Goal: Transaction & Acquisition: Purchase product/service

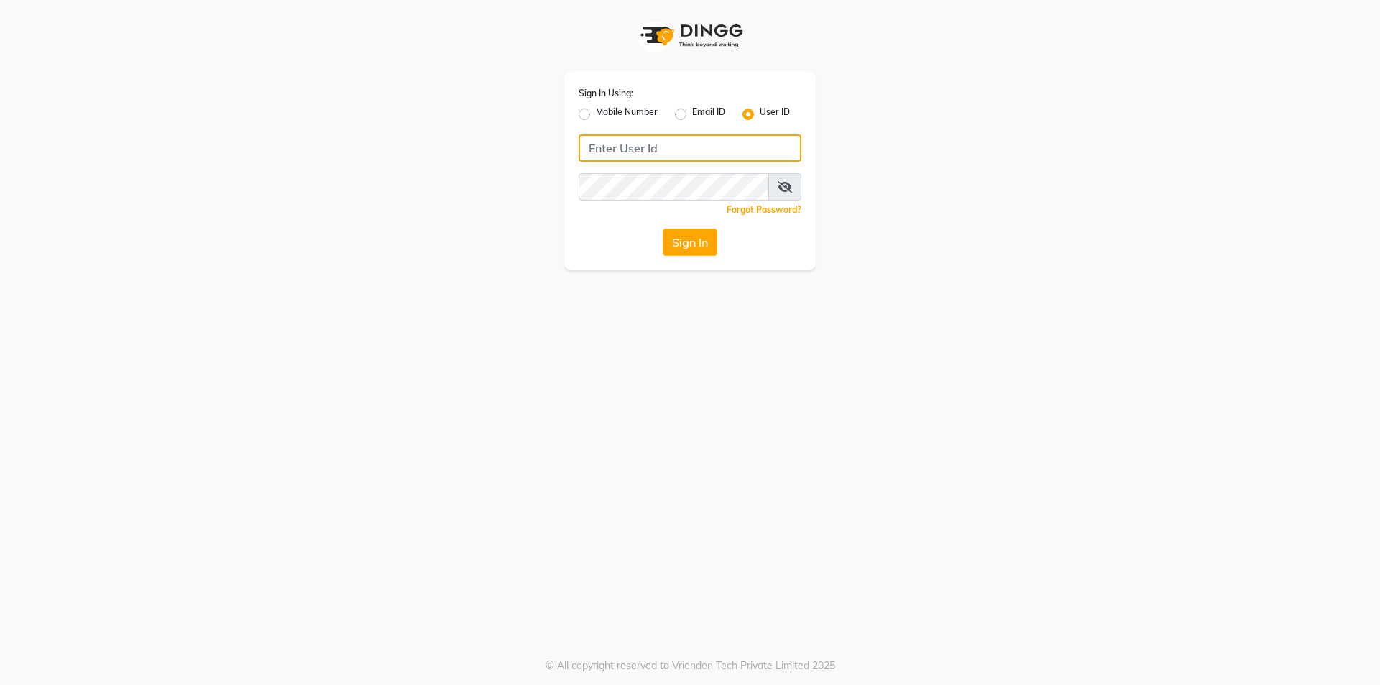
type input "9099114766"
click at [596, 117] on label "Mobile Number" at bounding box center [627, 114] width 62 height 17
click at [596, 115] on input "Mobile Number" at bounding box center [600, 110] width 9 height 9
radio input "true"
click at [596, 117] on label "Mobile Number" at bounding box center [627, 114] width 62 height 17
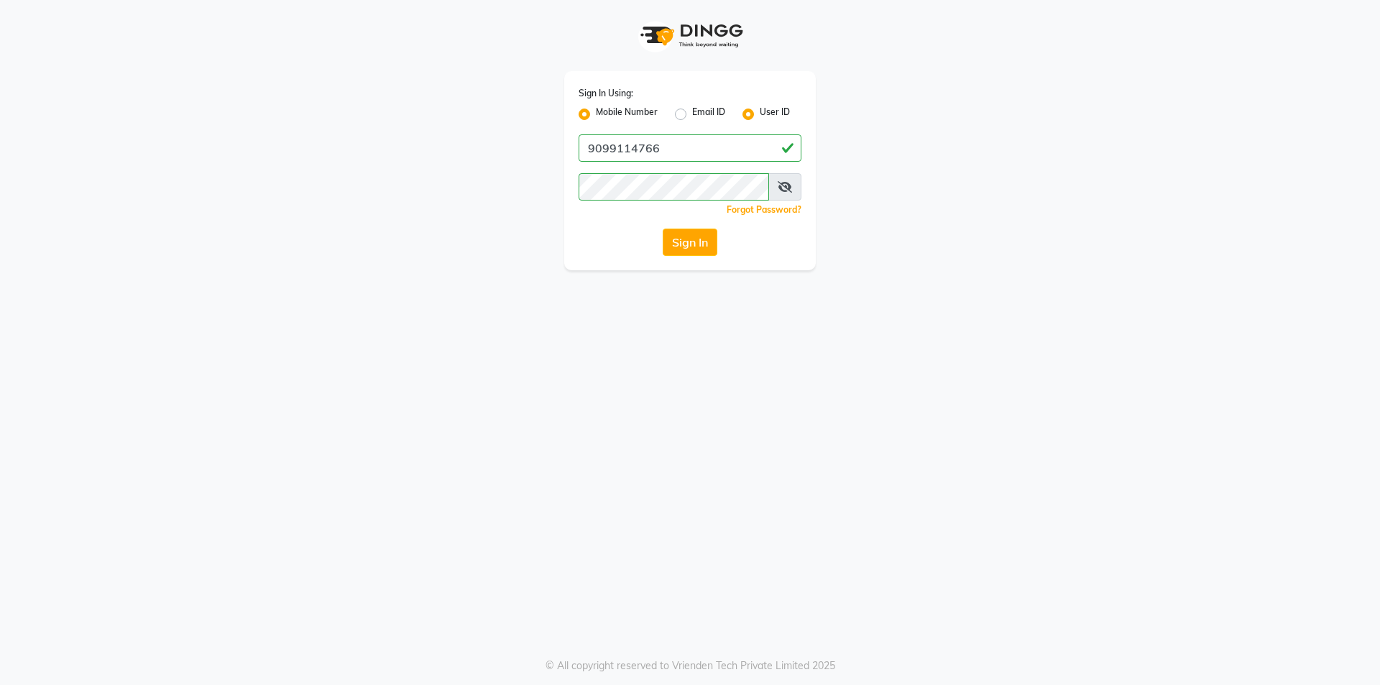
click at [596, 115] on input "Mobile Number" at bounding box center [600, 110] width 9 height 9
radio input "false"
click at [641, 147] on input "Username" at bounding box center [714, 147] width 175 height 27
type input "9099114766"
click at [682, 240] on button "Sign In" at bounding box center [690, 242] width 55 height 27
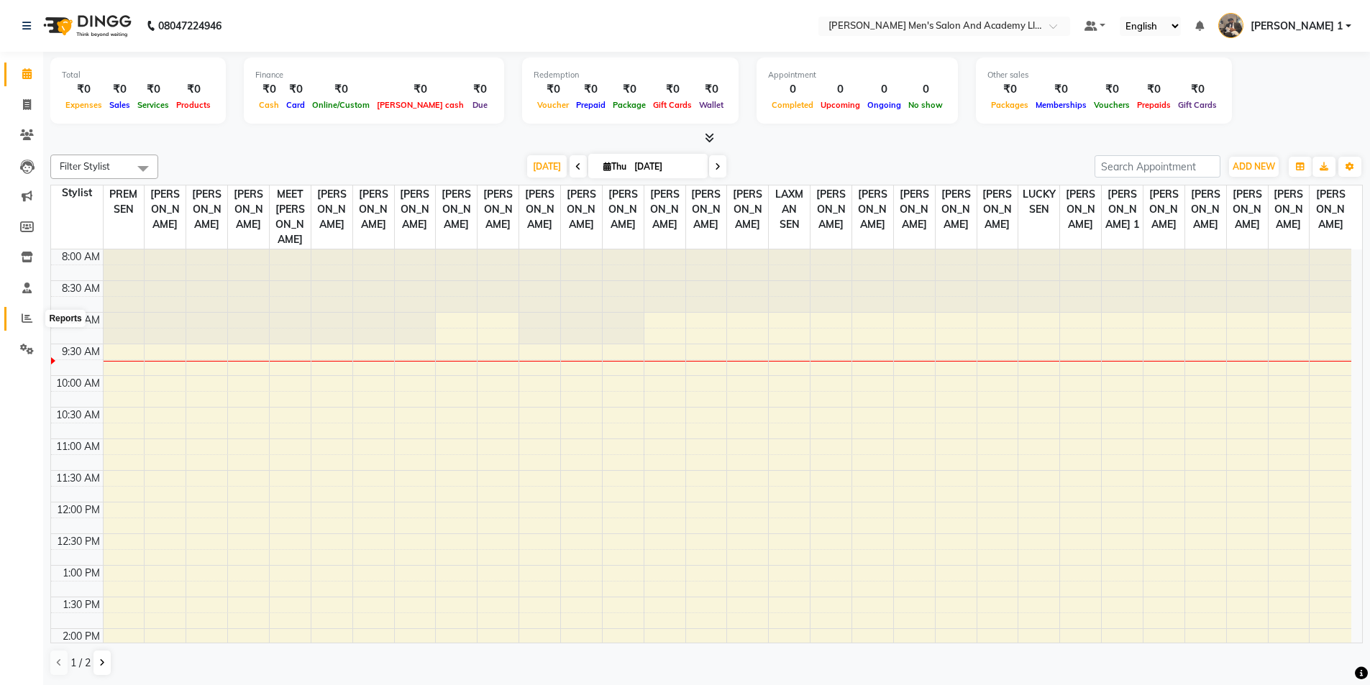
click at [25, 312] on span at bounding box center [26, 319] width 25 height 17
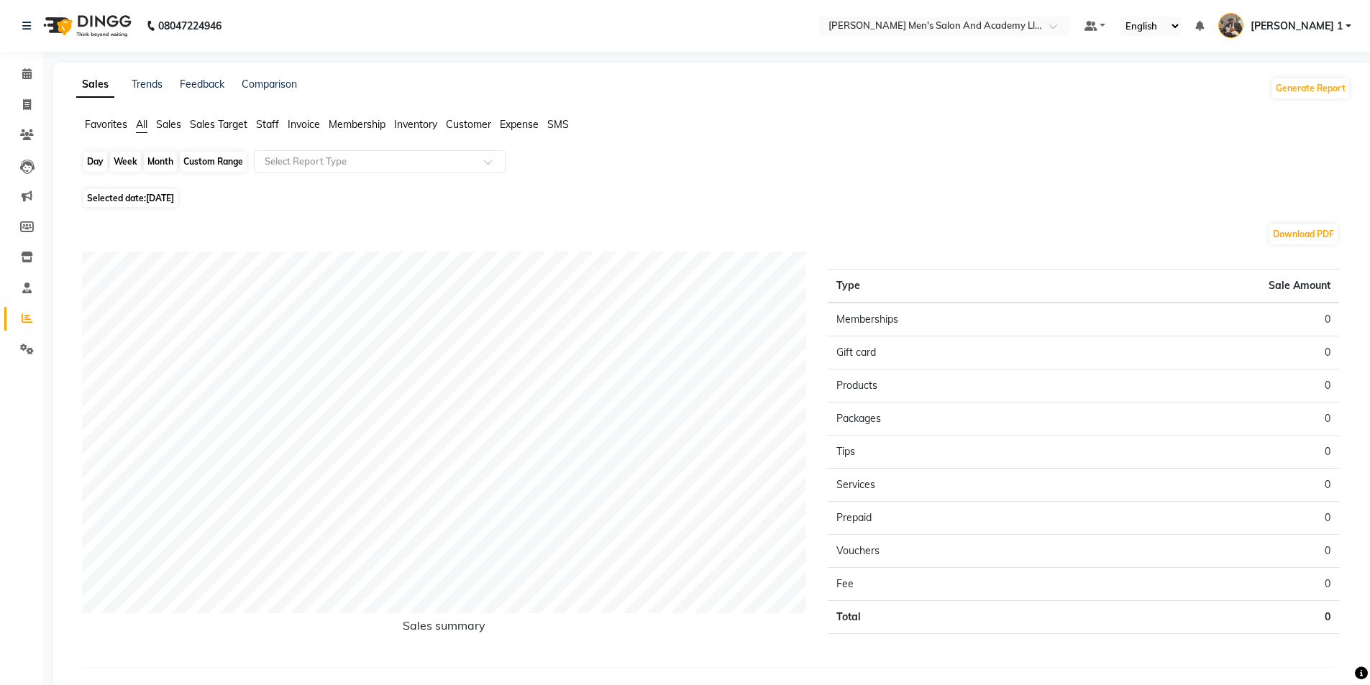
click at [98, 157] on div "Day" at bounding box center [95, 162] width 24 height 20
select select "9"
select select "2025"
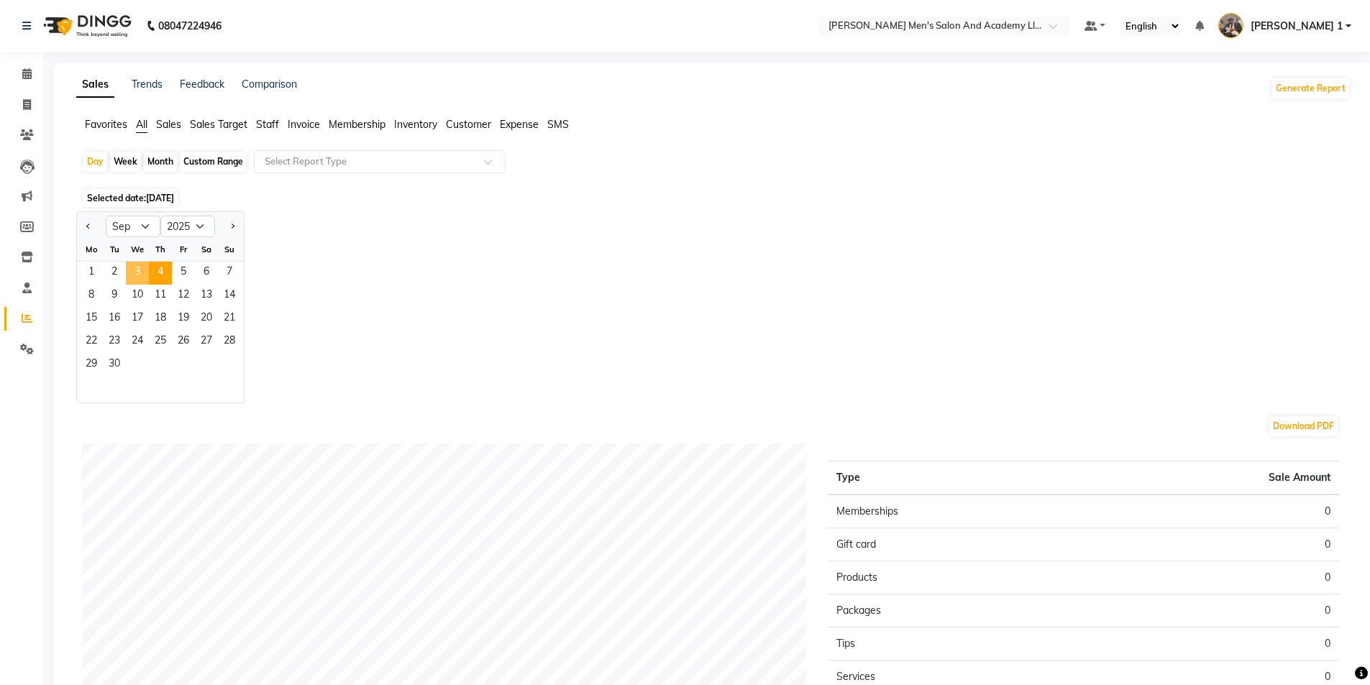
click at [144, 273] on span "3" at bounding box center [137, 273] width 23 height 23
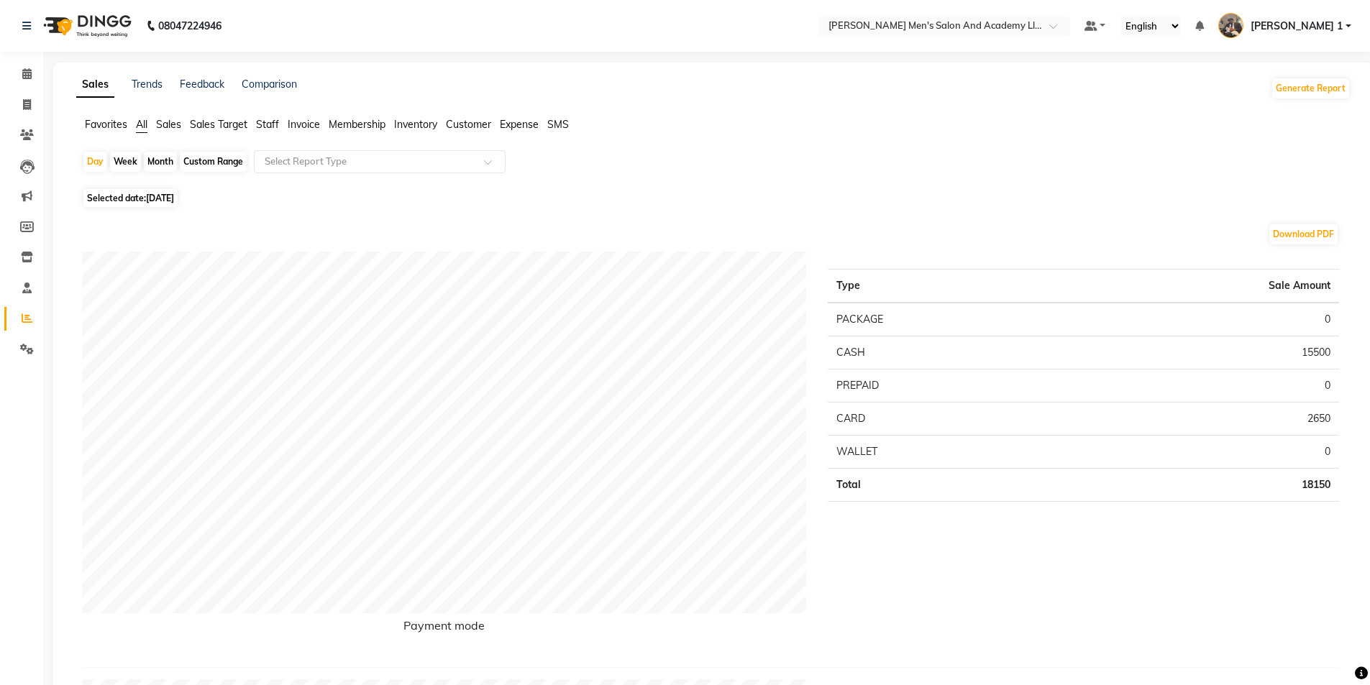
click at [277, 131] on li "Staff" at bounding box center [267, 124] width 23 height 15
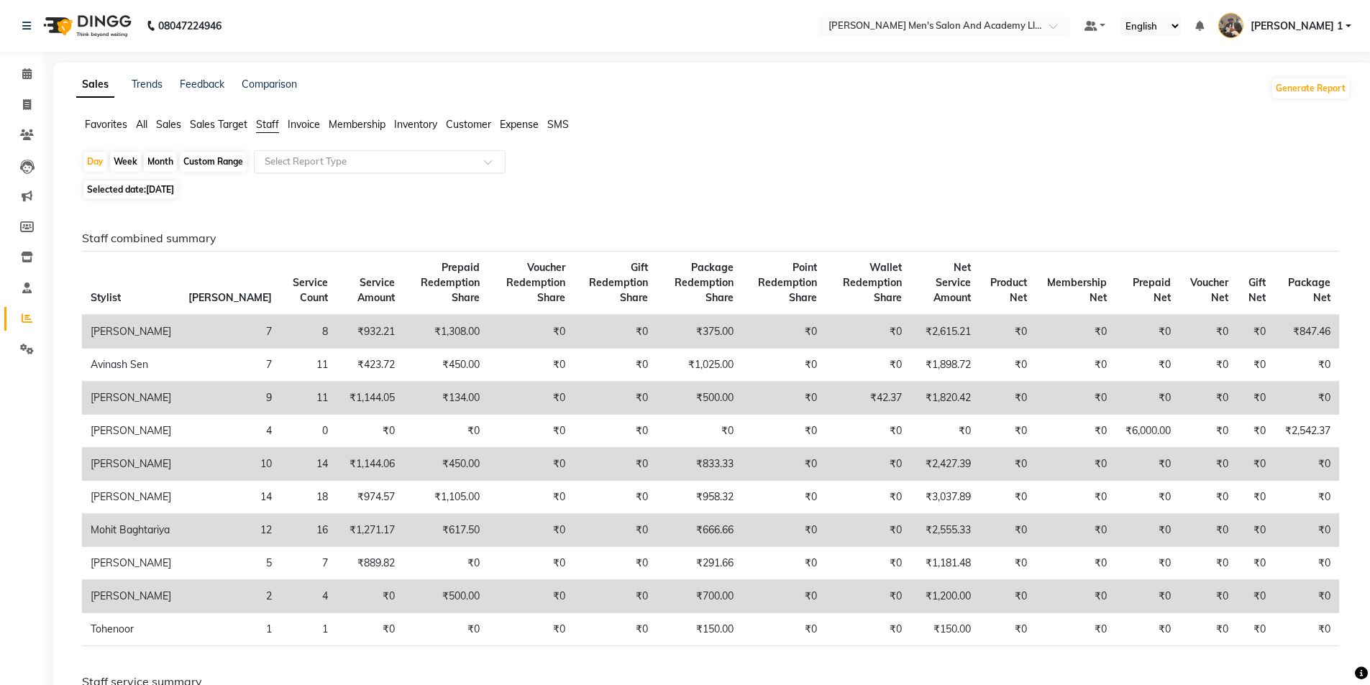
click at [276, 162] on input "text" at bounding box center [365, 162] width 207 height 14
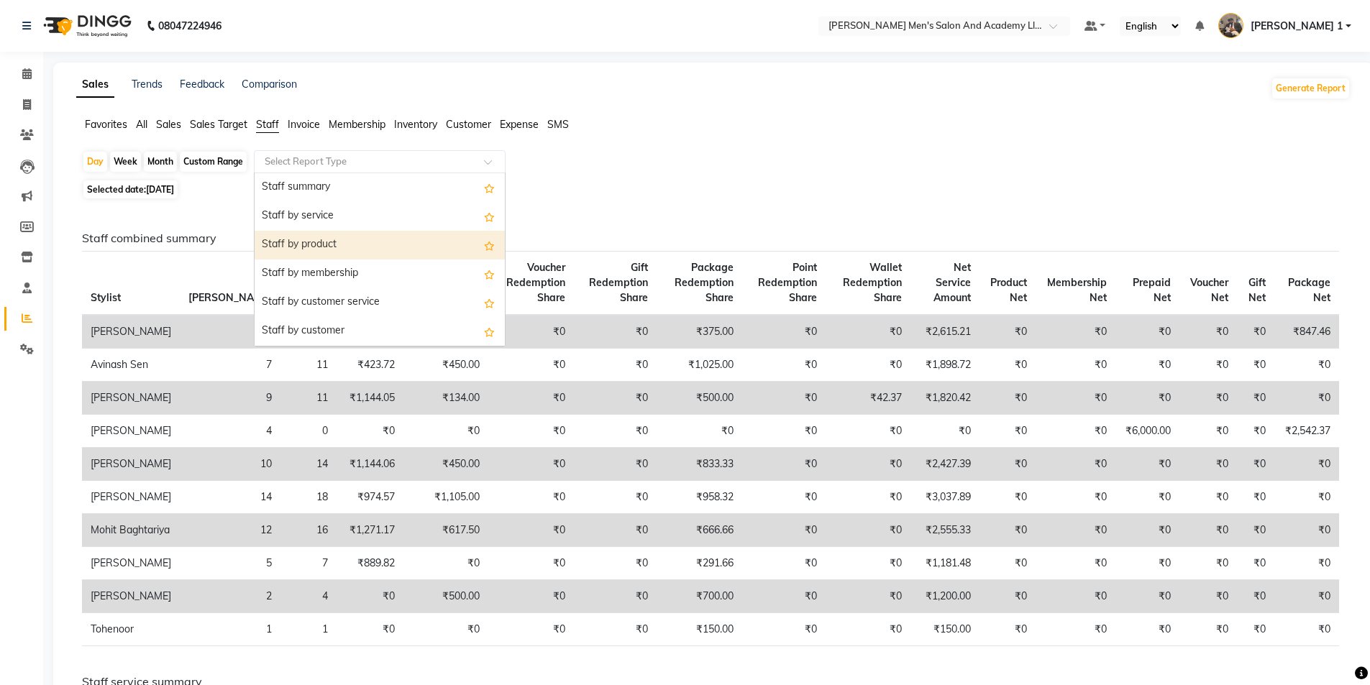
click at [297, 244] on div "Staff by product" at bounding box center [380, 245] width 250 height 29
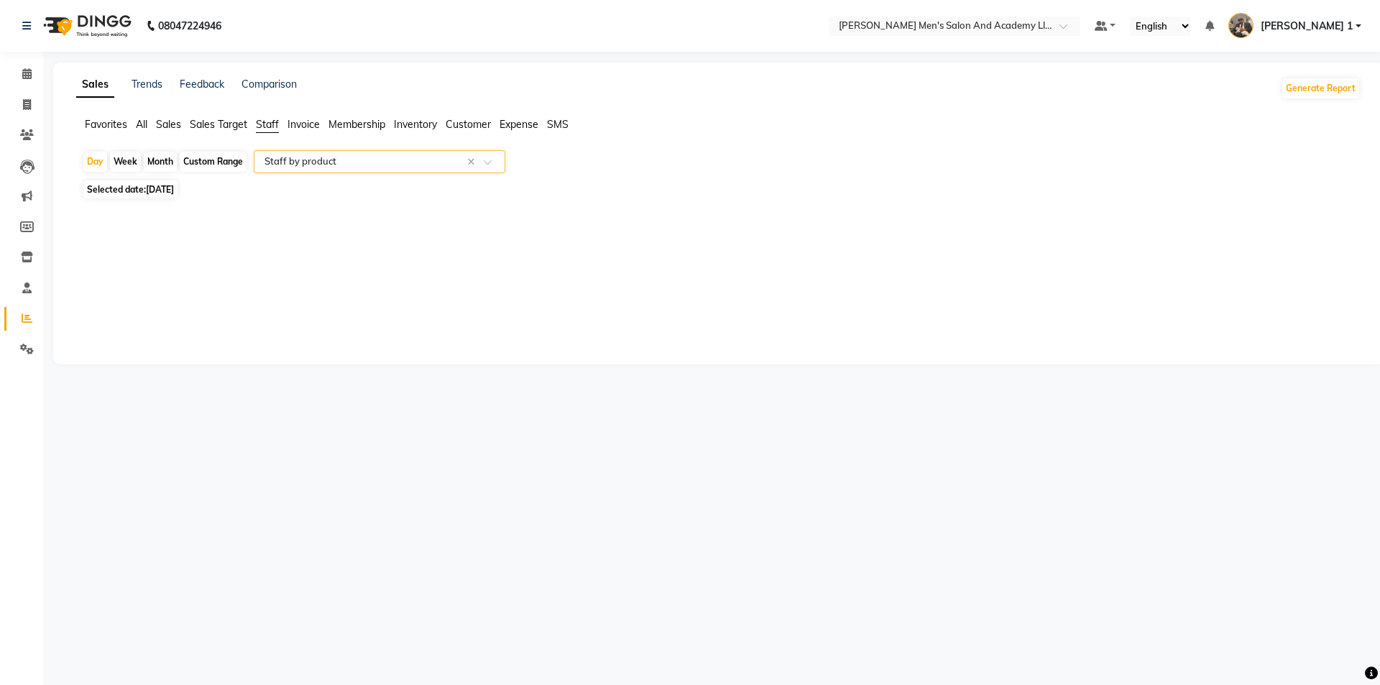
click at [350, 155] on input "text" at bounding box center [365, 162] width 207 height 14
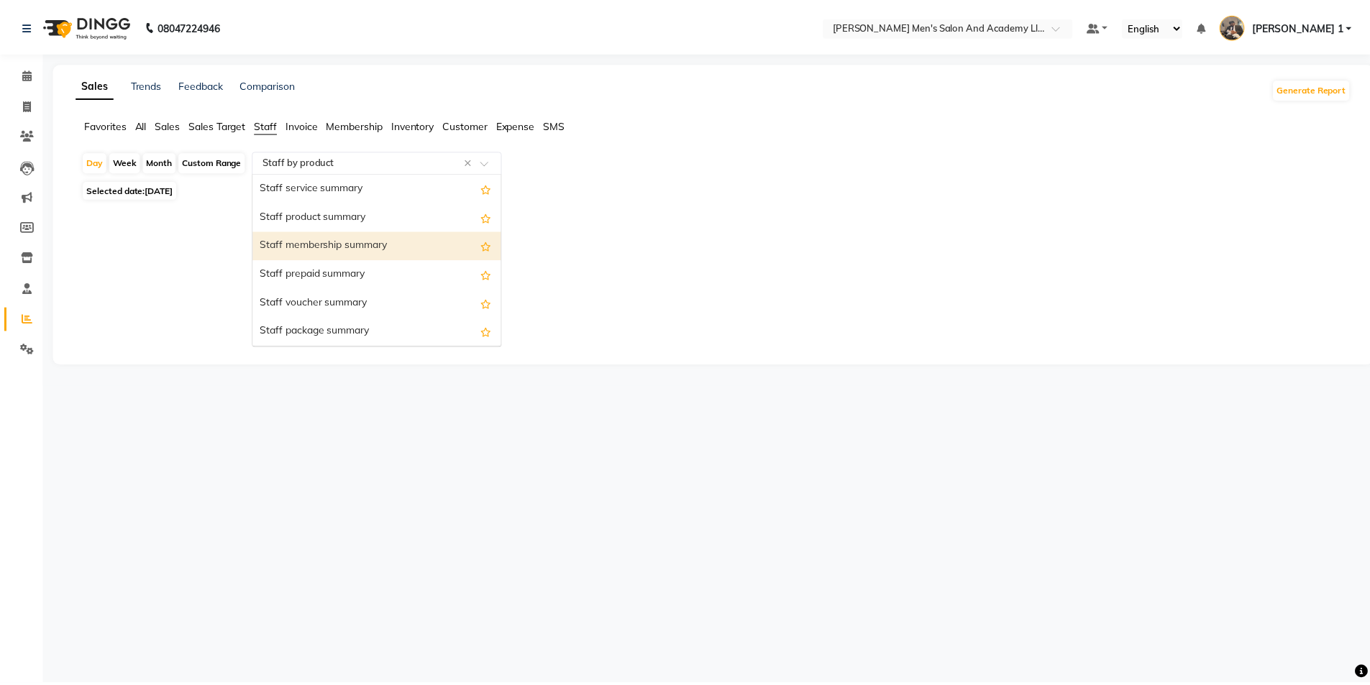
scroll to position [431, 0]
click at [328, 251] on div "Staff package summary" at bounding box center [380, 245] width 250 height 29
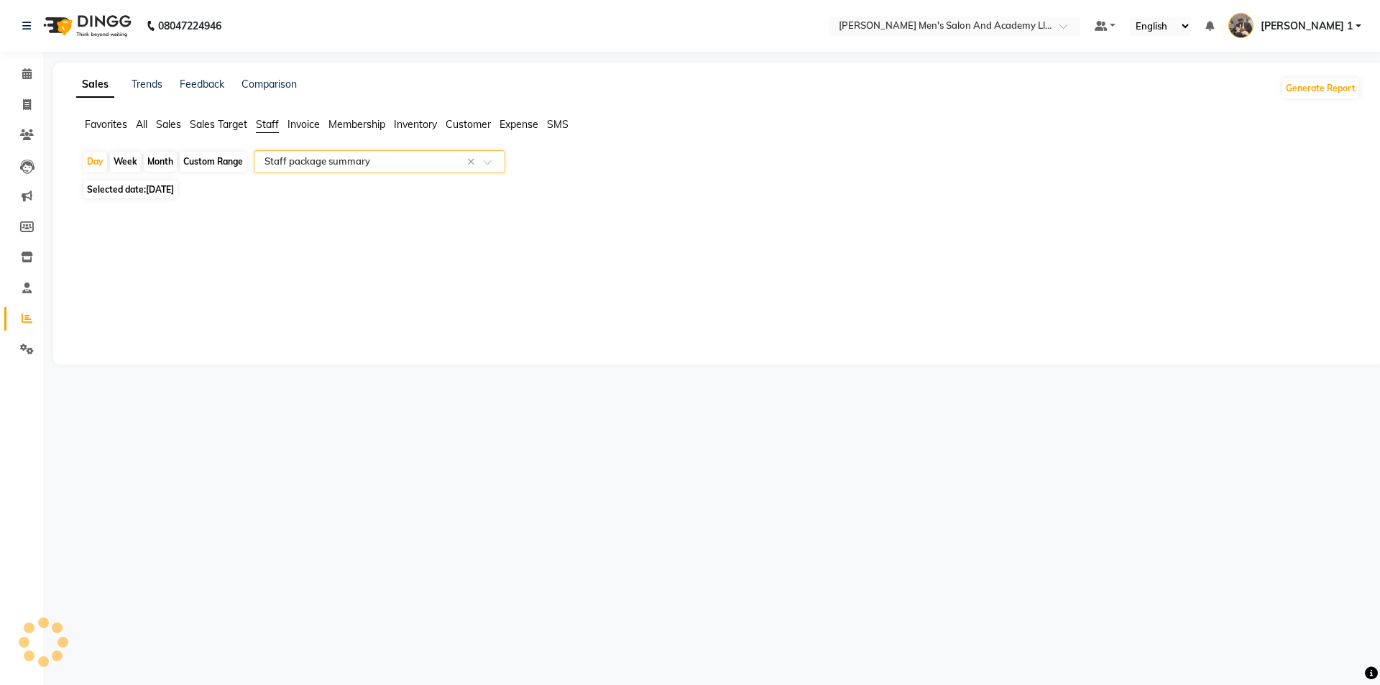
select select "full_report"
select select "csv"
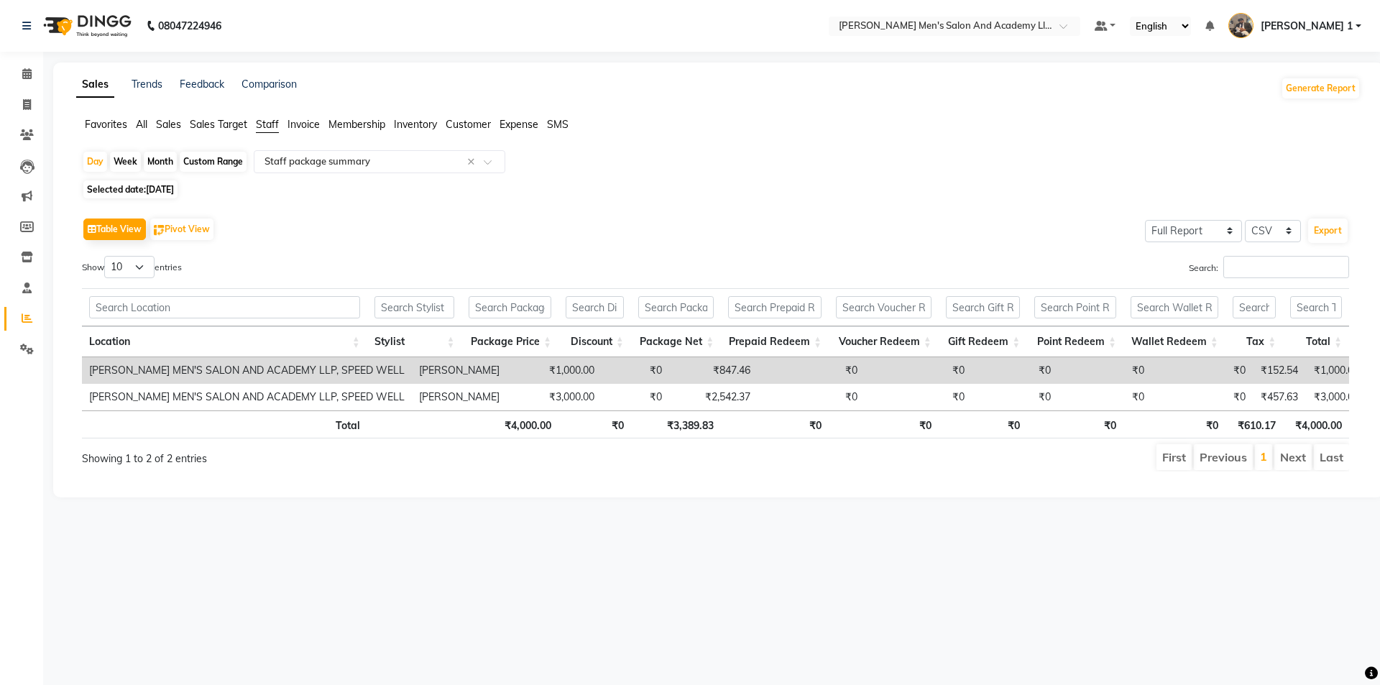
click at [175, 124] on span "Sales" at bounding box center [168, 124] width 25 height 13
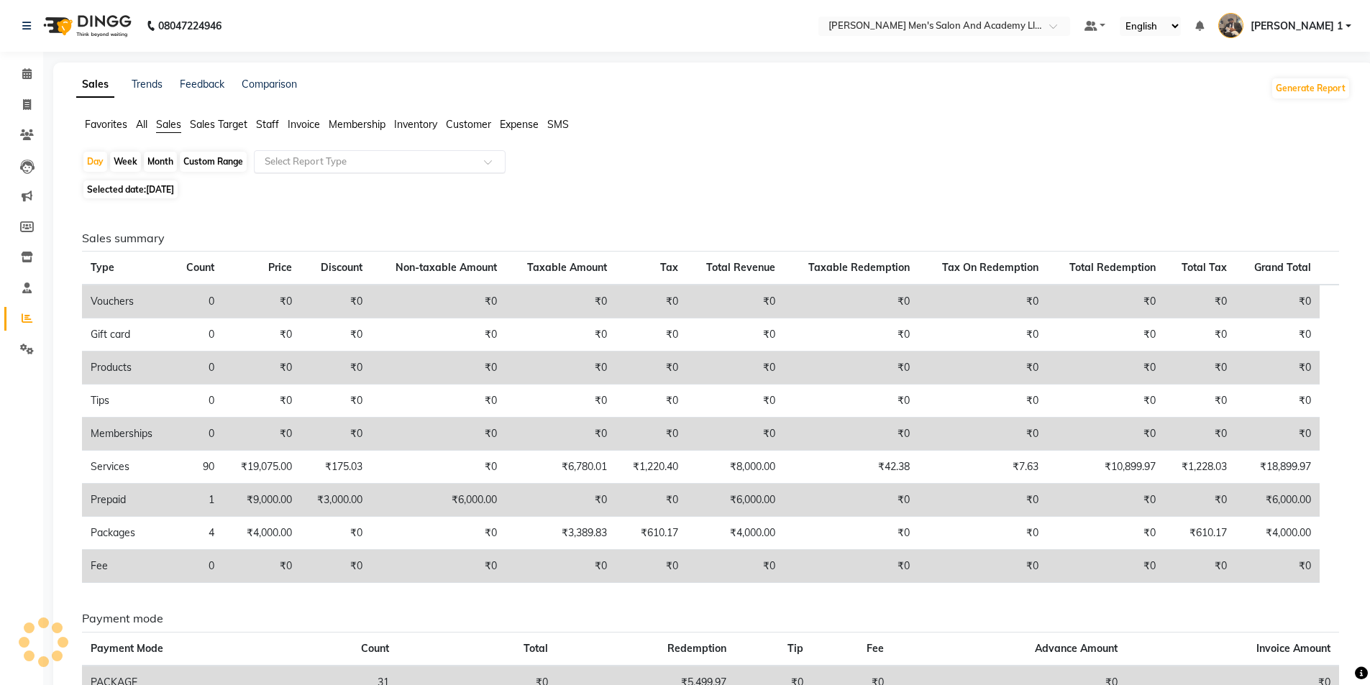
click at [278, 152] on div "Select Report Type" at bounding box center [380, 161] width 252 height 23
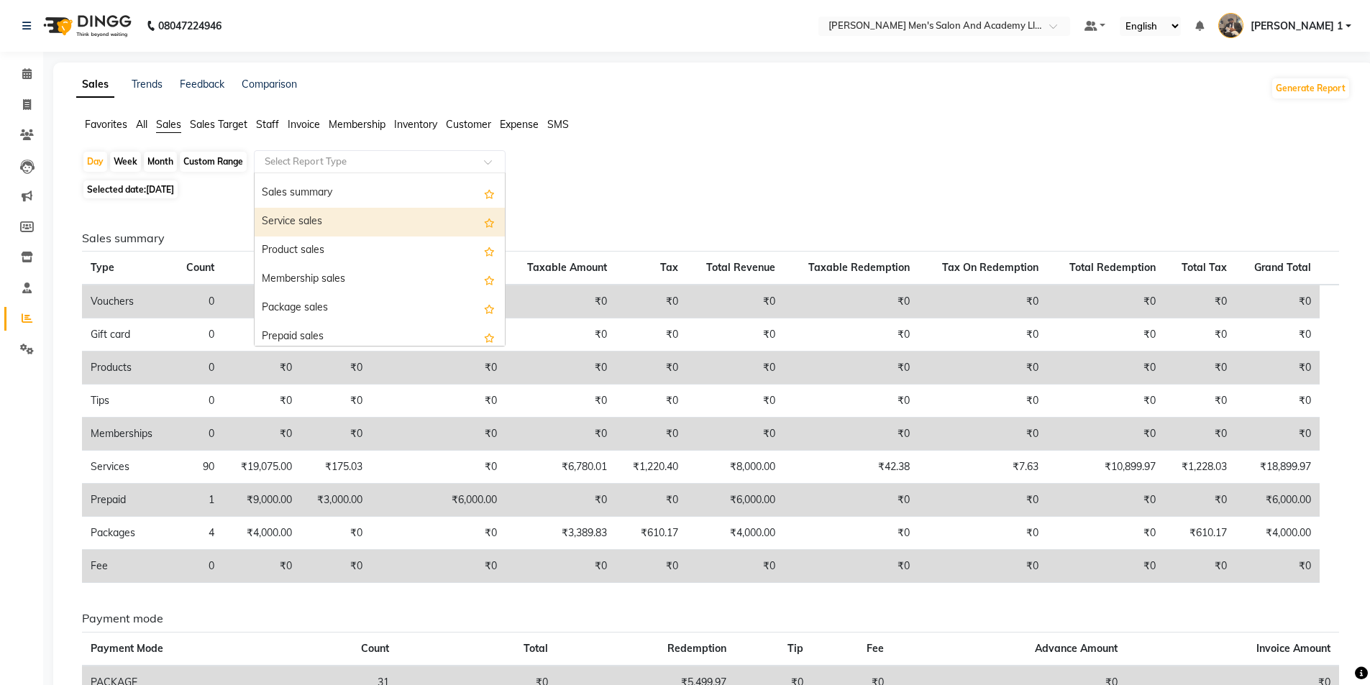
scroll to position [144, 0]
click at [319, 224] on div "Package sales" at bounding box center [380, 216] width 250 height 29
select select "full_report"
select select "csv"
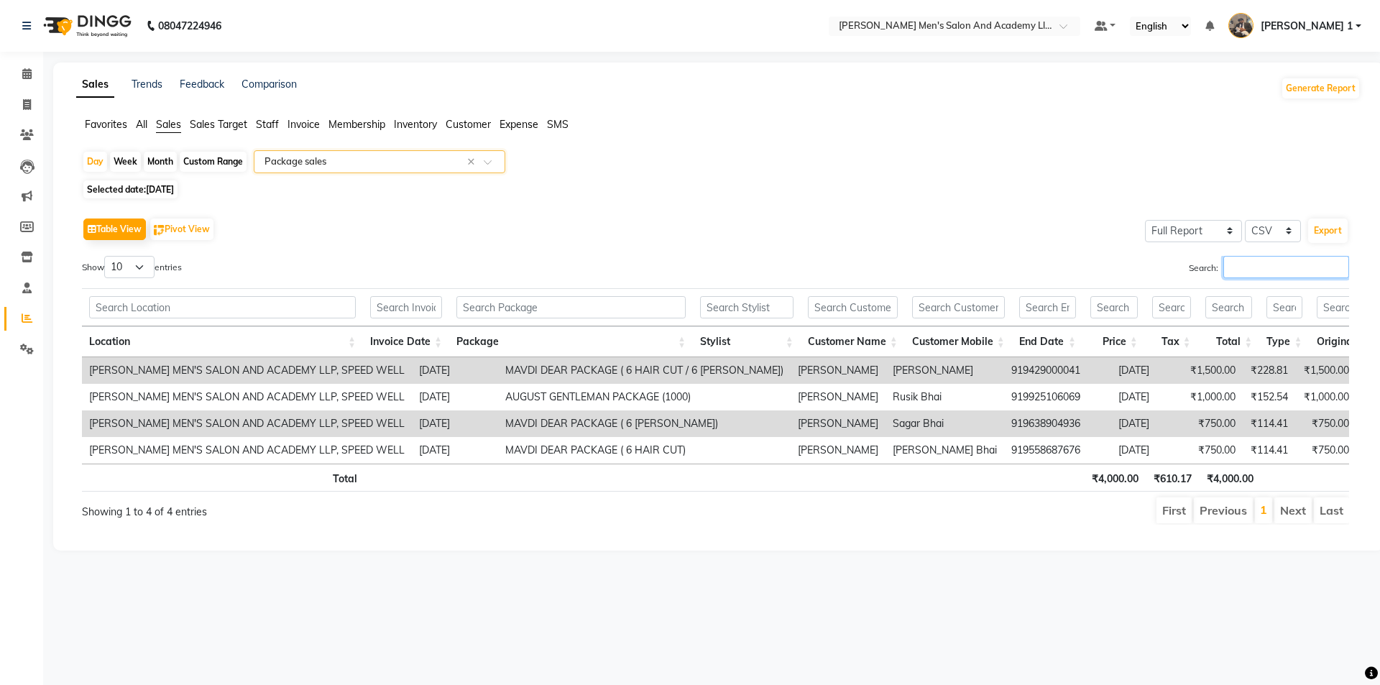
click at [1236, 264] on input "Search:" at bounding box center [1287, 267] width 126 height 22
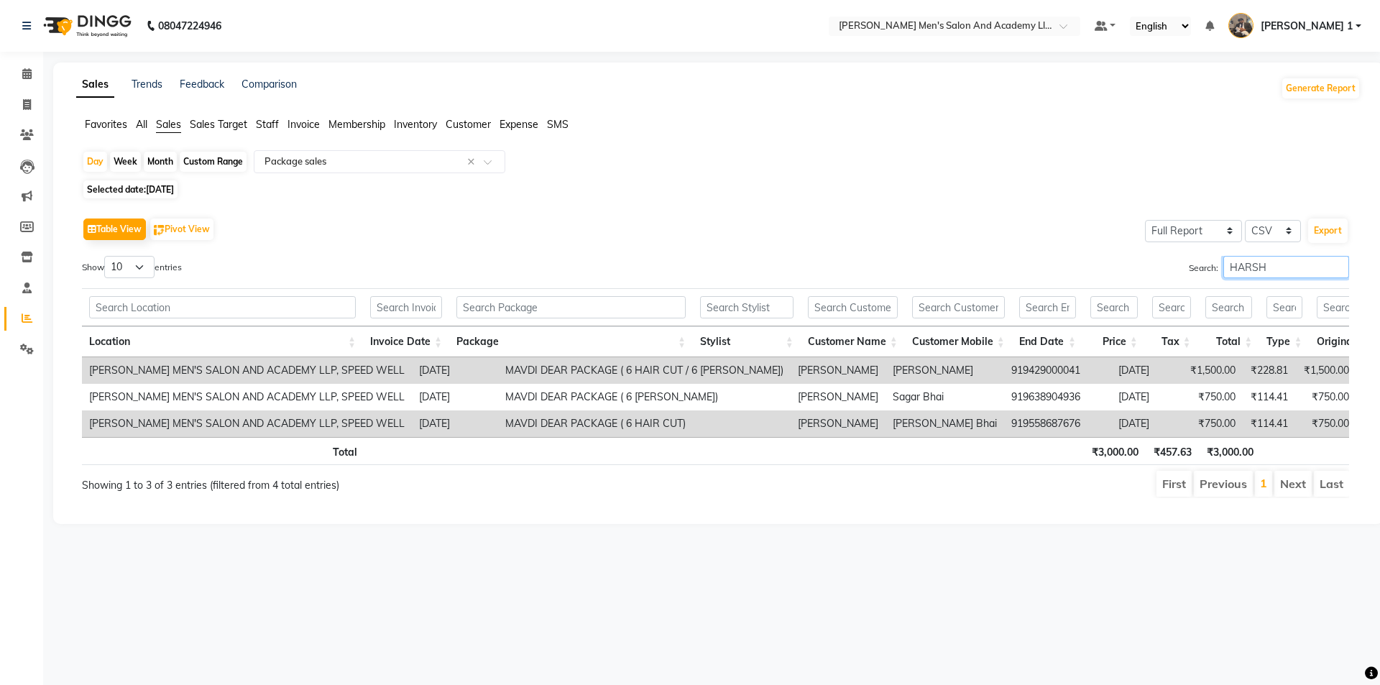
type input "HARSH"
click at [523, 372] on td "MAVDI DEAR PACKAGE ( 6 HAIR CUT / 6 [PERSON_NAME])" at bounding box center [644, 370] width 293 height 27
click at [523, 370] on td "MAVDI DEAR PACKAGE ( 6 HAIR CUT / 6 [PERSON_NAME])" at bounding box center [644, 370] width 293 height 27
click at [523, 368] on td "MAVDI DEAR PACKAGE ( 6 HAIR CUT / 6 [PERSON_NAME])" at bounding box center [644, 370] width 293 height 27
click at [524, 366] on td "MAVDI DEAR PACKAGE ( 6 HAIR CUT / 6 [PERSON_NAME])" at bounding box center [644, 370] width 293 height 27
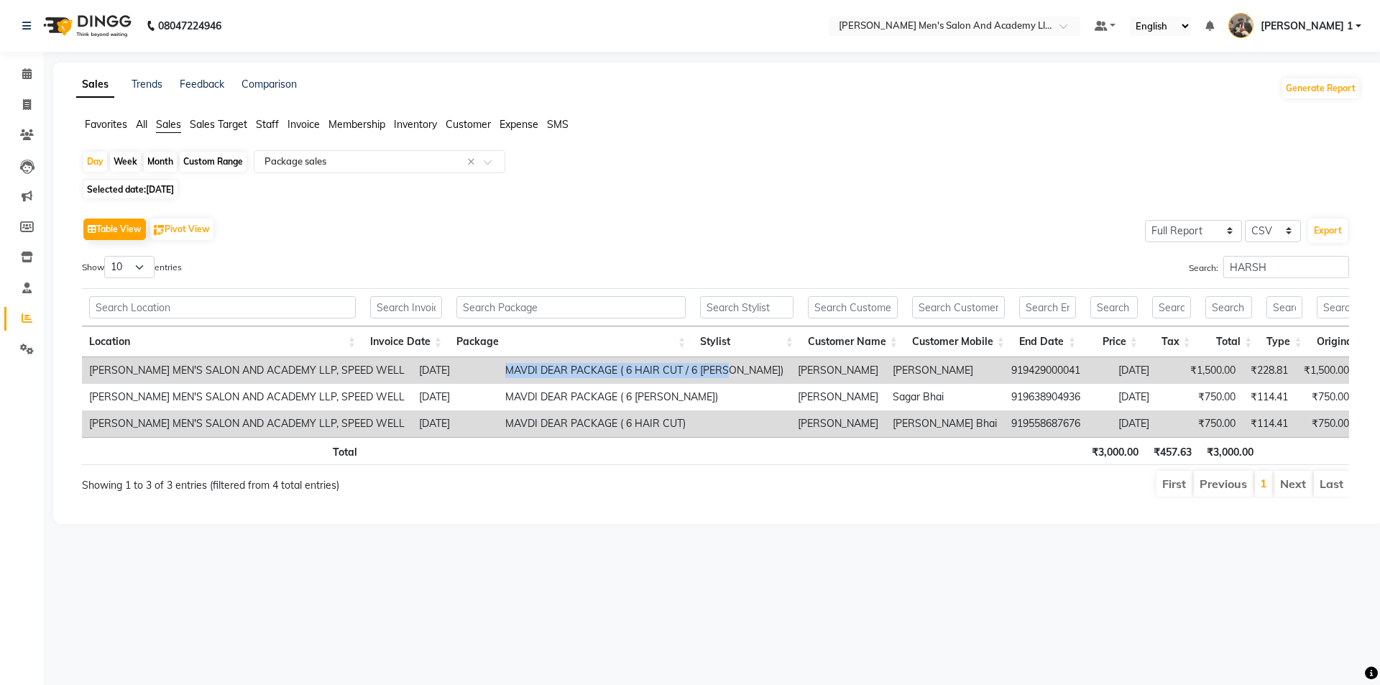
drag, startPoint x: 459, startPoint y: 370, endPoint x: 686, endPoint y: 367, distance: 227.2
click at [686, 367] on td "MAVDI DEAR PACKAGE ( 6 HAIR CUT / 6 [PERSON_NAME])" at bounding box center [644, 370] width 293 height 27
copy td "MAVDI DEAR PACKAGE ( 6 HAIR CUT / 6 BEARD"
drag, startPoint x: 1275, startPoint y: 265, endPoint x: 1111, endPoint y: 280, distance: 165.3
click at [1116, 279] on div "Search: HARSH" at bounding box center [1038, 270] width 623 height 28
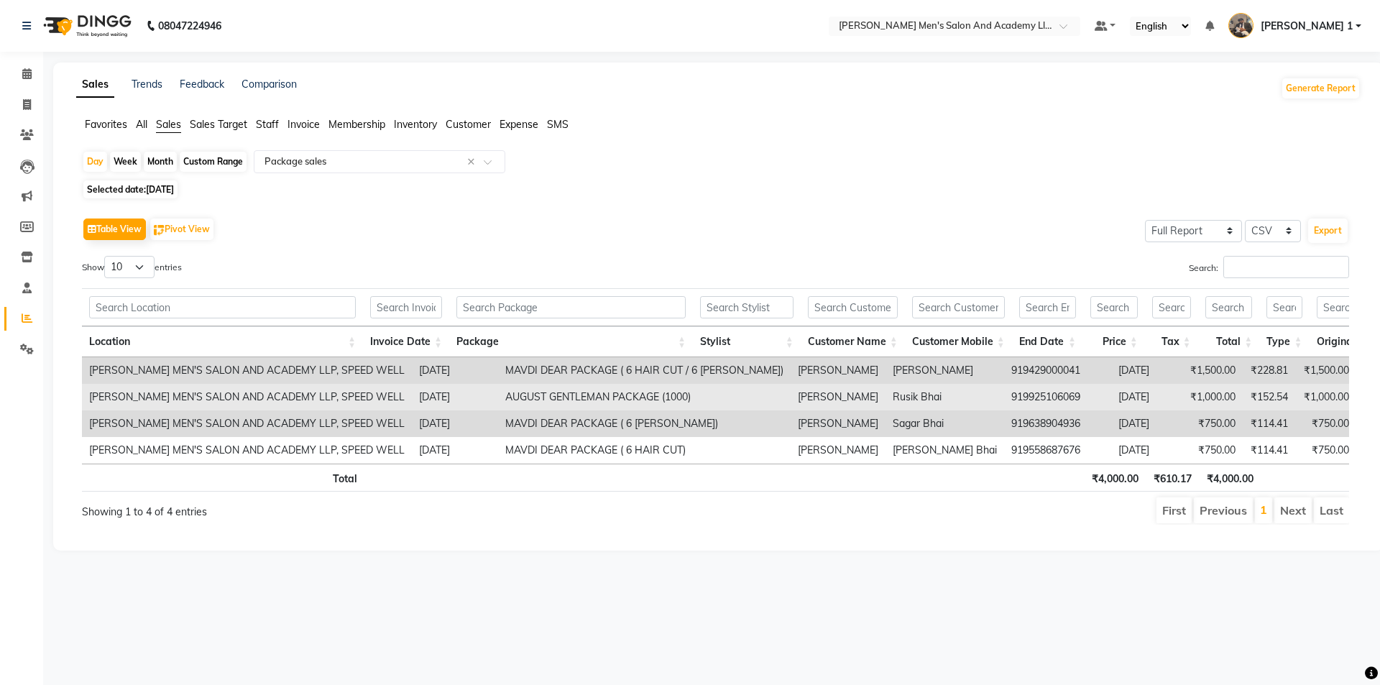
click at [602, 388] on td "AUGUST GENTLEMAN PACKAGE (1000)" at bounding box center [644, 397] width 293 height 27
click at [604, 393] on td "AUGUST GENTLEMAN PACKAGE (1000)" at bounding box center [644, 397] width 293 height 27
click at [603, 393] on td "AUGUST GENTLEMAN PACKAGE (1000)" at bounding box center [644, 397] width 293 height 27
click at [602, 390] on td "AUGUST GENTLEMAN PACKAGE (1000)" at bounding box center [644, 397] width 293 height 27
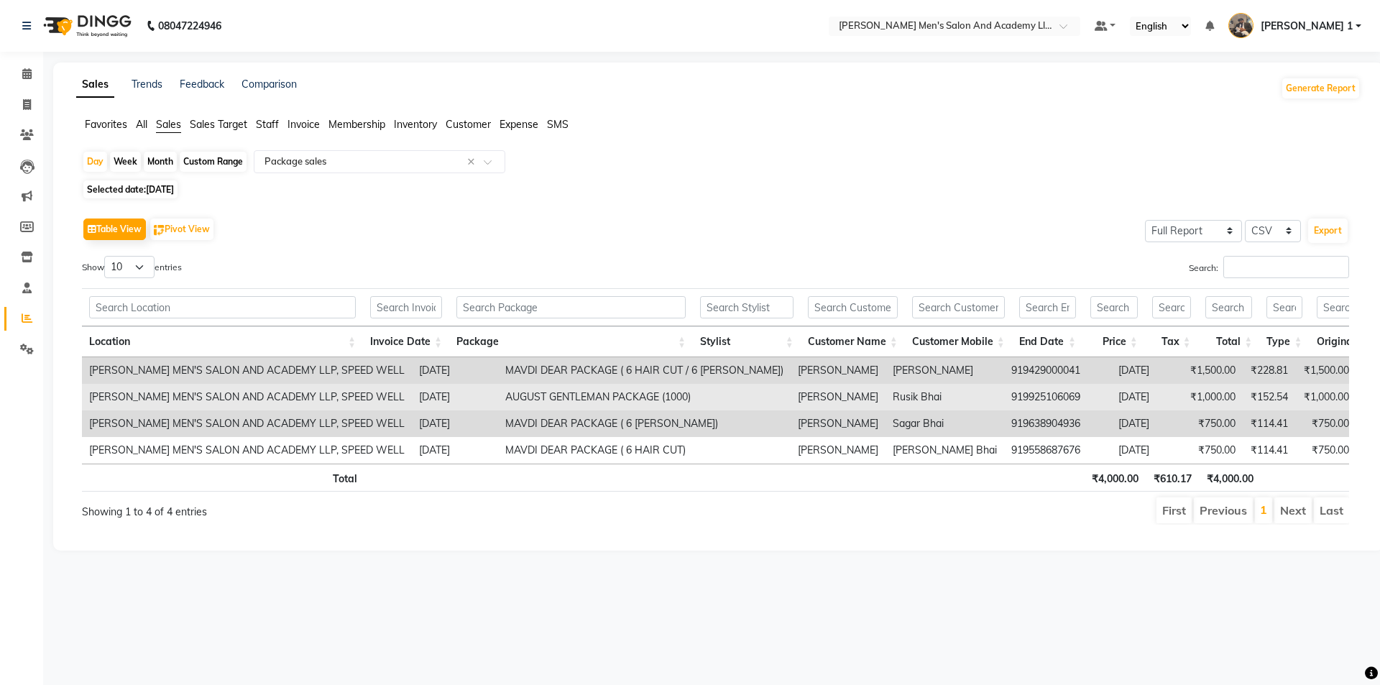
click at [503, 390] on td "AUGUST GENTLEMAN PACKAGE (1000)" at bounding box center [644, 397] width 293 height 27
copy td "AUGUST GENTLEMAN PACKAGE (1000)"
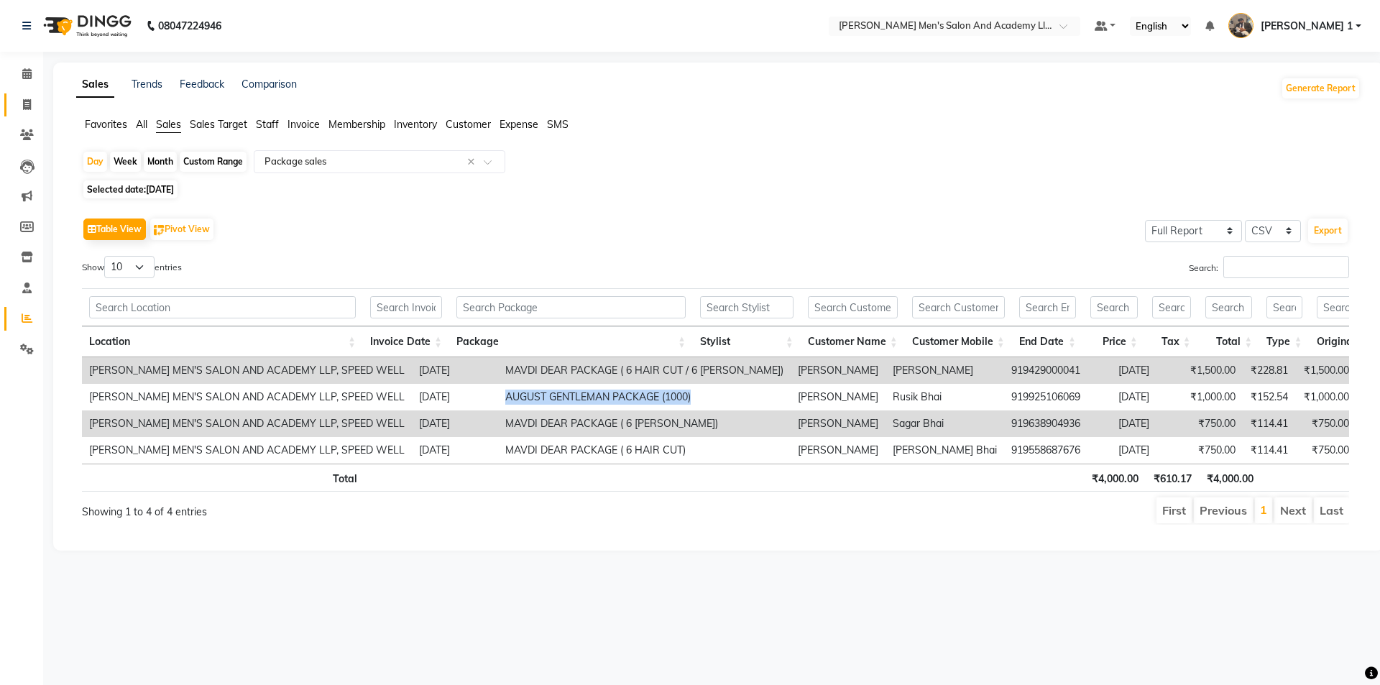
click at [20, 95] on link "Invoice" at bounding box center [21, 105] width 35 height 24
select select "service"
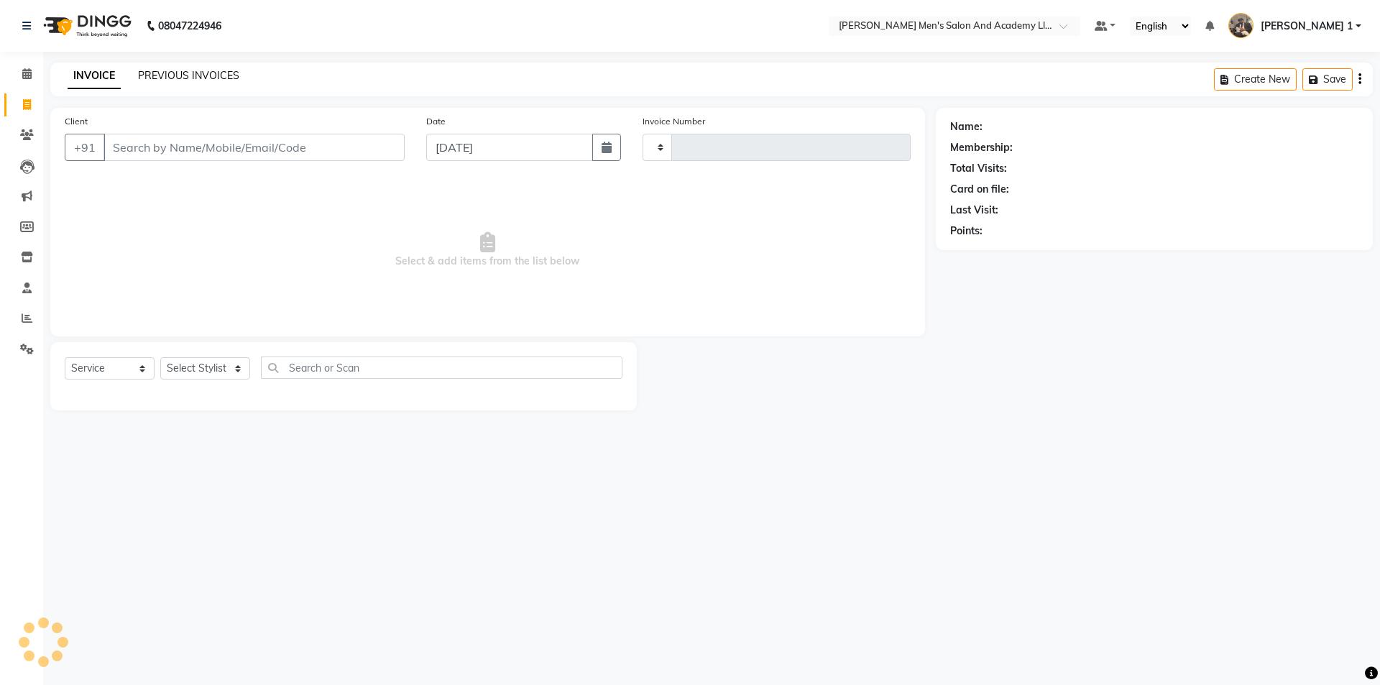
type input "8692"
select select "6752"
click at [209, 68] on div "PREVIOUS INVOICES" at bounding box center [188, 75] width 101 height 15
click at [182, 70] on link "PREVIOUS INVOICES" at bounding box center [188, 75] width 101 height 13
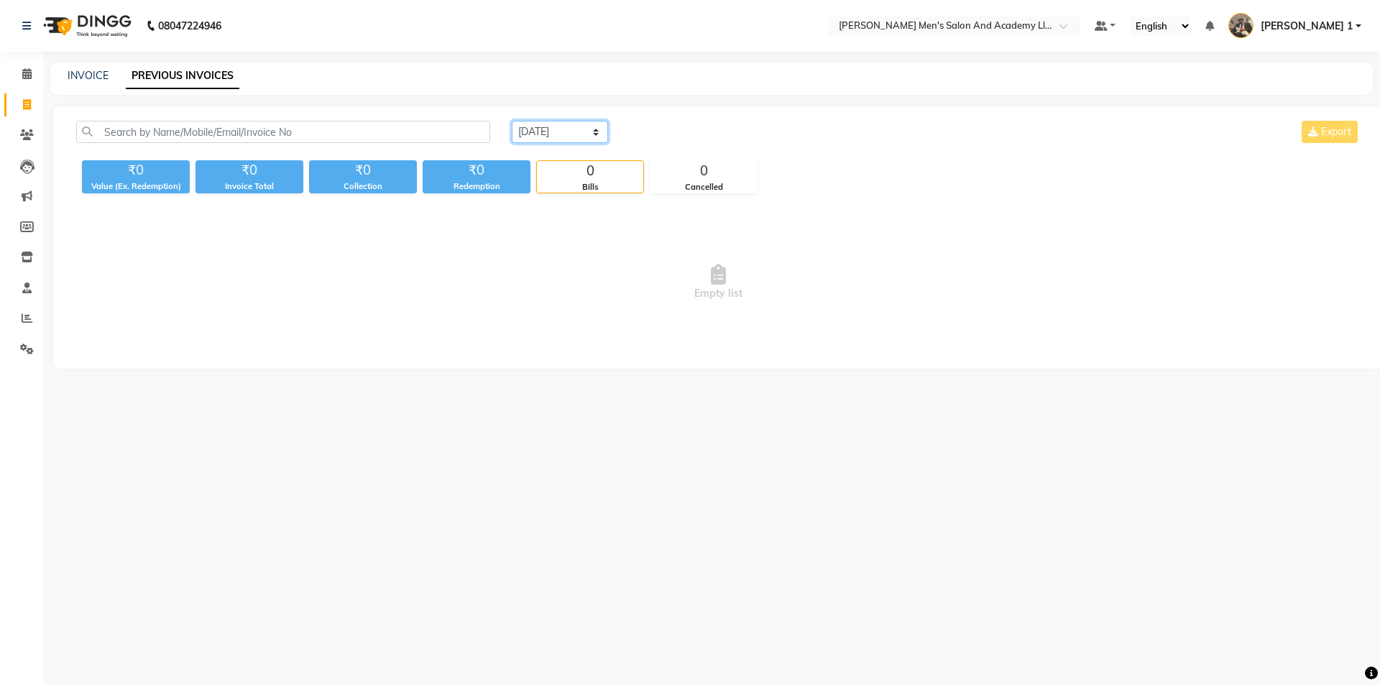
click at [549, 134] on select "Today Yesterday Custom Range" at bounding box center [560, 132] width 96 height 22
select select "range"
click at [512, 121] on select "Today Yesterday Custom Range" at bounding box center [560, 132] width 96 height 22
click at [670, 136] on input "[DATE]" at bounding box center [677, 132] width 101 height 20
select select "9"
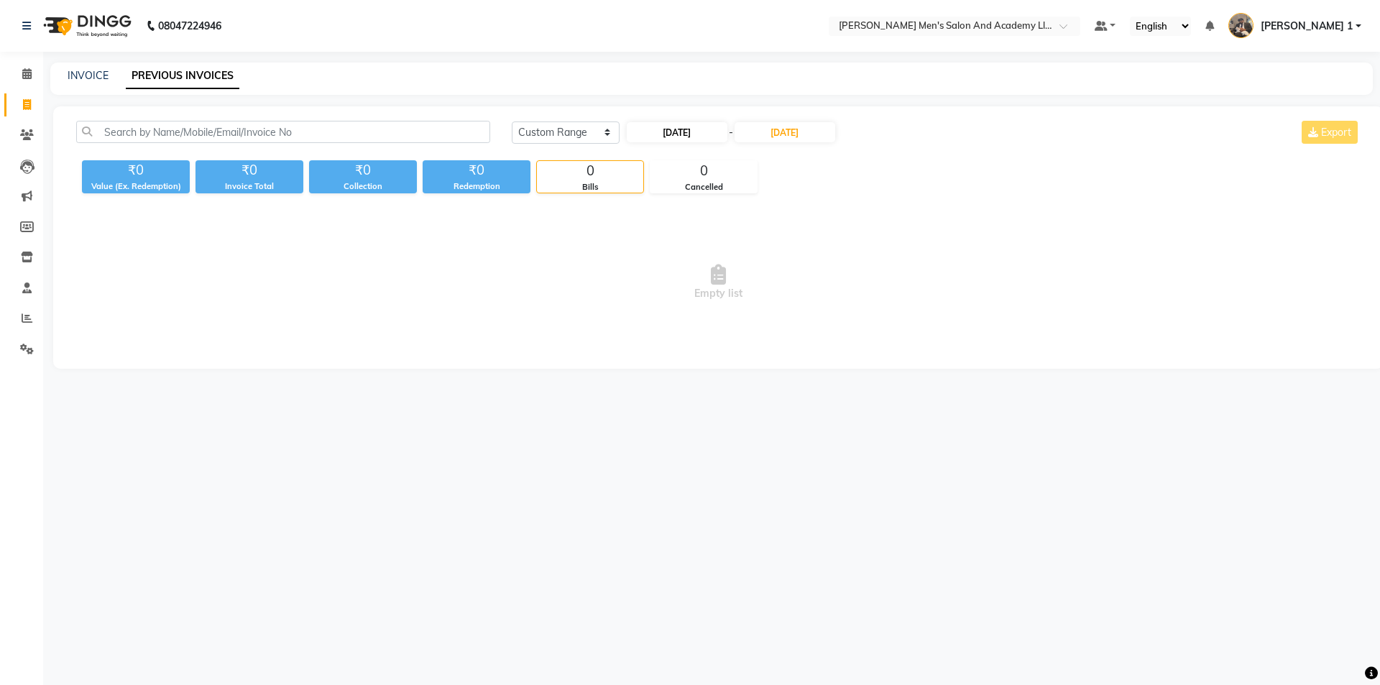
select select "2025"
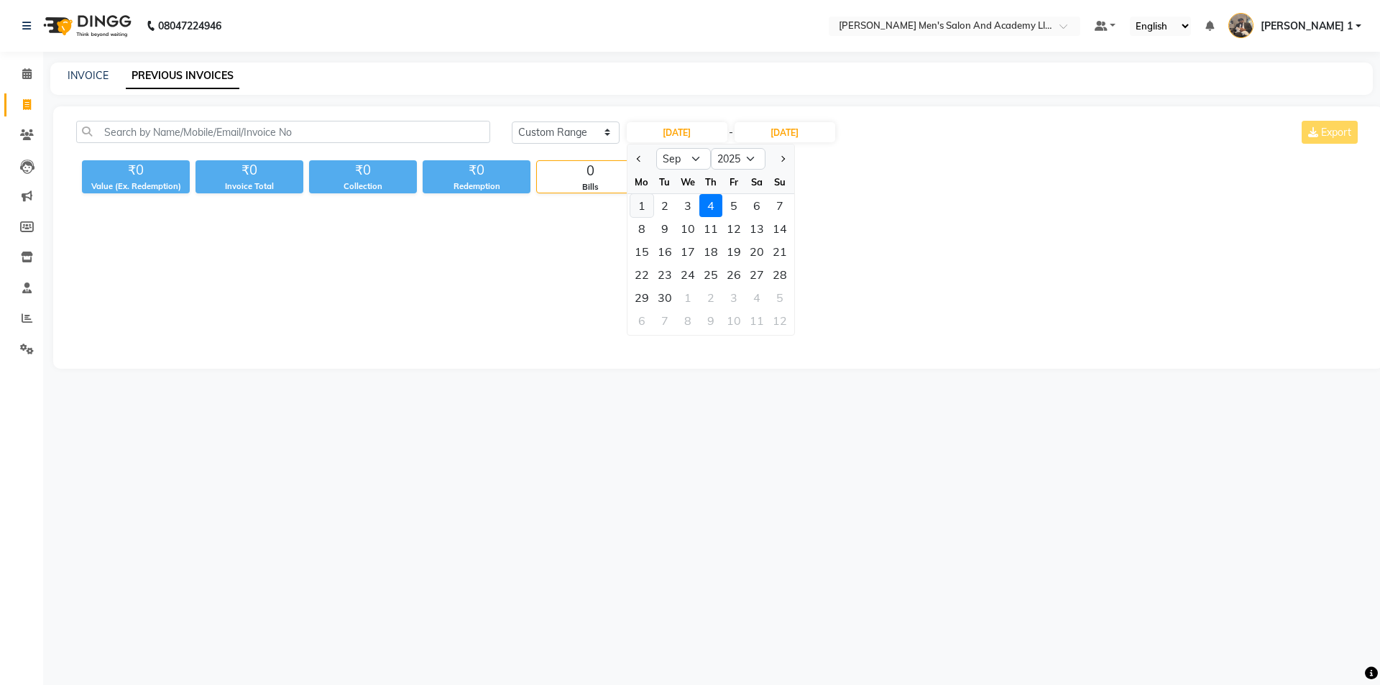
click at [643, 205] on div "1" at bounding box center [642, 205] width 23 height 23
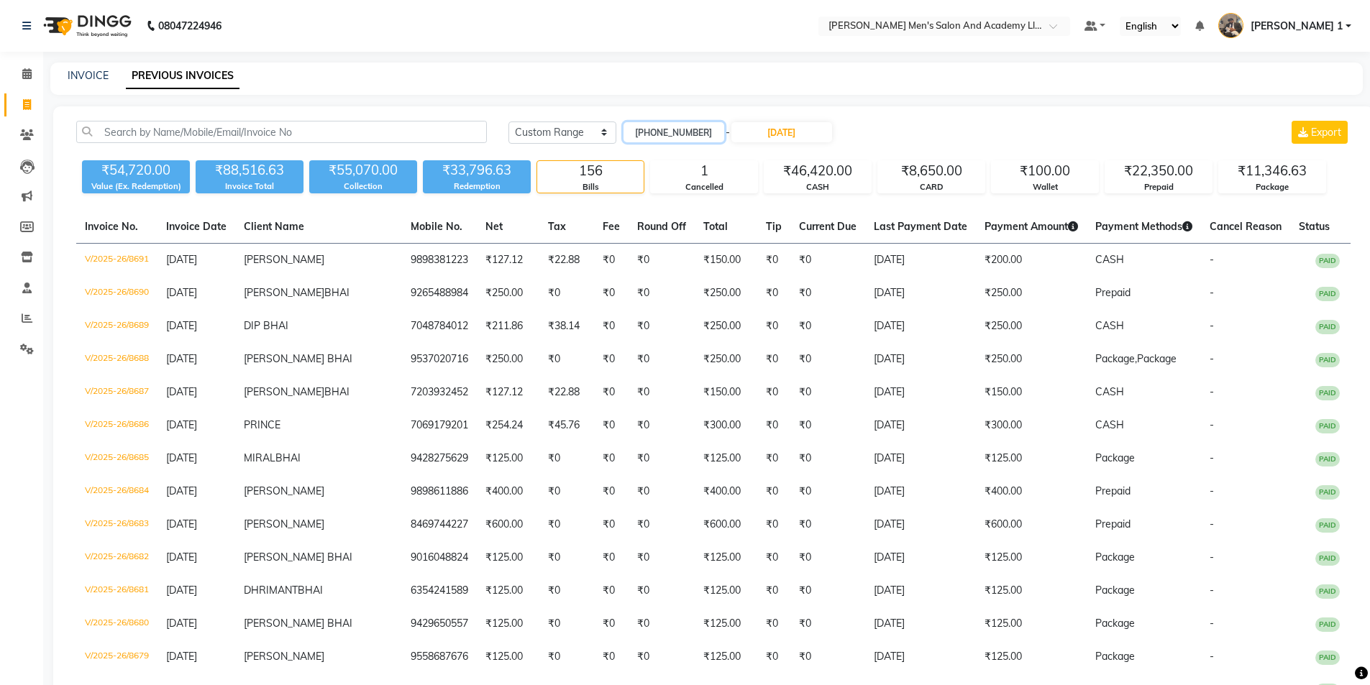
type input "01-09-2025"
click at [34, 319] on span at bounding box center [26, 319] width 25 height 17
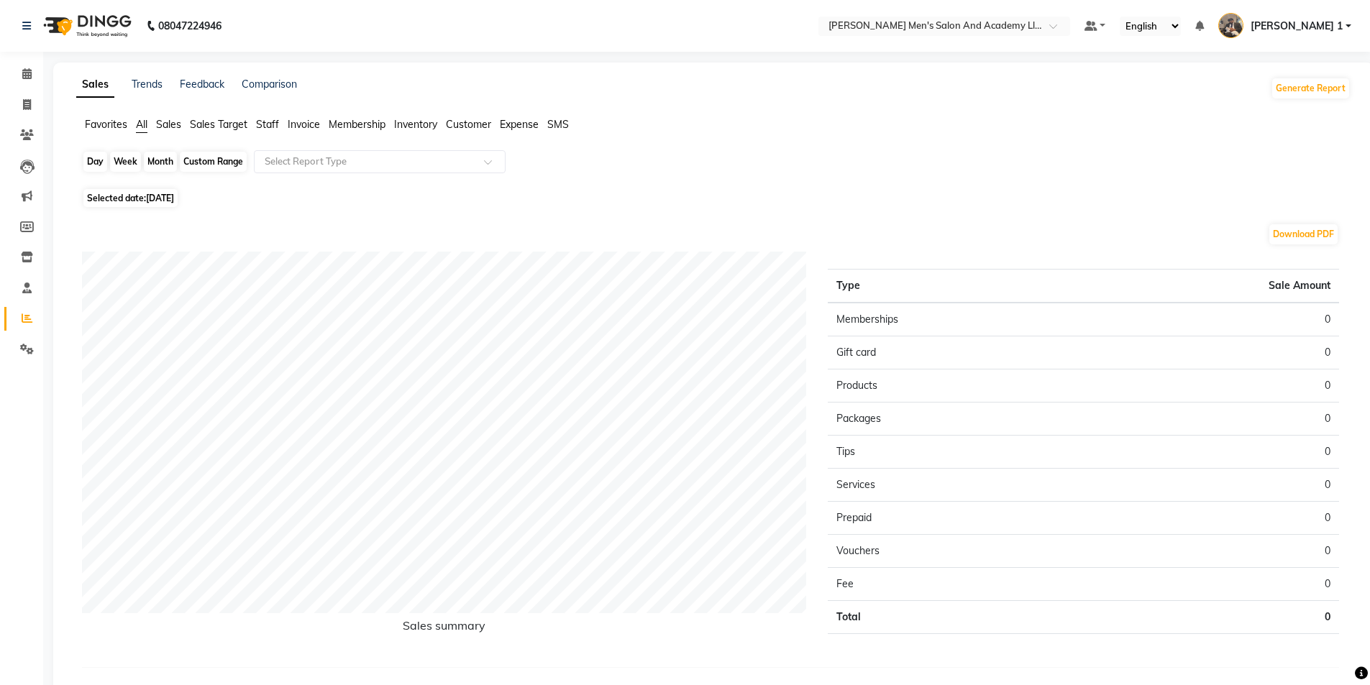
click at [93, 162] on div "Day" at bounding box center [95, 162] width 24 height 20
select select "9"
select select "2025"
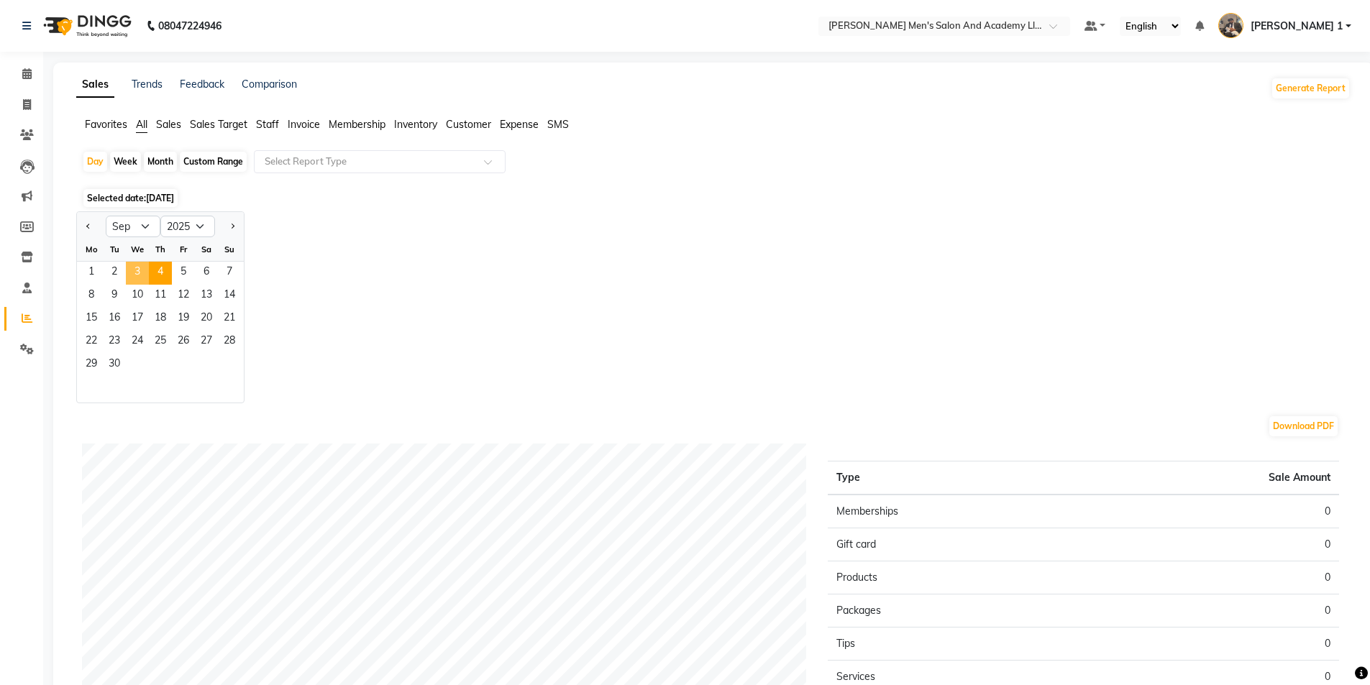
click at [139, 269] on span "3" at bounding box center [137, 273] width 23 height 23
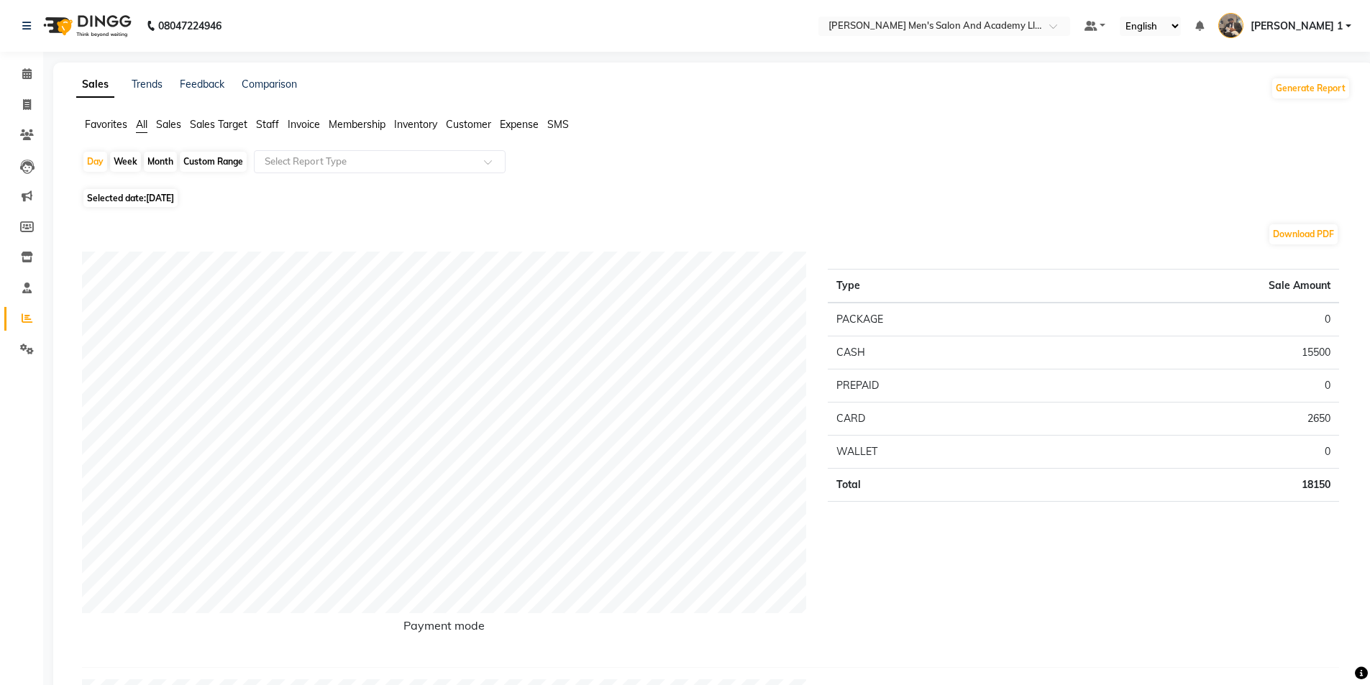
click at [165, 123] on span "Sales" at bounding box center [168, 124] width 25 height 13
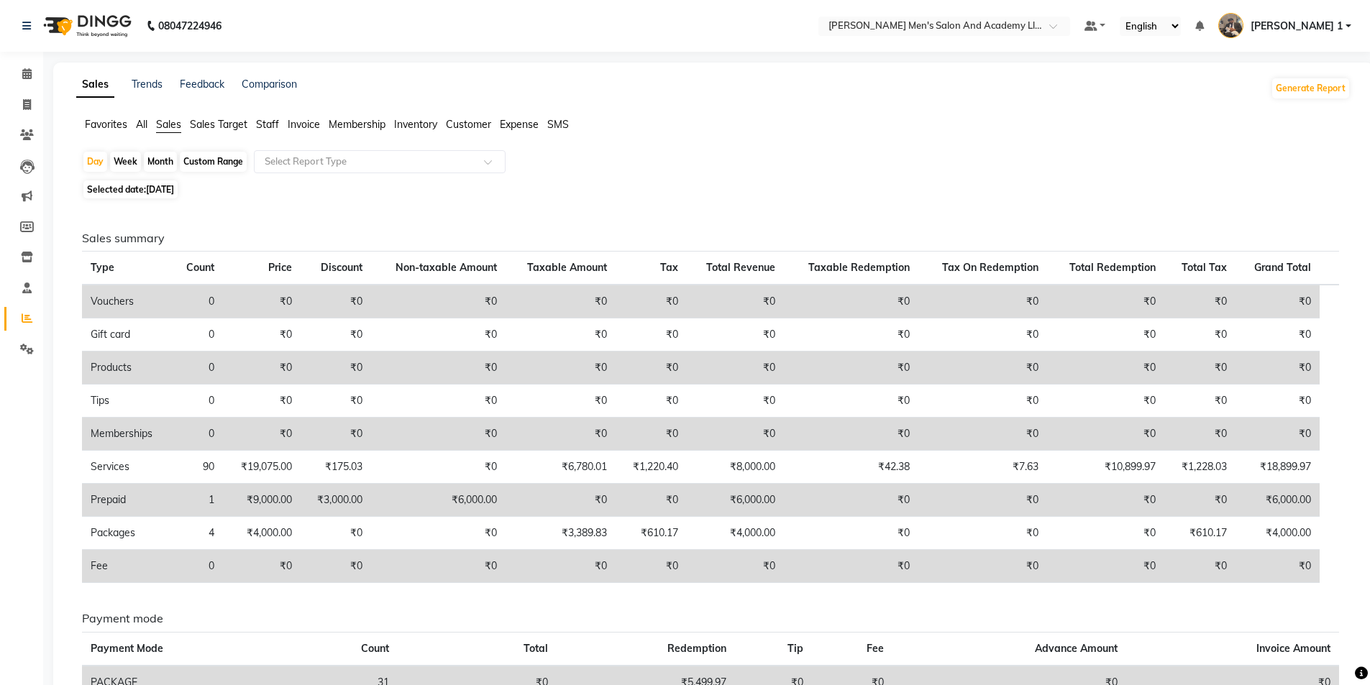
click at [273, 122] on span "Staff" at bounding box center [267, 124] width 23 height 13
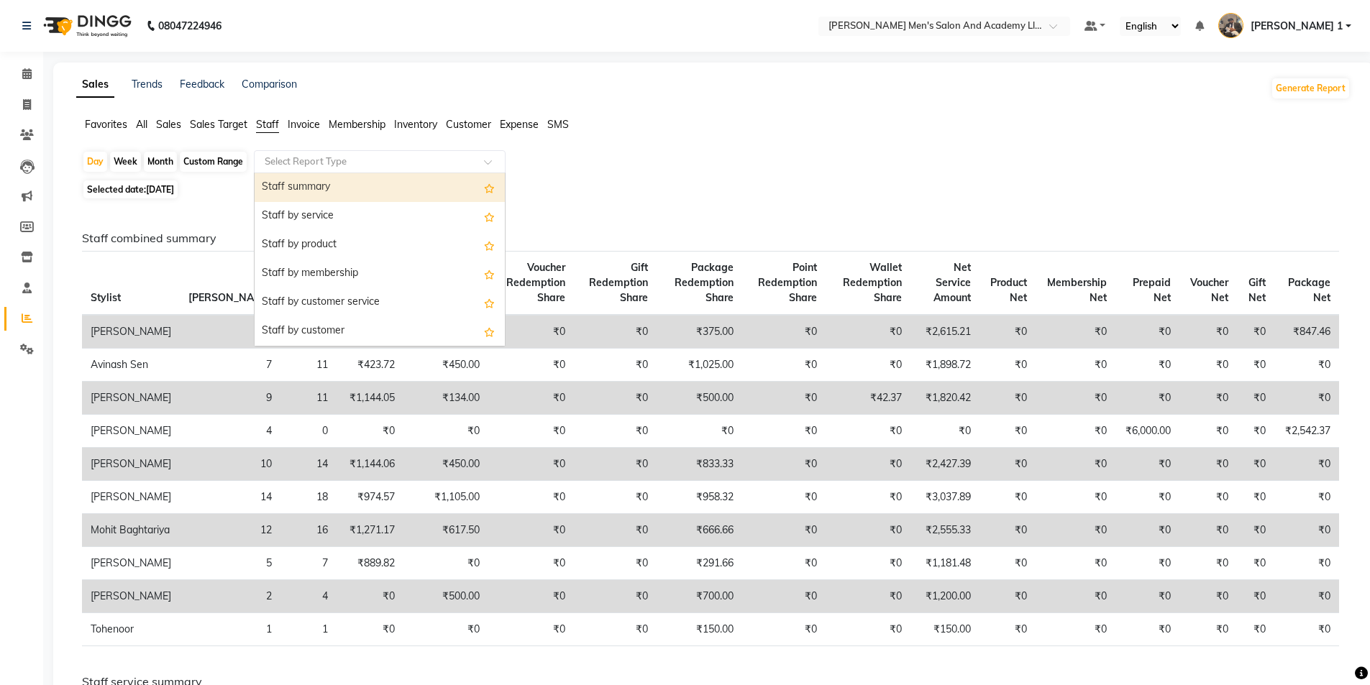
click at [295, 163] on input "text" at bounding box center [365, 162] width 207 height 14
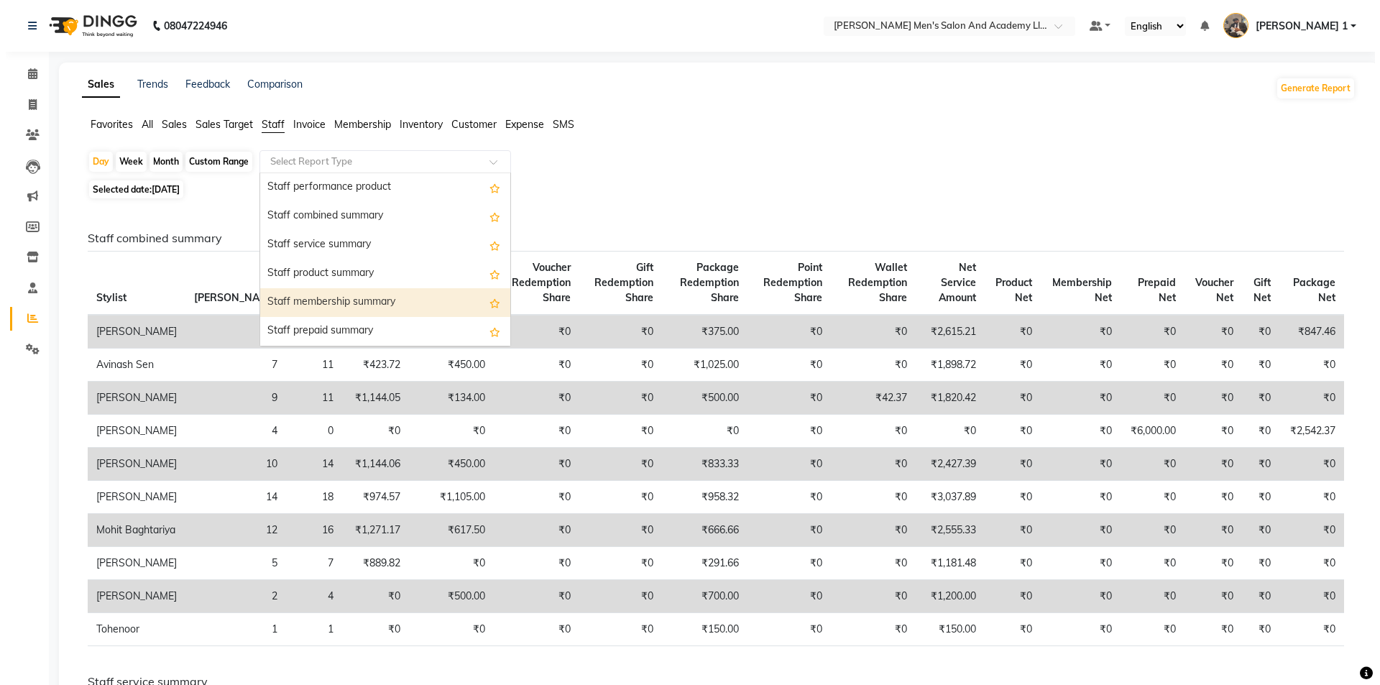
scroll to position [359, 0]
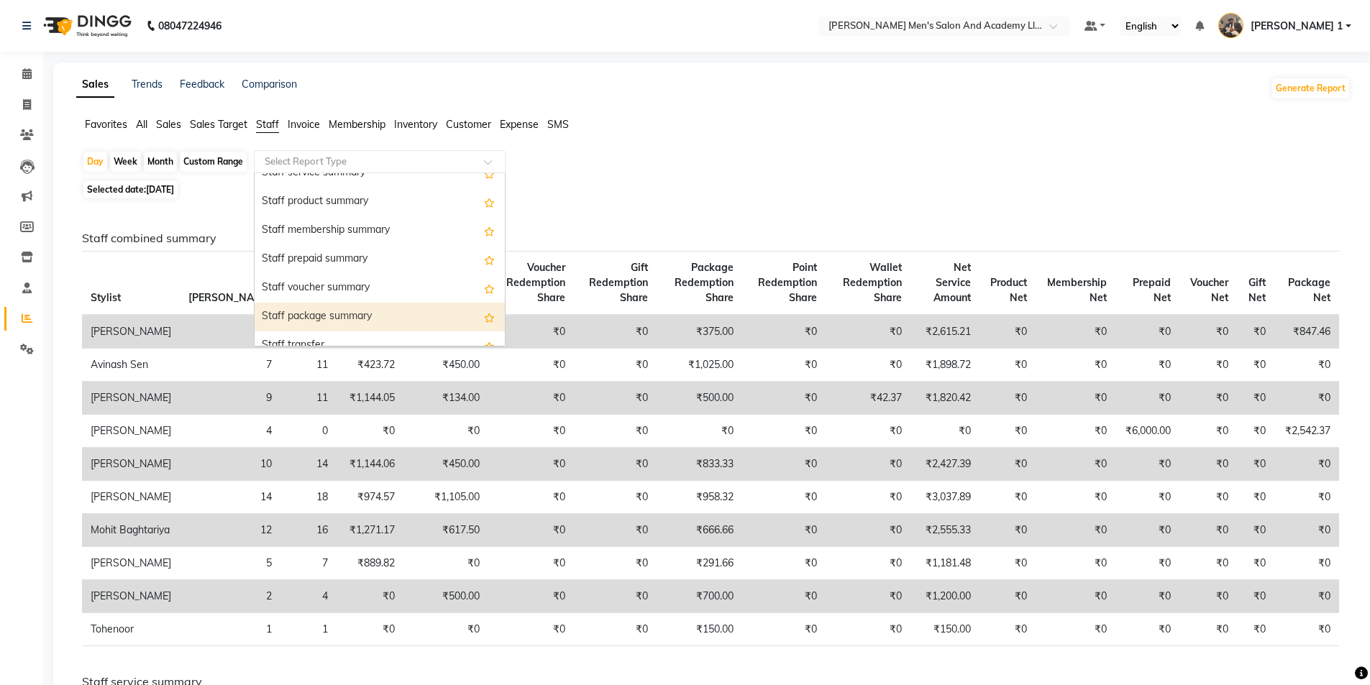
click at [350, 315] on div "Staff package summary" at bounding box center [380, 317] width 250 height 29
select select "full_report"
select select "csv"
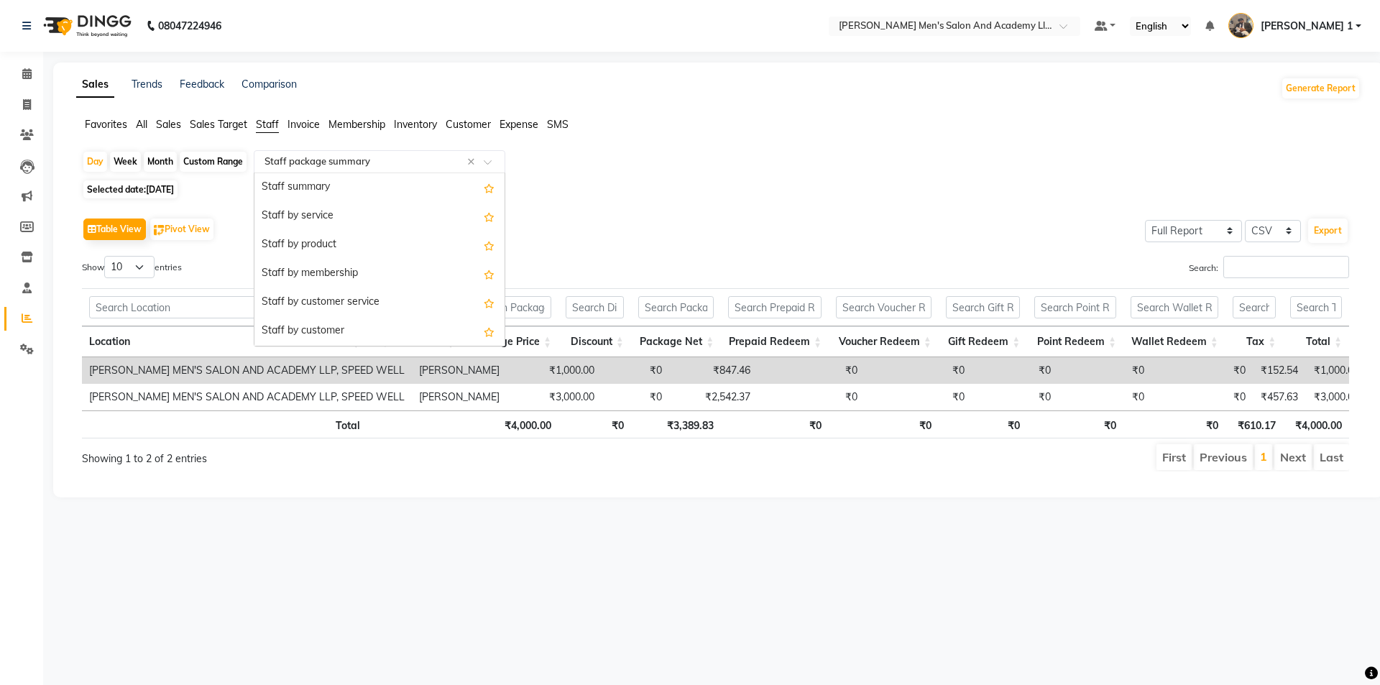
click at [301, 151] on div "Select Report Type × Staff package summary ×" at bounding box center [380, 161] width 252 height 23
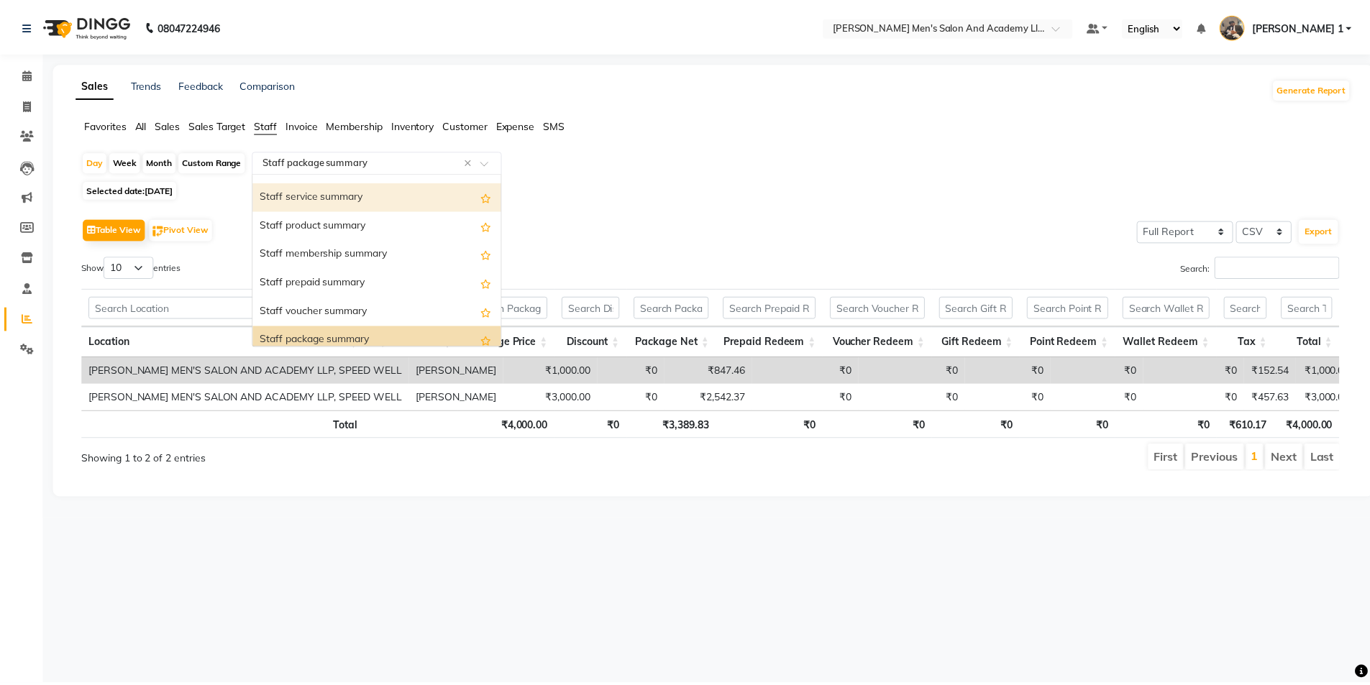
scroll to position [316, 0]
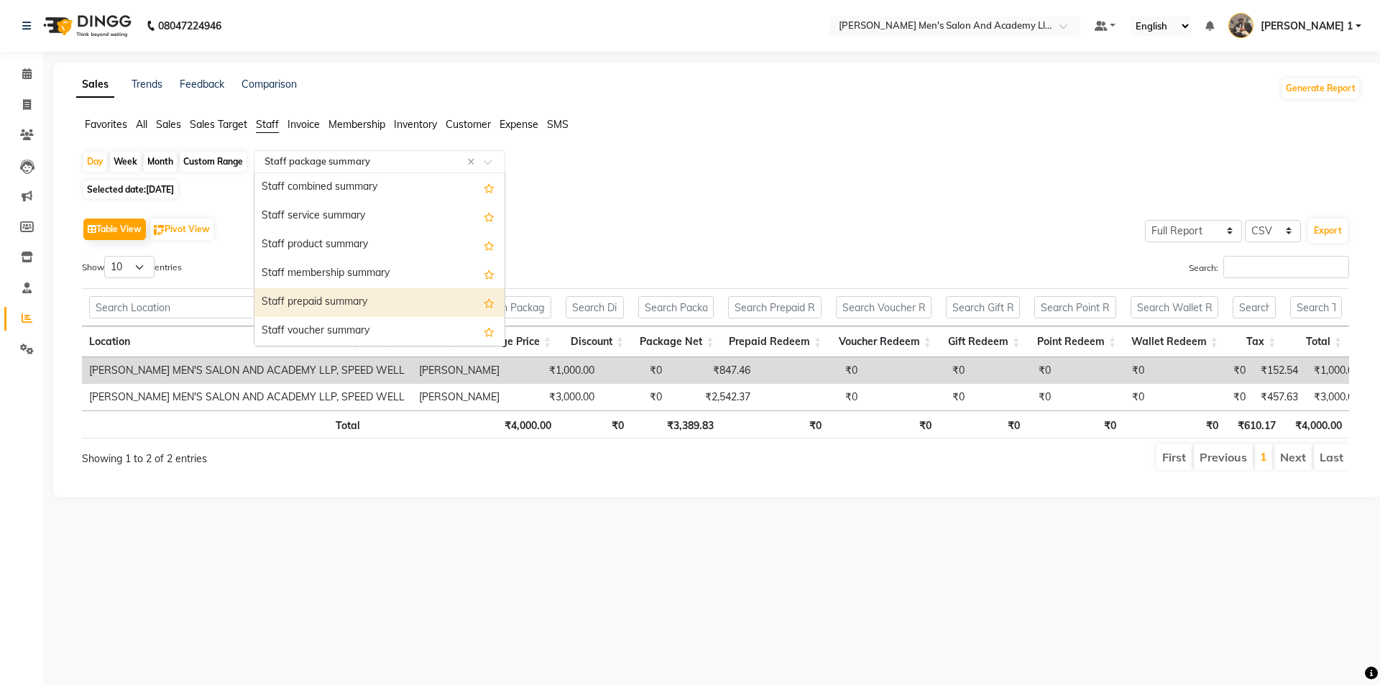
click at [308, 294] on div "Staff prepaid summary" at bounding box center [380, 302] width 250 height 29
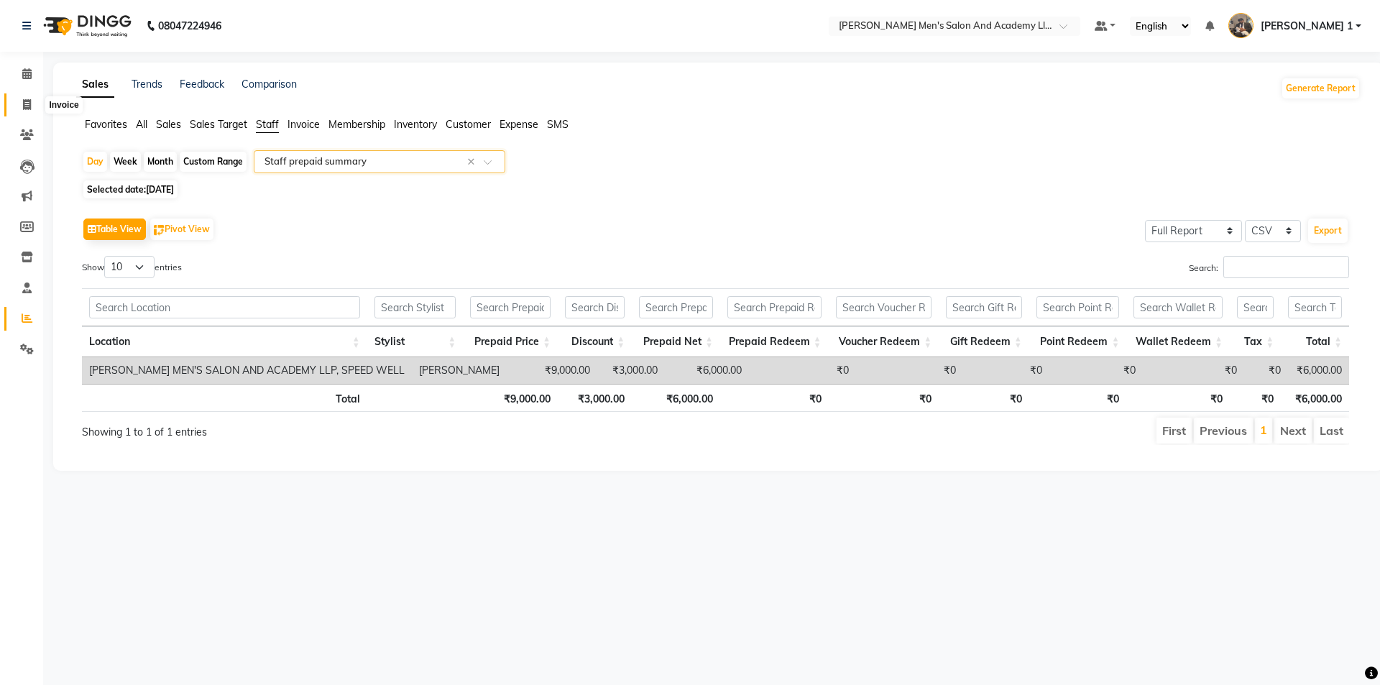
click at [36, 101] on span at bounding box center [26, 105] width 25 height 17
select select "service"
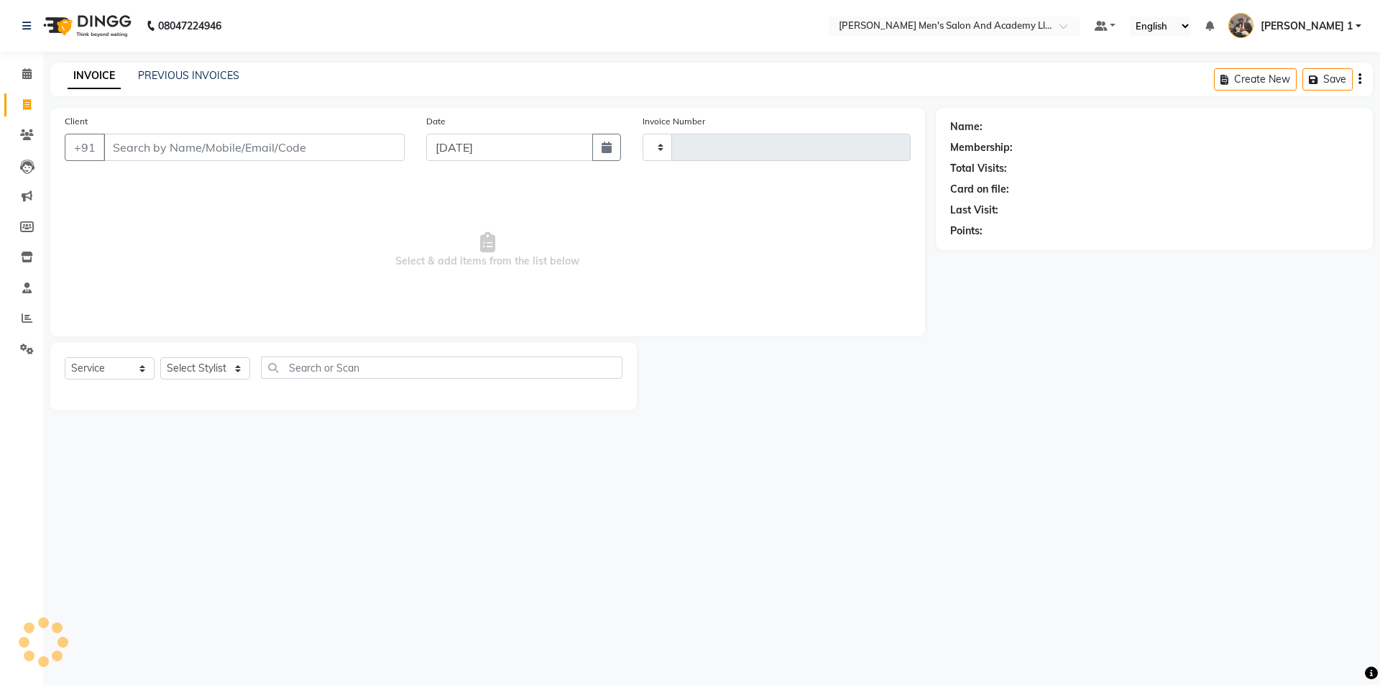
type input "8692"
select select "6752"
click at [216, 80] on link "PREVIOUS INVOICES" at bounding box center [188, 75] width 101 height 13
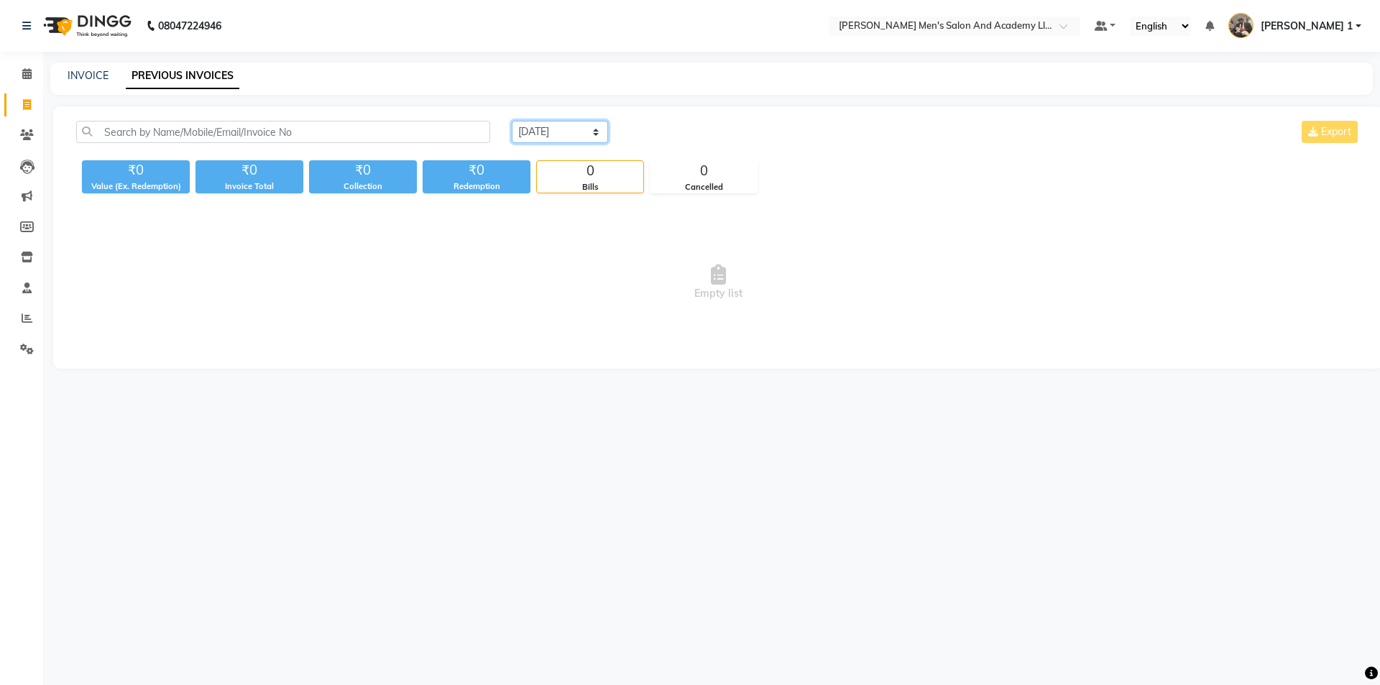
drag, startPoint x: 531, startPoint y: 134, endPoint x: 531, endPoint y: 142, distance: 7.9
click at [531, 134] on select "Today Yesterday Custom Range" at bounding box center [560, 132] width 96 height 22
select select "range"
click at [512, 121] on select "Today Yesterday Custom Range" at bounding box center [560, 132] width 96 height 22
click at [705, 128] on input "[DATE]" at bounding box center [677, 132] width 101 height 20
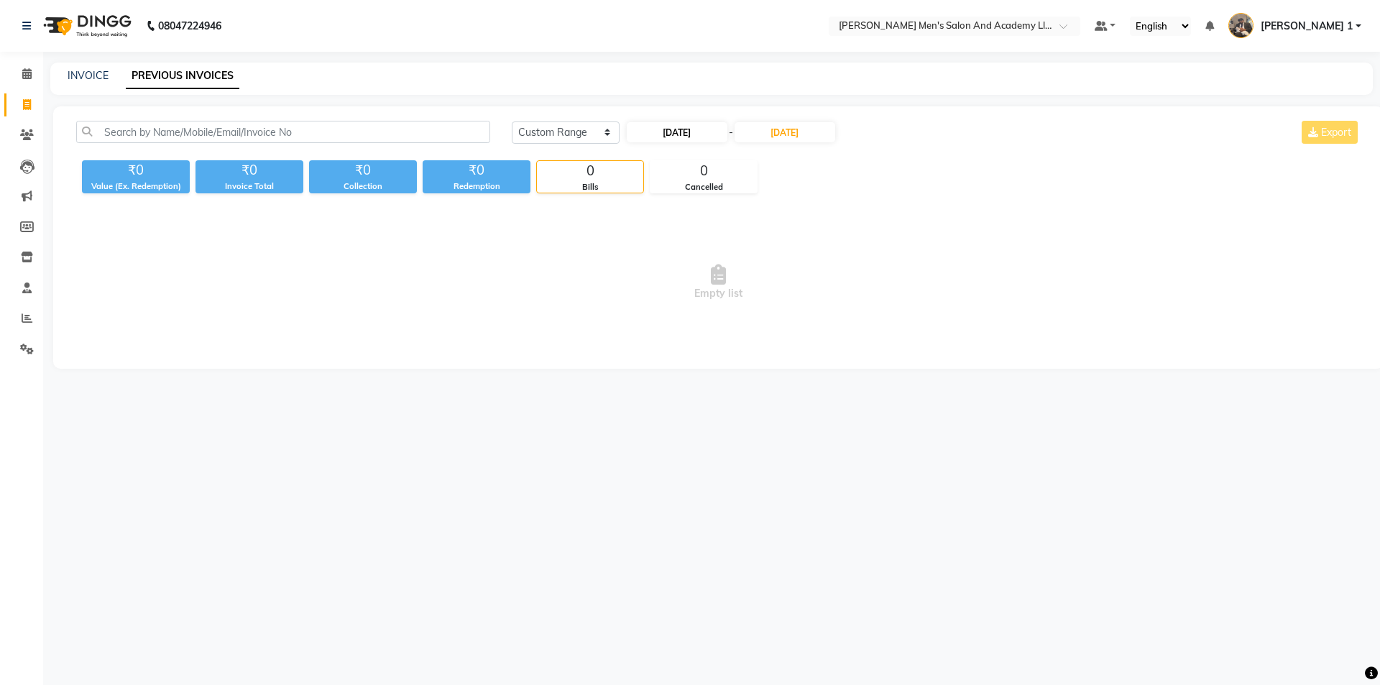
select select "9"
select select "2025"
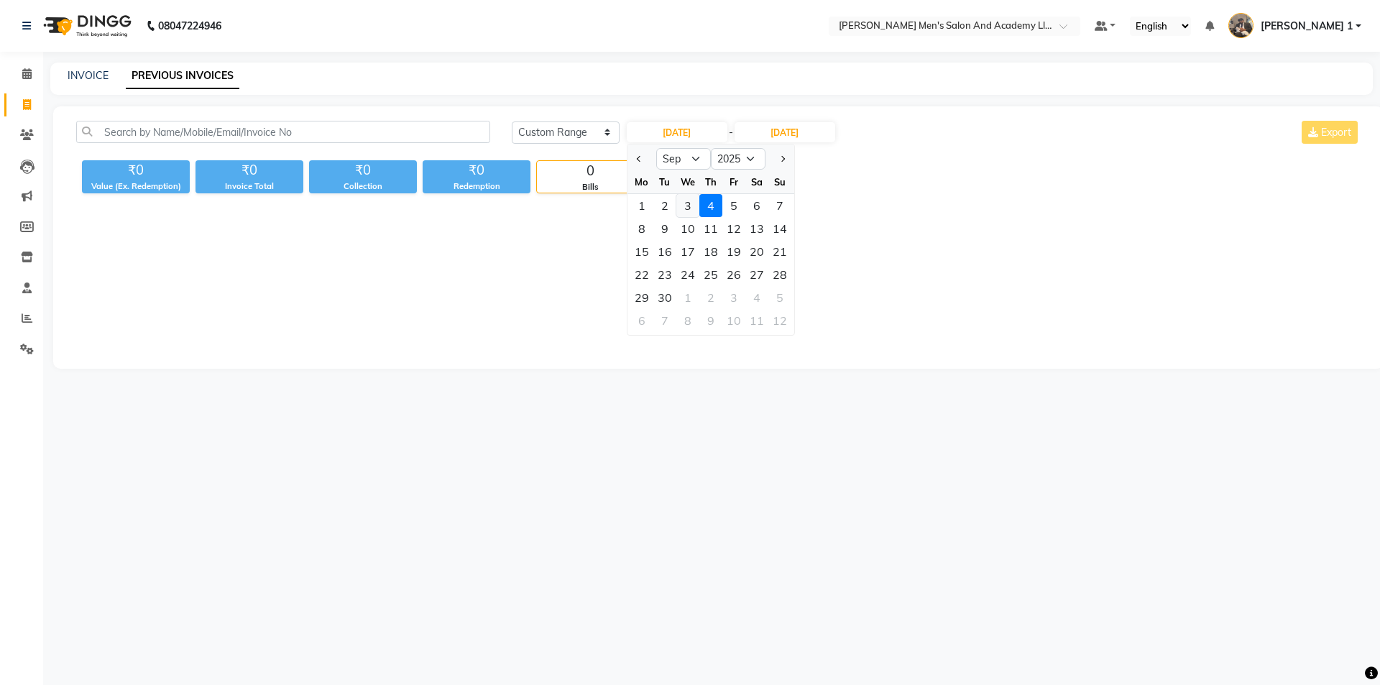
click at [689, 206] on div "3" at bounding box center [688, 205] width 23 height 23
type input "03-09-2025"
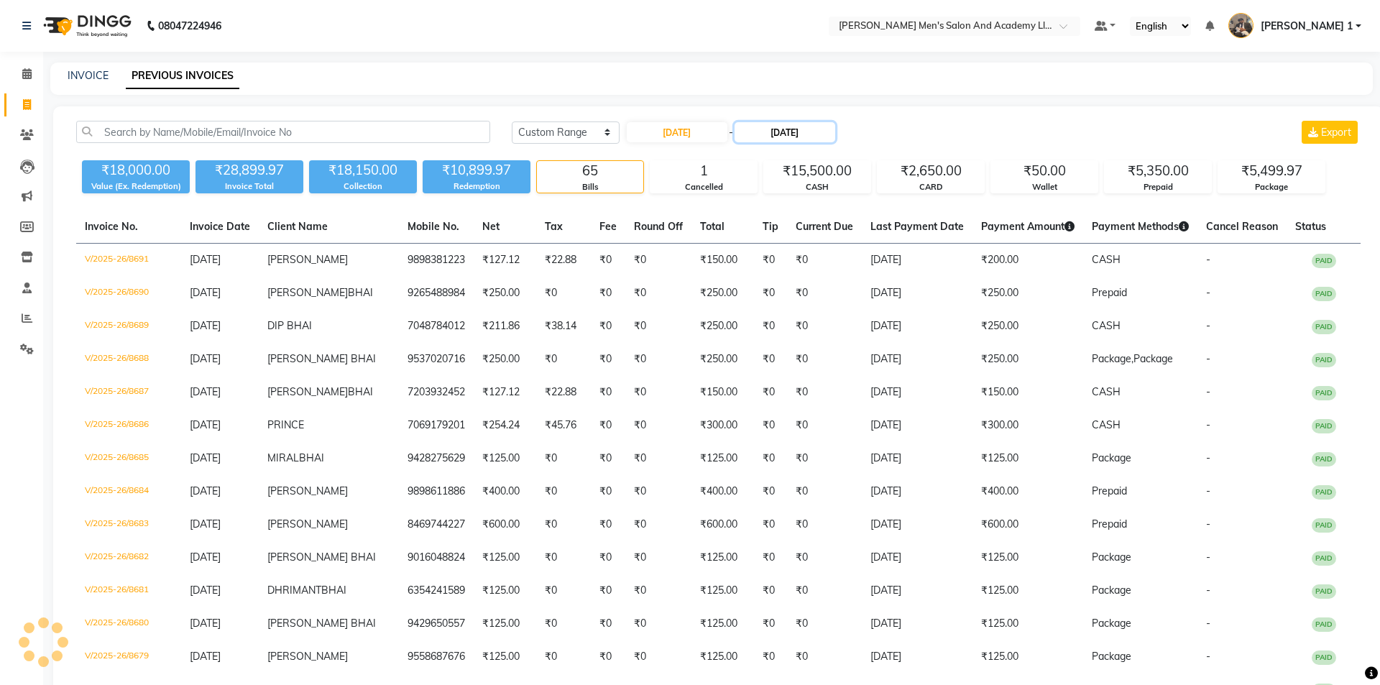
click at [798, 139] on input "[DATE]" at bounding box center [785, 132] width 101 height 20
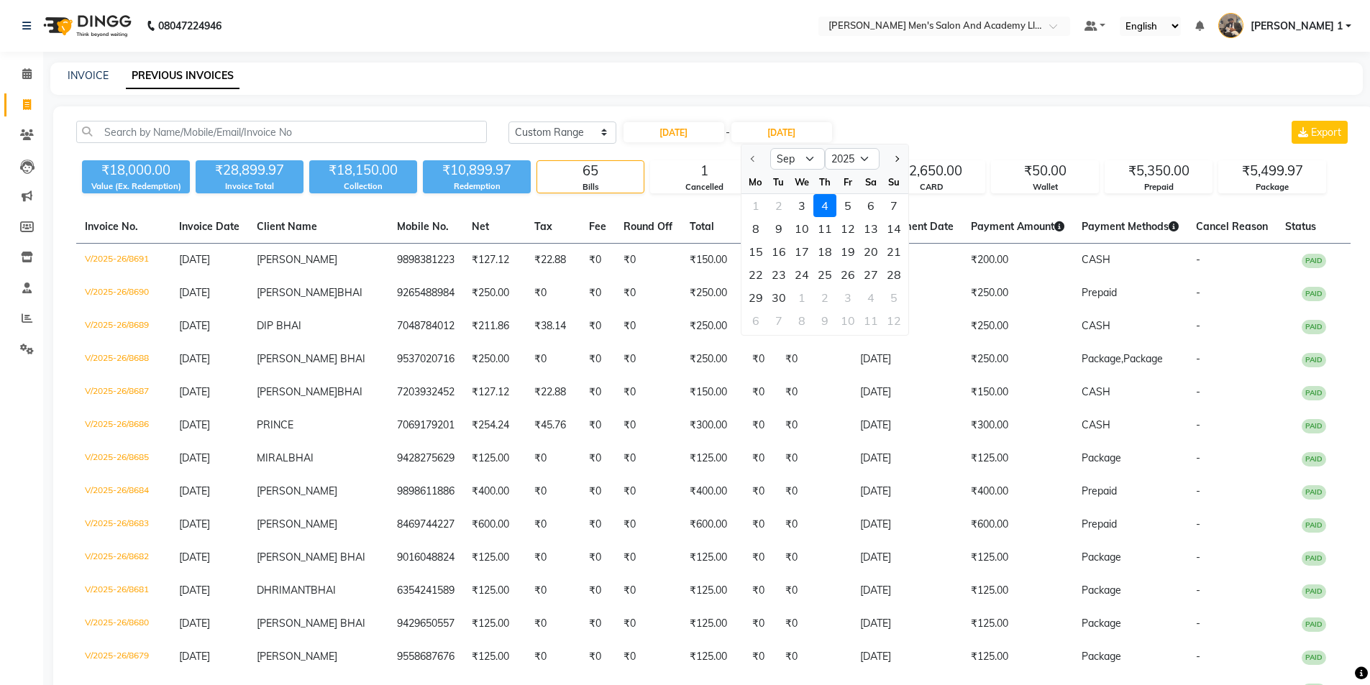
click at [875, 83] on div "INVOICE PREVIOUS INVOICES" at bounding box center [706, 79] width 1312 height 32
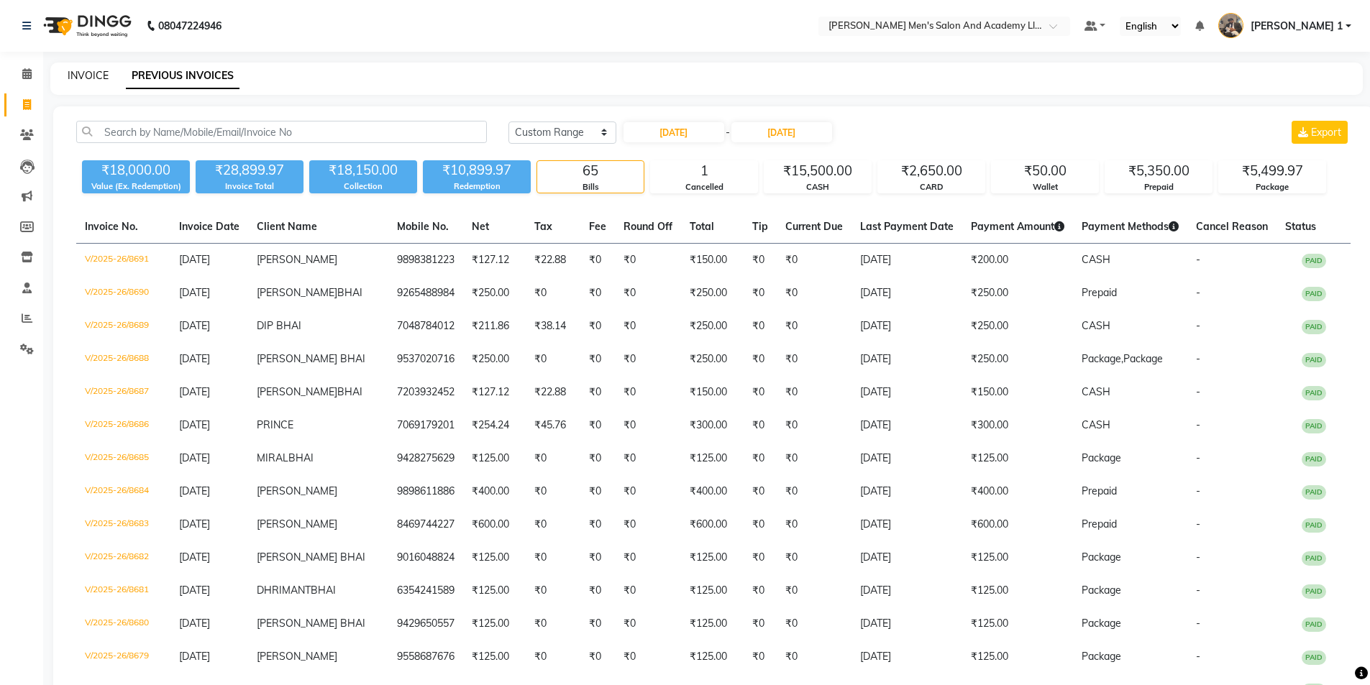
click at [78, 78] on link "INVOICE" at bounding box center [88, 75] width 41 height 13
select select "service"
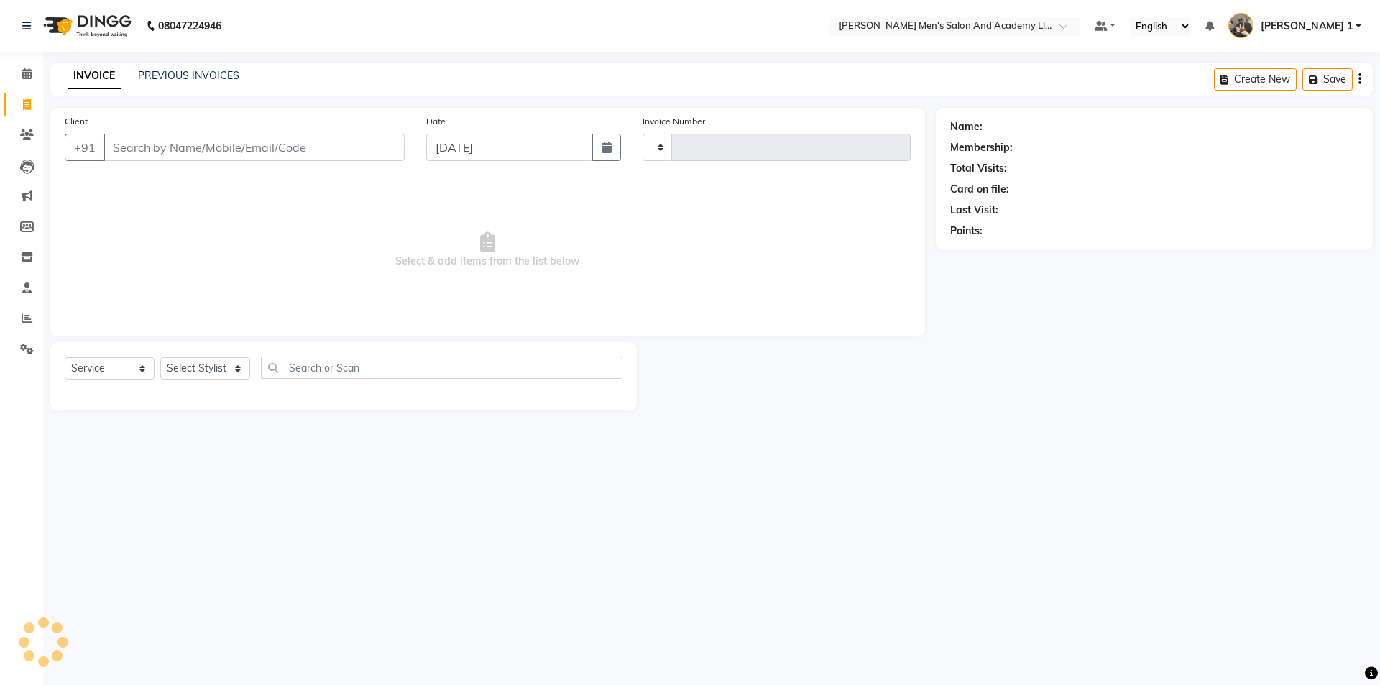
type input "8692"
select select "6752"
click at [31, 137] on icon at bounding box center [27, 134] width 14 height 11
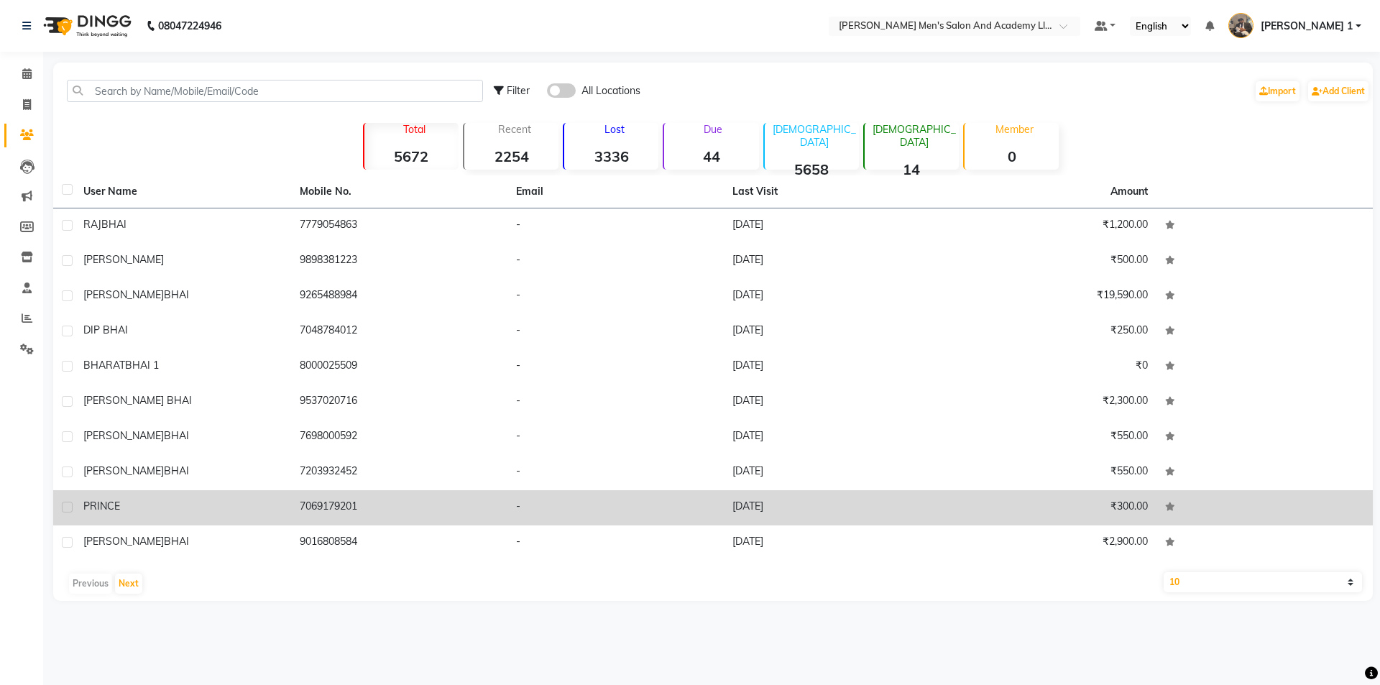
drag, startPoint x: 244, startPoint y: 124, endPoint x: 208, endPoint y: 495, distance: 372.7
click at [210, 498] on td "PRINCE" at bounding box center [183, 507] width 216 height 35
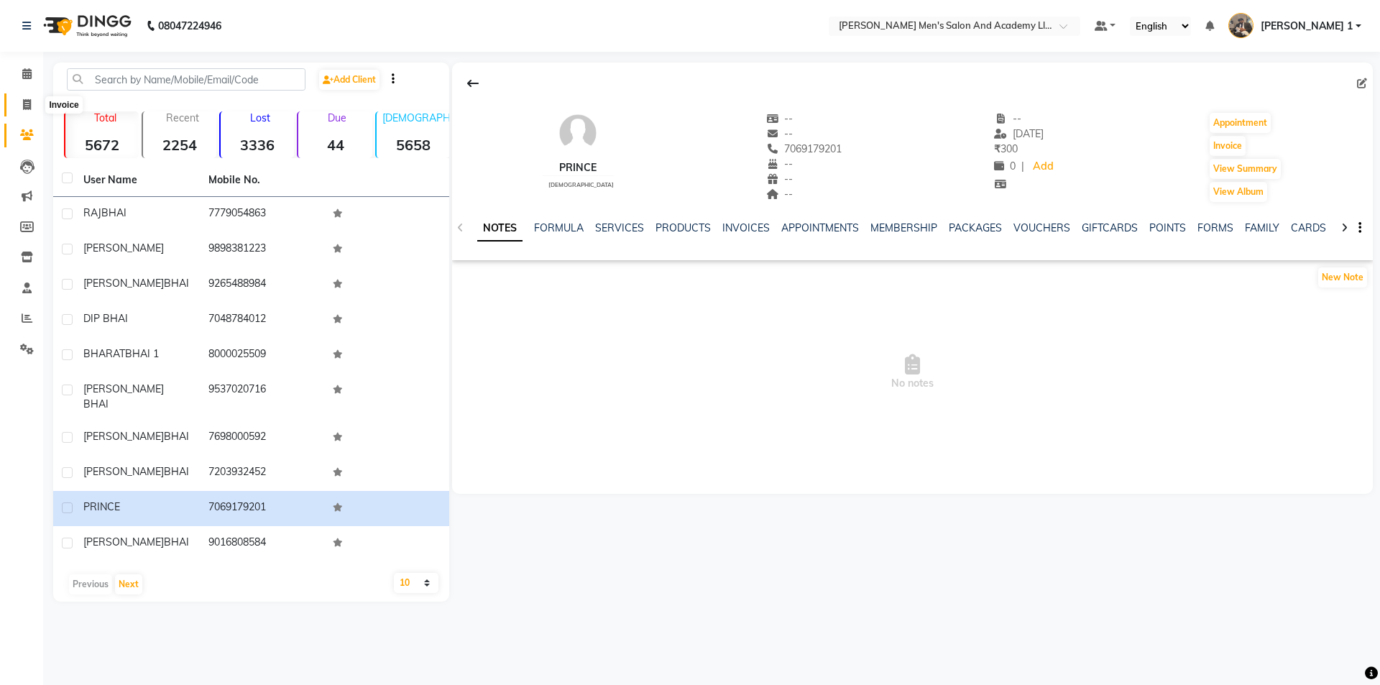
click at [20, 112] on span at bounding box center [26, 105] width 25 height 17
select select "service"
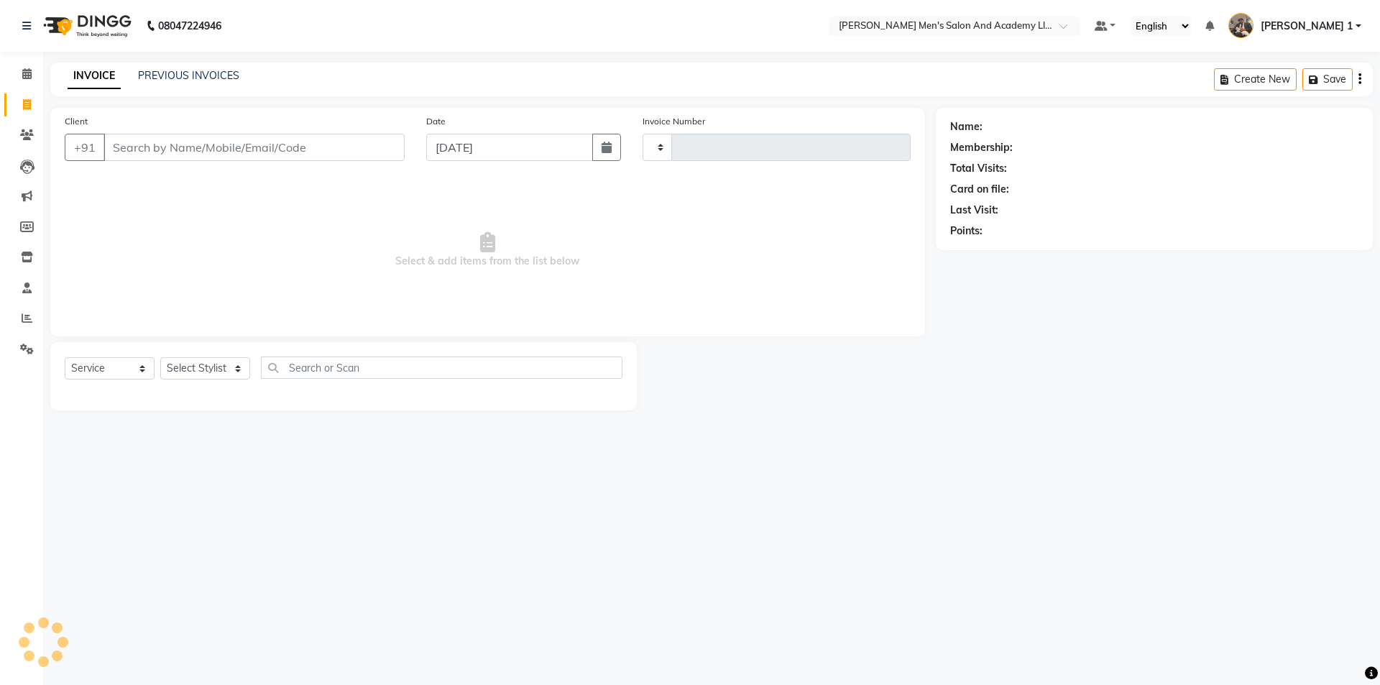
type input "8692"
select select "6752"
click at [32, 316] on span at bounding box center [26, 319] width 25 height 17
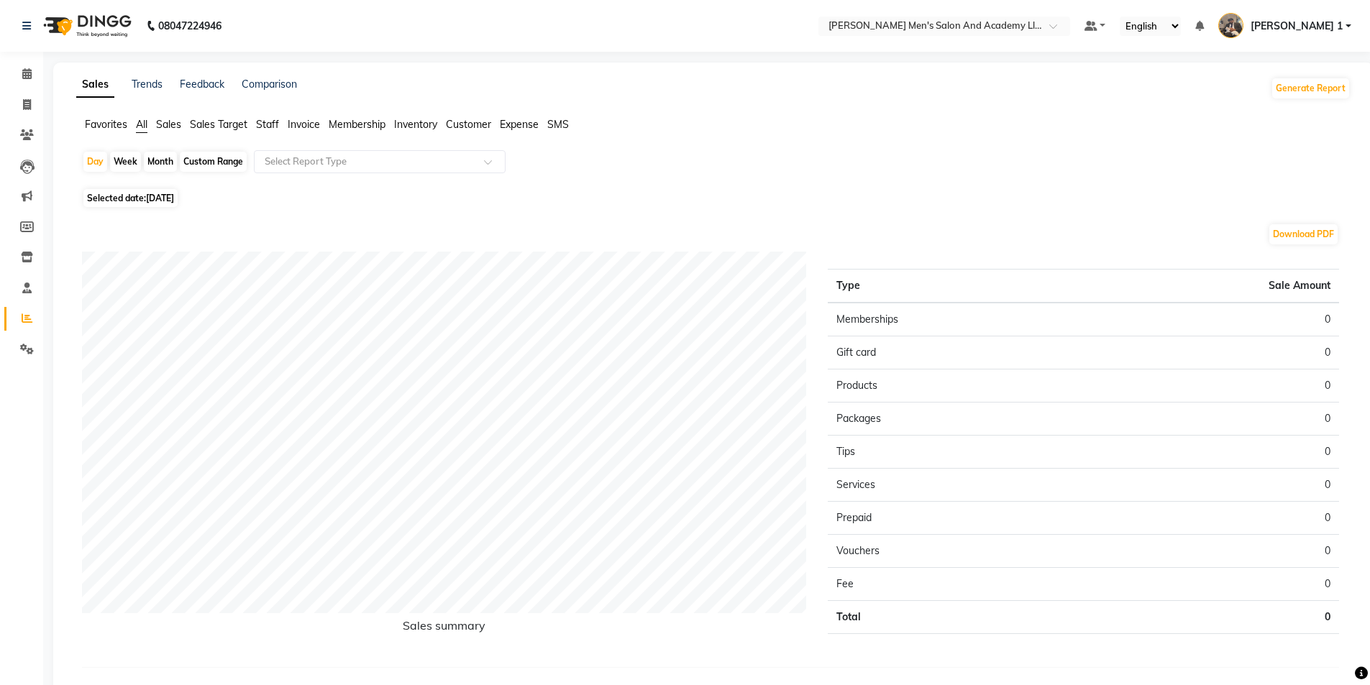
click at [267, 124] on span "Staff" at bounding box center [267, 124] width 23 height 13
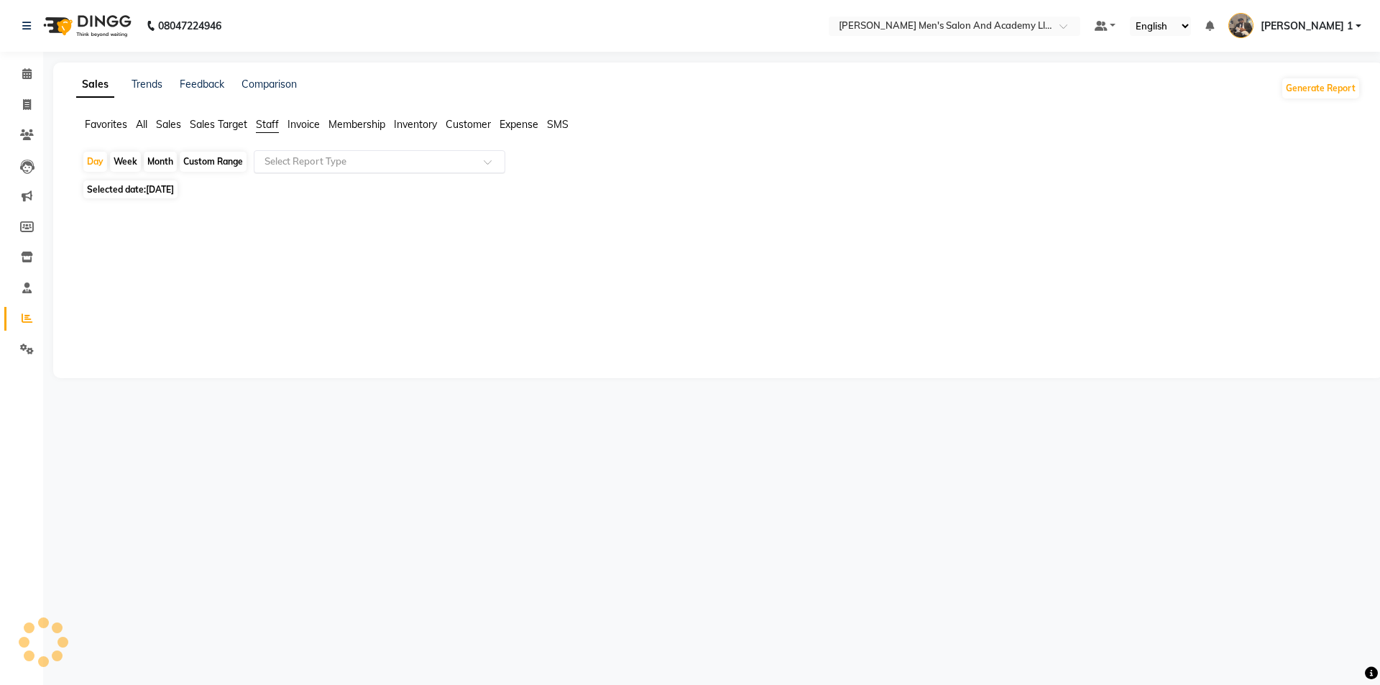
click at [298, 161] on input "text" at bounding box center [365, 162] width 207 height 14
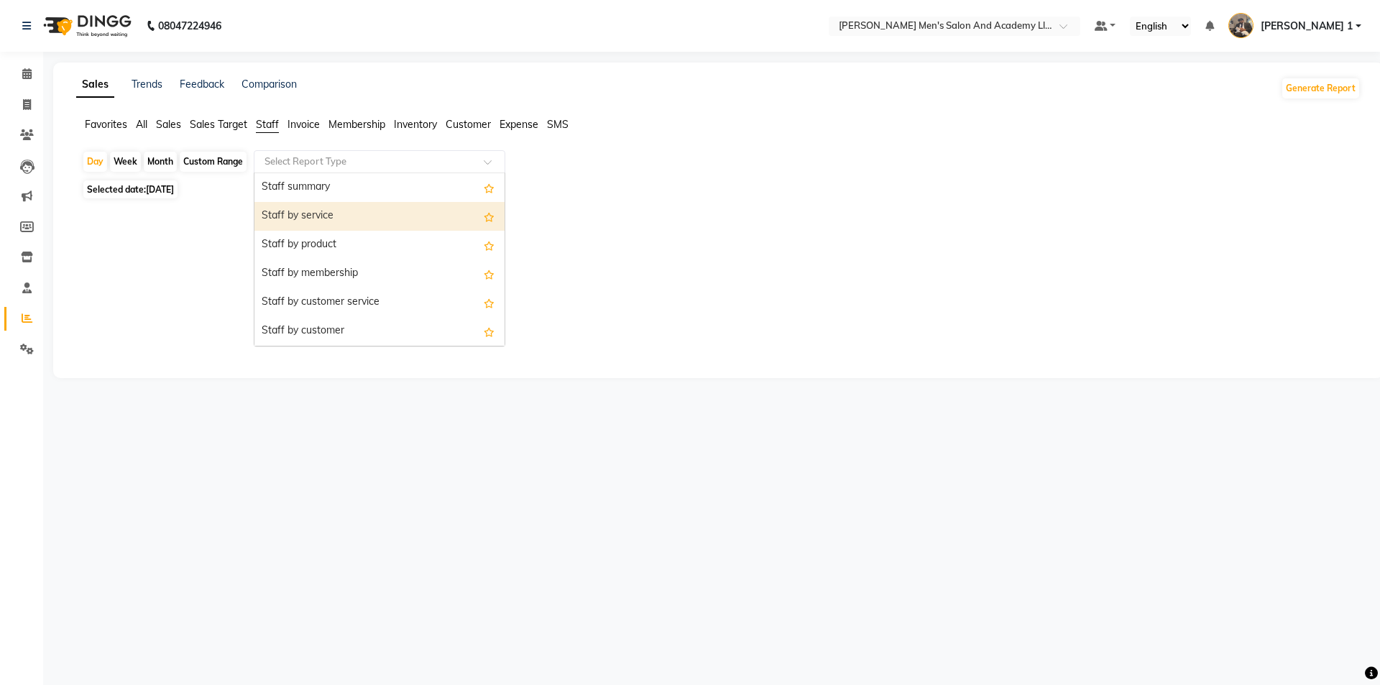
click at [295, 219] on div "Staff by service" at bounding box center [380, 216] width 250 height 29
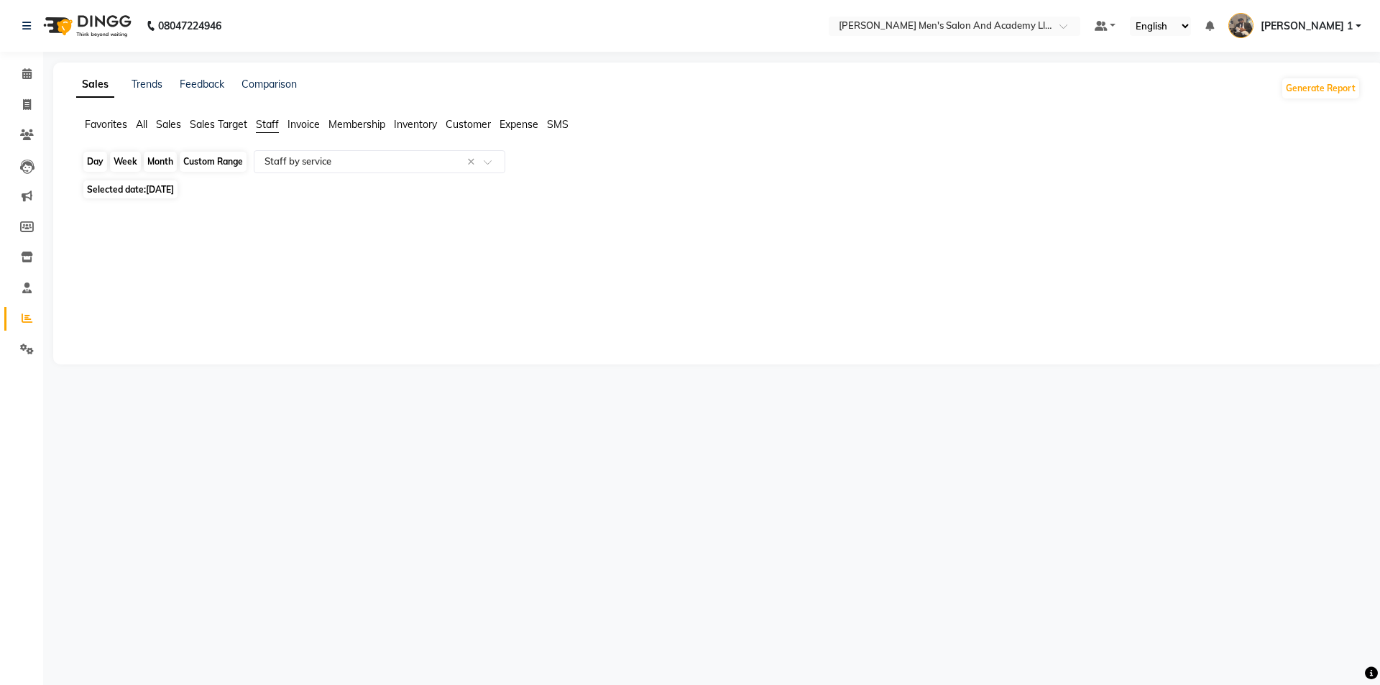
click at [98, 161] on div "Day" at bounding box center [95, 162] width 24 height 20
select select "9"
select select "2025"
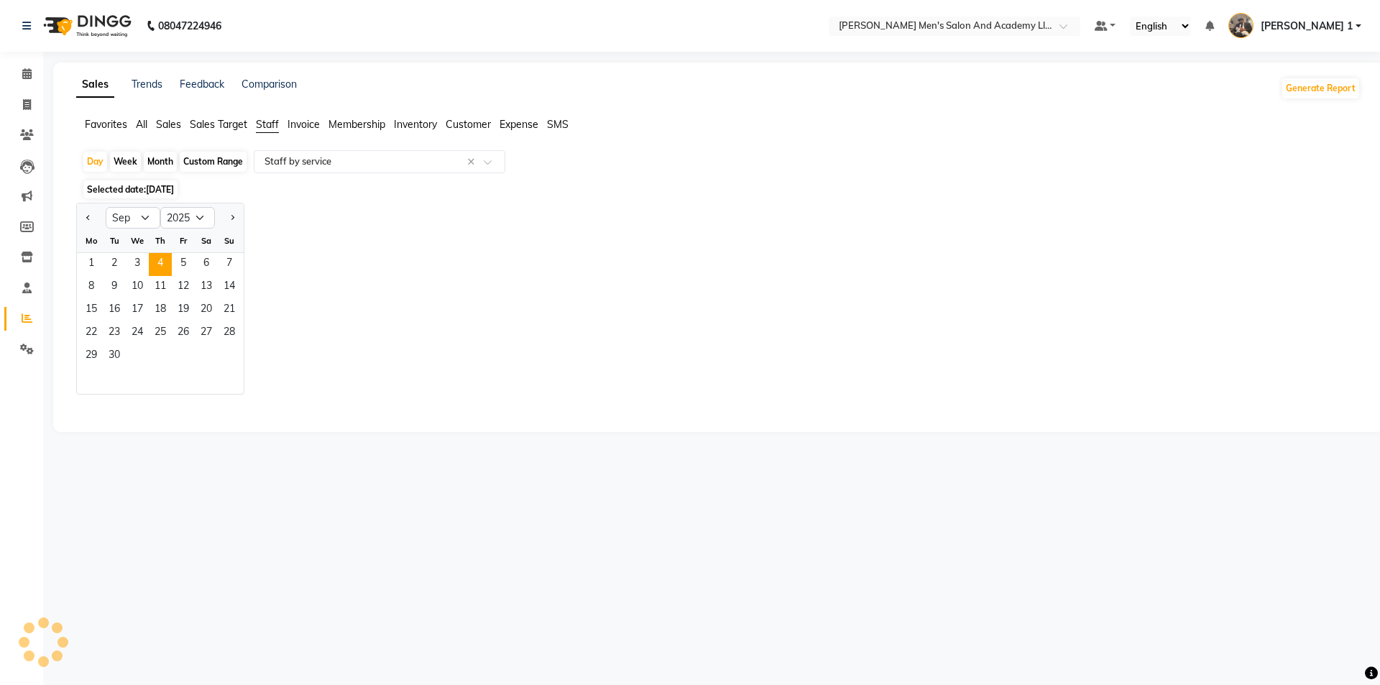
click at [18, 91] on li "Invoice" at bounding box center [21, 105] width 43 height 31
click at [24, 105] on icon at bounding box center [27, 104] width 8 height 11
select select "service"
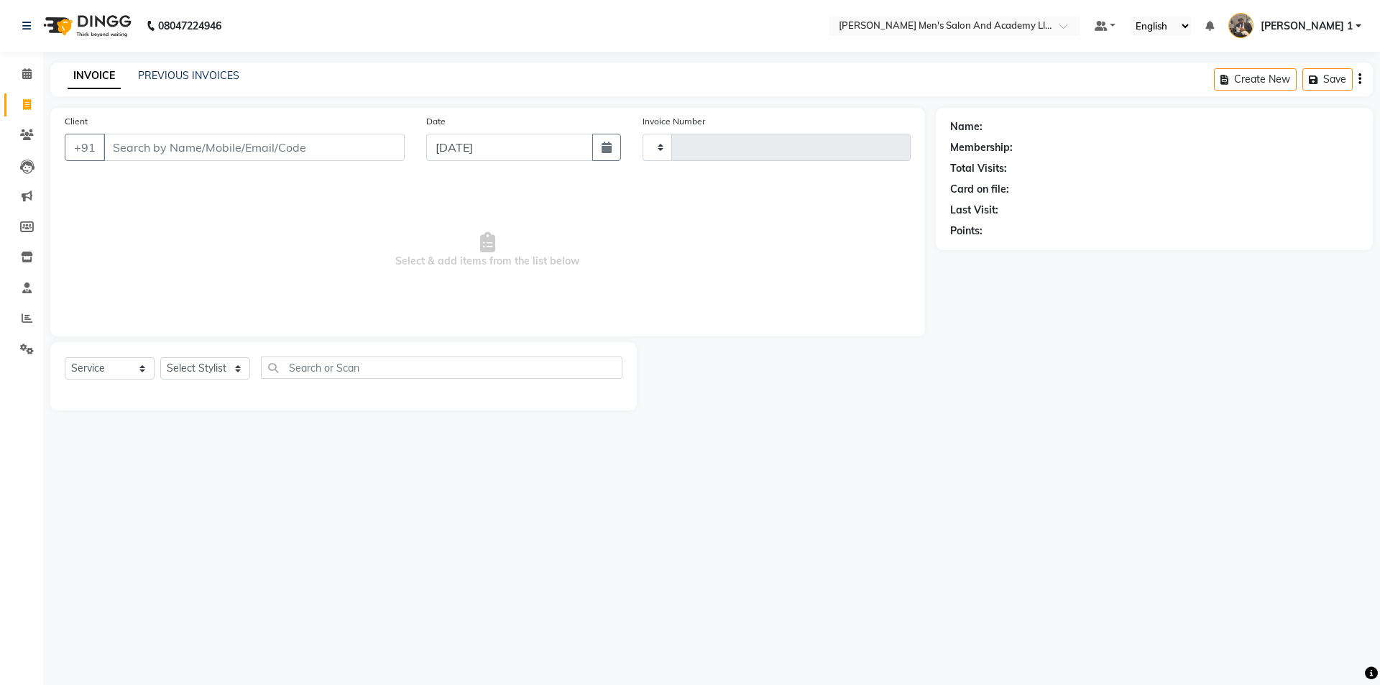
type input "8692"
select select "6752"
click at [181, 76] on link "PREVIOUS INVOICES" at bounding box center [188, 75] width 101 height 13
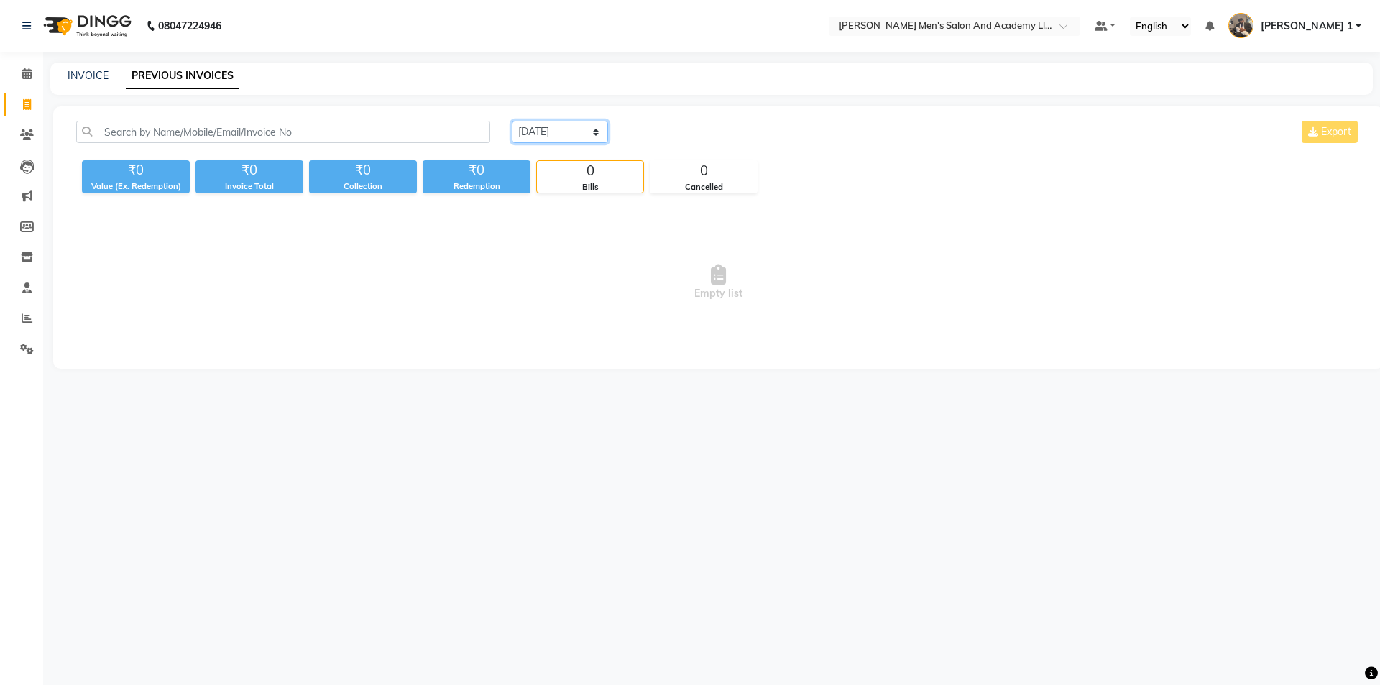
click at [547, 127] on select "Today Yesterday Custom Range" at bounding box center [560, 132] width 96 height 22
select select "yesterday"
click at [512, 121] on select "Today Yesterday Custom Range" at bounding box center [560, 132] width 96 height 22
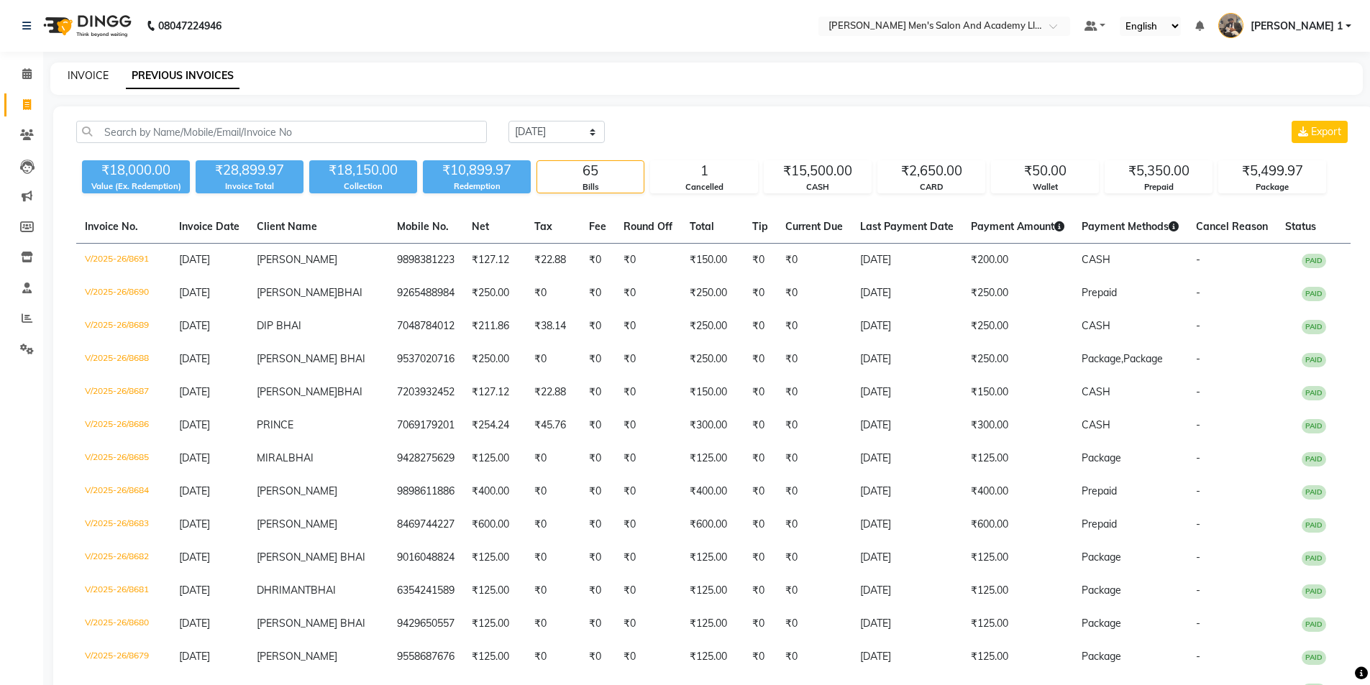
click at [96, 75] on link "INVOICE" at bounding box center [88, 75] width 41 height 13
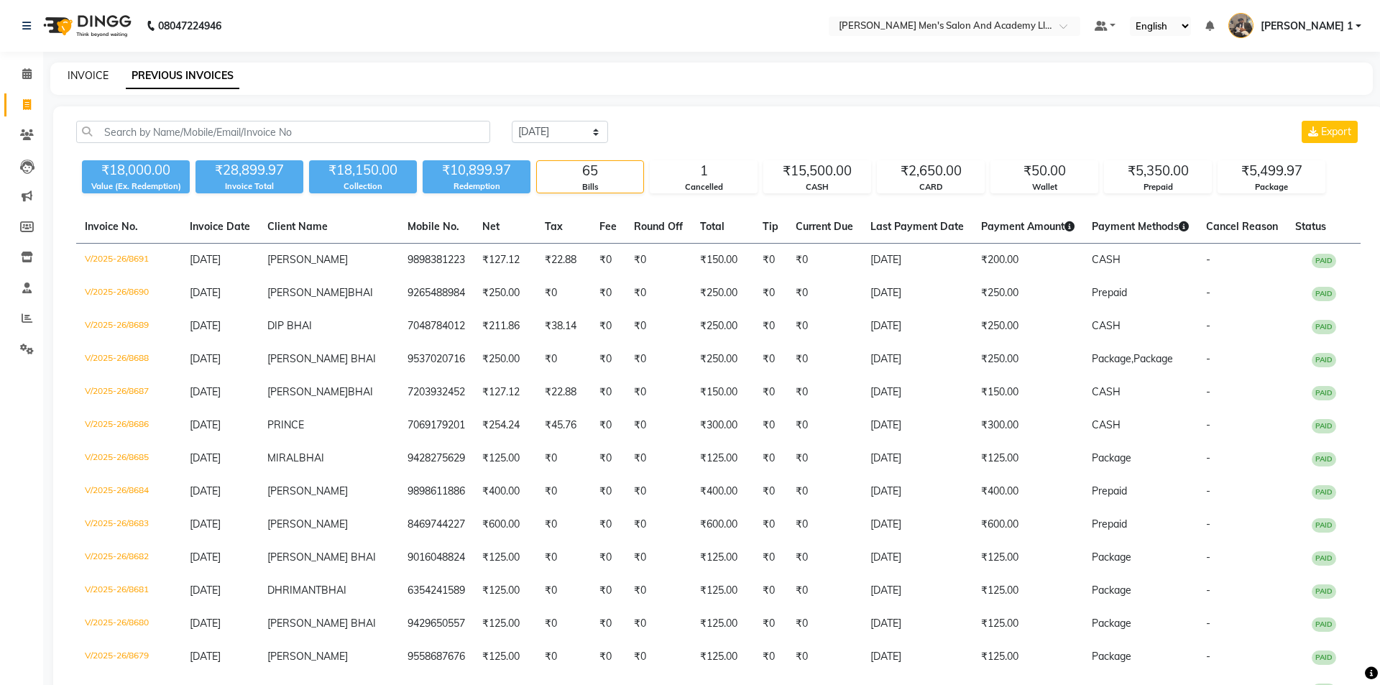
select select "6752"
select select "service"
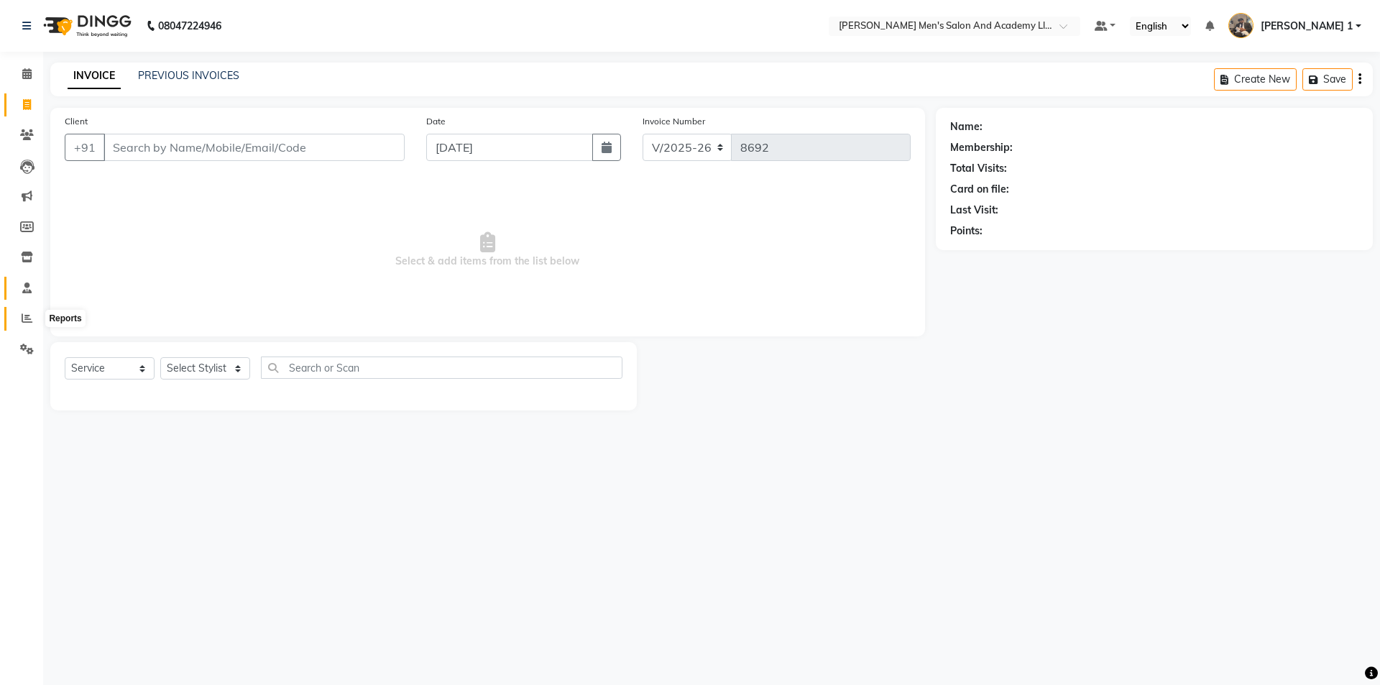
drag, startPoint x: 29, startPoint y: 318, endPoint x: 36, endPoint y: 298, distance: 21.1
click at [30, 316] on icon at bounding box center [27, 318] width 11 height 11
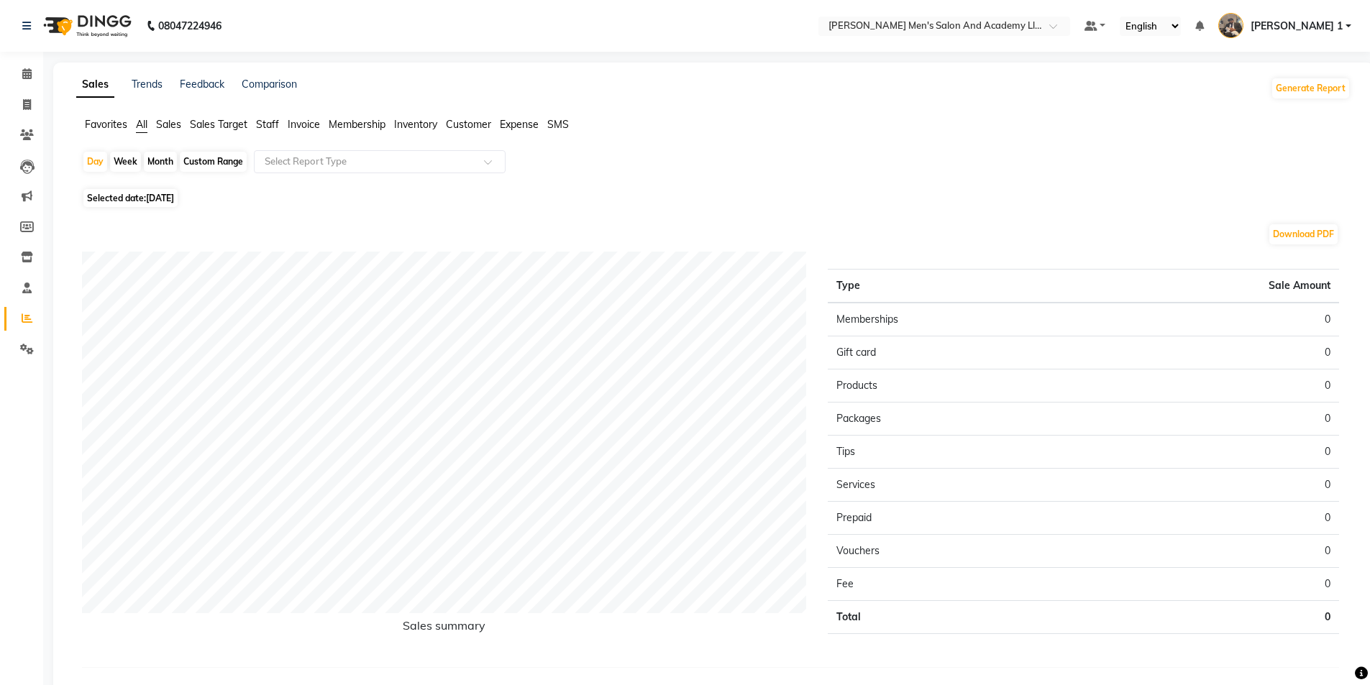
click at [270, 129] on span "Staff" at bounding box center [267, 124] width 23 height 13
click at [272, 159] on input "text" at bounding box center [365, 162] width 207 height 14
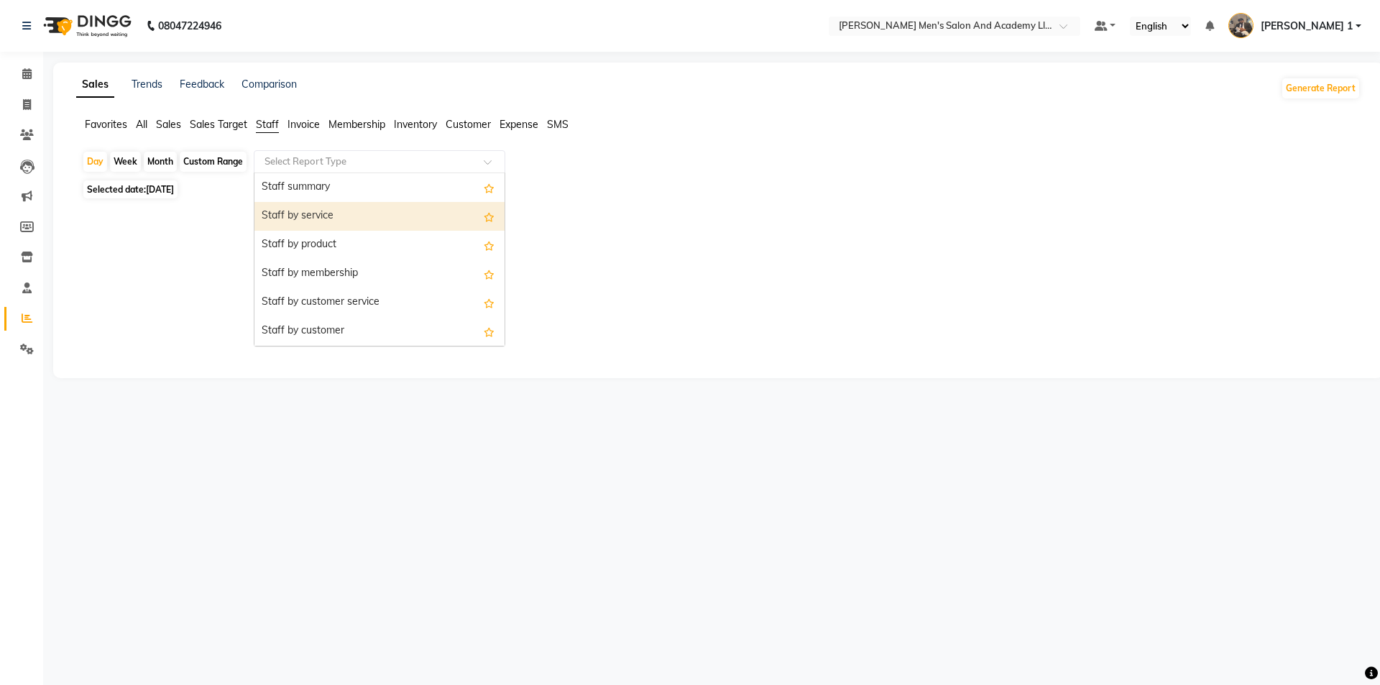
click at [301, 212] on div "Staff by service" at bounding box center [380, 216] width 250 height 29
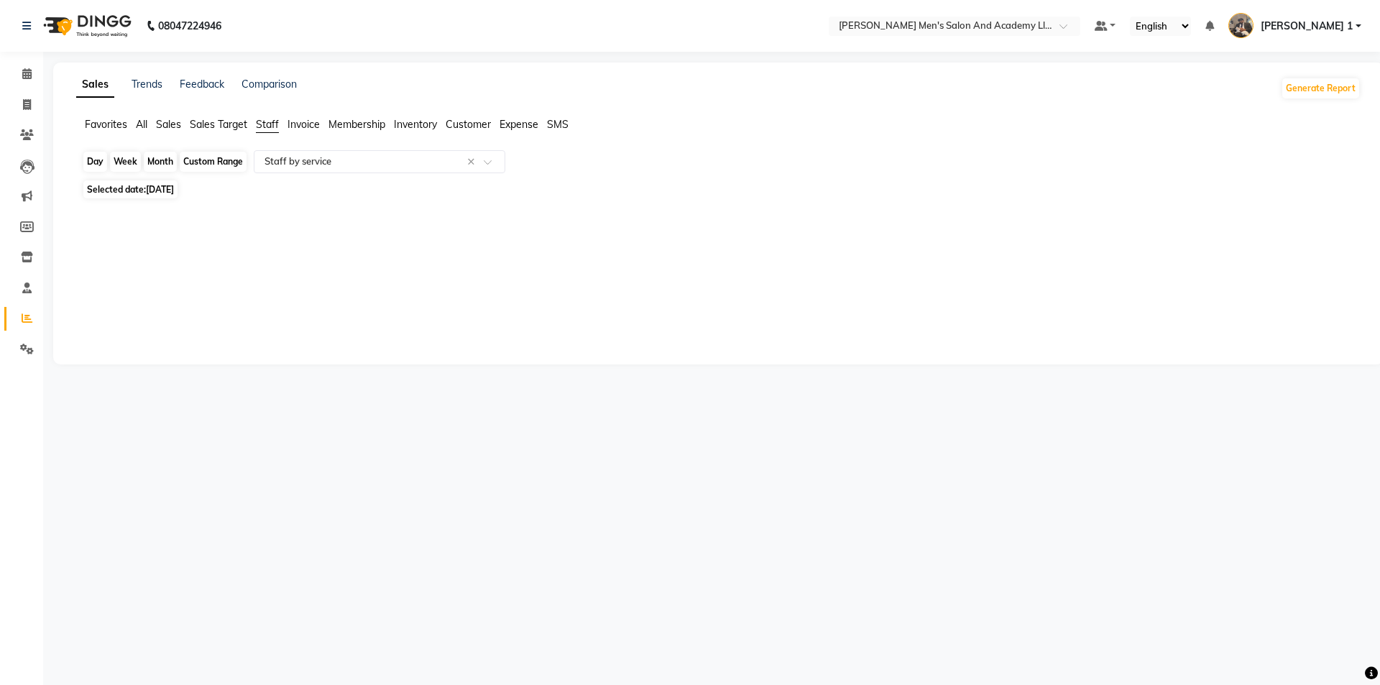
click at [97, 160] on div "Day" at bounding box center [95, 162] width 24 height 20
select select "9"
select select "2025"
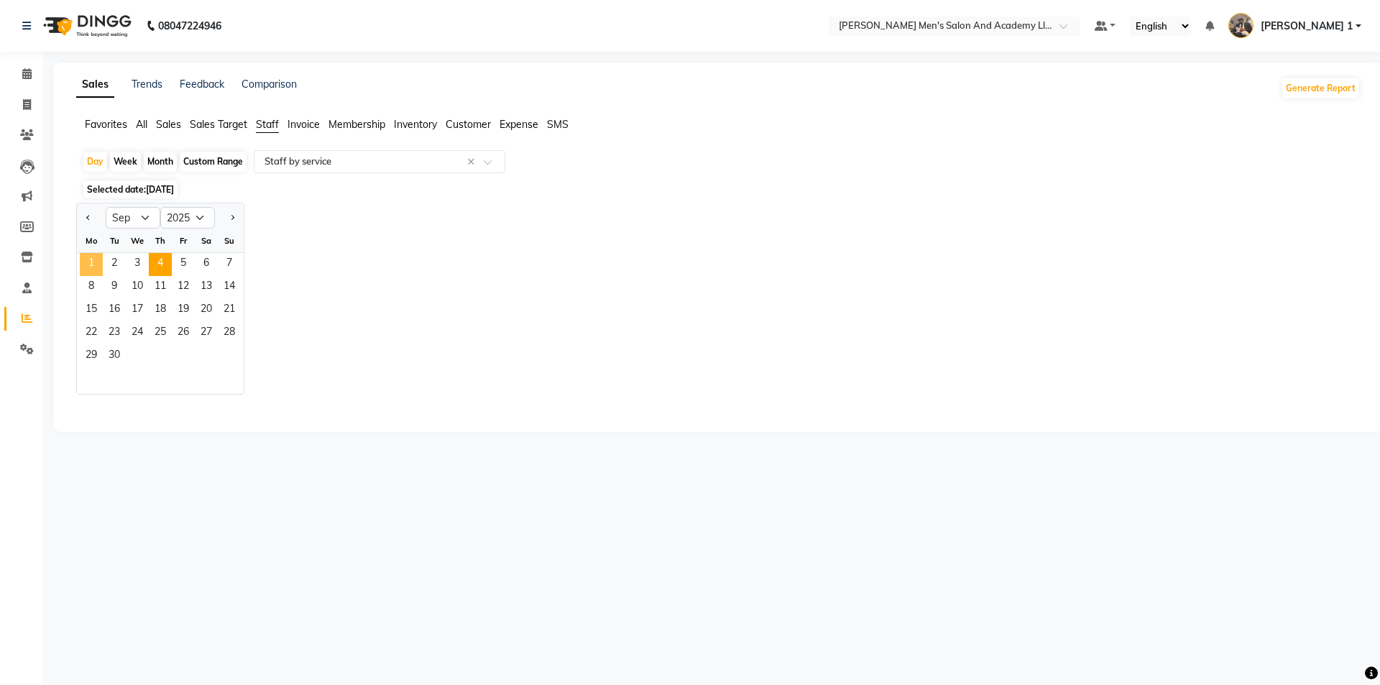
click at [91, 267] on span "1" at bounding box center [91, 264] width 23 height 23
select select "full_report"
select select "csv"
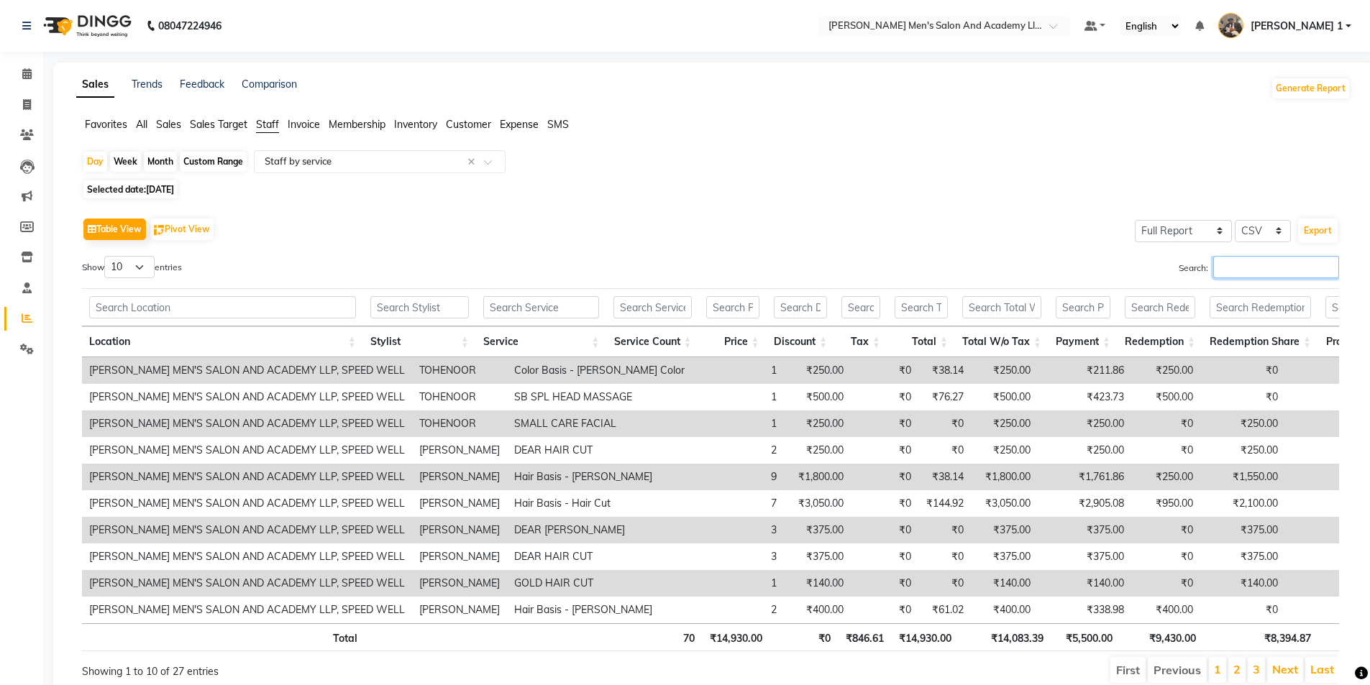
click at [1221, 277] on input "Search:" at bounding box center [1276, 267] width 126 height 22
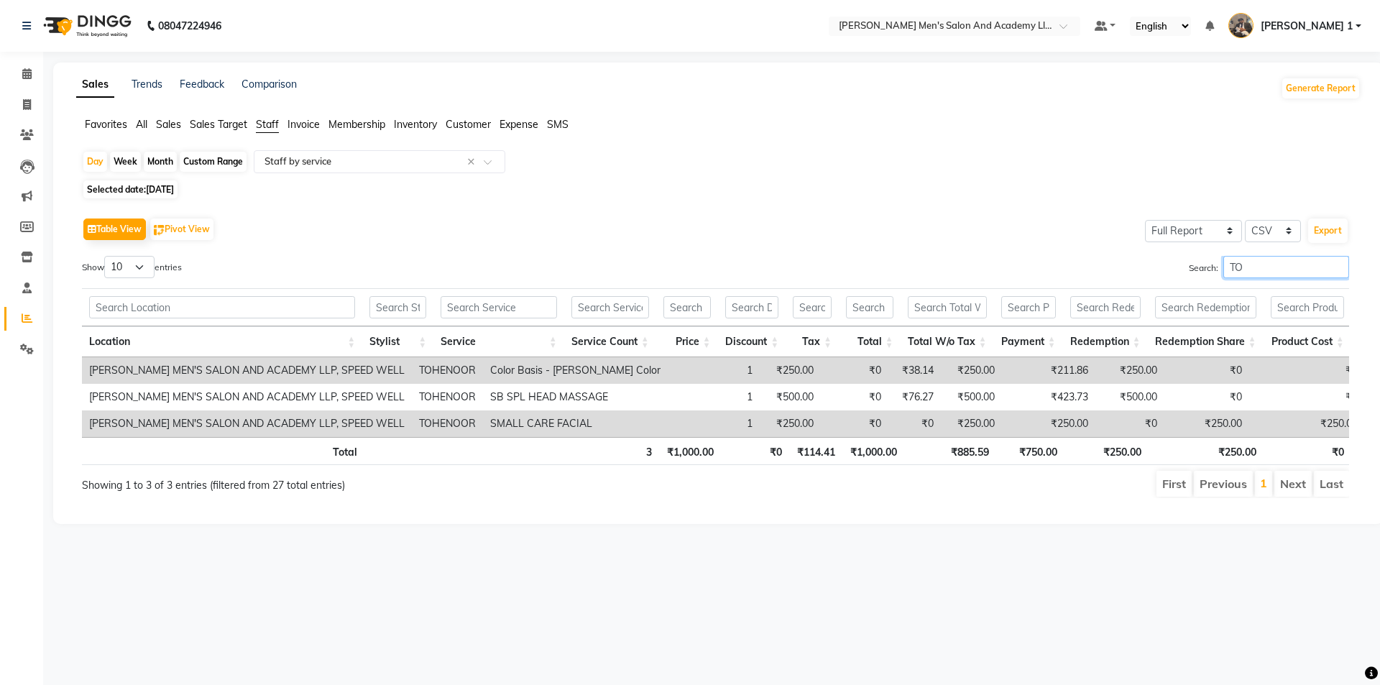
type input "T"
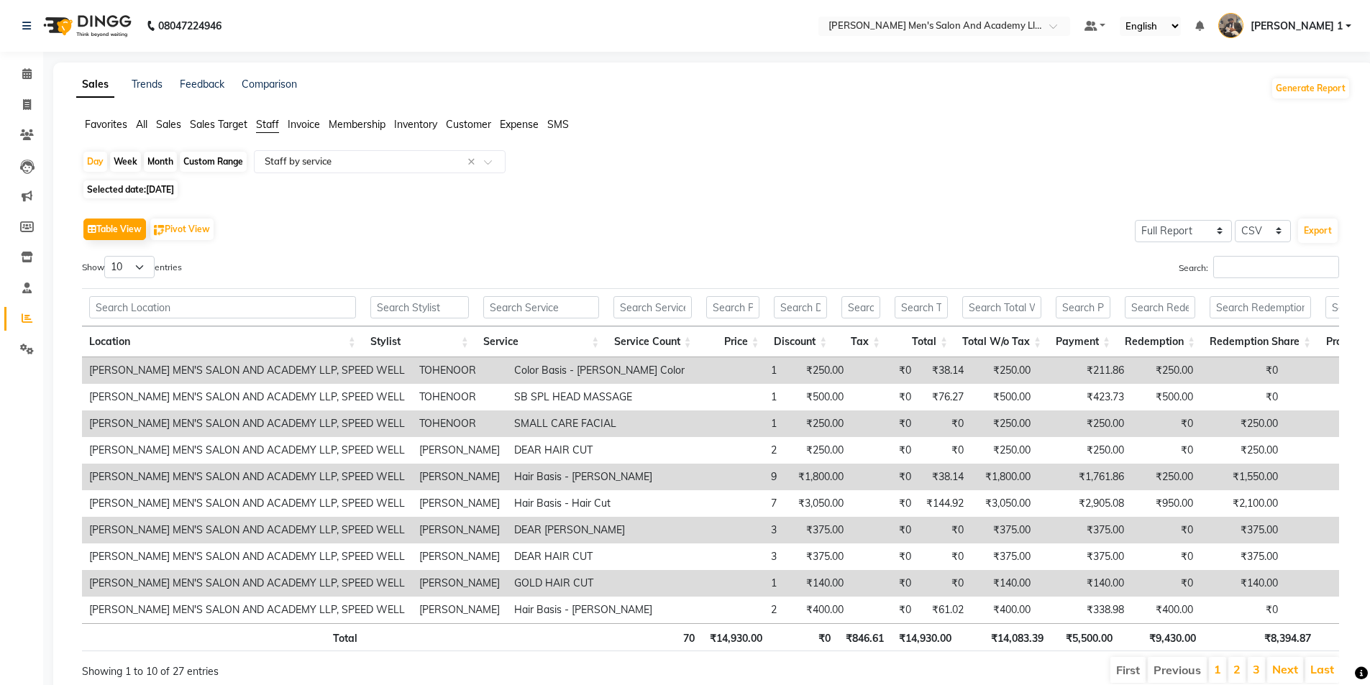
drag, startPoint x: 1127, startPoint y: 249, endPoint x: 134, endPoint y: 190, distance: 995.4
click at [134, 190] on span "Selected date: 01-09-2025" at bounding box center [130, 189] width 94 height 18
select select "9"
select select "2025"
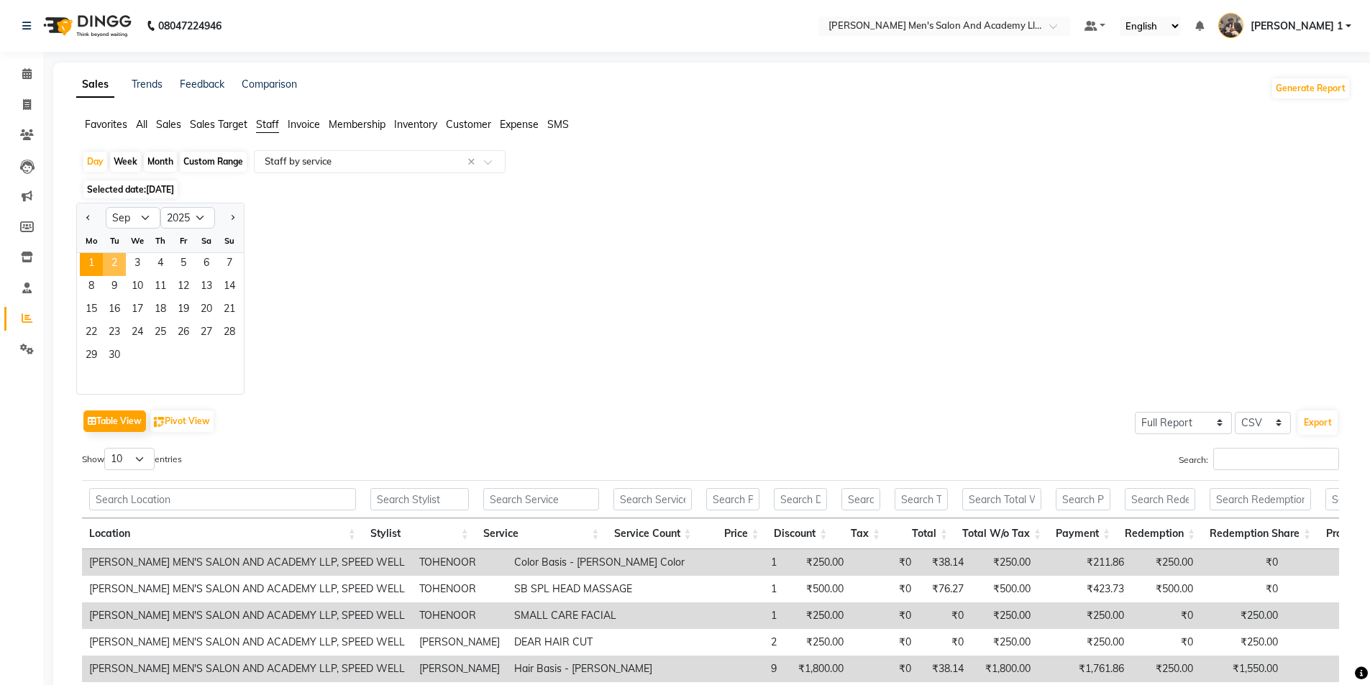
click at [114, 266] on span "2" at bounding box center [114, 264] width 23 height 23
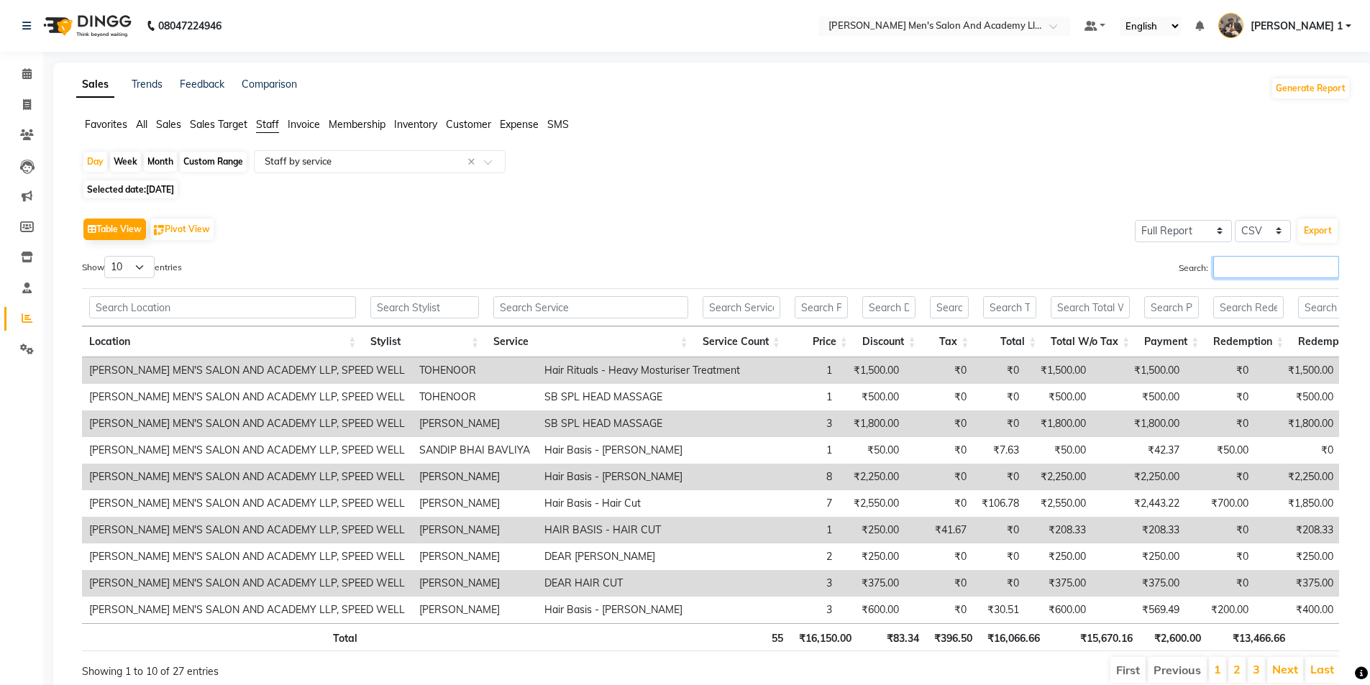
click at [1257, 271] on input "Search:" at bounding box center [1276, 267] width 126 height 22
click at [1270, 268] on input "Search:" at bounding box center [1276, 267] width 126 height 22
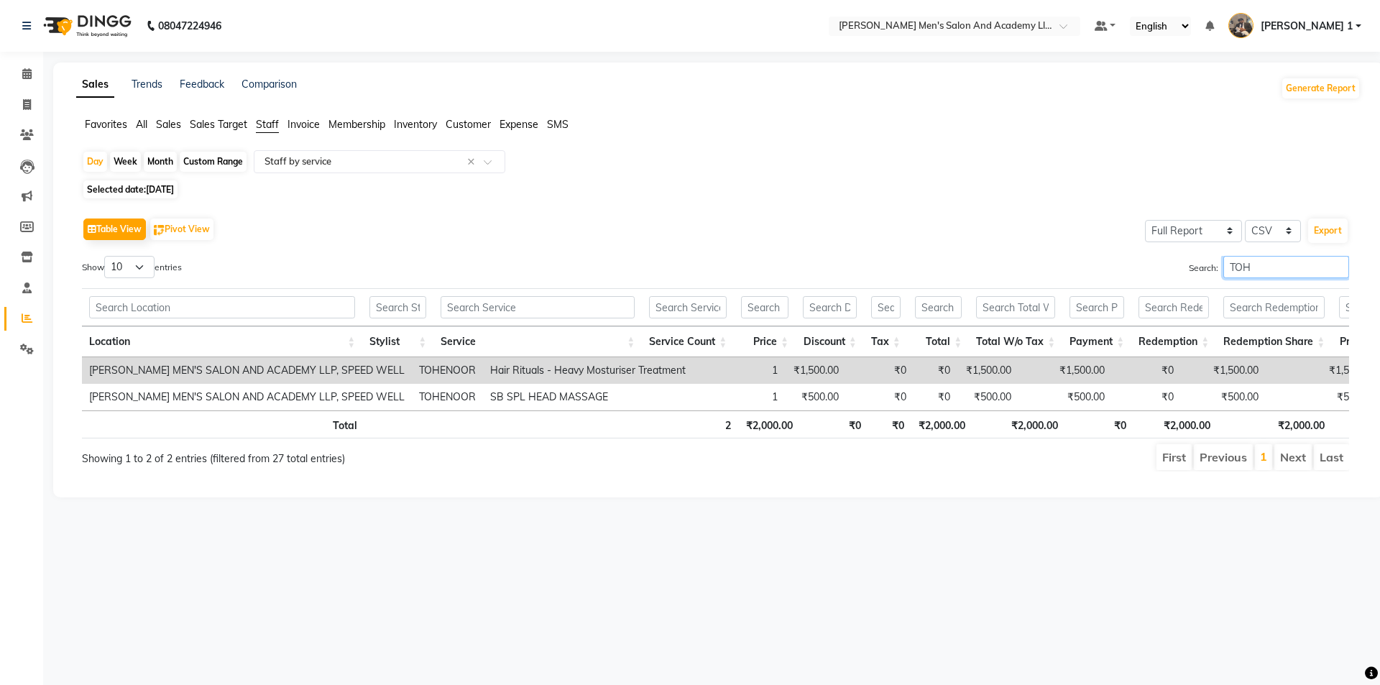
type input "TOHE"
click at [1336, 269] on input "TOHE" at bounding box center [1287, 267] width 126 height 22
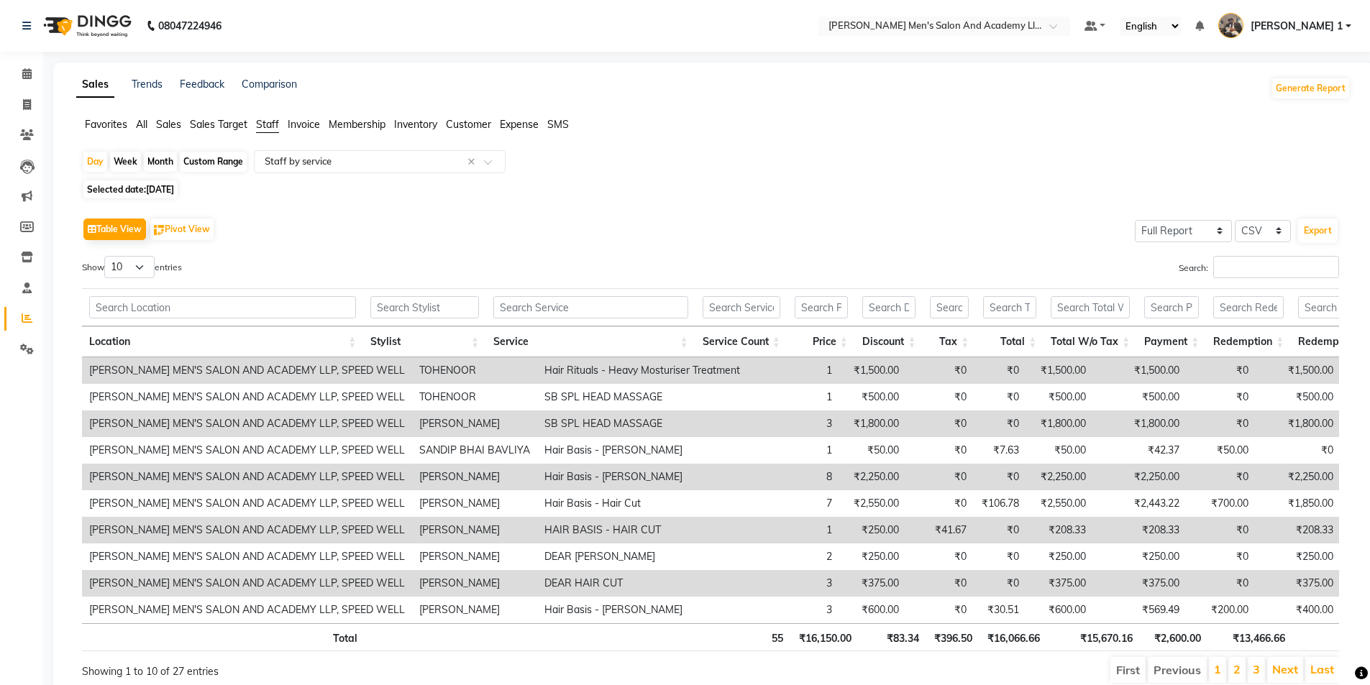
click at [174, 191] on span "02-09-2025" at bounding box center [160, 189] width 28 height 11
click at [170, 190] on span "02-09-2025" at bounding box center [160, 189] width 28 height 11
select select "9"
select select "2025"
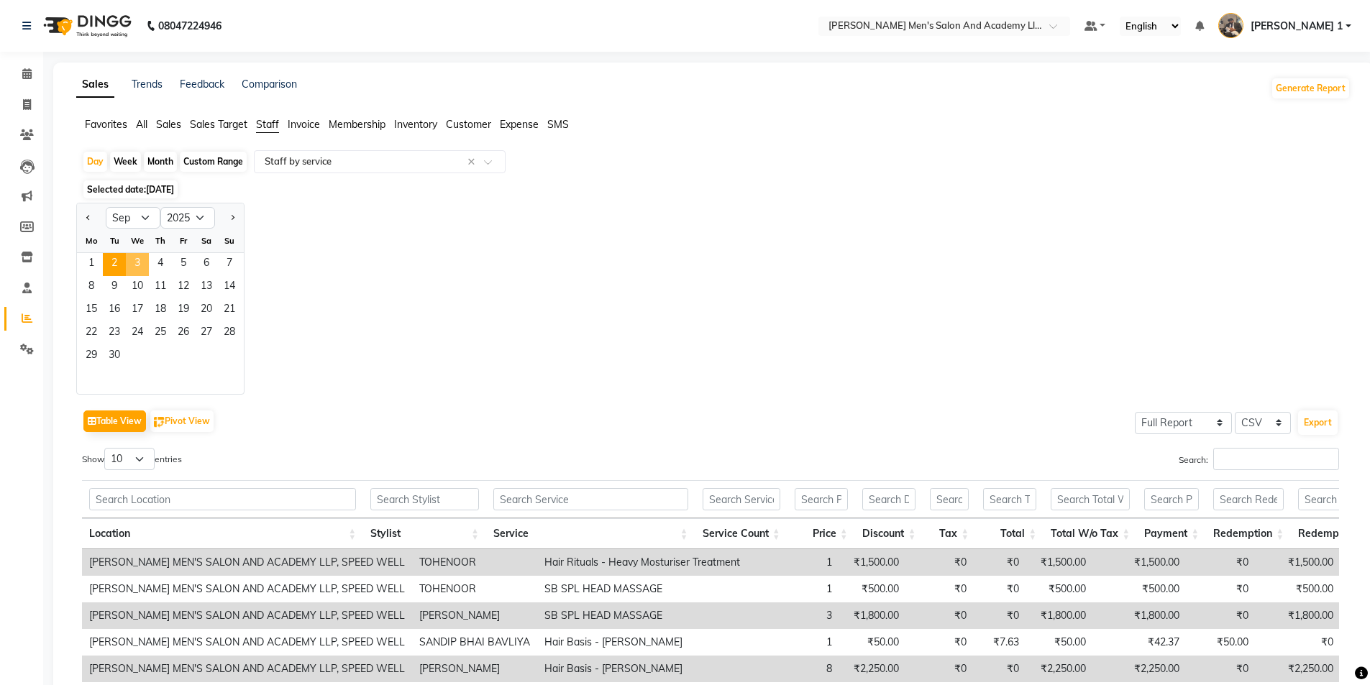
click at [130, 257] on span "3" at bounding box center [137, 264] width 23 height 23
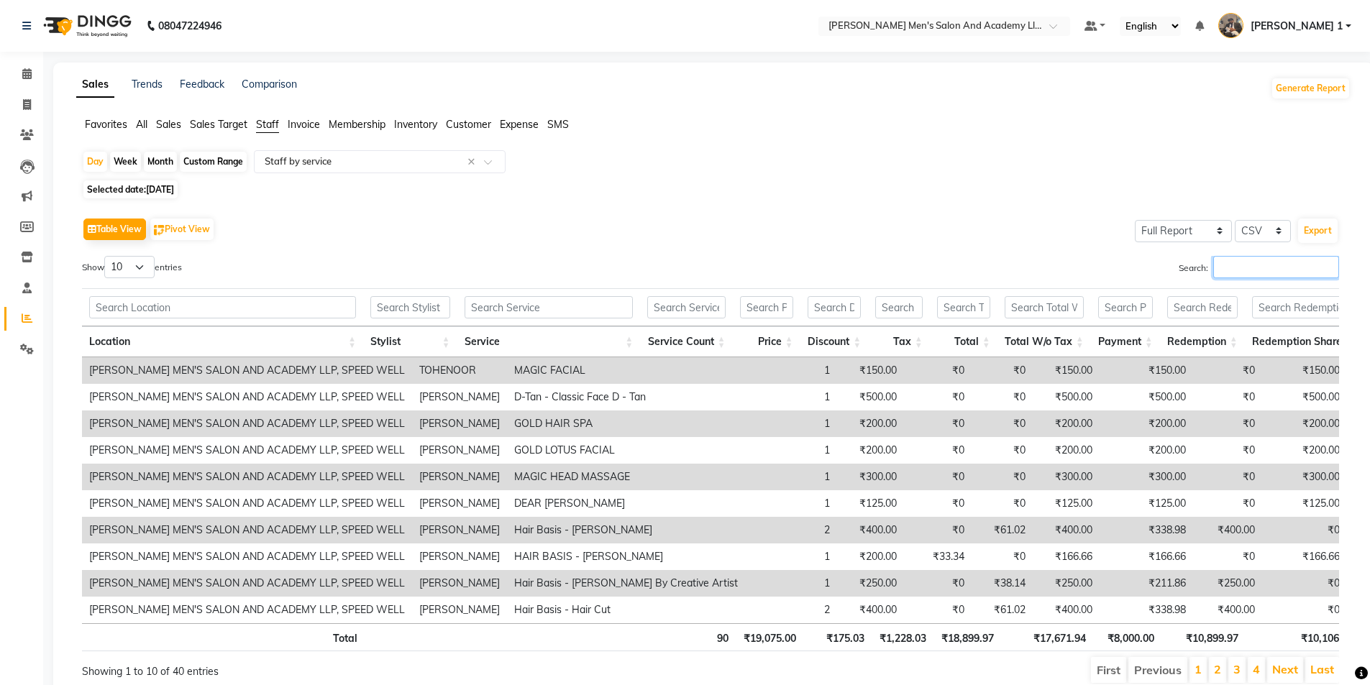
click at [1263, 267] on input "Search:" at bounding box center [1276, 267] width 126 height 22
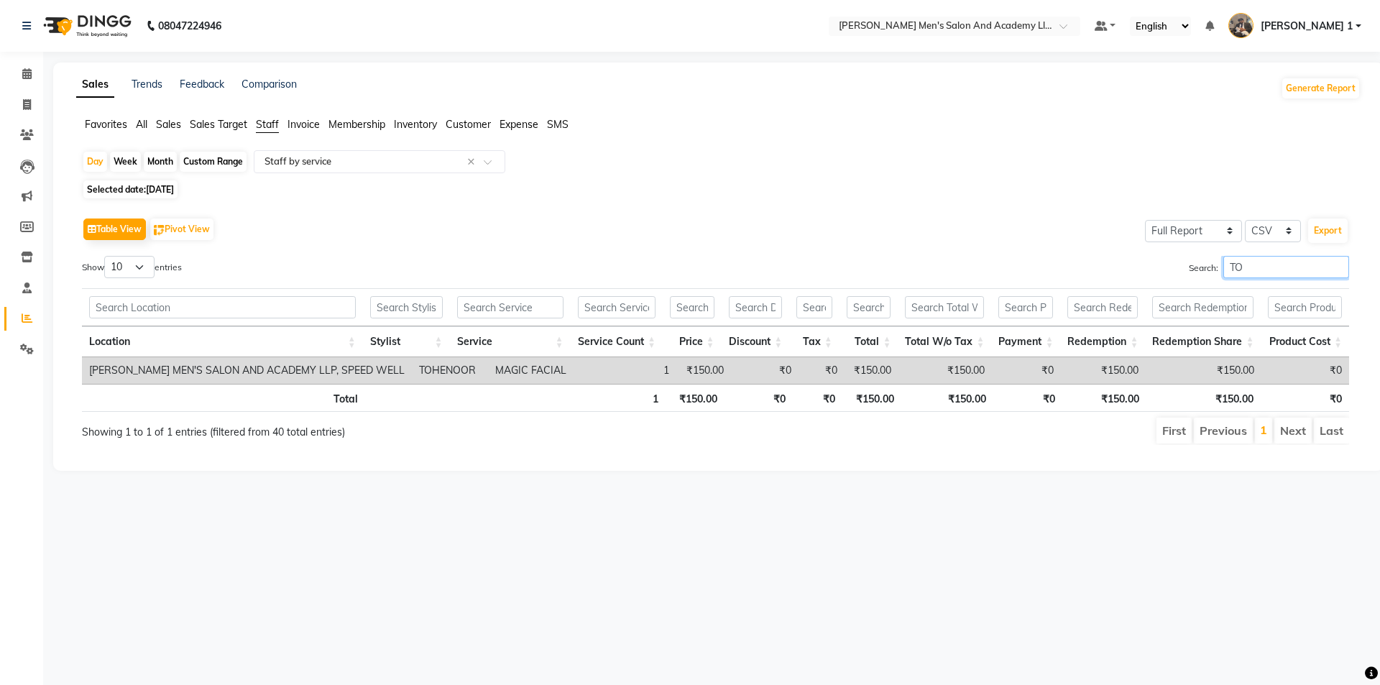
type input "T"
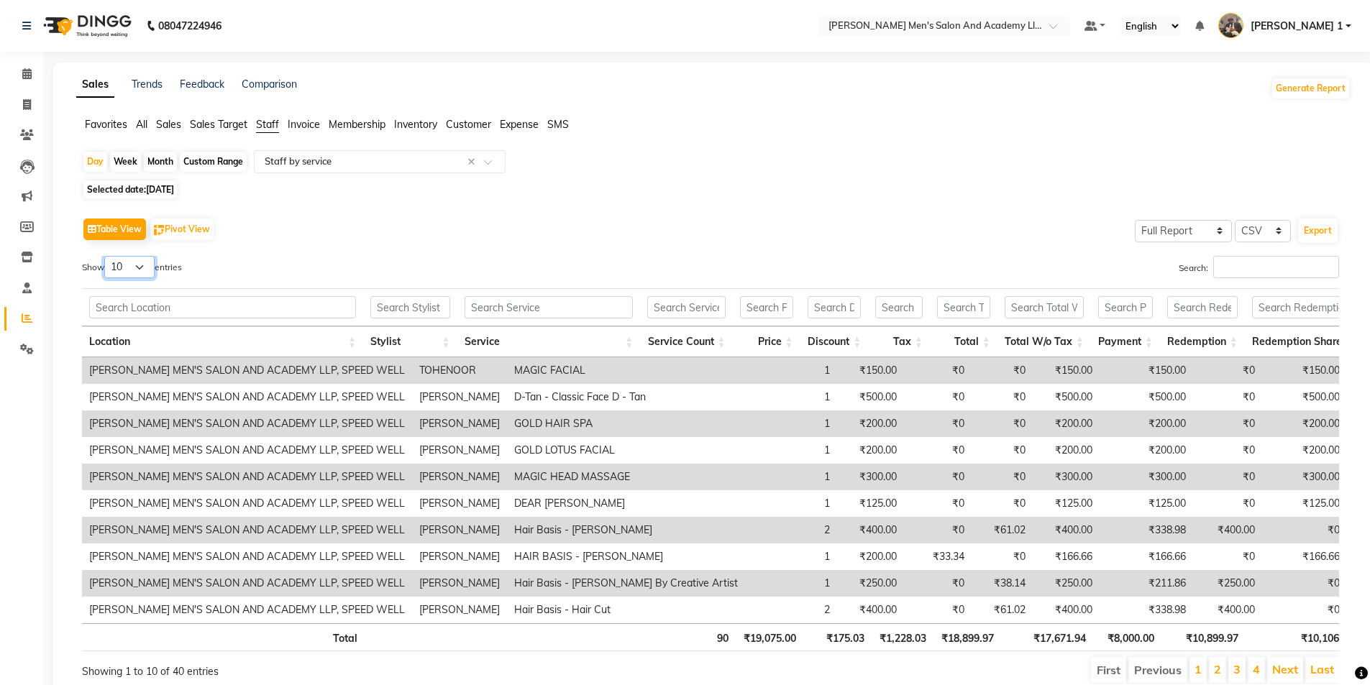
click at [132, 271] on select "10 25 50 100" at bounding box center [129, 267] width 50 height 22
click at [106, 256] on select "10 25 50 100" at bounding box center [129, 267] width 50 height 22
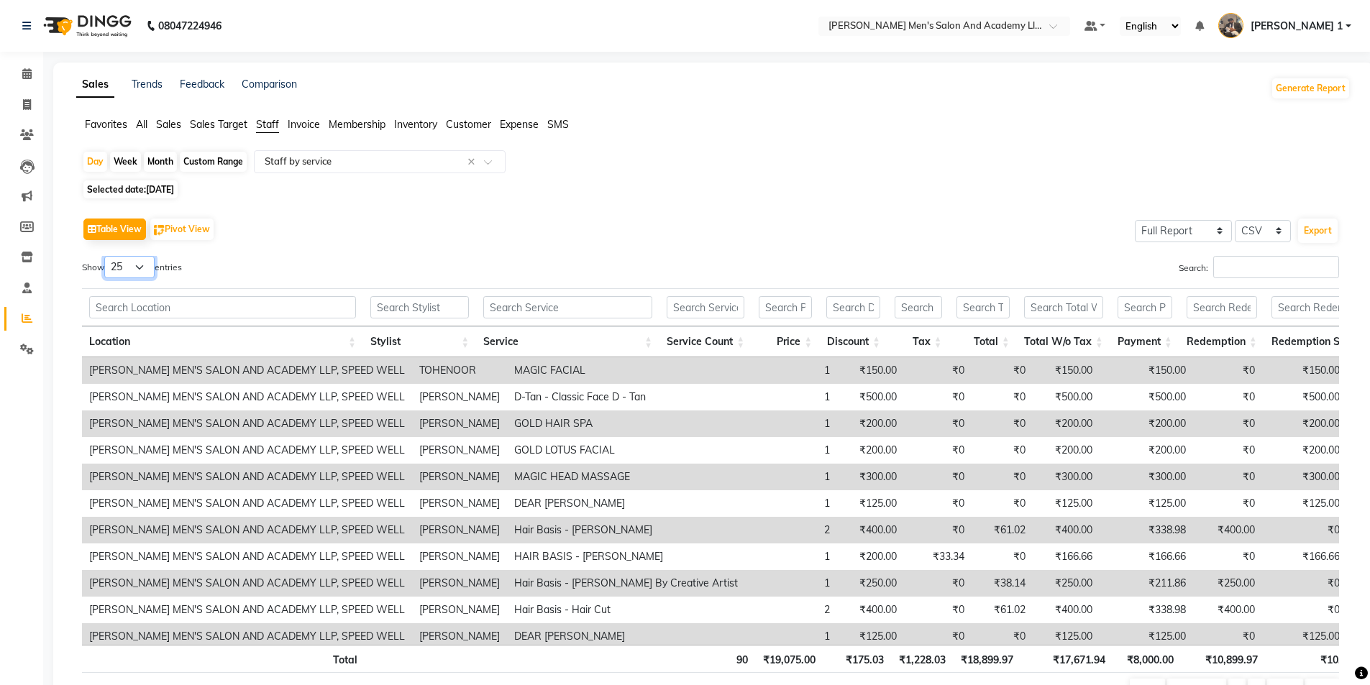
click at [132, 272] on select "10 25 50 100" at bounding box center [129, 267] width 50 height 22
click at [142, 262] on select "10 25 50 100" at bounding box center [129, 267] width 50 height 22
select select "10"
click at [106, 256] on select "10 25 50 100" at bounding box center [129, 267] width 50 height 22
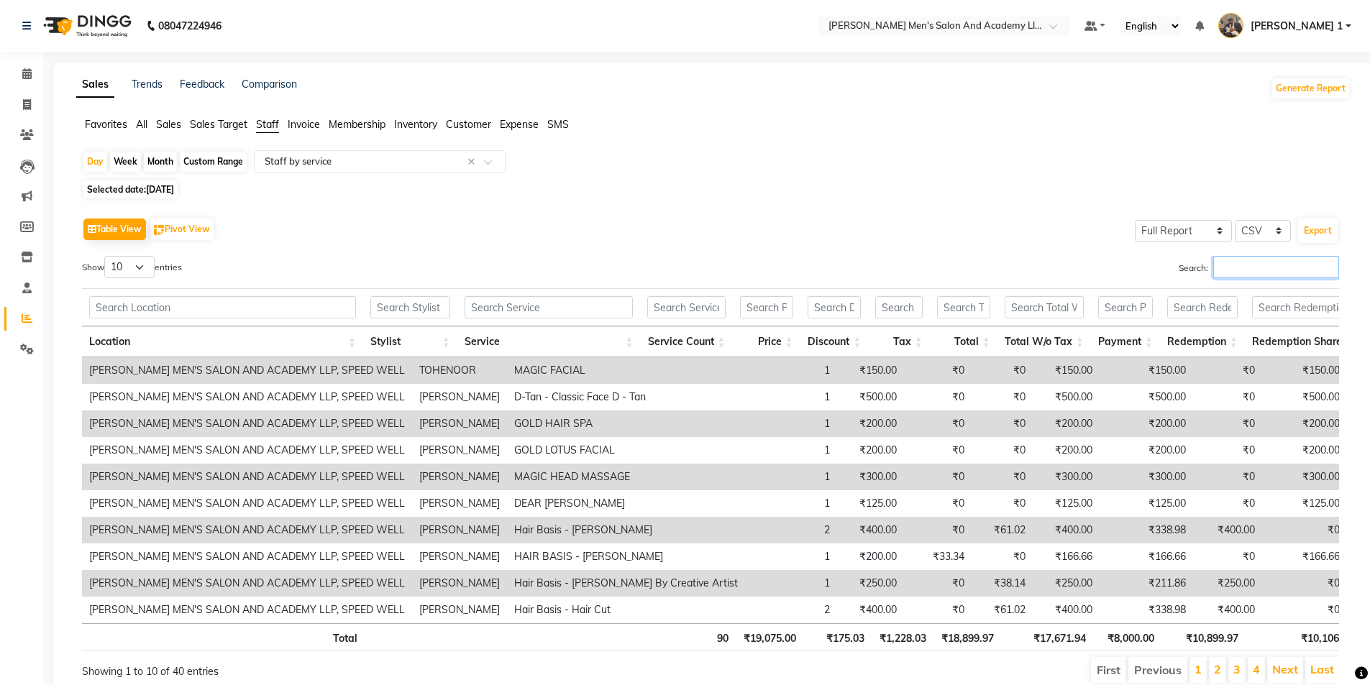
click at [1270, 268] on input "Search:" at bounding box center [1276, 267] width 126 height 22
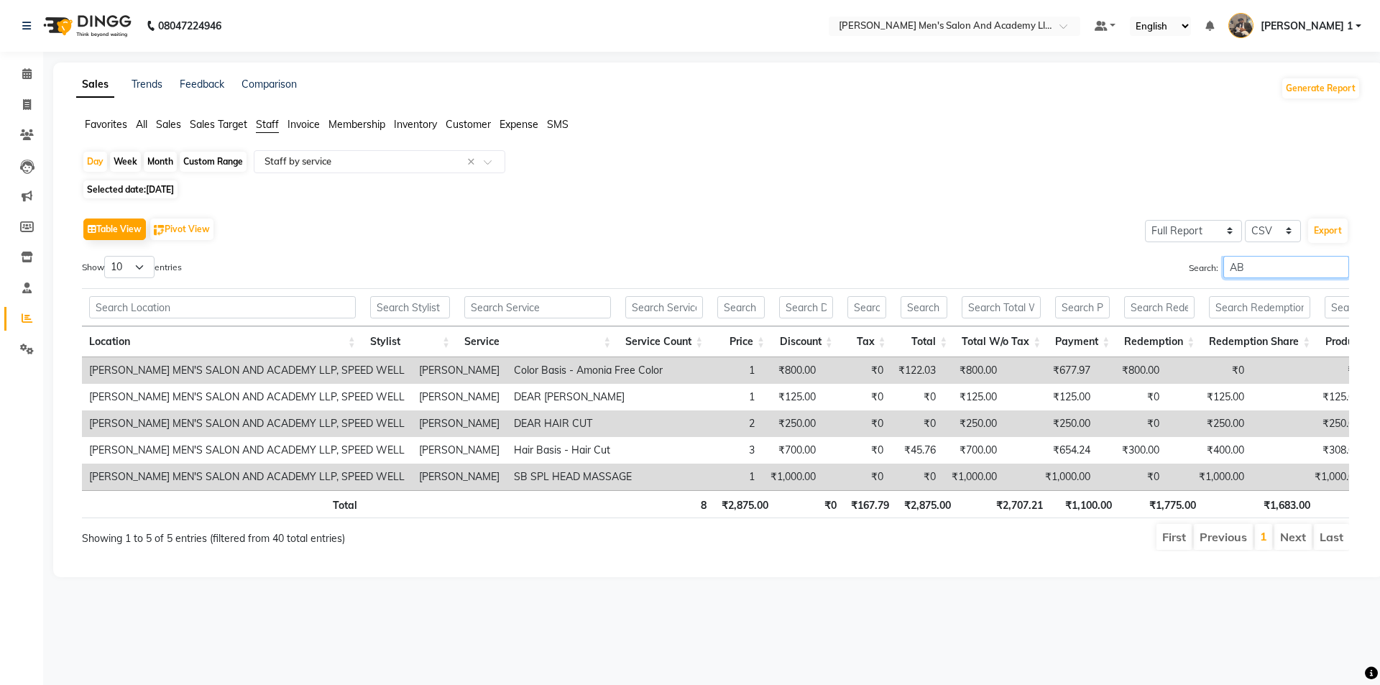
type input "A"
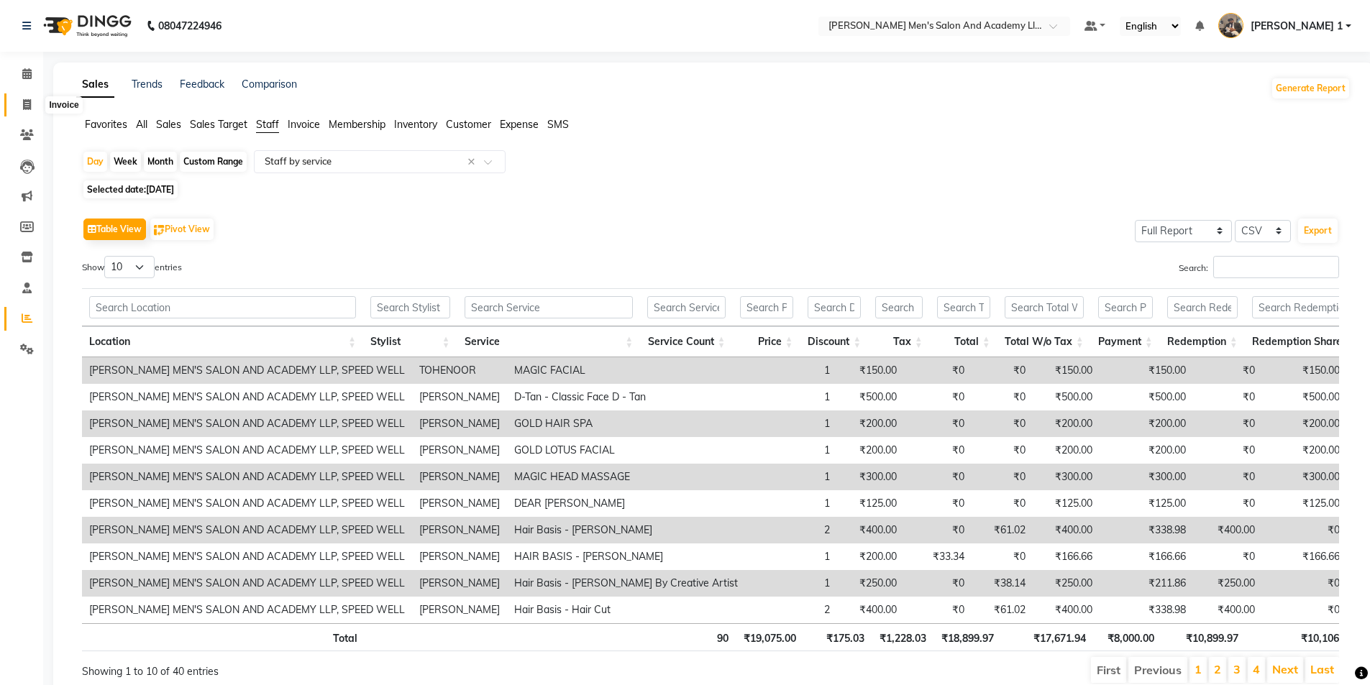
click at [27, 109] on icon at bounding box center [27, 104] width 8 height 11
select select "service"
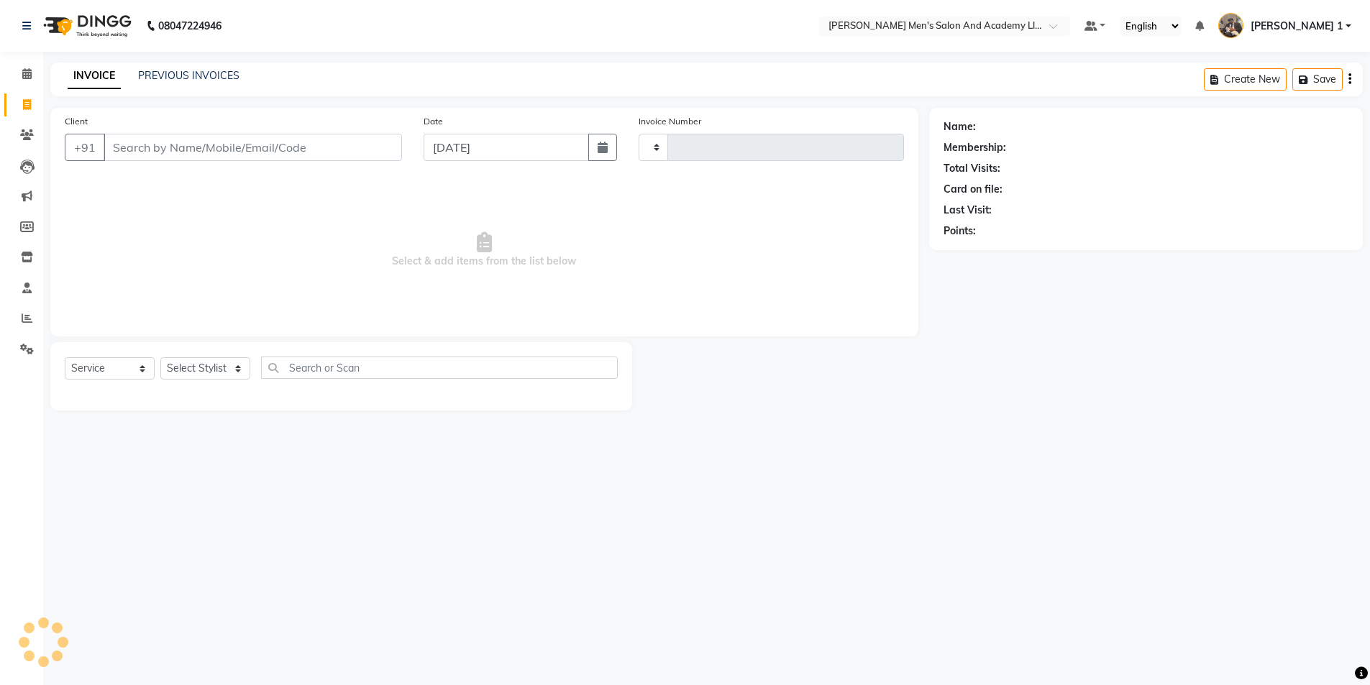
type input "8692"
select select "6752"
click at [137, 137] on input "Client" at bounding box center [254, 147] width 301 height 27
click at [27, 314] on icon at bounding box center [27, 318] width 11 height 11
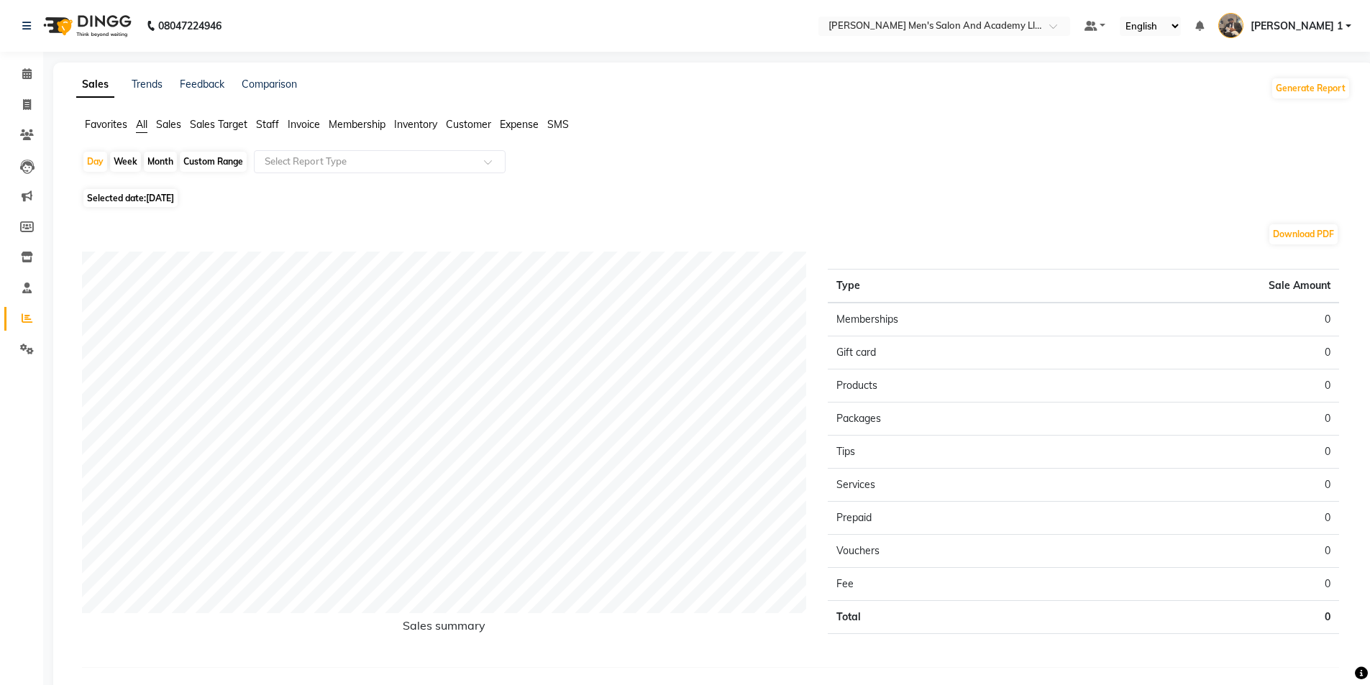
click at [275, 121] on span "Staff" at bounding box center [267, 124] width 23 height 13
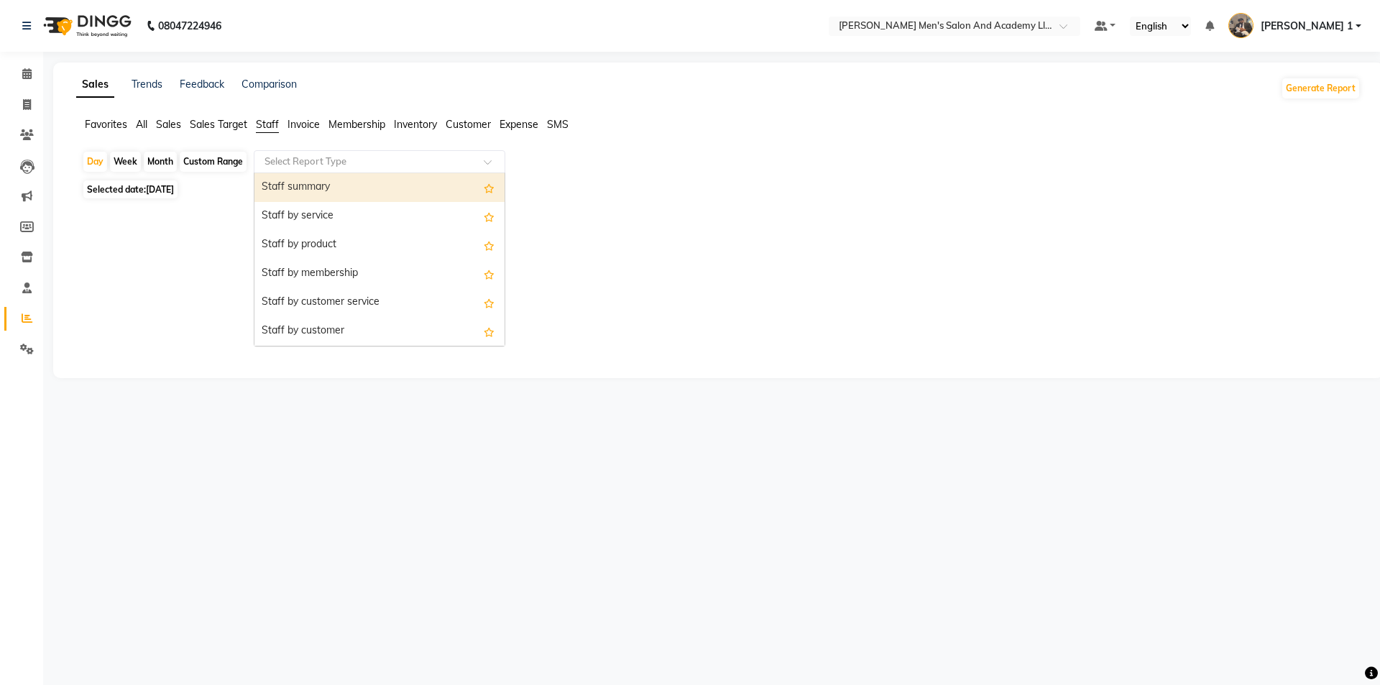
click at [269, 160] on input "text" at bounding box center [365, 162] width 207 height 14
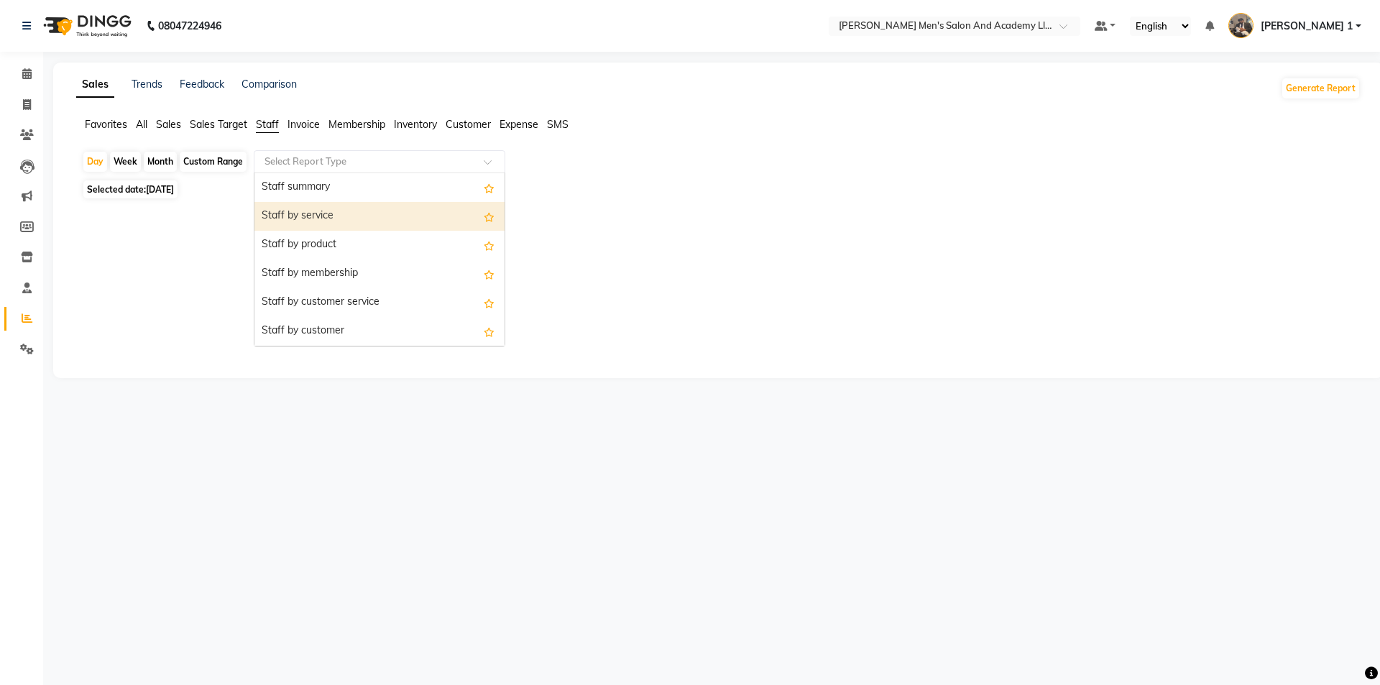
click at [260, 211] on div "Staff by service" at bounding box center [380, 216] width 250 height 29
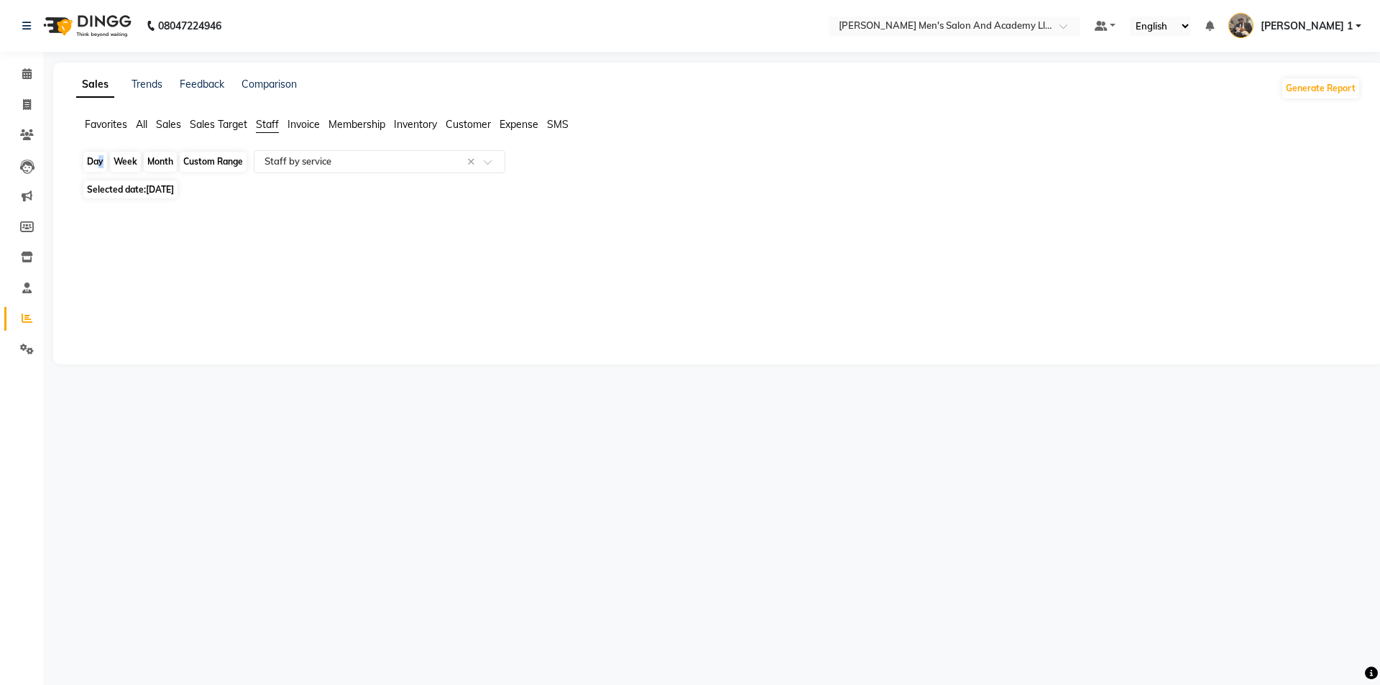
click at [97, 167] on div "Day" at bounding box center [95, 162] width 24 height 20
select select "9"
select select "2025"
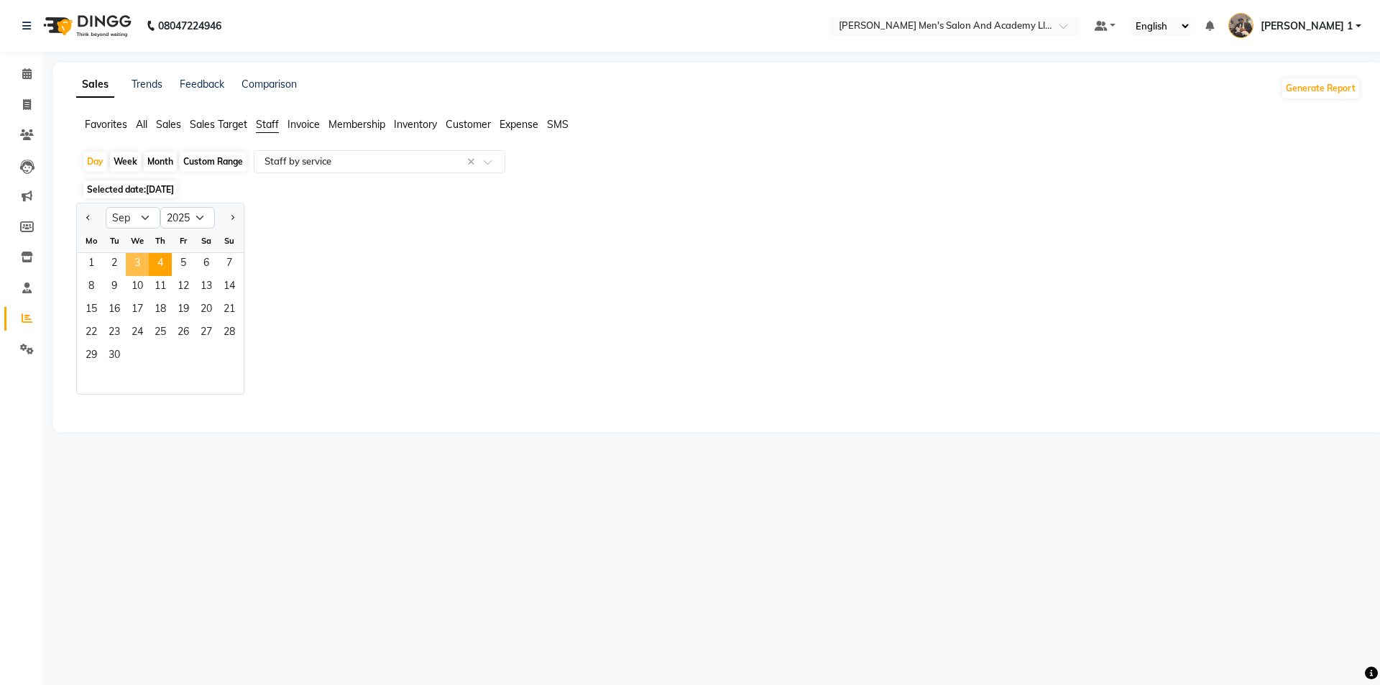
click at [142, 264] on span "3" at bounding box center [137, 264] width 23 height 23
select select "full_report"
select select "csv"
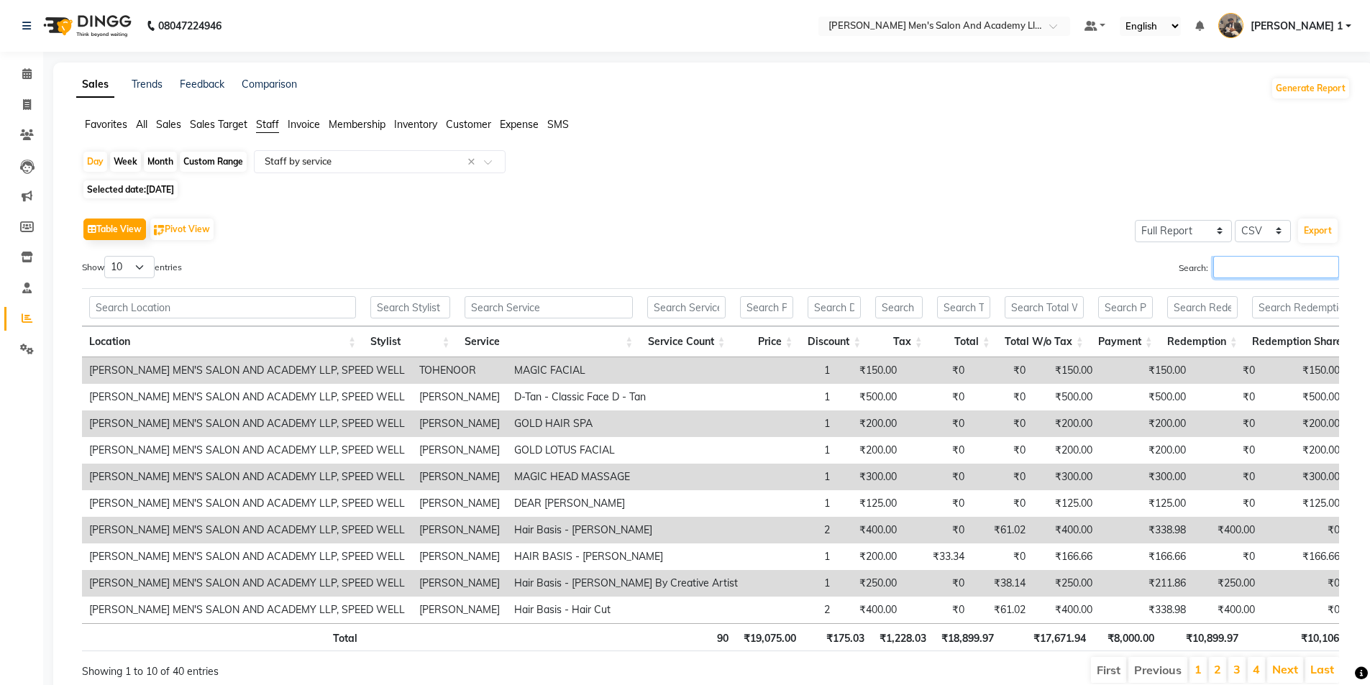
click at [1261, 258] on input "Search:" at bounding box center [1276, 267] width 126 height 22
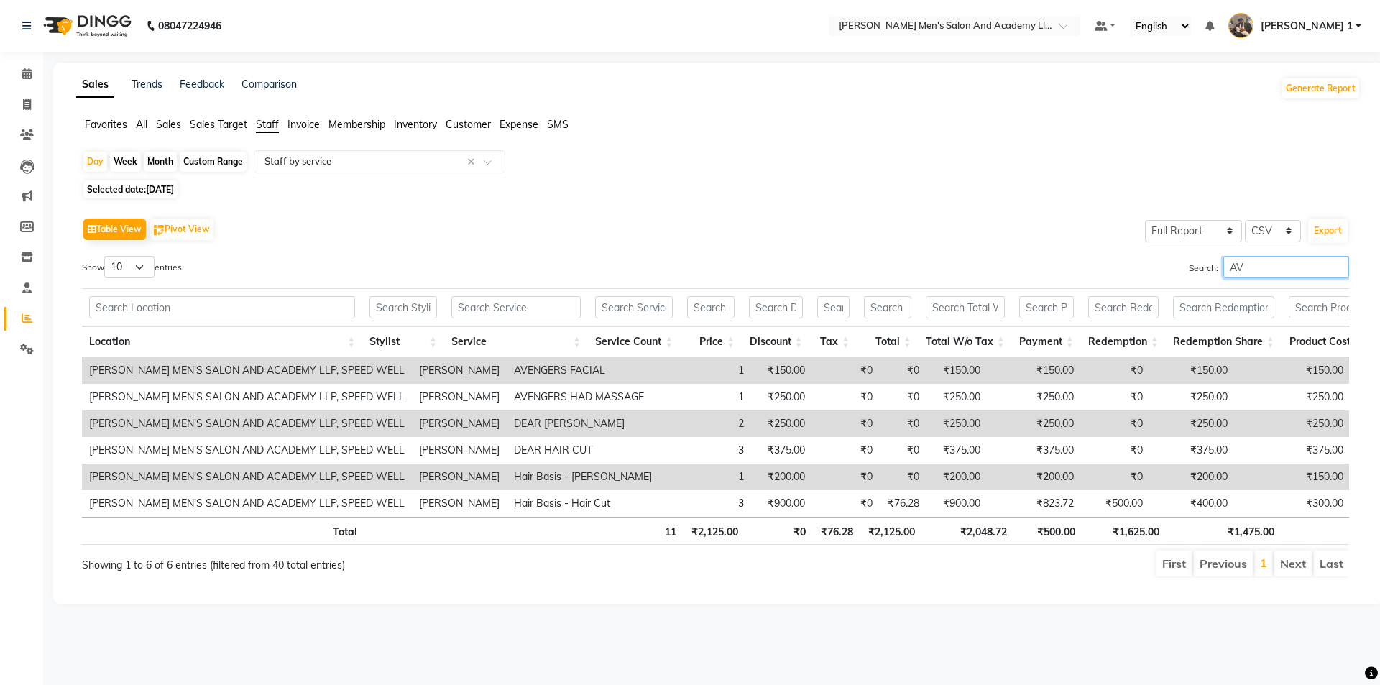
type input "A"
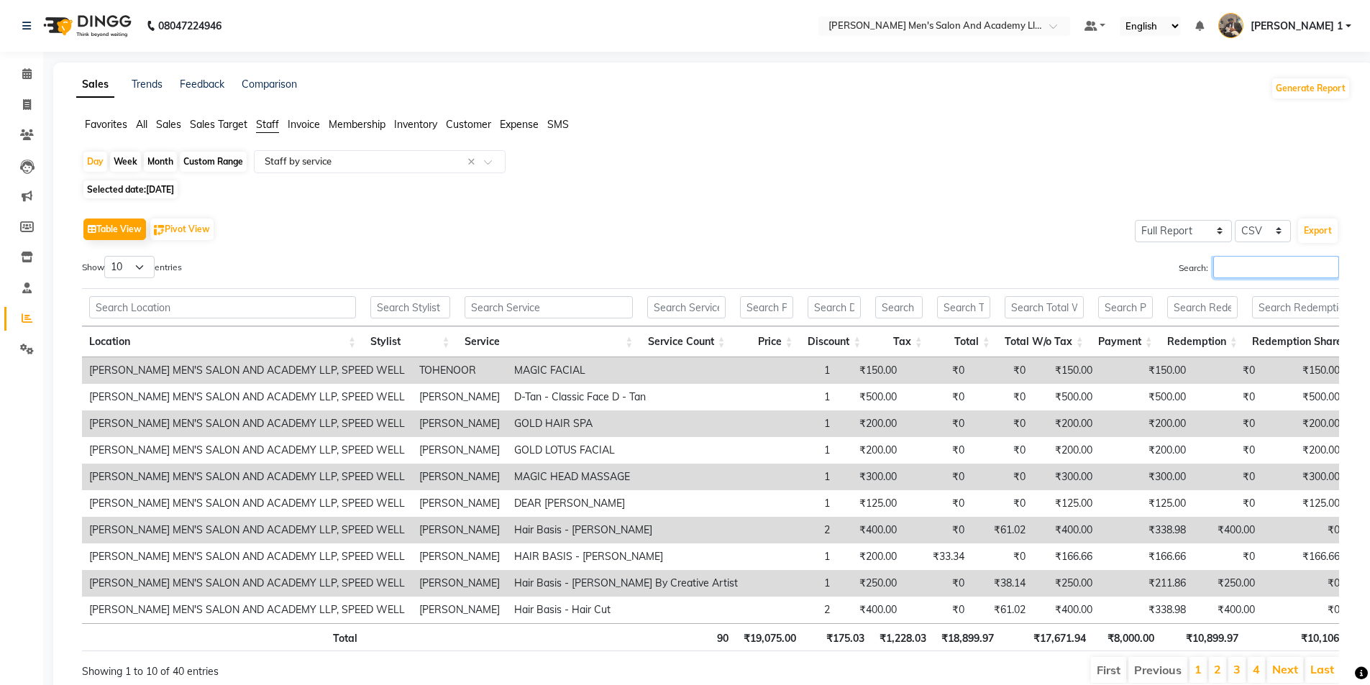
scroll to position [1, 0]
click at [23, 94] on link "Invoice" at bounding box center [21, 105] width 35 height 24
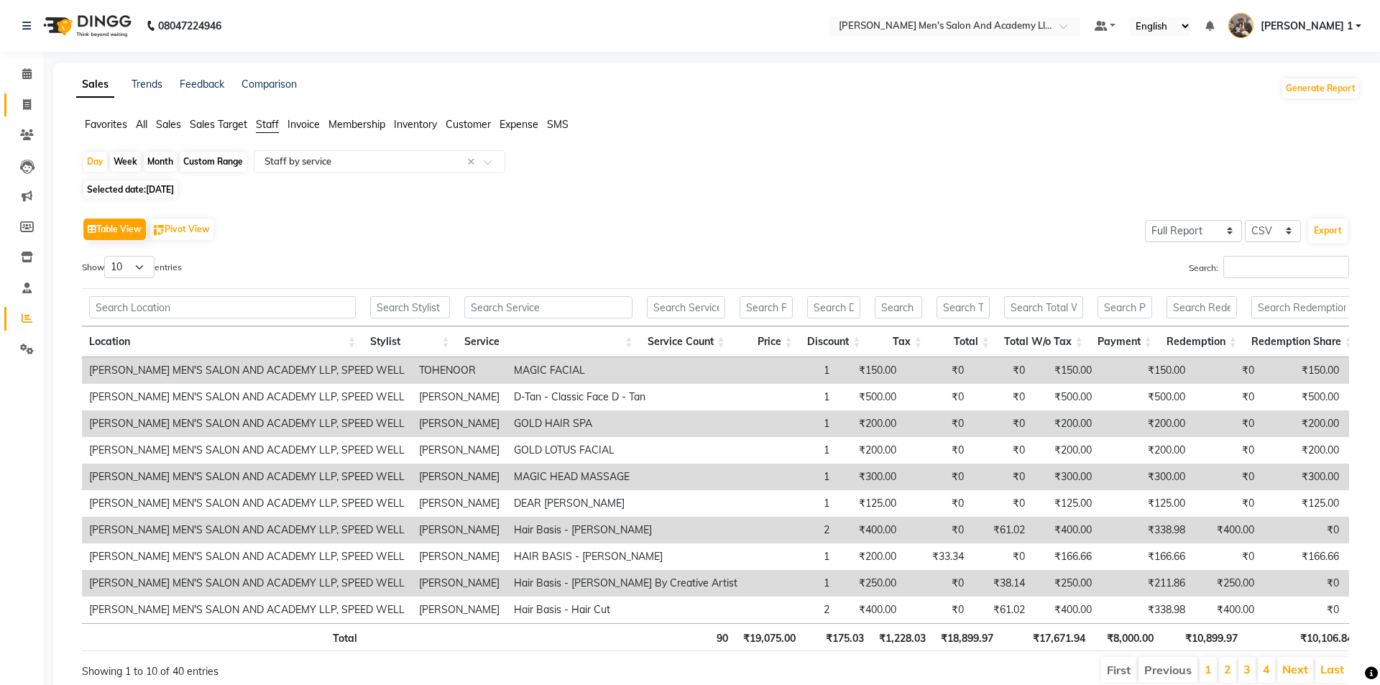
select select "service"
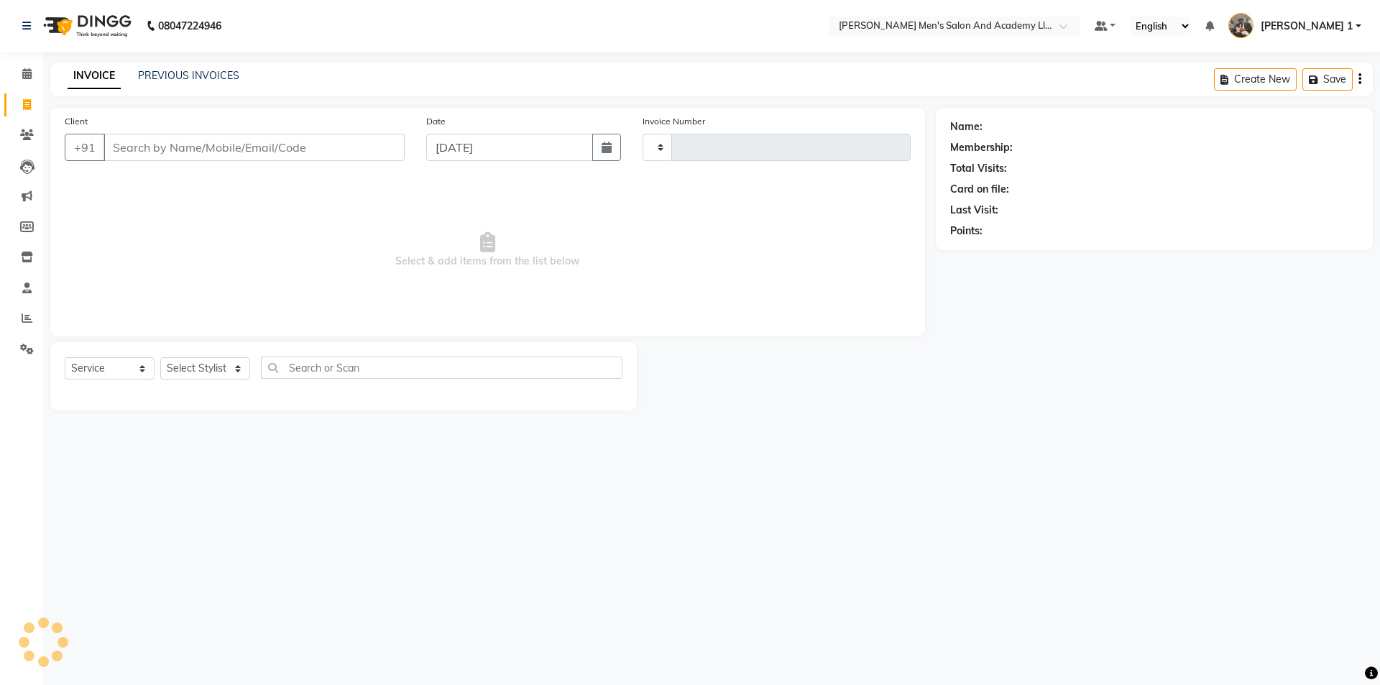
type input "8692"
select select "6752"
click at [152, 133] on div "Client +91" at bounding box center [235, 143] width 362 height 59
click at [129, 144] on input "Client" at bounding box center [254, 147] width 301 height 27
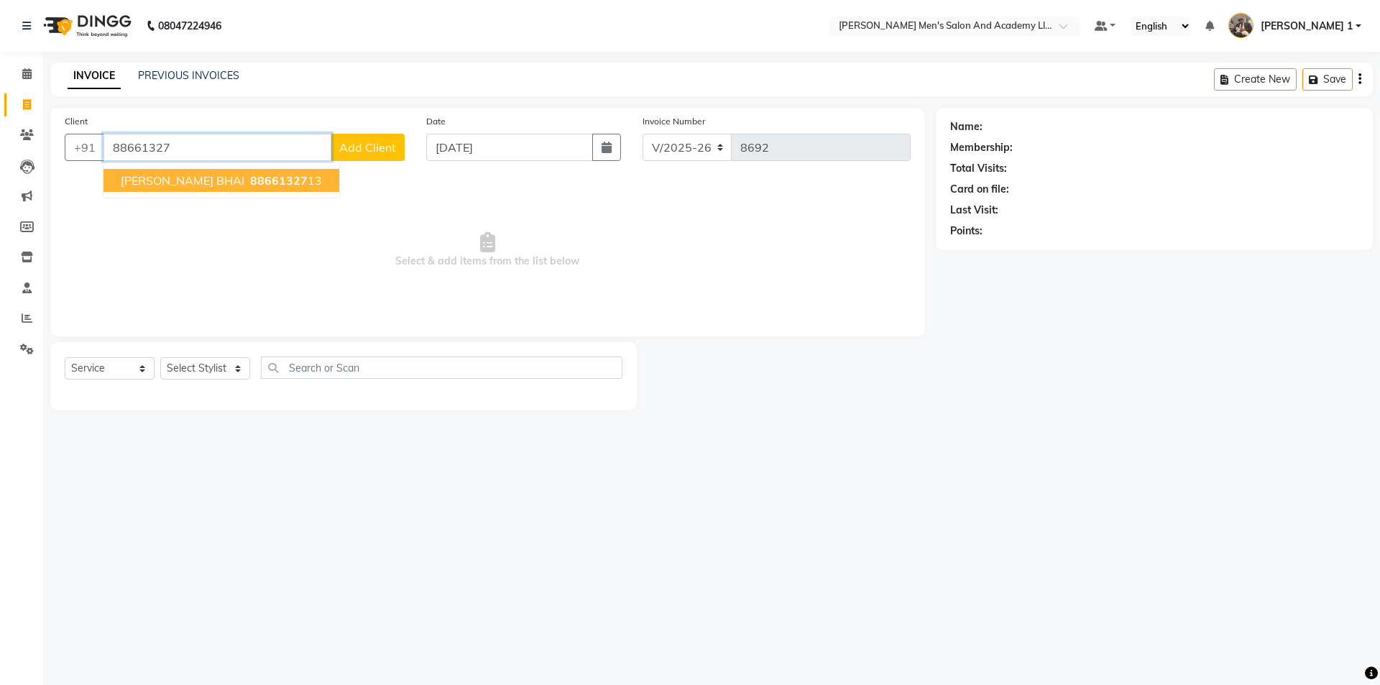
drag, startPoint x: 106, startPoint y: 185, endPoint x: 120, endPoint y: 171, distance: 19.8
click at [108, 185] on button "NEMIT BHAI 88661327 13" at bounding box center [222, 180] width 236 height 23
type input "8866132713"
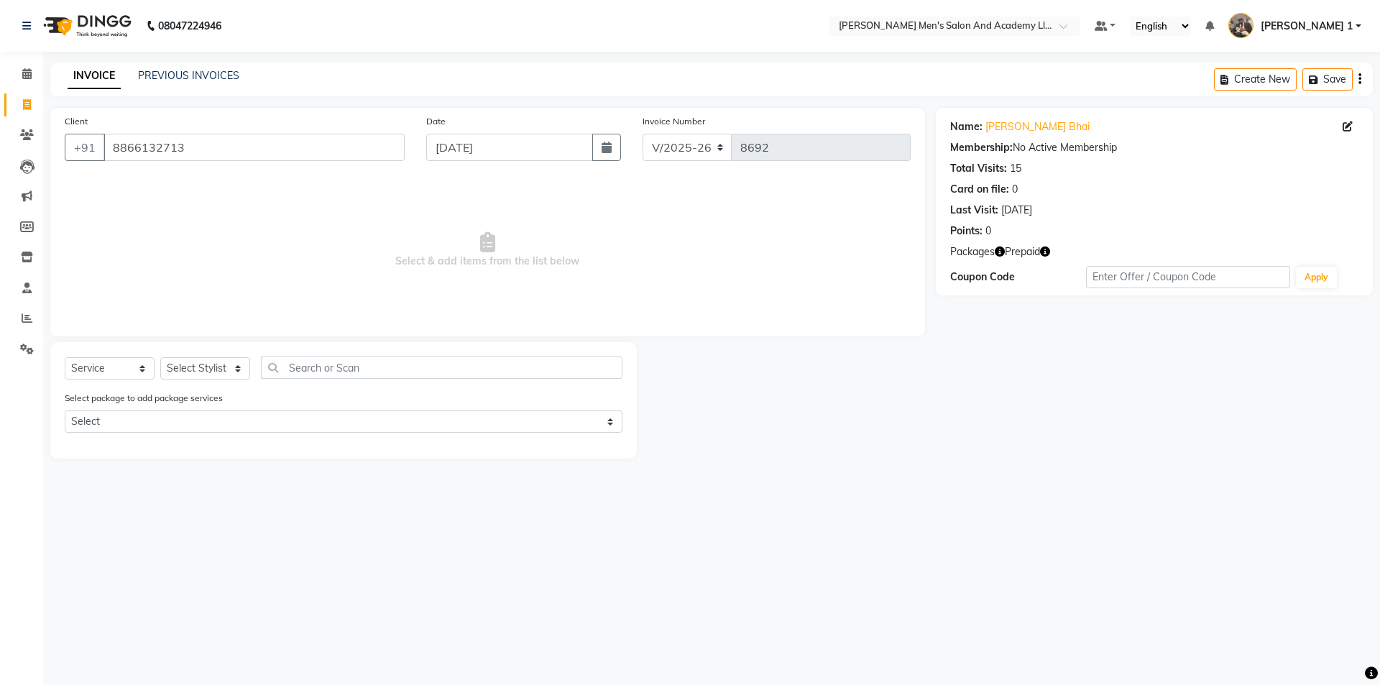
click at [1046, 255] on icon "button" at bounding box center [1045, 252] width 10 height 10
drag, startPoint x: 655, startPoint y: 235, endPoint x: 666, endPoint y: 260, distance: 27.7
click at [659, 251] on span "Select & add items from the list below" at bounding box center [488, 250] width 846 height 144
click at [1000, 253] on icon "button" at bounding box center [1000, 252] width 10 height 10
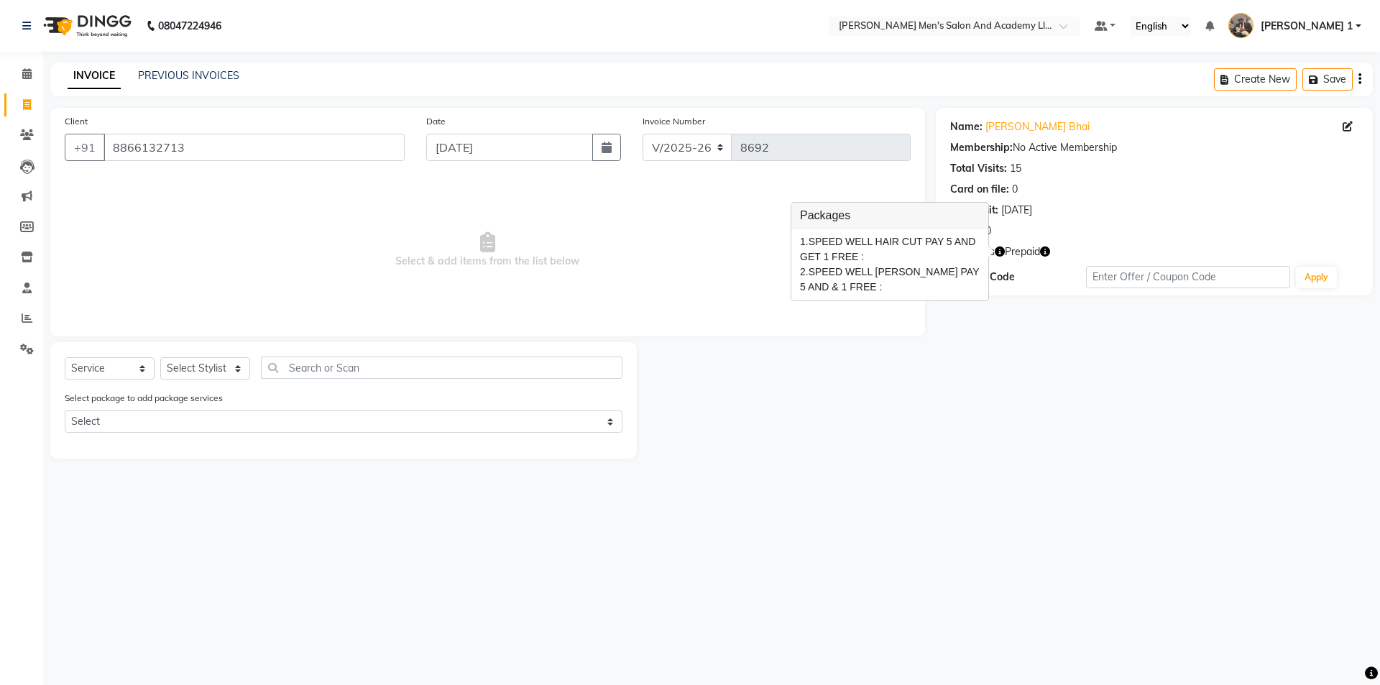
drag, startPoint x: 917, startPoint y: 334, endPoint x: 979, endPoint y: 306, distance: 67.9
click at [919, 335] on div "Client +91 8866132713 Date 04-09-2025 Invoice Number V/2025 V/2025-26 8692 Sele…" at bounding box center [487, 222] width 875 height 229
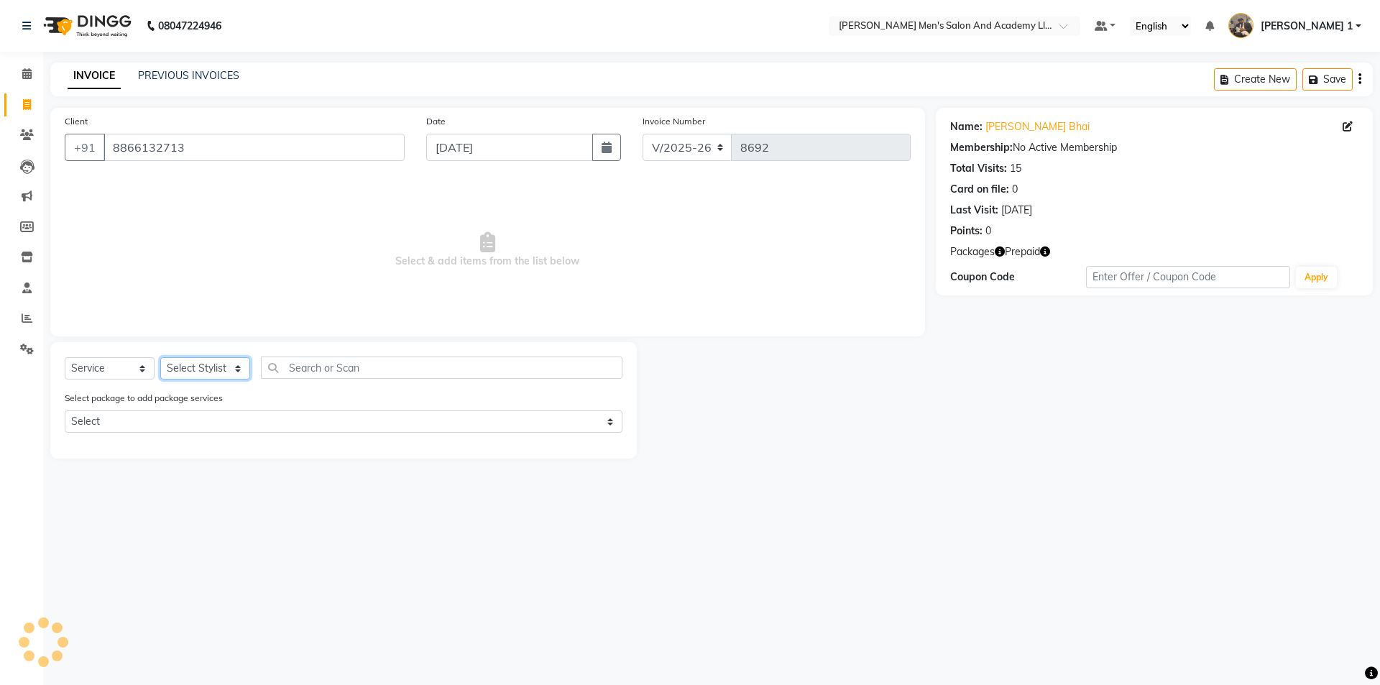
click at [238, 367] on select "Select Stylist [PERSON_NAME] [PERSON_NAME] [PERSON_NAME] [PERSON_NAME] [PERSON_…" at bounding box center [205, 368] width 90 height 22
select select "90066"
click at [160, 357] on select "Select Stylist [PERSON_NAME] [PERSON_NAME] [PERSON_NAME] [PERSON_NAME] [PERSON_…" at bounding box center [205, 368] width 90 height 22
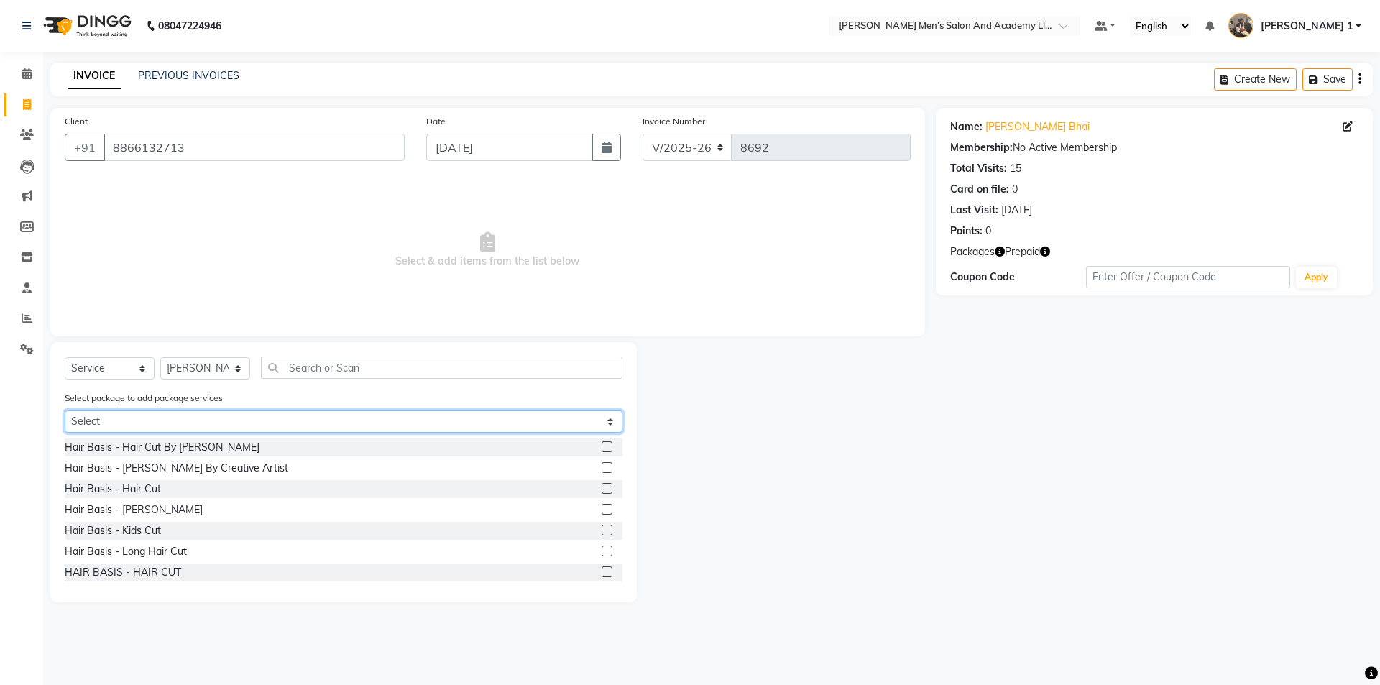
click at [178, 424] on select "Select SPEED WELL HAIR CUT PAY 5 AND GET 1 FREE SPEED WELL BEARD PAY 5 AND & 1 …" at bounding box center [344, 422] width 558 height 22
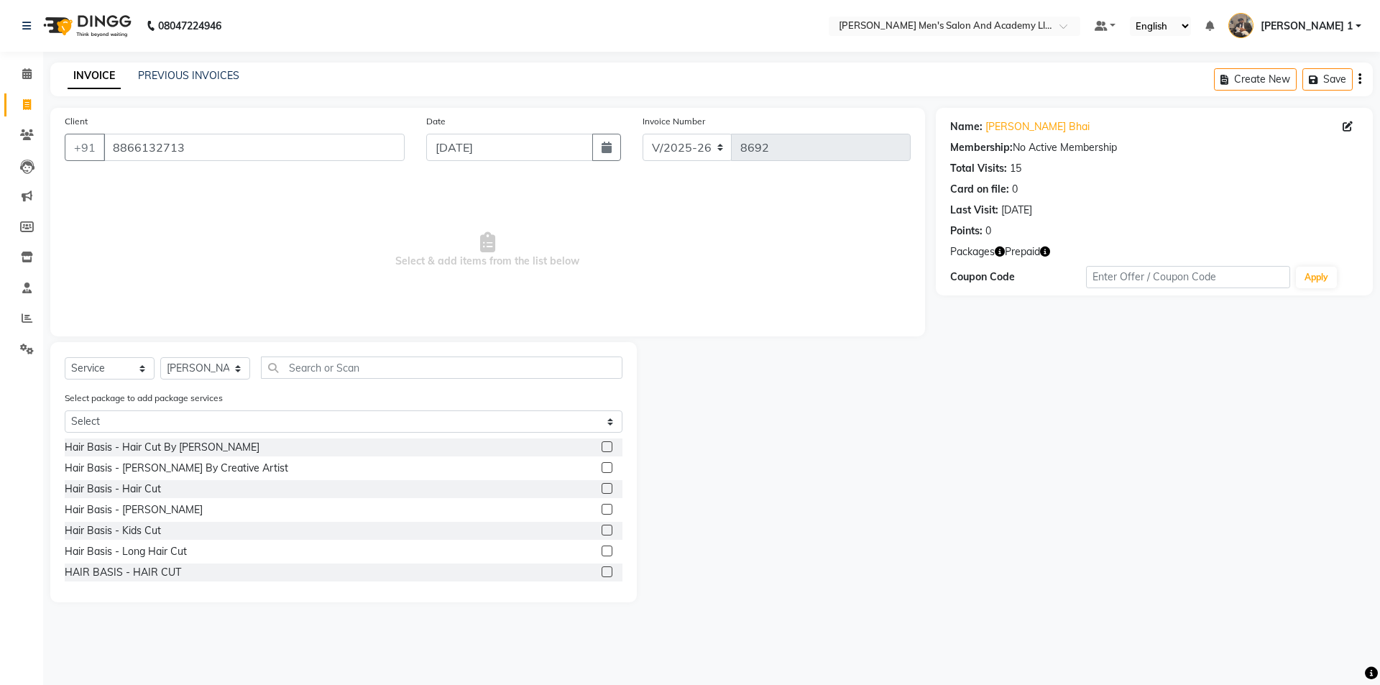
click at [359, 280] on span "Select & add items from the list below" at bounding box center [488, 250] width 846 height 144
click at [118, 486] on div "Hair Basis - Hair Cut" at bounding box center [113, 489] width 96 height 15
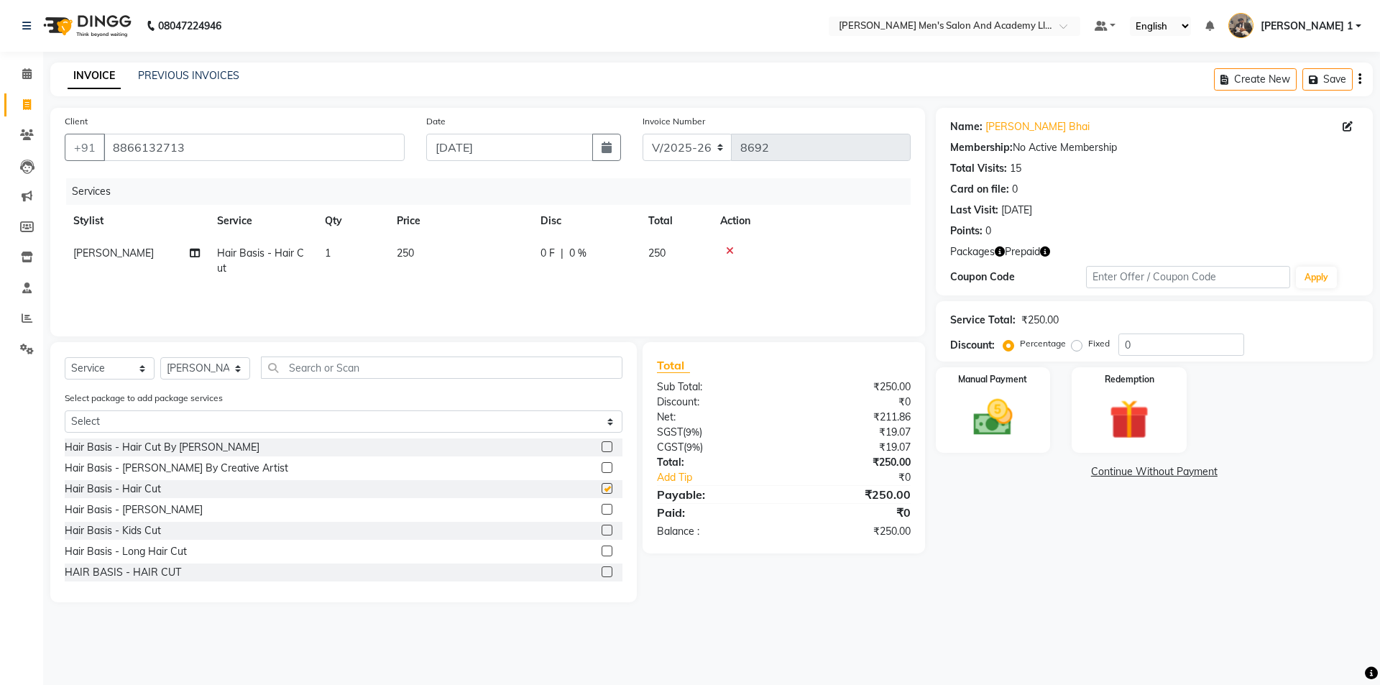
checkbox input "false"
click at [114, 511] on div "Hair Basis - Beard" at bounding box center [134, 510] width 138 height 15
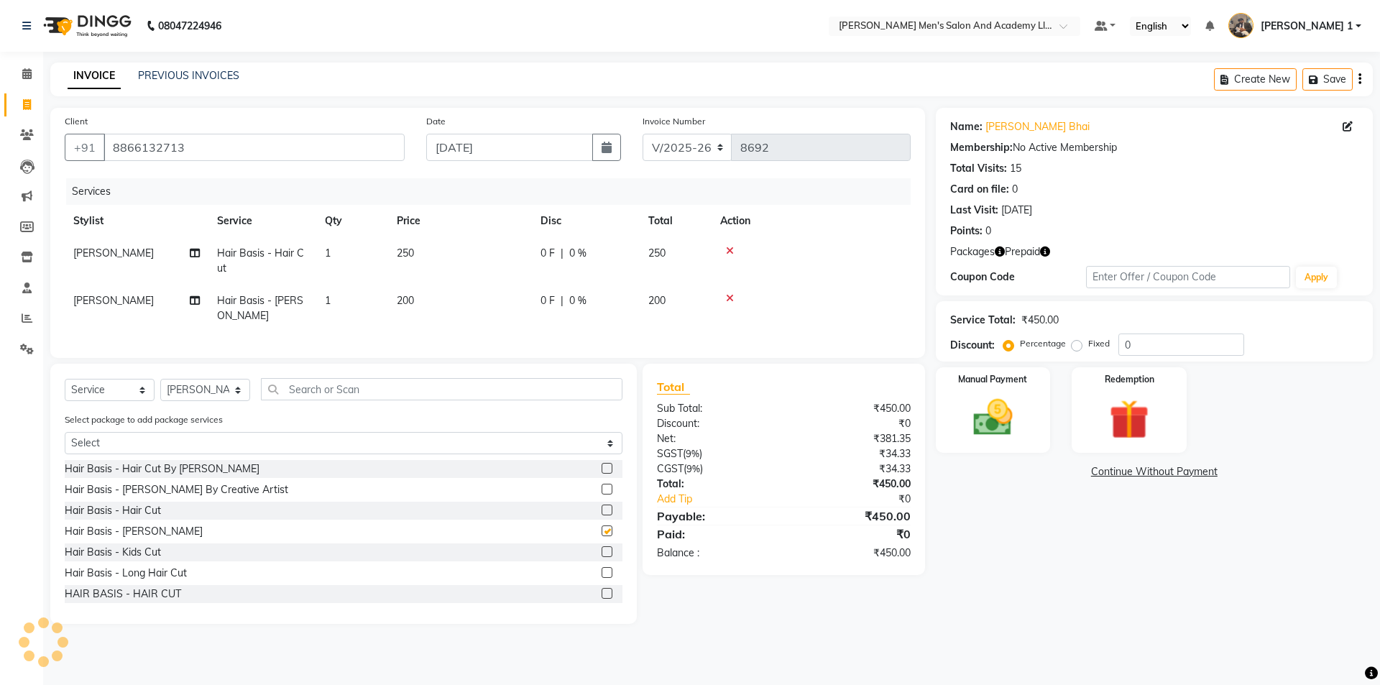
checkbox input "false"
click at [397, 247] on span "250" at bounding box center [405, 253] width 17 height 13
select select "90066"
click at [402, 249] on span "250" at bounding box center [405, 253] width 17 height 13
select select "90066"
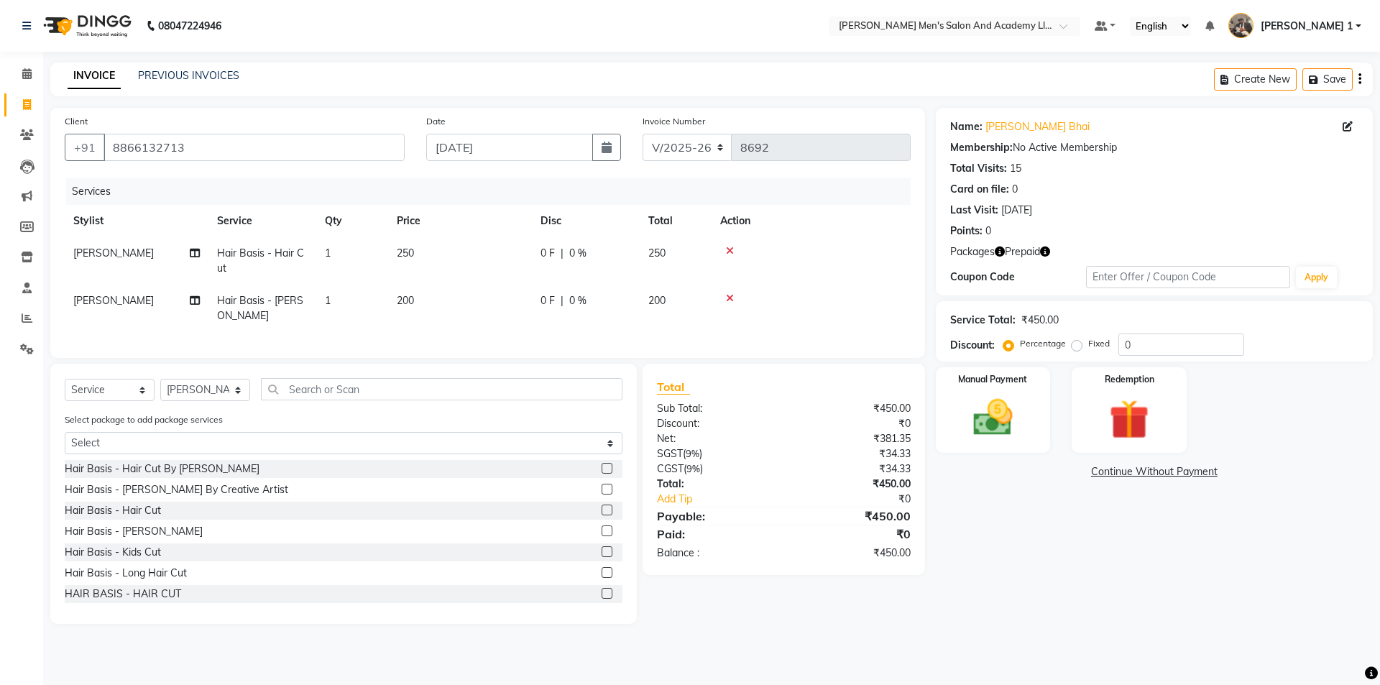
click at [487, 250] on td "250" at bounding box center [460, 260] width 144 height 47
select select "90066"
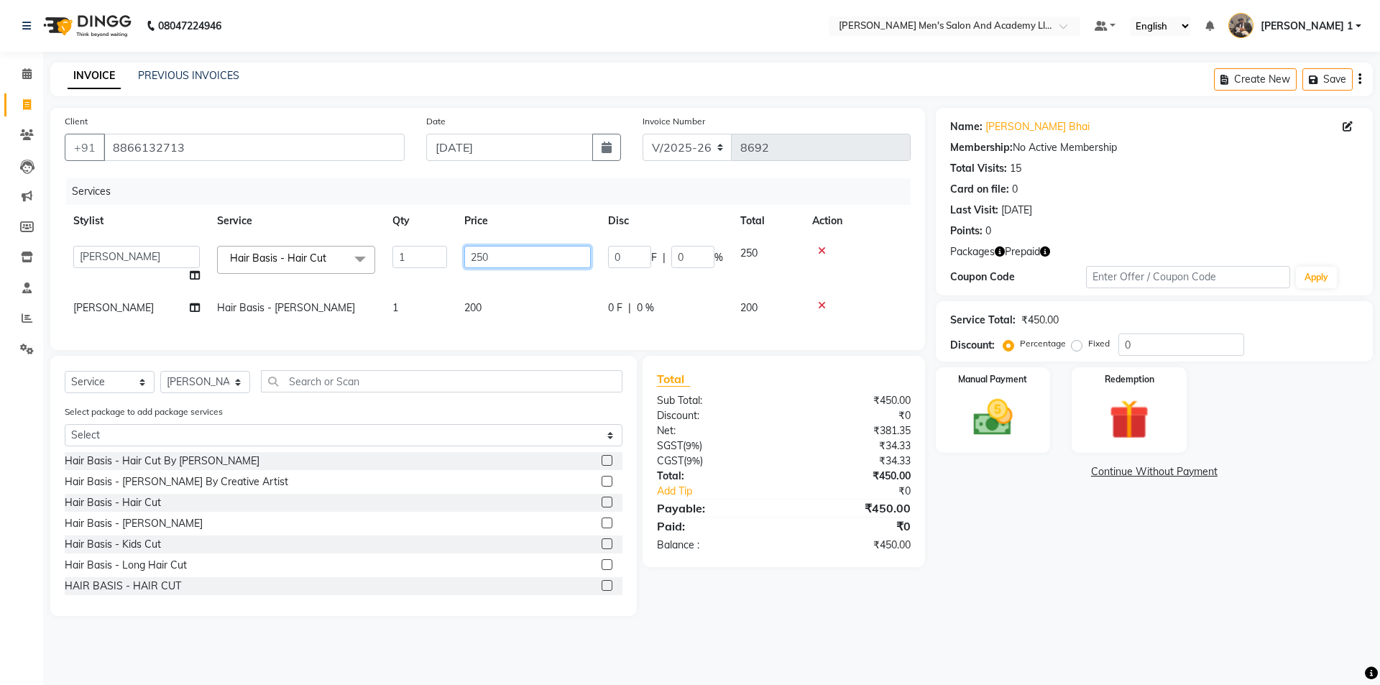
click at [493, 250] on input "250" at bounding box center [527, 257] width 127 height 22
type input "2"
type input "400"
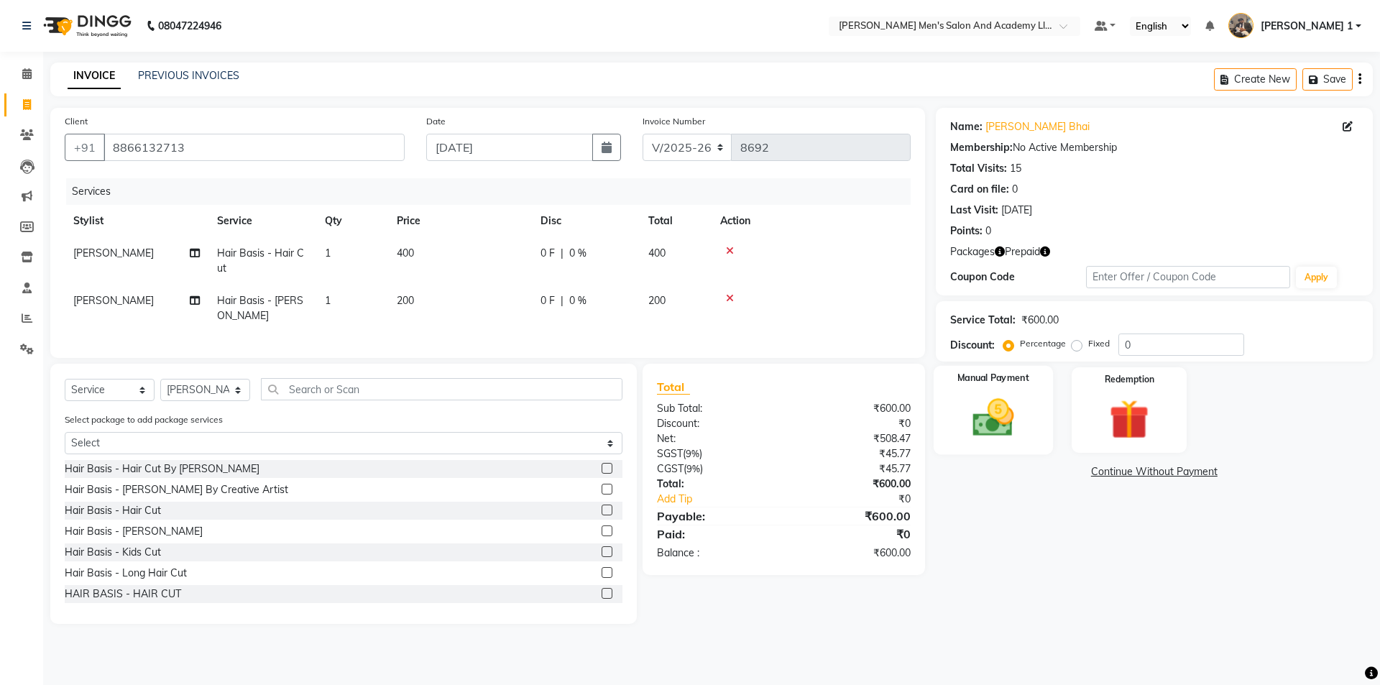
click at [1023, 419] on img at bounding box center [993, 417] width 67 height 47
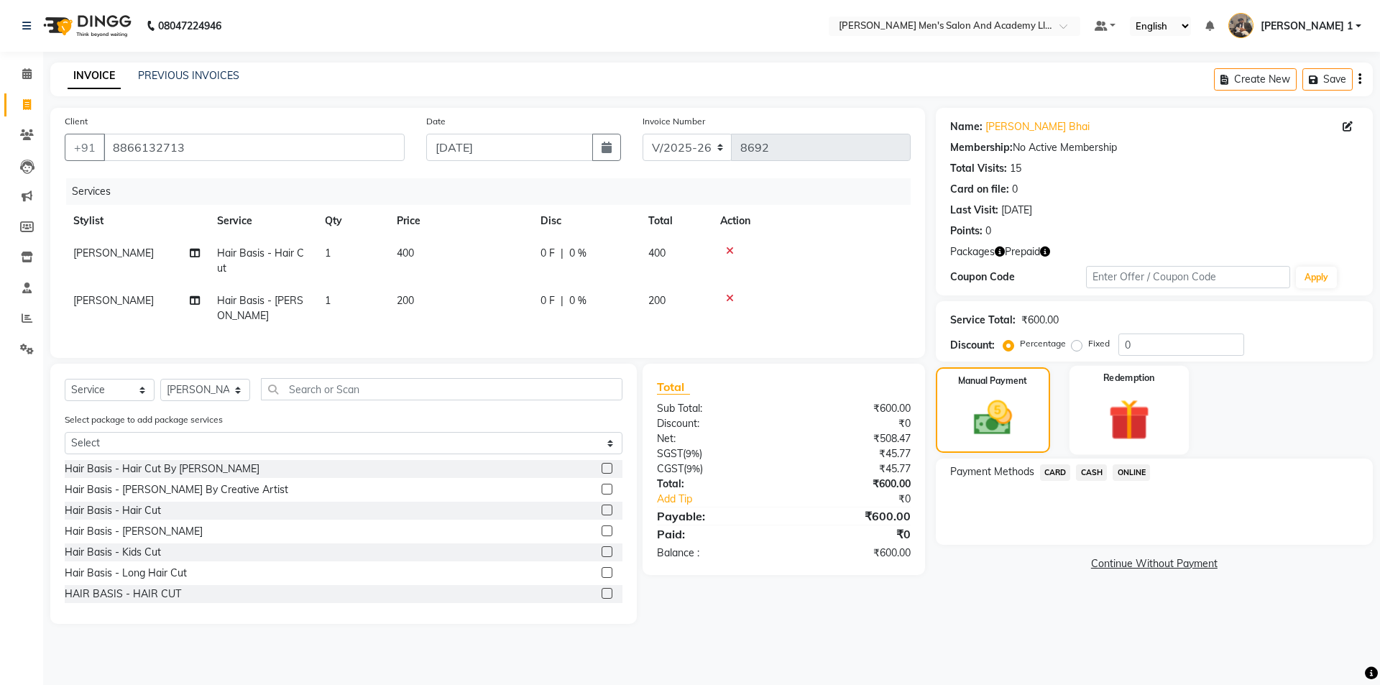
click at [1117, 436] on img at bounding box center [1129, 419] width 67 height 51
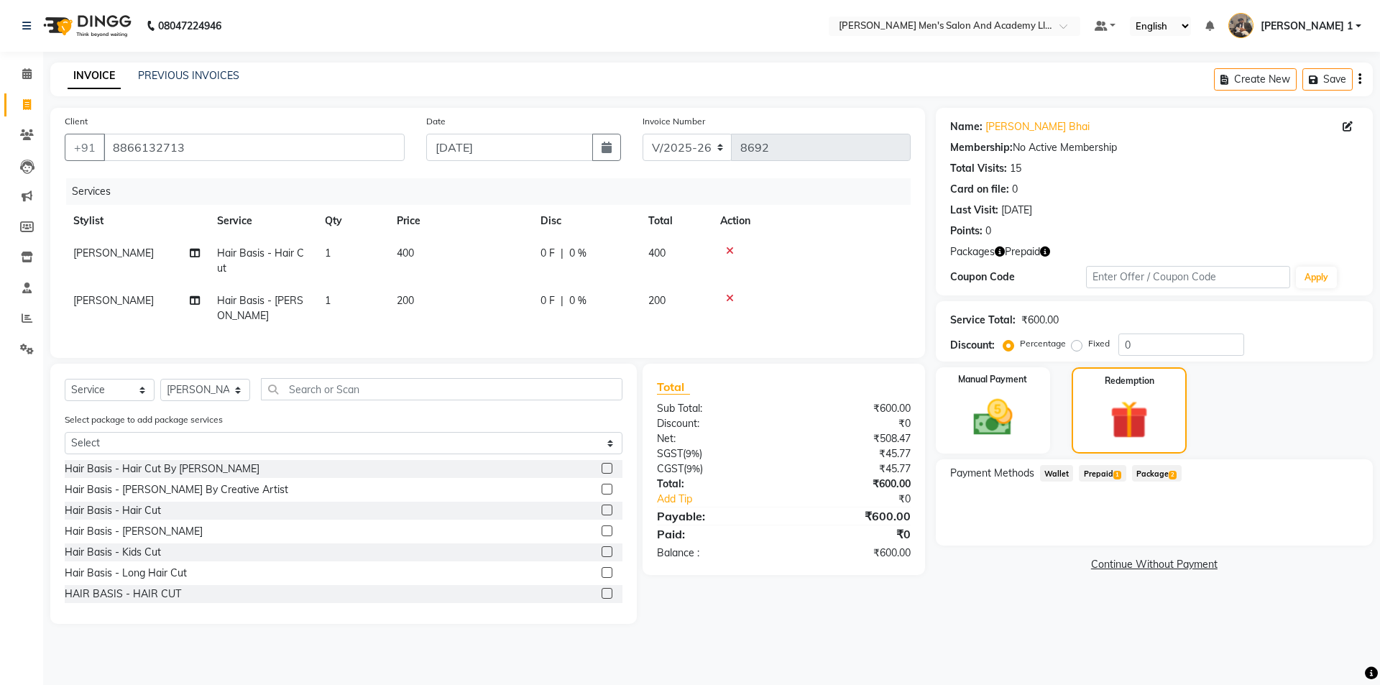
click at [1108, 474] on span "Prepaid 1" at bounding box center [1102, 473] width 47 height 17
click at [1325, 528] on button "Add" at bounding box center [1324, 531] width 52 height 24
click at [1325, 528] on div "Payment Methods Wallet Prepaid 1 Package 2 JULY CLASSIC MEMBERSHIP (6K + 3K) (₹…" at bounding box center [1154, 508] width 437 height 98
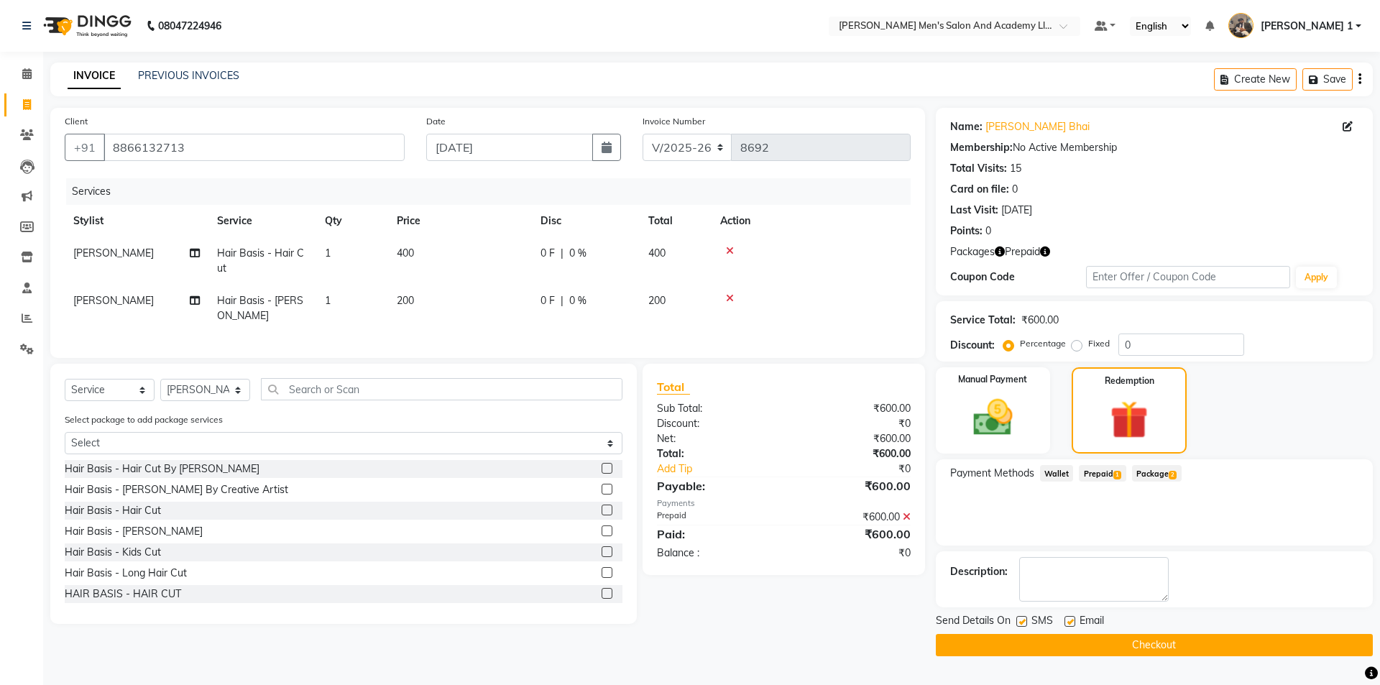
click at [1069, 619] on label at bounding box center [1070, 621] width 11 height 11
click at [1069, 619] on input "checkbox" at bounding box center [1069, 622] width 9 height 9
checkbox input "false"
click at [1020, 623] on label at bounding box center [1022, 621] width 11 height 11
click at [1020, 623] on input "checkbox" at bounding box center [1021, 622] width 9 height 9
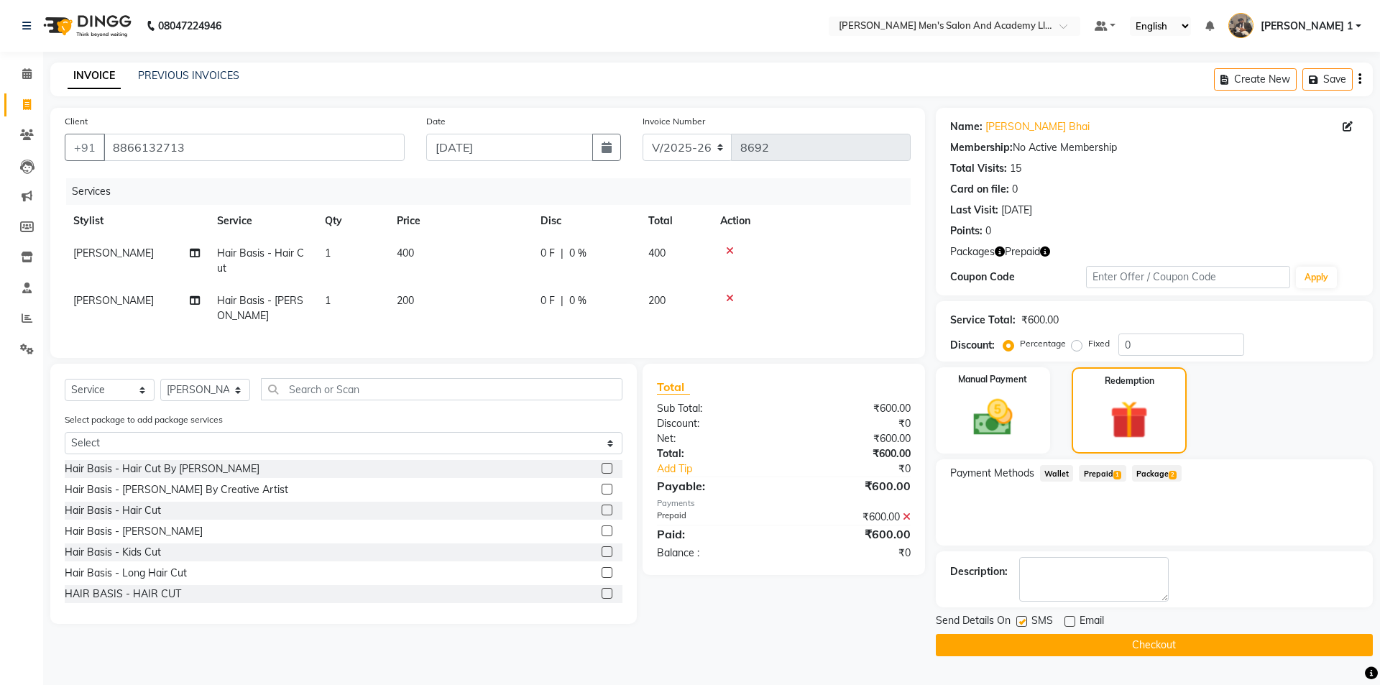
checkbox input "false"
click at [1028, 633] on div "Send Details On SMS Email Checkout" at bounding box center [1154, 634] width 437 height 43
click at [1037, 643] on button "Checkout" at bounding box center [1154, 645] width 437 height 22
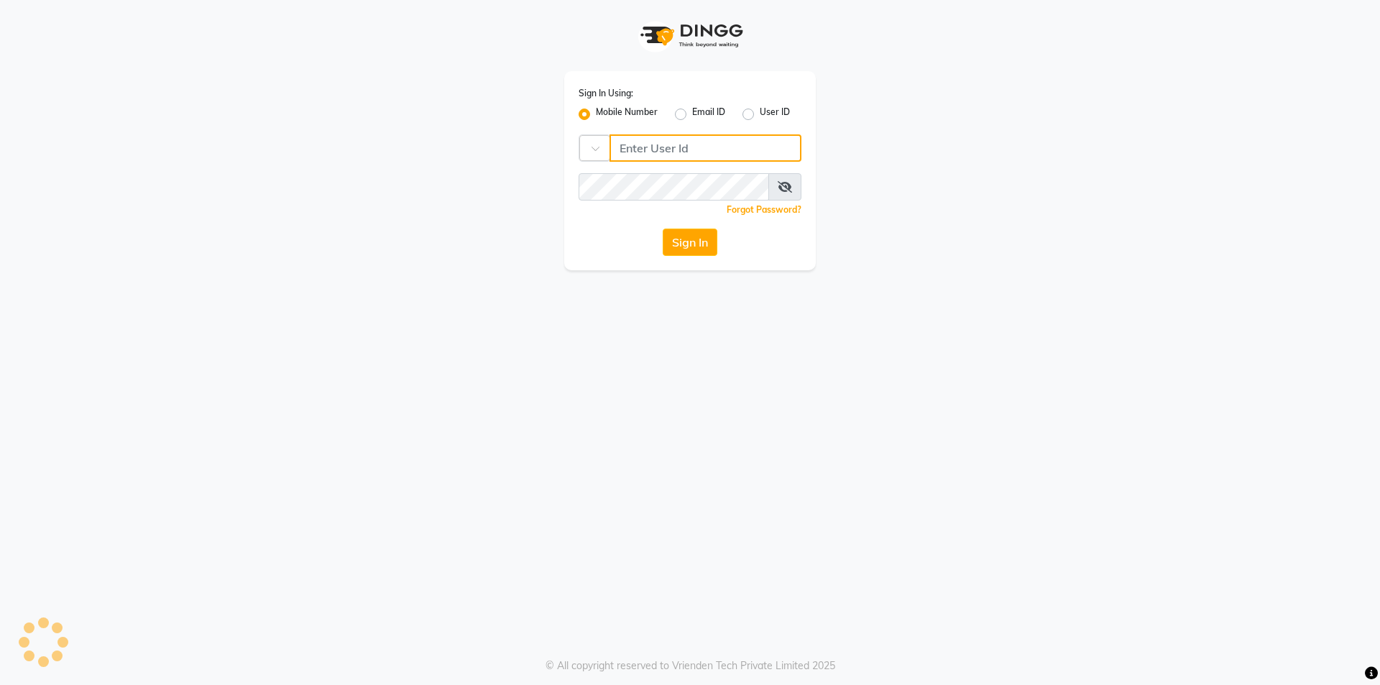
type input "9099114766"
click at [712, 247] on button "Sign In" at bounding box center [690, 242] width 55 height 27
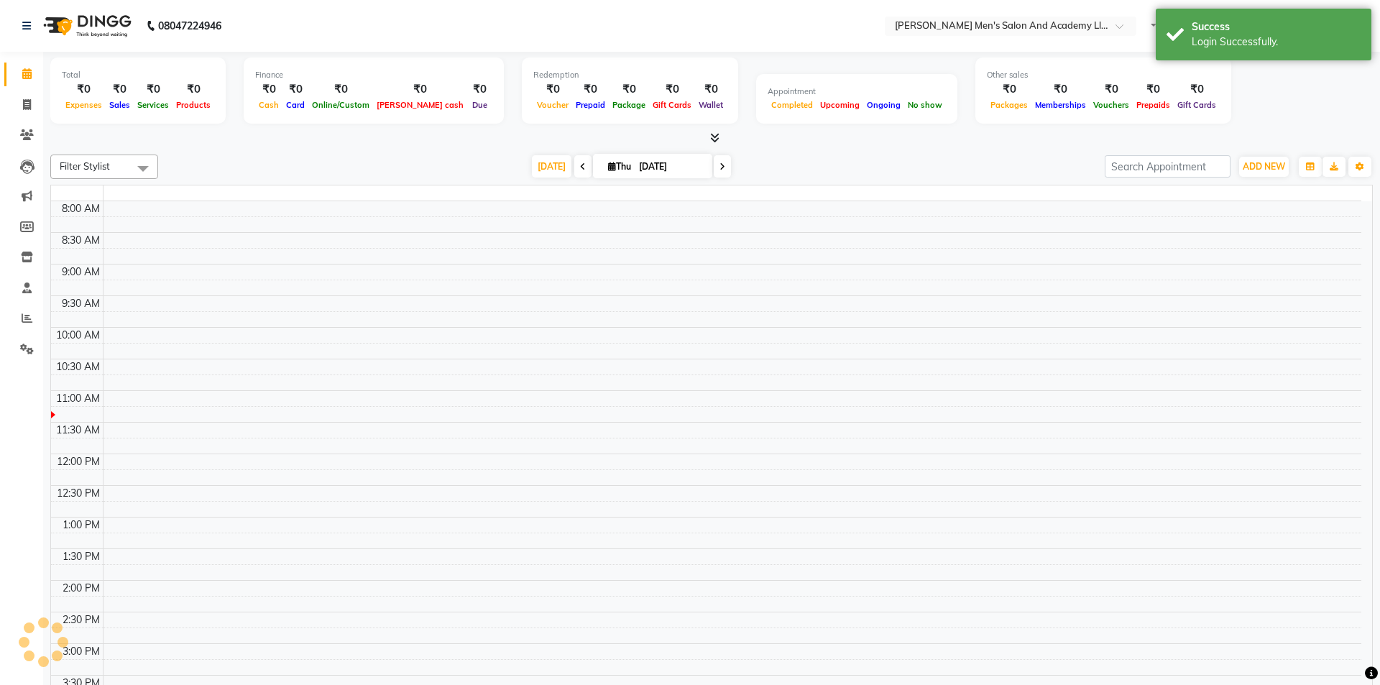
select select "en"
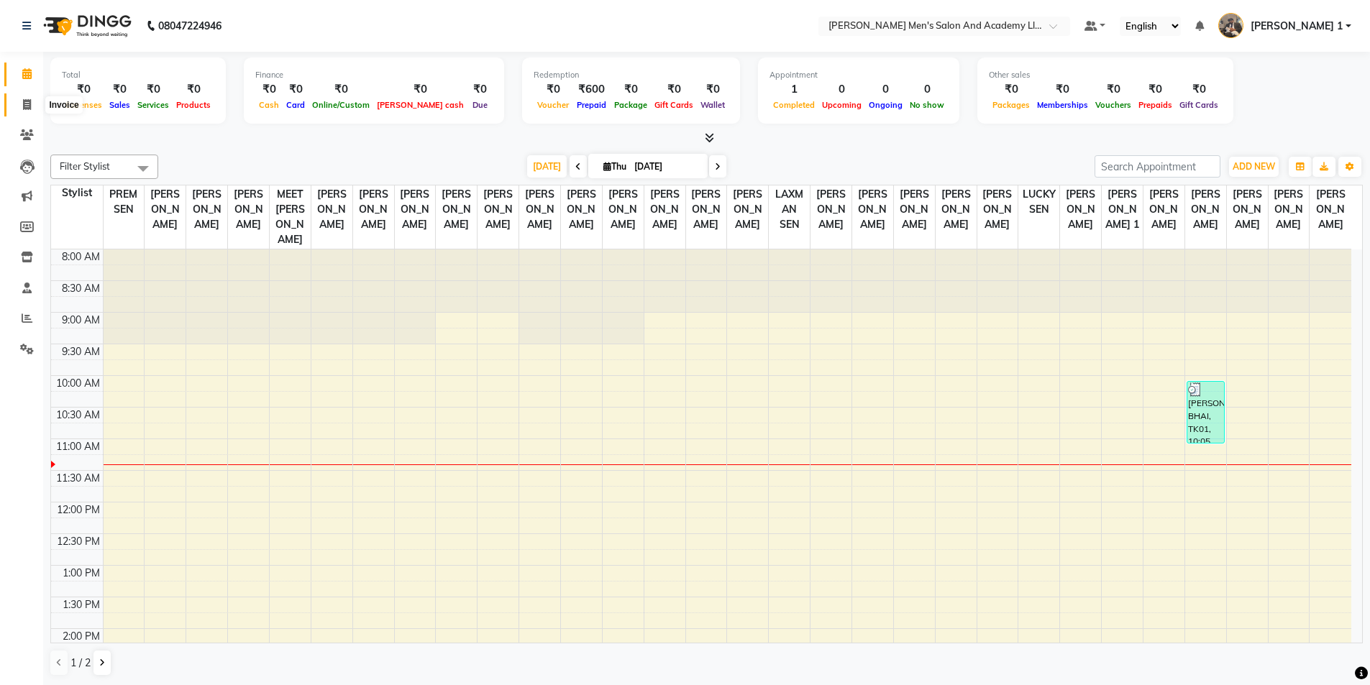
click at [26, 104] on icon at bounding box center [27, 104] width 8 height 11
select select "service"
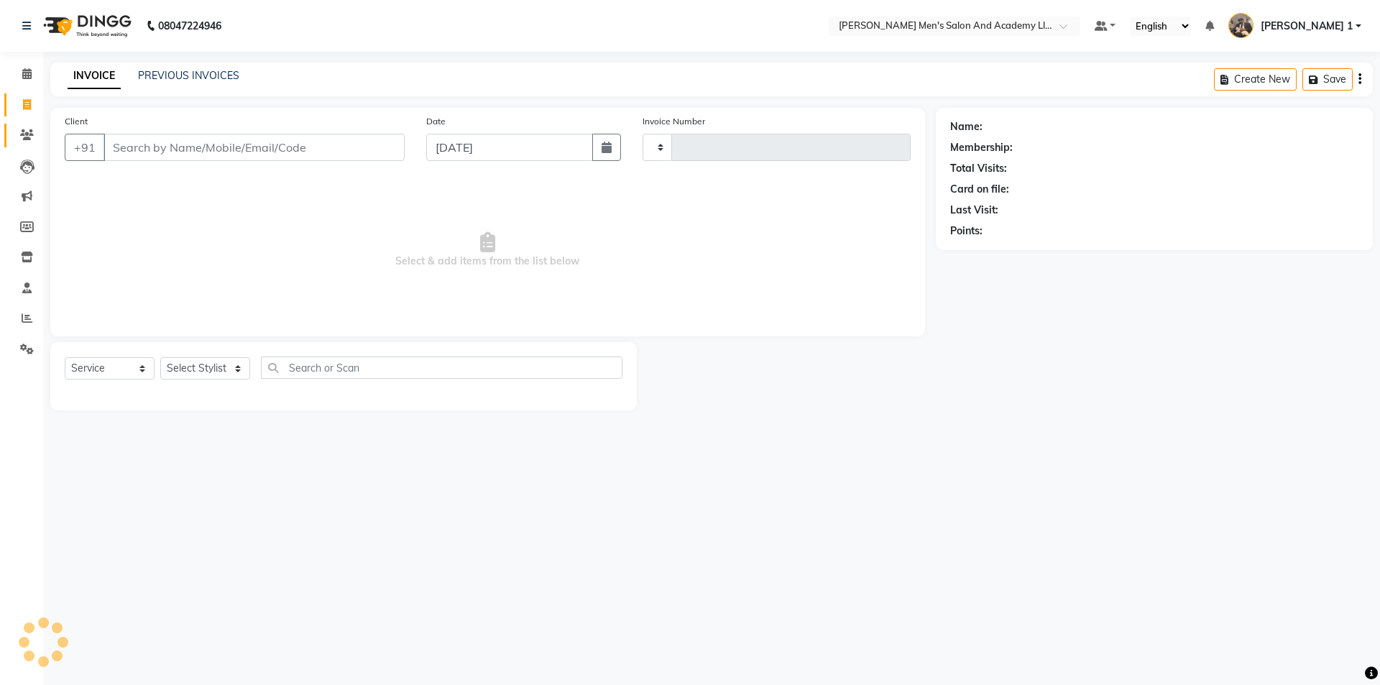
type input "8693"
select select "6752"
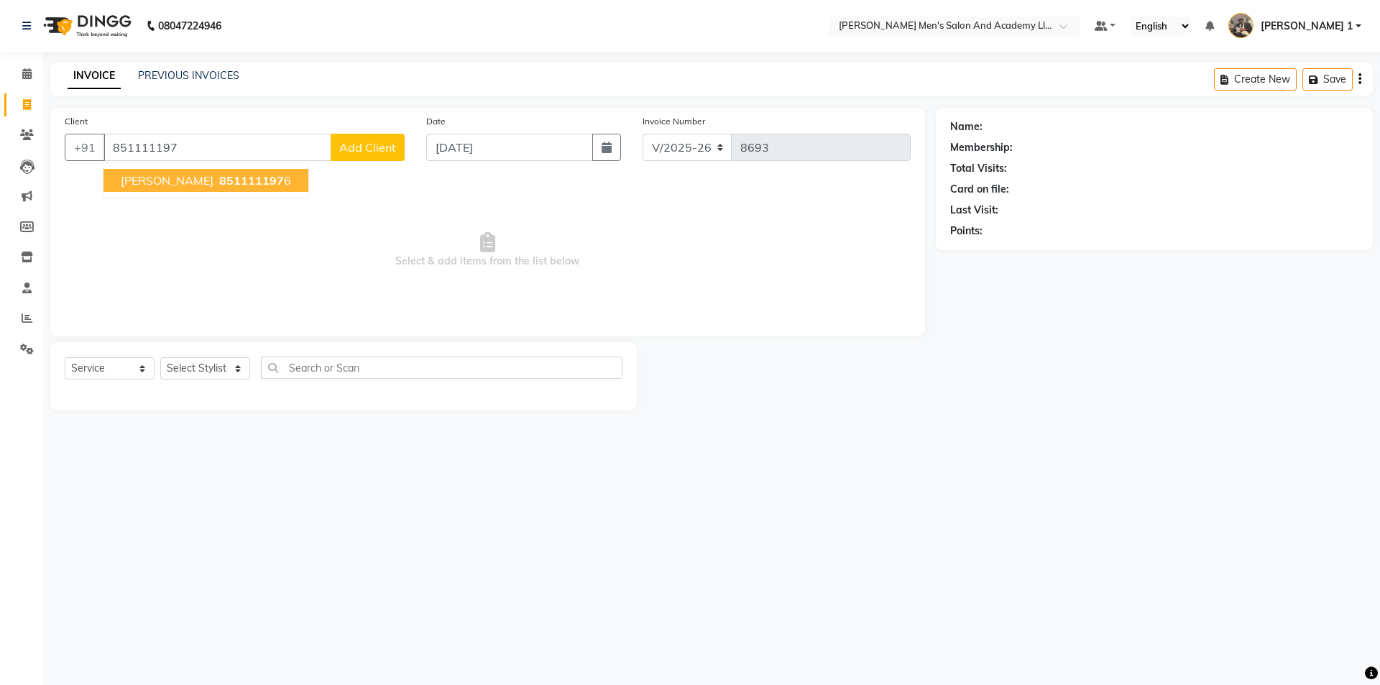
click at [214, 183] on span "shivbhai bhalodiya" at bounding box center [167, 180] width 93 height 14
type input "8511111976"
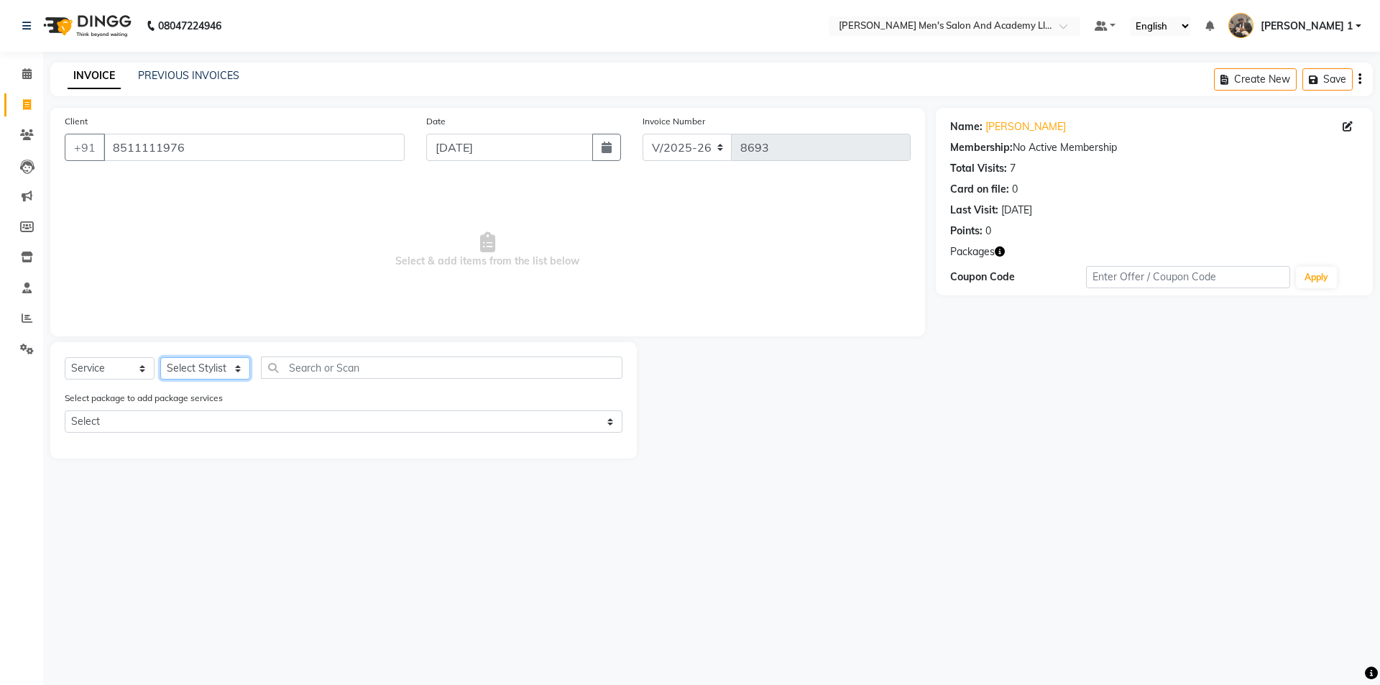
click at [220, 365] on select "Select Stylist [PERSON_NAME] [PERSON_NAME] [PERSON_NAME] [PERSON_NAME] [PERSON_…" at bounding box center [205, 368] width 90 height 22
select select "90387"
click at [160, 357] on select "Select Stylist [PERSON_NAME] [PERSON_NAME] [PERSON_NAME] [PERSON_NAME] [PERSON_…" at bounding box center [205, 368] width 90 height 22
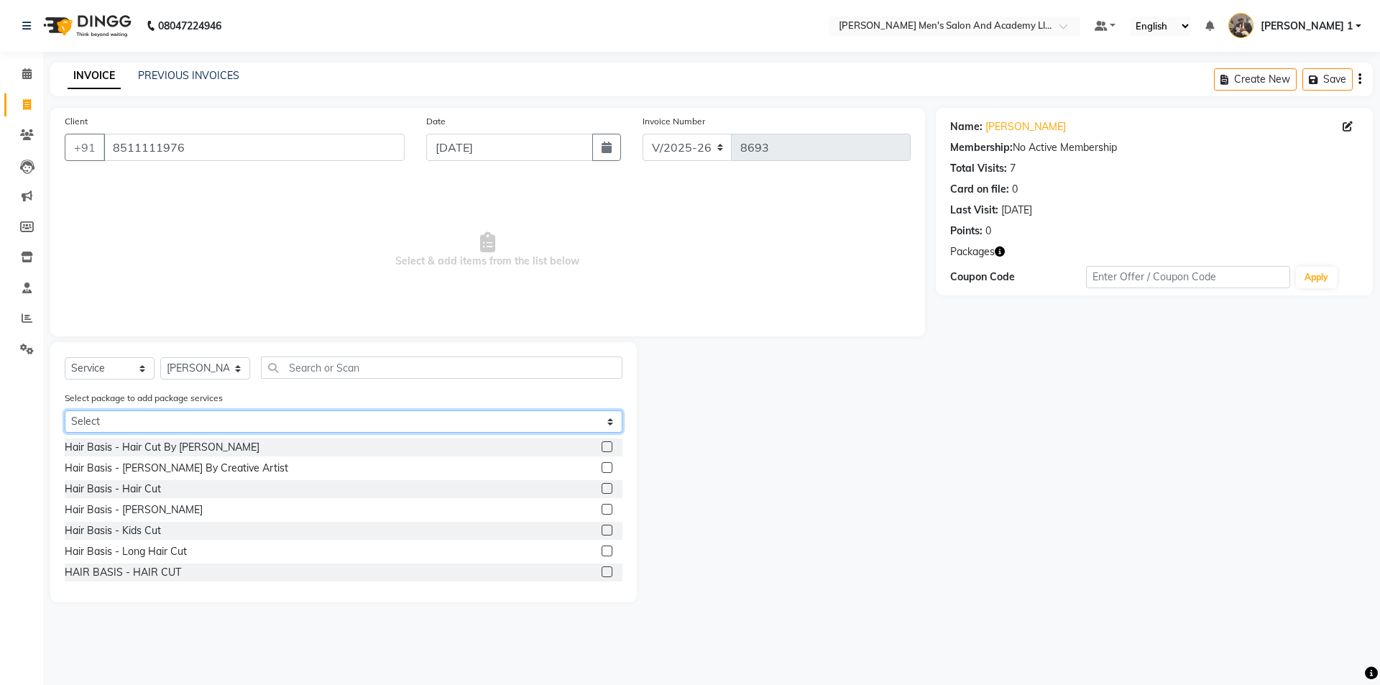
click at [205, 418] on select "Select GENTLEMEN GOLD PACKAGE GENTLEMEN GOLD PACKAGE" at bounding box center [344, 422] width 558 height 22
select select "1: Object"
click at [65, 411] on select "Select GENTLEMEN GOLD PACKAGE GENTLEMEN GOLD PACKAGE" at bounding box center [344, 422] width 558 height 22
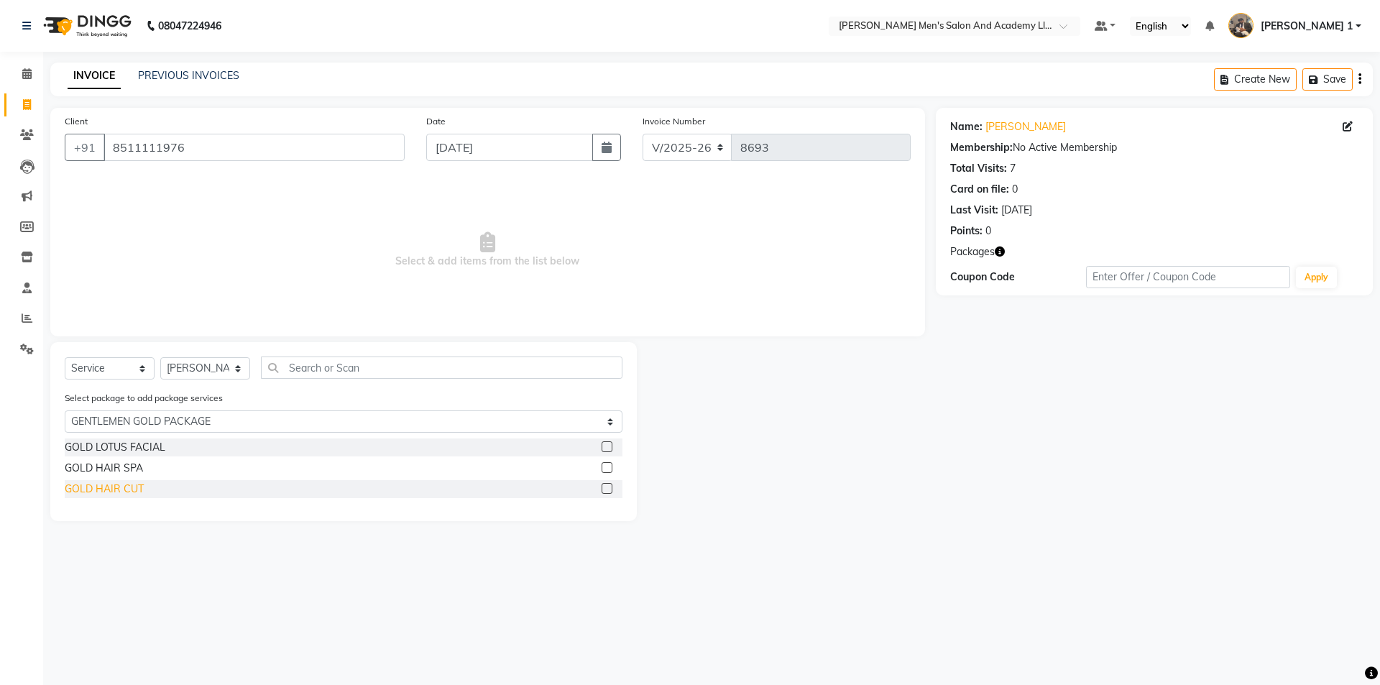
click at [114, 485] on div "GOLD HAIR CUT" at bounding box center [104, 489] width 79 height 15
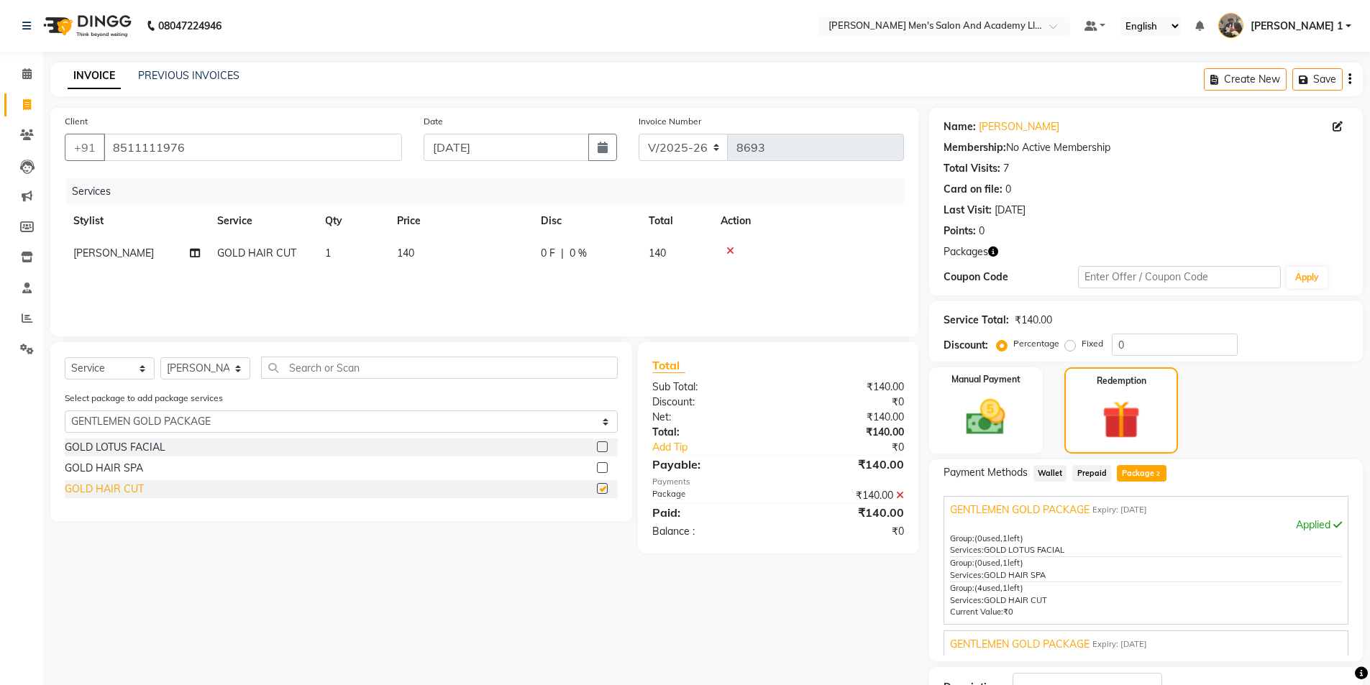
checkbox input "false"
click at [1041, 637] on span "GENTLEMEN GOLD PACKAGE" at bounding box center [1019, 641] width 139 height 15
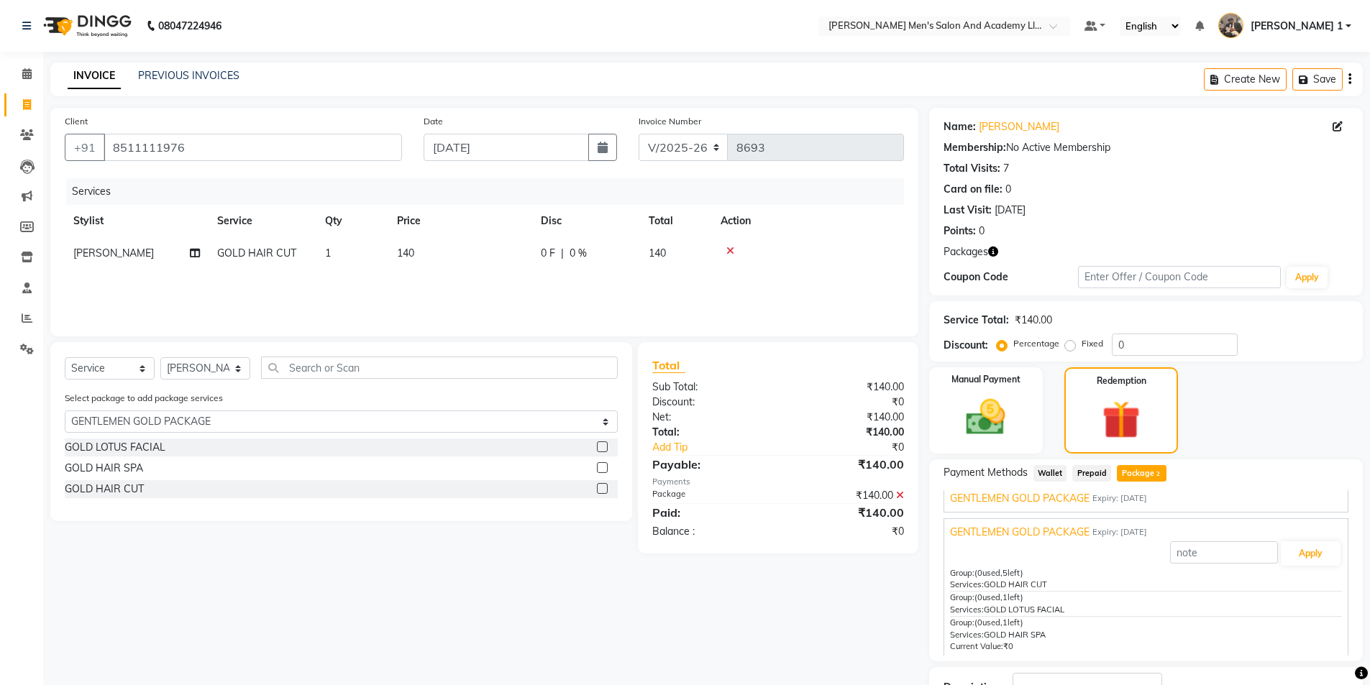
scroll to position [15, 0]
click at [1009, 498] on span "GENTLEMEN GOLD PACKAGE" at bounding box center [1019, 494] width 139 height 15
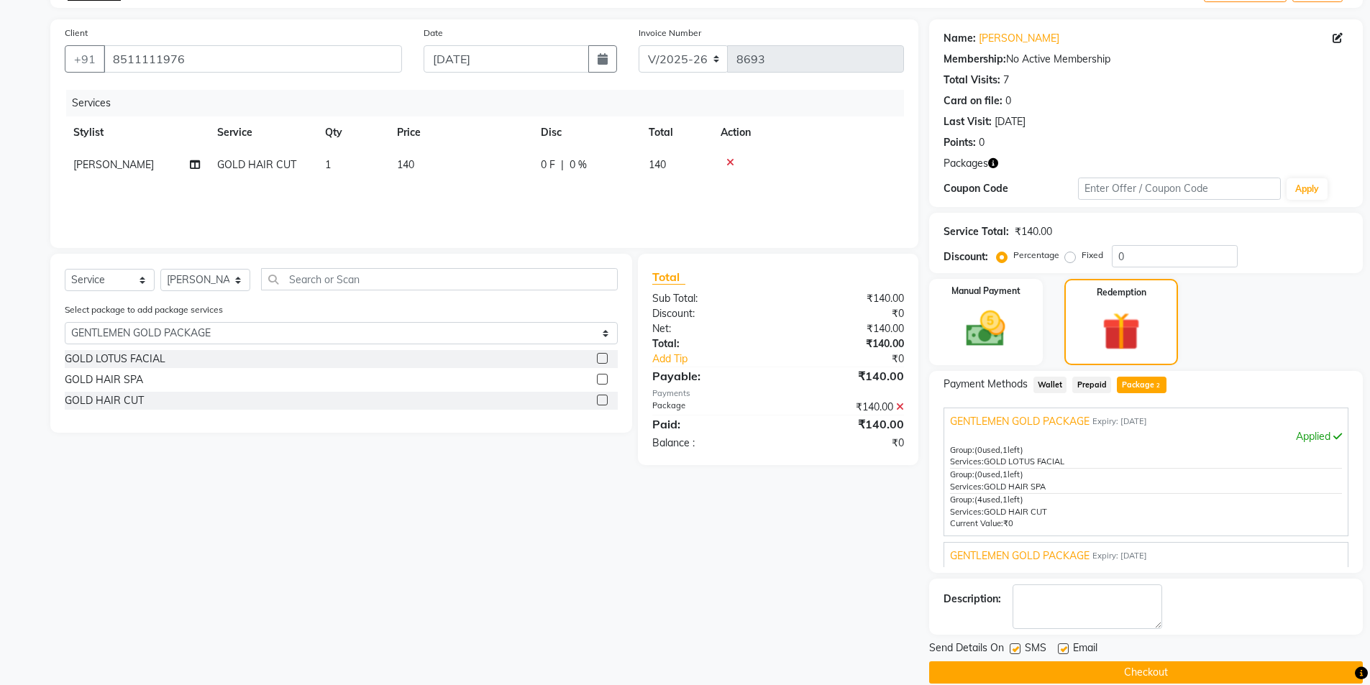
scroll to position [57, 0]
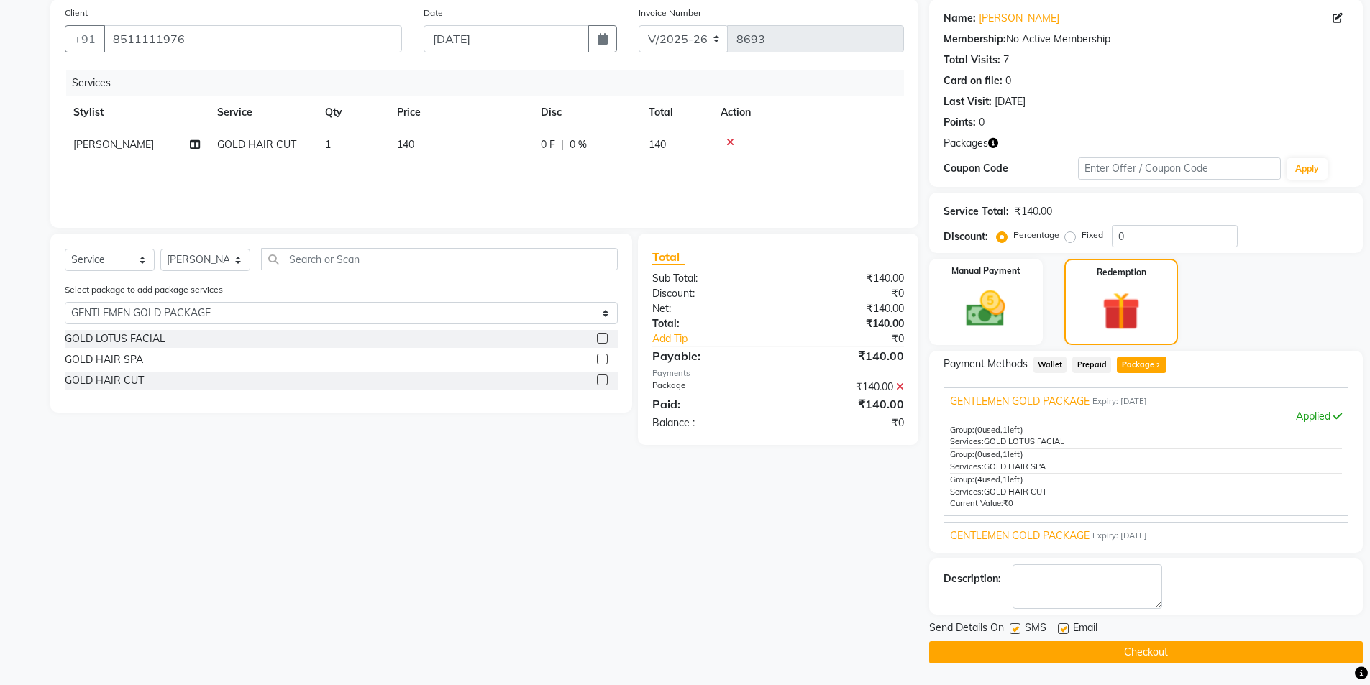
click at [1061, 629] on label at bounding box center [1063, 628] width 11 height 11
click at [1061, 629] on input "checkbox" at bounding box center [1062, 629] width 9 height 9
checkbox input "false"
click at [1016, 625] on label at bounding box center [1014, 628] width 11 height 11
click at [1016, 625] on input "checkbox" at bounding box center [1013, 629] width 9 height 9
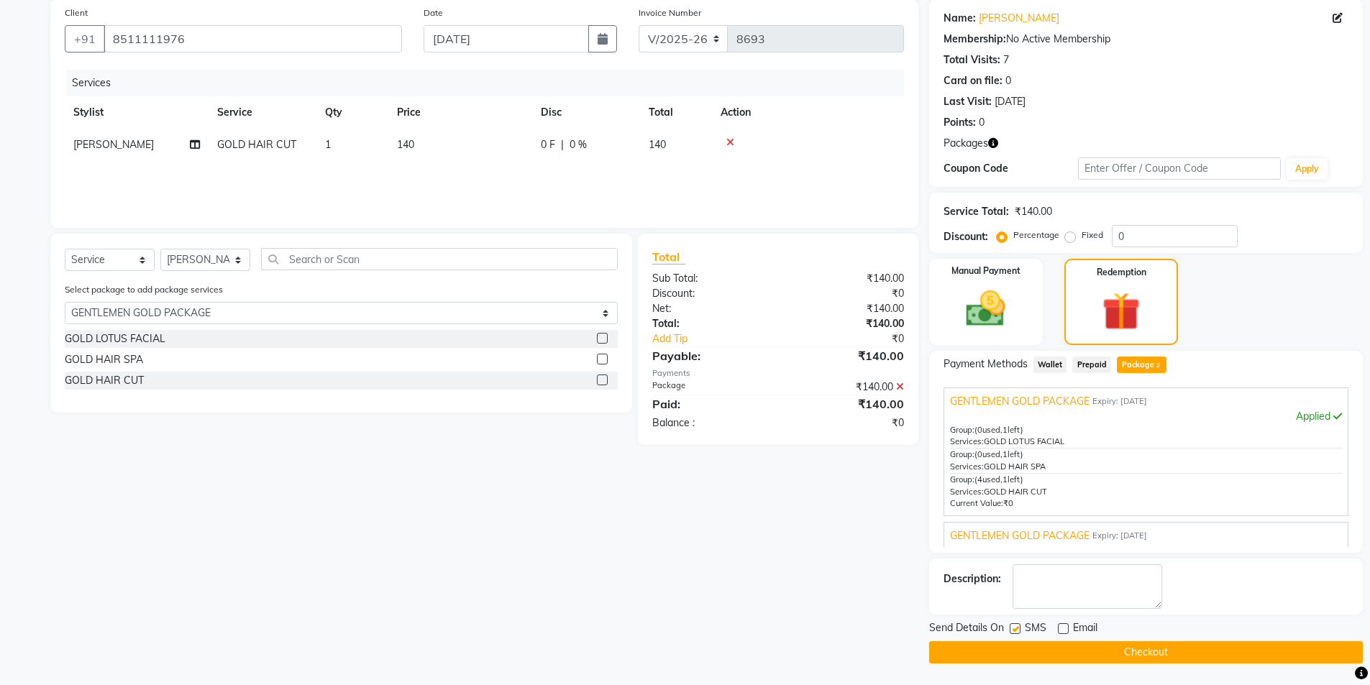
checkbox input "false"
click at [1012, 648] on button "Checkout" at bounding box center [1146, 652] width 434 height 22
click at [1048, 655] on button "Checkout" at bounding box center [1146, 652] width 434 height 22
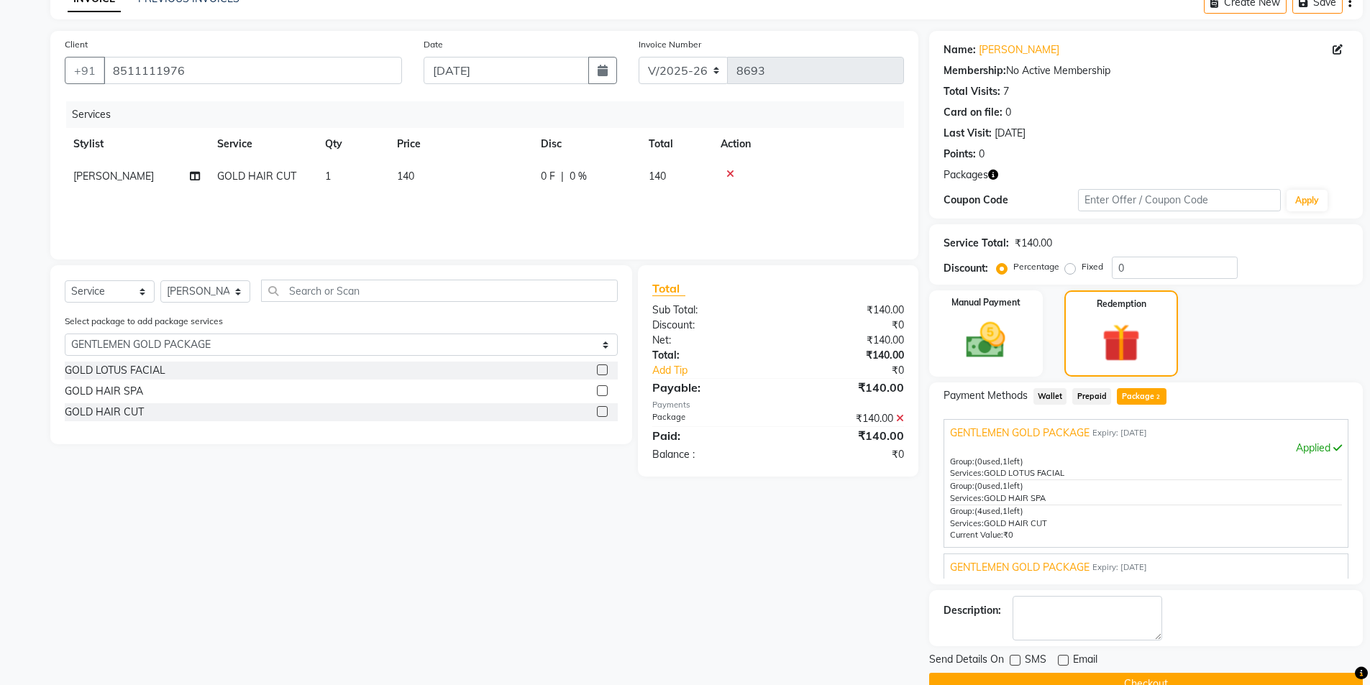
scroll to position [0, 0]
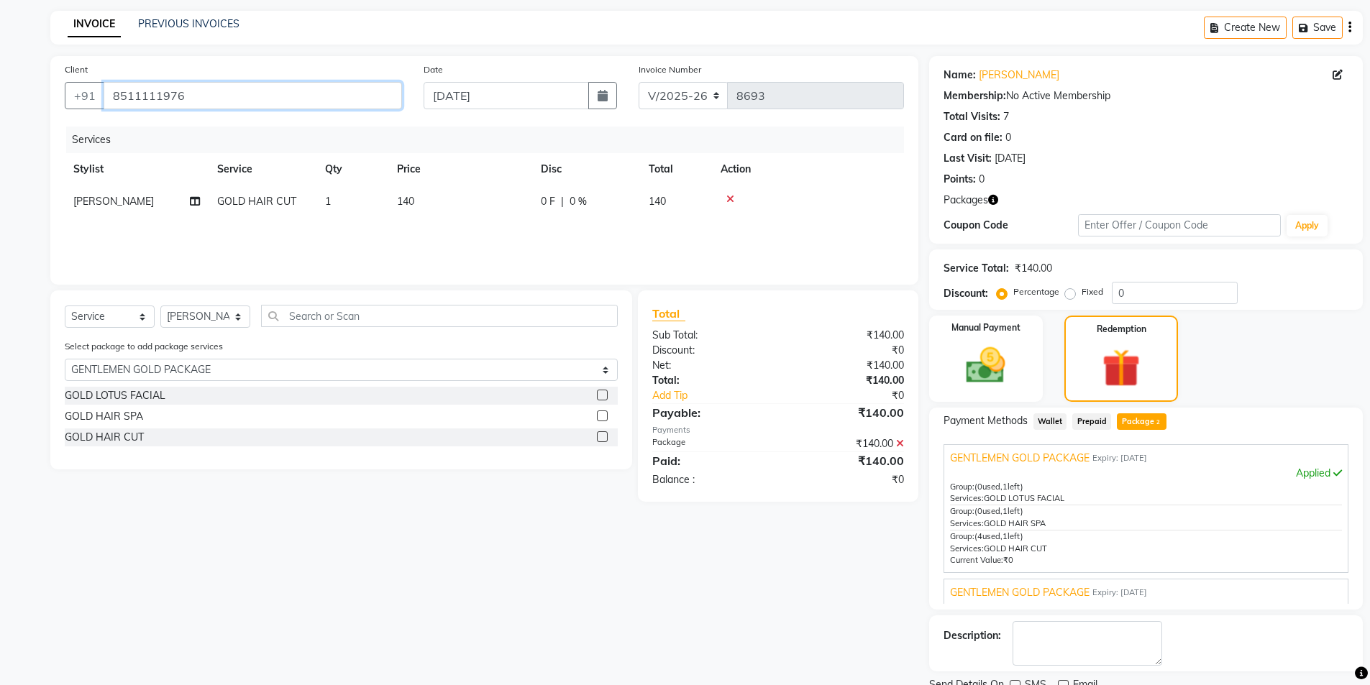
click at [229, 104] on input "8511111976" at bounding box center [253, 95] width 298 height 27
click at [229, 101] on input "8511111976" at bounding box center [253, 95] width 298 height 27
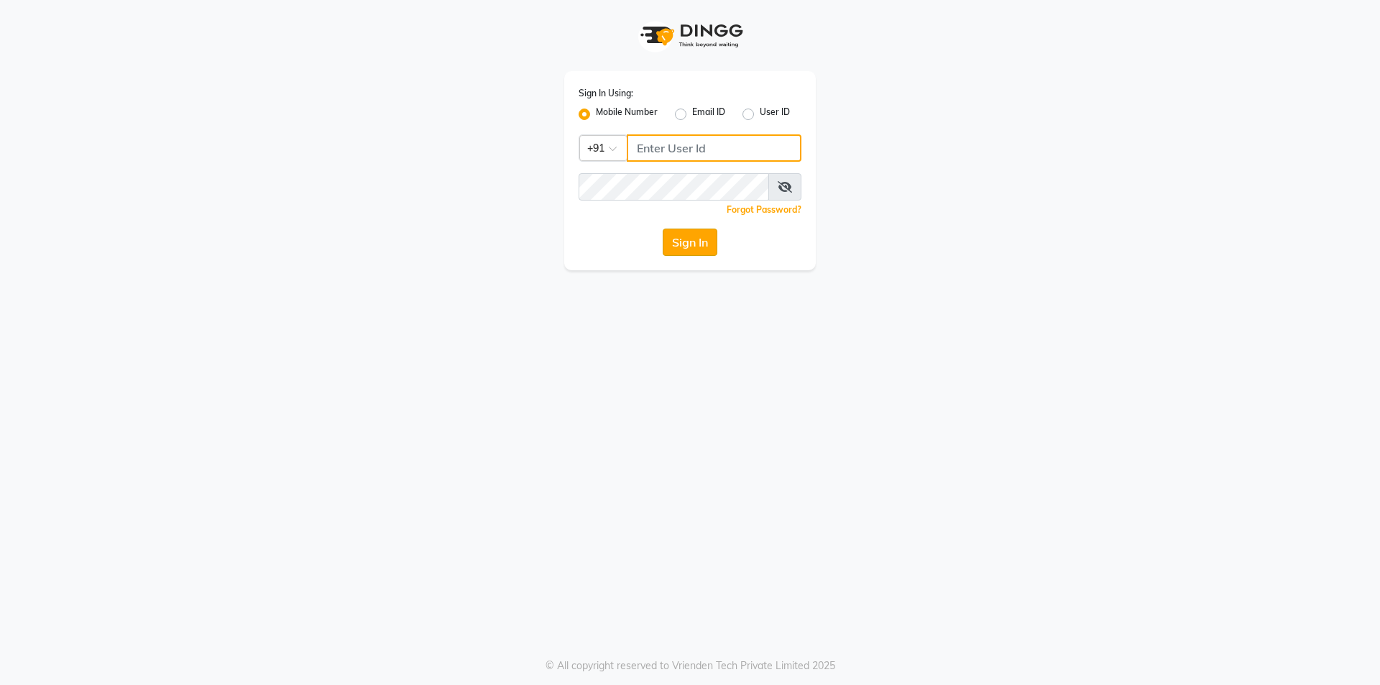
type input "9099114766"
click at [695, 243] on button "Sign In" at bounding box center [690, 242] width 55 height 27
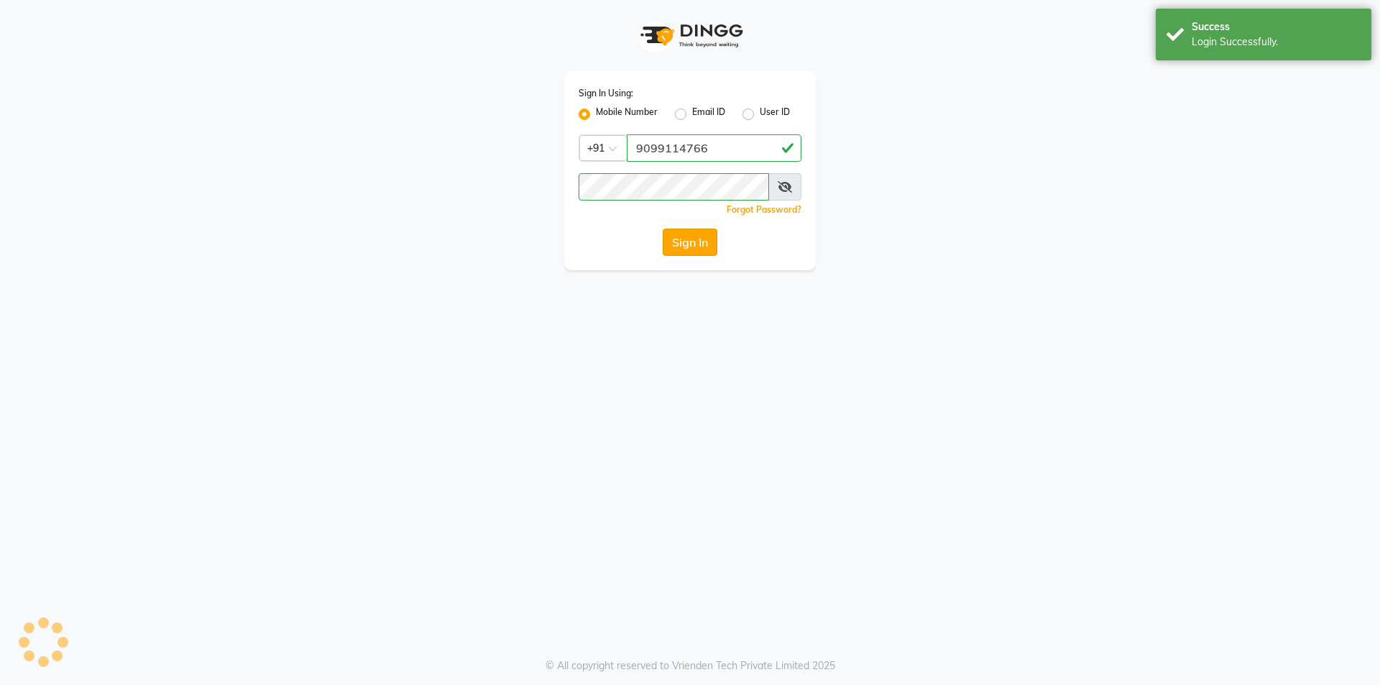
select select "6752"
select select "service"
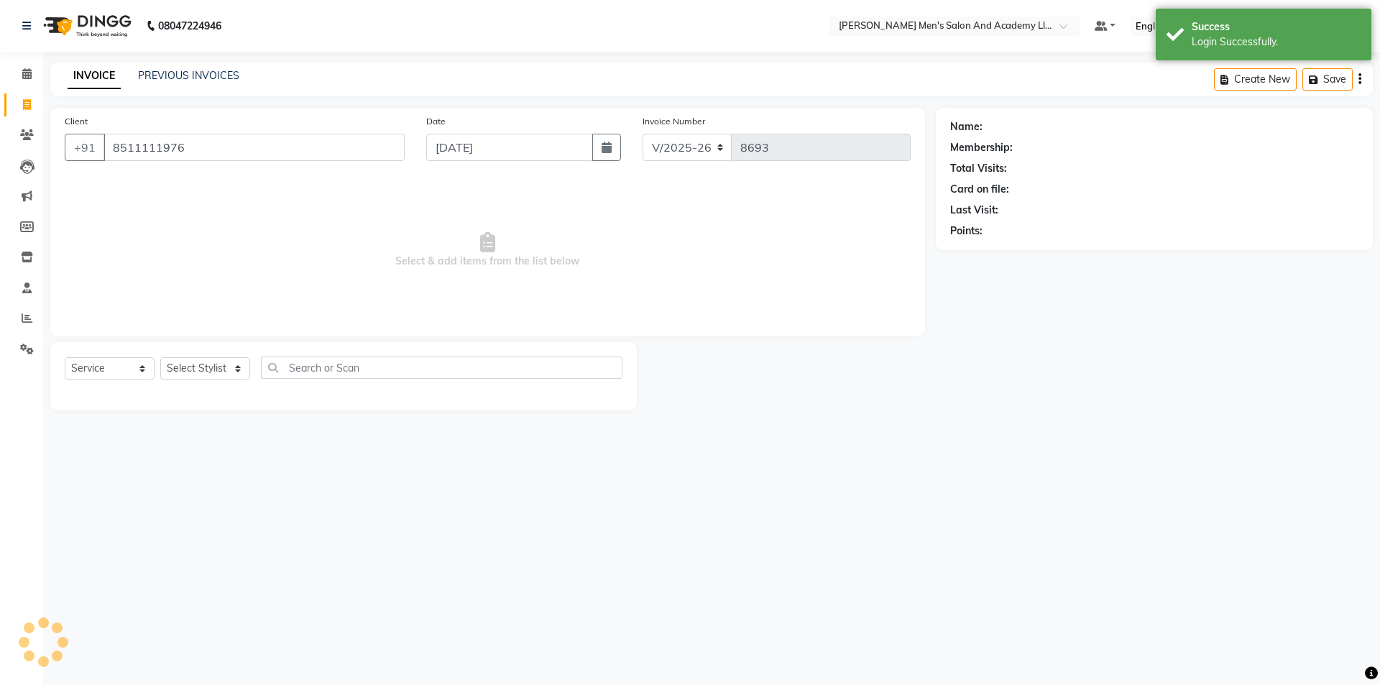
type input "8511111976"
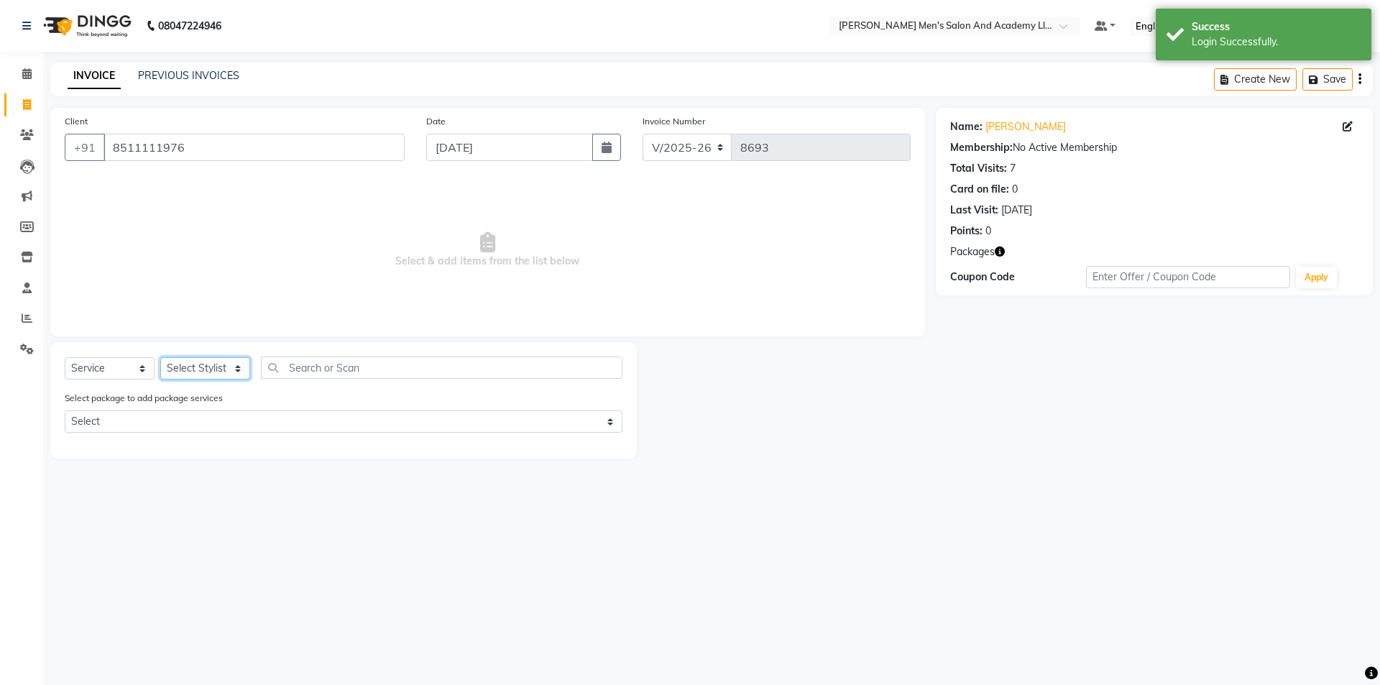
click at [228, 367] on select "Select Stylist AADITYA SOLANKI ABHAY PARMAR AJAY SEN ANKUSH SEN ASHISH VAGHELA …" at bounding box center [205, 368] width 90 height 22
select select "90387"
click at [160, 357] on select "Select Stylist AADITYA SOLANKI ABHAY PARMAR AJAY SEN ANKUSH SEN ASHISH VAGHELA …" at bounding box center [205, 368] width 90 height 22
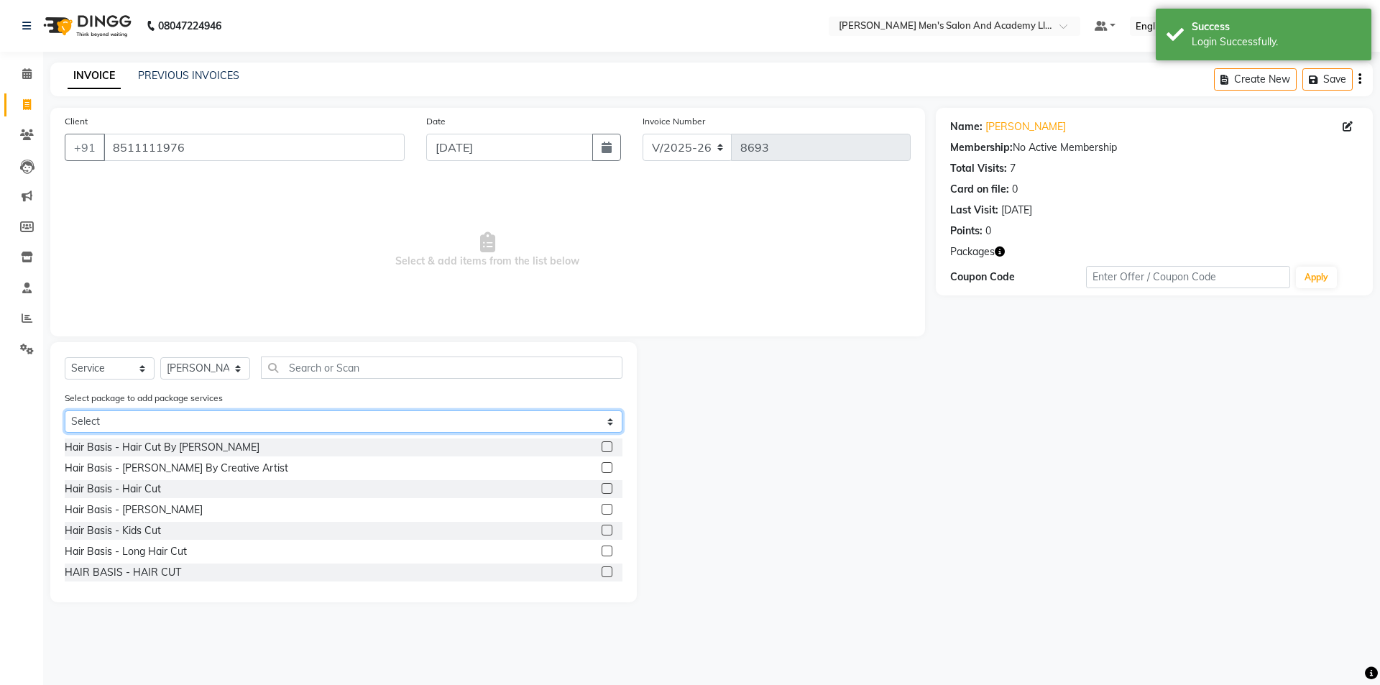
click at [173, 417] on select "Select GENTLEMEN GOLD PACKAGE GENTLEMEN GOLD PACKAGE" at bounding box center [344, 422] width 558 height 22
select select "1: Object"
click at [65, 411] on select "Select GENTLEMEN GOLD PACKAGE GENTLEMEN GOLD PACKAGE" at bounding box center [344, 422] width 558 height 22
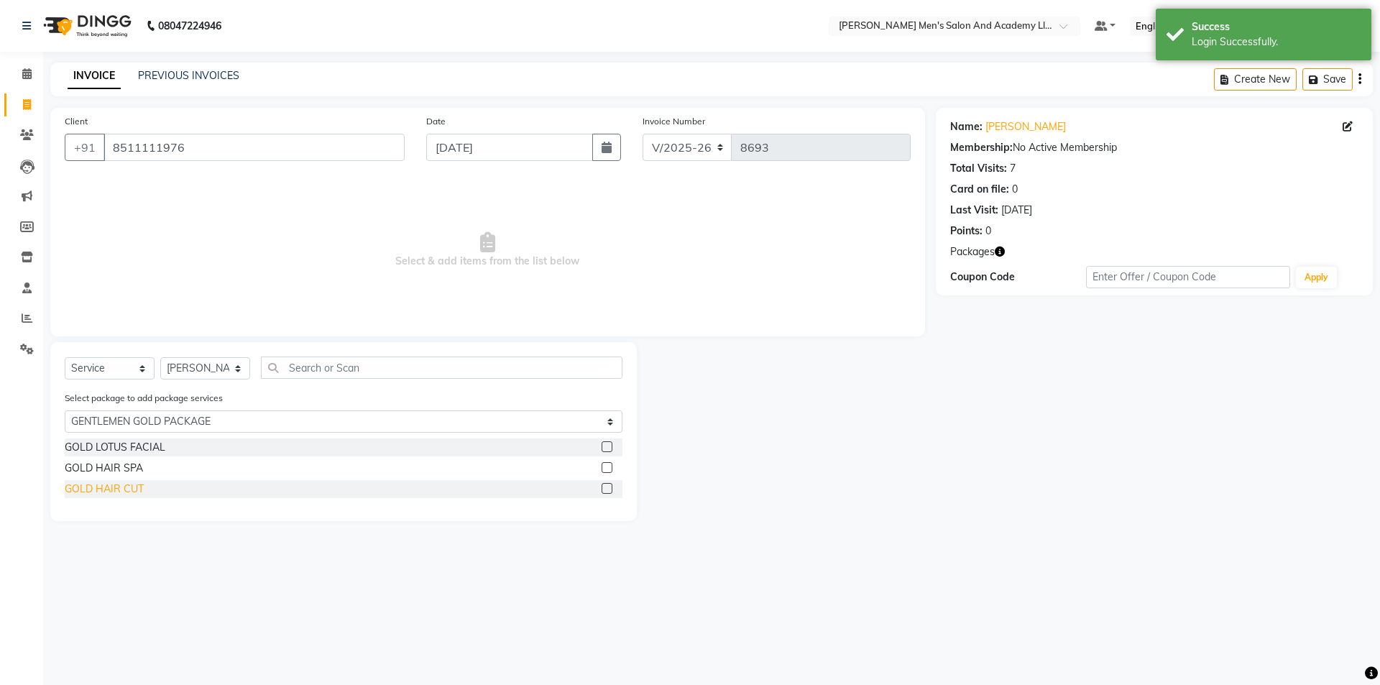
click at [116, 487] on div "GOLD HAIR CUT" at bounding box center [104, 489] width 79 height 15
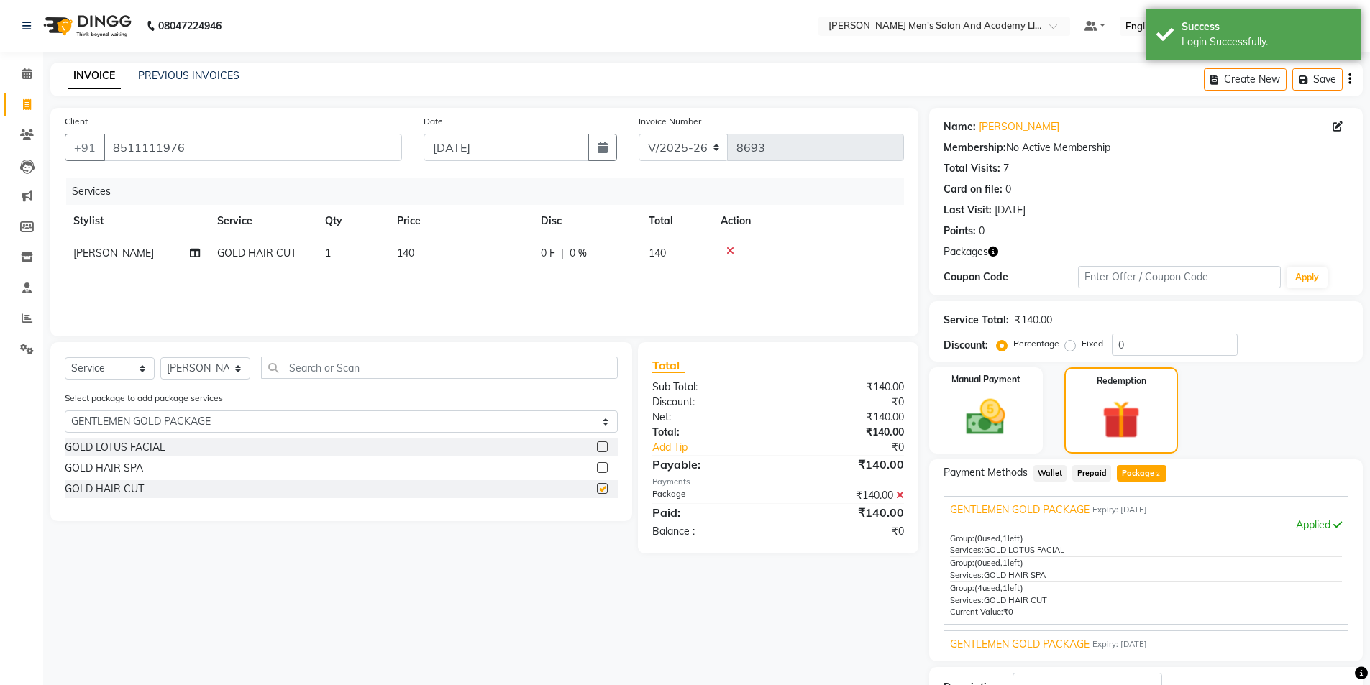
checkbox input "false"
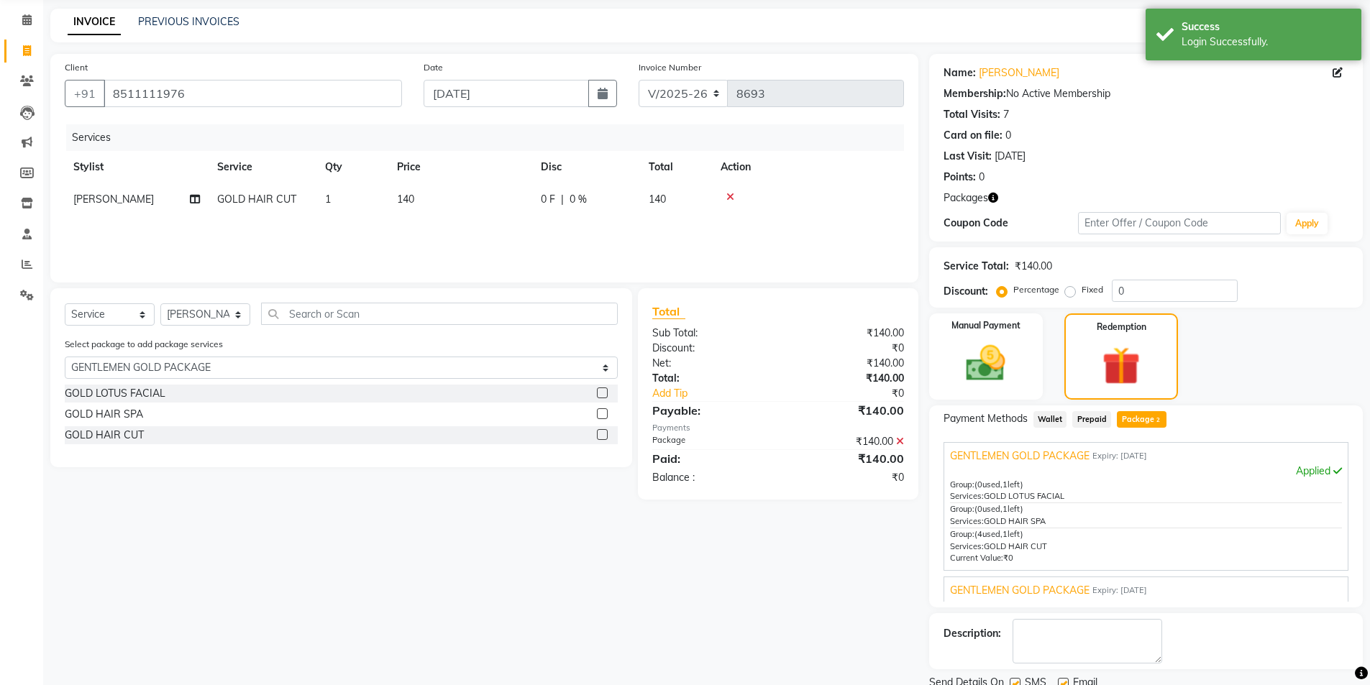
scroll to position [109, 0]
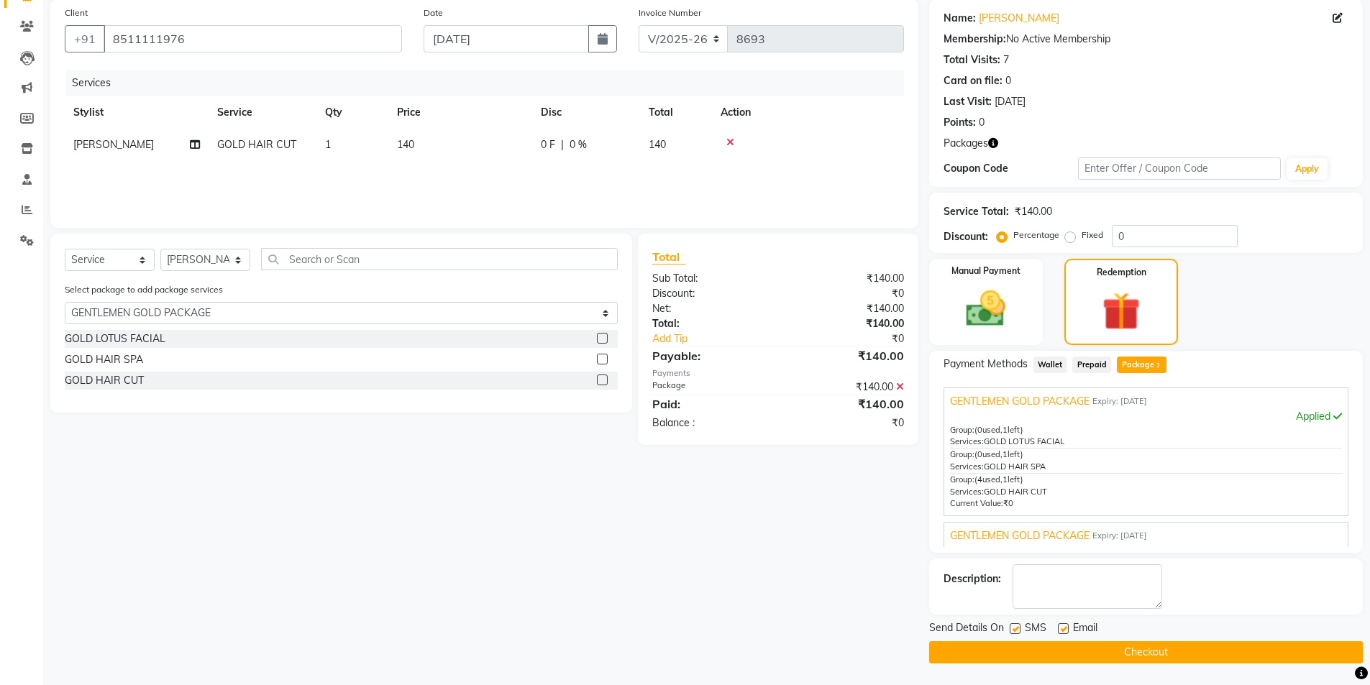
drag, startPoint x: 1064, startPoint y: 628, endPoint x: 1051, endPoint y: 630, distance: 13.1
click at [1063, 628] on label at bounding box center [1063, 628] width 11 height 11
click at [1063, 628] on input "checkbox" at bounding box center [1062, 629] width 9 height 9
checkbox input "false"
click at [1032, 653] on button "Checkout" at bounding box center [1146, 652] width 434 height 22
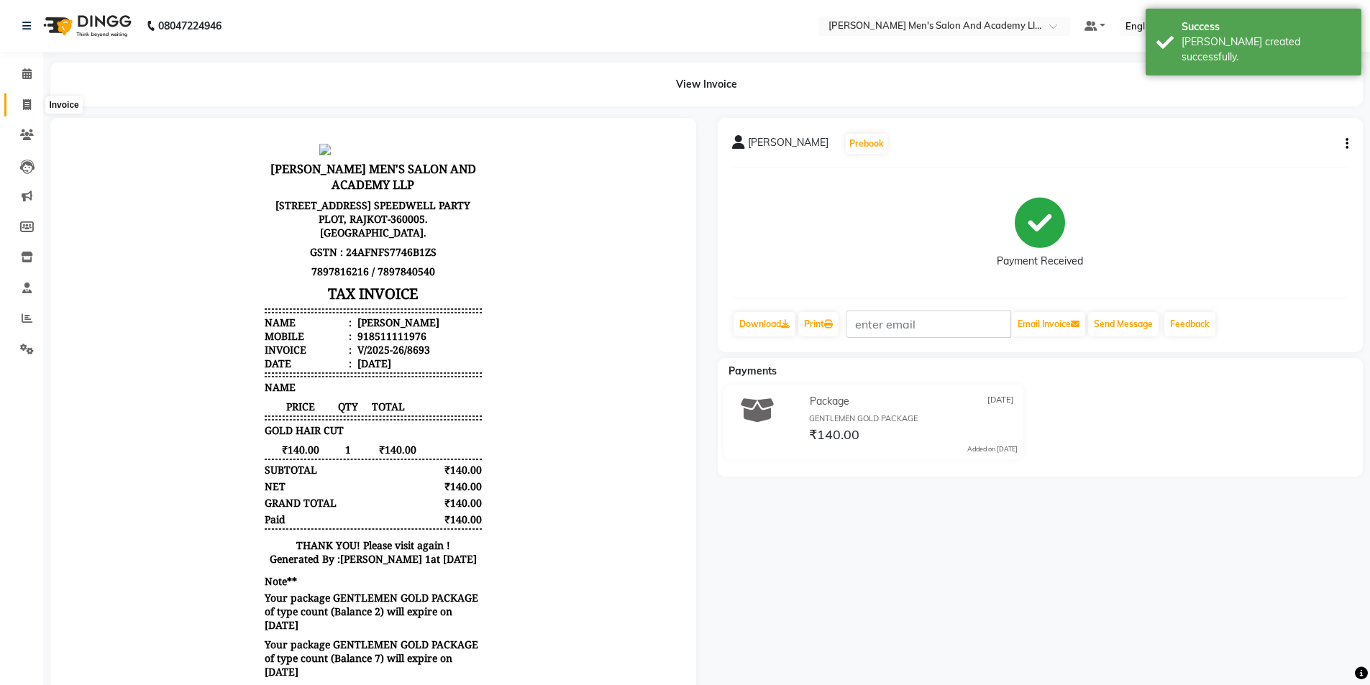
drag, startPoint x: 16, startPoint y: 98, endPoint x: 51, endPoint y: 106, distance: 36.1
click at [18, 101] on span at bounding box center [26, 105] width 25 height 17
select select "service"
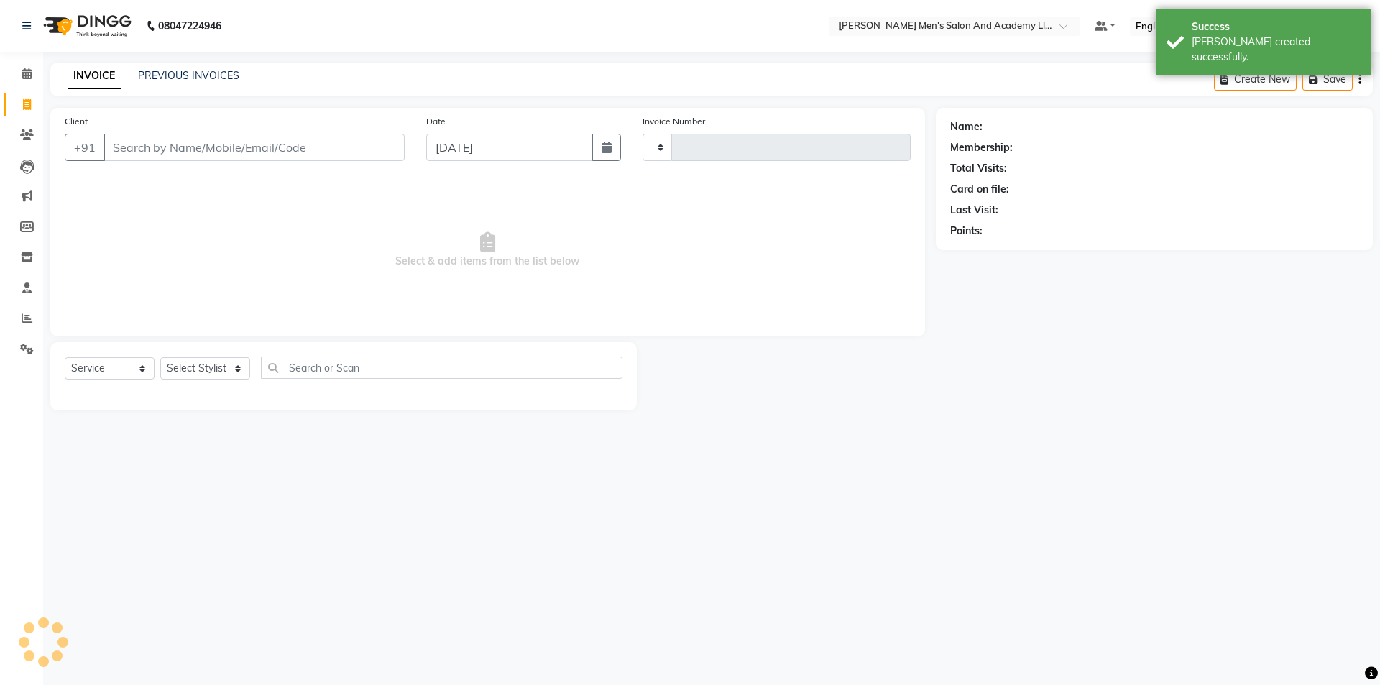
type input "8694"
select select "6752"
type input "8511111976"
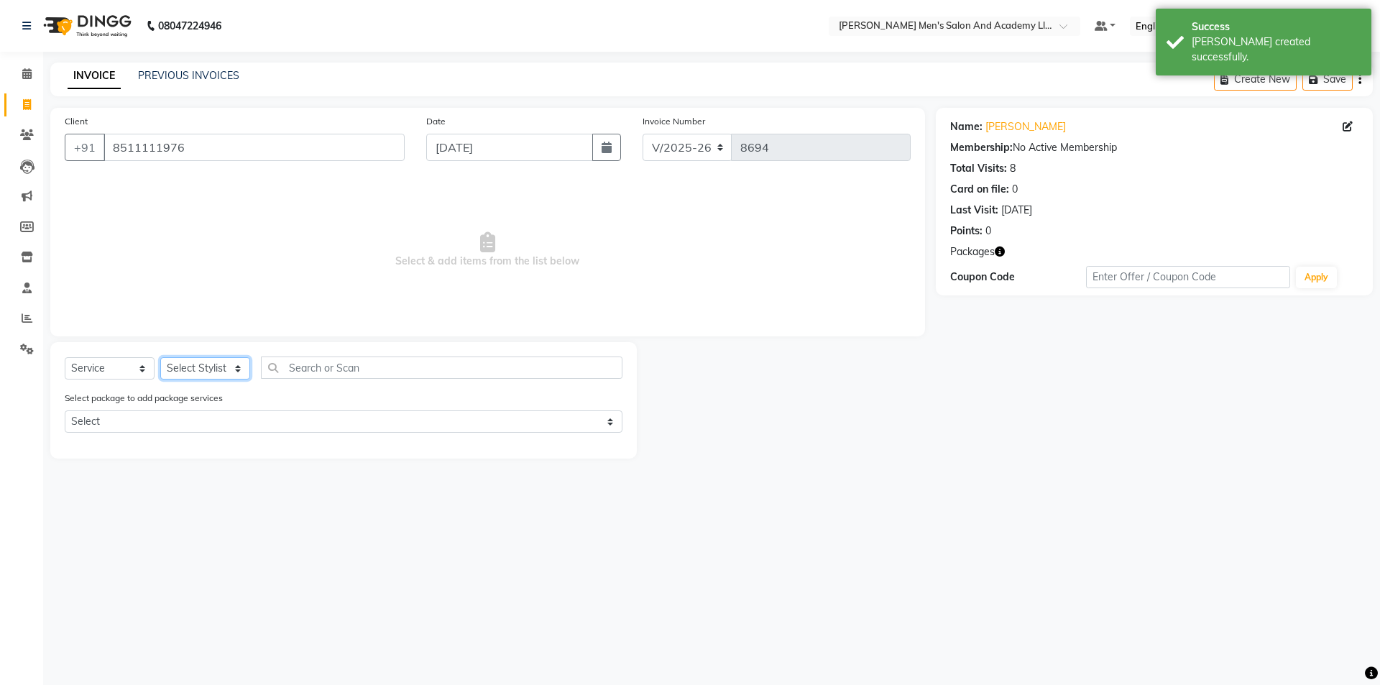
click at [241, 372] on select "Select Stylist [PERSON_NAME] [PERSON_NAME] [PERSON_NAME] [PERSON_NAME] [PERSON_…" at bounding box center [205, 368] width 90 height 22
select select "62857"
click at [160, 357] on select "Select Stylist [PERSON_NAME] [PERSON_NAME] [PERSON_NAME] [PERSON_NAME] [PERSON_…" at bounding box center [205, 368] width 90 height 22
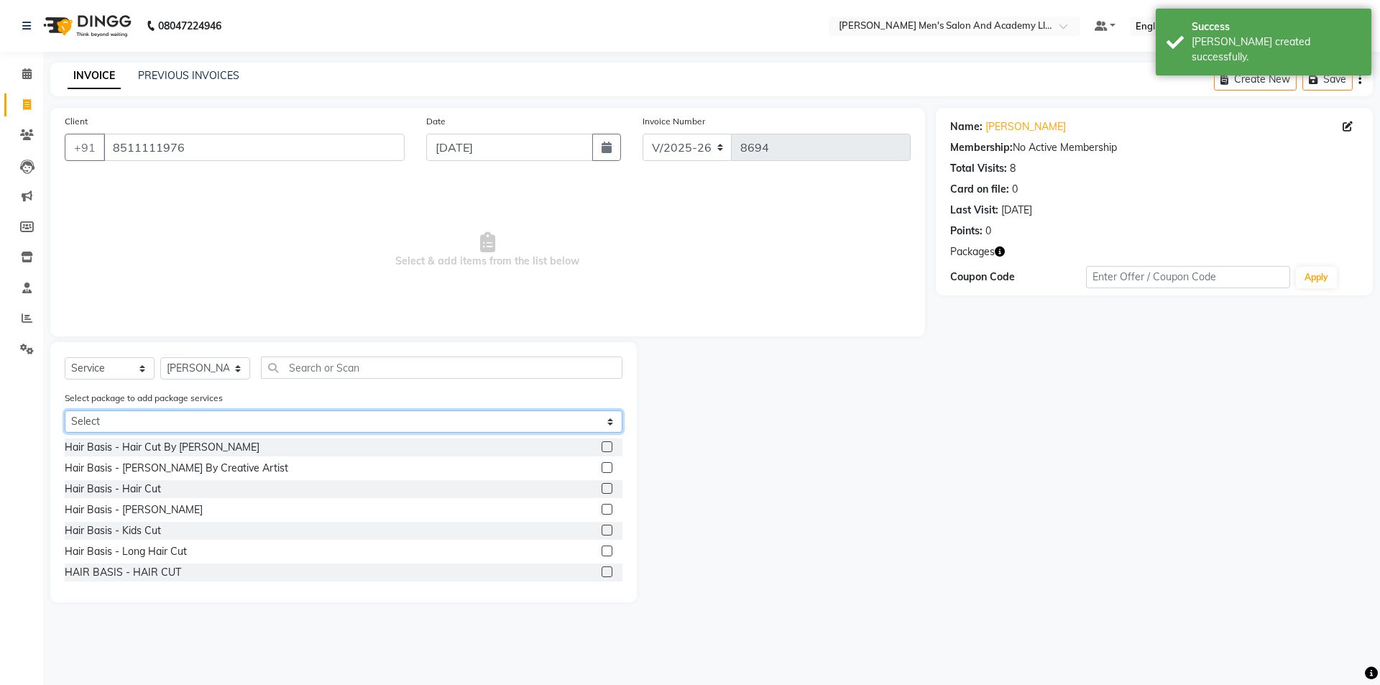
click at [192, 420] on select "Select GENTLEMEN GOLD PACKAGE GENTLEMEN GOLD PACKAGE" at bounding box center [344, 422] width 558 height 22
select select "1: Object"
click at [65, 411] on select "Select GENTLEMEN GOLD PACKAGE GENTLEMEN GOLD PACKAGE" at bounding box center [344, 422] width 558 height 22
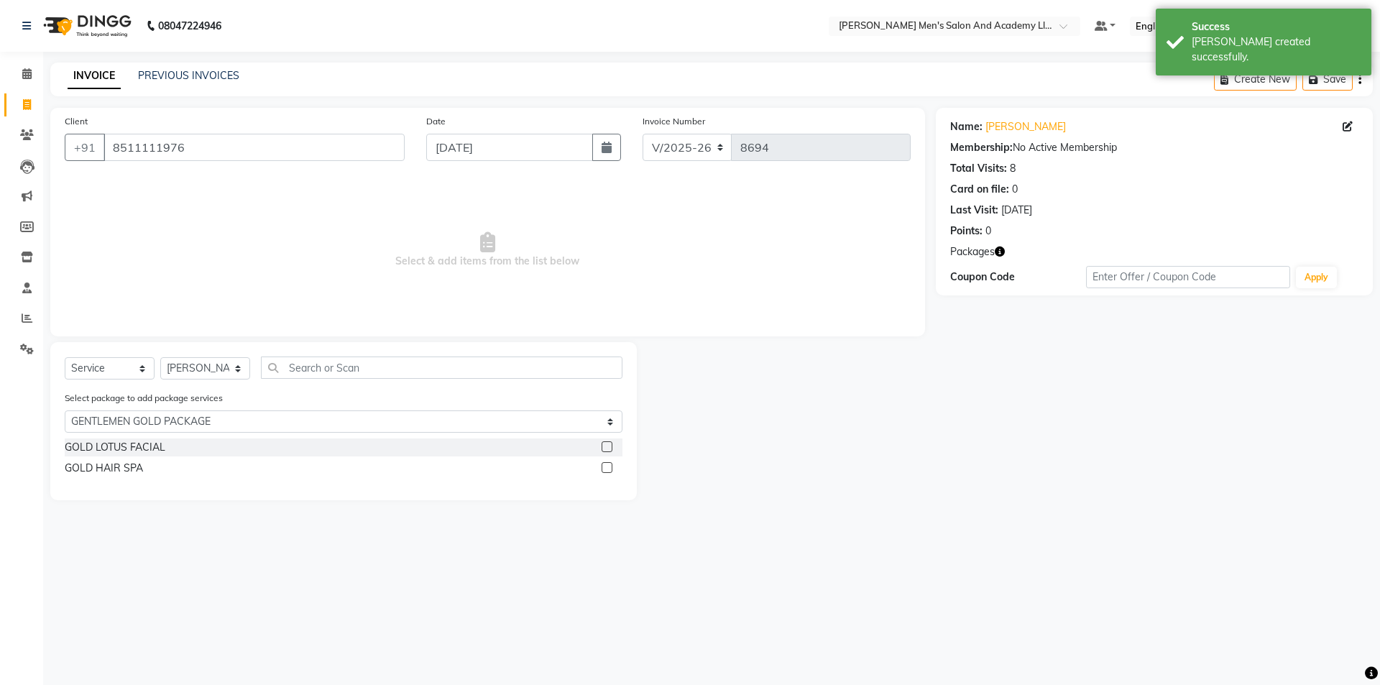
click at [119, 457] on div "GOLD LOTUS FACIAL GOLD HAIR SPA" at bounding box center [344, 460] width 558 height 42
click at [129, 444] on div "GOLD LOTUS FACIAL" at bounding box center [115, 447] width 101 height 15
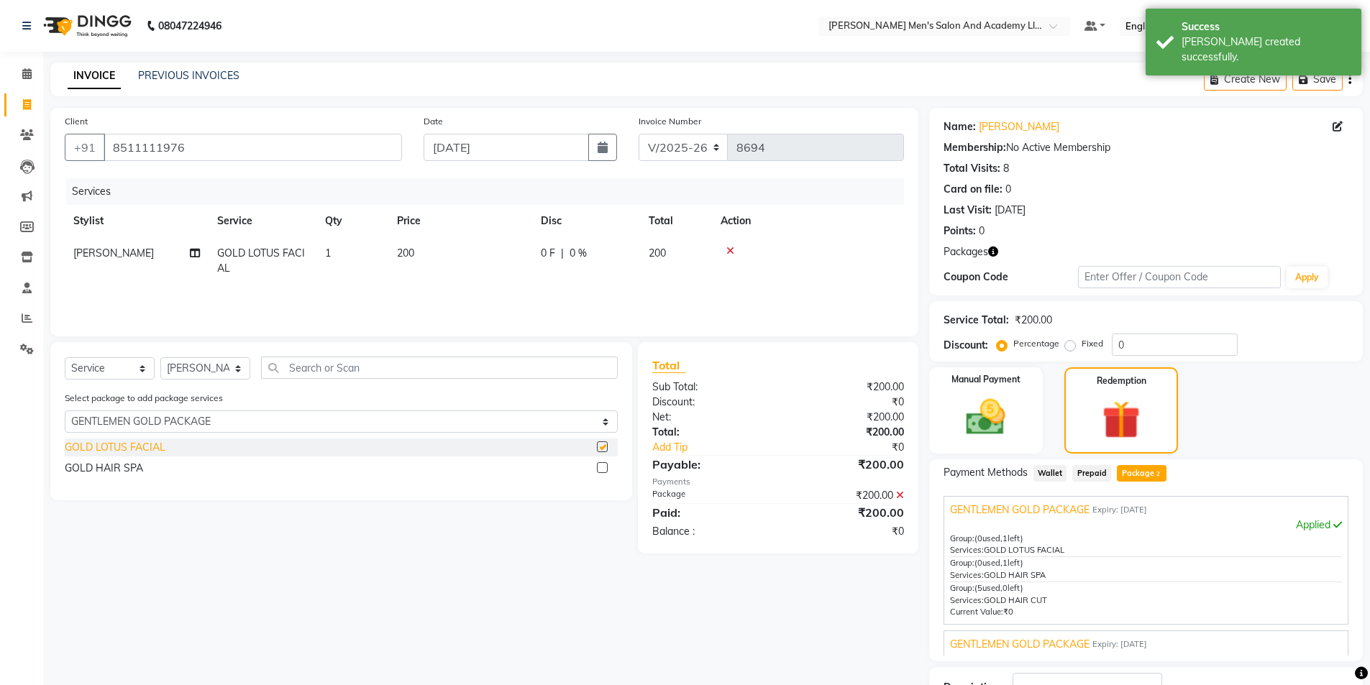
checkbox input "false"
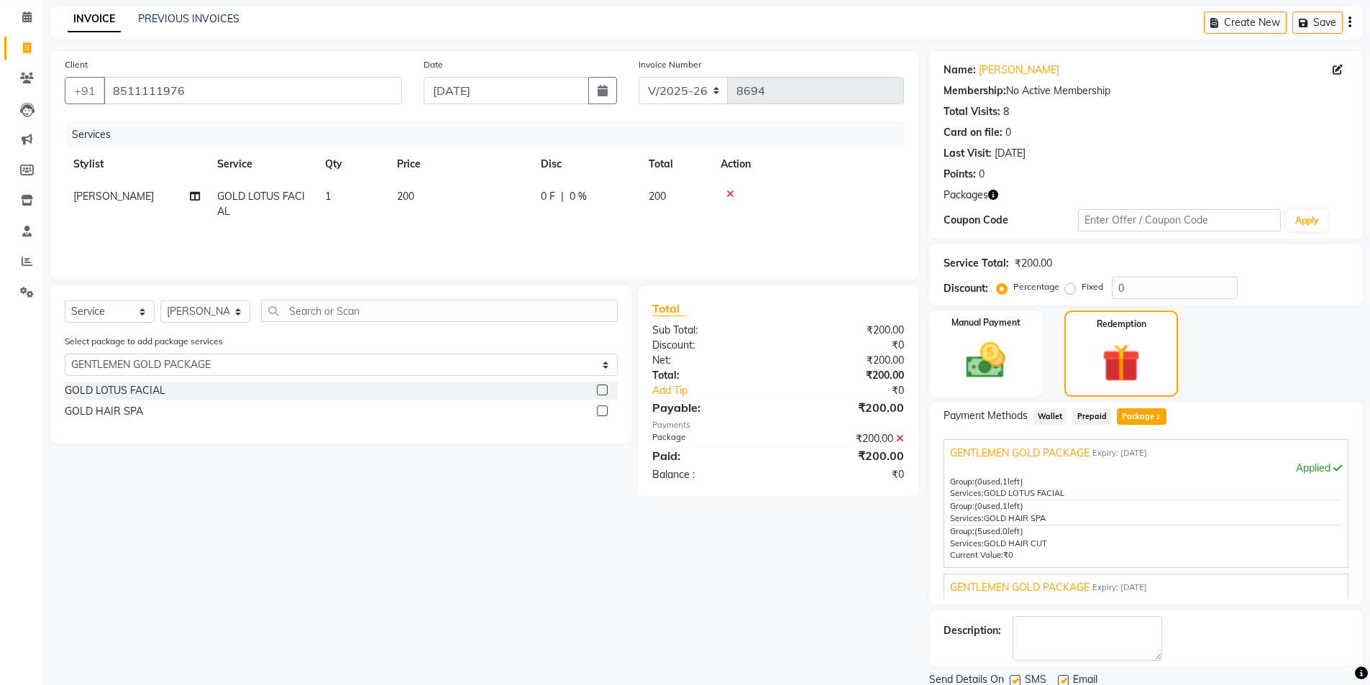
scroll to position [109, 0]
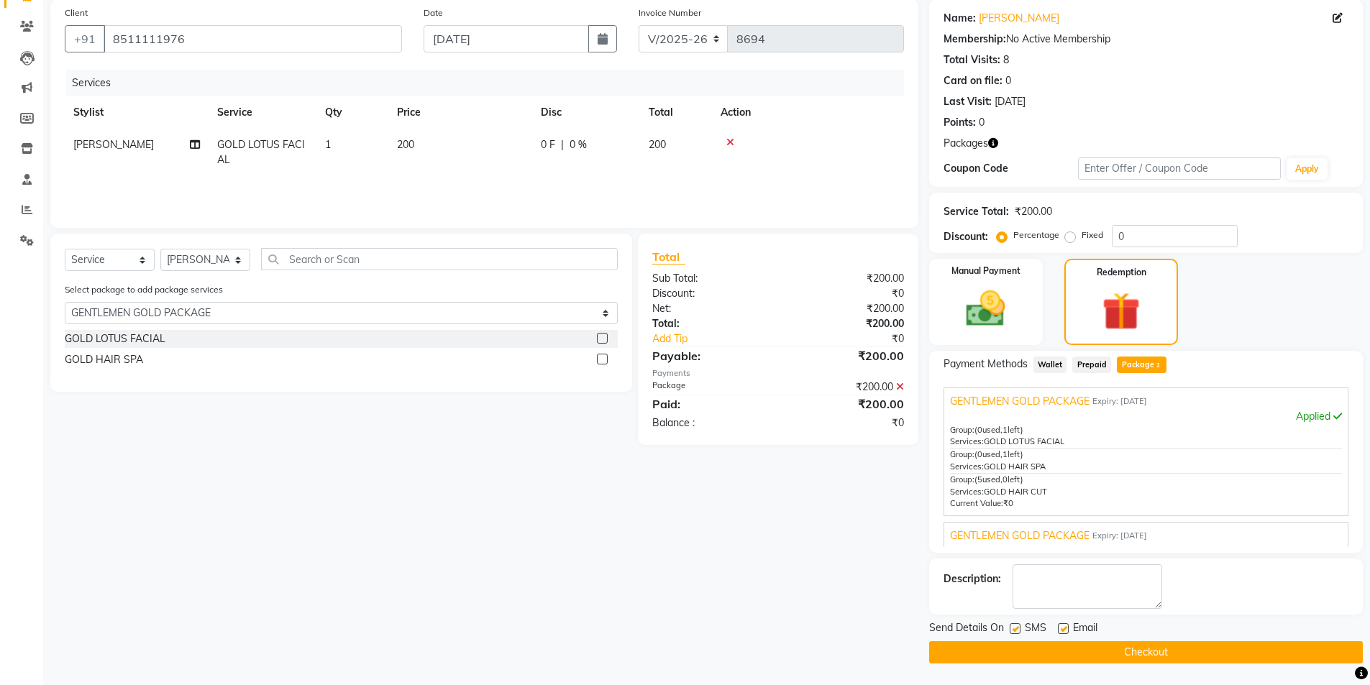
click at [1057, 535] on span "GENTLEMEN GOLD PACKAGE" at bounding box center [1019, 535] width 139 height 15
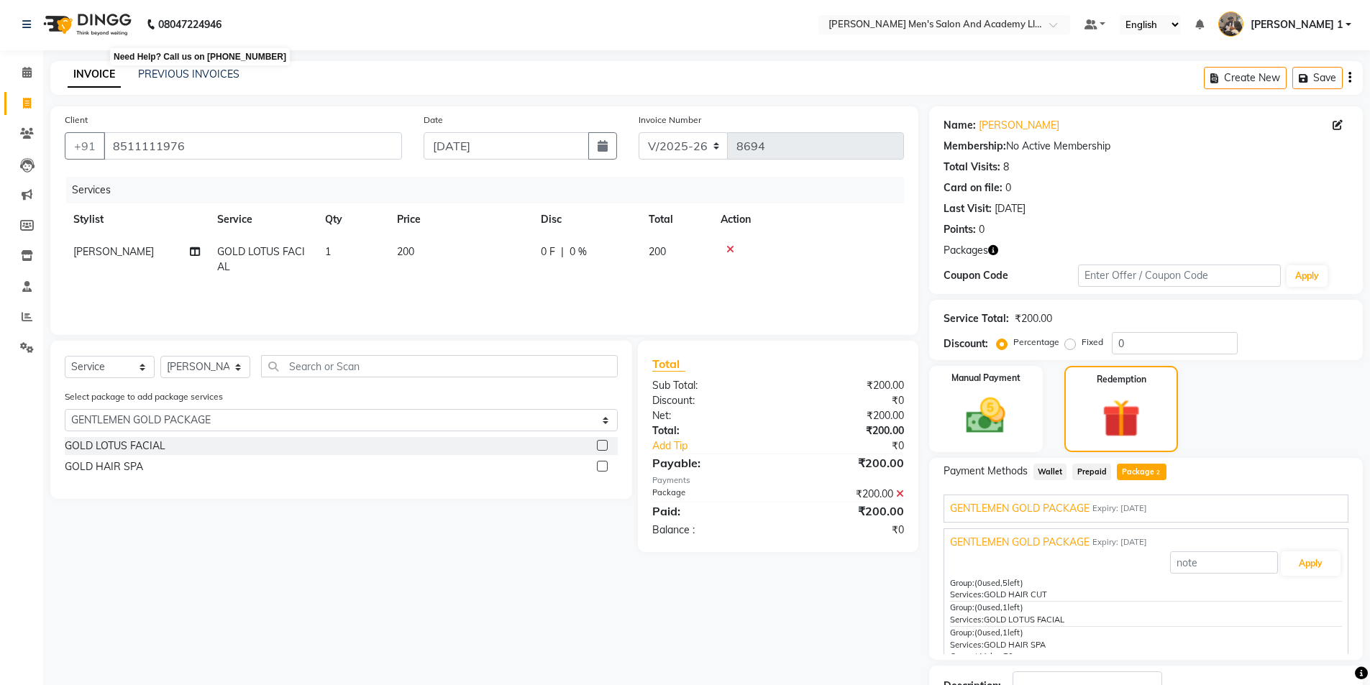
scroll to position [0, 0]
click at [34, 110] on span at bounding box center [26, 105] width 25 height 17
select select "service"
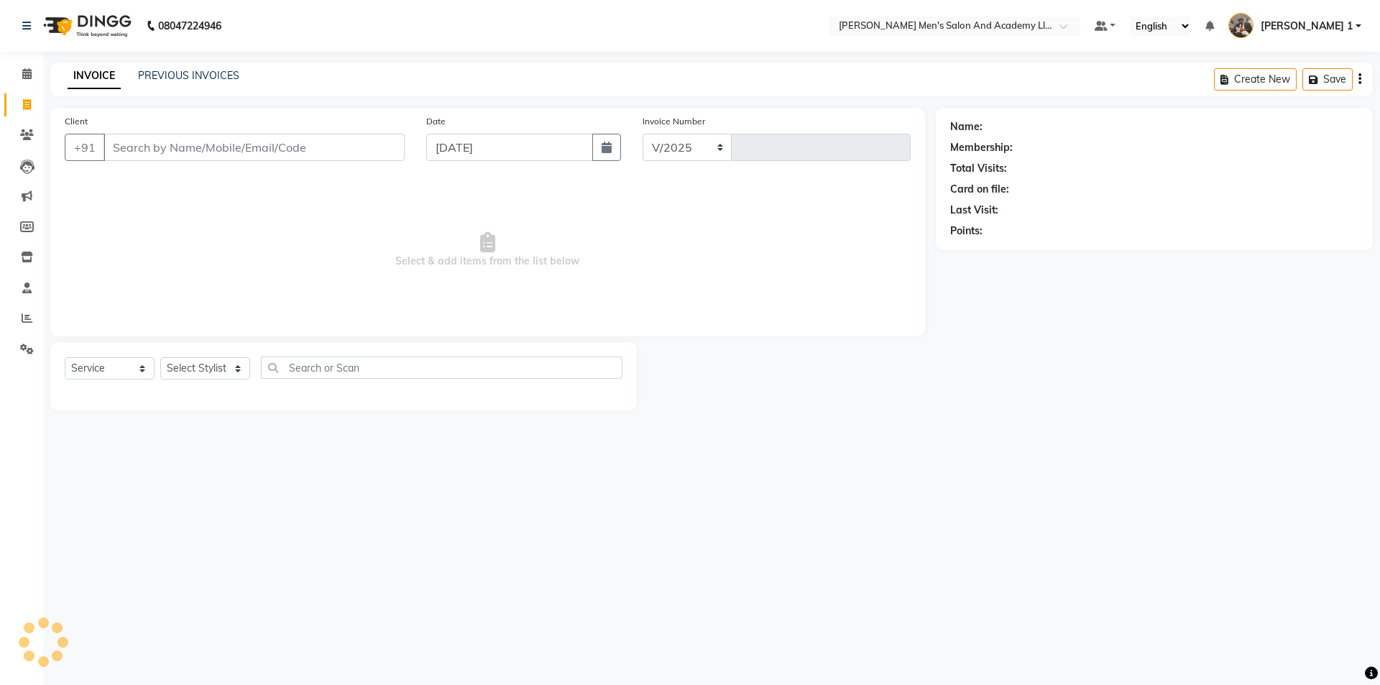
select select "6752"
type input "8694"
click at [210, 73] on link "PREVIOUS INVOICES" at bounding box center [188, 75] width 101 height 13
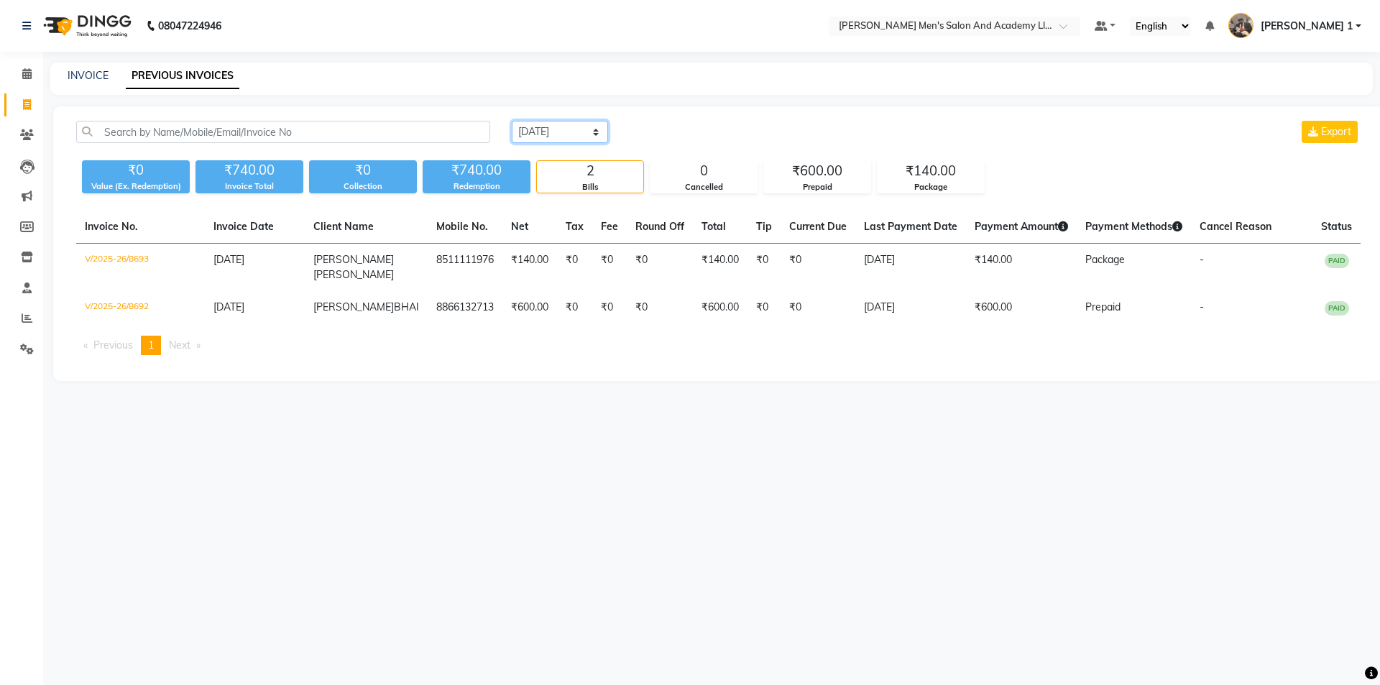
click at [562, 131] on select "Today Yesterday Custom Range" at bounding box center [560, 132] width 96 height 22
select select "range"
click at [512, 121] on select "Today Yesterday Custom Range" at bounding box center [560, 132] width 96 height 22
click at [672, 141] on input "[DATE]" at bounding box center [677, 132] width 101 height 20
select select "9"
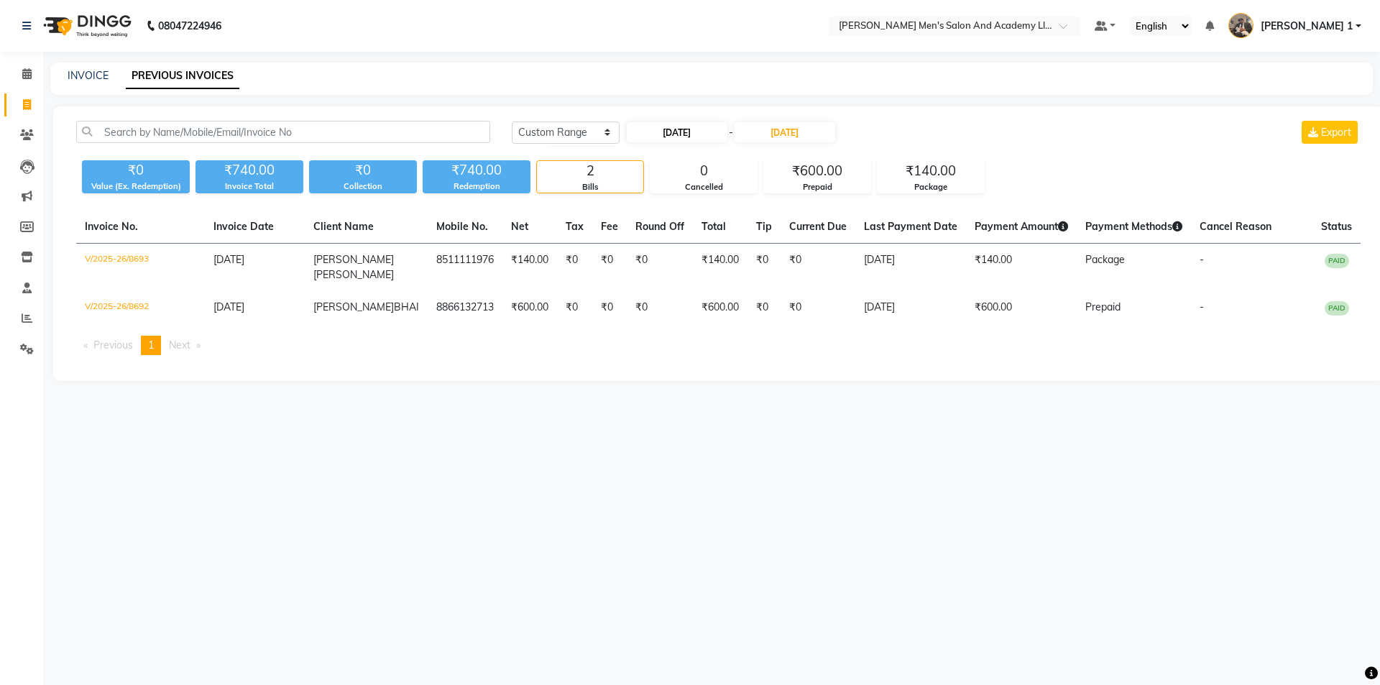
select select "2025"
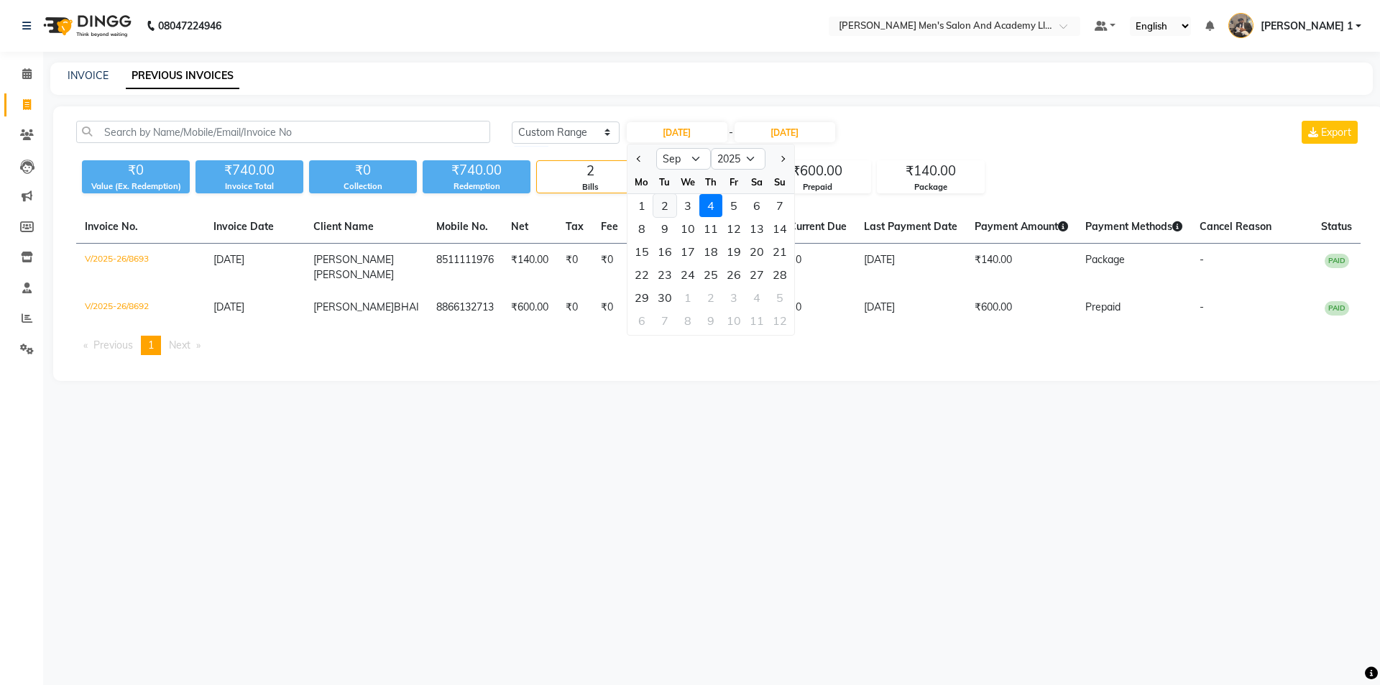
click at [663, 208] on div "2" at bounding box center [665, 205] width 23 height 23
type input "02-09-2025"
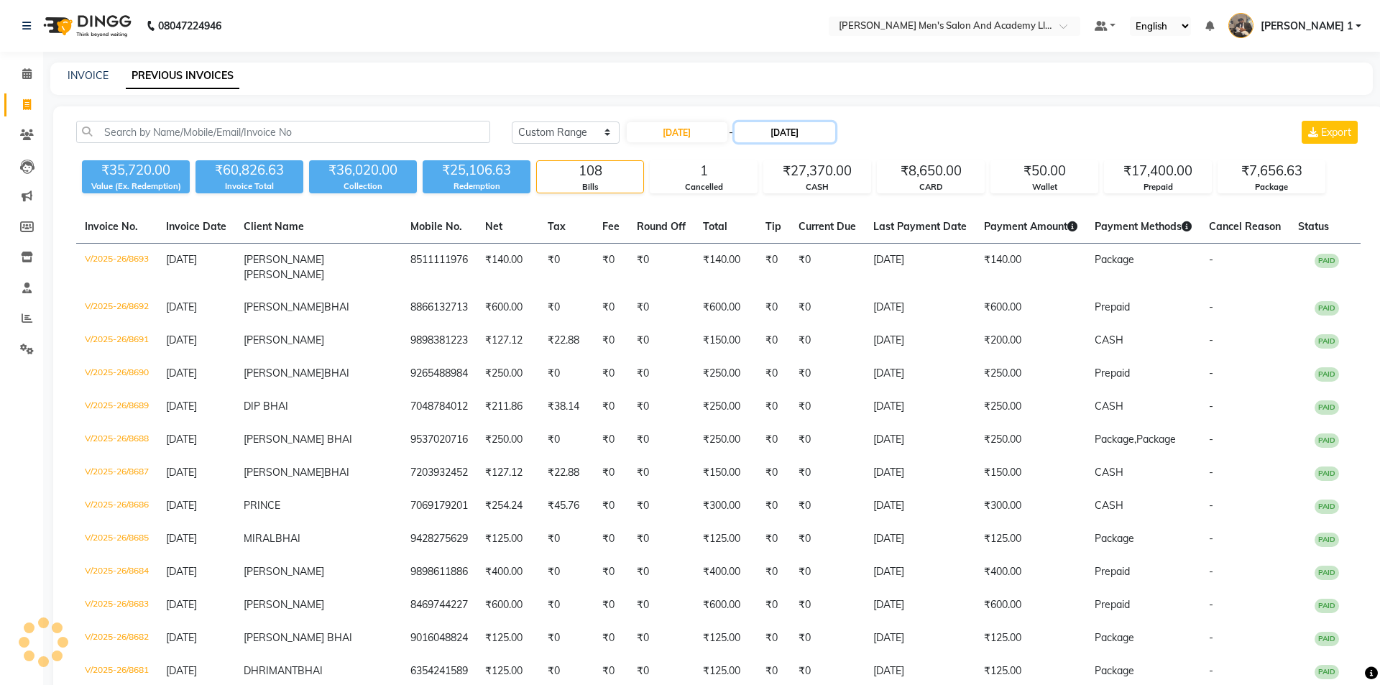
click at [807, 128] on input "[DATE]" at bounding box center [785, 132] width 101 height 20
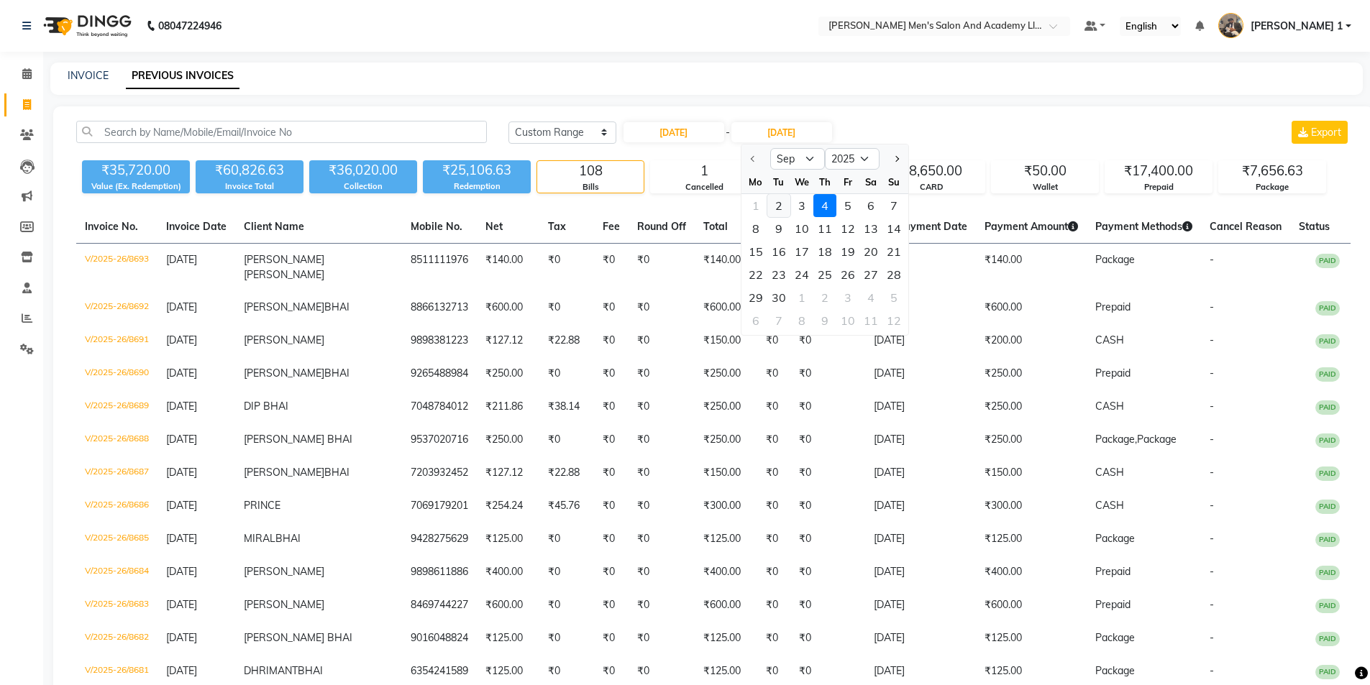
click at [779, 206] on div "2" at bounding box center [778, 205] width 23 height 23
type input "02-09-2025"
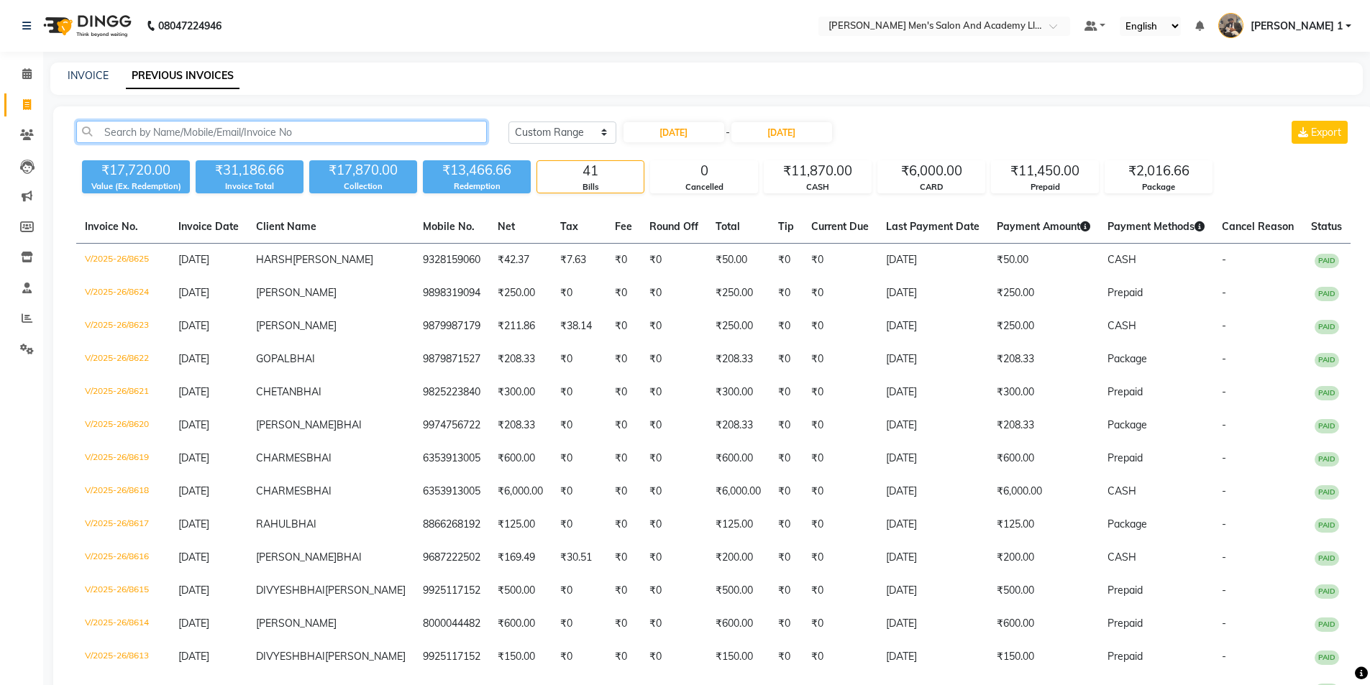
click at [250, 132] on input "text" at bounding box center [281, 132] width 411 height 22
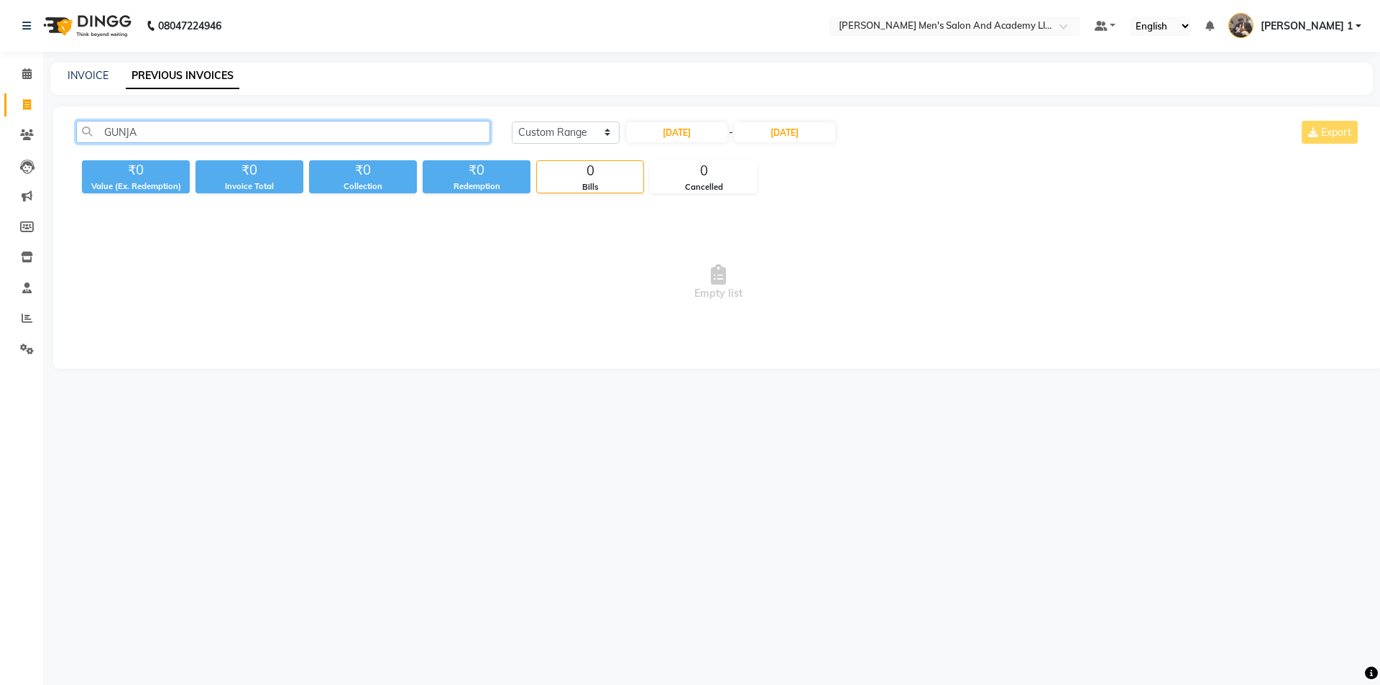
click at [127, 145] on div "GUNJA Today Yesterday Custom Range 02-09-2025 - 02-09-2025 Export" at bounding box center [718, 138] width 1306 height 34
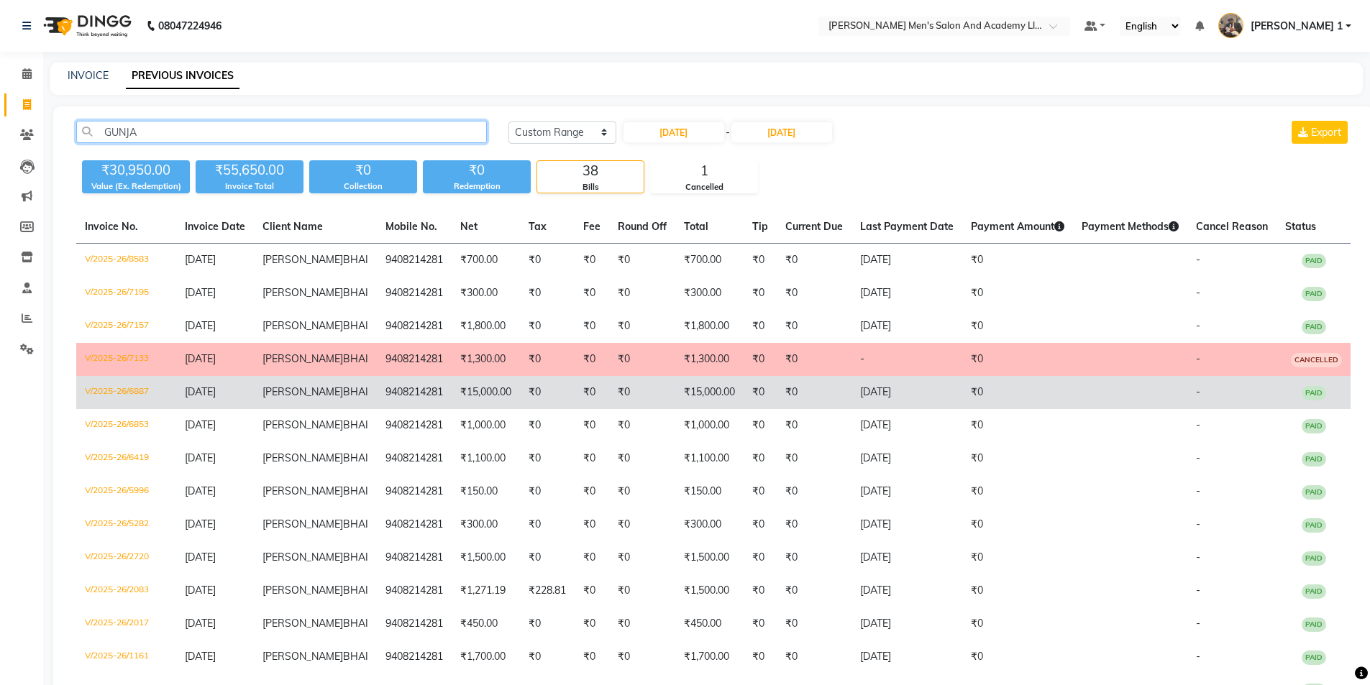
type input "GUNJA"
drag, startPoint x: 378, startPoint y: 455, endPoint x: 412, endPoint y: 455, distance: 33.8
click at [412, 409] on td "9408214281" at bounding box center [414, 392] width 75 height 33
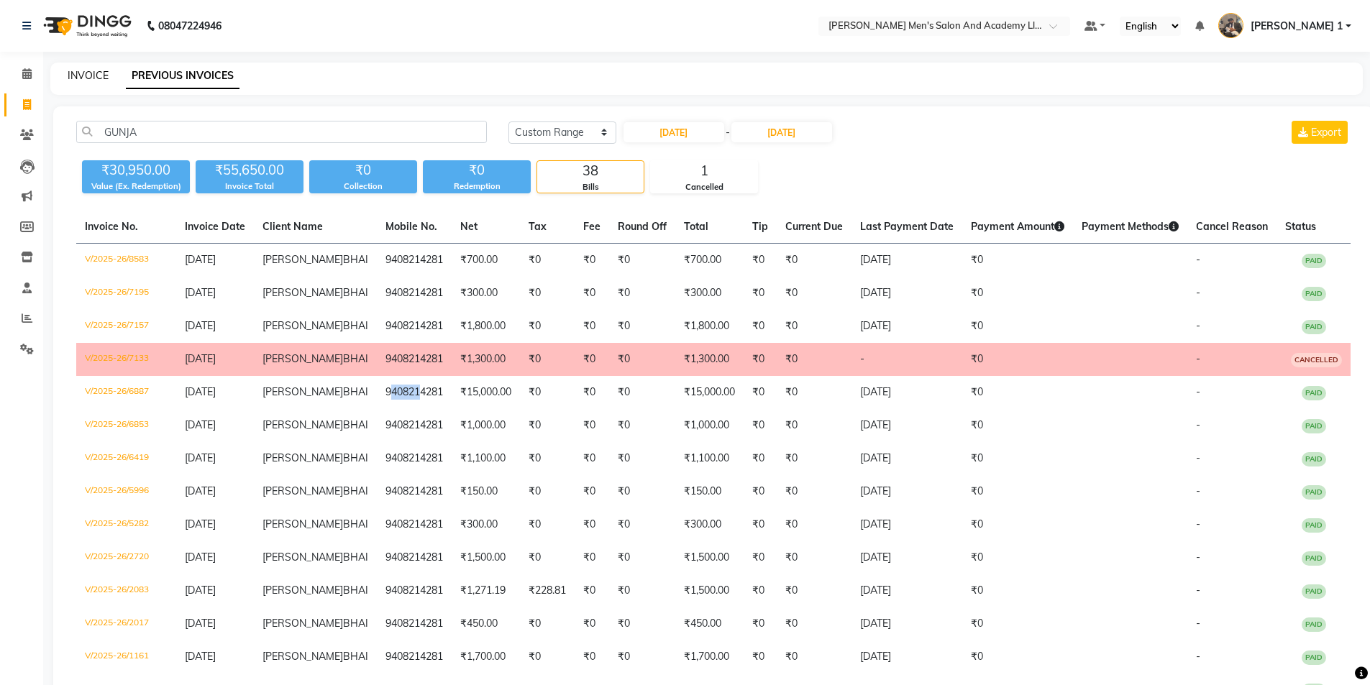
click at [95, 73] on link "INVOICE" at bounding box center [88, 75] width 41 height 13
select select "service"
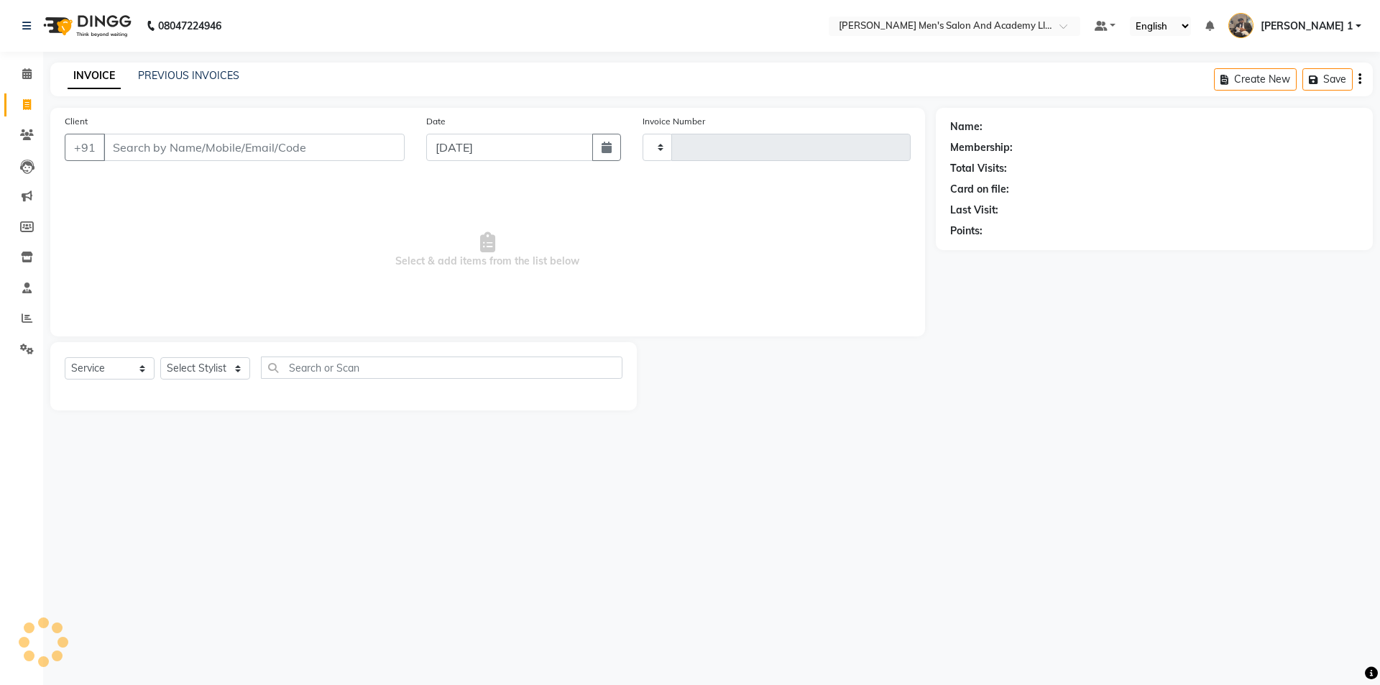
type input "8694"
select select "6752"
type input "9408214281"
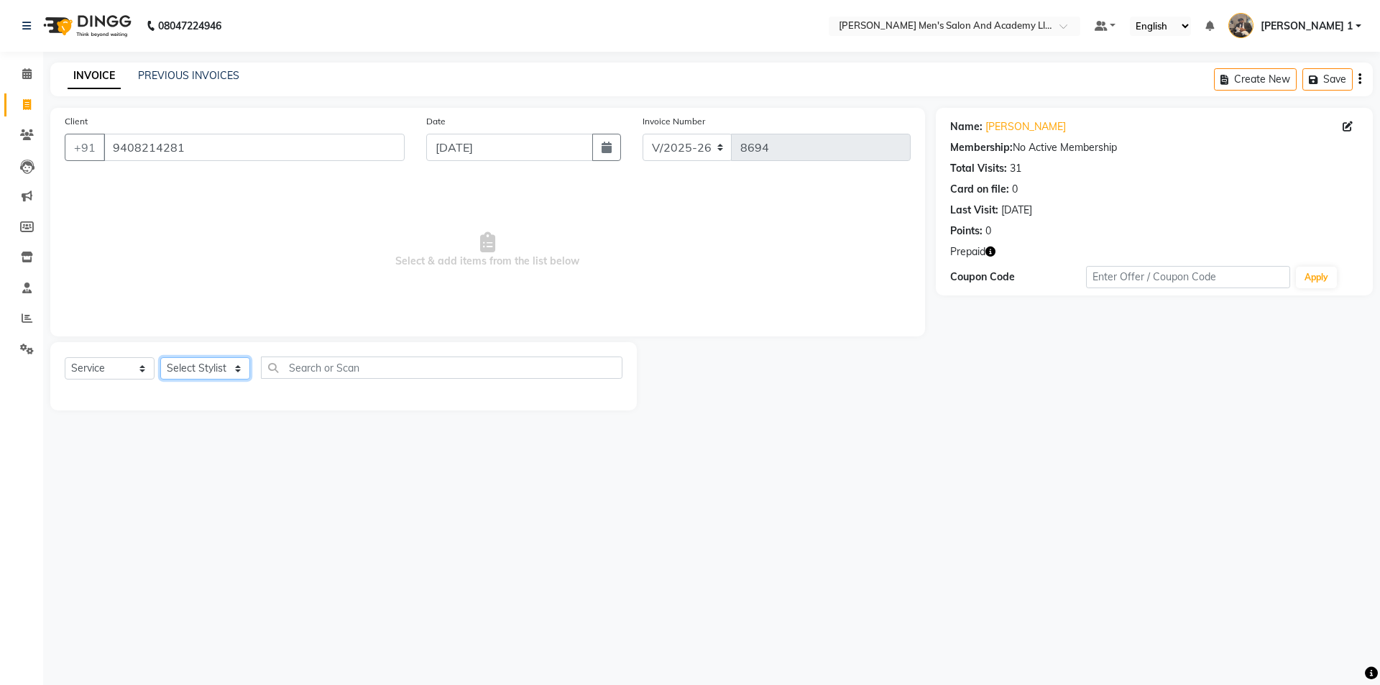
click at [204, 364] on select "Select Stylist [PERSON_NAME] [PERSON_NAME] [PERSON_NAME] [PERSON_NAME] [PERSON_…" at bounding box center [205, 368] width 90 height 22
select select "87893"
click at [160, 357] on select "Select Stylist [PERSON_NAME] [PERSON_NAME] [PERSON_NAME] [PERSON_NAME] [PERSON_…" at bounding box center [205, 368] width 90 height 22
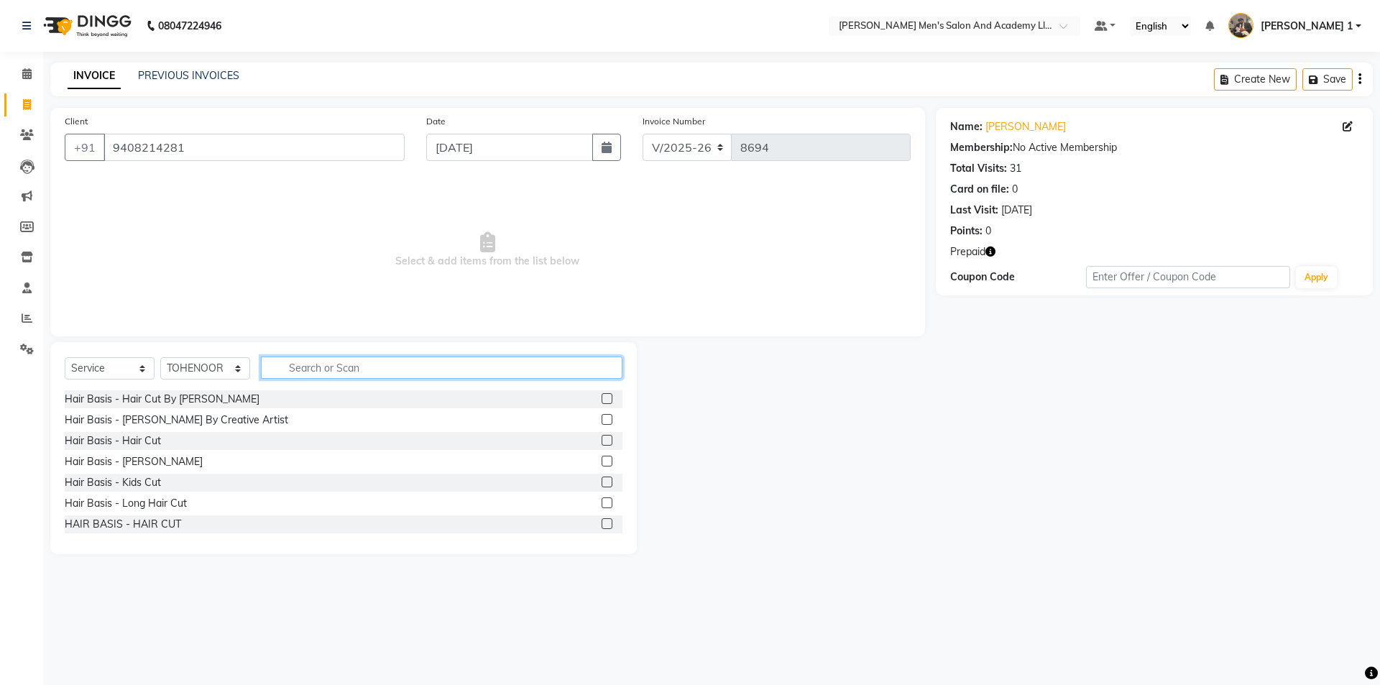
click at [300, 375] on input "text" at bounding box center [442, 368] width 362 height 22
type input "V"
type input "COLO"
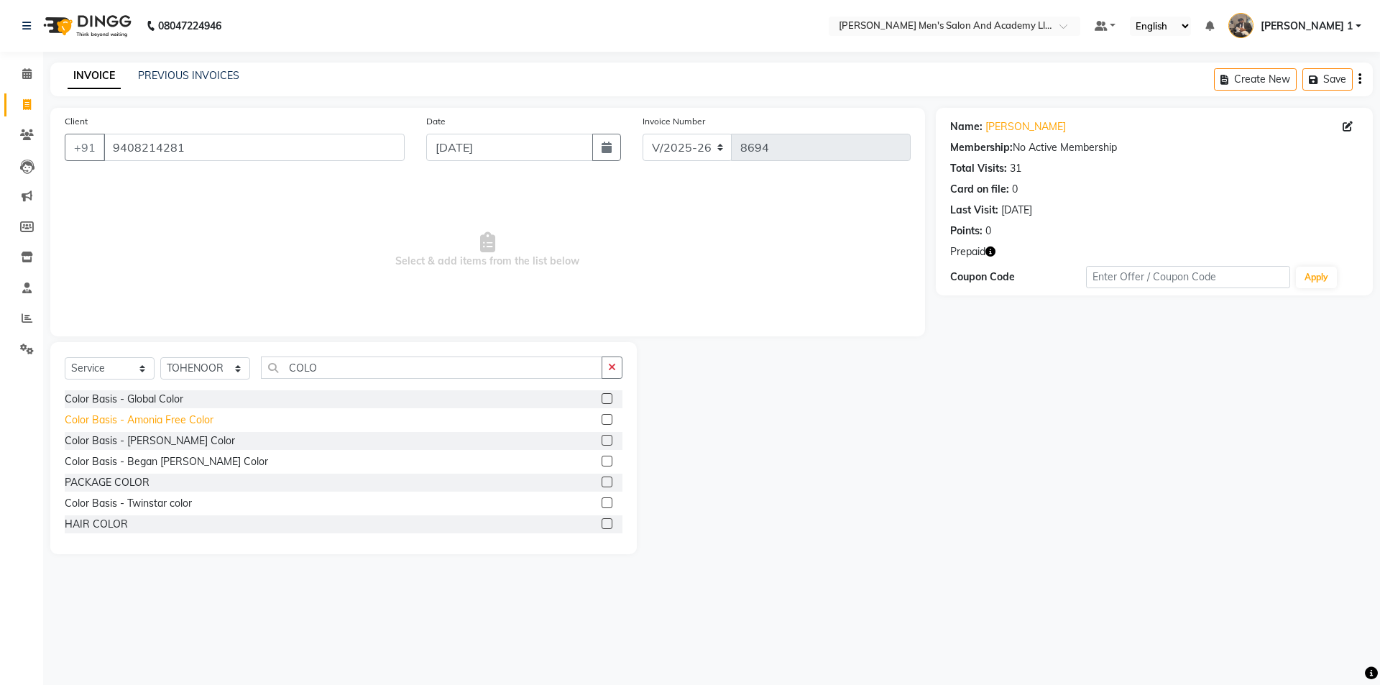
click at [201, 420] on div "Color Basis - Amonia Free Color" at bounding box center [139, 420] width 149 height 15
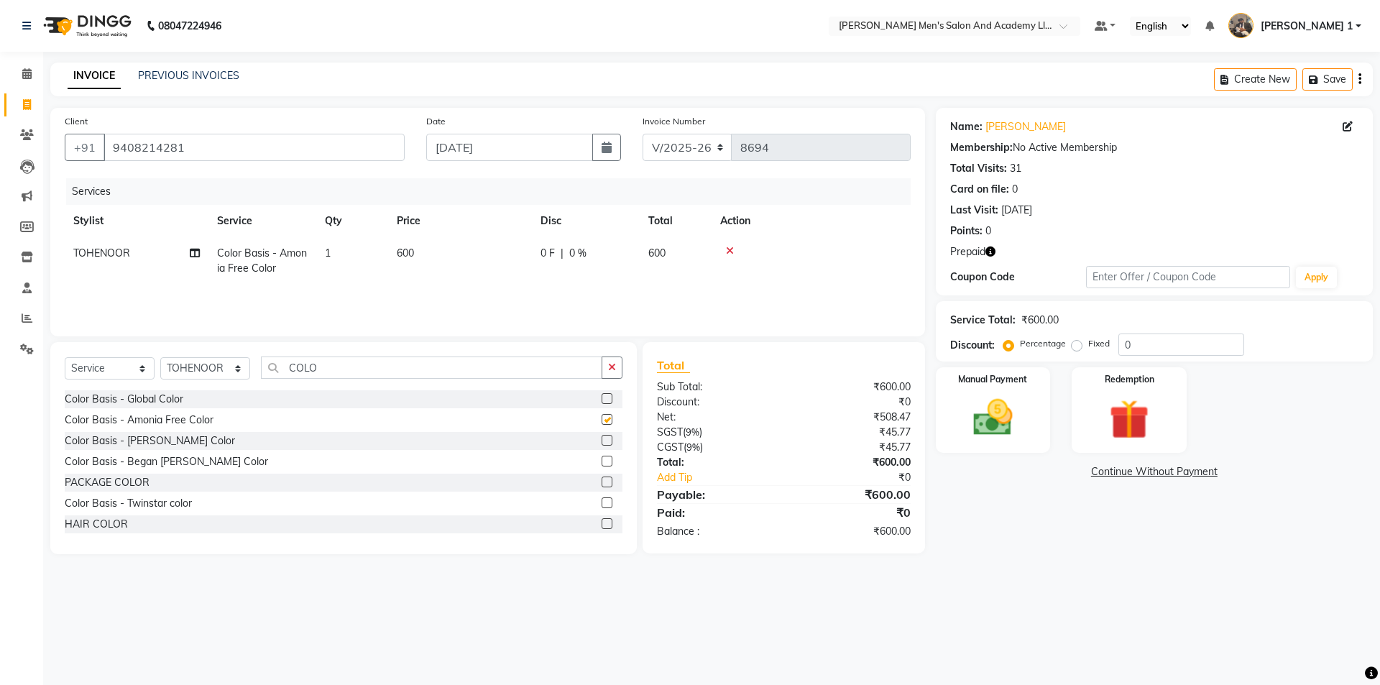
checkbox input "false"
click at [416, 259] on td "600" at bounding box center [460, 260] width 144 height 47
select select "87893"
drag, startPoint x: 491, startPoint y: 256, endPoint x: 454, endPoint y: 246, distance: 38.7
click at [469, 255] on input "600" at bounding box center [527, 257] width 127 height 22
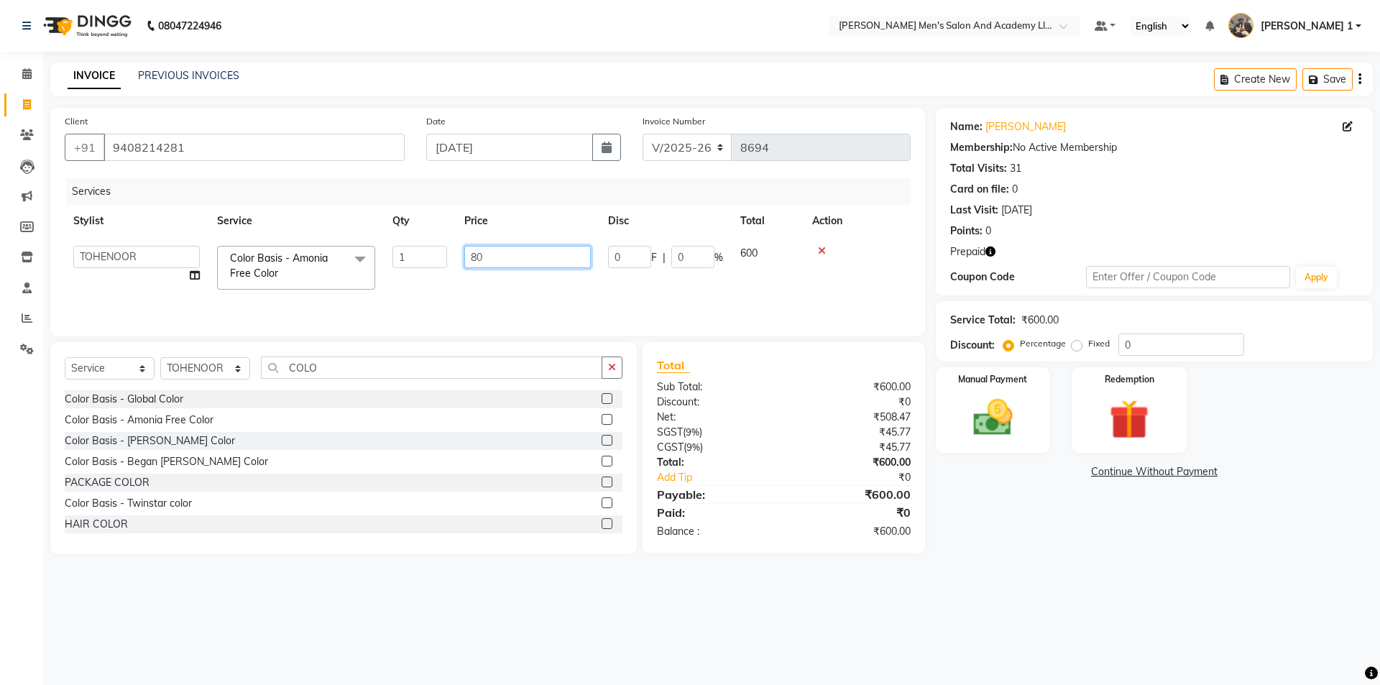
type input "800"
click at [1152, 421] on img at bounding box center [1129, 419] width 67 height 51
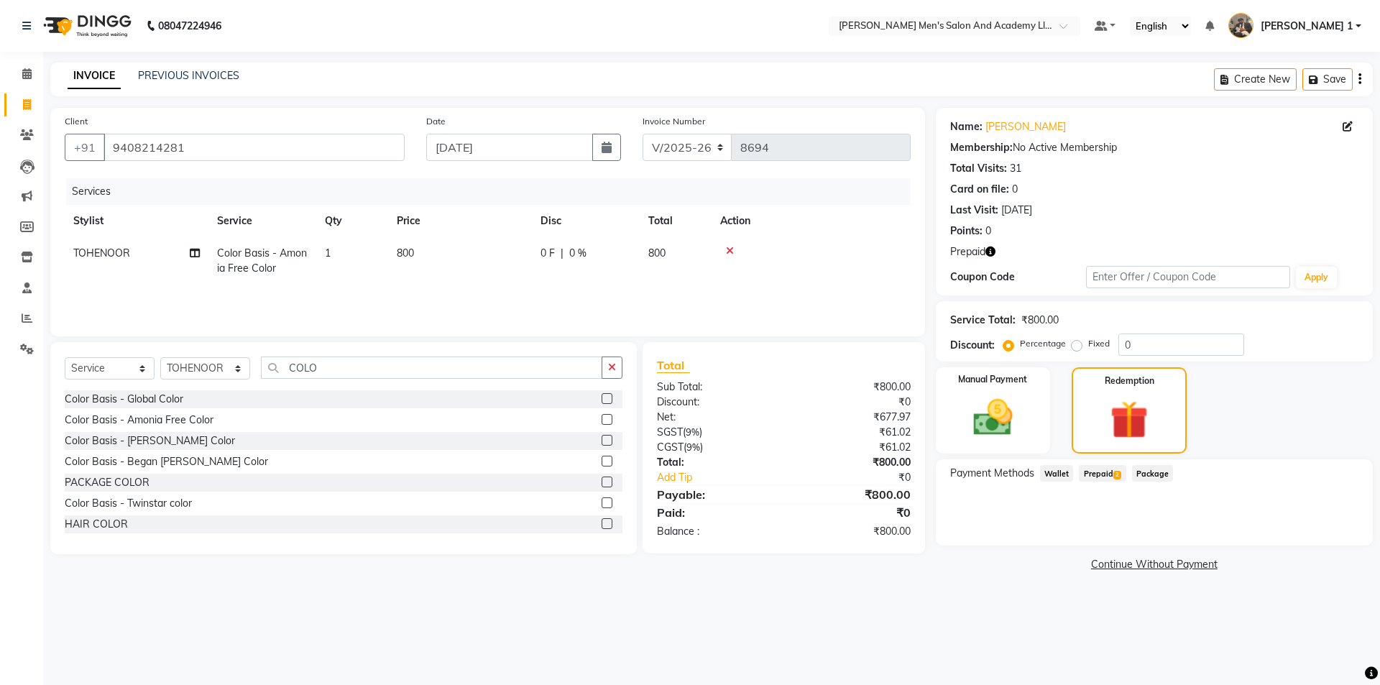
click at [1099, 473] on span "Prepaid 2" at bounding box center [1102, 473] width 47 height 17
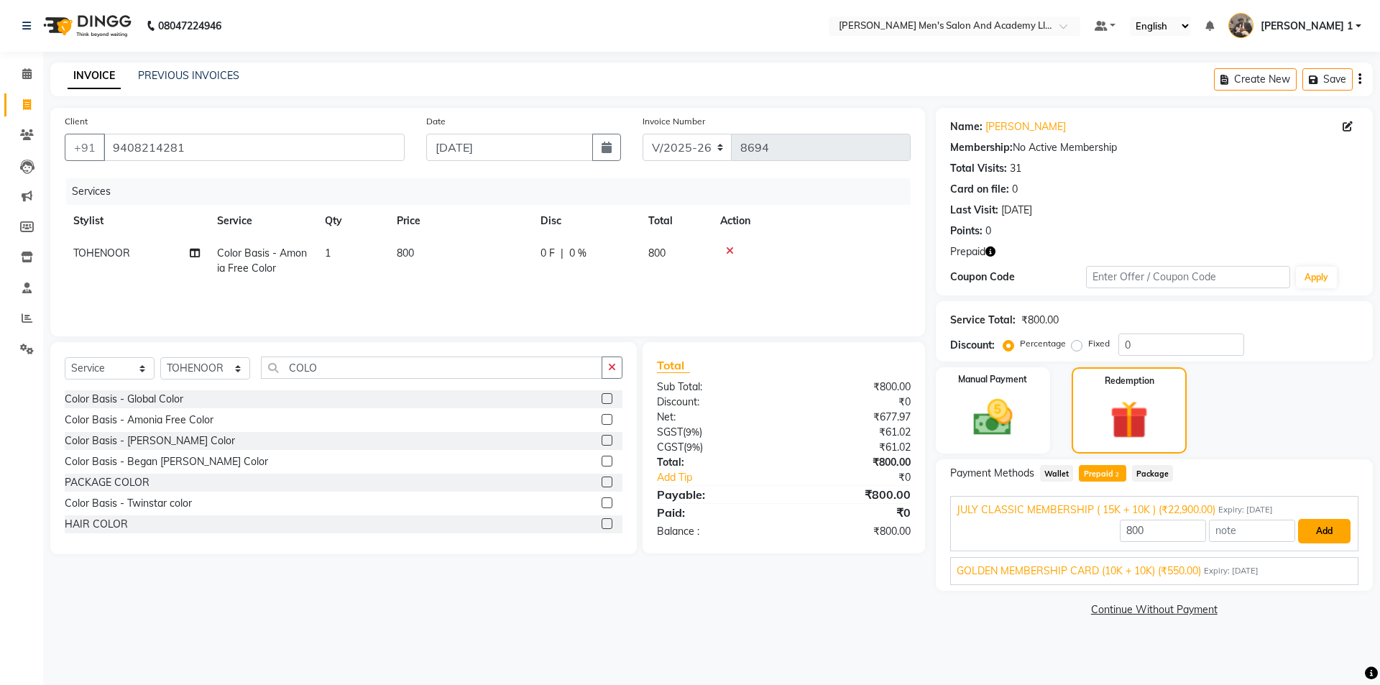
click at [1335, 541] on button "Add" at bounding box center [1324, 531] width 52 height 24
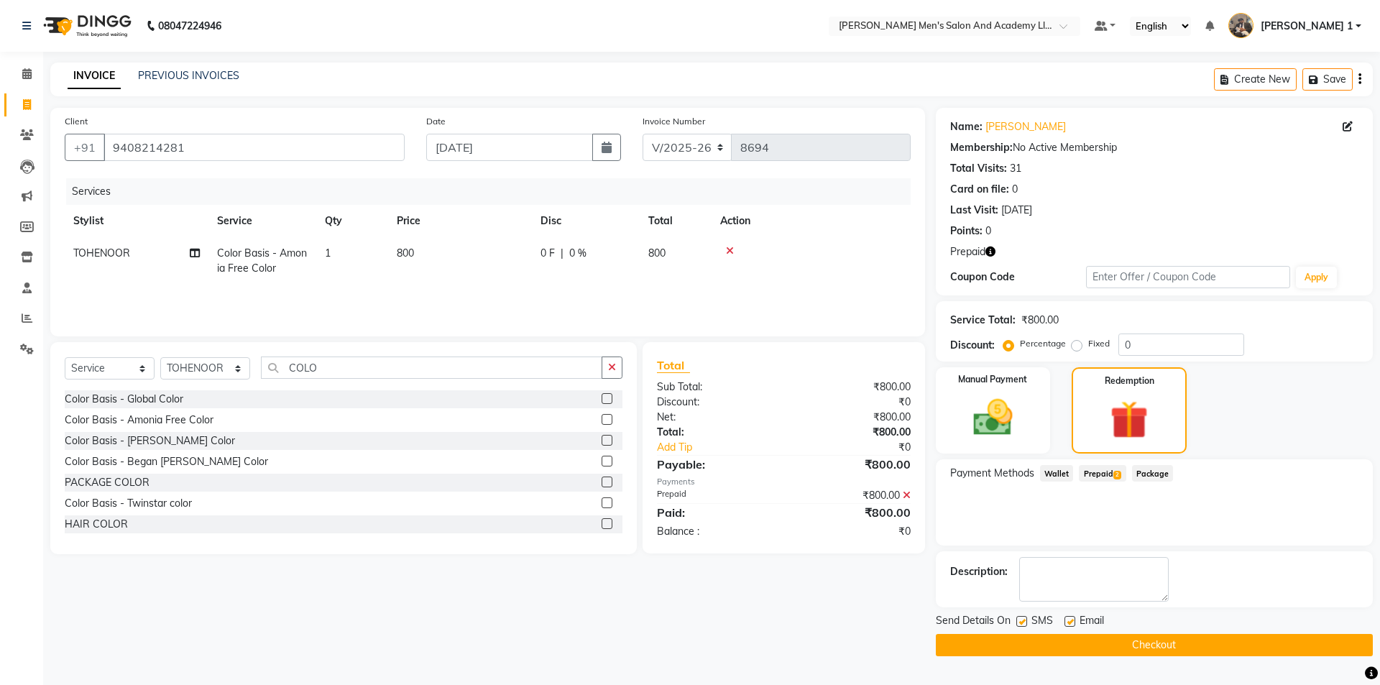
click at [1073, 622] on label at bounding box center [1070, 621] width 11 height 11
click at [1073, 622] on input "checkbox" at bounding box center [1069, 622] width 9 height 9
checkbox input "false"
click at [1035, 620] on span "SMS" at bounding box center [1043, 622] width 22 height 18
click at [1027, 623] on label at bounding box center [1022, 621] width 11 height 11
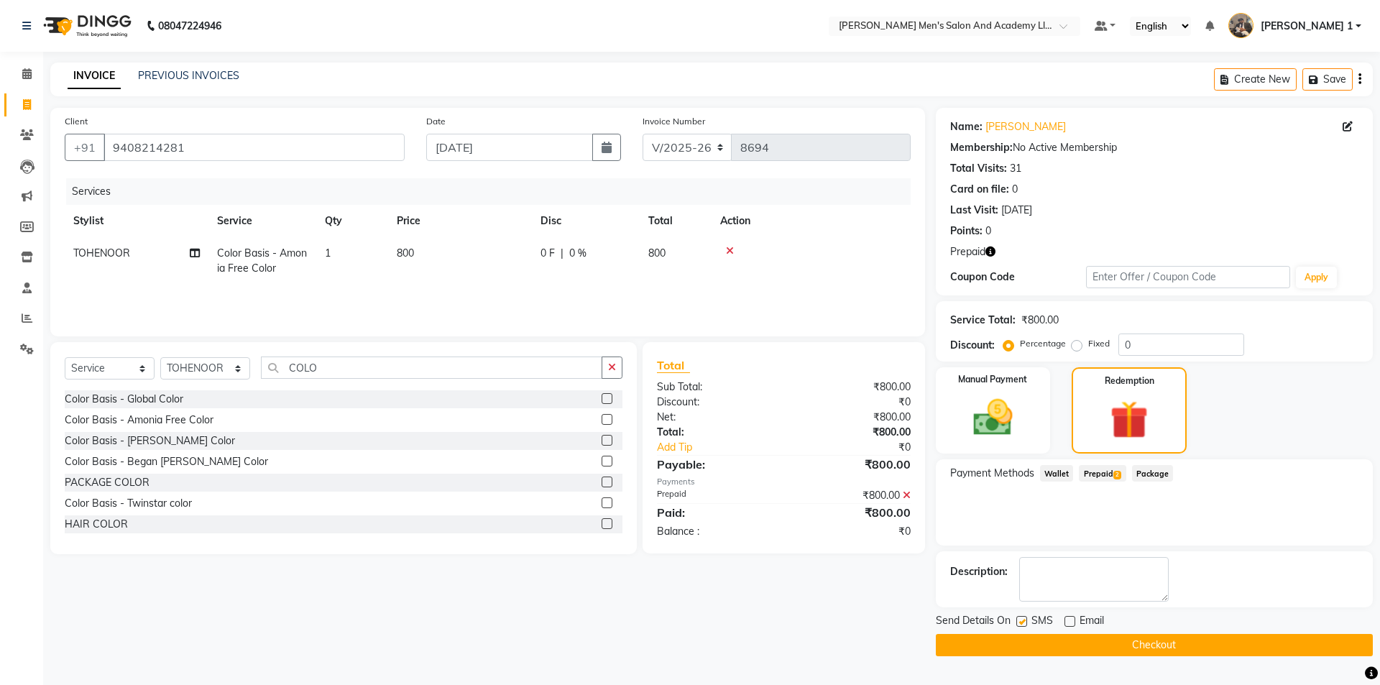
click at [1026, 623] on input "checkbox" at bounding box center [1021, 622] width 9 height 9
checkbox input "false"
click at [1026, 641] on button "Checkout" at bounding box center [1154, 645] width 437 height 22
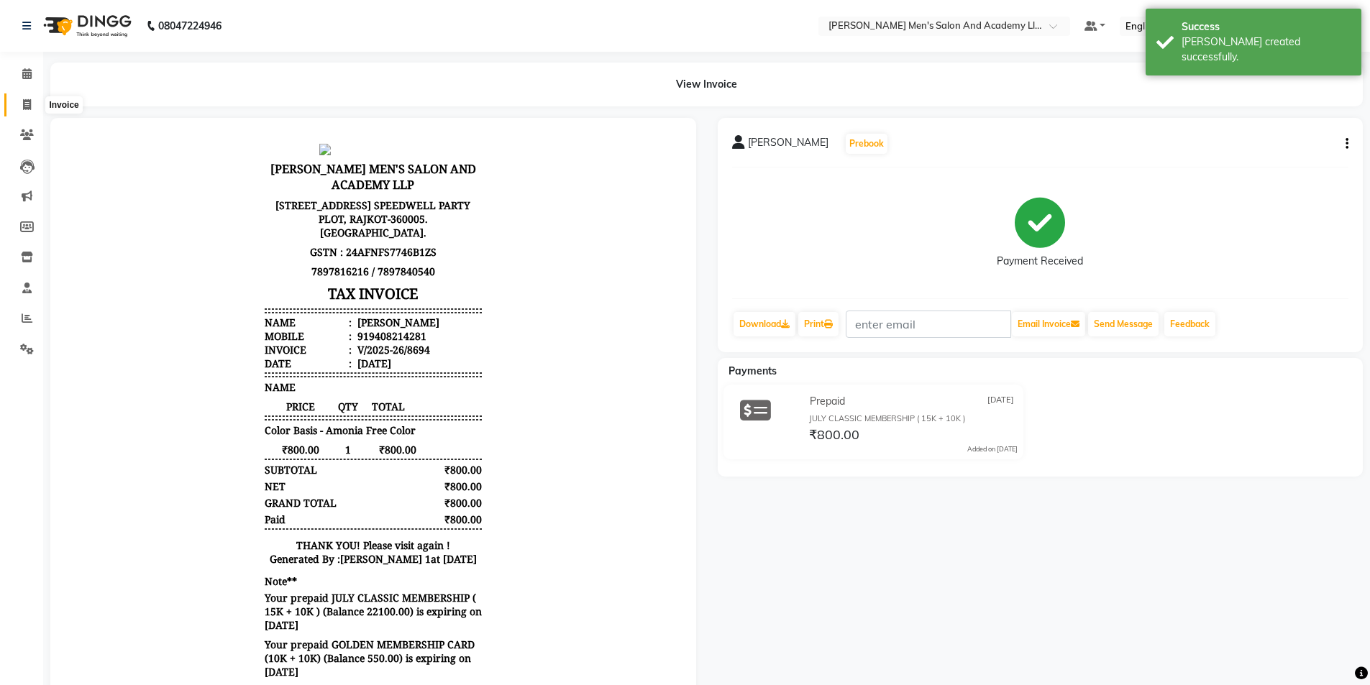
click at [30, 101] on icon at bounding box center [27, 104] width 8 height 11
select select "service"
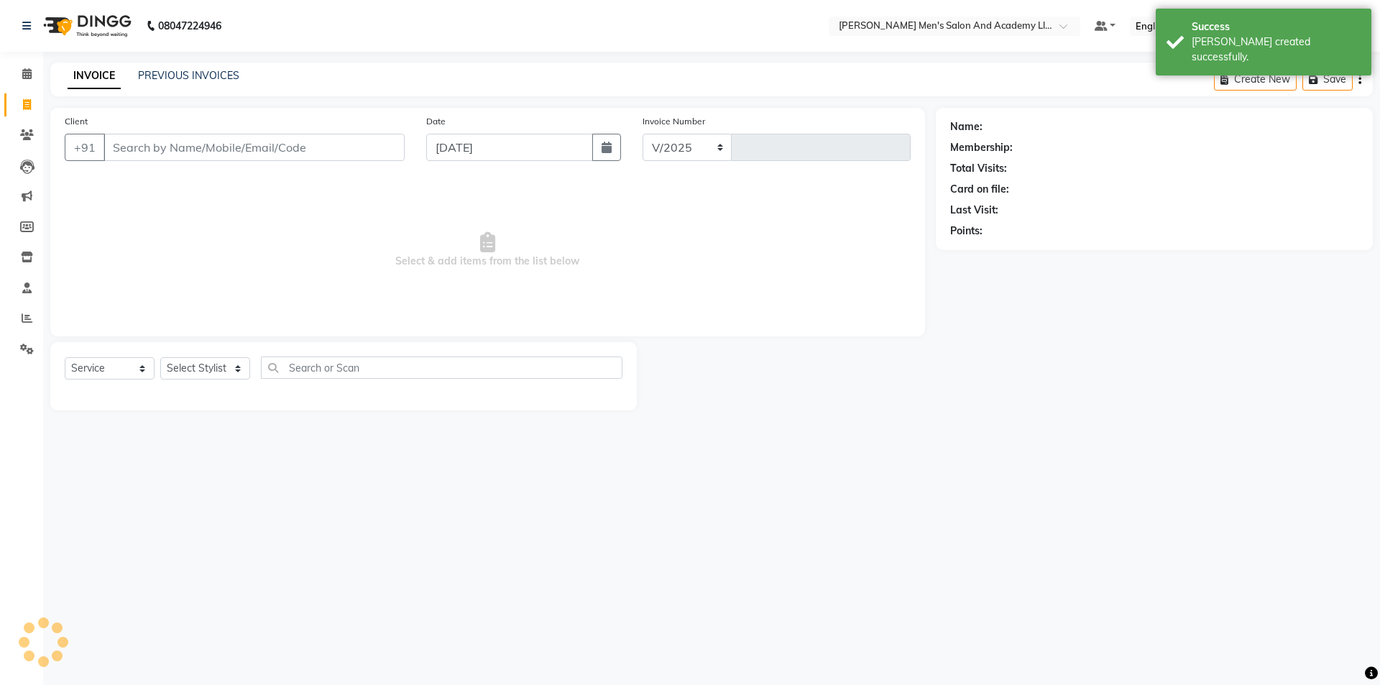
select select "6752"
type input "8695"
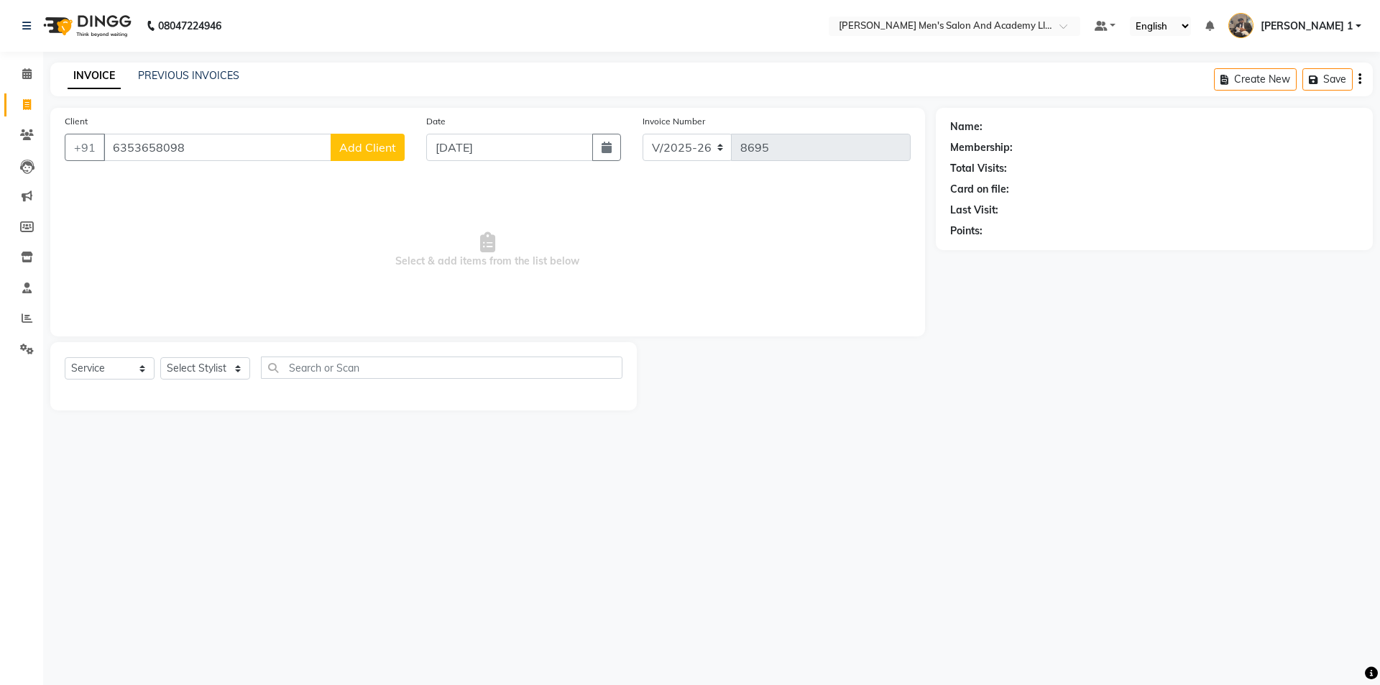
type input "6353658098"
click at [360, 140] on span "Add Client" at bounding box center [367, 147] width 57 height 14
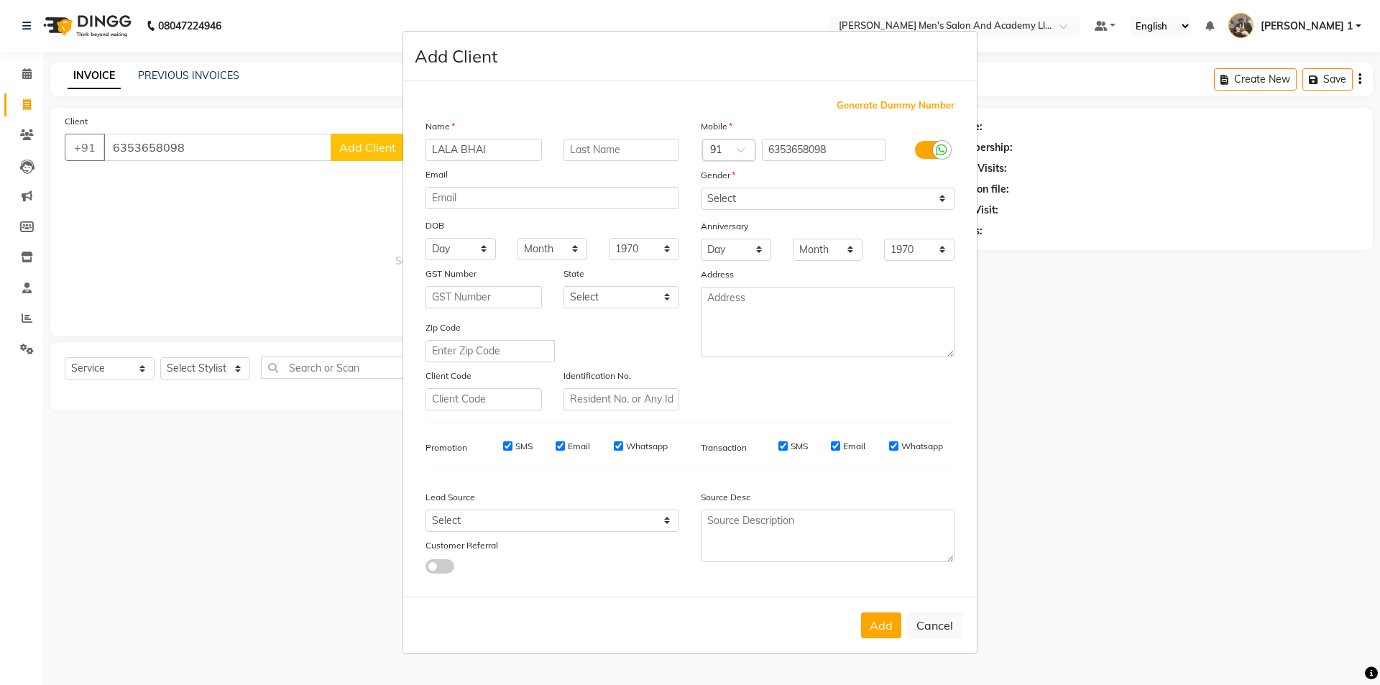
type input "LALA BHAI"
click at [846, 203] on select "Select Male Female Other Prefer Not To Say" at bounding box center [828, 199] width 254 height 22
select select "male"
click at [701, 188] on select "Select Male Female Other Prefer Not To Say" at bounding box center [828, 199] width 254 height 22
click at [877, 631] on button "Add" at bounding box center [881, 626] width 40 height 26
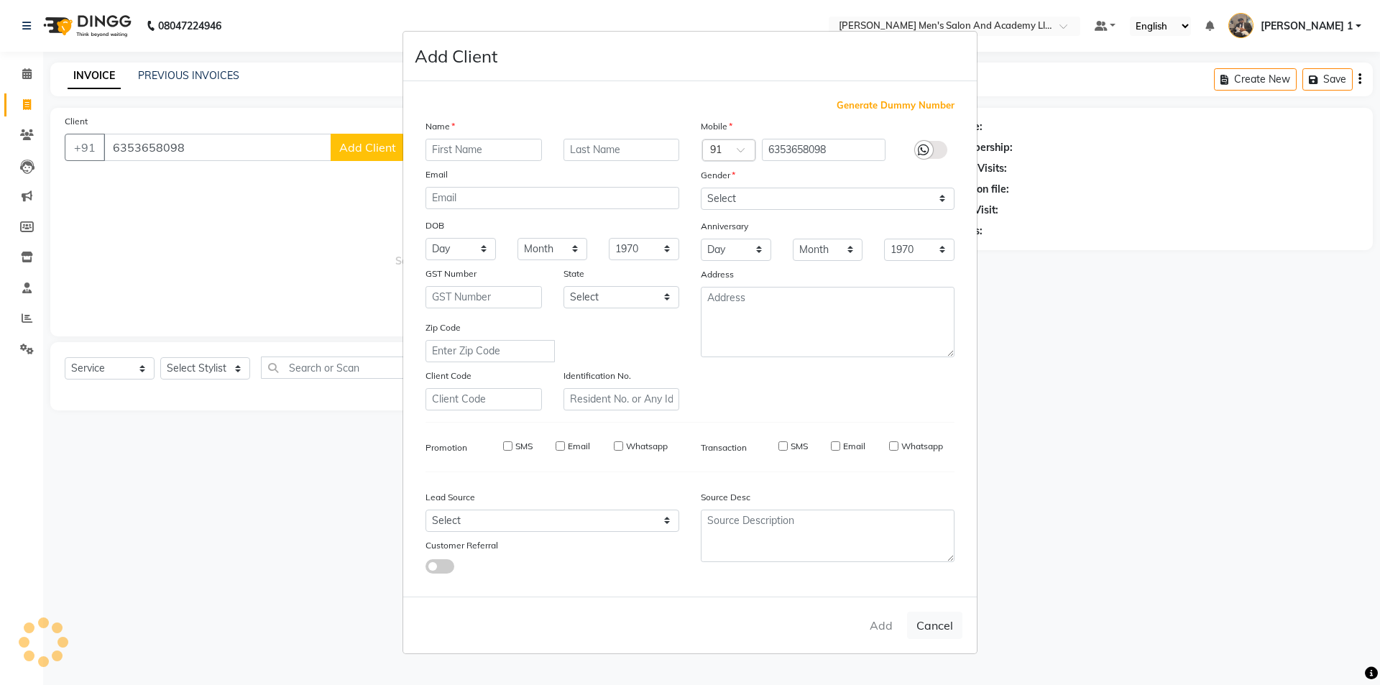
select select
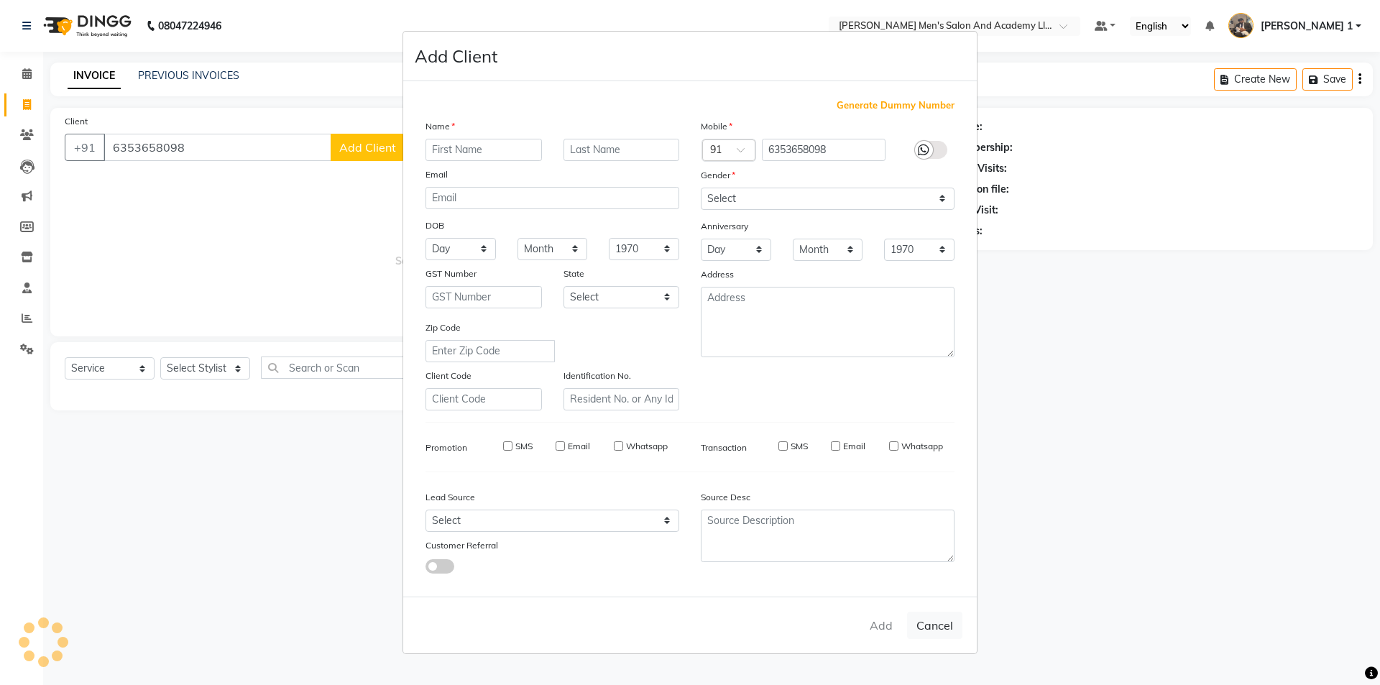
select select
checkbox input "false"
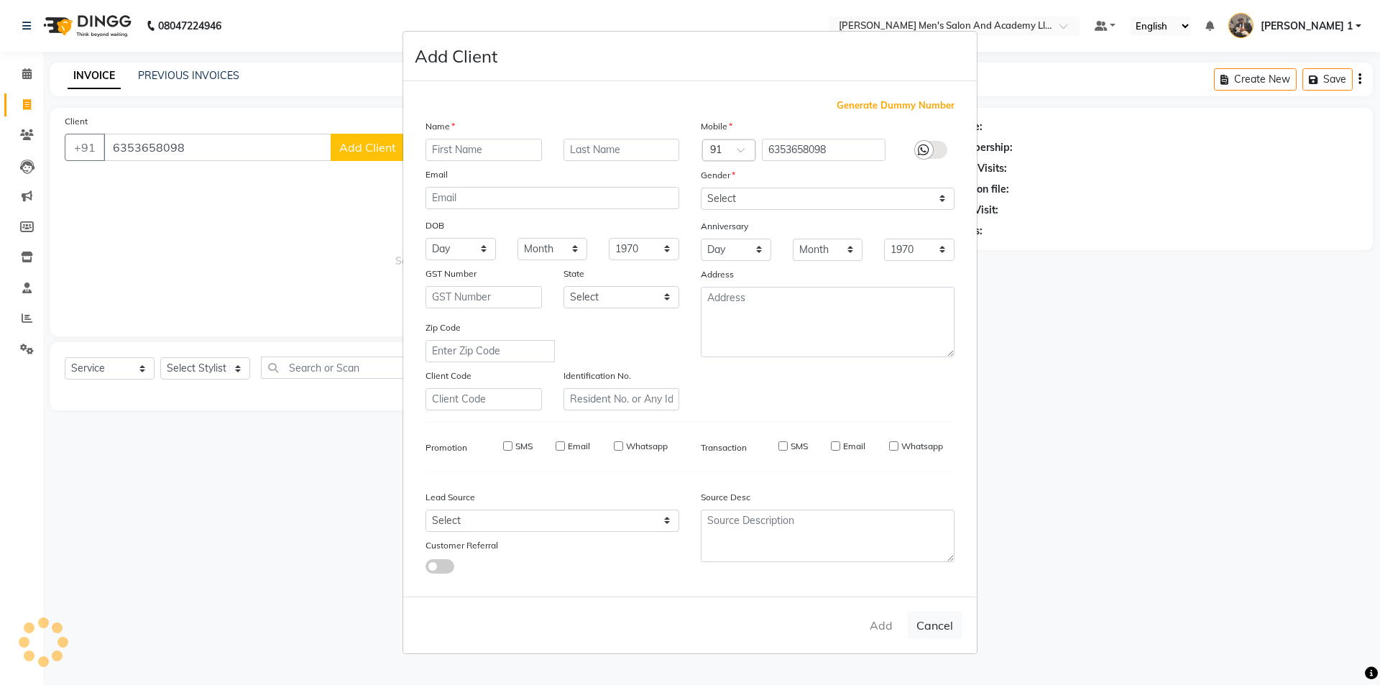
checkbox input "false"
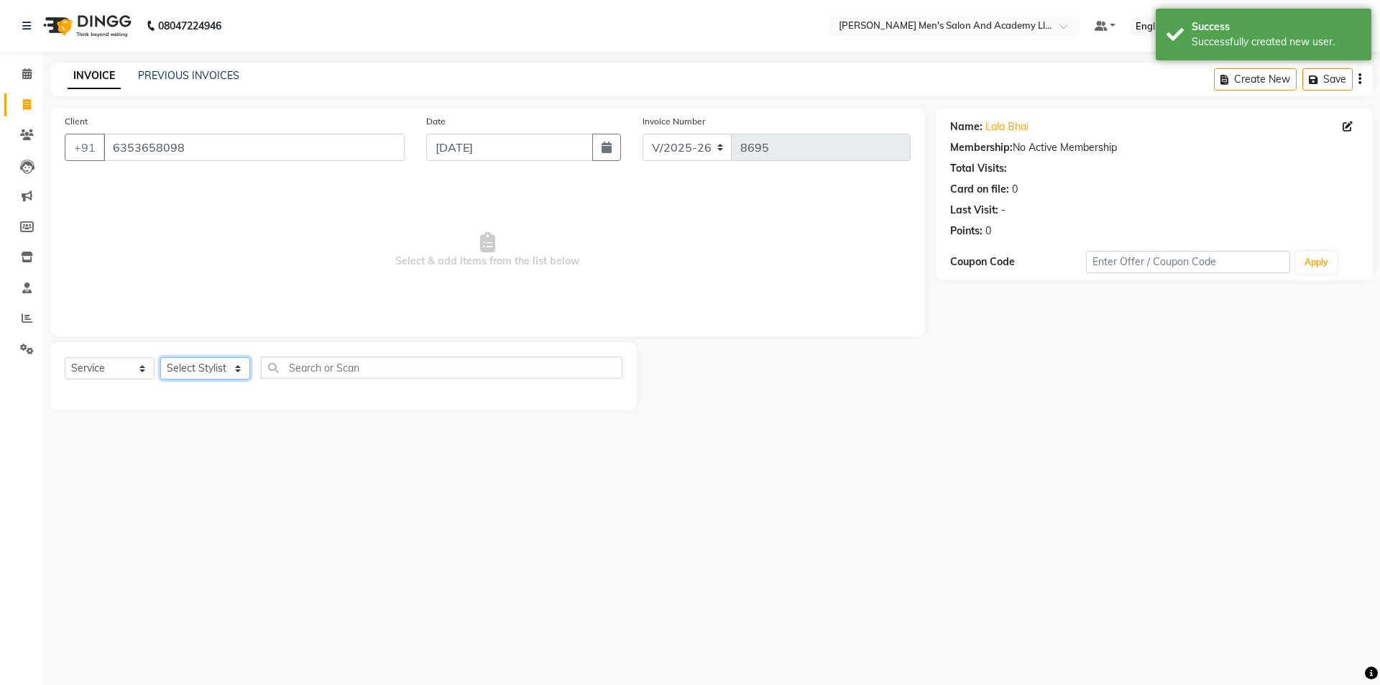
click at [201, 370] on select "Select Stylist [PERSON_NAME] [PERSON_NAME] [PERSON_NAME] [PERSON_NAME] [PERSON_…" at bounding box center [205, 368] width 90 height 22
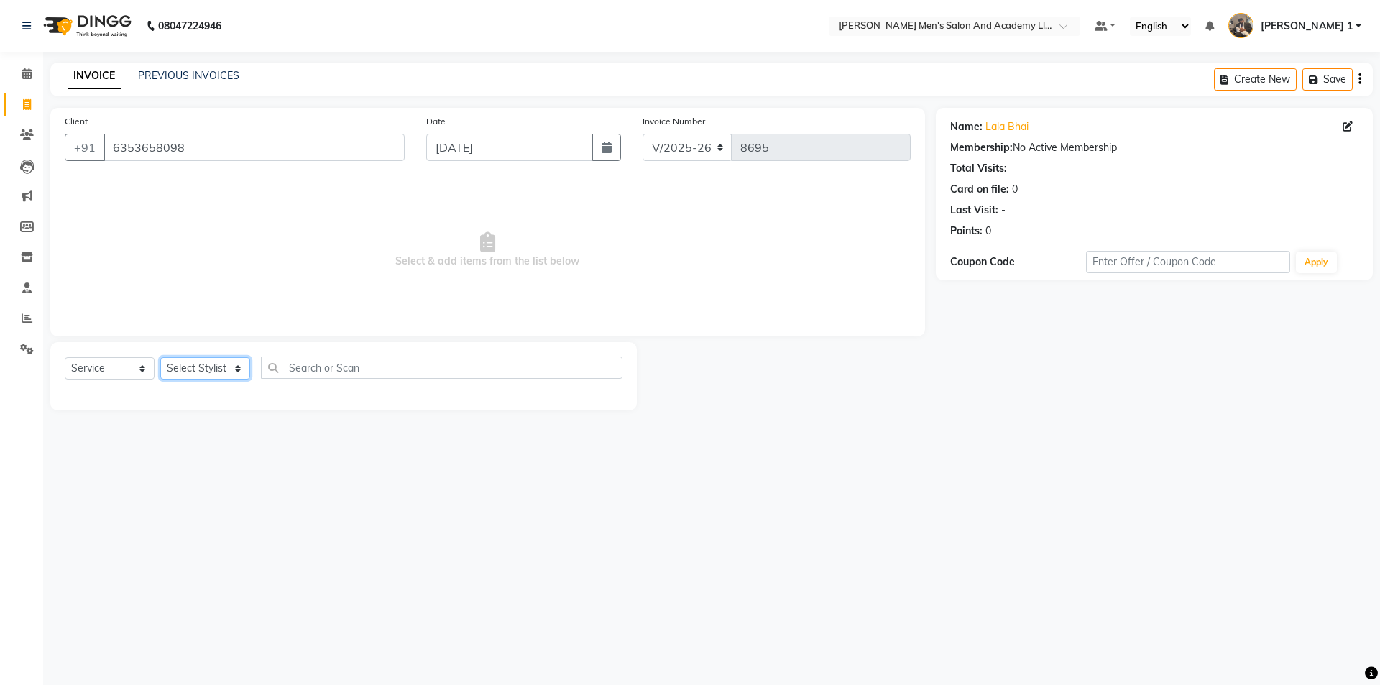
select select "68653"
click at [160, 357] on select "Select Stylist [PERSON_NAME] [PERSON_NAME] [PERSON_NAME] [PERSON_NAME] [PERSON_…" at bounding box center [205, 368] width 90 height 22
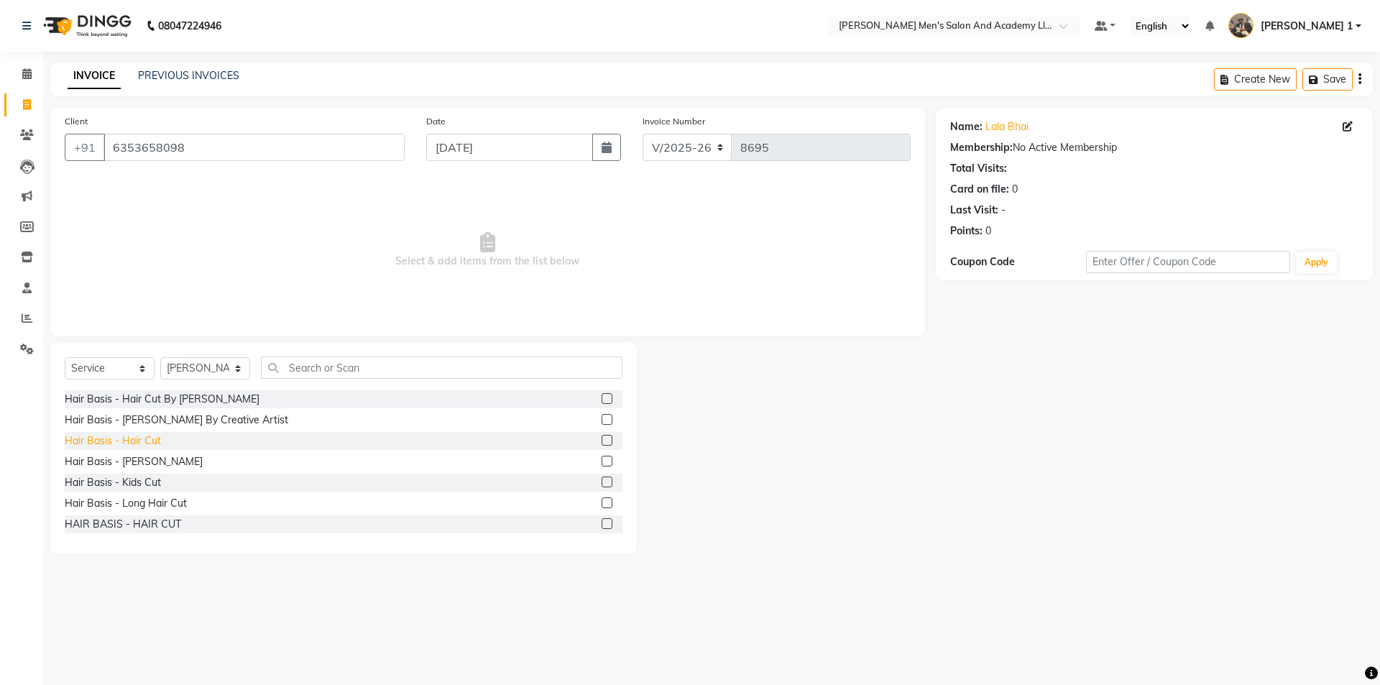
click at [152, 446] on div "Hair Basis - Hair Cut" at bounding box center [113, 441] width 96 height 15
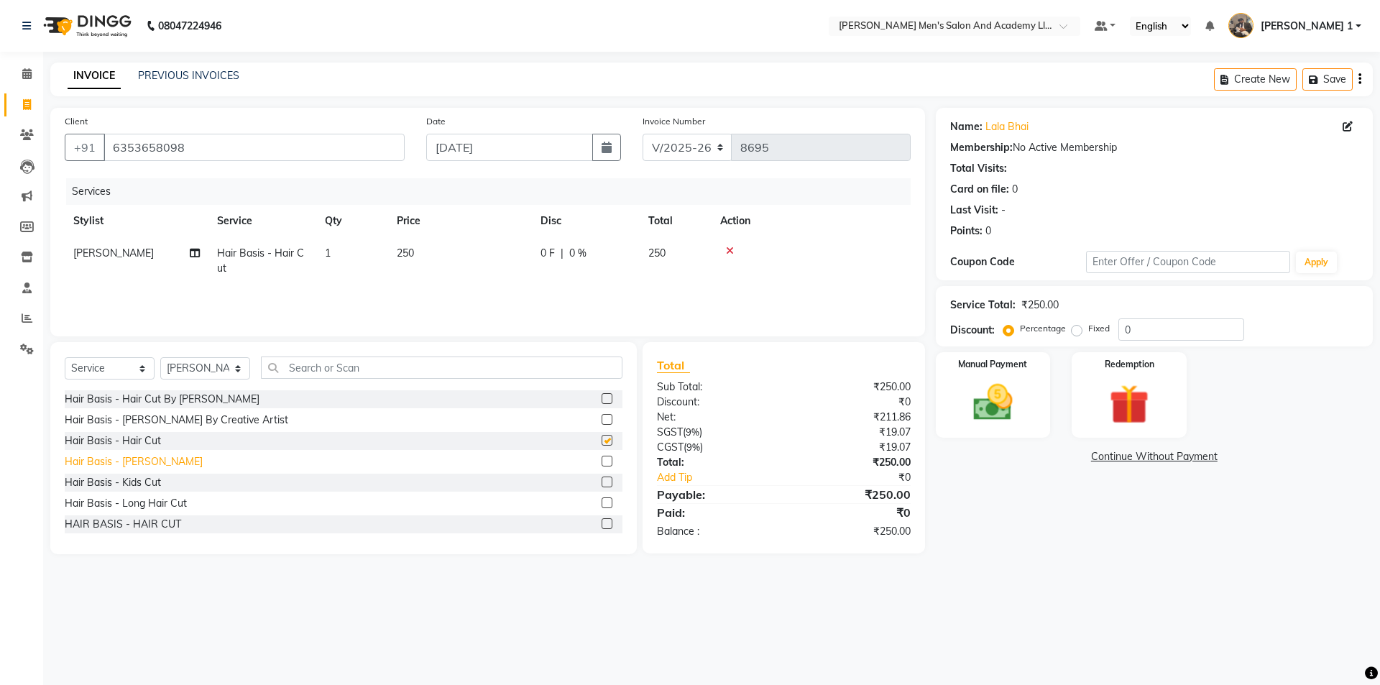
checkbox input "false"
click at [145, 463] on div "Hair Basis - Beard" at bounding box center [134, 461] width 138 height 15
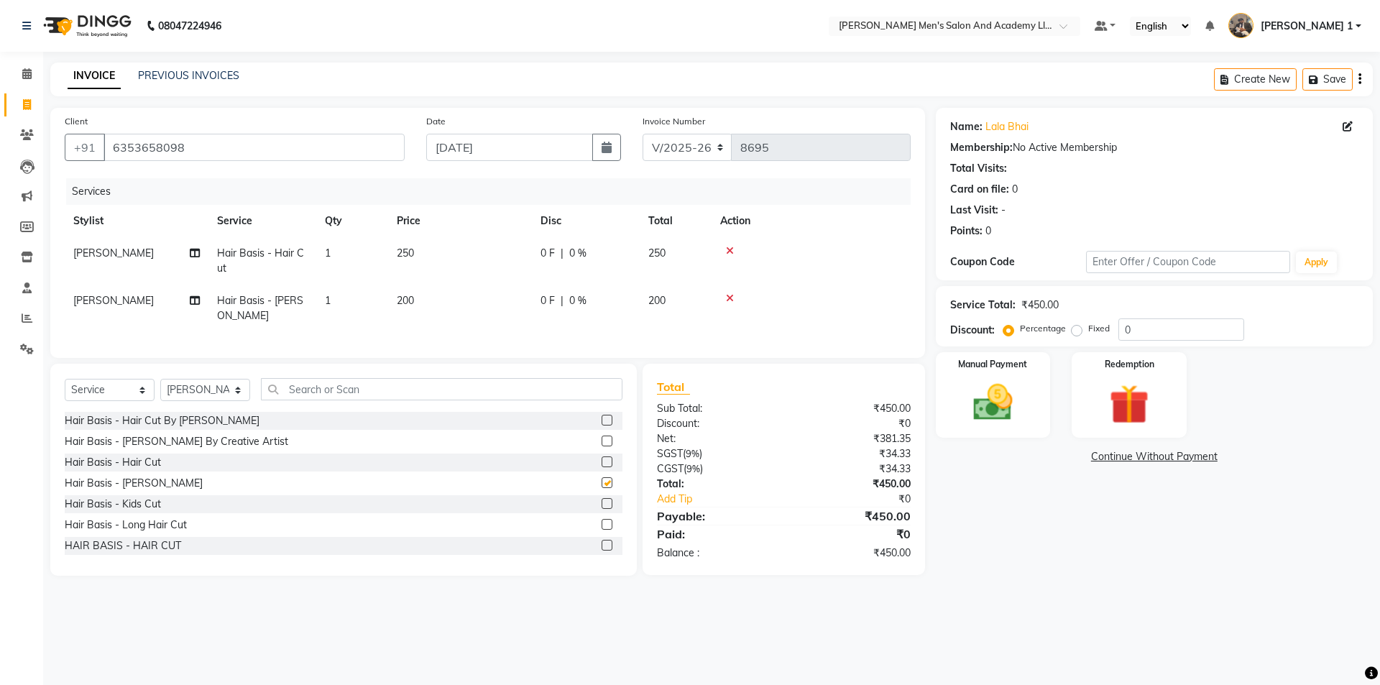
checkbox input "false"
click at [730, 300] on icon at bounding box center [730, 298] width 8 height 10
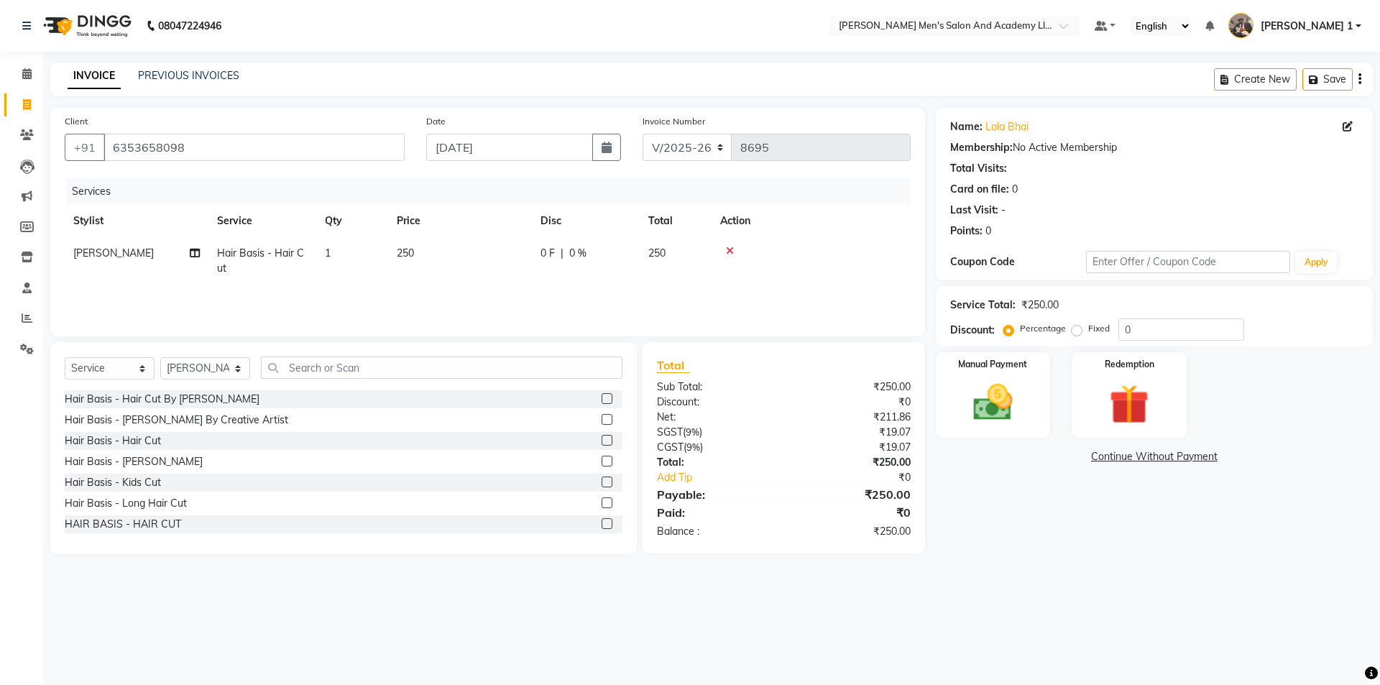
click at [485, 251] on td "250" at bounding box center [460, 260] width 144 height 47
select select "68653"
click at [421, 267] on tr "AADITYA SOLANKI ABHAY PARMAR AJAY SEN ANKUSH SEN ASHISH VAGHELA AVINASH SEN BHA…" at bounding box center [488, 264] width 846 height 55
type input "2"
type input "300"
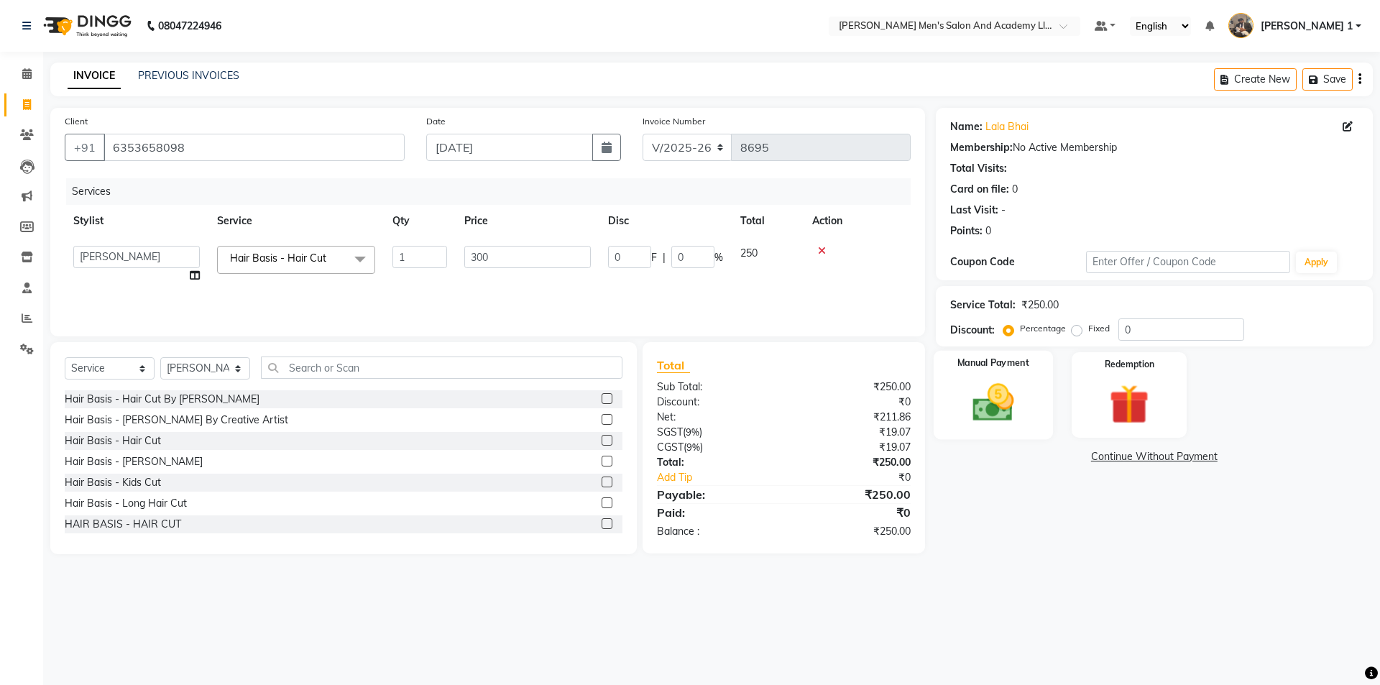
click at [1024, 399] on img at bounding box center [993, 402] width 67 height 47
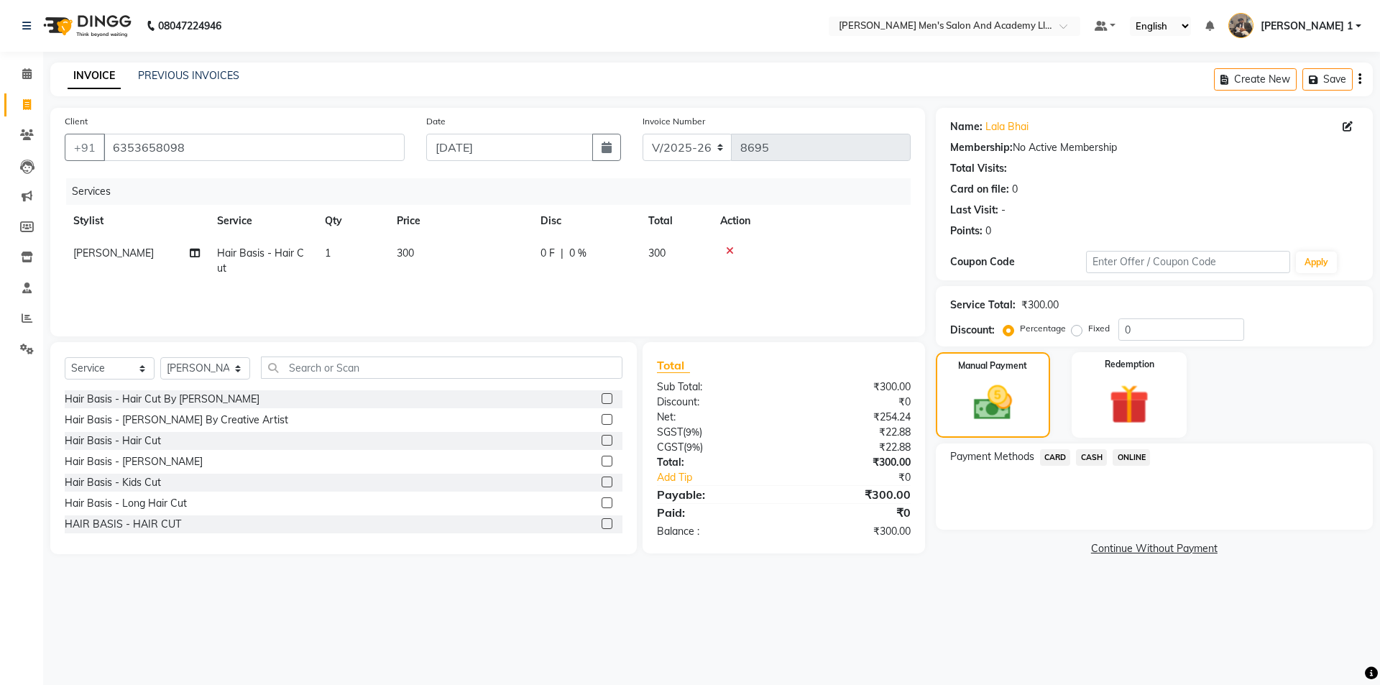
click at [1091, 462] on span "CASH" at bounding box center [1091, 457] width 31 height 17
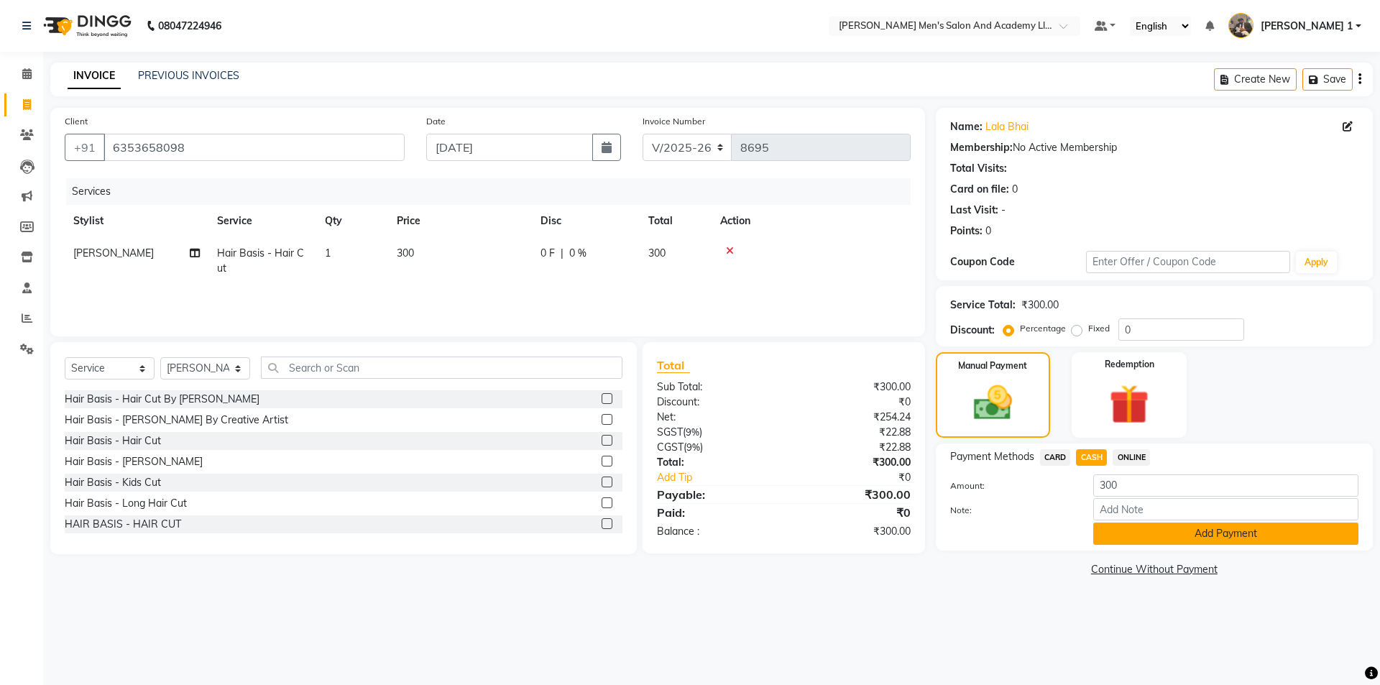
click at [1140, 536] on button "Add Payment" at bounding box center [1226, 534] width 265 height 22
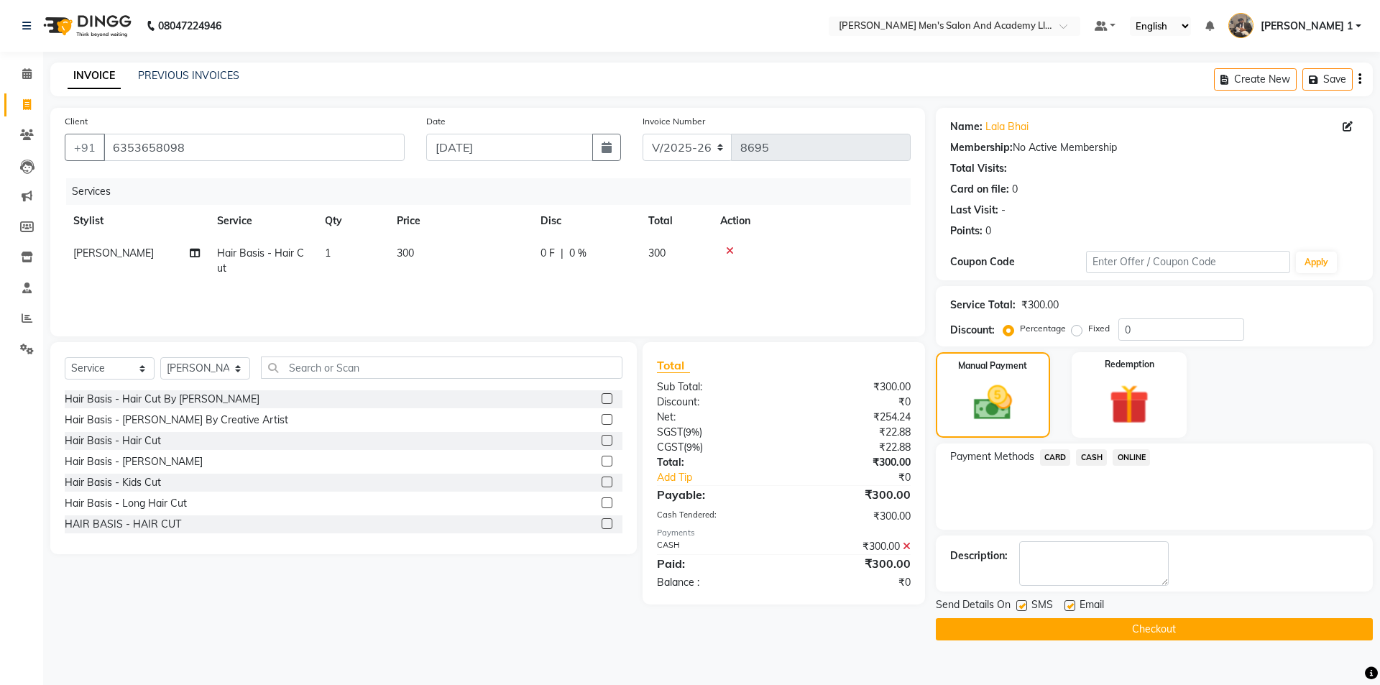
click at [1068, 604] on label at bounding box center [1070, 605] width 11 height 11
click at [1068, 604] on input "checkbox" at bounding box center [1069, 606] width 9 height 9
checkbox input "false"
click at [1025, 609] on label at bounding box center [1022, 605] width 11 height 11
click at [1025, 609] on input "checkbox" at bounding box center [1021, 606] width 9 height 9
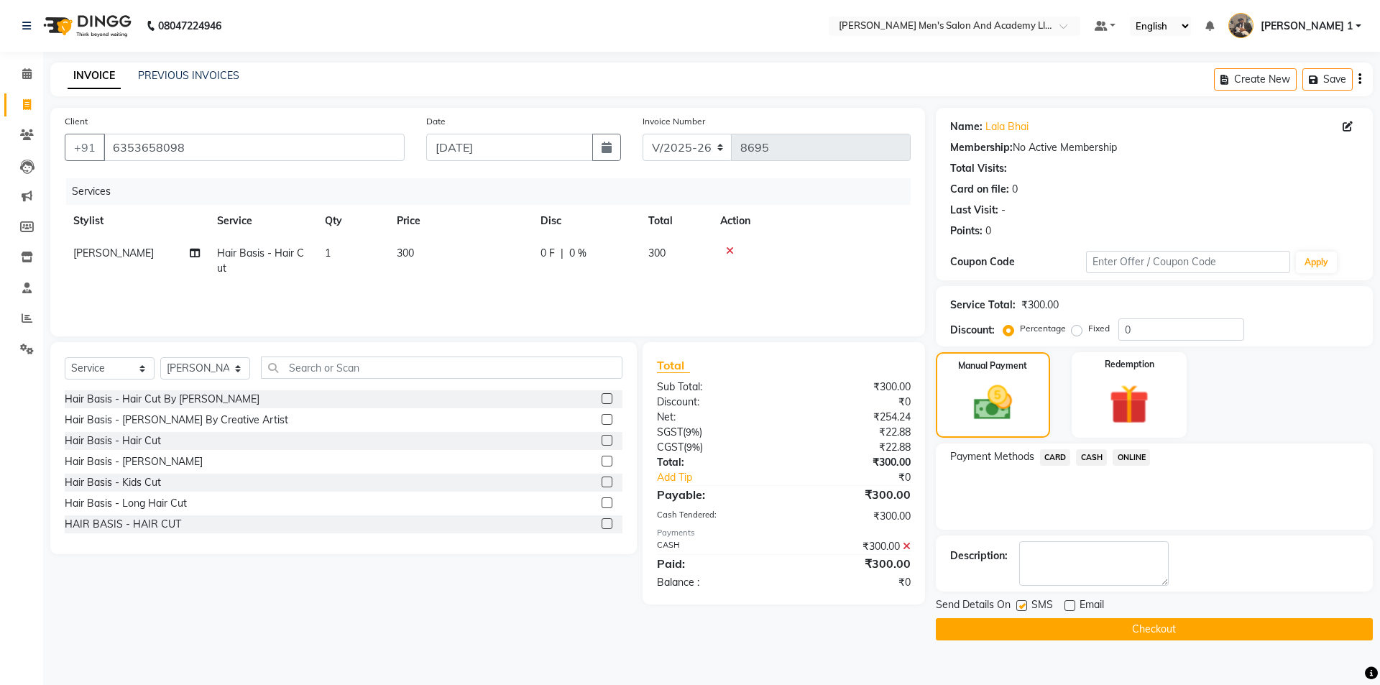
checkbox input "false"
click at [1025, 625] on button "Checkout" at bounding box center [1154, 629] width 437 height 22
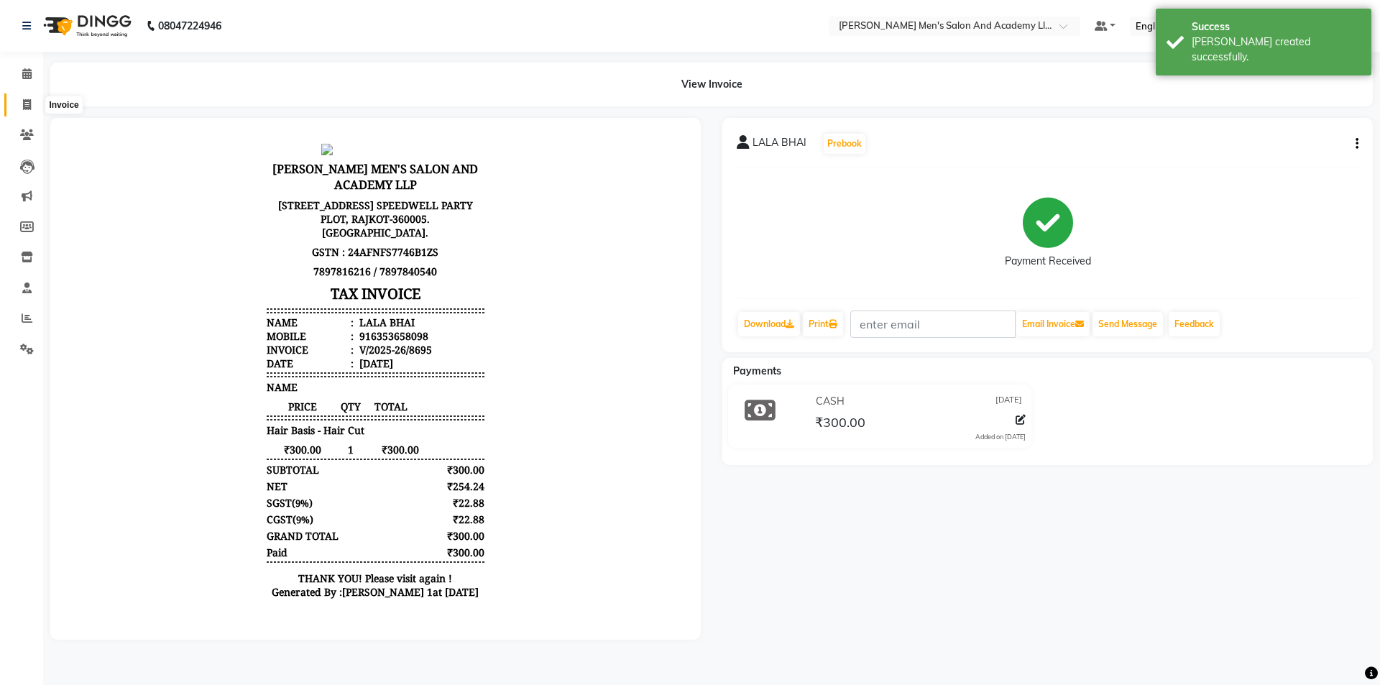
click at [29, 101] on icon at bounding box center [27, 104] width 8 height 11
select select "service"
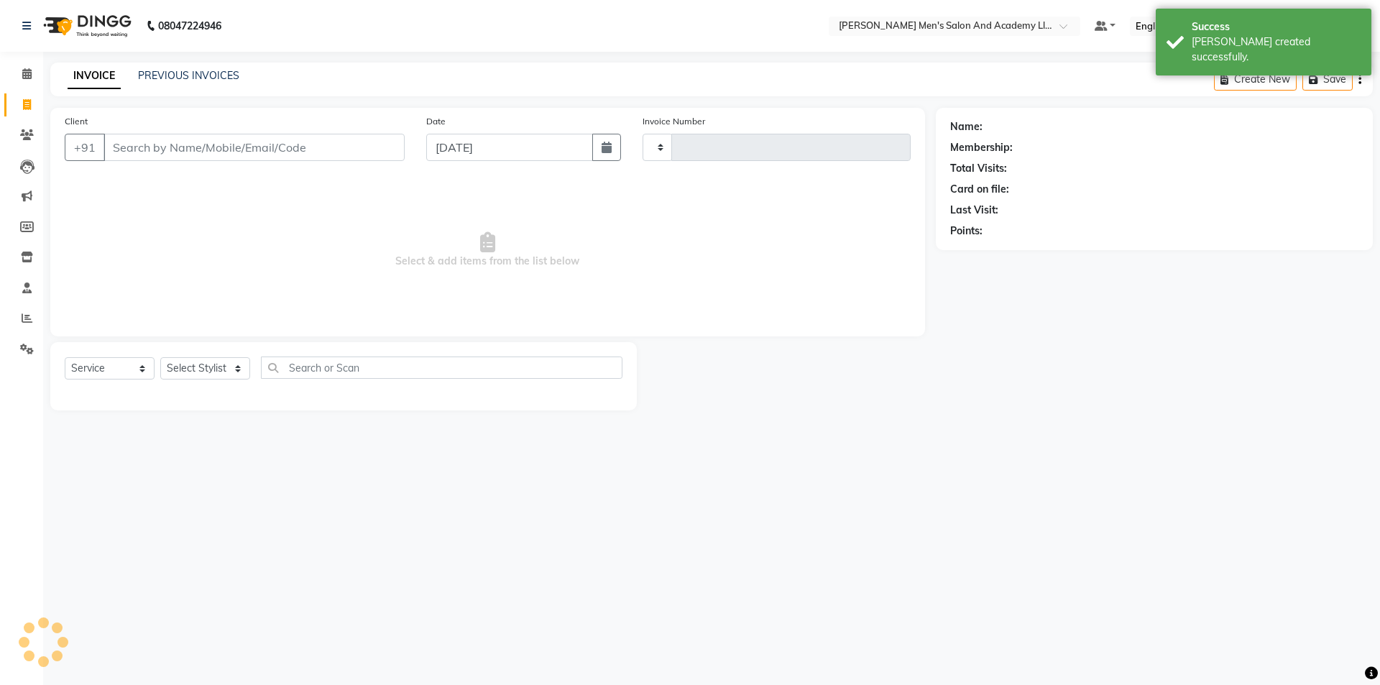
type input "8696"
select select "6752"
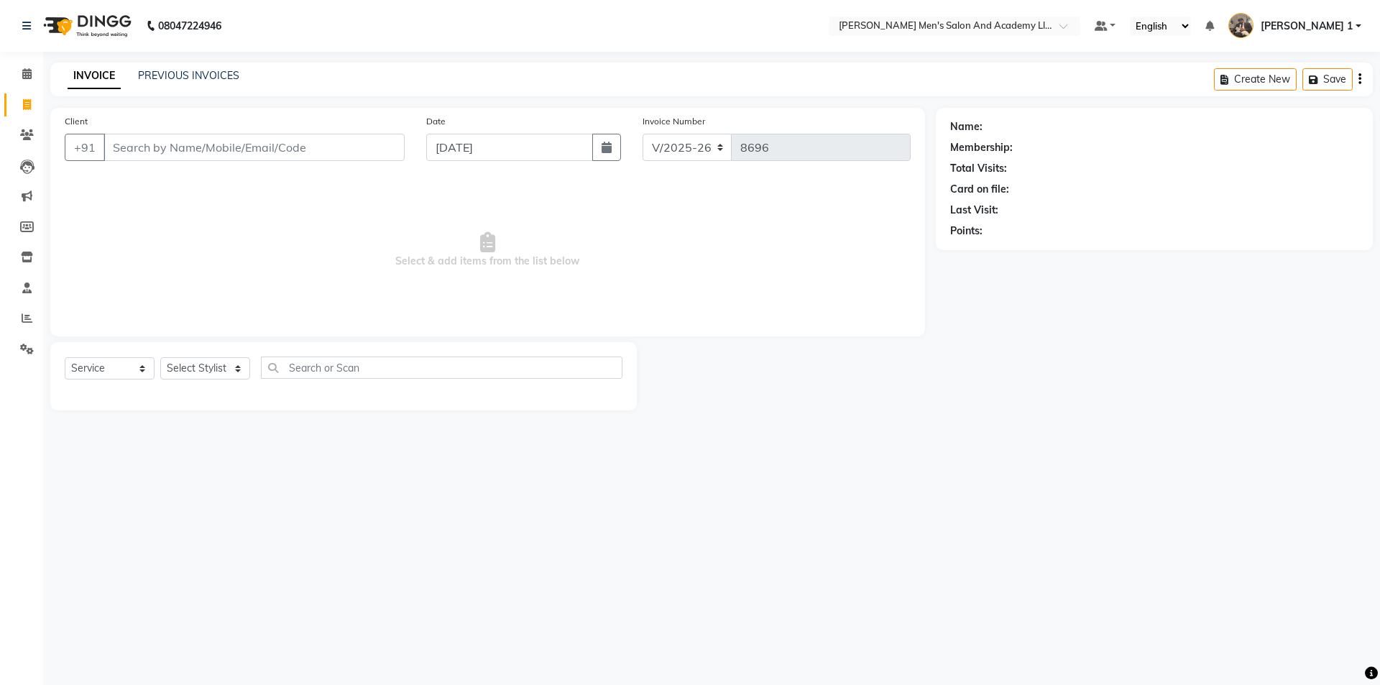
click at [22, 97] on span at bounding box center [26, 105] width 25 height 17
select select "service"
type input "8696"
select select "6752"
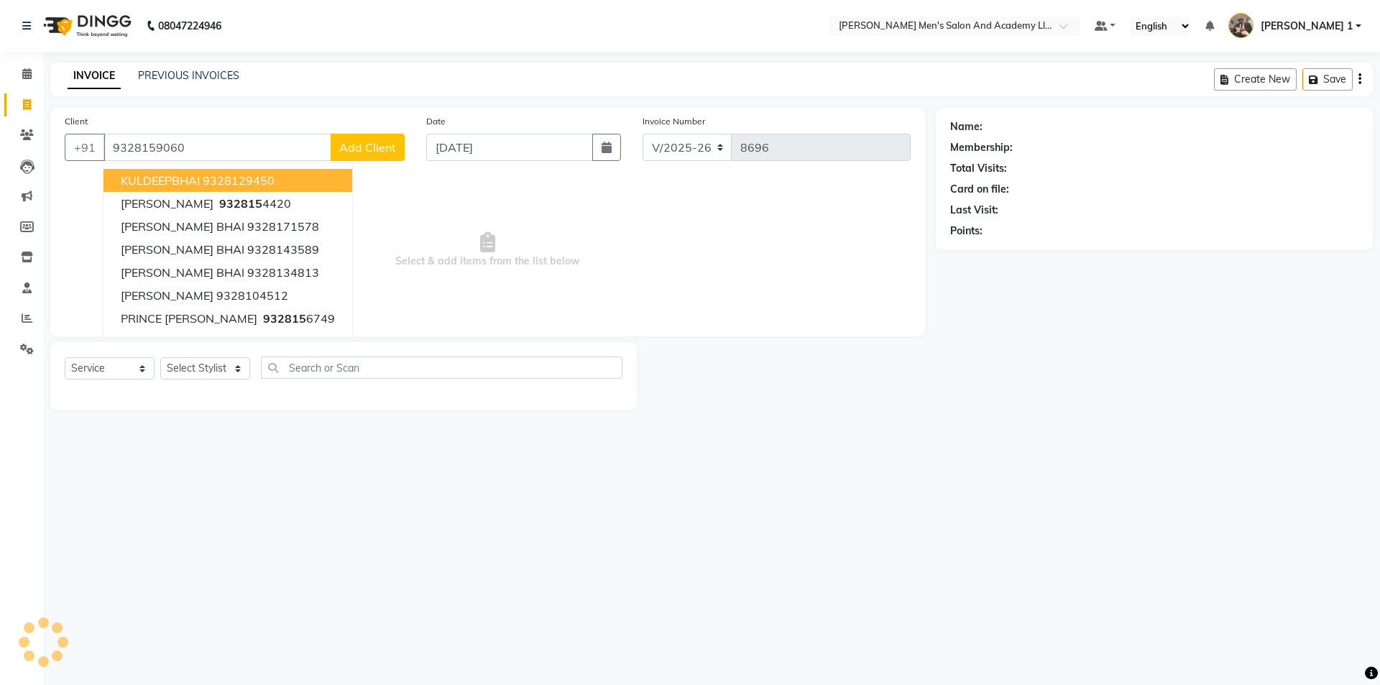
type input "9328159060"
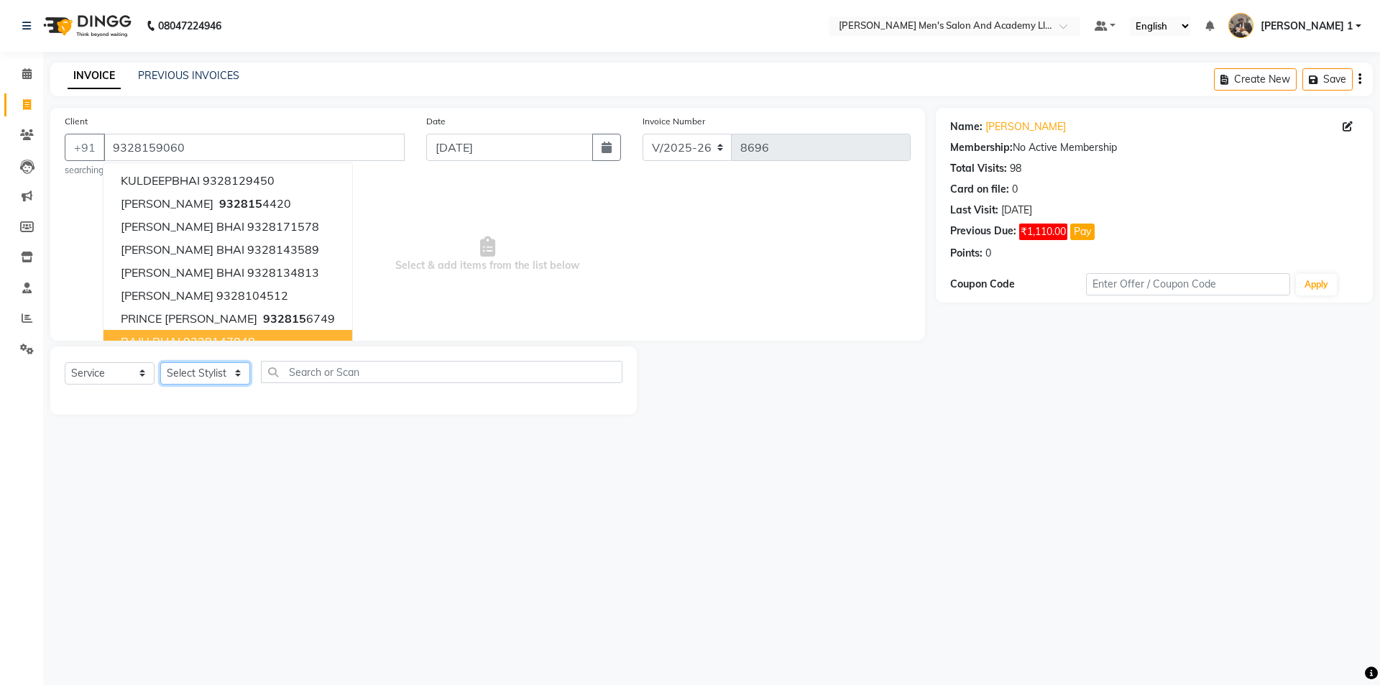
click at [229, 375] on select "Select Stylist [PERSON_NAME] [PERSON_NAME] [PERSON_NAME] [PERSON_NAME] [PERSON_…" at bounding box center [205, 373] width 90 height 22
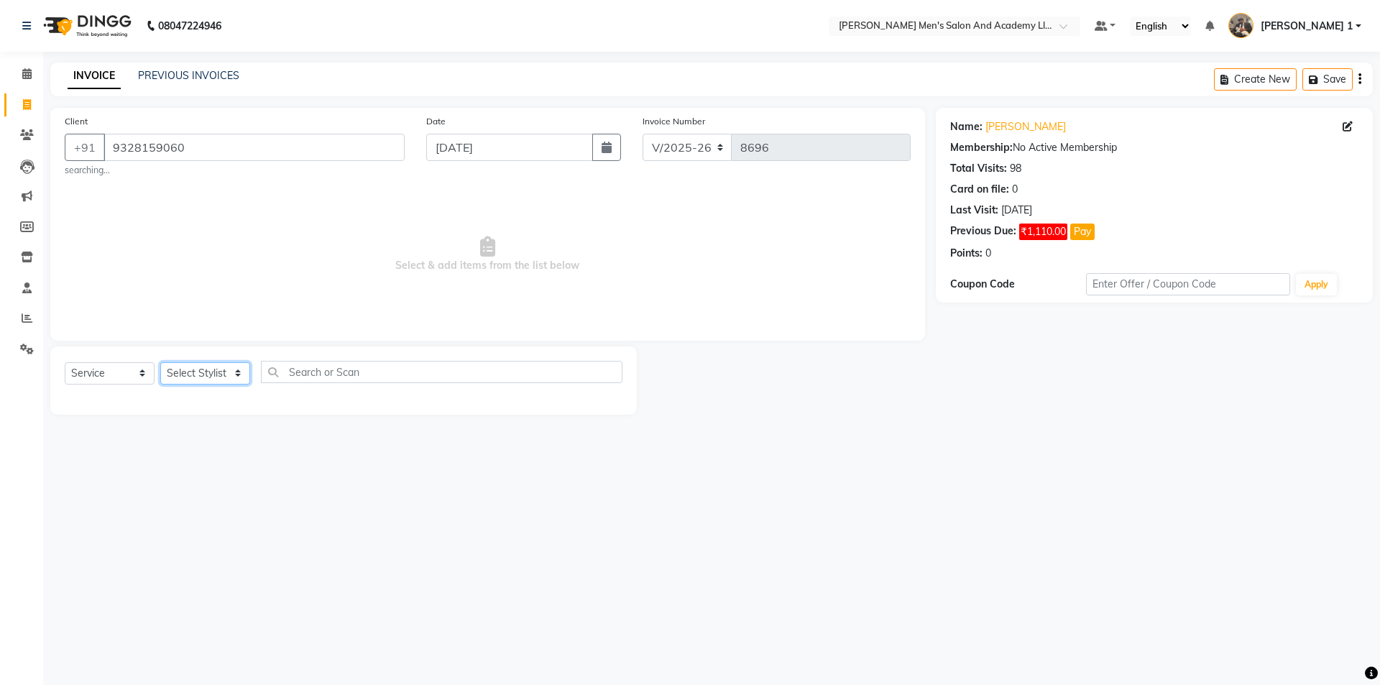
select select "90307"
click at [160, 362] on select "Select Stylist [PERSON_NAME] [PERSON_NAME] [PERSON_NAME] [PERSON_NAME] [PERSON_…" at bounding box center [205, 373] width 90 height 22
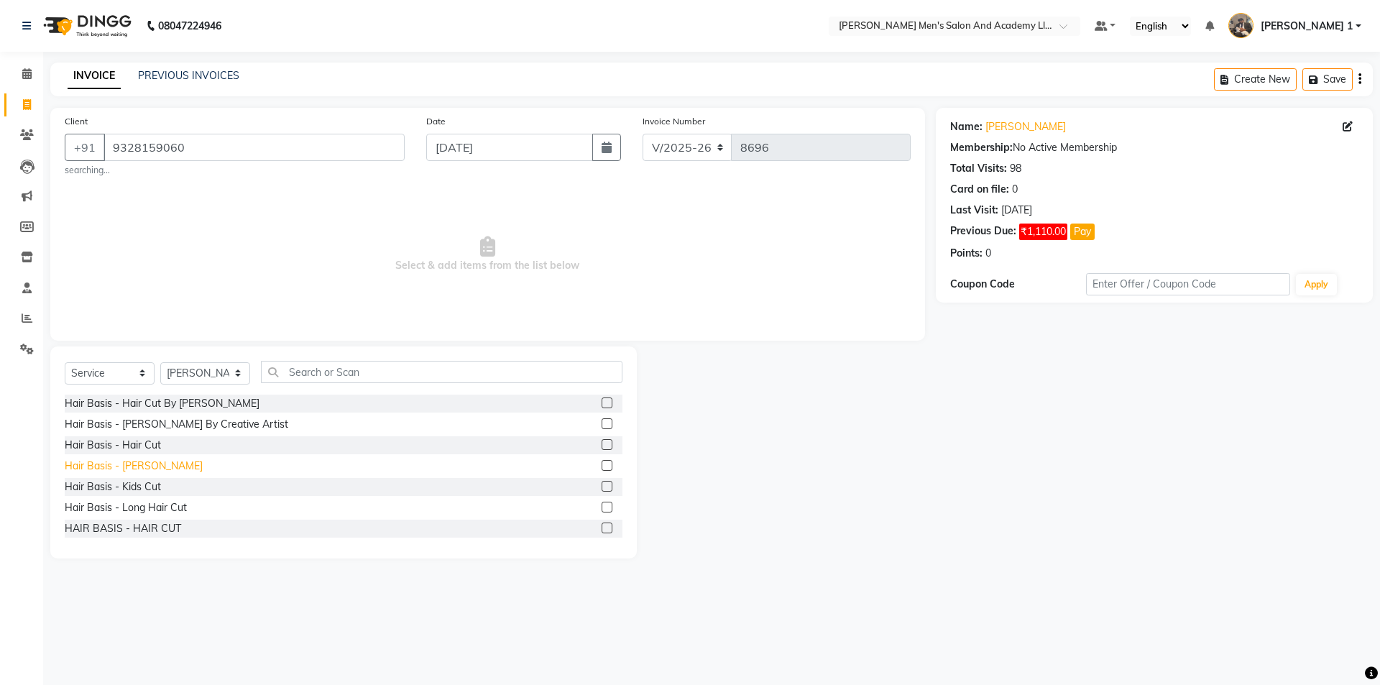
click at [103, 466] on div "Hair Basis - Beard" at bounding box center [134, 466] width 138 height 15
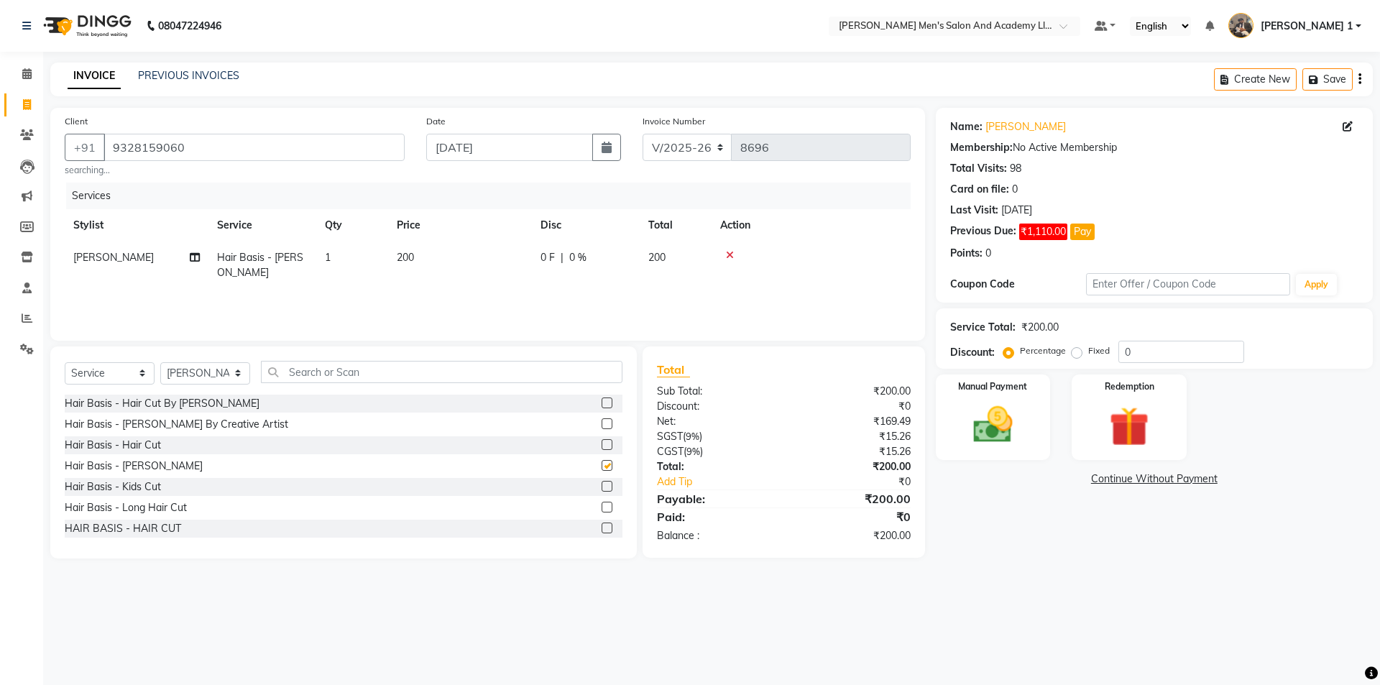
checkbox input "false"
click at [1004, 423] on img at bounding box center [993, 424] width 67 height 47
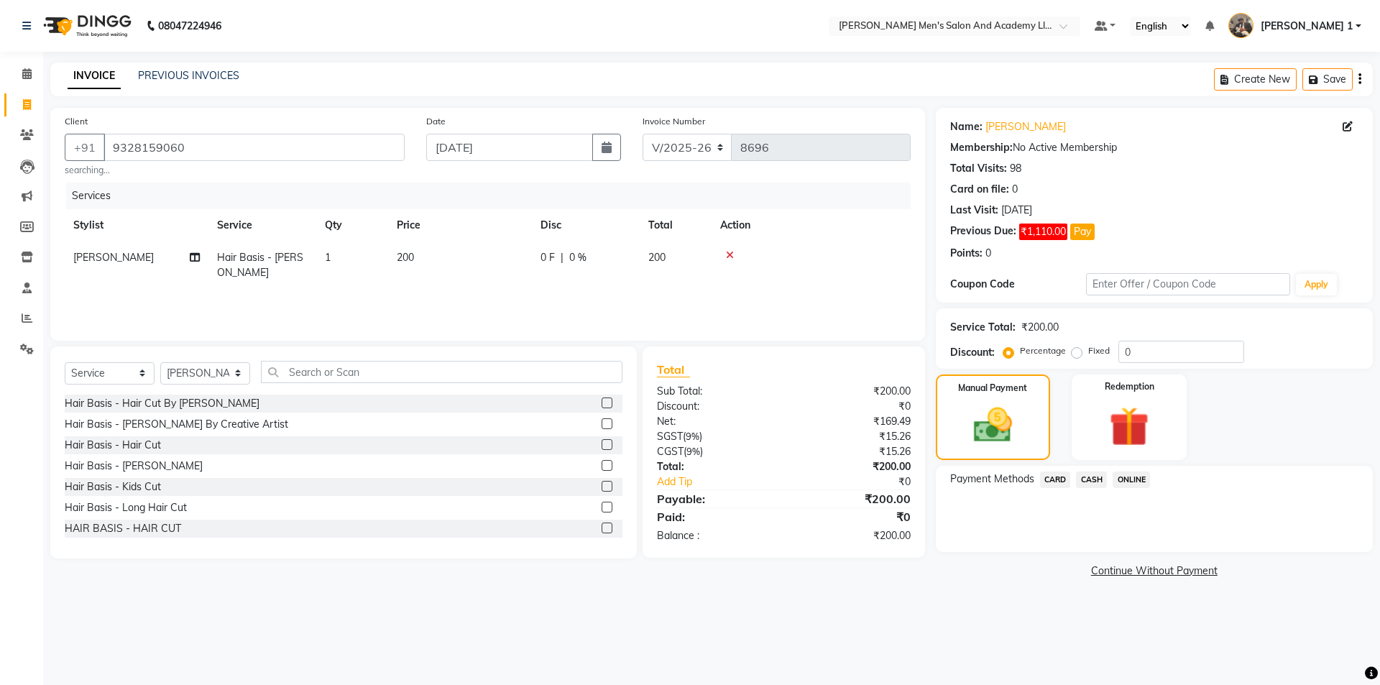
click at [1064, 472] on span "CARD" at bounding box center [1055, 480] width 31 height 17
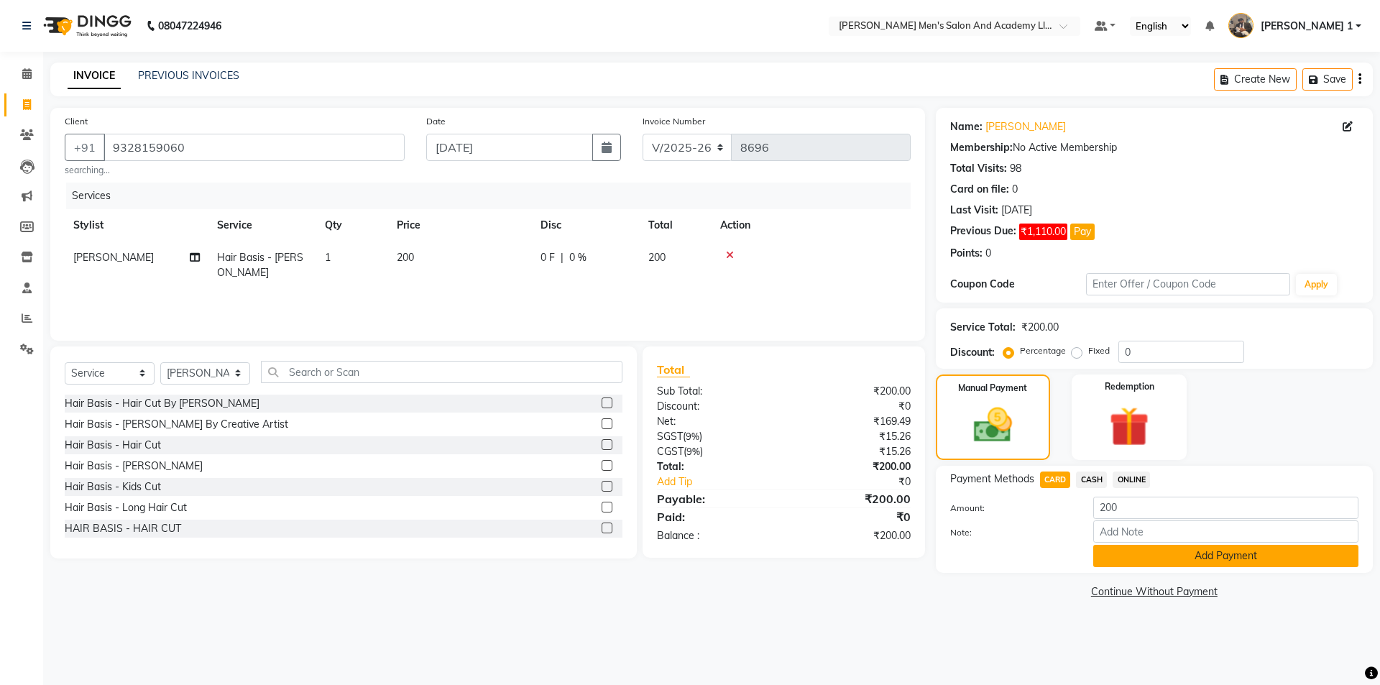
click at [1109, 561] on button "Add Payment" at bounding box center [1226, 556] width 265 height 22
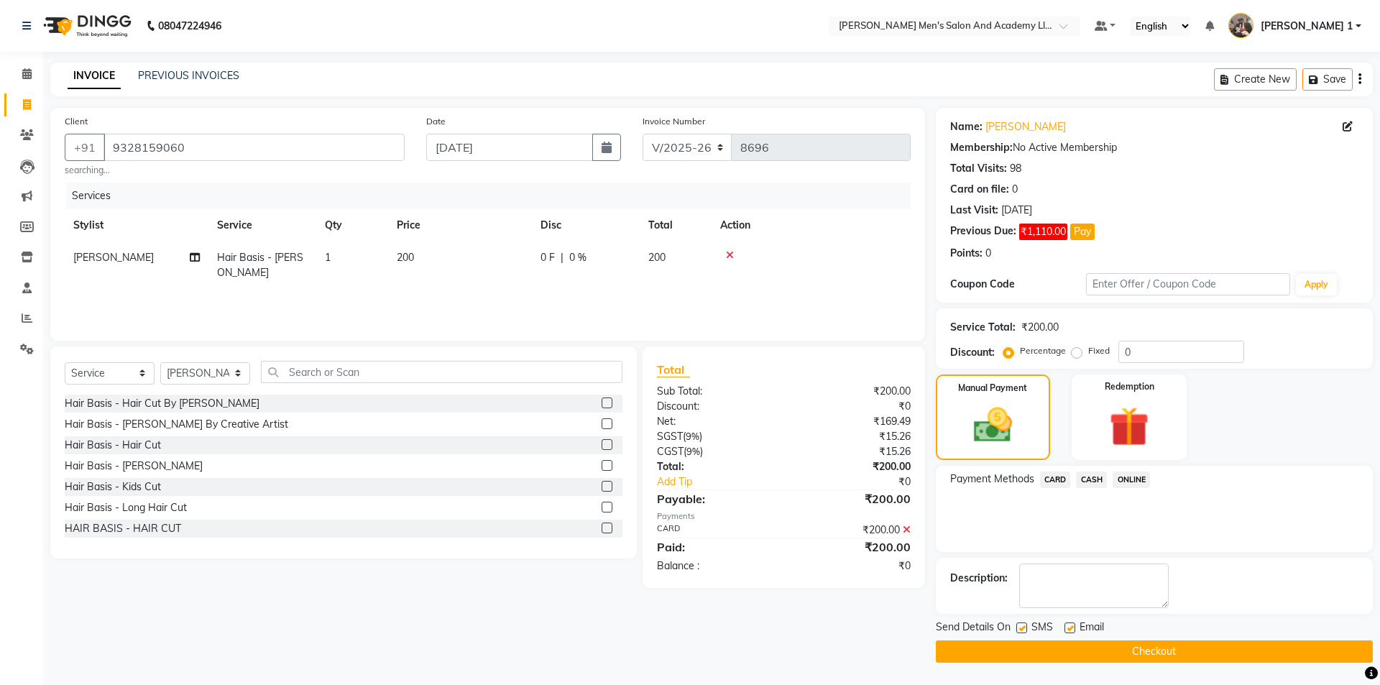
click at [1071, 631] on label at bounding box center [1070, 628] width 11 height 11
click at [1071, 631] on input "checkbox" at bounding box center [1069, 628] width 9 height 9
checkbox input "false"
click at [1030, 651] on button "Checkout" at bounding box center [1154, 652] width 437 height 22
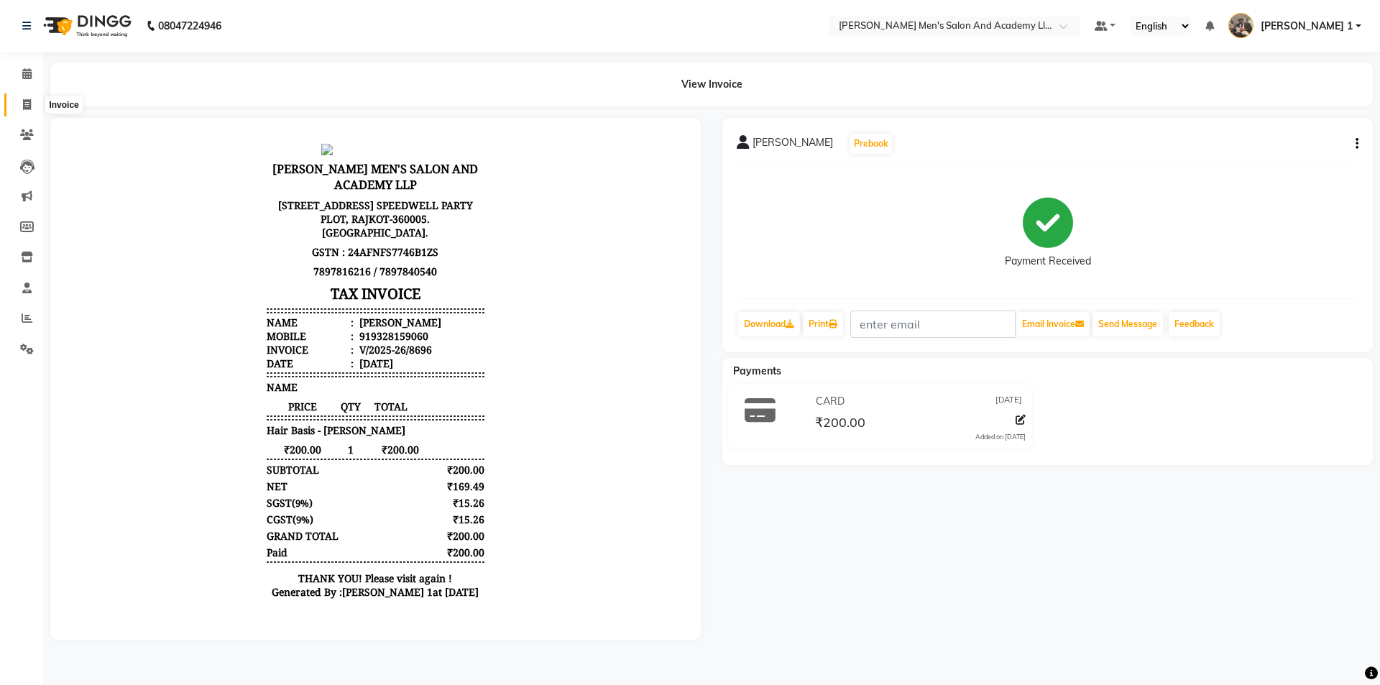
click at [24, 107] on icon at bounding box center [27, 104] width 8 height 11
select select "6752"
select select "service"
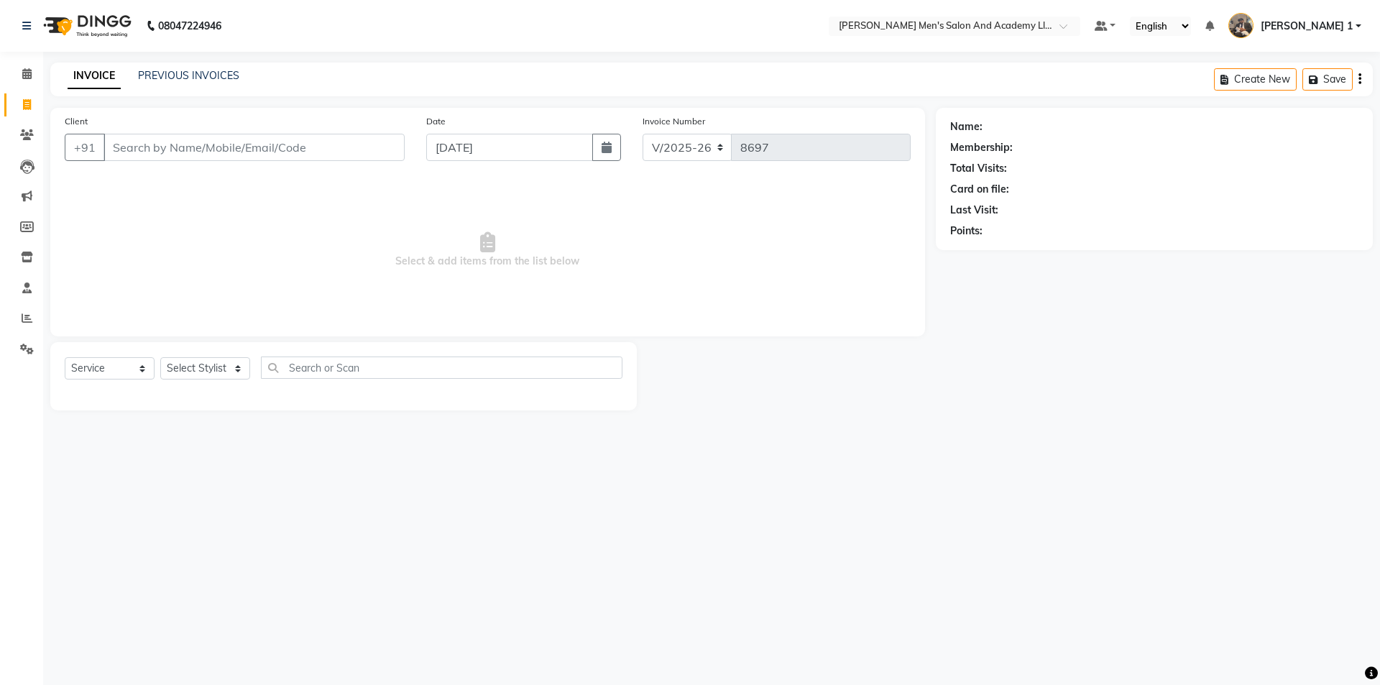
click at [203, 150] on input "Client" at bounding box center [254, 147] width 301 height 27
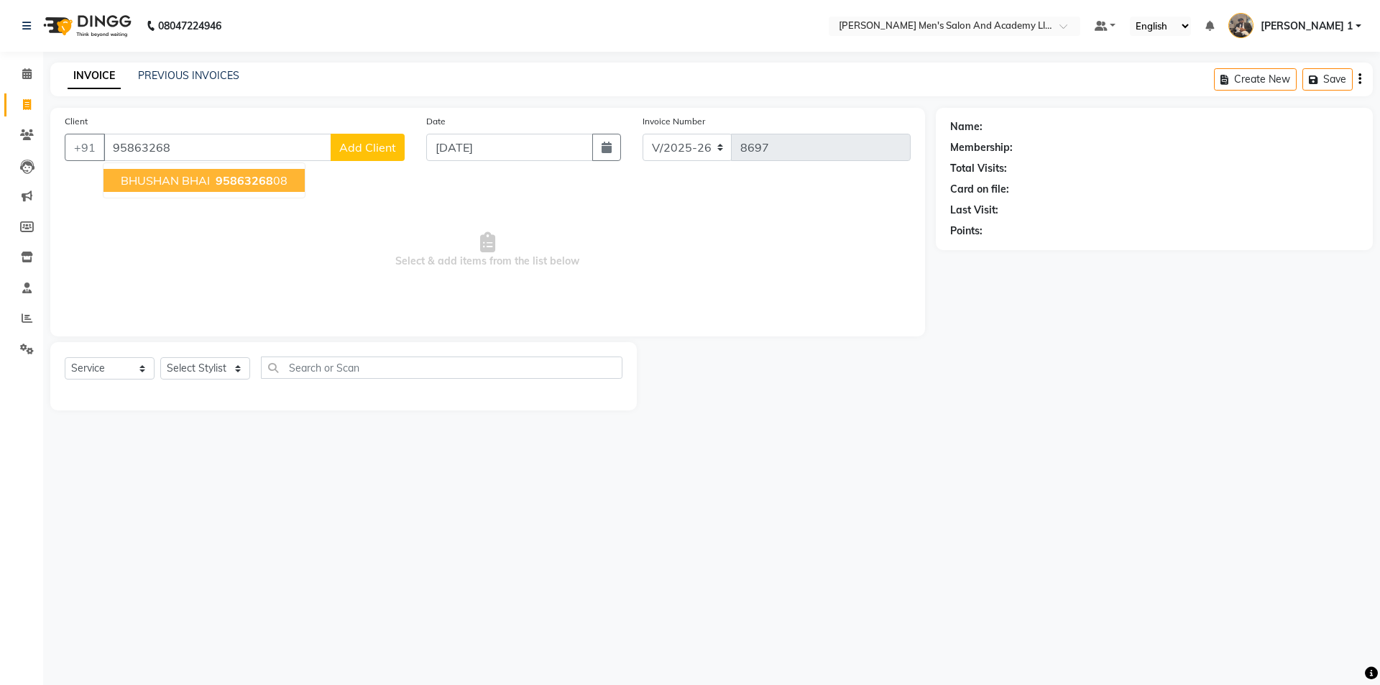
click at [213, 180] on ngb-highlight "95863268 08" at bounding box center [250, 180] width 75 height 14
type input "9586326808"
click at [213, 180] on span "Select & add items from the list below" at bounding box center [488, 250] width 846 height 144
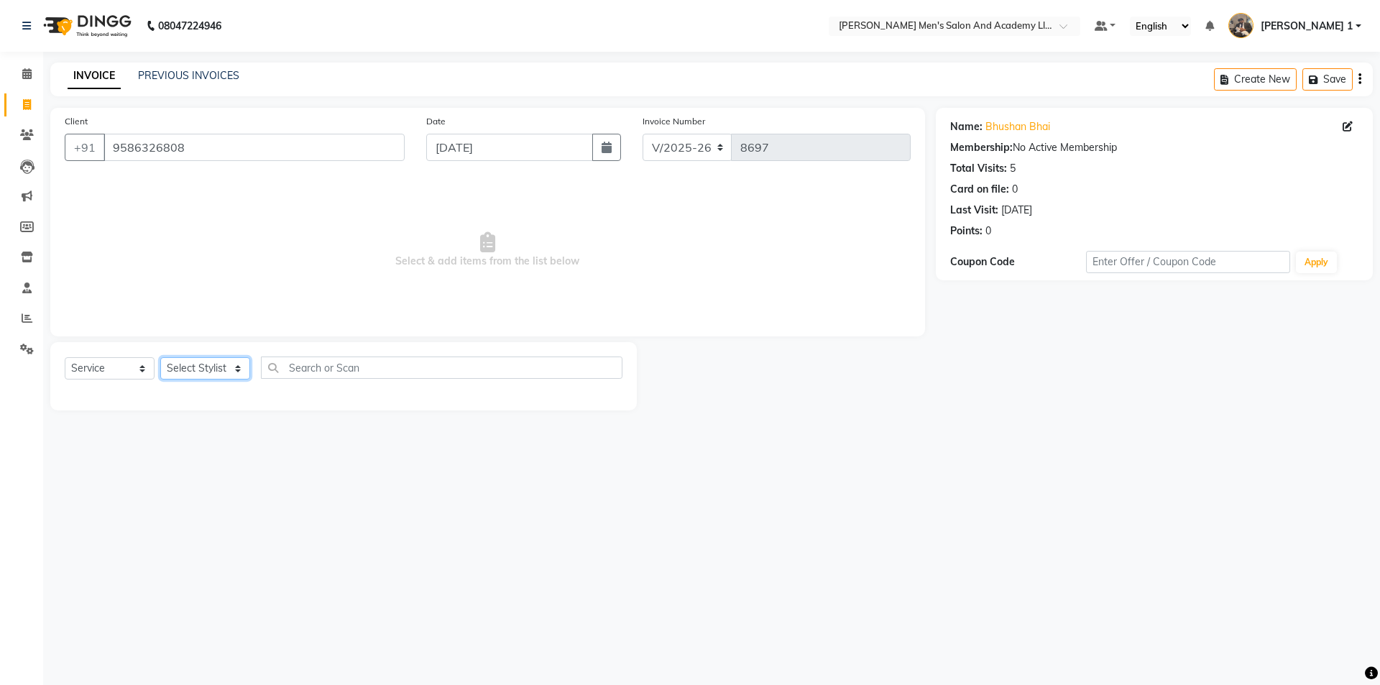
drag, startPoint x: 232, startPoint y: 366, endPoint x: 223, endPoint y: 362, distance: 9.6
click at [232, 366] on select "Select Stylist [PERSON_NAME] [PERSON_NAME] [PERSON_NAME] [PERSON_NAME] [PERSON_…" at bounding box center [205, 368] width 90 height 22
select select "65651"
click at [160, 357] on select "Select Stylist [PERSON_NAME] [PERSON_NAME] [PERSON_NAME] [PERSON_NAME] [PERSON_…" at bounding box center [205, 368] width 90 height 22
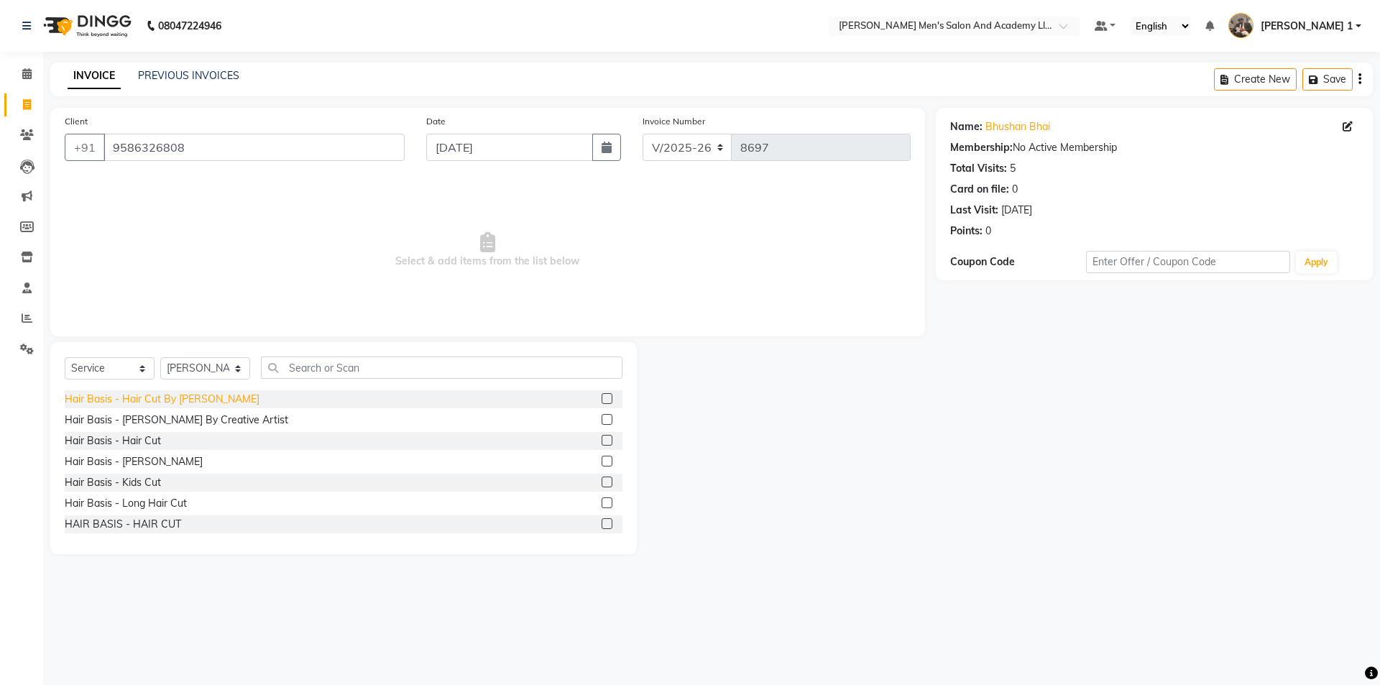
click at [222, 400] on div "Hair Basis - Hair Cut By [PERSON_NAME]" at bounding box center [162, 399] width 195 height 15
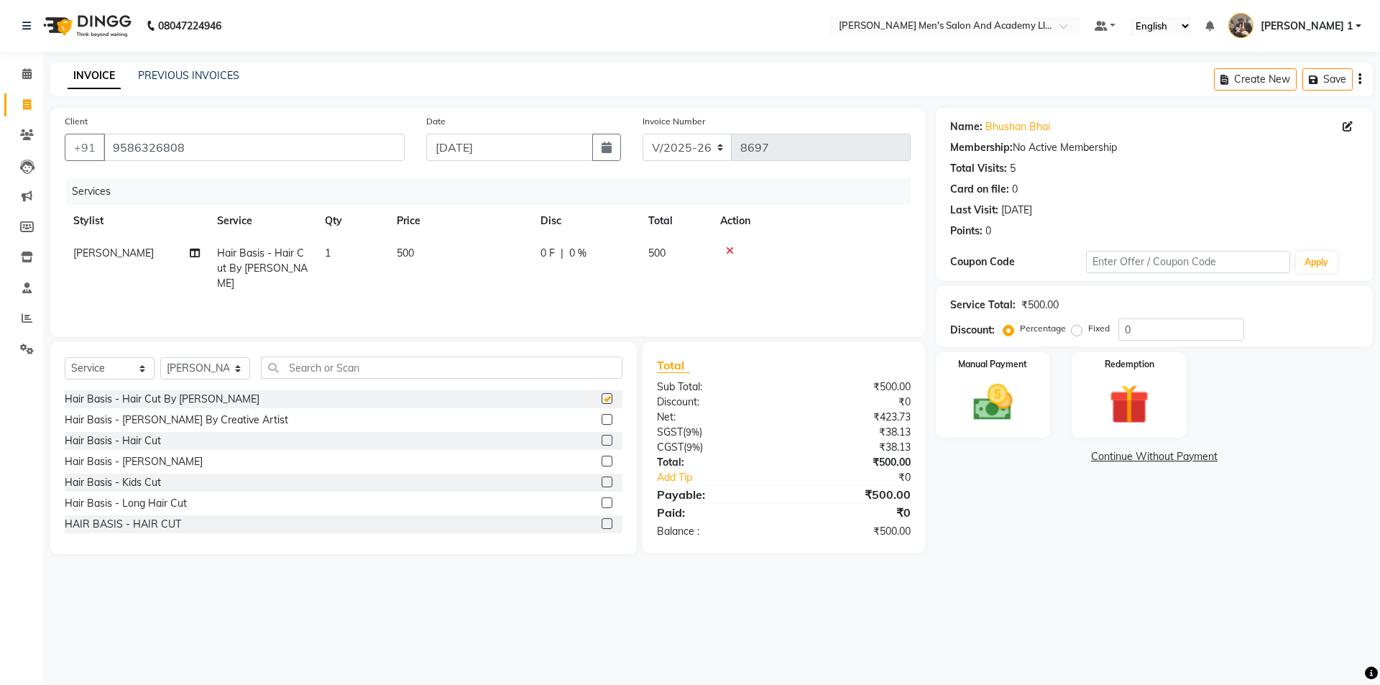
checkbox input "false"
click at [728, 248] on icon at bounding box center [730, 251] width 8 height 10
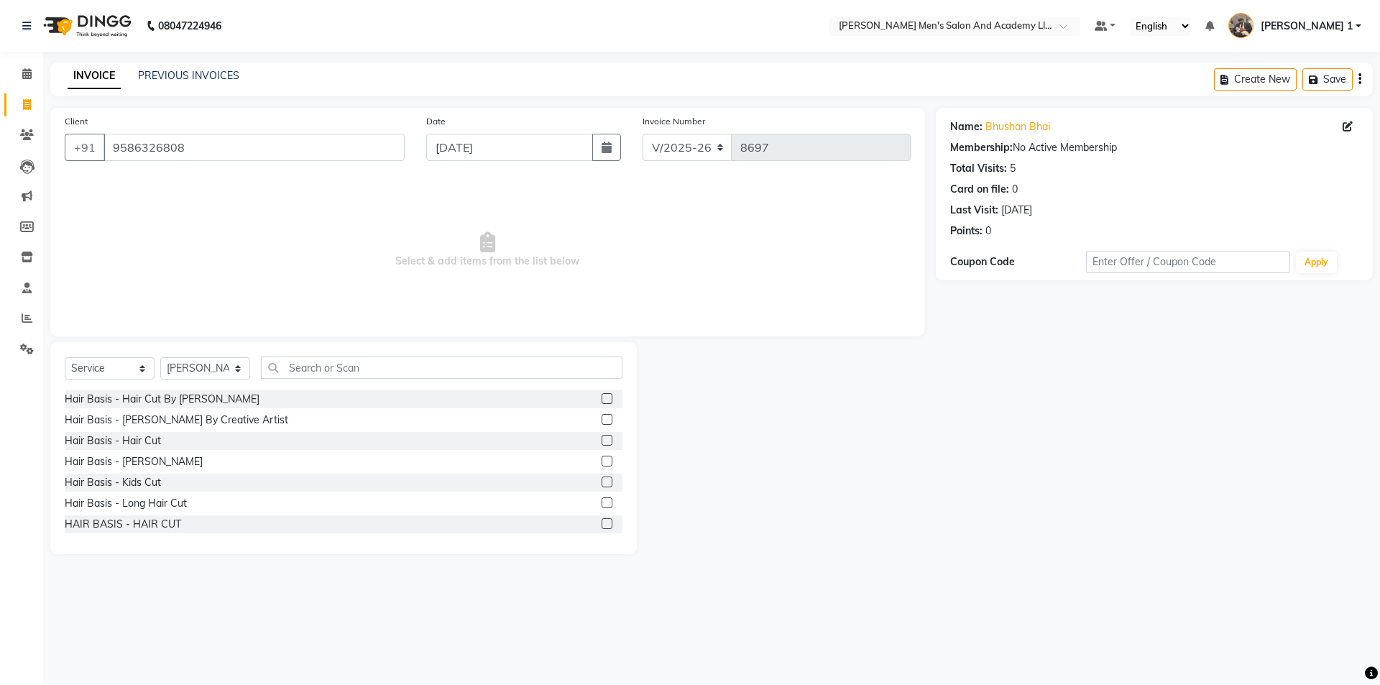
click at [577, 344] on div "Select Service Product Membership Package Voucher Prepaid Gift Card Select Styl…" at bounding box center [343, 448] width 587 height 212
click at [575, 338] on div "Client +91 9586326808 Date 04-09-2025 Invoice Number V/2025 V/2025-26 8697 Sele…" at bounding box center [488, 331] width 897 height 446
click at [570, 327] on div "Client +91 9586326808 Date 04-09-2025 Invoice Number V/2025 V/2025-26 8697 Sele…" at bounding box center [487, 222] width 875 height 229
click at [564, 331] on div "Client +91 9586326808 Date 04-09-2025 Invoice Number V/2025 V/2025-26 8697 Sele…" at bounding box center [487, 222] width 875 height 229
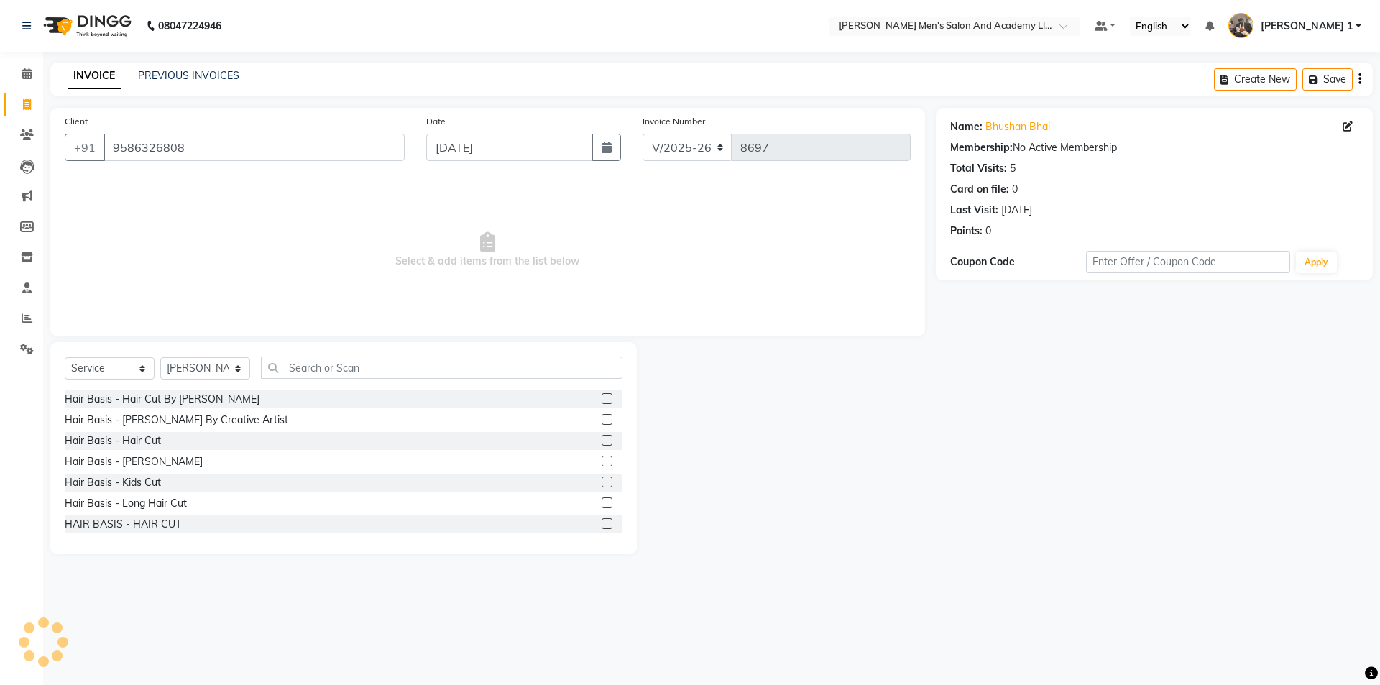
drag, startPoint x: 562, startPoint y: 336, endPoint x: 618, endPoint y: 360, distance: 61.6
click at [577, 346] on div "Client +91 9586326808 Date 04-09-2025 Invoice Number V/2025 V/2025-26 8697 Sele…" at bounding box center [488, 331] width 897 height 446
click at [619, 357] on div "Select Service Product Membership Package Voucher Prepaid Gift Card Select Styl…" at bounding box center [343, 448] width 587 height 212
drag, startPoint x: 519, startPoint y: 390, endPoint x: 502, endPoint y: 406, distance: 23.9
drag, startPoint x: 502, startPoint y: 406, endPoint x: 518, endPoint y: 398, distance: 17.7
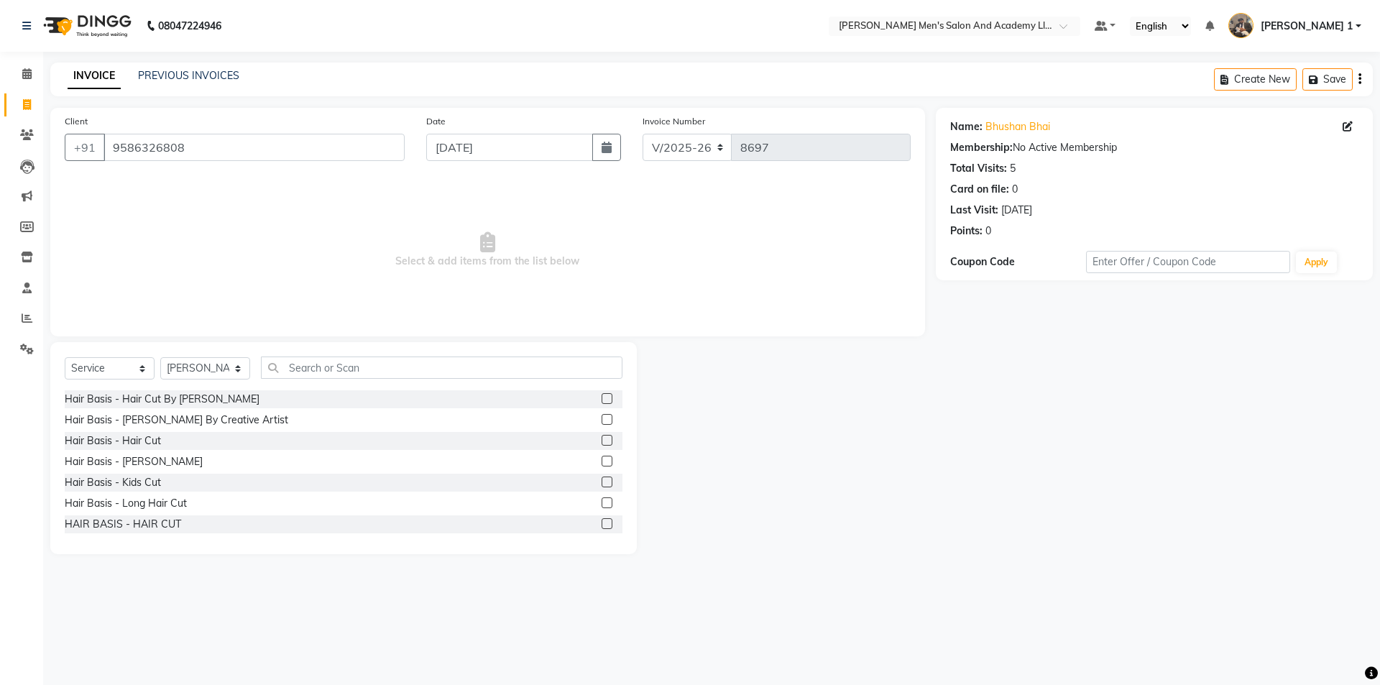
drag, startPoint x: 525, startPoint y: 396, endPoint x: 337, endPoint y: 459, distance: 198.0
drag, startPoint x: 337, startPoint y: 459, endPoint x: 467, endPoint y: 466, distance: 130.3
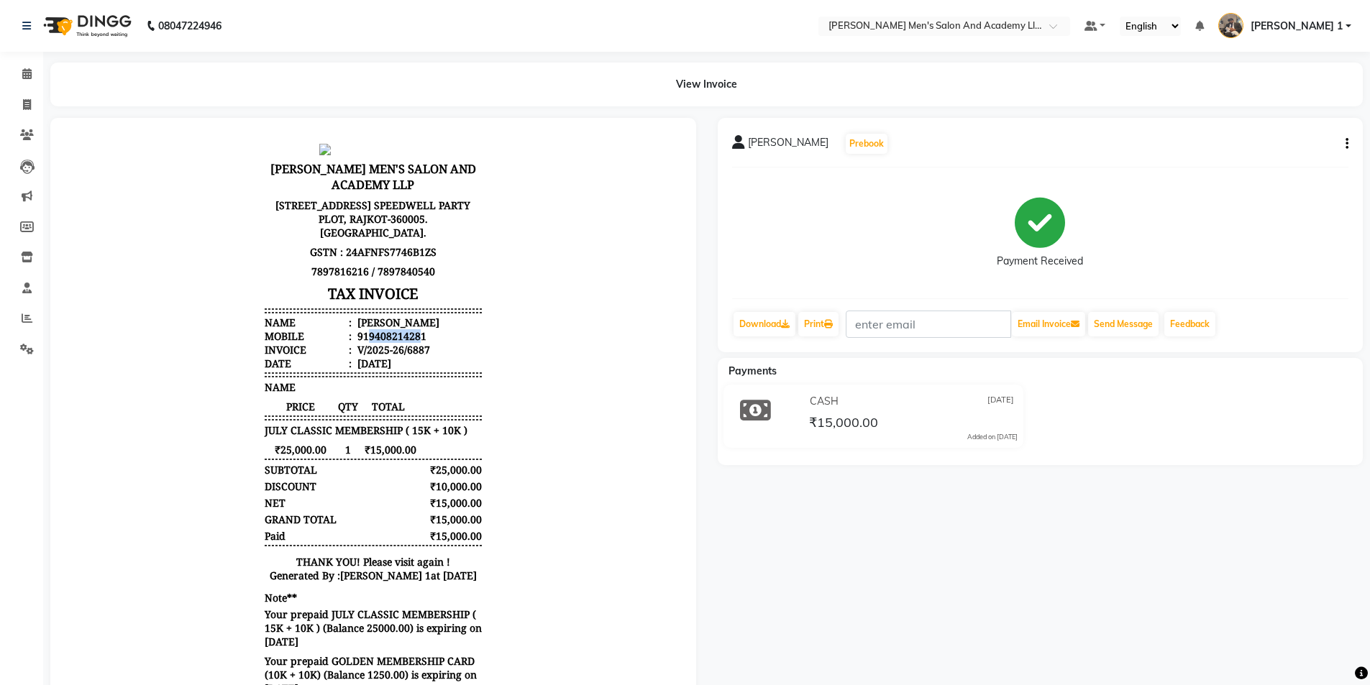
drag, startPoint x: 356, startPoint y: 334, endPoint x: 413, endPoint y: 334, distance: 56.8
click at [411, 335] on div "919408214281" at bounding box center [390, 336] width 72 height 14
copy div "9408214281"
click at [29, 110] on span at bounding box center [26, 105] width 25 height 17
select select "service"
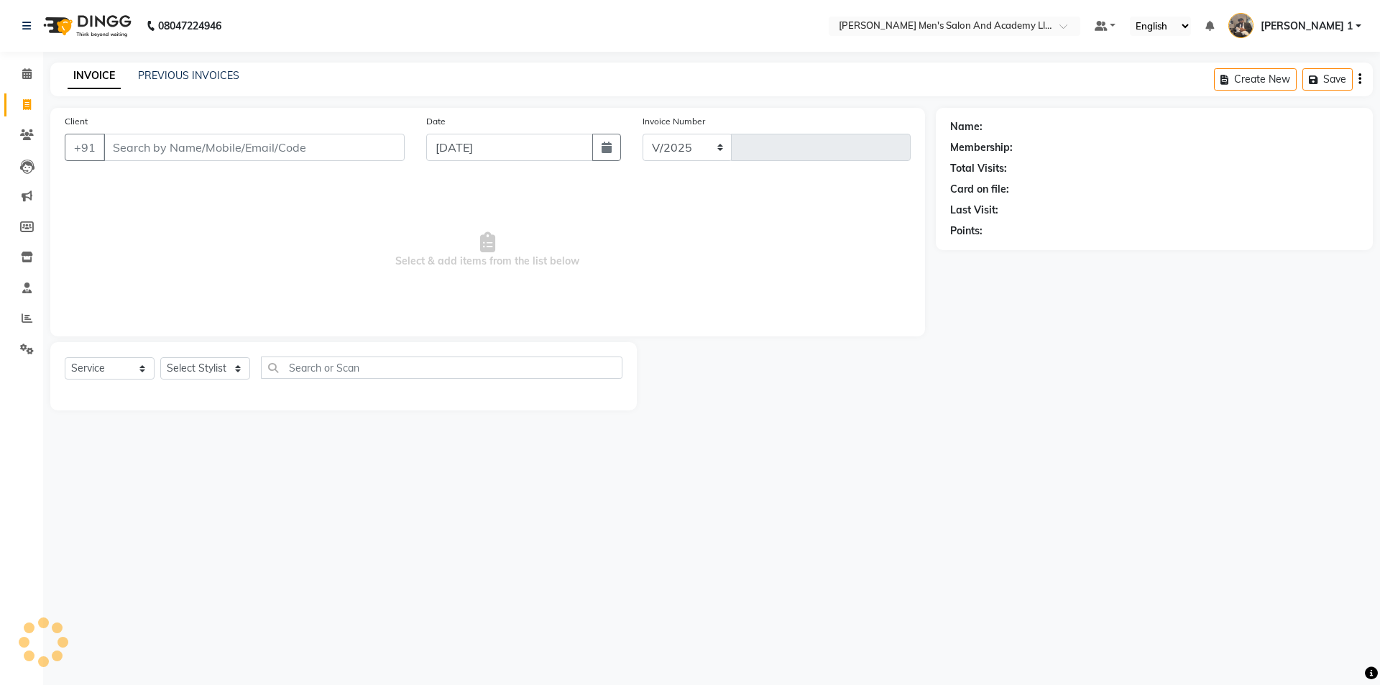
select select "6752"
type input "8694"
select select "6752"
select select "service"
click at [26, 319] on icon at bounding box center [27, 318] width 11 height 11
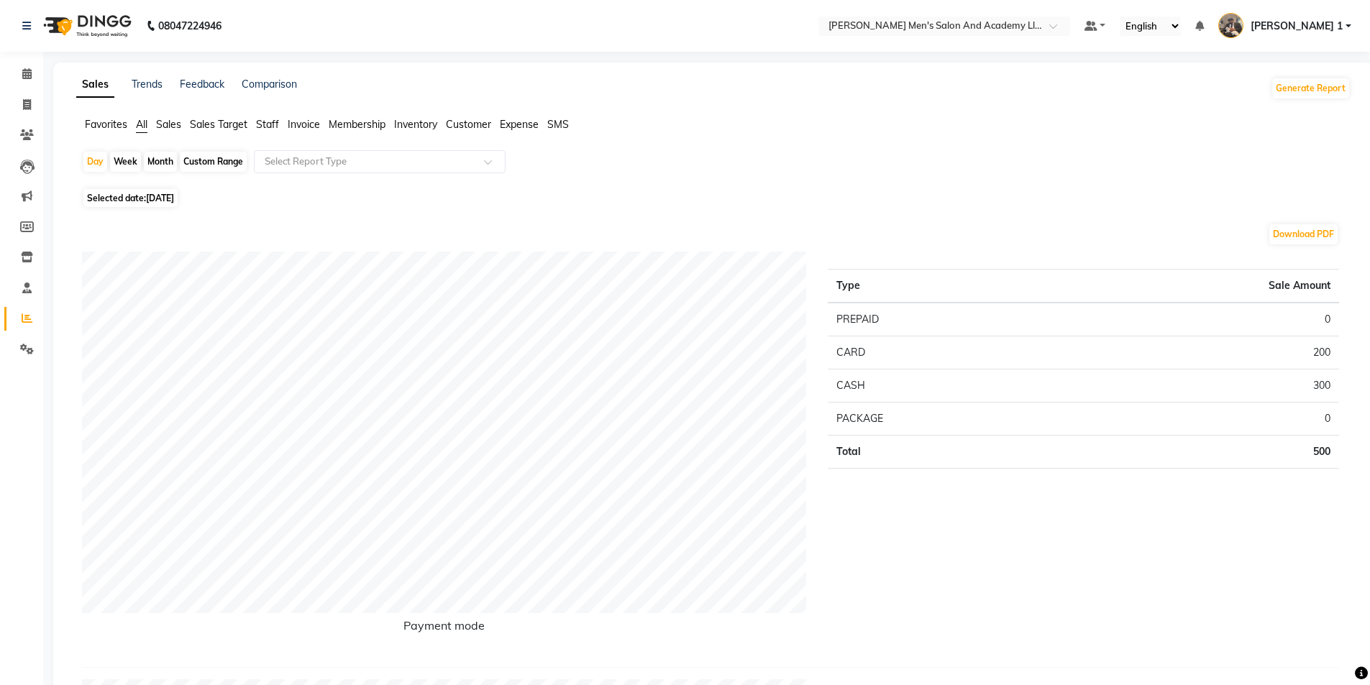
click at [159, 155] on div "Month" at bounding box center [160, 162] width 33 height 20
select select "9"
select select "2025"
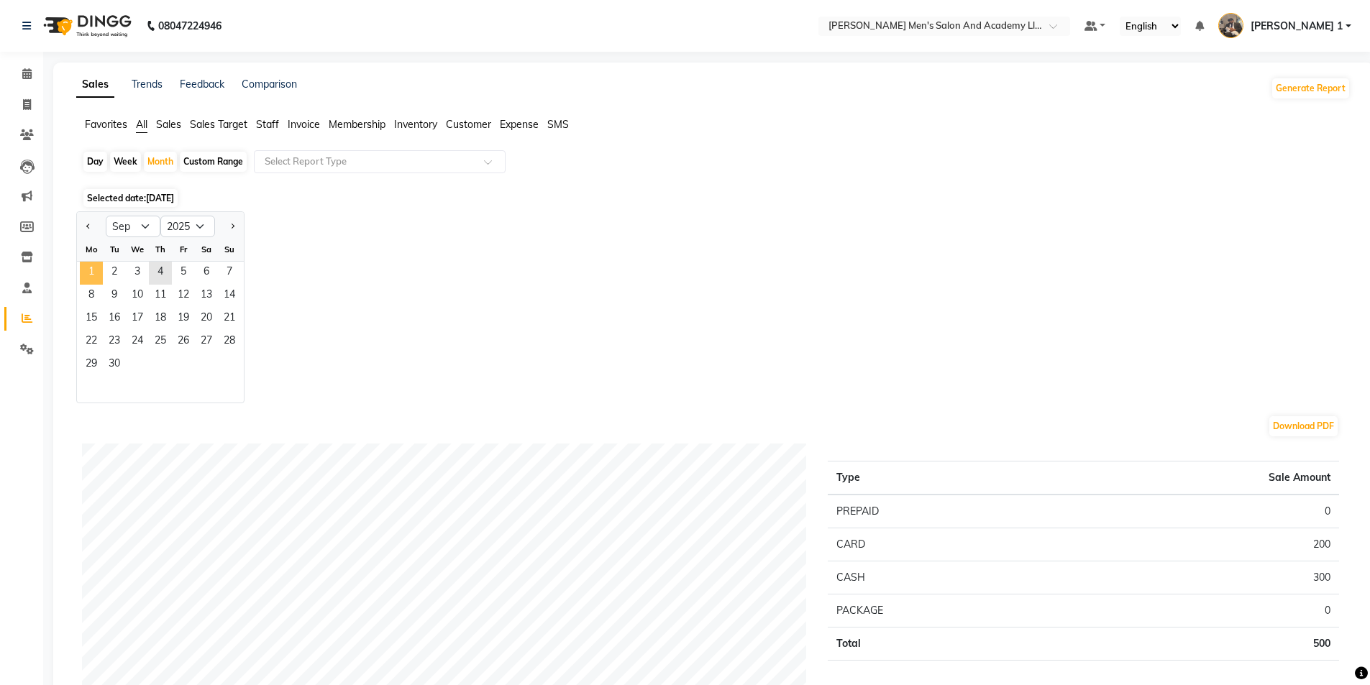
click at [91, 273] on span "1" at bounding box center [91, 273] width 23 height 23
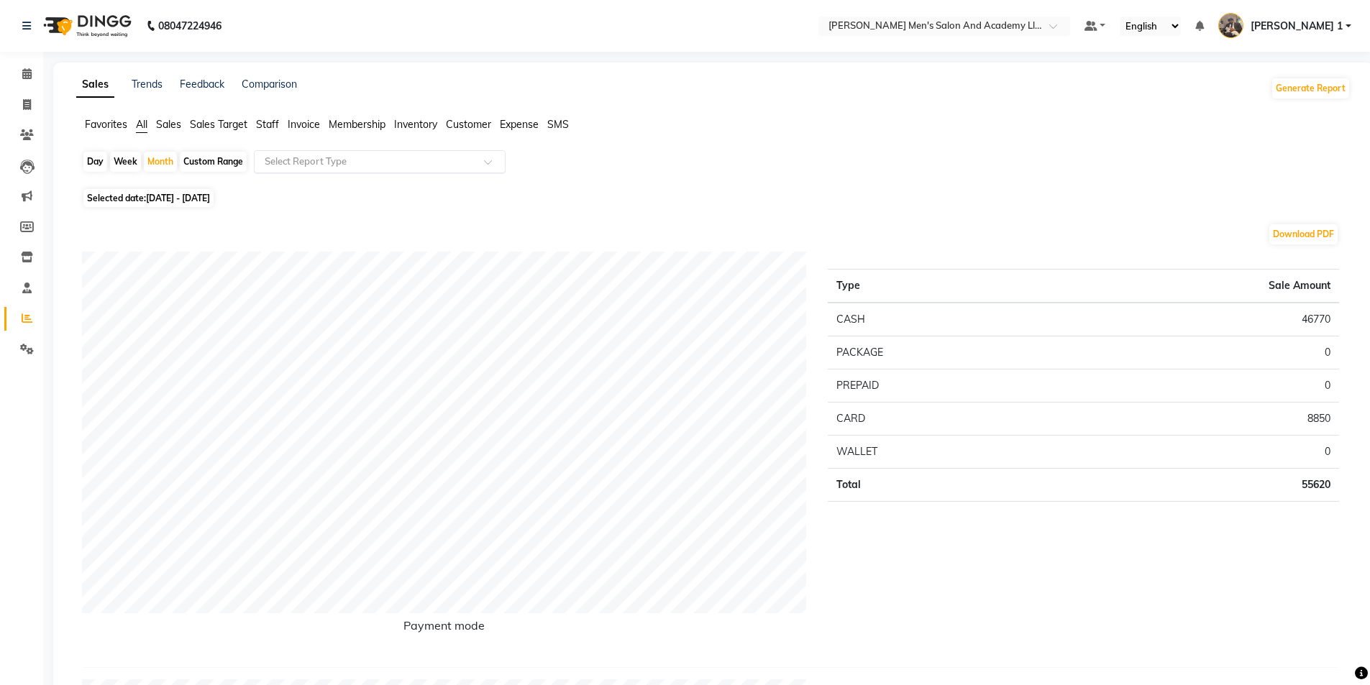
click at [324, 165] on input "text" at bounding box center [365, 162] width 207 height 14
click at [262, 121] on span "Staff" at bounding box center [267, 124] width 23 height 13
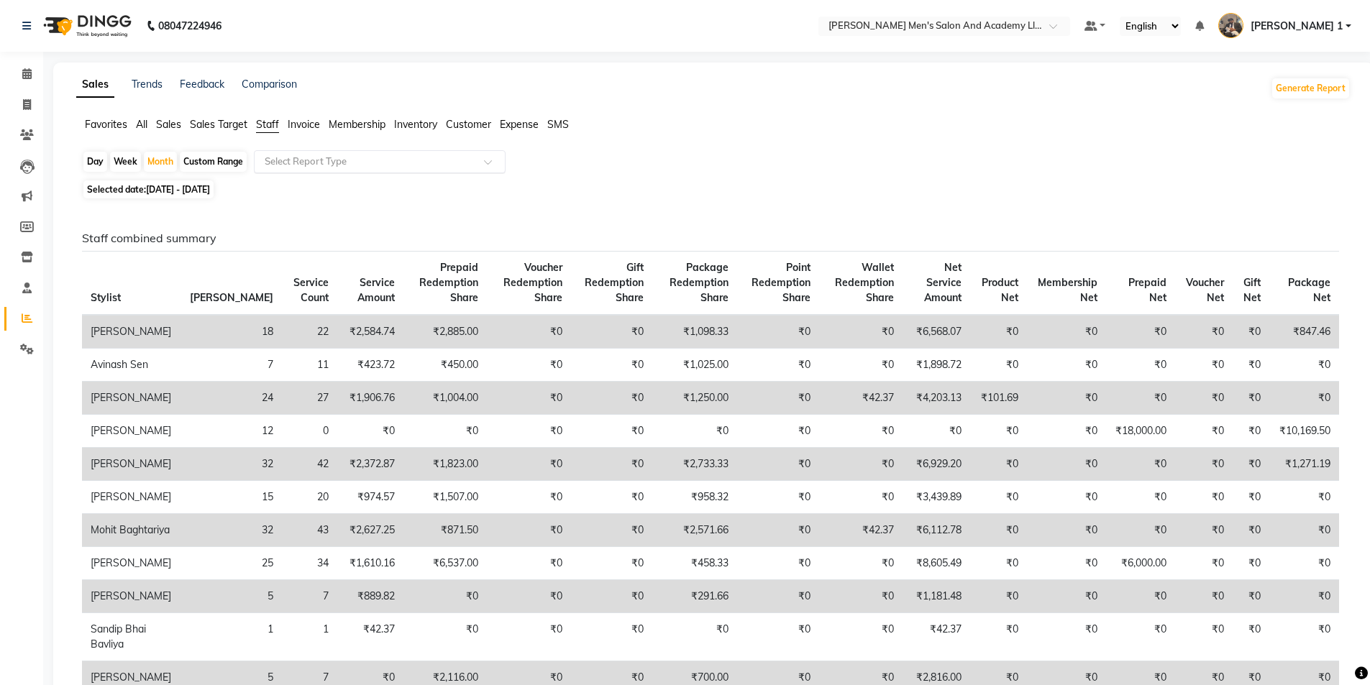
click at [317, 162] on input "text" at bounding box center [365, 162] width 207 height 14
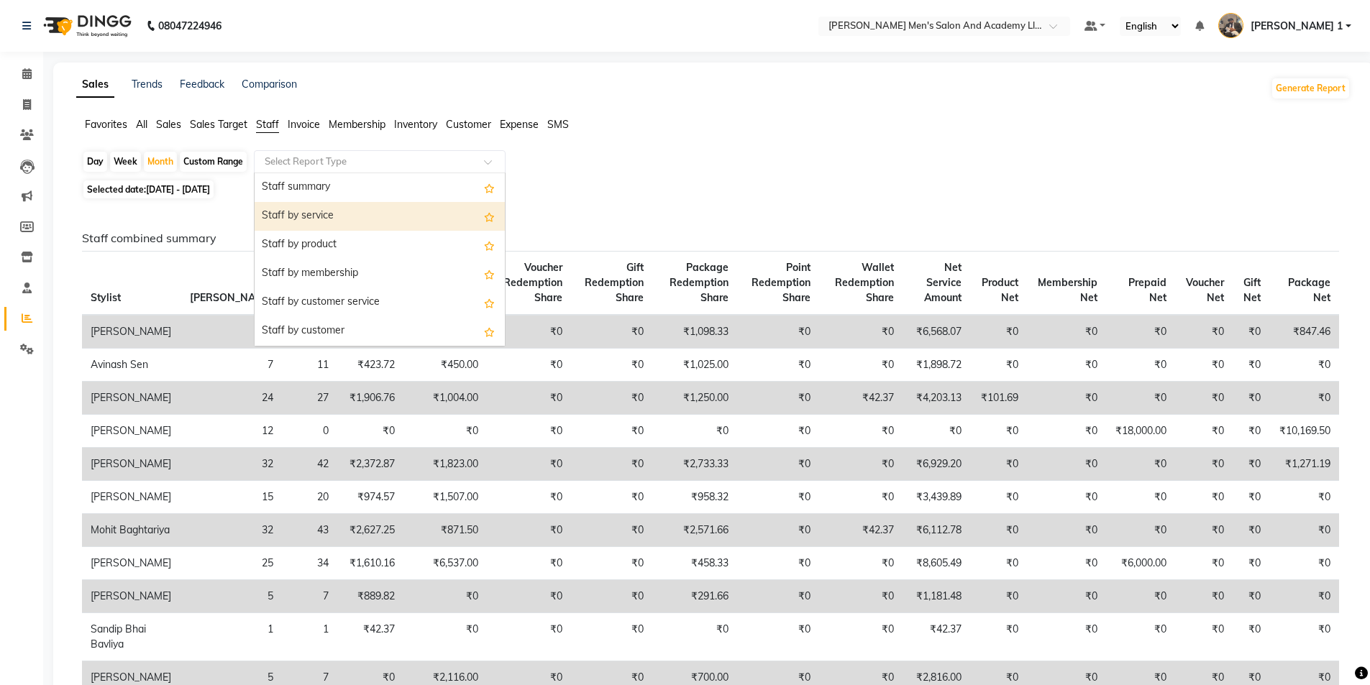
click at [311, 208] on div "Staff by service" at bounding box center [380, 216] width 250 height 29
select select "full_report"
select select "csv"
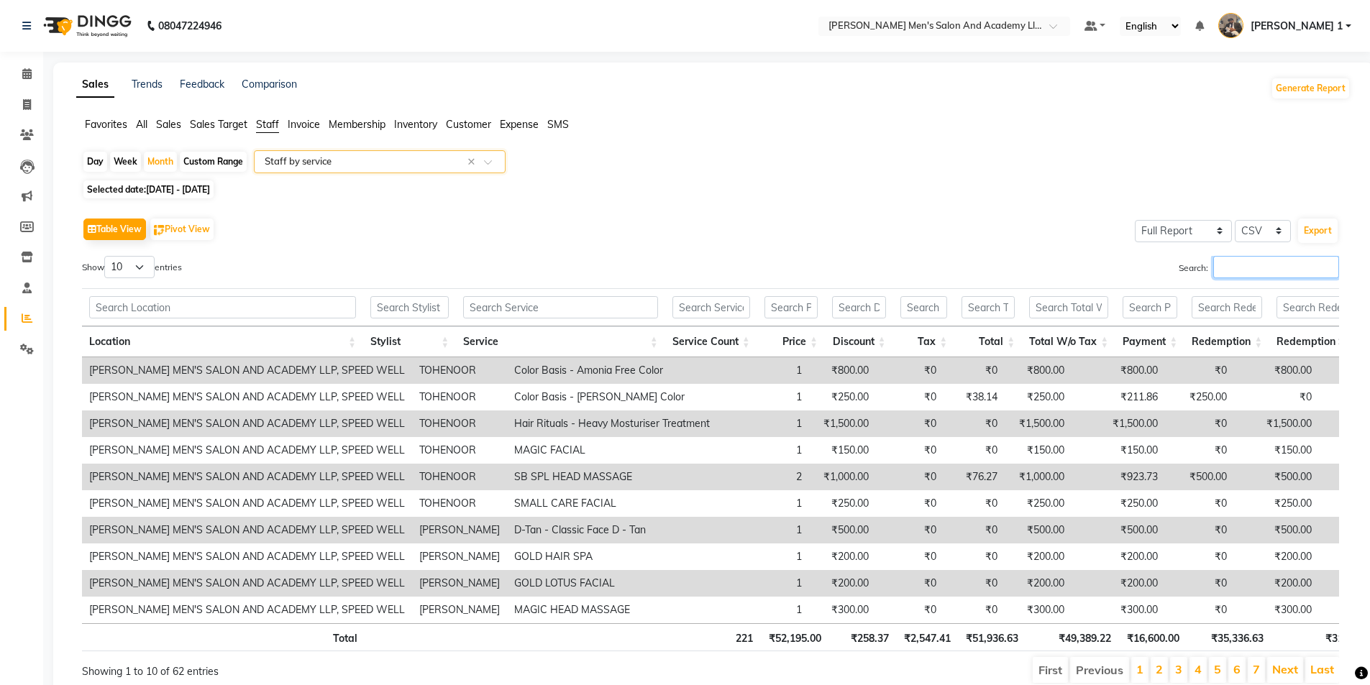
click at [1253, 270] on input "Search:" at bounding box center [1276, 267] width 126 height 22
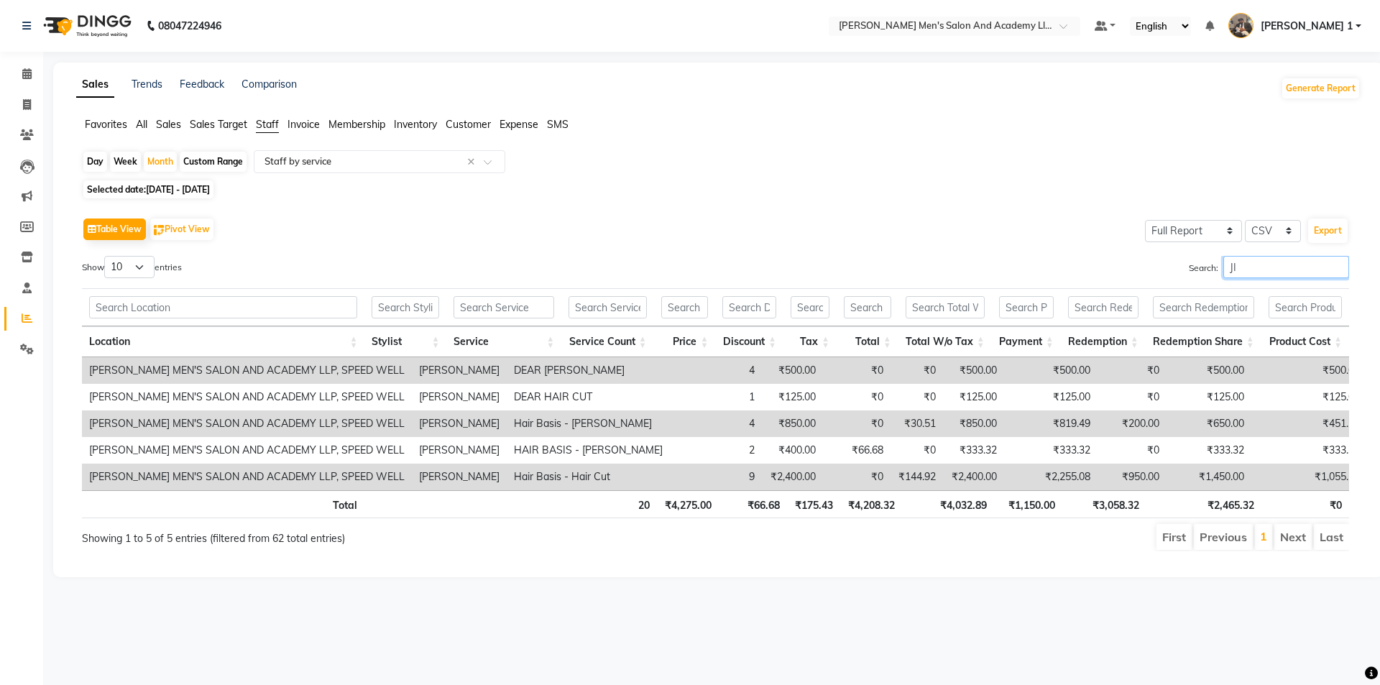
type input "JI"
click at [88, 160] on div "Day" at bounding box center [95, 162] width 24 height 20
select select "9"
select select "2025"
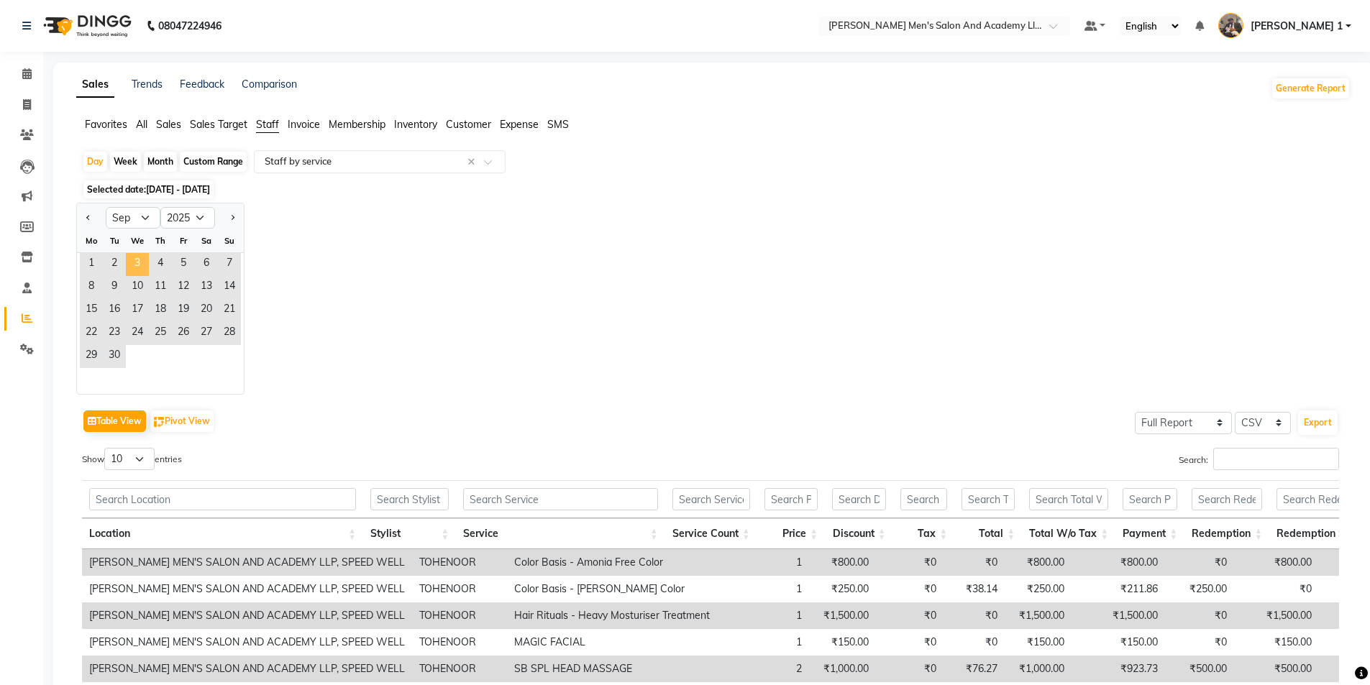
click at [143, 255] on span "3" at bounding box center [137, 264] width 23 height 23
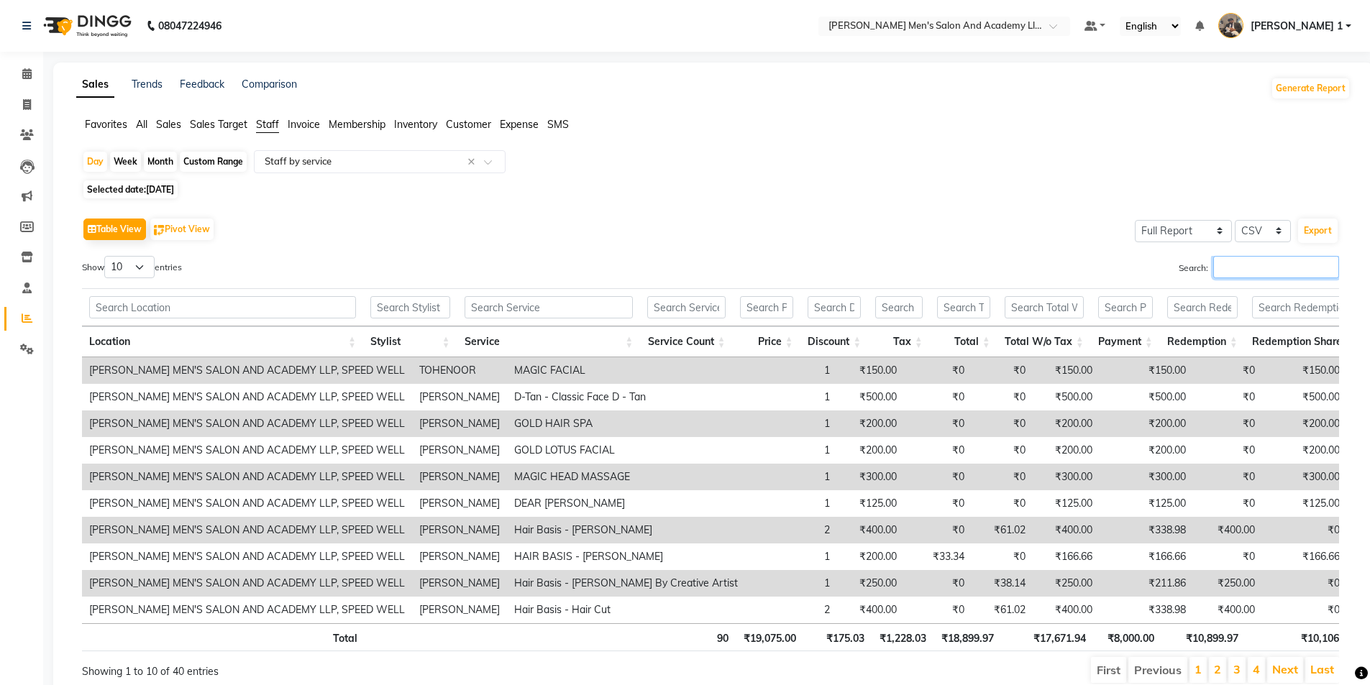
click at [1260, 271] on input "Search:" at bounding box center [1276, 267] width 126 height 22
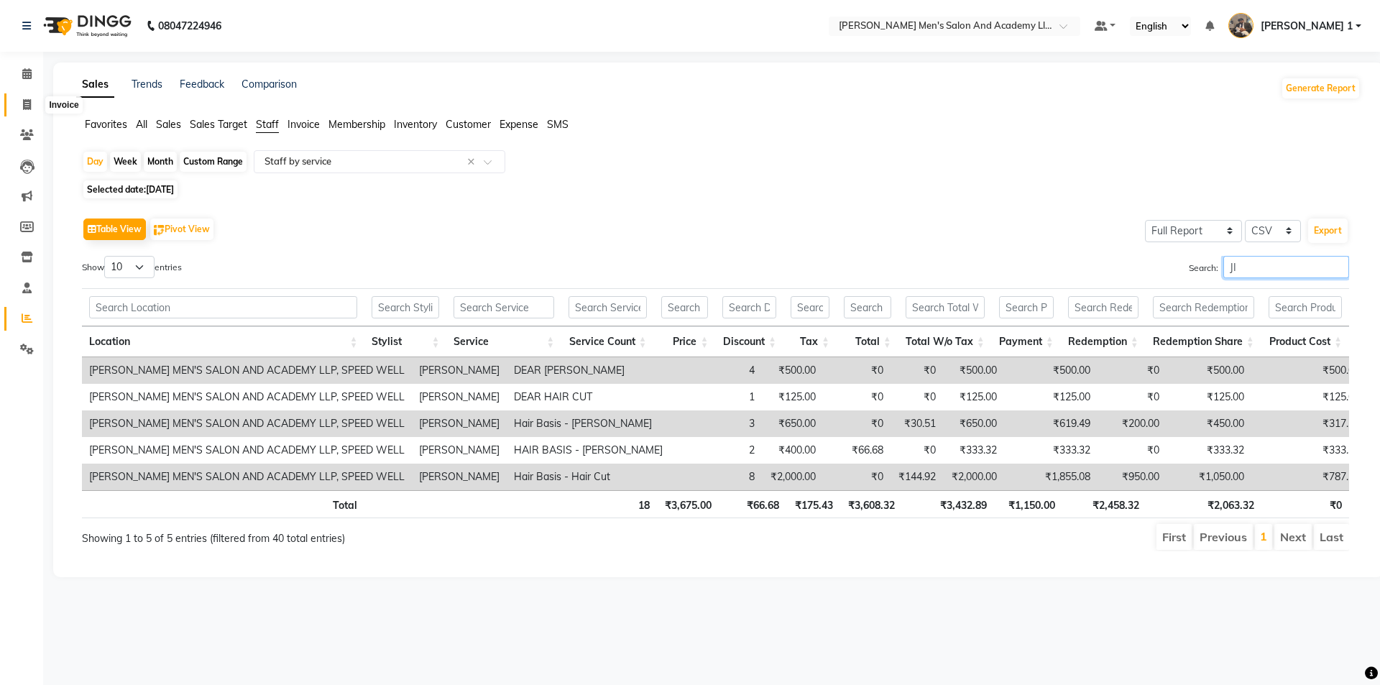
type input "JI"
click at [23, 102] on icon at bounding box center [27, 104] width 8 height 11
select select "service"
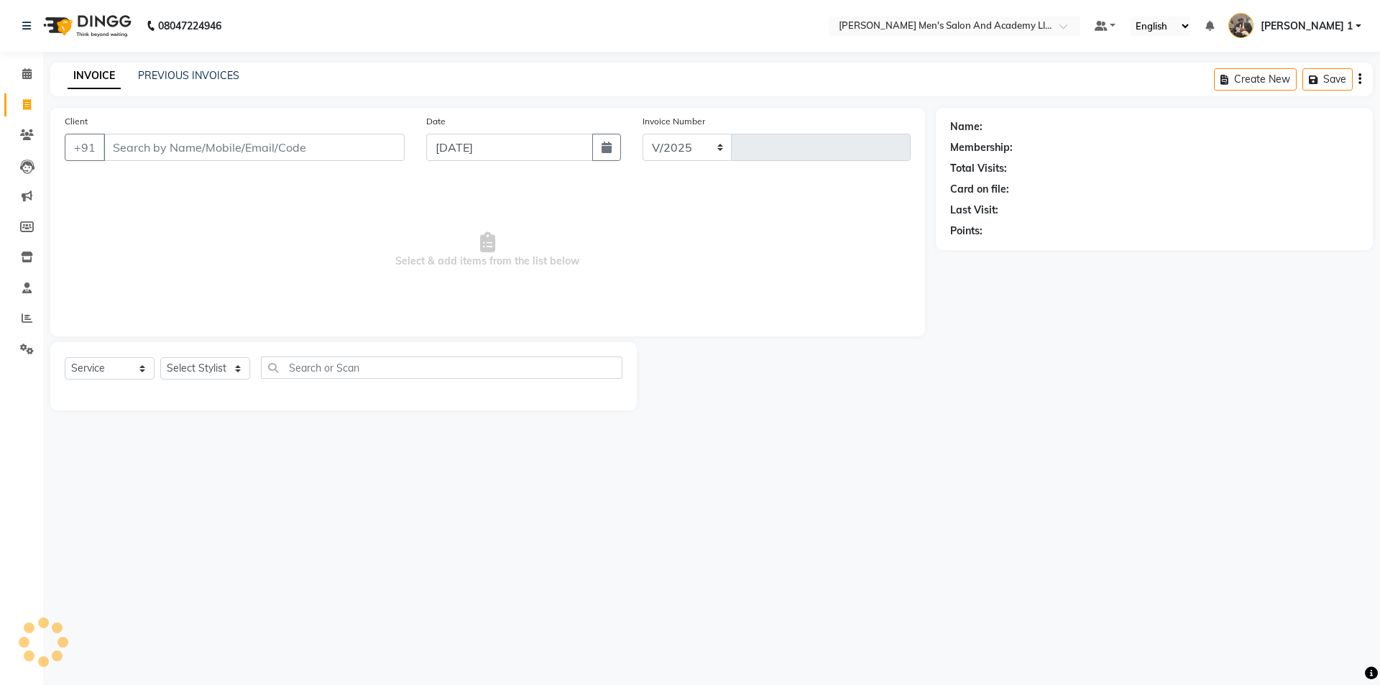
select select "6752"
type input "8697"
select select "6752"
select select "service"
click at [217, 145] on input "Client" at bounding box center [254, 147] width 301 height 27
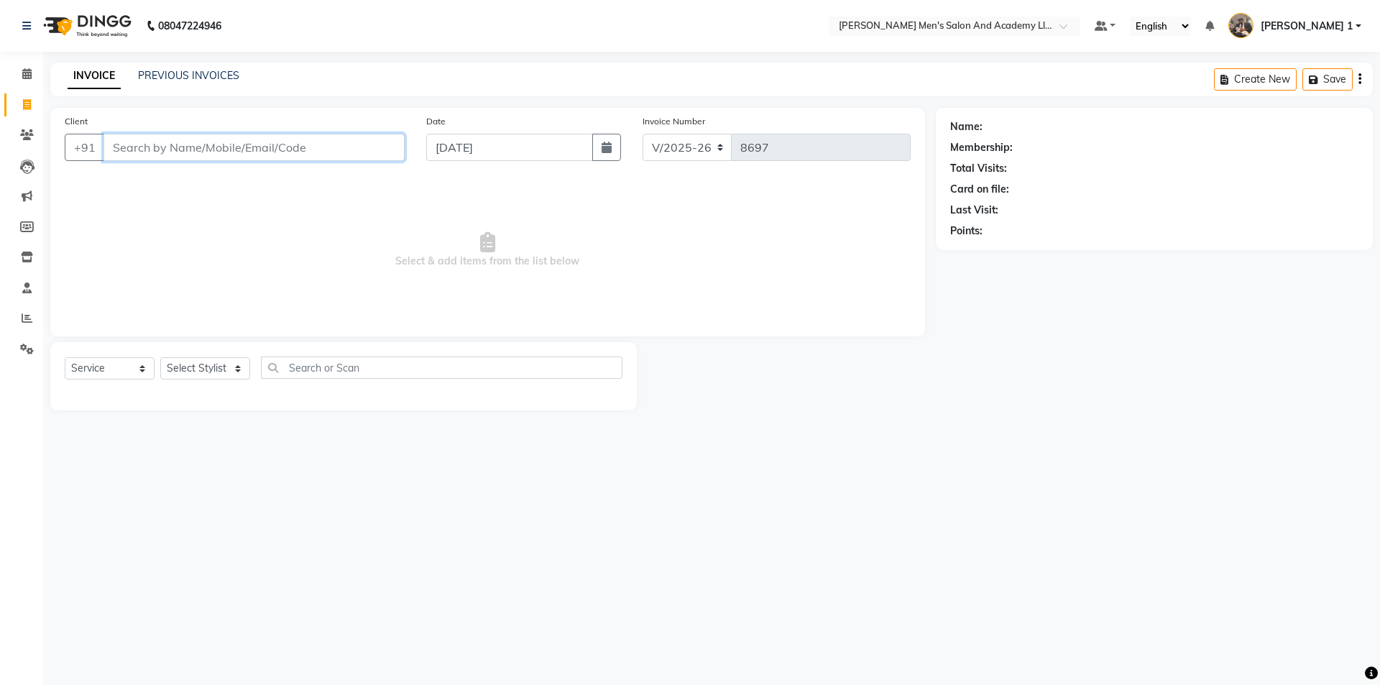
click at [215, 155] on input "Client" at bounding box center [254, 147] width 301 height 27
click at [215, 153] on input "Client" at bounding box center [254, 147] width 301 height 27
click at [218, 146] on input "Client" at bounding box center [254, 147] width 301 height 27
click at [219, 150] on input "Client" at bounding box center [254, 147] width 301 height 27
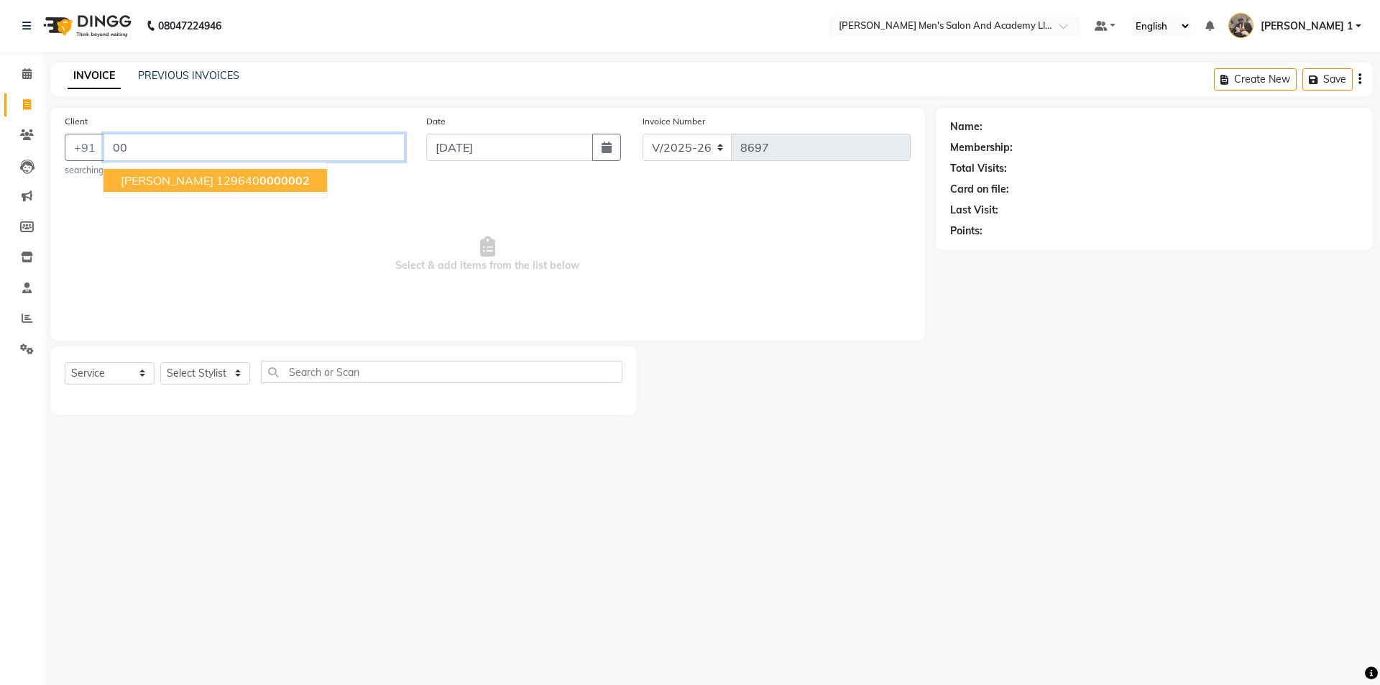
type input "0"
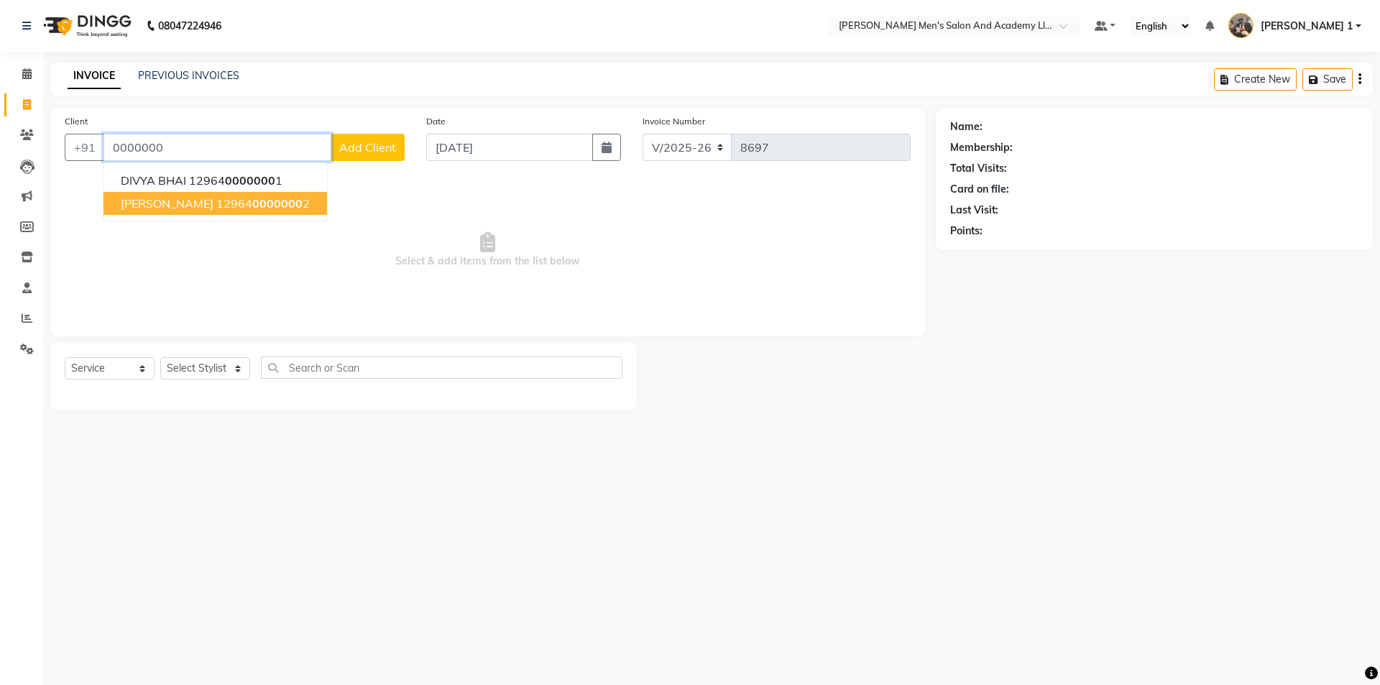
click at [117, 210] on button "[PERSON_NAME] 12964 0000000 2" at bounding box center [216, 203] width 224 height 23
type input "1296400000002"
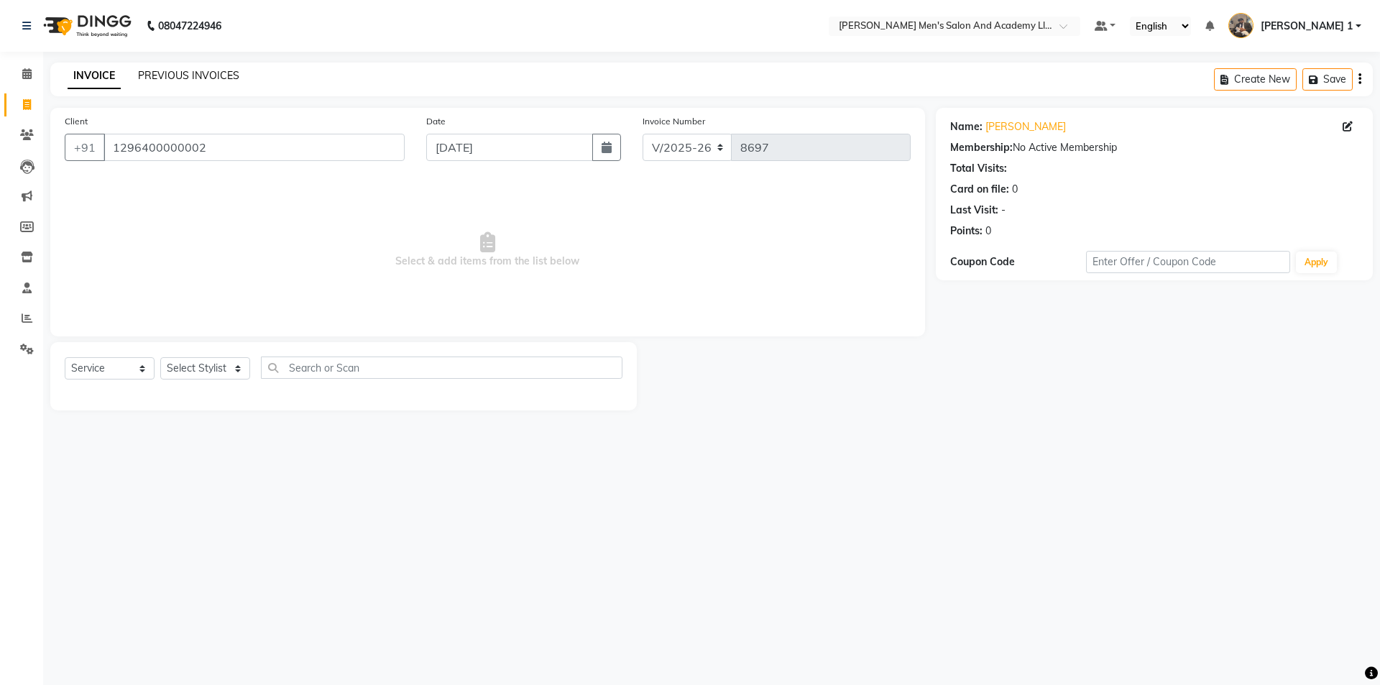
click at [164, 78] on link "PREVIOUS INVOICES" at bounding box center [188, 75] width 101 height 13
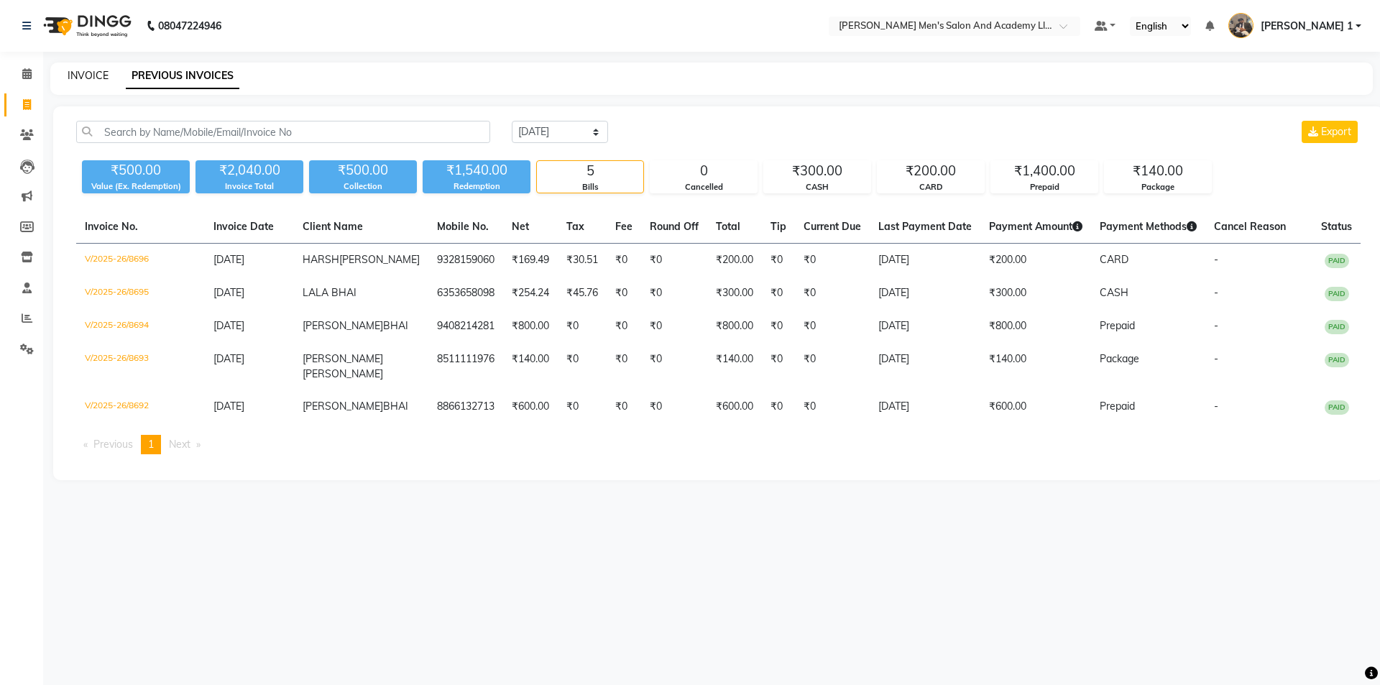
click at [106, 70] on link "INVOICE" at bounding box center [88, 75] width 41 height 13
select select "6752"
select select "service"
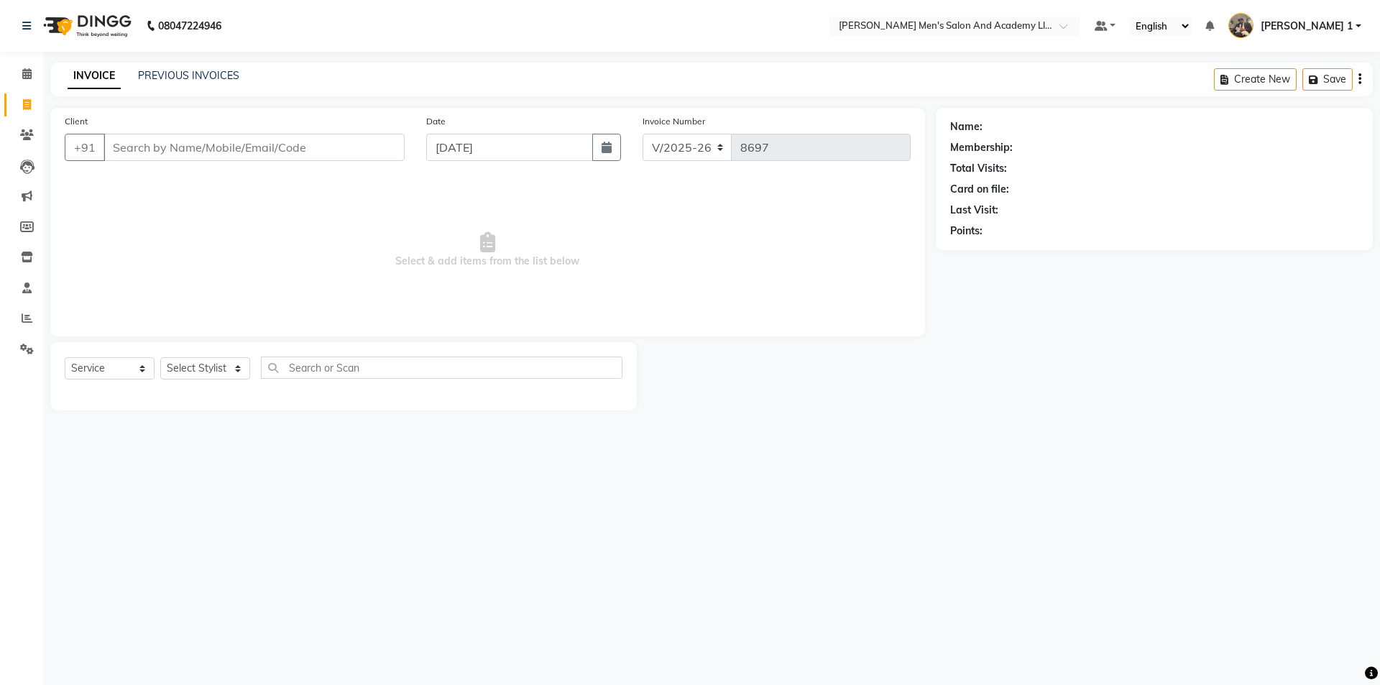
click at [211, 150] on input "Client" at bounding box center [254, 147] width 301 height 27
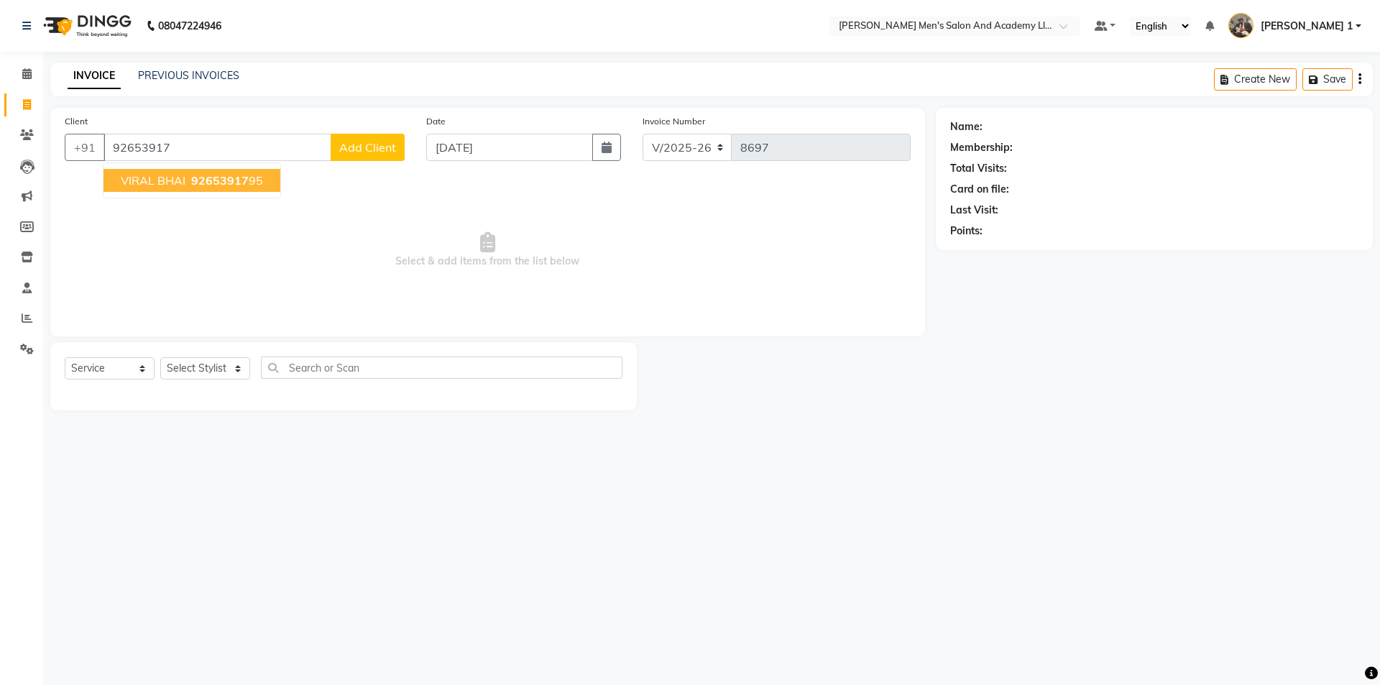
click at [144, 172] on button "VIRAL BHAI 92653917 95" at bounding box center [192, 180] width 177 height 23
type input "9265391795"
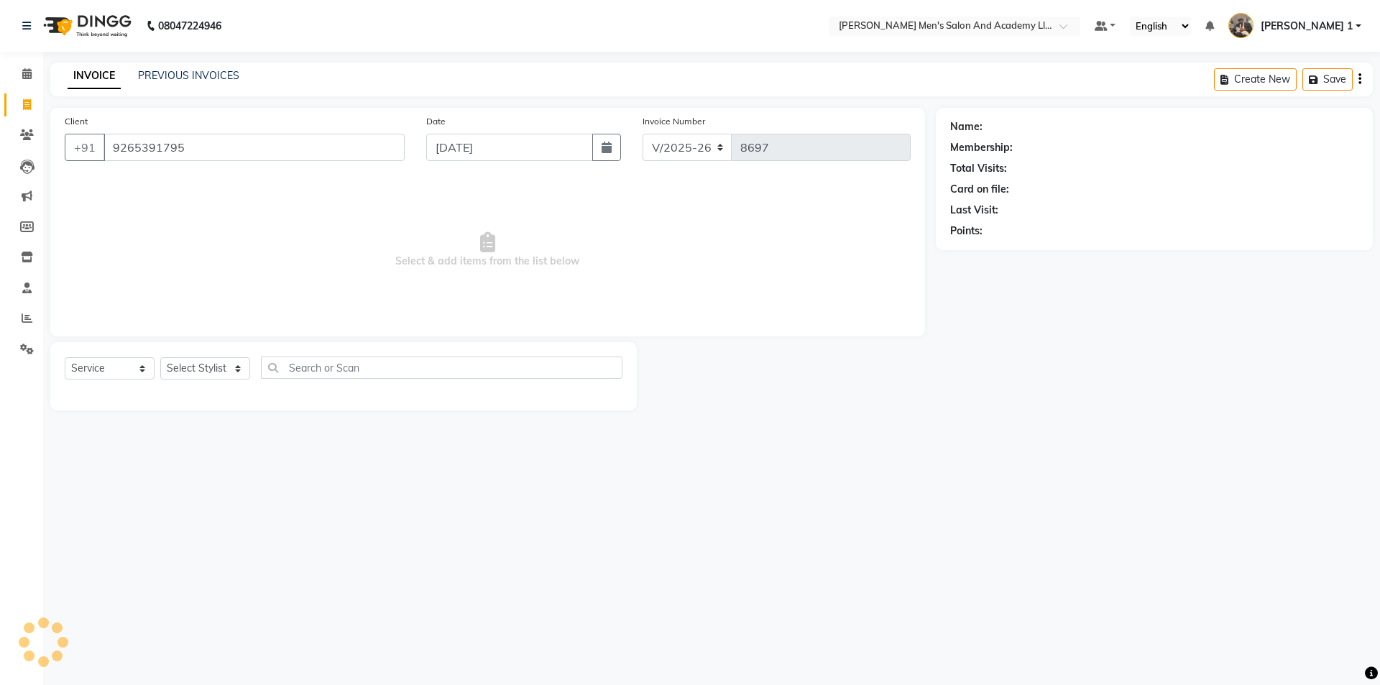
drag, startPoint x: 145, startPoint y: 173, endPoint x: 135, endPoint y: 180, distance: 11.4
click at [145, 175] on div "Client +91 9265391795 Date 04-09-2025 Invoice Number V/2025 V/2025-26 8697 Sele…" at bounding box center [487, 222] width 875 height 229
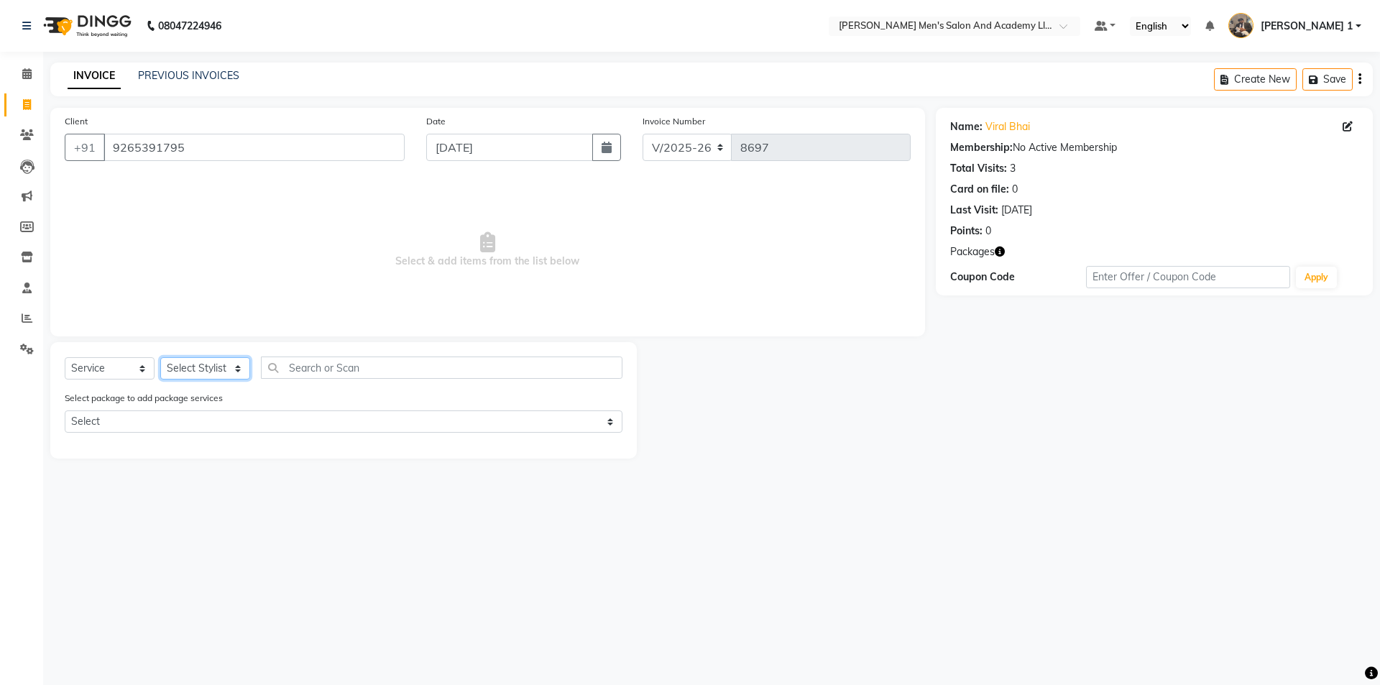
drag, startPoint x: 221, startPoint y: 372, endPoint x: 219, endPoint y: 364, distance: 8.4
click at [221, 372] on select "Select Stylist [PERSON_NAME] [PERSON_NAME] [PERSON_NAME] [PERSON_NAME] [PERSON_…" at bounding box center [205, 368] width 90 height 22
select select "68653"
click at [160, 357] on select "Select Stylist [PERSON_NAME] [PERSON_NAME] [PERSON_NAME] [PERSON_NAME] [PERSON_…" at bounding box center [205, 368] width 90 height 22
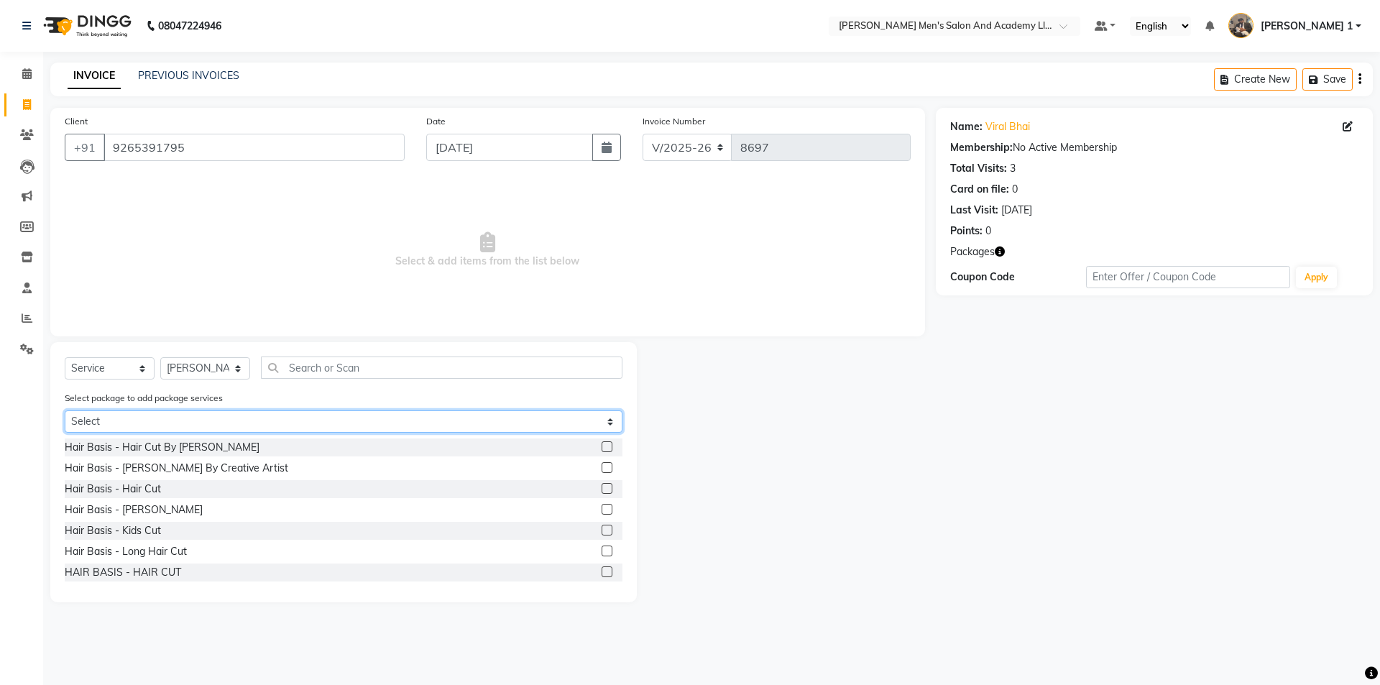
click at [150, 415] on select "Select MAVDI DEAR PACKAGE ( 6 BEARD) MAVDI DEAR PACKAGE ( 6 HAIR CUT)" at bounding box center [344, 422] width 558 height 22
select select "1: Object"
click at [65, 411] on select "Select MAVDI DEAR PACKAGE ( 6 BEARD) MAVDI DEAR PACKAGE ( 6 HAIR CUT)" at bounding box center [344, 422] width 558 height 22
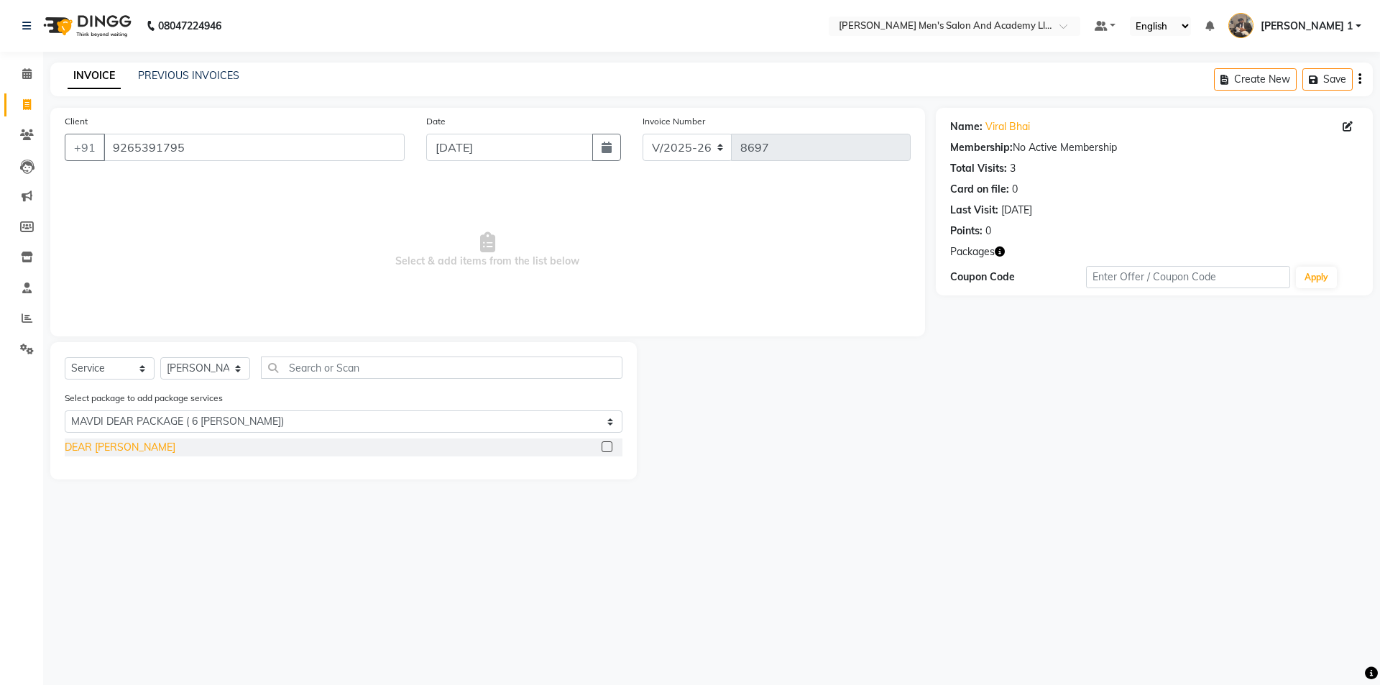
click at [119, 444] on div "DEAR BEARD" at bounding box center [120, 447] width 111 height 15
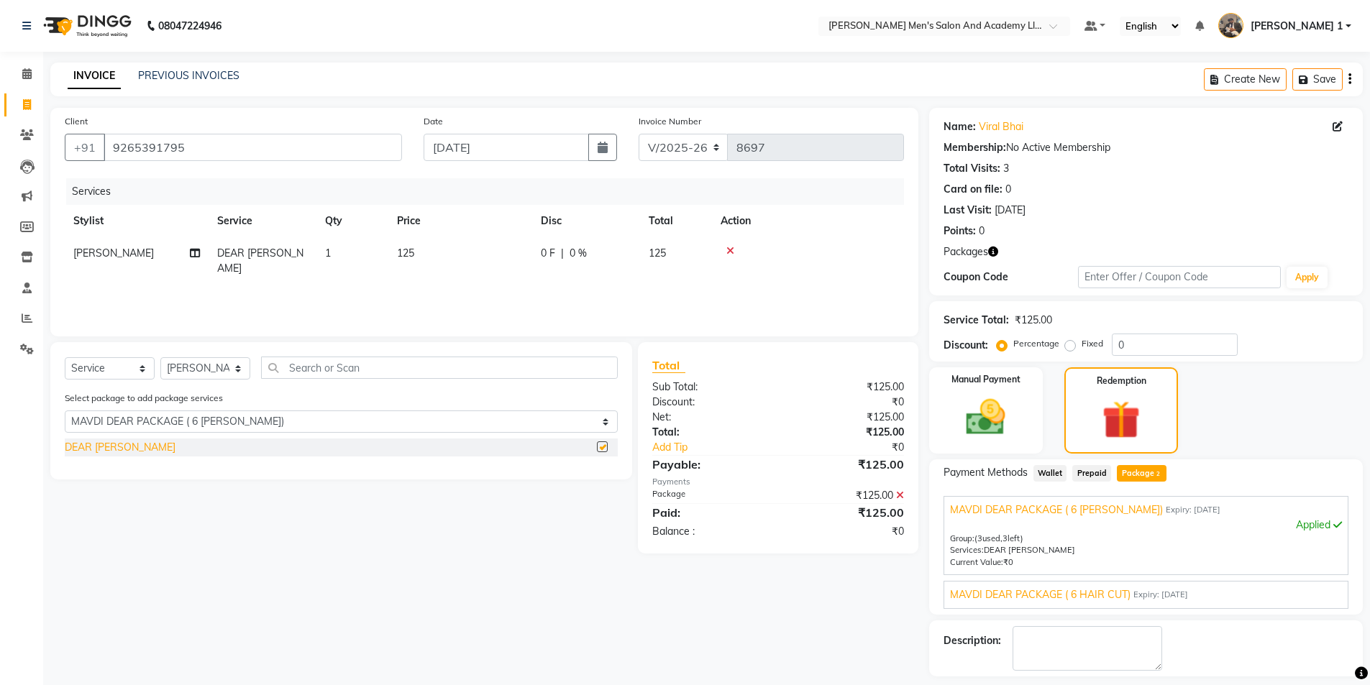
checkbox input "false"
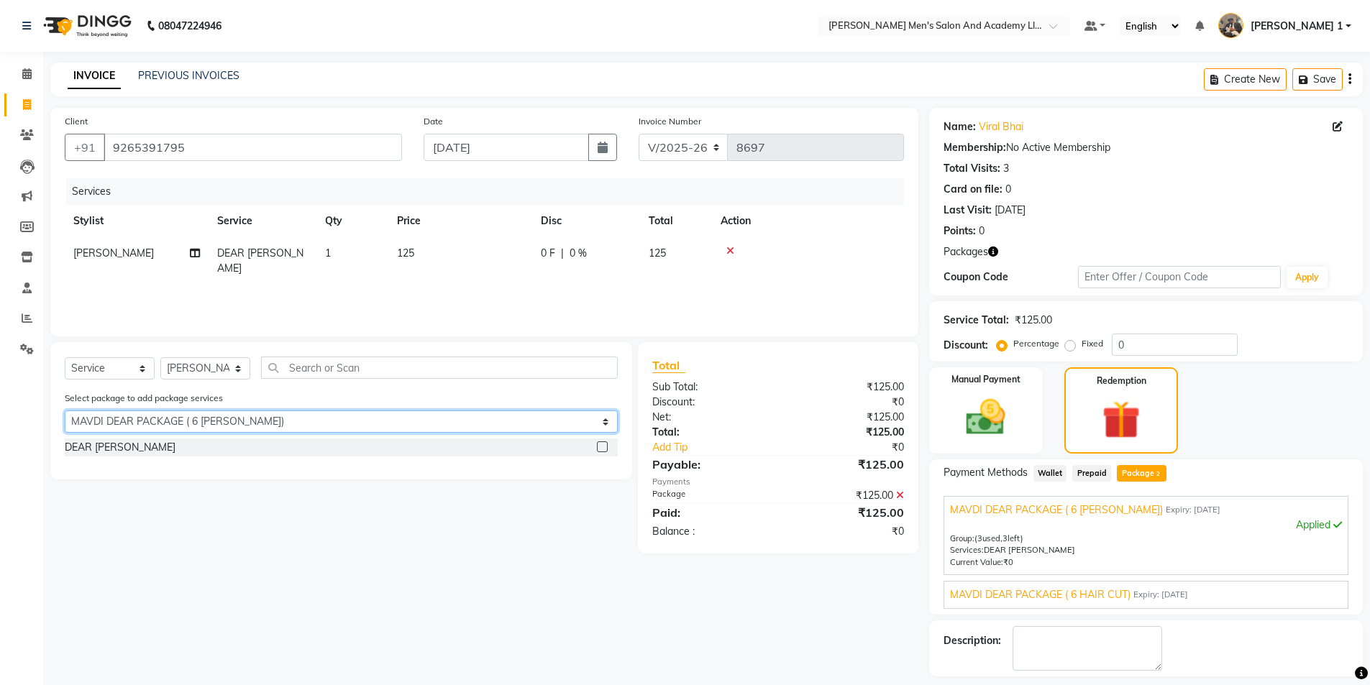
click at [147, 422] on select "Select MAVDI DEAR PACKAGE ( 6 BEARD) MAVDI DEAR PACKAGE ( 6 HAIR CUT)" at bounding box center [341, 422] width 553 height 22
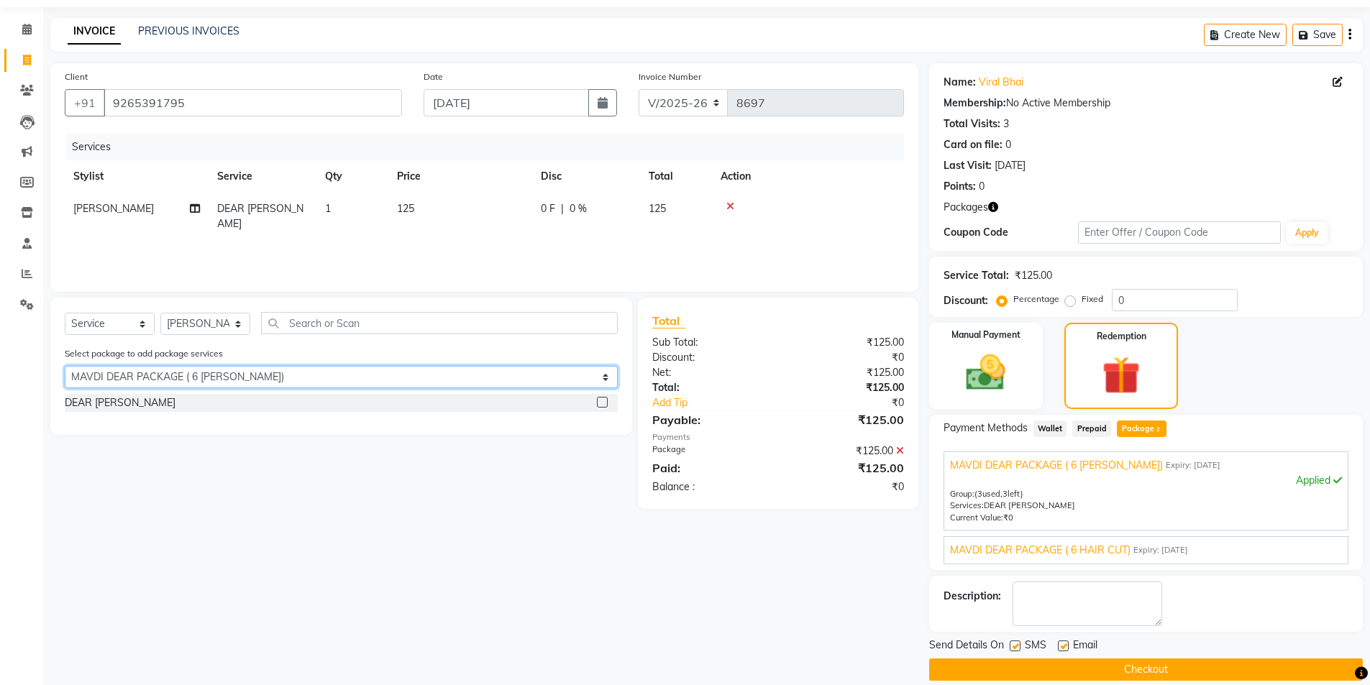
scroll to position [62, 0]
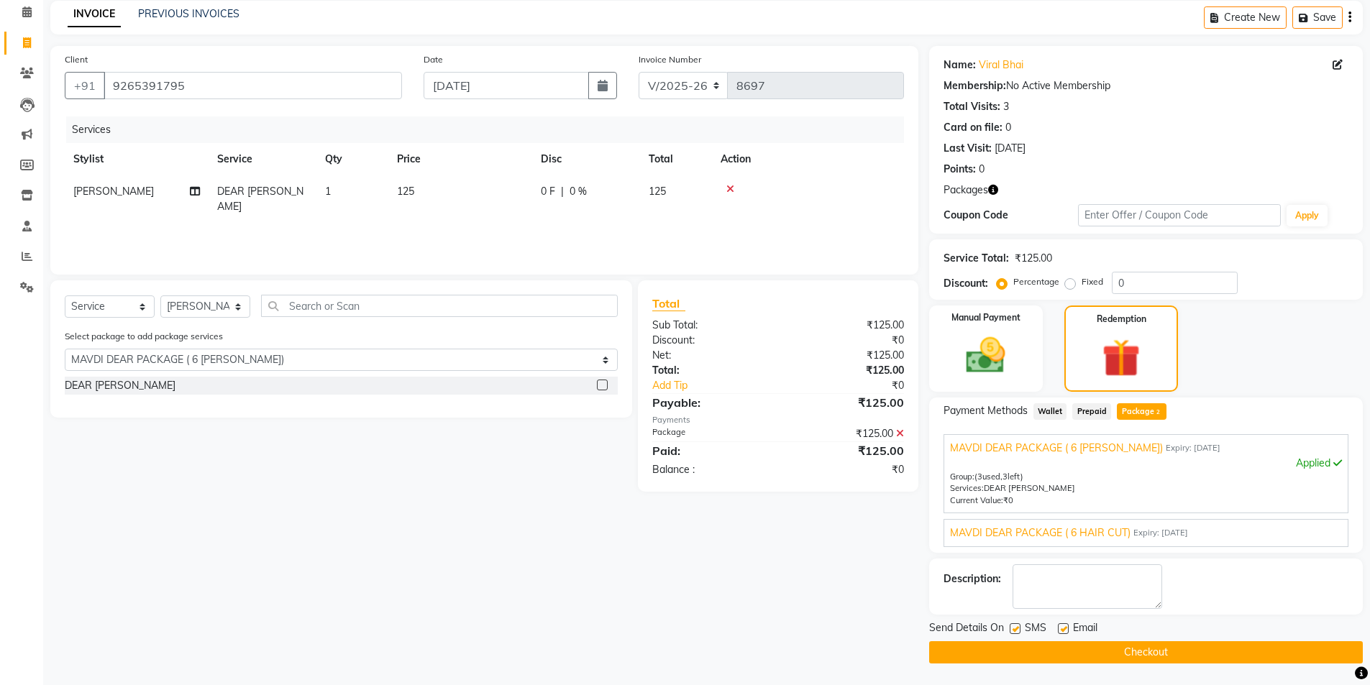
click at [1075, 528] on span "MAVDI DEAR PACKAGE ( 6 HAIR CUT)" at bounding box center [1040, 533] width 180 height 15
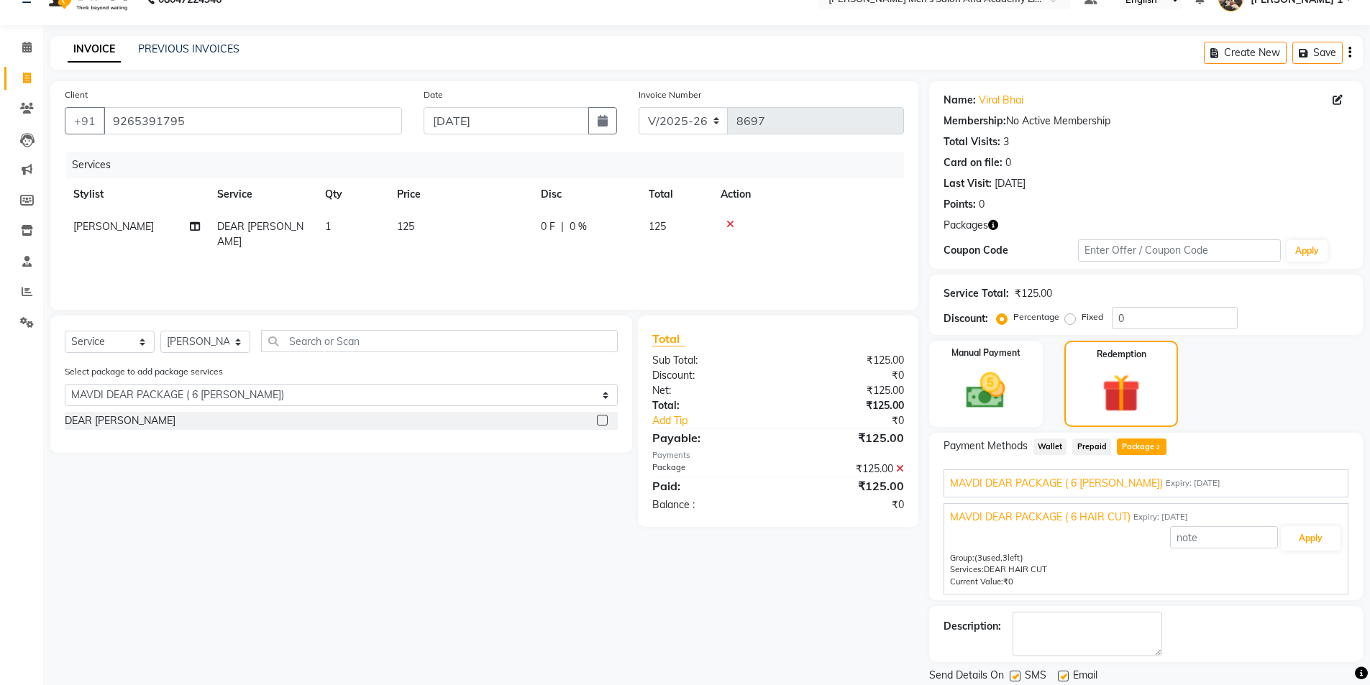
scroll to position [72, 0]
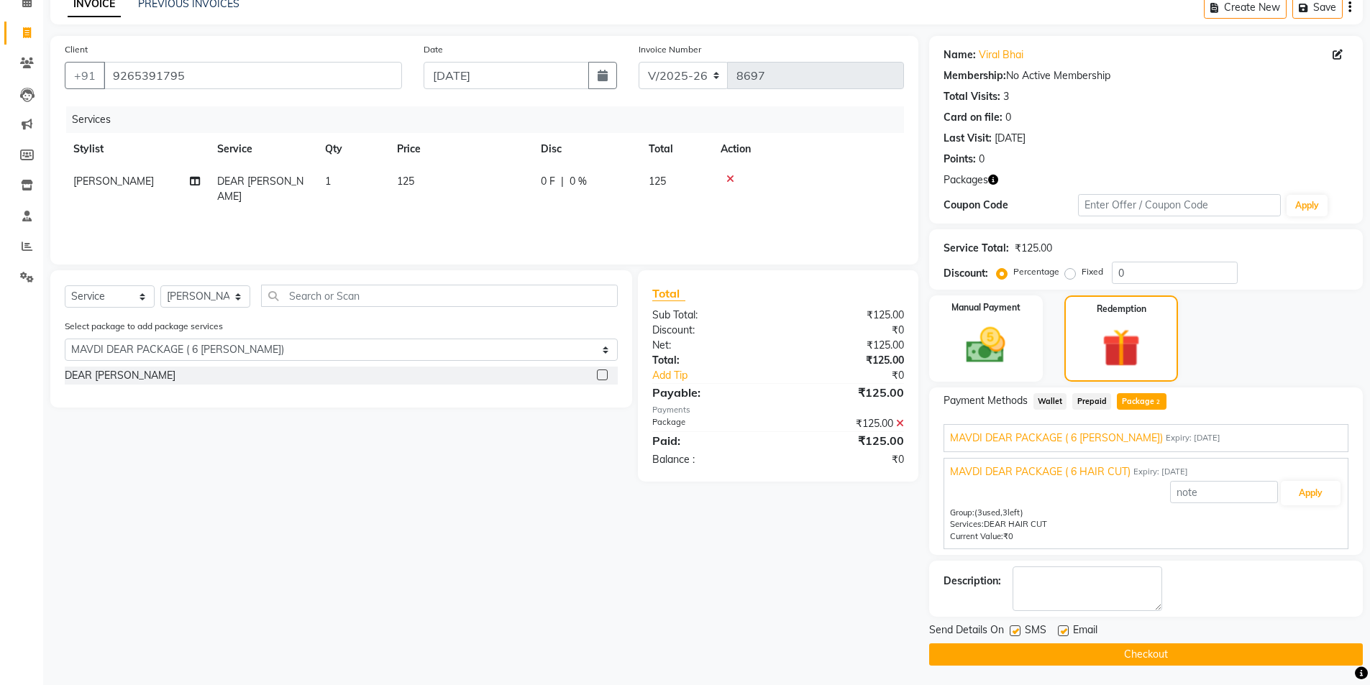
click at [1063, 631] on label at bounding box center [1063, 630] width 11 height 11
click at [1063, 631] on input "checkbox" at bounding box center [1062, 631] width 9 height 9
checkbox input "false"
drag, startPoint x: 1031, startPoint y: 654, endPoint x: 1031, endPoint y: 638, distance: 15.8
click at [1031, 638] on div "Send Details On SMS Email Checkout" at bounding box center [1146, 644] width 434 height 43
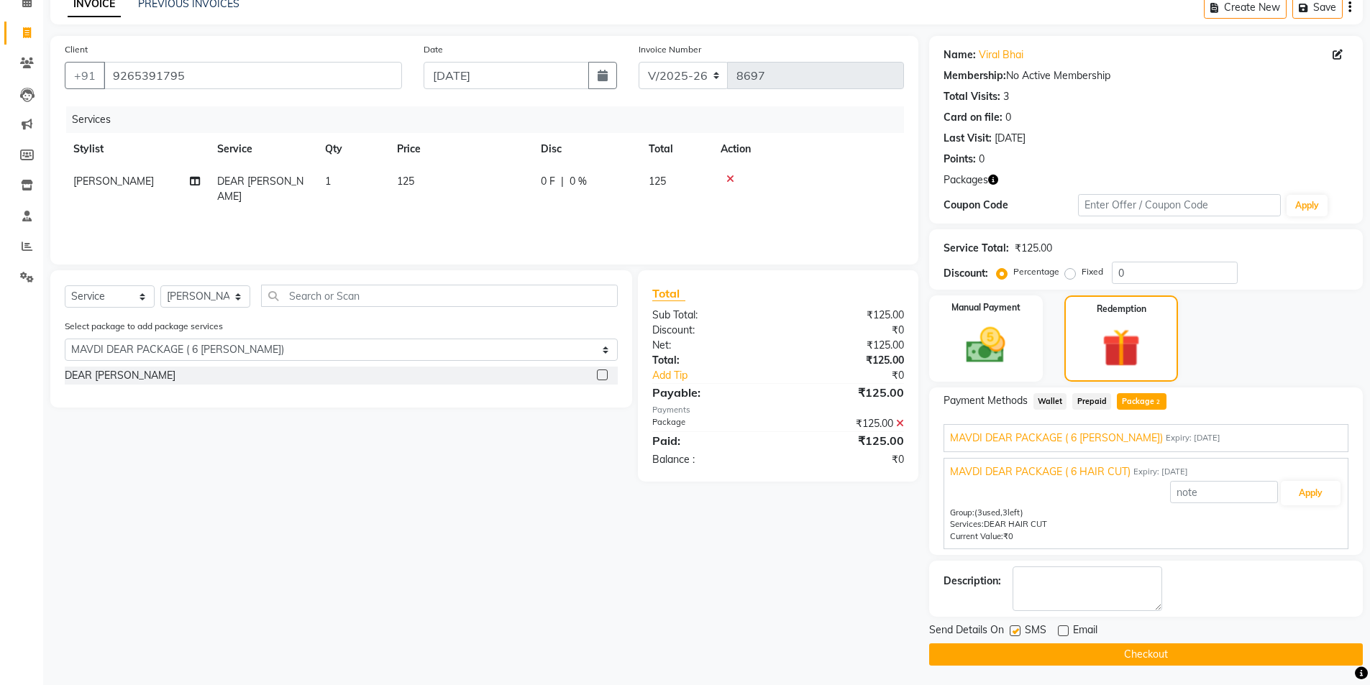
click at [1095, 661] on button "Checkout" at bounding box center [1146, 654] width 434 height 22
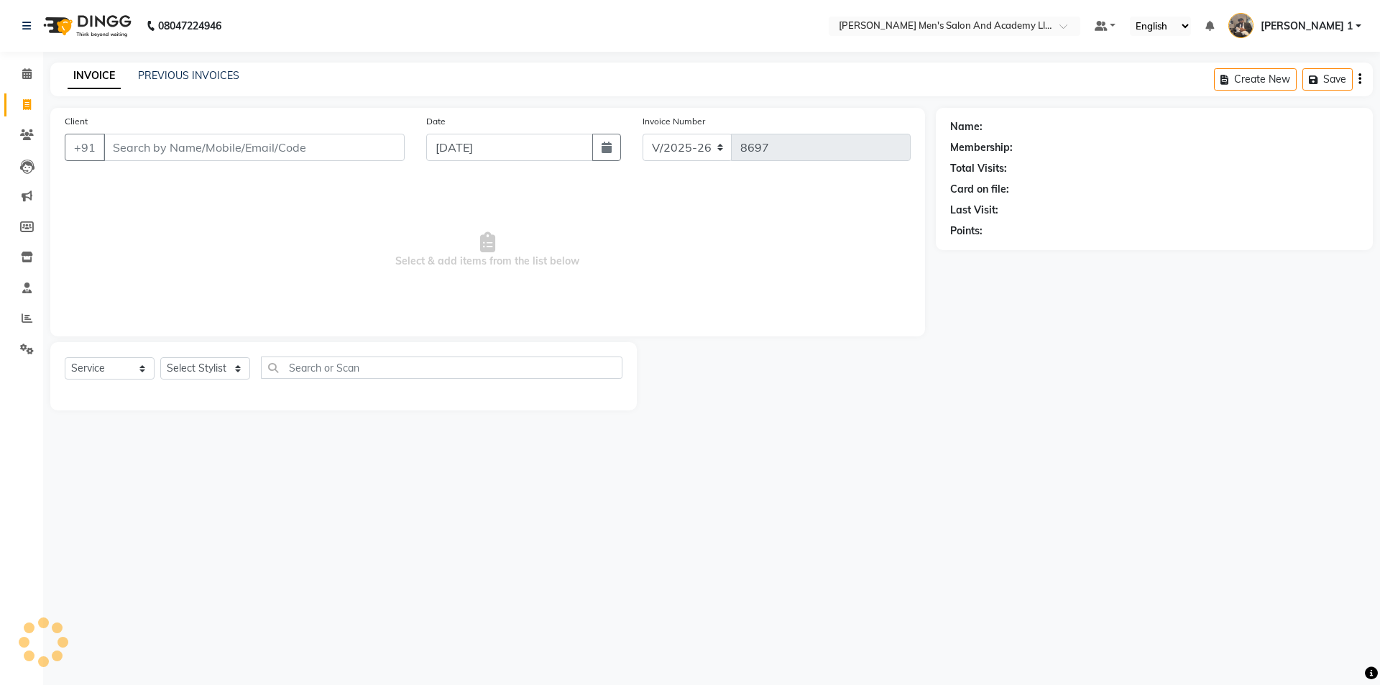
select select "6752"
select select "service"
select select "6752"
select select "service"
click at [178, 74] on link "PREVIOUS INVOICES" at bounding box center [188, 75] width 101 height 13
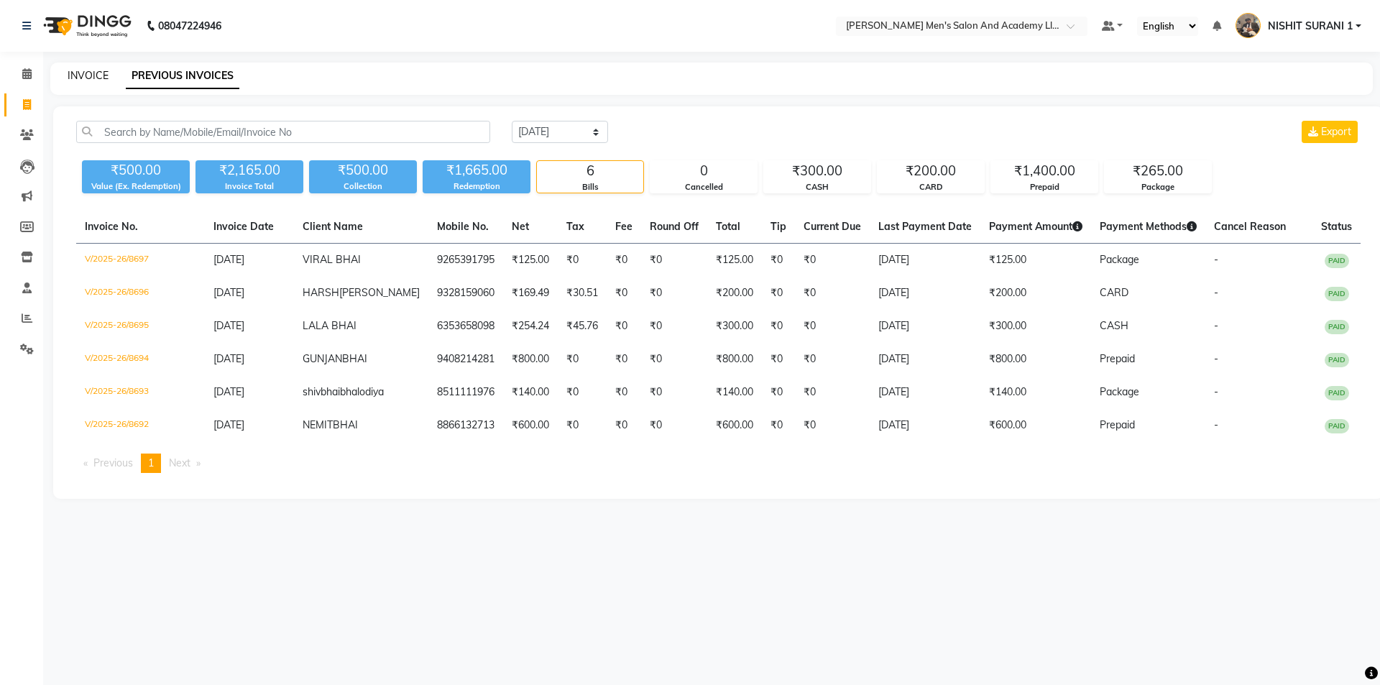
click at [81, 73] on link "INVOICE" at bounding box center [88, 75] width 41 height 13
select select "service"
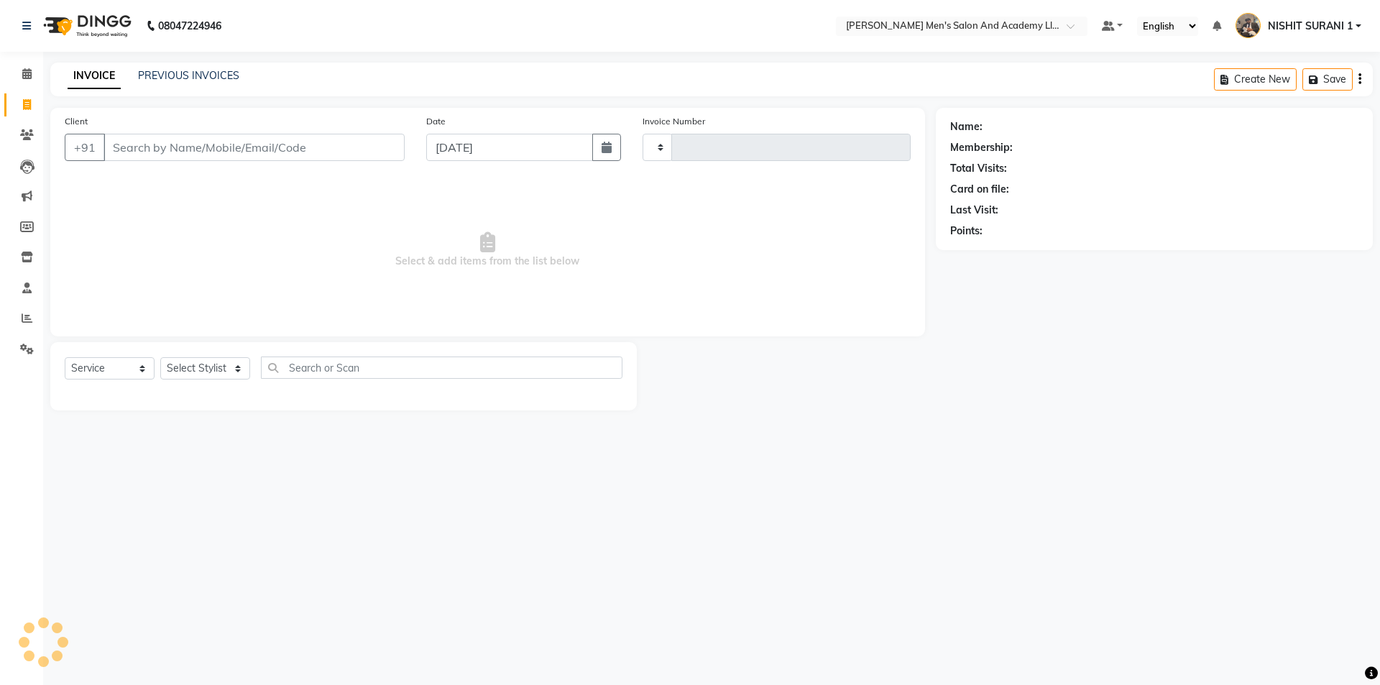
type input "8698"
select select "6752"
click at [321, 138] on input "Client" at bounding box center [254, 147] width 301 height 27
click at [296, 142] on input "Client" at bounding box center [254, 147] width 301 height 27
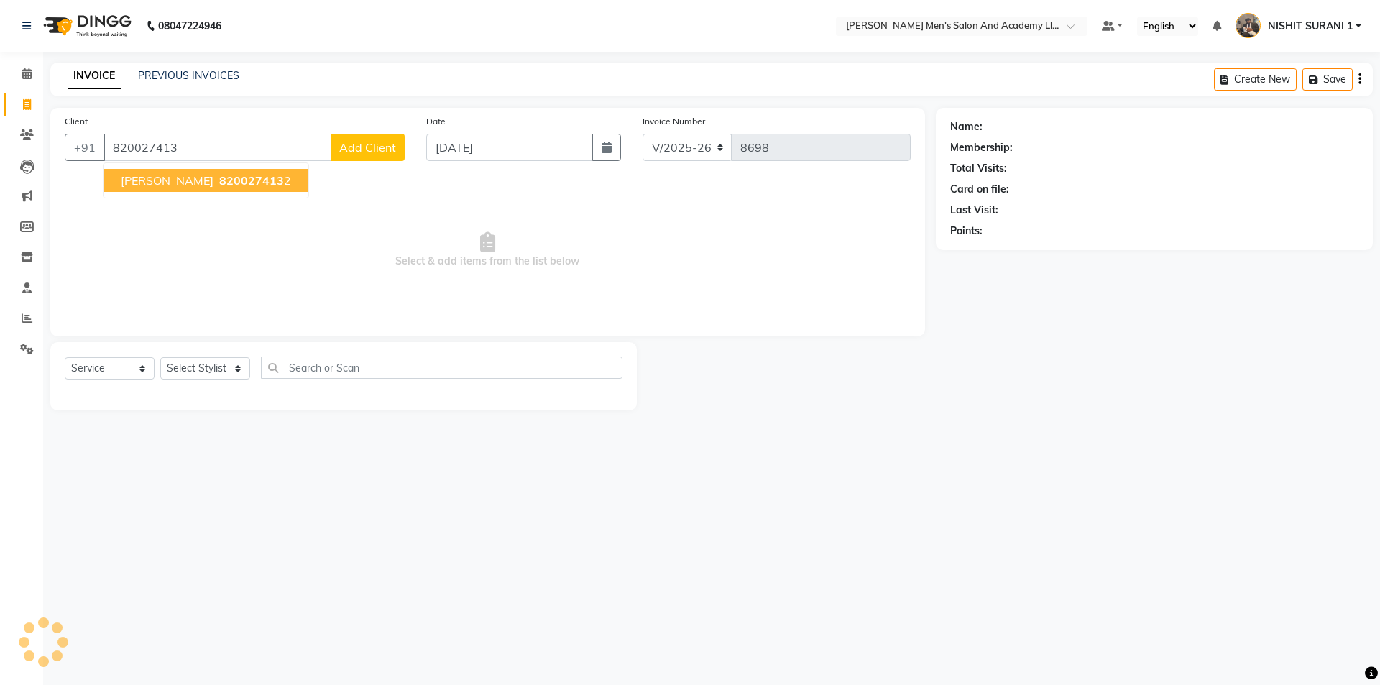
click at [146, 183] on span "[PERSON_NAME]" at bounding box center [167, 180] width 93 height 14
type input "8200274132"
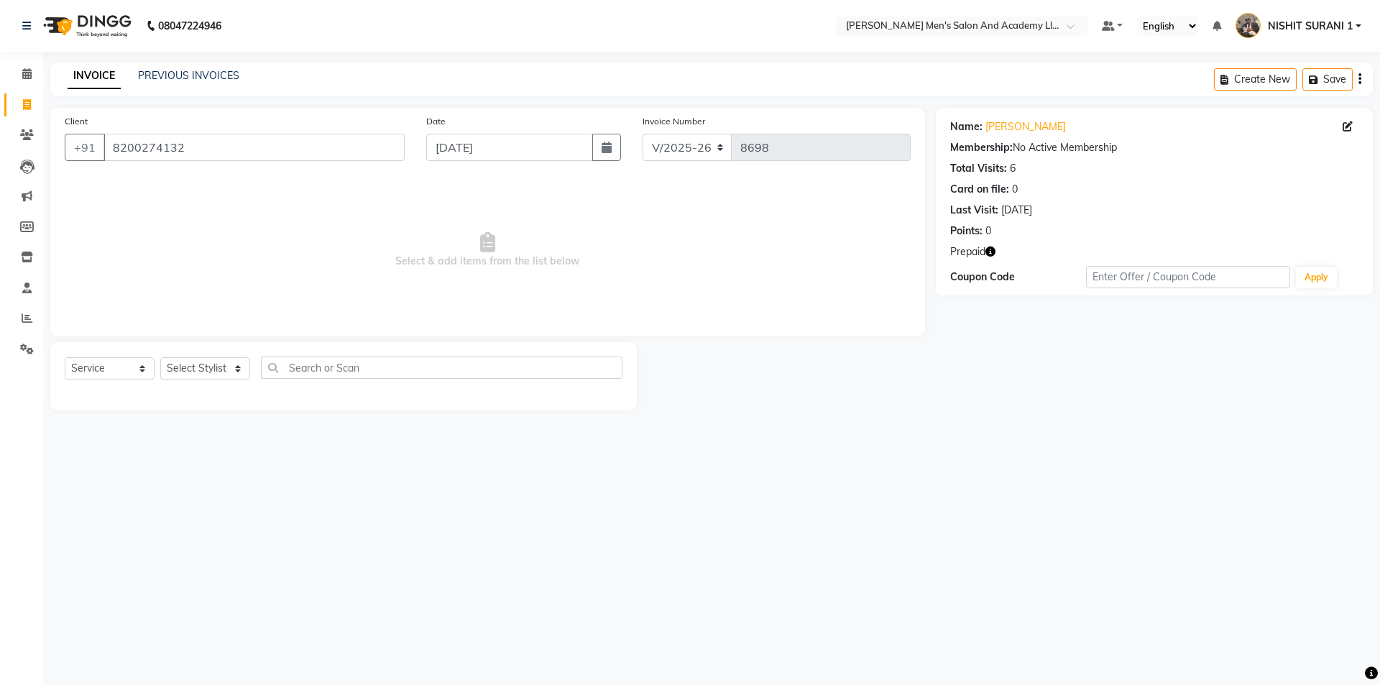
click at [995, 250] on icon "button" at bounding box center [991, 252] width 10 height 10
drag, startPoint x: 130, startPoint y: 367, endPoint x: 146, endPoint y: 360, distance: 17.1
click at [140, 360] on select "Select Service Product Membership Package Voucher Prepaid Gift Card" at bounding box center [110, 368] width 90 height 22
click at [65, 357] on select "Select Service Product Membership Package Voucher Prepaid Gift Card" at bounding box center [110, 368] width 90 height 22
click at [217, 369] on select "Select Stylist [PERSON_NAME] [PERSON_NAME] [PERSON_NAME] [PERSON_NAME] [PERSON_…" at bounding box center [205, 368] width 90 height 22
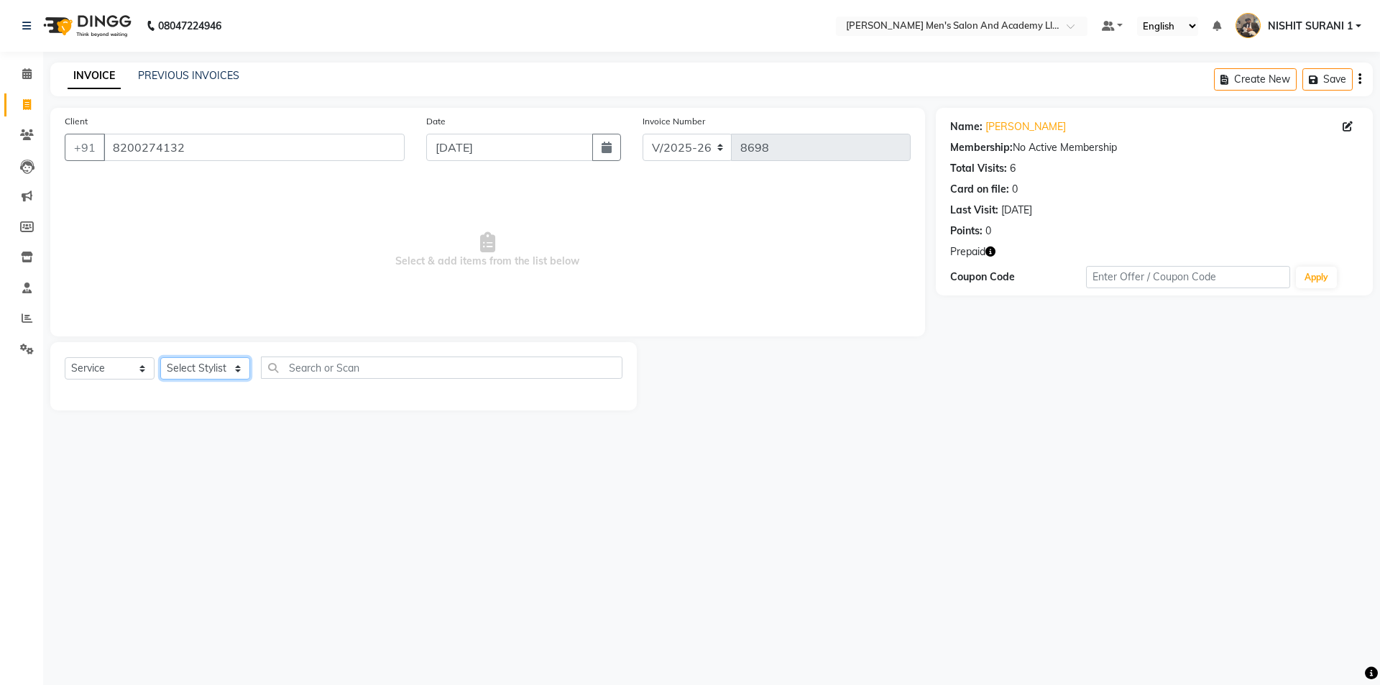
select select "90227"
click at [160, 357] on select "Select Stylist [PERSON_NAME] [PERSON_NAME] [PERSON_NAME] [PERSON_NAME] [PERSON_…" at bounding box center [205, 368] width 90 height 22
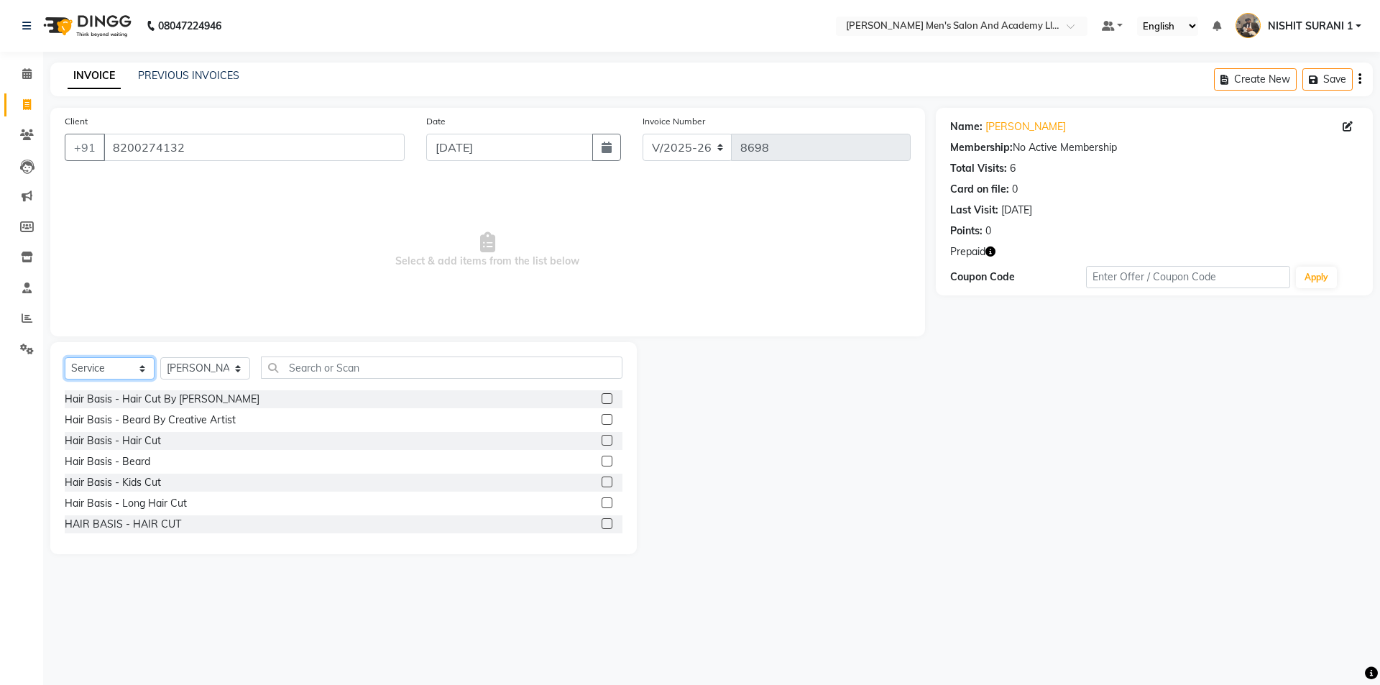
click at [112, 377] on select "Select Service Product Membership Package Voucher Prepaid Gift Card" at bounding box center [110, 368] width 90 height 22
click at [65, 357] on select "Select Service Product Membership Package Voucher Prepaid Gift Card" at bounding box center [110, 368] width 90 height 22
click at [993, 255] on icon "button" at bounding box center [991, 252] width 10 height 10
click at [142, 436] on div "Hair Basis - Hair Cut" at bounding box center [113, 441] width 96 height 15
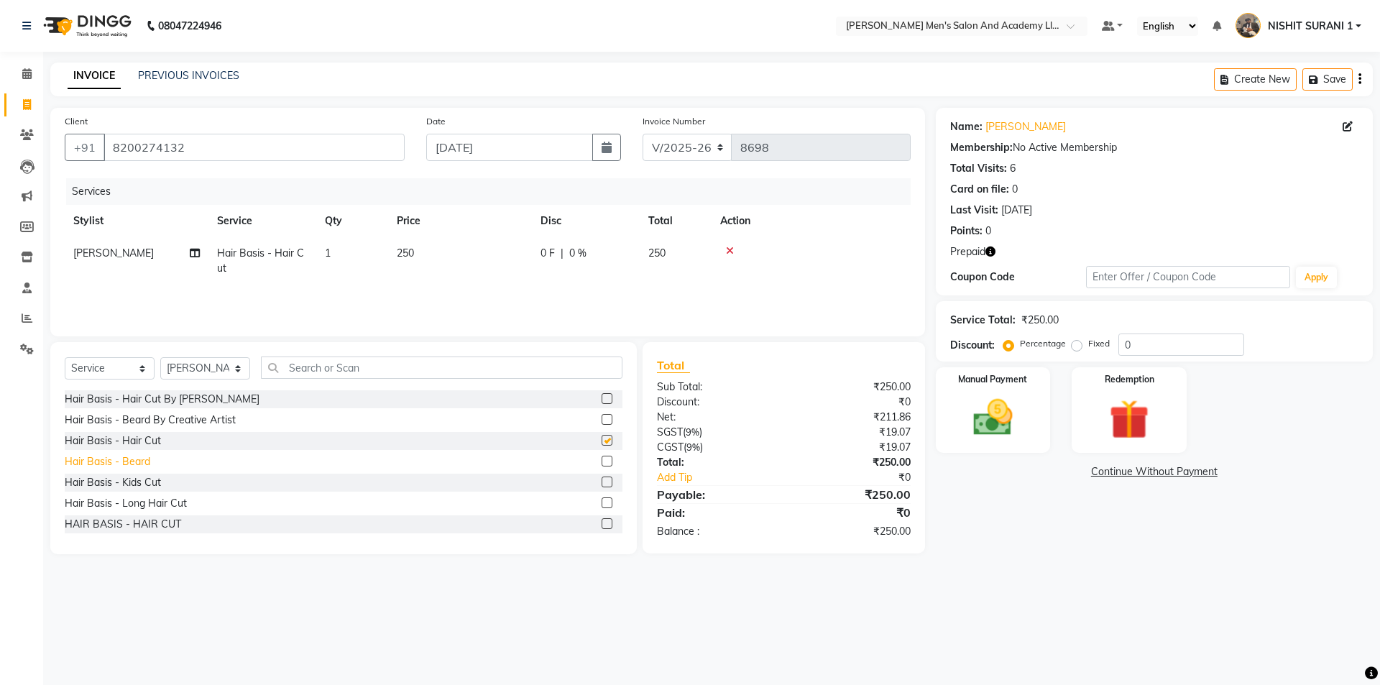
checkbox input "false"
click at [137, 465] on div "Hair Basis - Beard" at bounding box center [108, 461] width 86 height 15
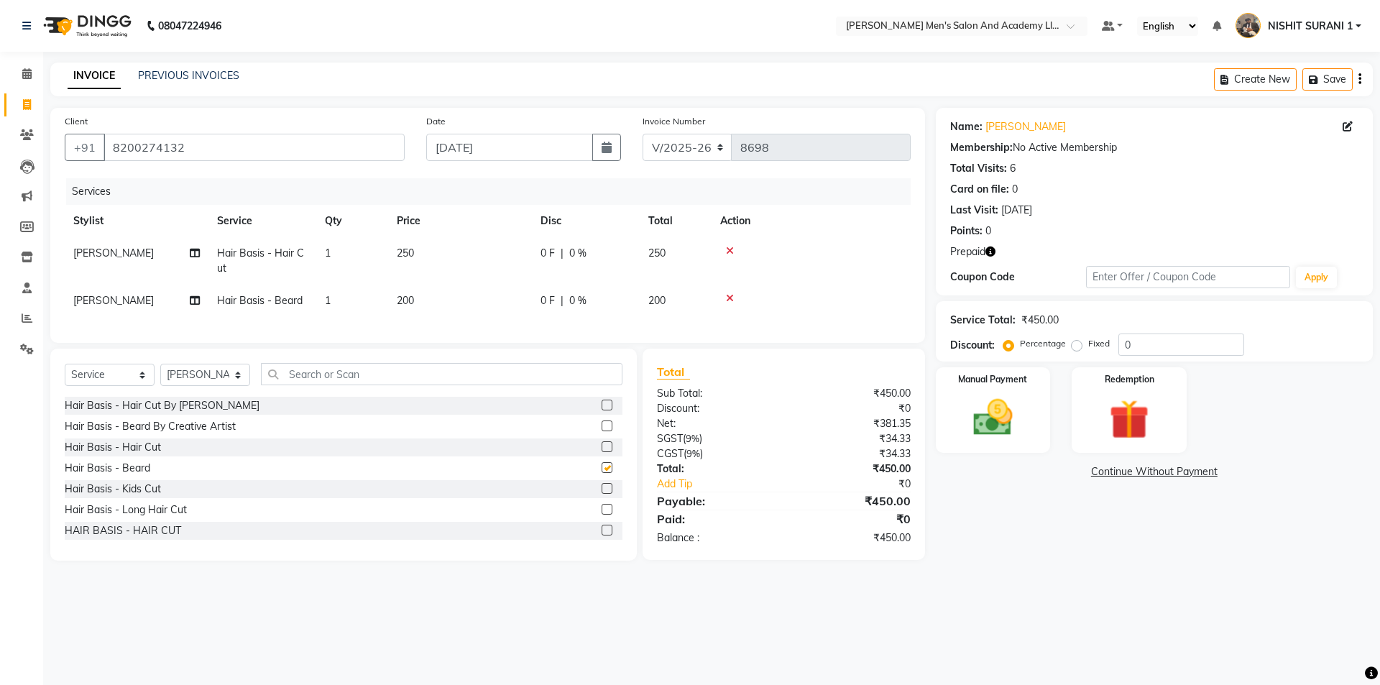
checkbox input "false"
click at [413, 262] on td "250" at bounding box center [460, 260] width 144 height 47
select select "90227"
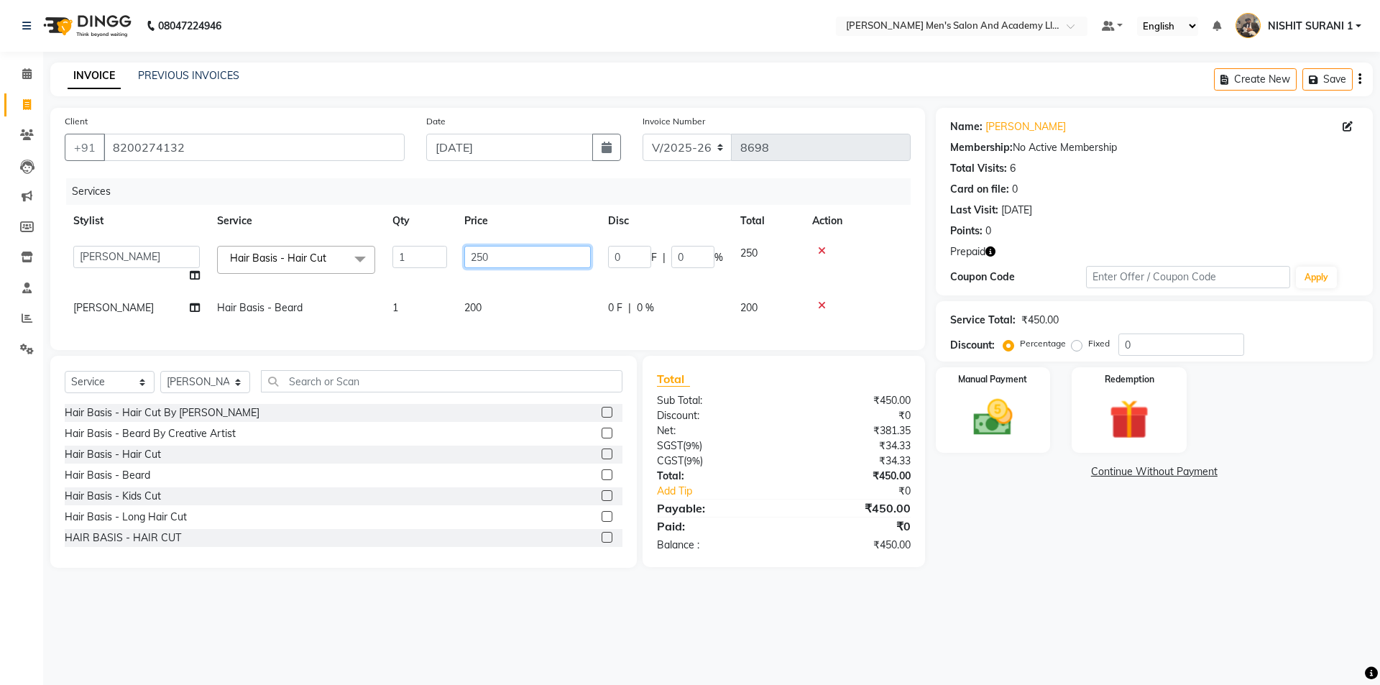
drag, startPoint x: 494, startPoint y: 252, endPoint x: 382, endPoint y: 268, distance: 113.3
click at [410, 271] on tr "AADITYA SOLANKI ABHAY PARMAR AJAY SEN ANKUSH SEN ASHISH VAGHELA AVINASH SEN BHA…" at bounding box center [488, 264] width 846 height 55
type input "300"
click at [198, 393] on select "Select Stylist [PERSON_NAME] [PERSON_NAME] [PERSON_NAME] [PERSON_NAME] [PERSON_…" at bounding box center [205, 382] width 90 height 22
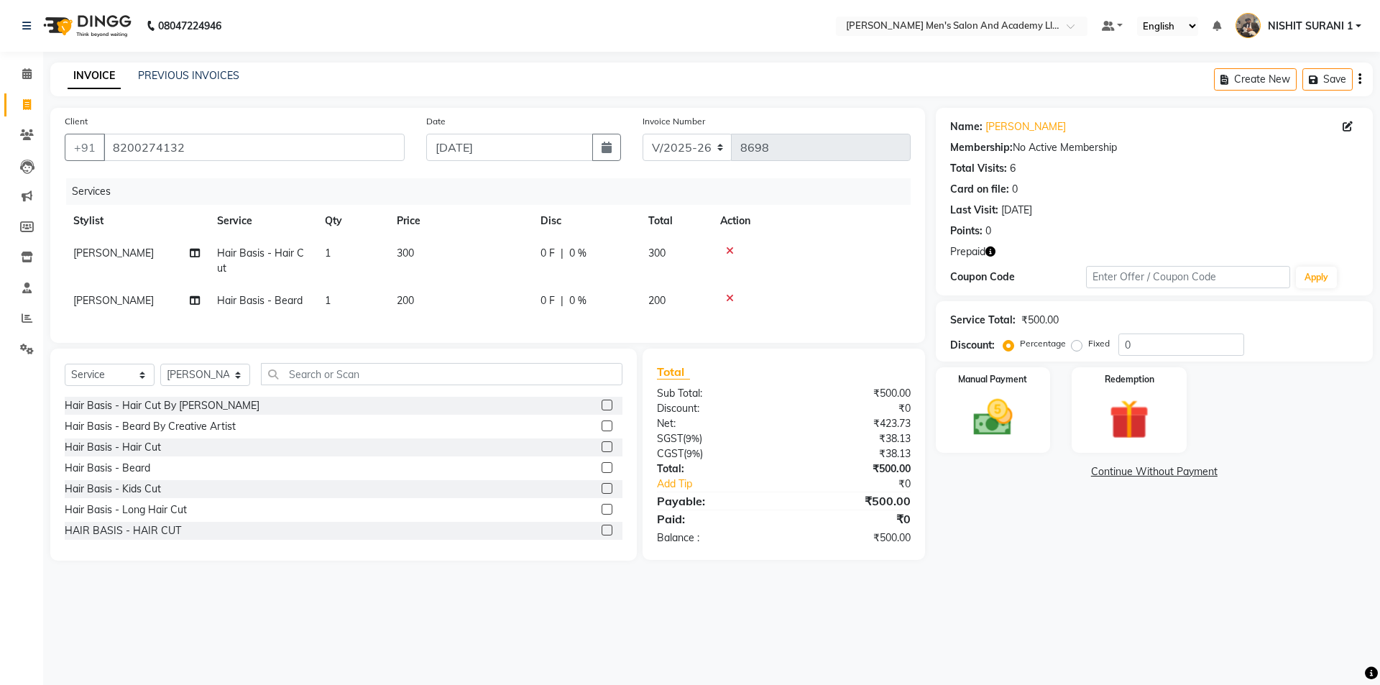
click at [472, 220] on th "Price" at bounding box center [460, 221] width 144 height 32
click at [183, 383] on select "Select Stylist [PERSON_NAME] [PERSON_NAME] [PERSON_NAME] [PERSON_NAME] [PERSON_…" at bounding box center [205, 375] width 90 height 22
click at [395, 249] on td "300" at bounding box center [460, 260] width 144 height 47
select select "90227"
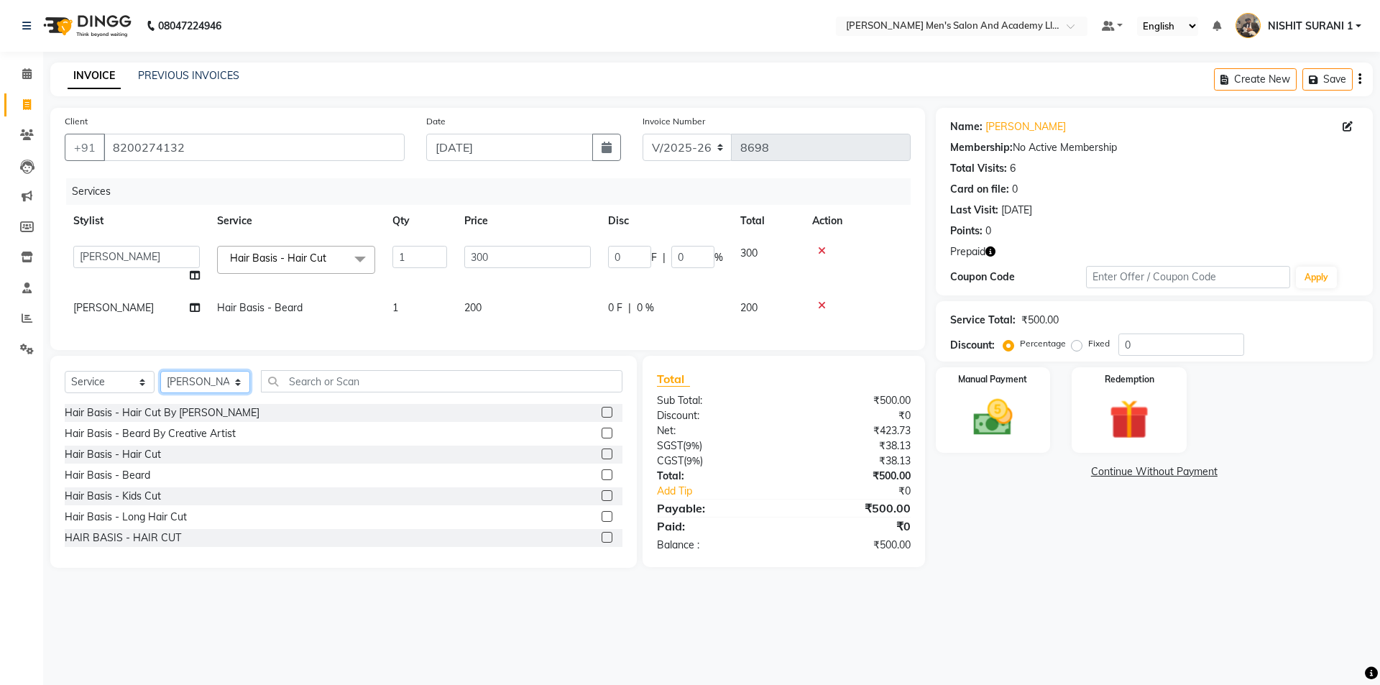
click at [191, 393] on select "Select Stylist [PERSON_NAME] [PERSON_NAME] [PERSON_NAME] [PERSON_NAME] [PERSON_…" at bounding box center [205, 382] width 90 height 22
select select "87893"
click at [160, 382] on select "Select Stylist [PERSON_NAME] [PERSON_NAME] [PERSON_NAME] [PERSON_NAME] [PERSON_…" at bounding box center [205, 382] width 90 height 22
click at [278, 393] on input "text" at bounding box center [442, 381] width 362 height 22
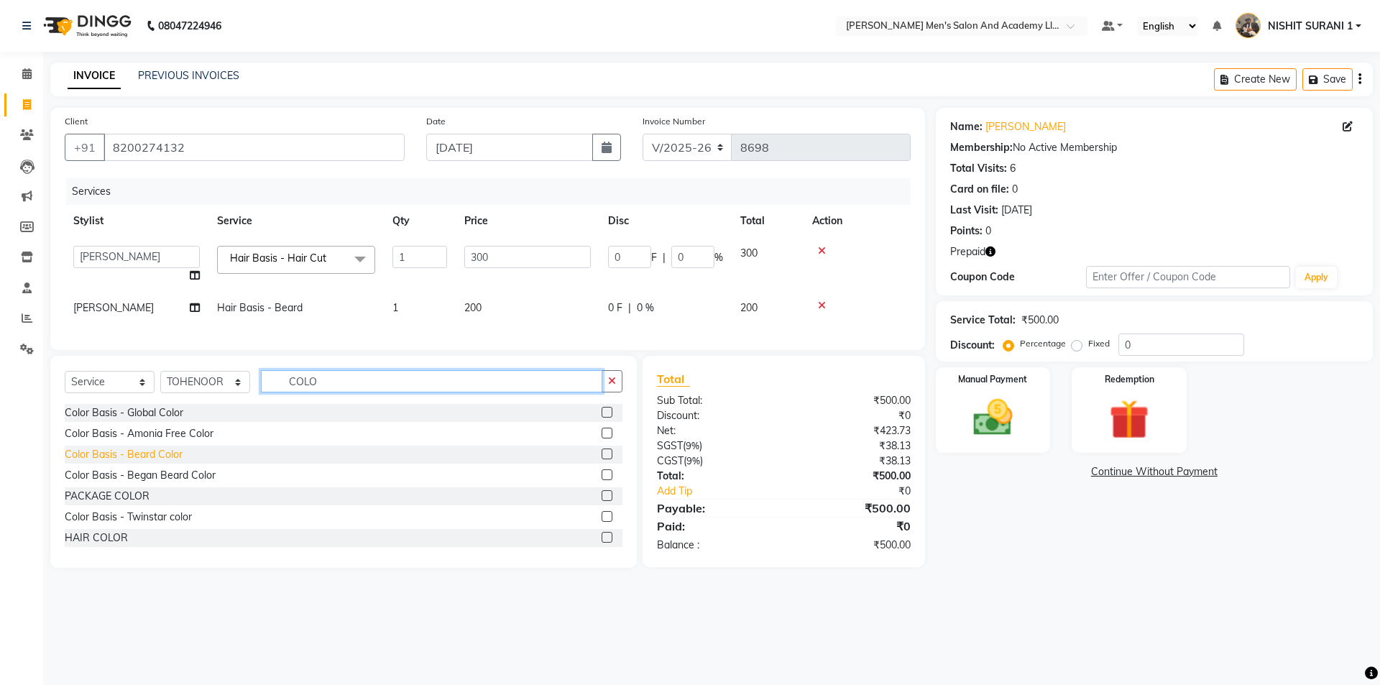
type input "COLO"
click at [132, 462] on div "Color Basis - Beard Color" at bounding box center [124, 454] width 118 height 15
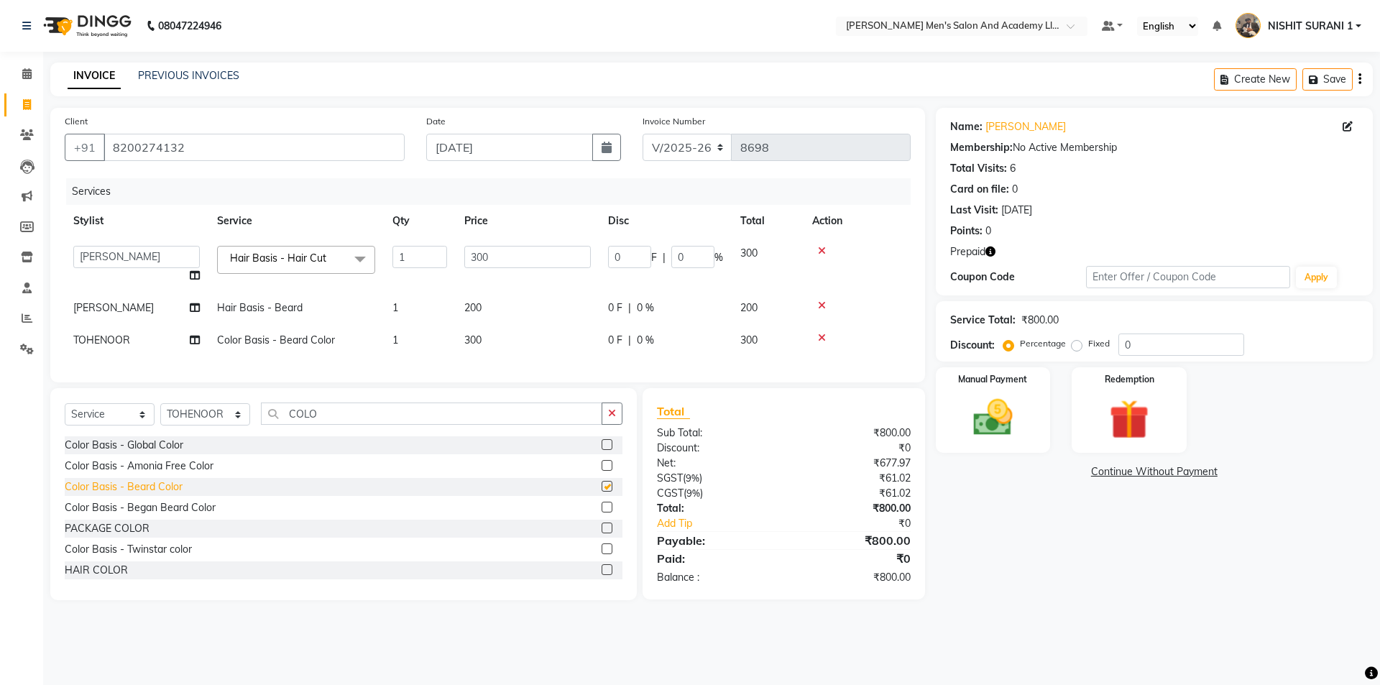
checkbox input "false"
click at [510, 335] on td "300" at bounding box center [528, 340] width 144 height 32
select select "87893"
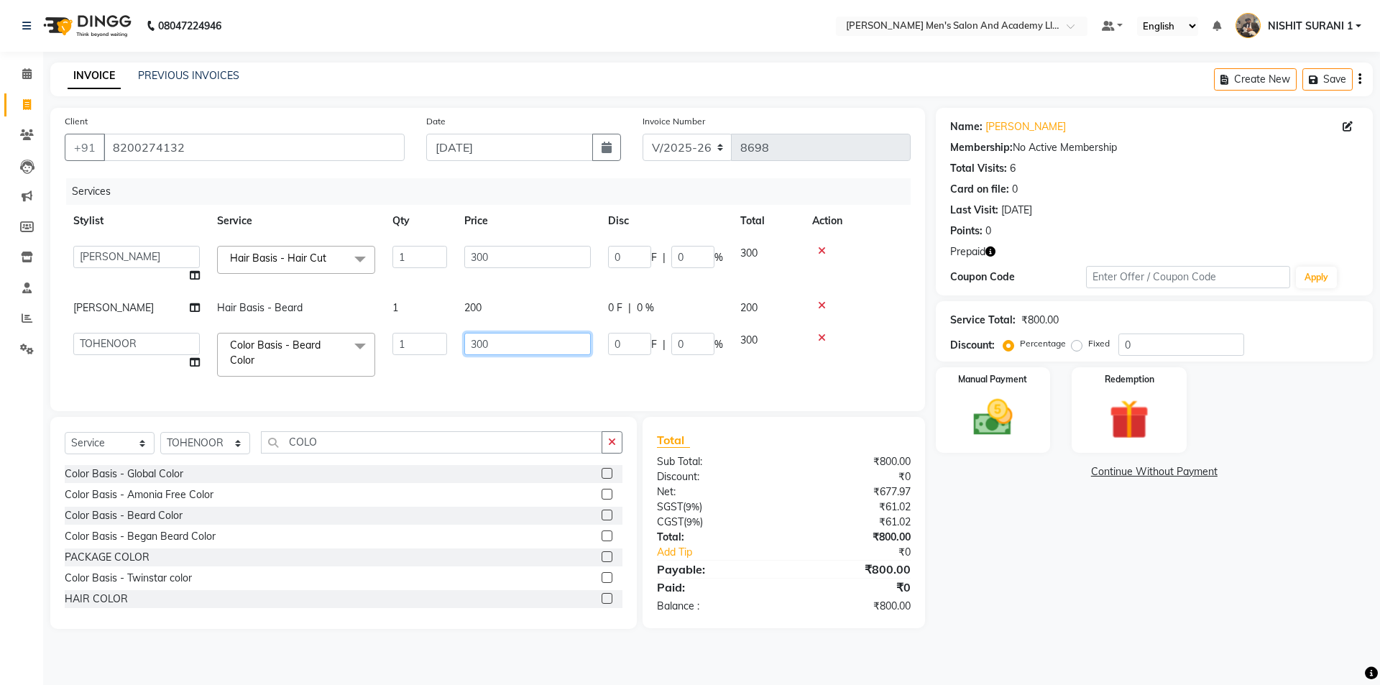
drag, startPoint x: 537, startPoint y: 339, endPoint x: 369, endPoint y: 362, distance: 169.8
click at [383, 362] on tr "AADITYA SOLANKI ABHAY PARMAR AJAY SEN ANKUSH SEN ASHISH VAGHELA AVINASH SEN BHA…" at bounding box center [488, 354] width 846 height 61
click at [457, 383] on div "Client +91 8200274132 Date 04-09-2025 Invoice Number V/2025 V/2025-26 8698 Serv…" at bounding box center [487, 259] width 875 height 303
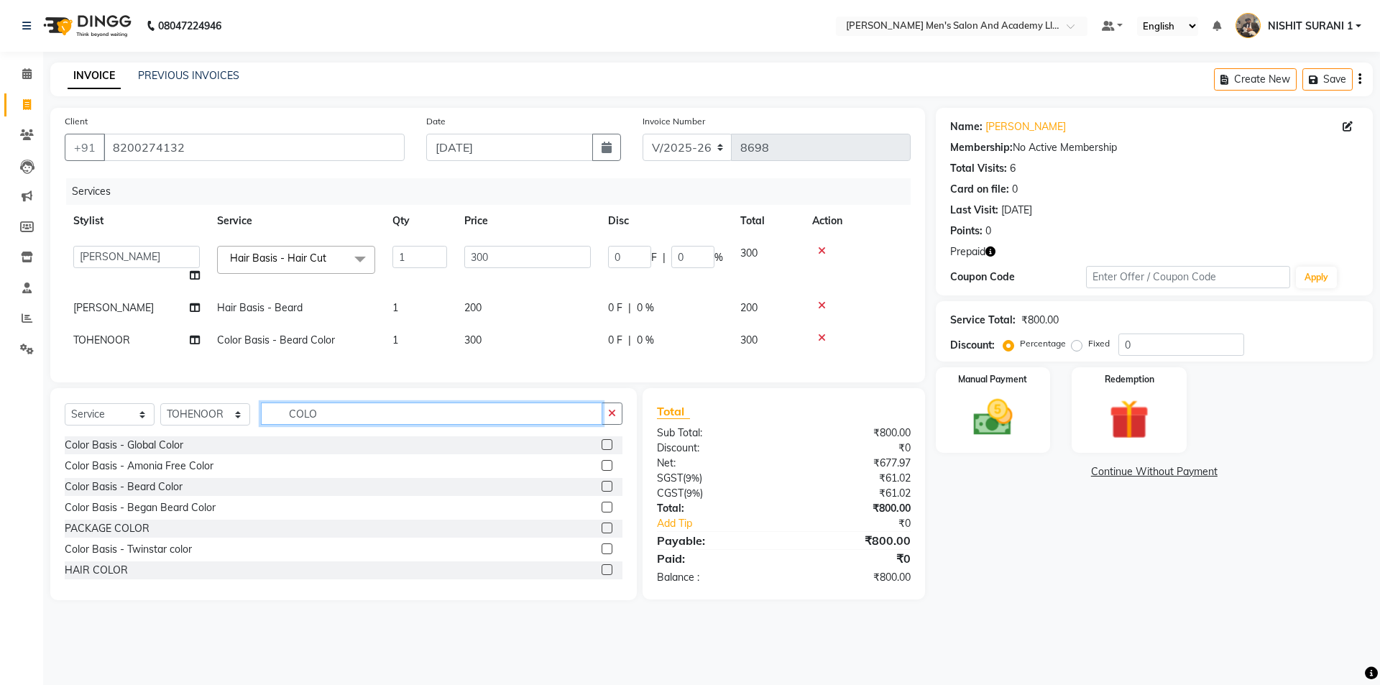
drag, startPoint x: 293, startPoint y: 434, endPoint x: 254, endPoint y: 441, distance: 40.2
click at [258, 436] on div "Select Service Product Membership Package Voucher Prepaid Gift Card Select Styl…" at bounding box center [344, 420] width 558 height 34
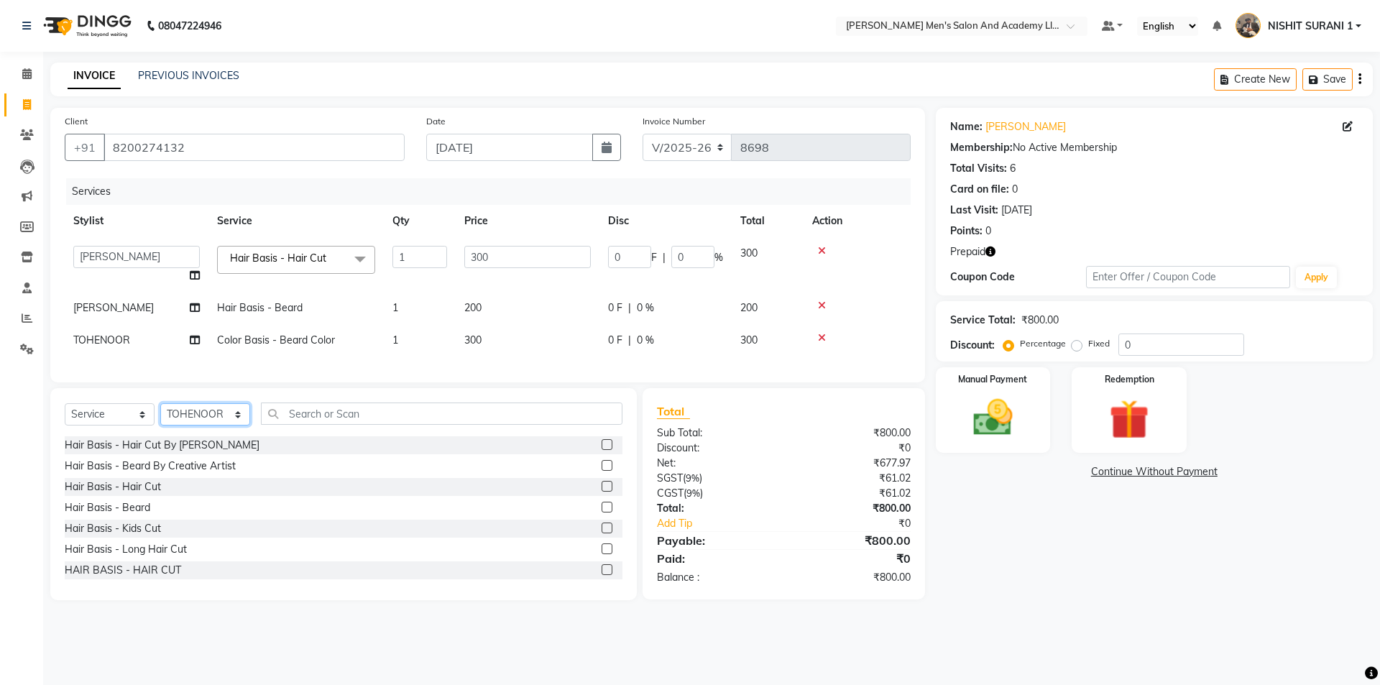
click at [200, 426] on select "Select Stylist [PERSON_NAME] [PERSON_NAME] [PERSON_NAME] [PERSON_NAME] [PERSON_…" at bounding box center [205, 414] width 90 height 22
click at [160, 414] on select "Select Stylist [PERSON_NAME] [PERSON_NAME] [PERSON_NAME] [PERSON_NAME] [PERSON_…" at bounding box center [205, 414] width 90 height 22
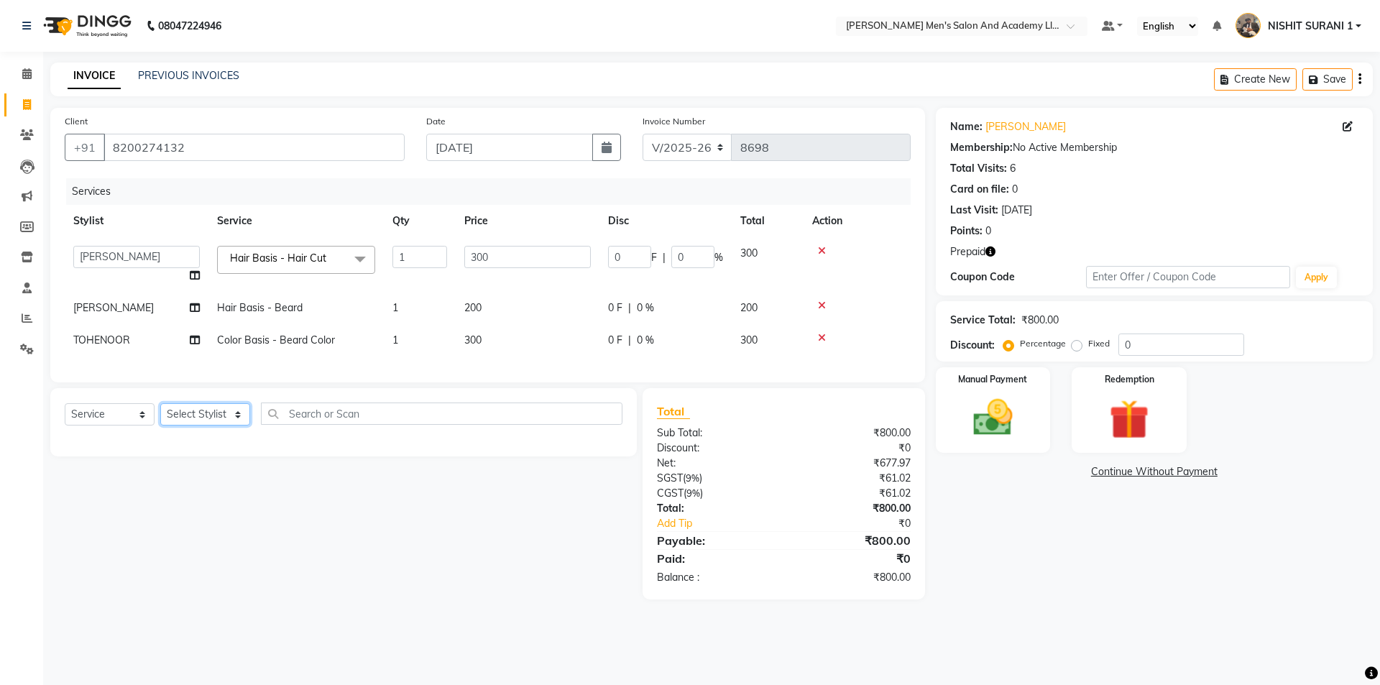
drag, startPoint x: 196, startPoint y: 425, endPoint x: 193, endPoint y: 434, distance: 9.1
click at [194, 426] on select "Select Stylist [PERSON_NAME] [PERSON_NAME] [PERSON_NAME] [PERSON_NAME] [PERSON_…" at bounding box center [205, 414] width 90 height 22
select select "52921"
click at [160, 414] on select "Select Stylist [PERSON_NAME] [PERSON_NAME] [PERSON_NAME] [PERSON_NAME] [PERSON_…" at bounding box center [205, 414] width 90 height 22
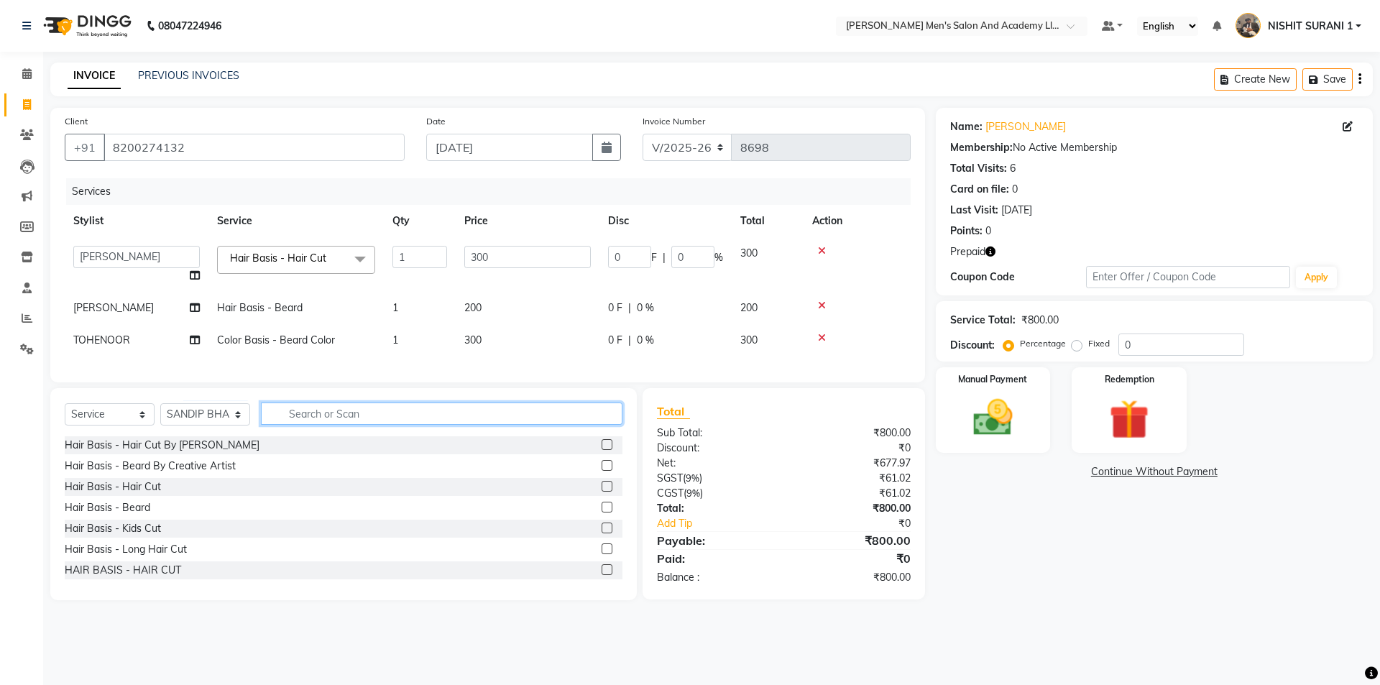
click at [346, 423] on input "text" at bounding box center [442, 414] width 362 height 22
click at [135, 489] on div "Hair Basis - Hair Cut By Sandy Bavaliya Hair Basis - Beard By Creative Artist H…" at bounding box center [344, 508] width 558 height 144
click at [142, 474] on div "Hair Basis - Beard By Creative Artist" at bounding box center [150, 466] width 171 height 15
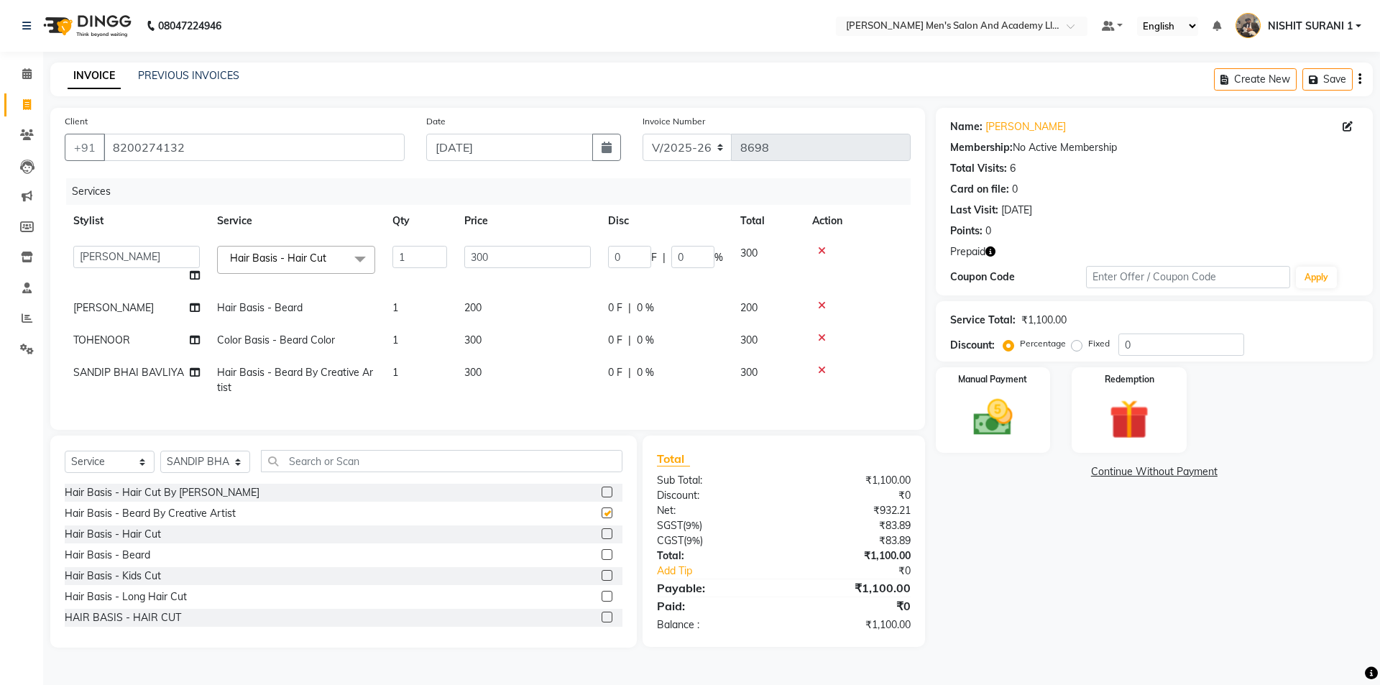
checkbox input "false"
click at [539, 372] on td "300" at bounding box center [528, 380] width 144 height 47
select select "52921"
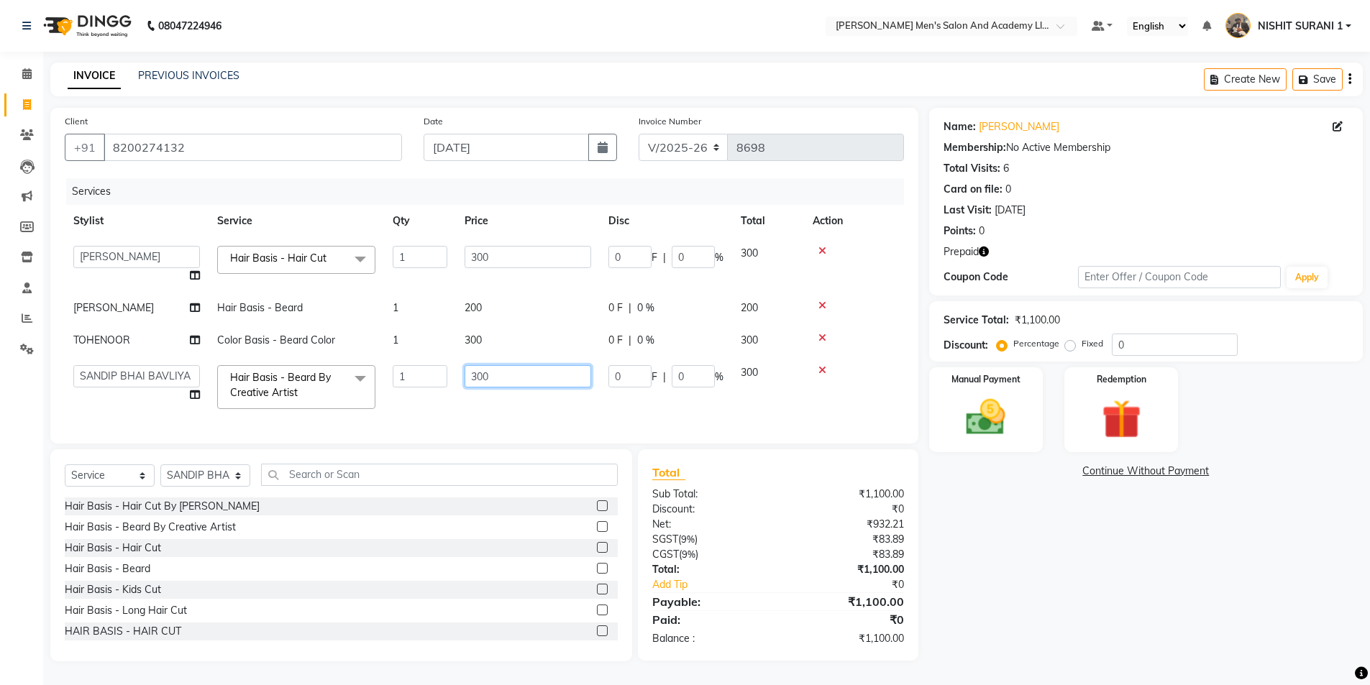
drag, startPoint x: 539, startPoint y: 372, endPoint x: 393, endPoint y: 367, distance: 146.0
click at [398, 370] on tr "AADITYA SOLANKI ABHAY PARMAR AJAY SEN ANKUSH SEN ASHISH VAGHELA AVINASH SEN BHA…" at bounding box center [484, 387] width 839 height 61
type input "500"
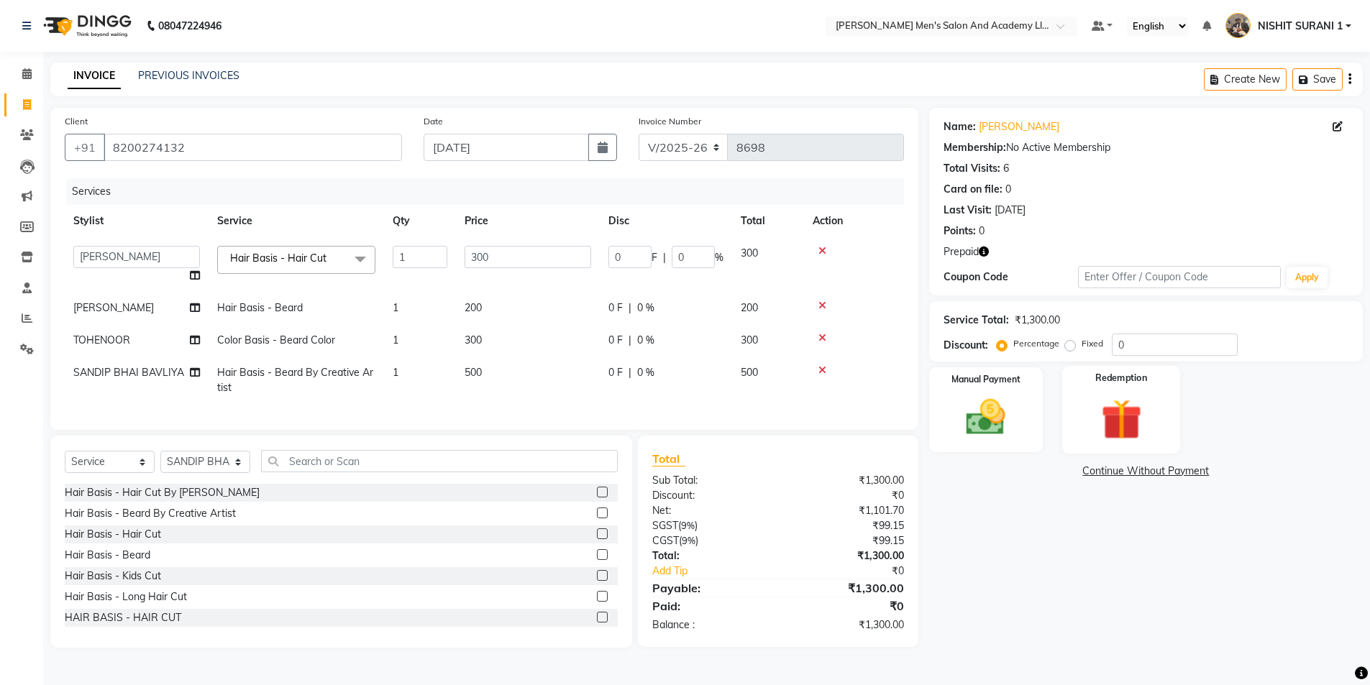
click at [1089, 417] on div "Redemption" at bounding box center [1121, 410] width 119 height 88
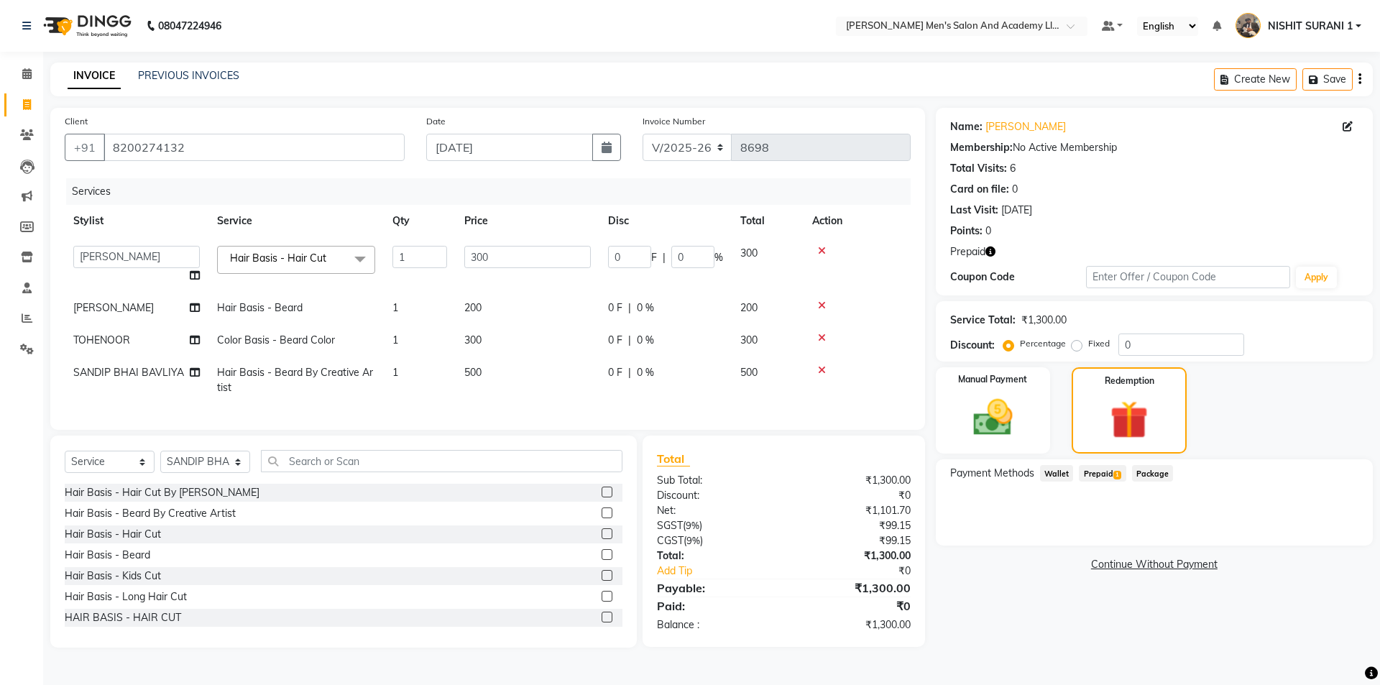
click at [1081, 477] on span "Prepaid 1" at bounding box center [1102, 473] width 47 height 17
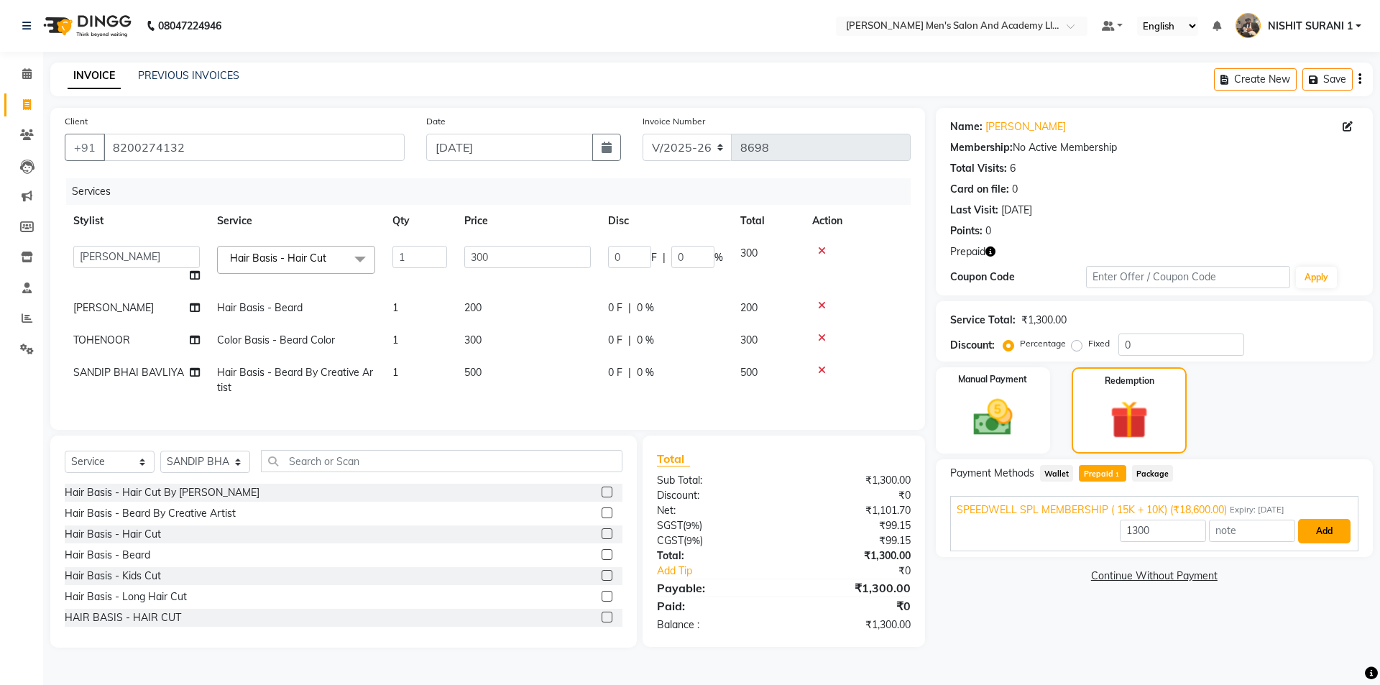
click at [1314, 523] on button "Add" at bounding box center [1324, 531] width 52 height 24
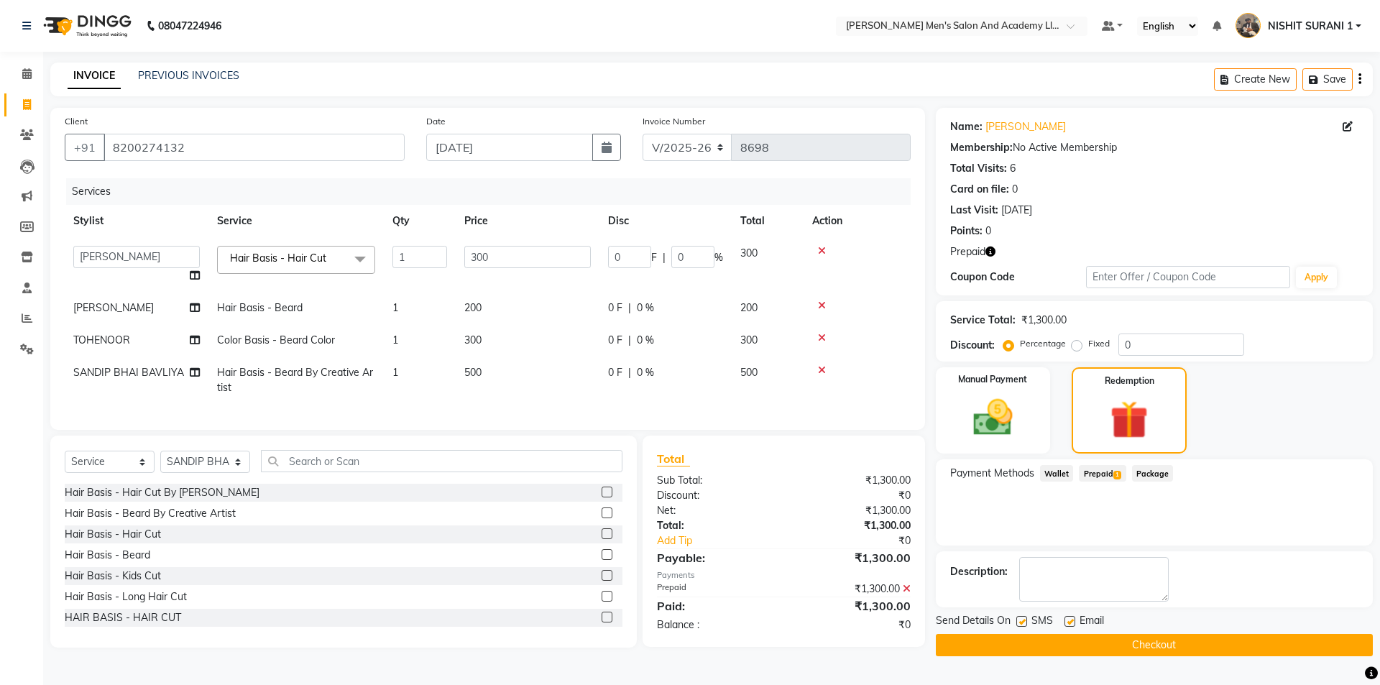
click at [1071, 623] on label at bounding box center [1070, 621] width 11 height 11
click at [1071, 623] on input "checkbox" at bounding box center [1069, 622] width 9 height 9
checkbox input "false"
click at [1033, 619] on span "SMS" at bounding box center [1043, 622] width 22 height 18
click at [1027, 621] on div "SMS" at bounding box center [1041, 622] width 48 height 18
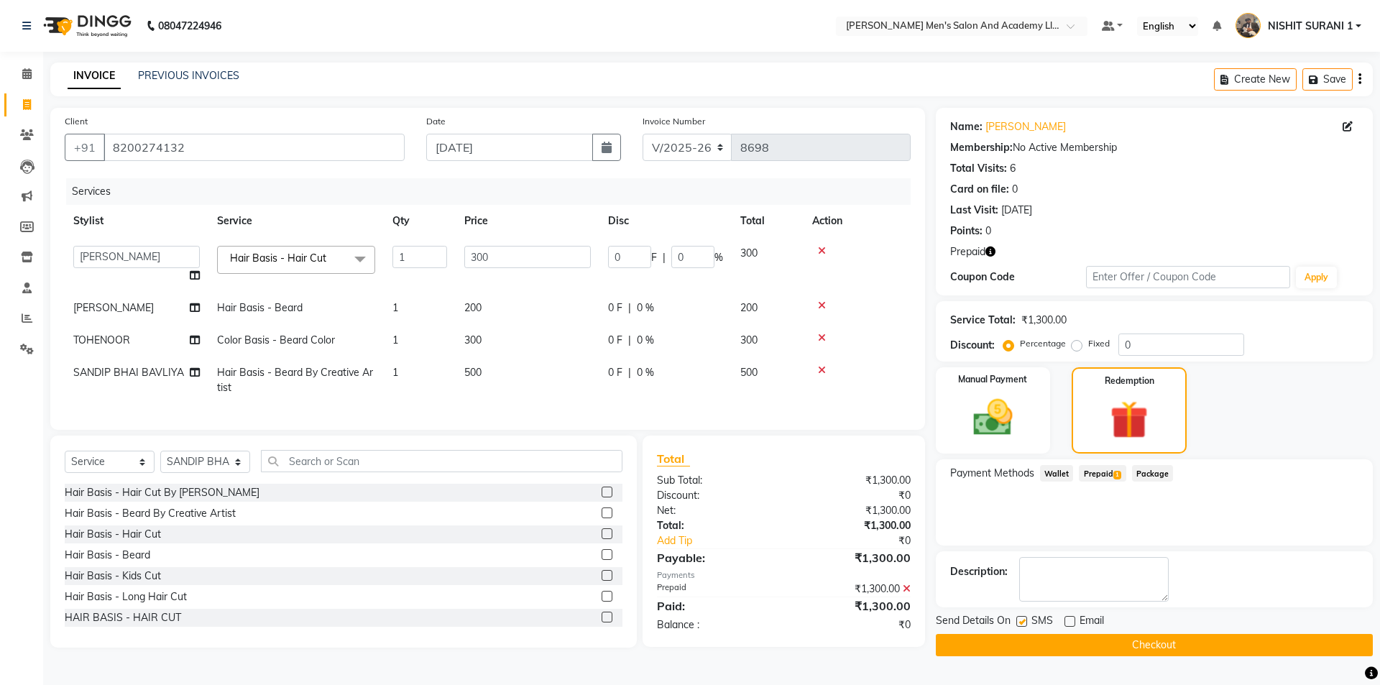
click at [1025, 621] on label at bounding box center [1022, 621] width 11 height 11
click at [1025, 621] on input "checkbox" at bounding box center [1021, 622] width 9 height 9
checkbox input "false"
click at [1017, 639] on button "Checkout" at bounding box center [1154, 645] width 437 height 22
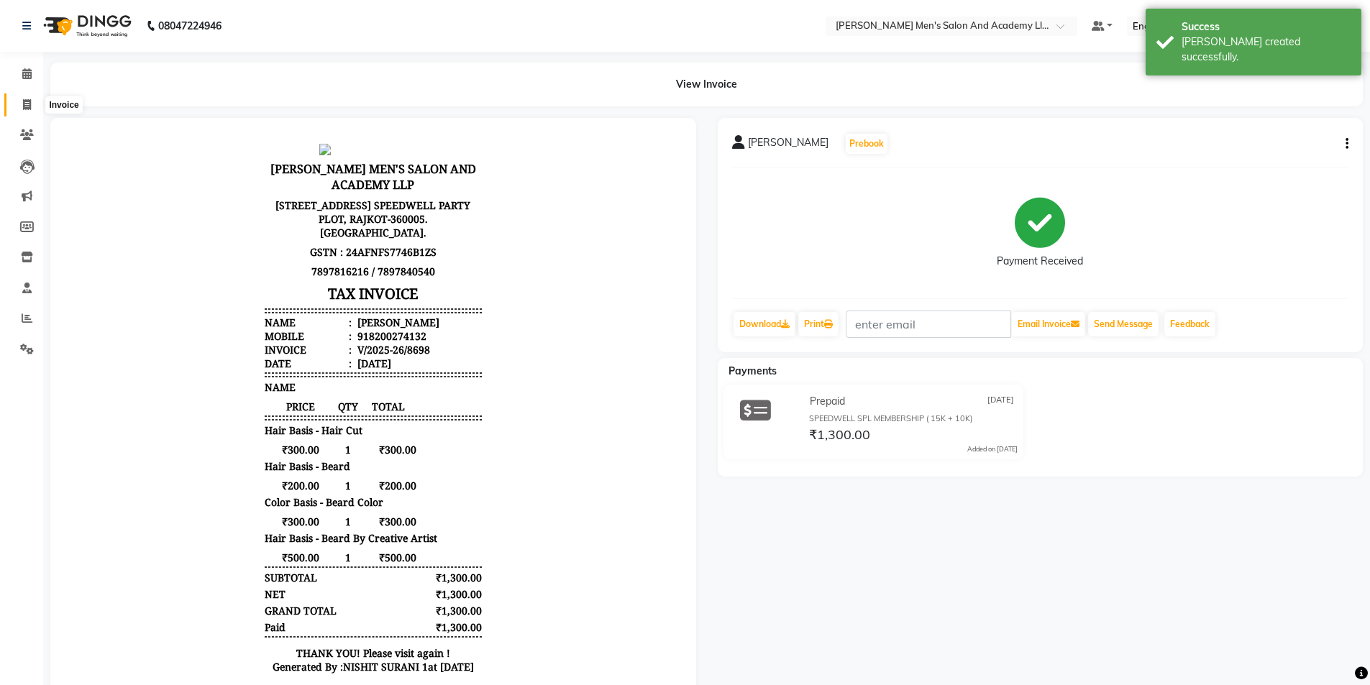
click at [22, 97] on span at bounding box center [26, 105] width 25 height 17
select select "service"
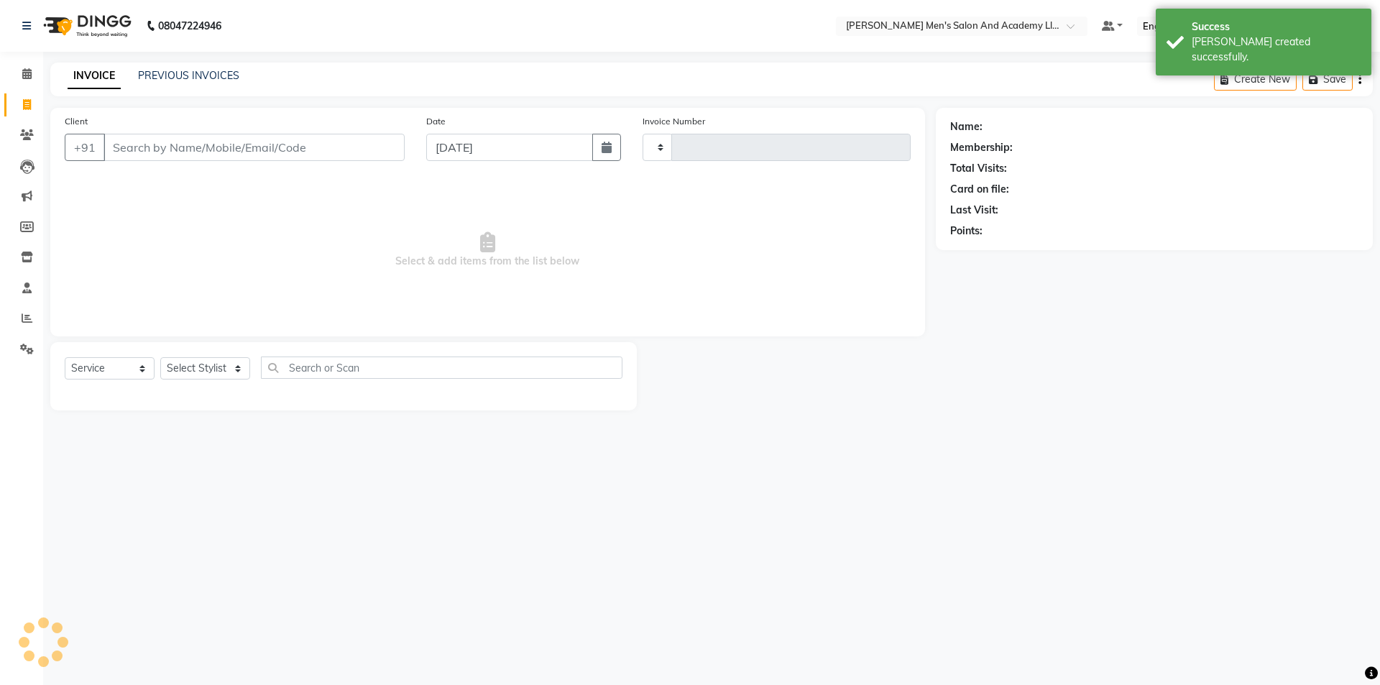
type input "8699"
select select "6752"
click at [169, 73] on link "PREVIOUS INVOICES" at bounding box center [188, 75] width 101 height 13
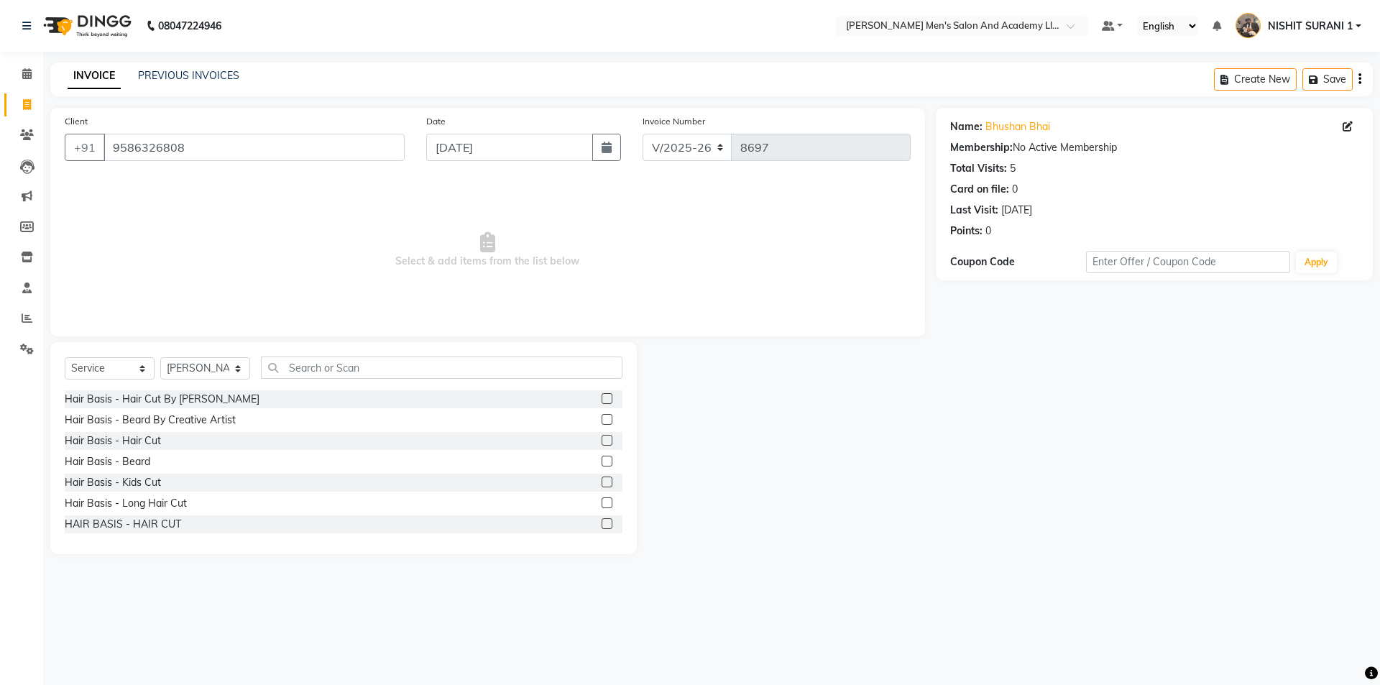
select select "6752"
select select "service"
select select "65651"
click at [35, 131] on span at bounding box center [26, 135] width 25 height 17
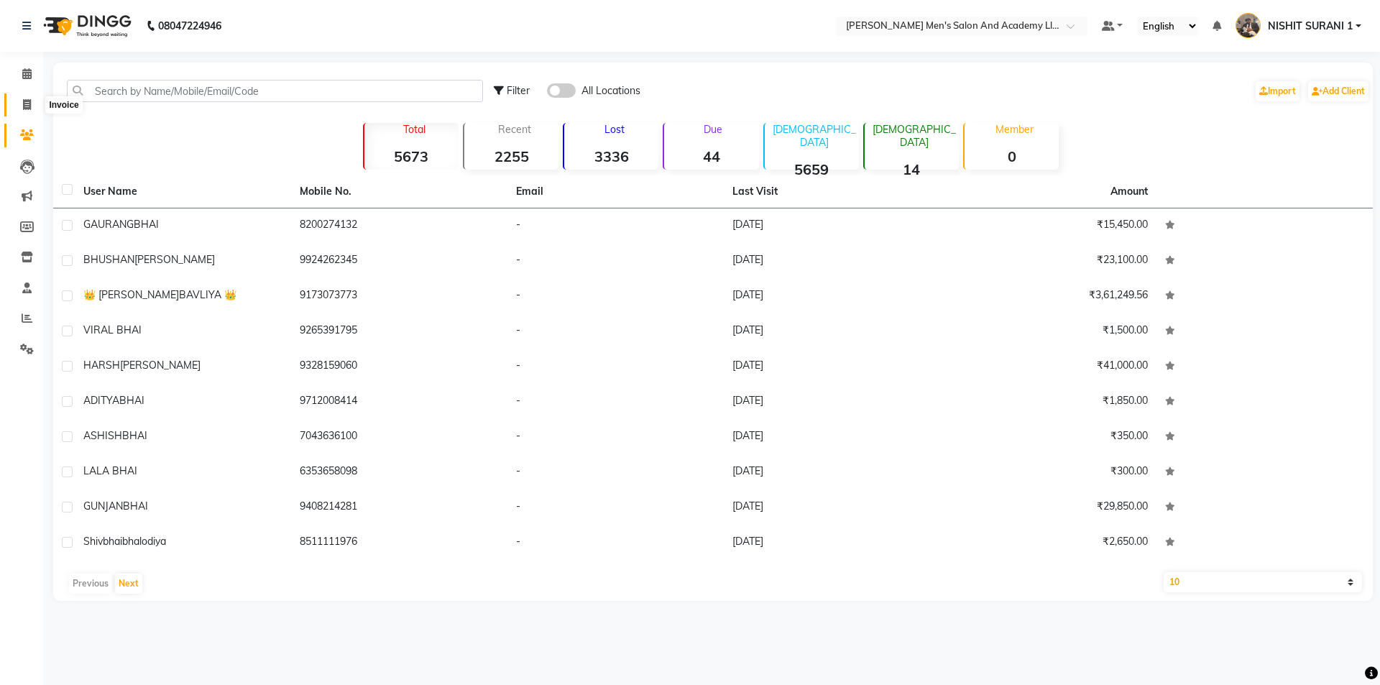
click at [24, 103] on icon at bounding box center [27, 104] width 8 height 11
select select "6752"
select select "service"
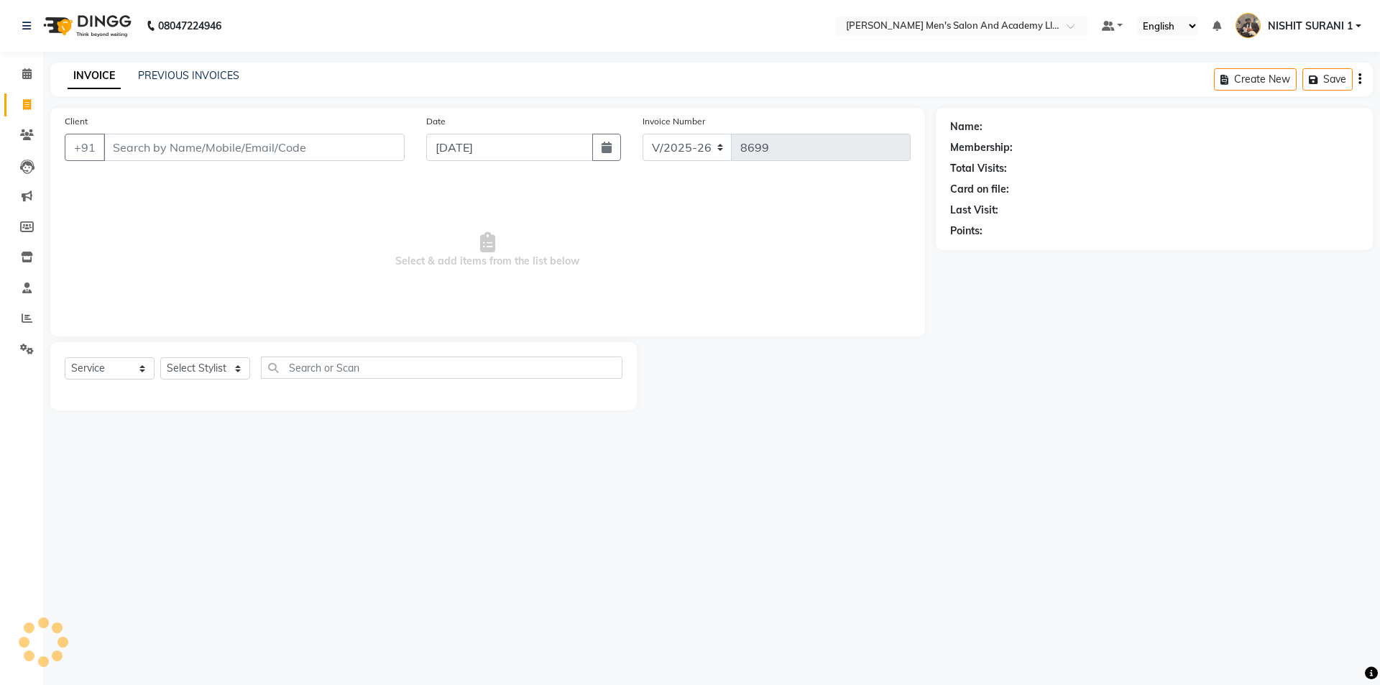
click at [134, 163] on div "Client +91" at bounding box center [235, 143] width 362 height 59
click at [175, 147] on input "Client" at bounding box center [254, 147] width 301 height 27
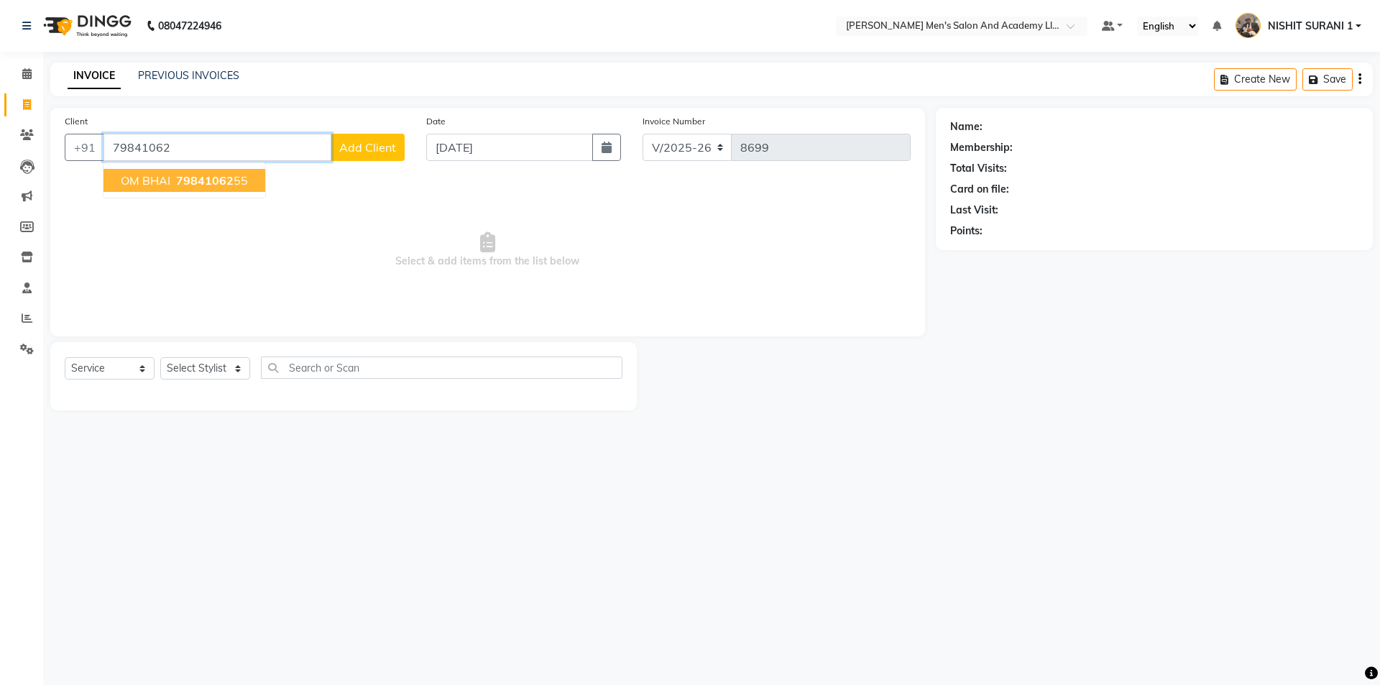
click at [151, 179] on span "OM BHAI" at bounding box center [146, 180] width 50 height 14
type input "7984106255"
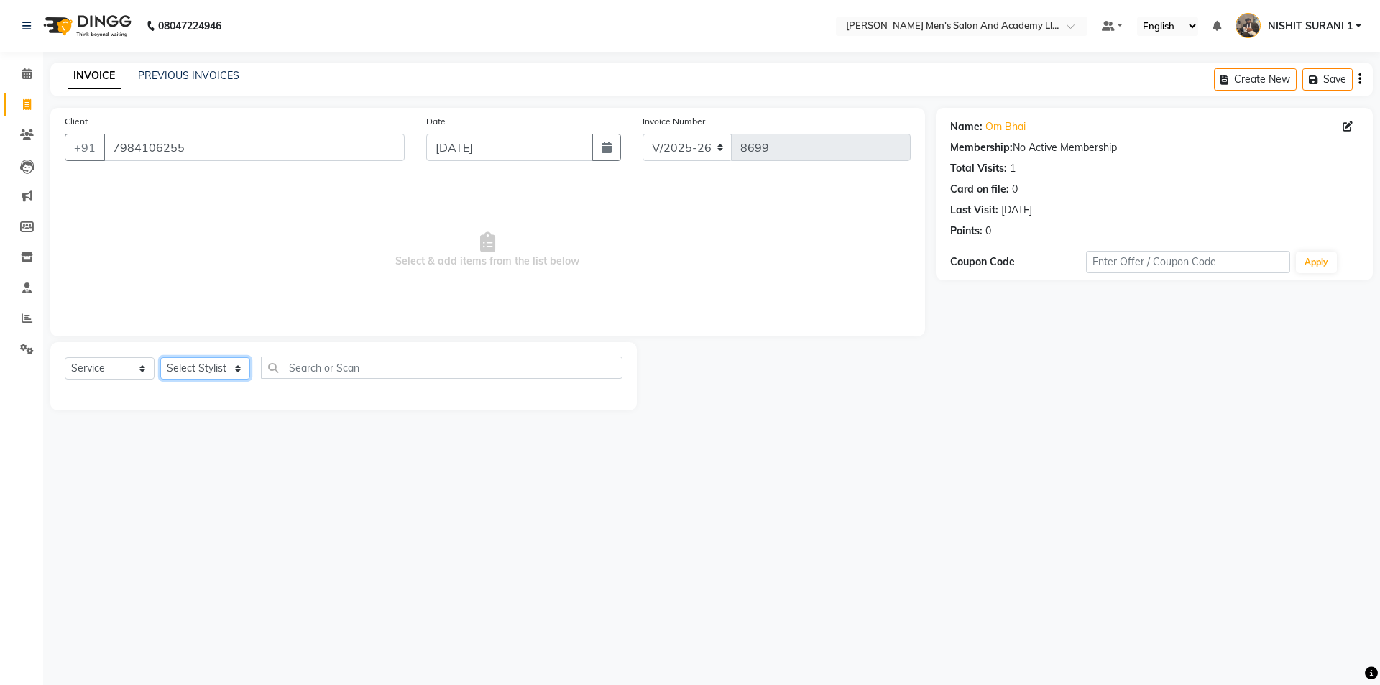
click at [243, 369] on select "Select Stylist [PERSON_NAME] [PERSON_NAME] [PERSON_NAME] [PERSON_NAME] [PERSON_…" at bounding box center [205, 368] width 90 height 22
drag, startPoint x: 226, startPoint y: 359, endPoint x: 228, endPoint y: 367, distance: 7.3
click at [228, 365] on select "Select Stylist [PERSON_NAME] [PERSON_NAME] [PERSON_NAME] [PERSON_NAME] [PERSON_…" at bounding box center [205, 368] width 90 height 22
select select "90387"
click at [160, 357] on select "Select Stylist [PERSON_NAME] [PERSON_NAME] [PERSON_NAME] [PERSON_NAME] [PERSON_…" at bounding box center [205, 368] width 90 height 22
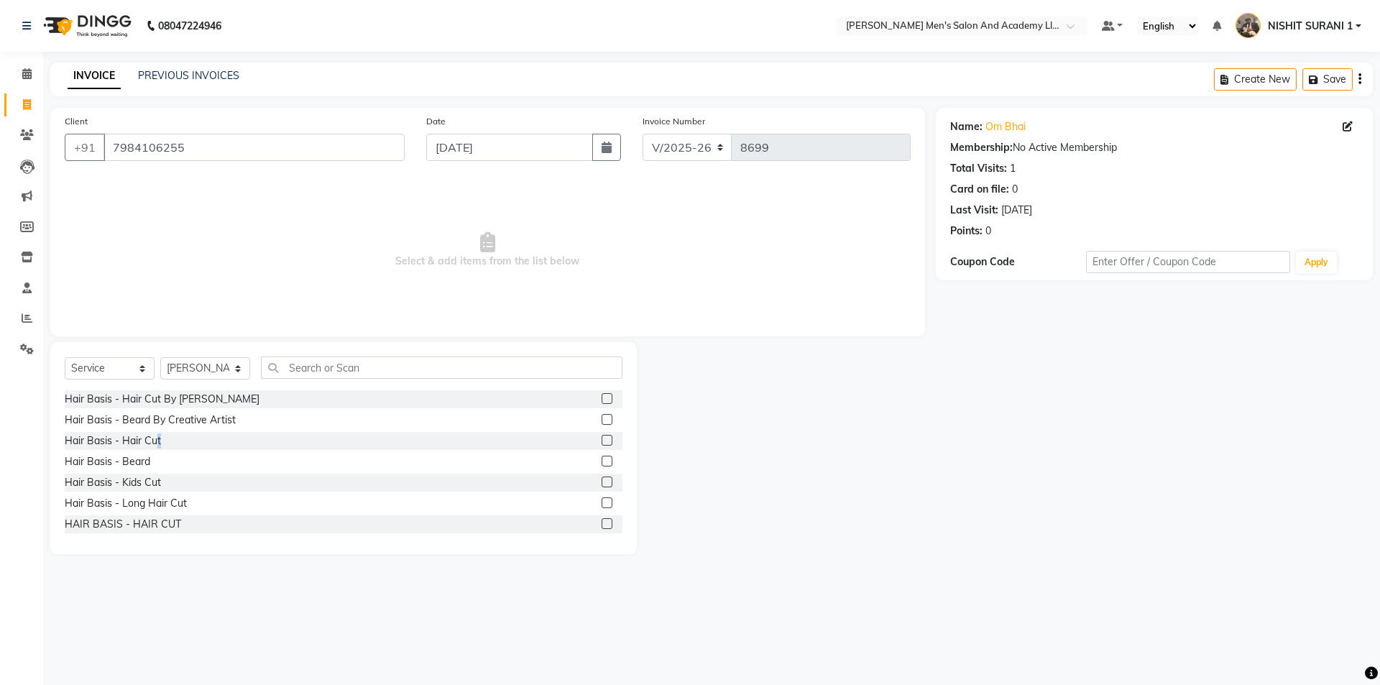
drag, startPoint x: 157, startPoint y: 444, endPoint x: 168, endPoint y: 435, distance: 14.3
click at [168, 441] on div "Hair Basis - Hair Cut" at bounding box center [344, 441] width 558 height 18
click at [143, 448] on div "Hair Basis - Hair Cut" at bounding box center [113, 441] width 96 height 15
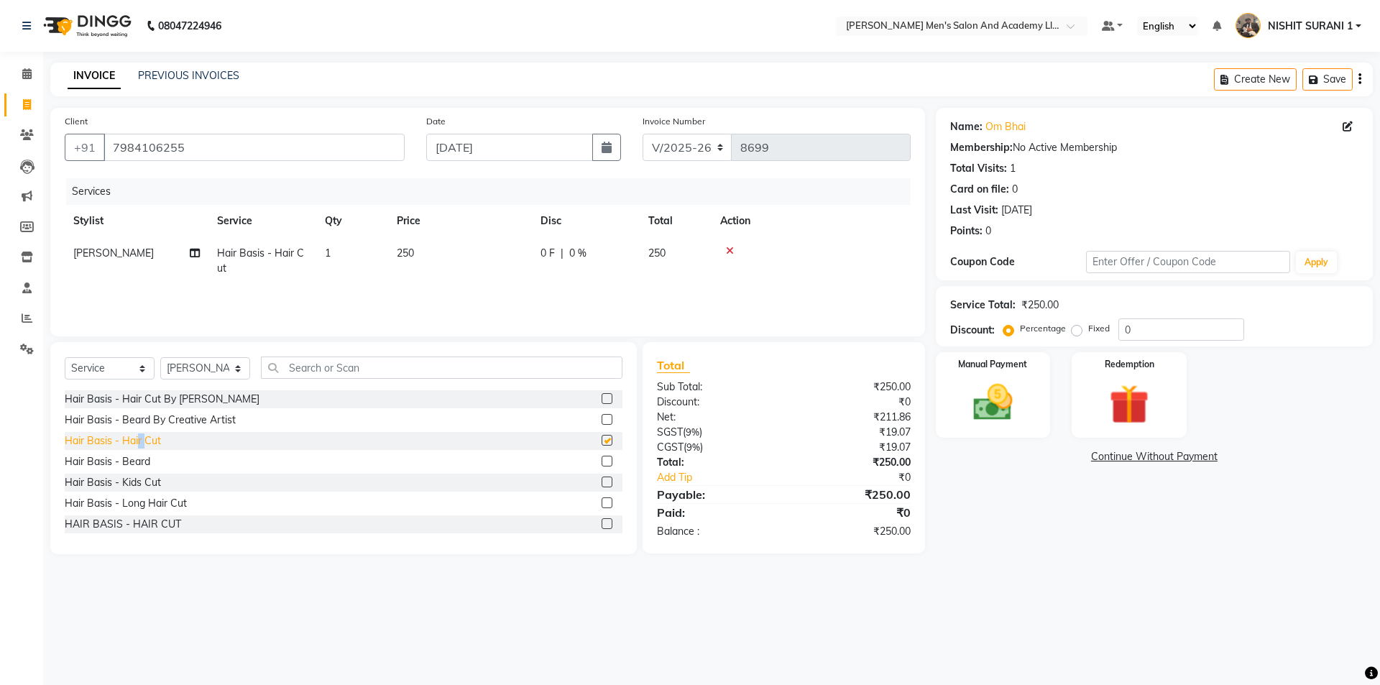
checkbox input "false"
click at [1147, 395] on img at bounding box center [1129, 404] width 67 height 51
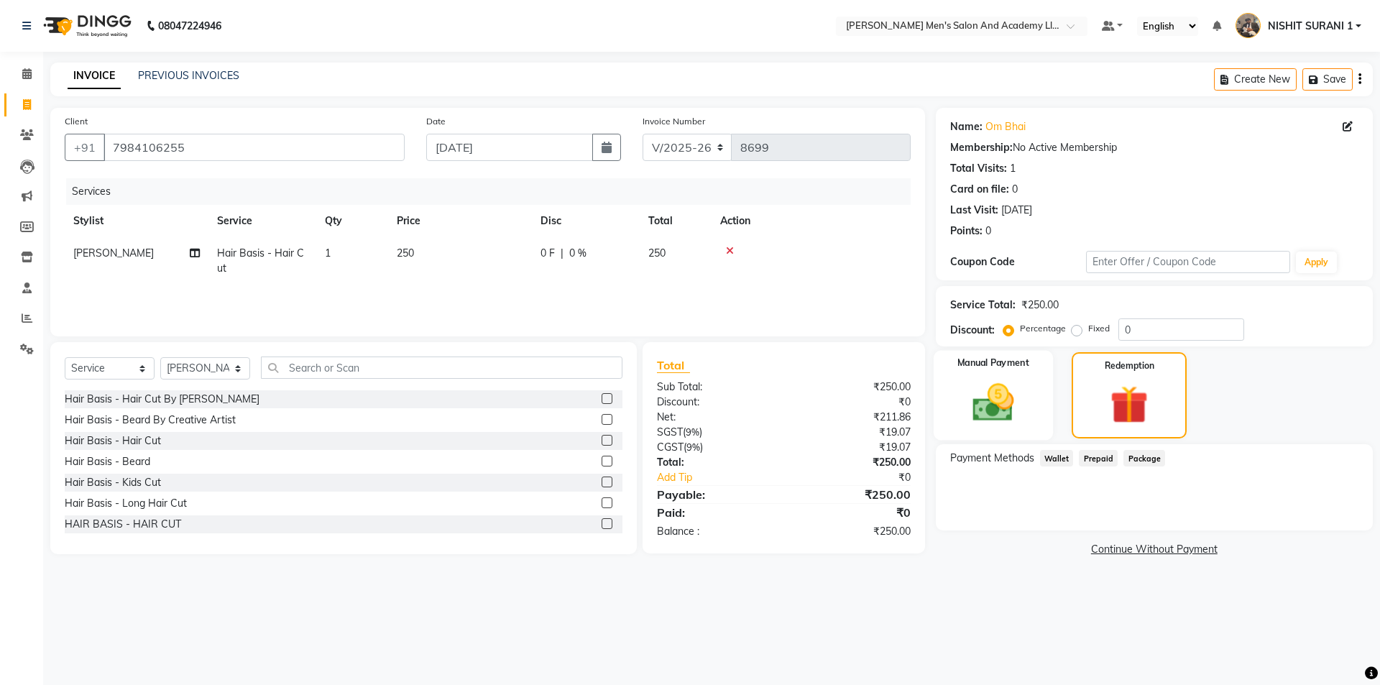
click at [1030, 409] on div "Manual Payment" at bounding box center [992, 396] width 119 height 90
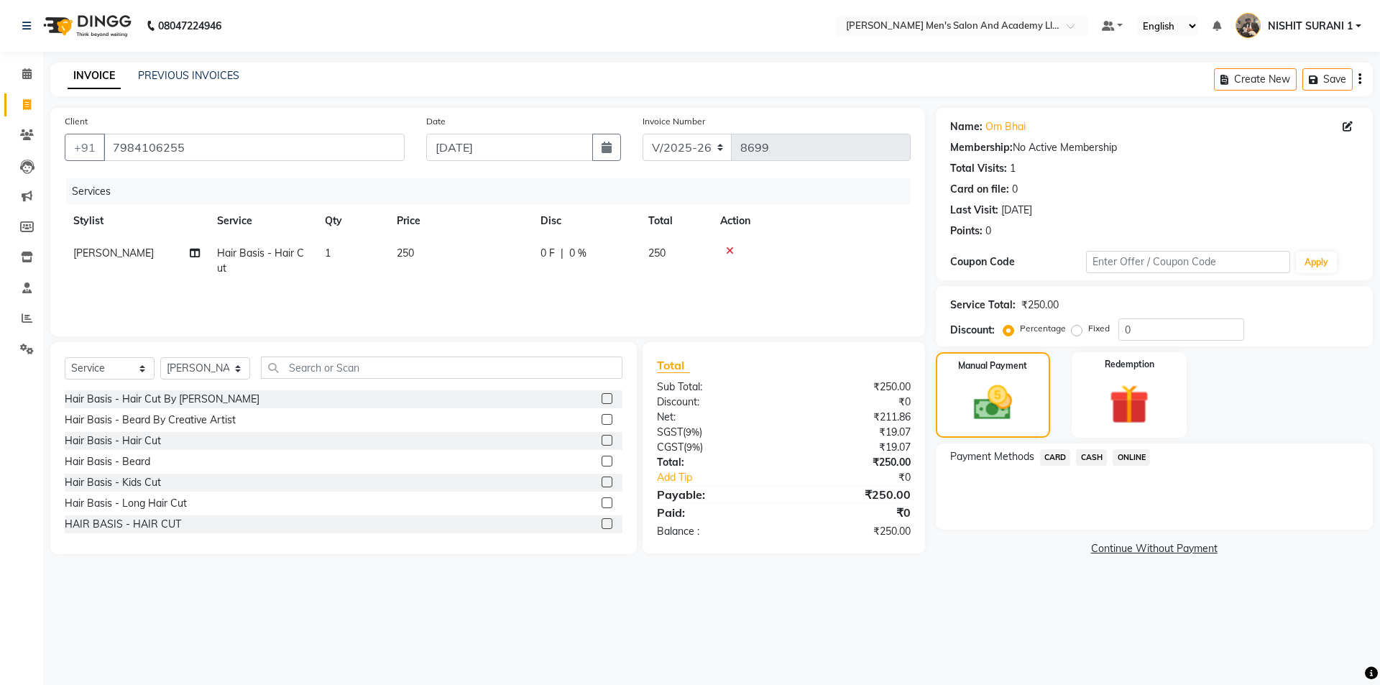
drag, startPoint x: 1094, startPoint y: 454, endPoint x: 1095, endPoint y: 469, distance: 14.4
click at [1094, 454] on span "CASH" at bounding box center [1091, 457] width 31 height 17
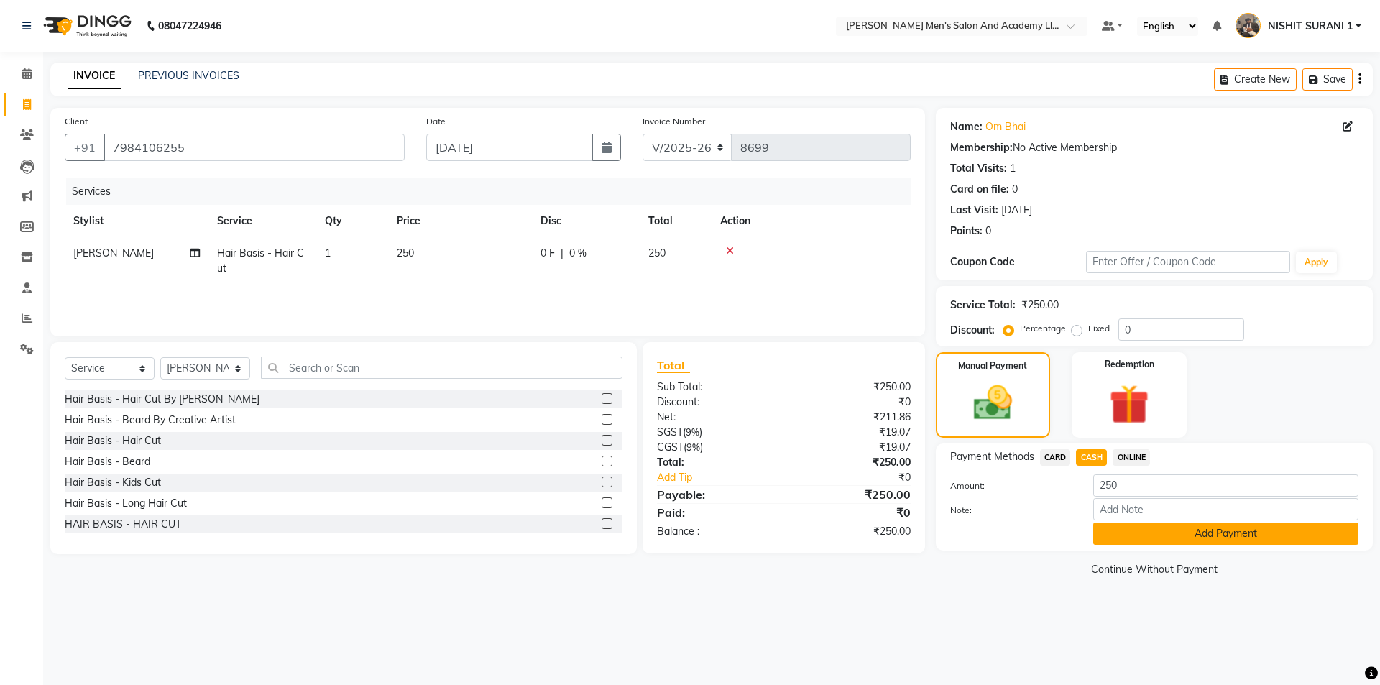
click at [1122, 536] on button "Add Payment" at bounding box center [1226, 534] width 265 height 22
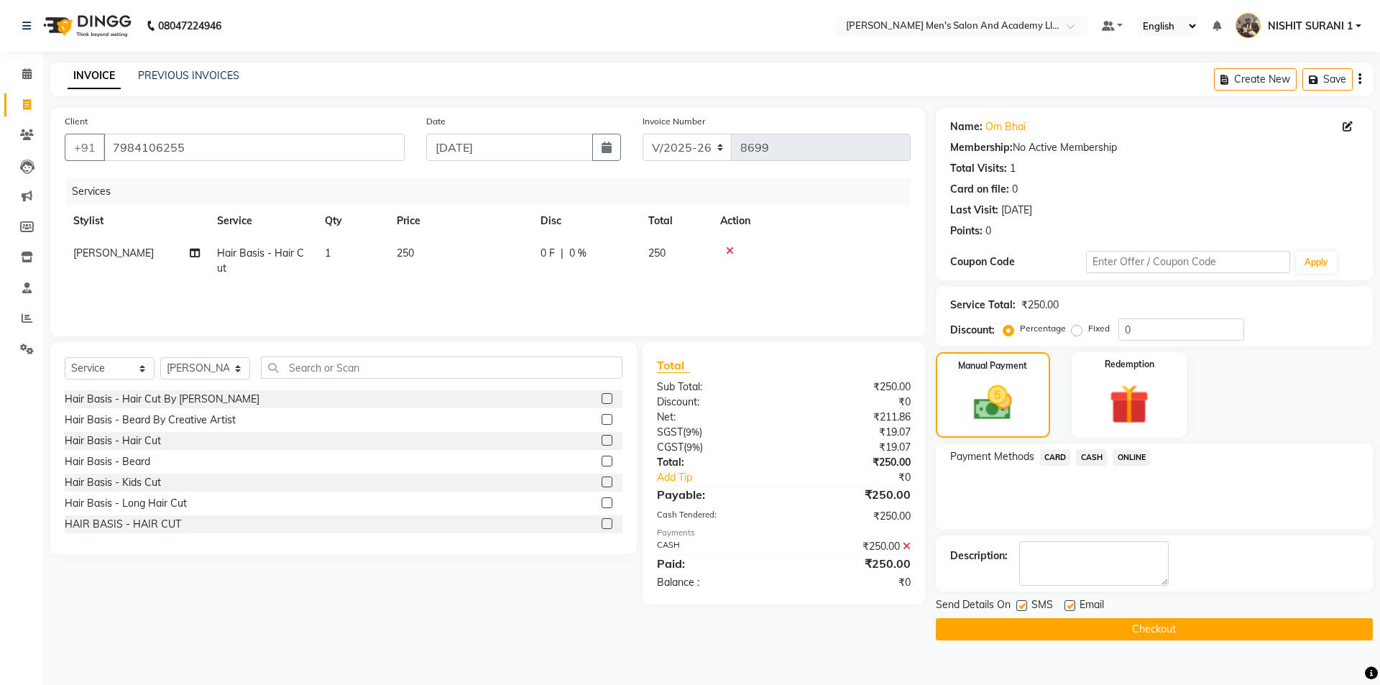
click at [1072, 605] on label at bounding box center [1070, 605] width 11 height 11
click at [1072, 605] on input "checkbox" at bounding box center [1069, 606] width 9 height 9
checkbox input "false"
click at [1067, 623] on button "Checkout" at bounding box center [1154, 629] width 437 height 22
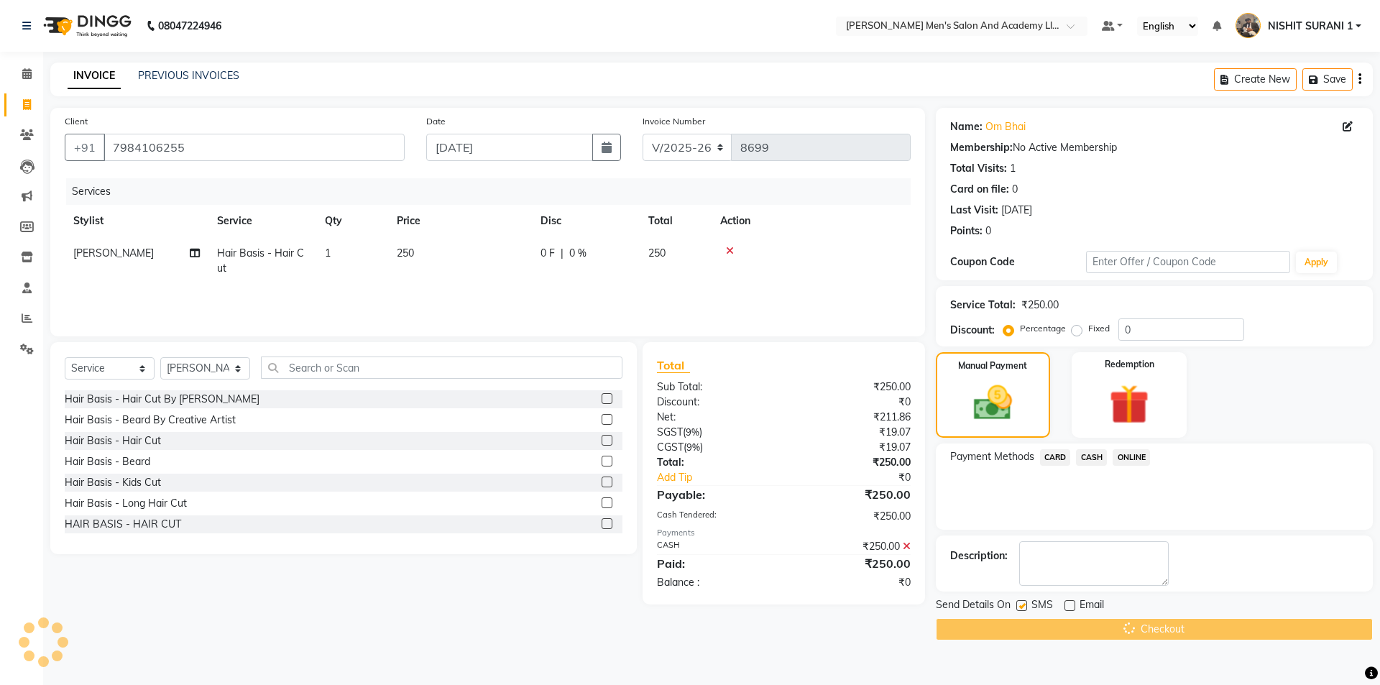
click at [1067, 623] on div "Checkout" at bounding box center [1154, 629] width 437 height 22
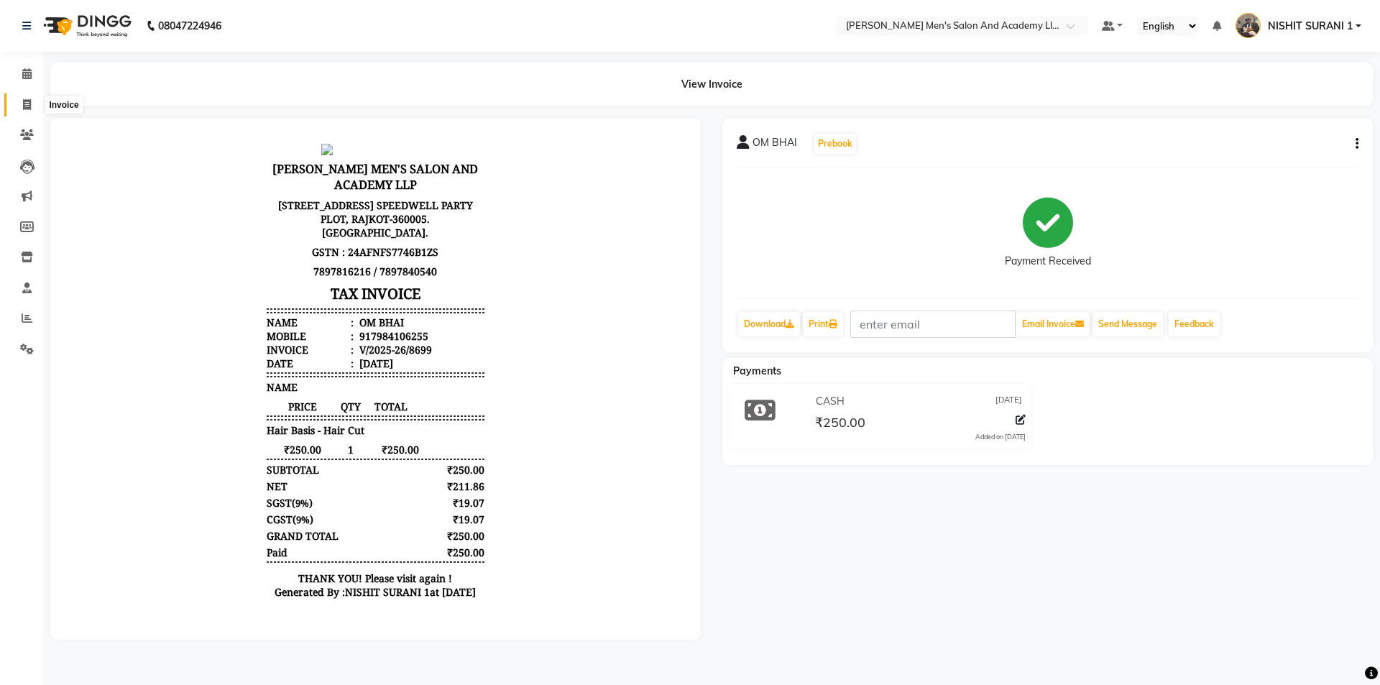
click at [32, 103] on span at bounding box center [26, 105] width 25 height 17
select select "service"
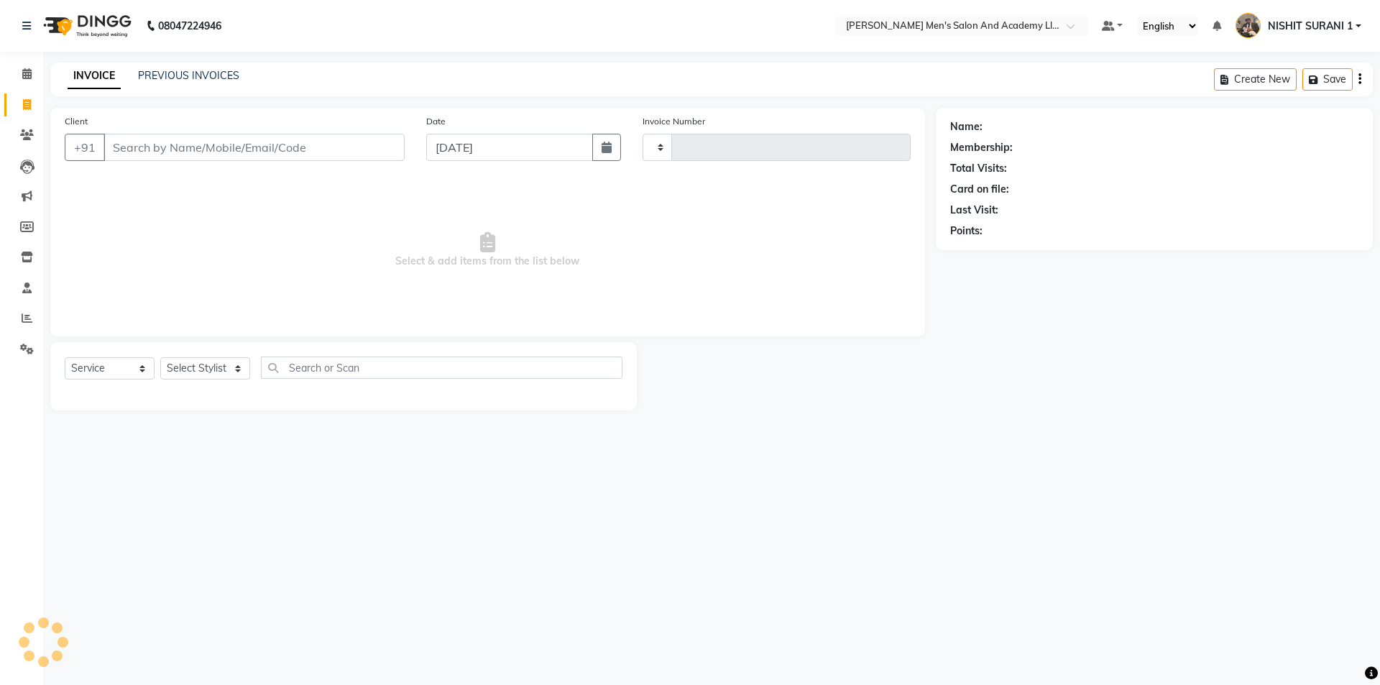
type input "8700"
select select "6752"
click at [165, 159] on div "Client +91" at bounding box center [235, 143] width 362 height 59
click at [165, 153] on input "Client" at bounding box center [254, 147] width 301 height 27
click at [19, 320] on span at bounding box center [26, 319] width 25 height 17
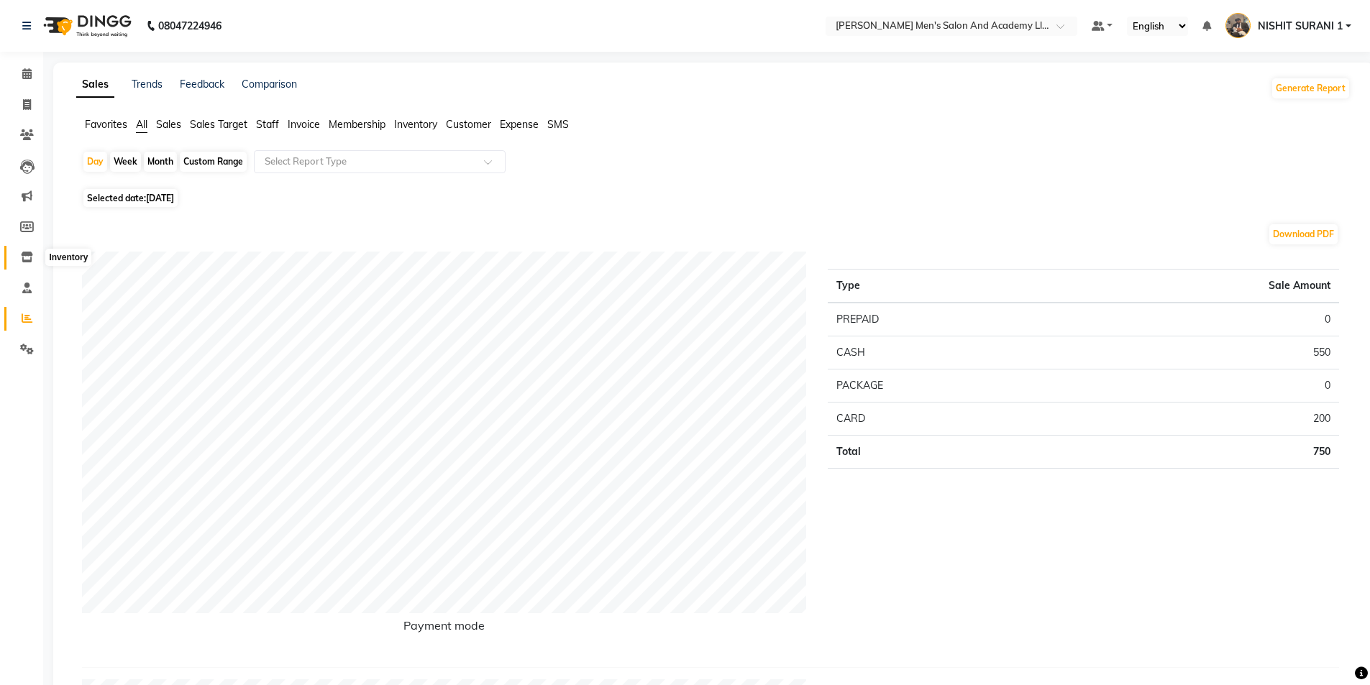
click at [17, 258] on span at bounding box center [26, 257] width 25 height 17
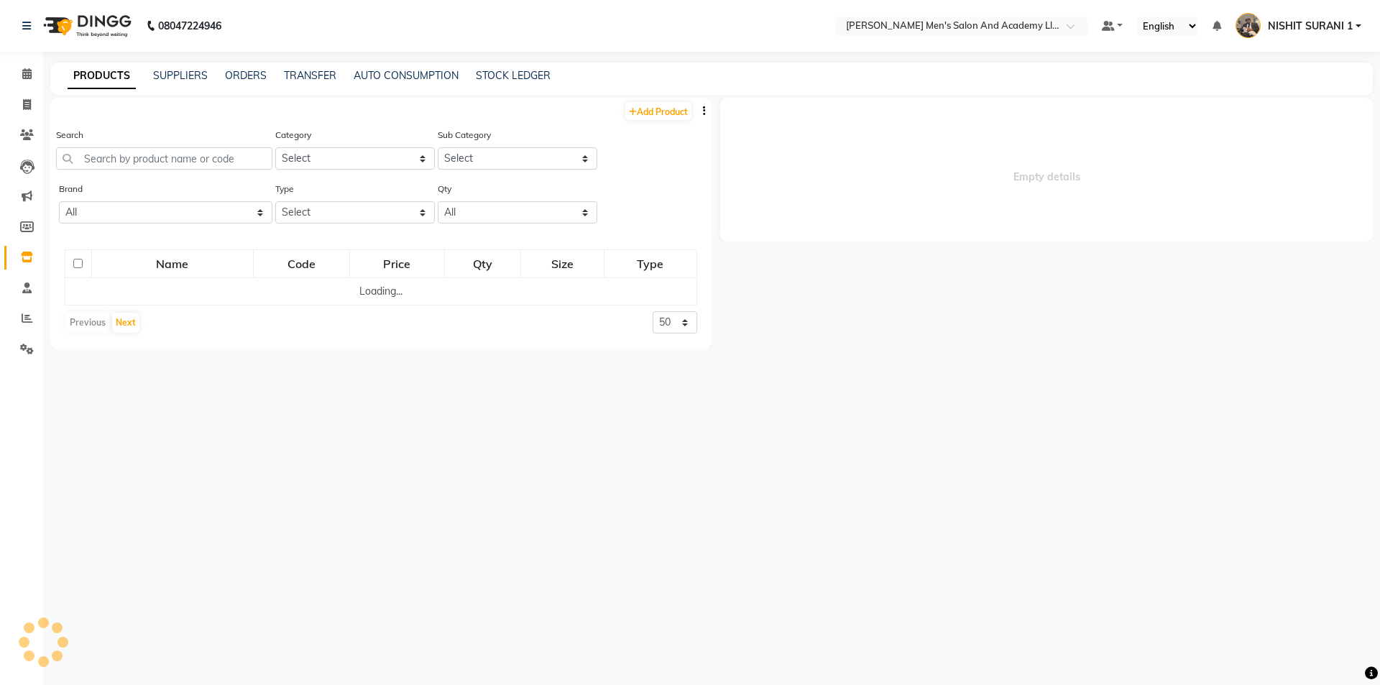
select select
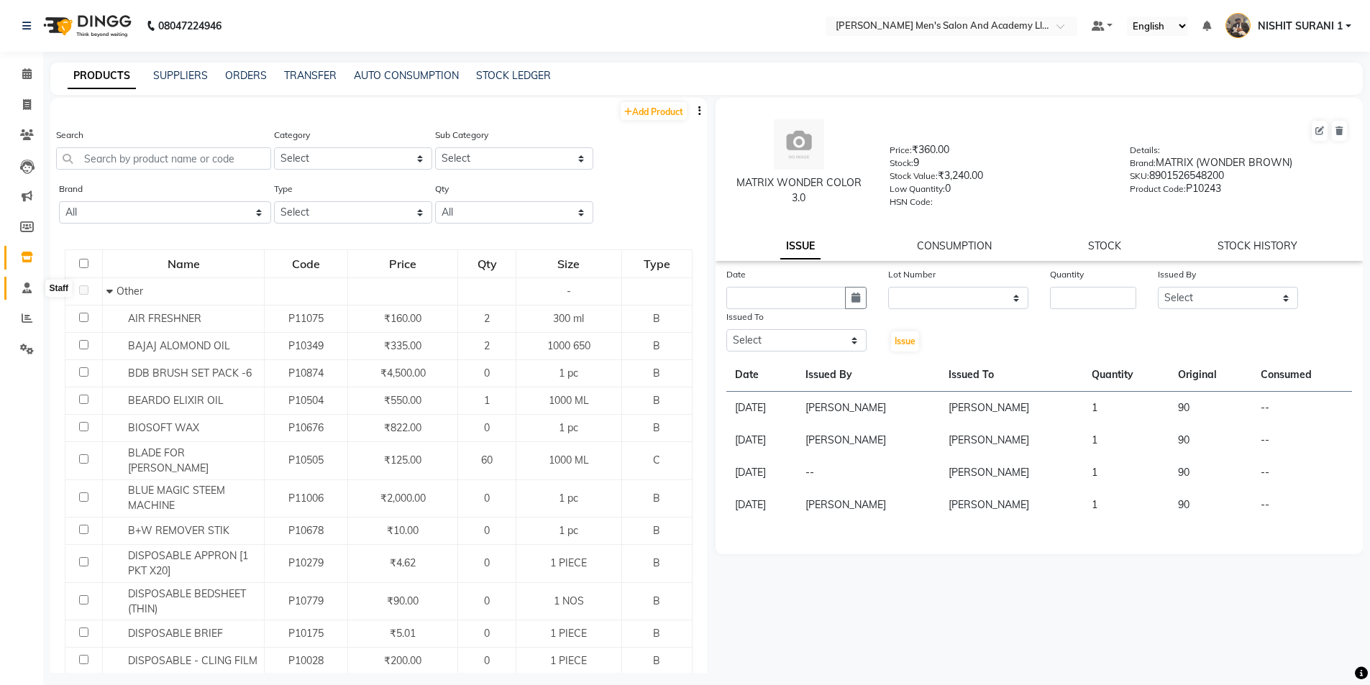
click at [26, 290] on icon at bounding box center [26, 288] width 9 height 11
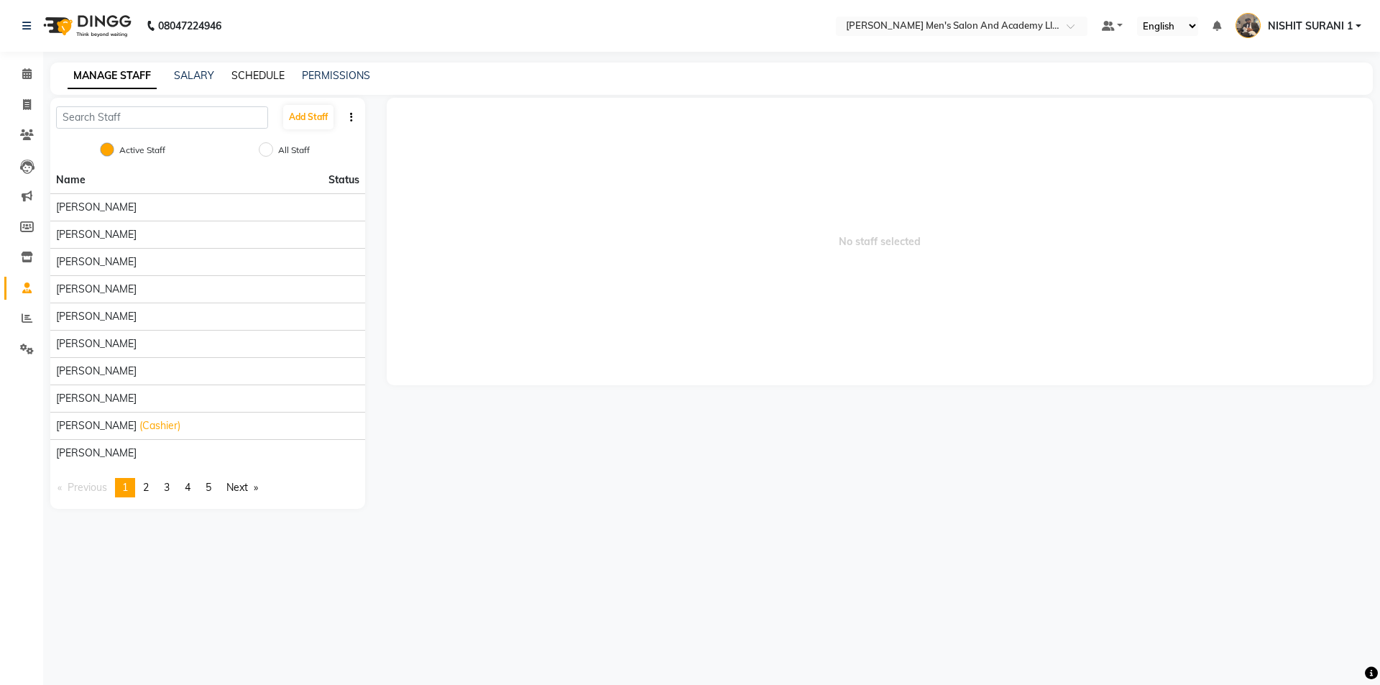
click at [250, 78] on link "SCHEDULE" at bounding box center [258, 75] width 53 height 13
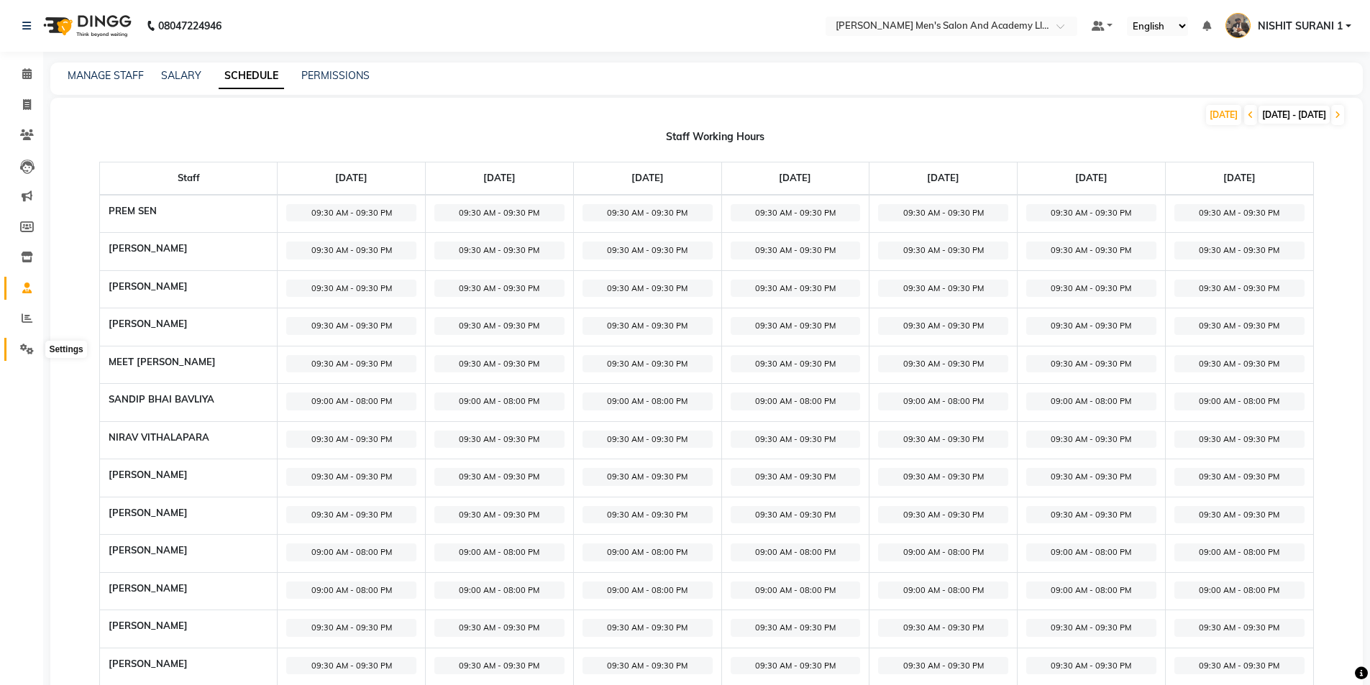
click at [18, 343] on span at bounding box center [26, 350] width 25 height 17
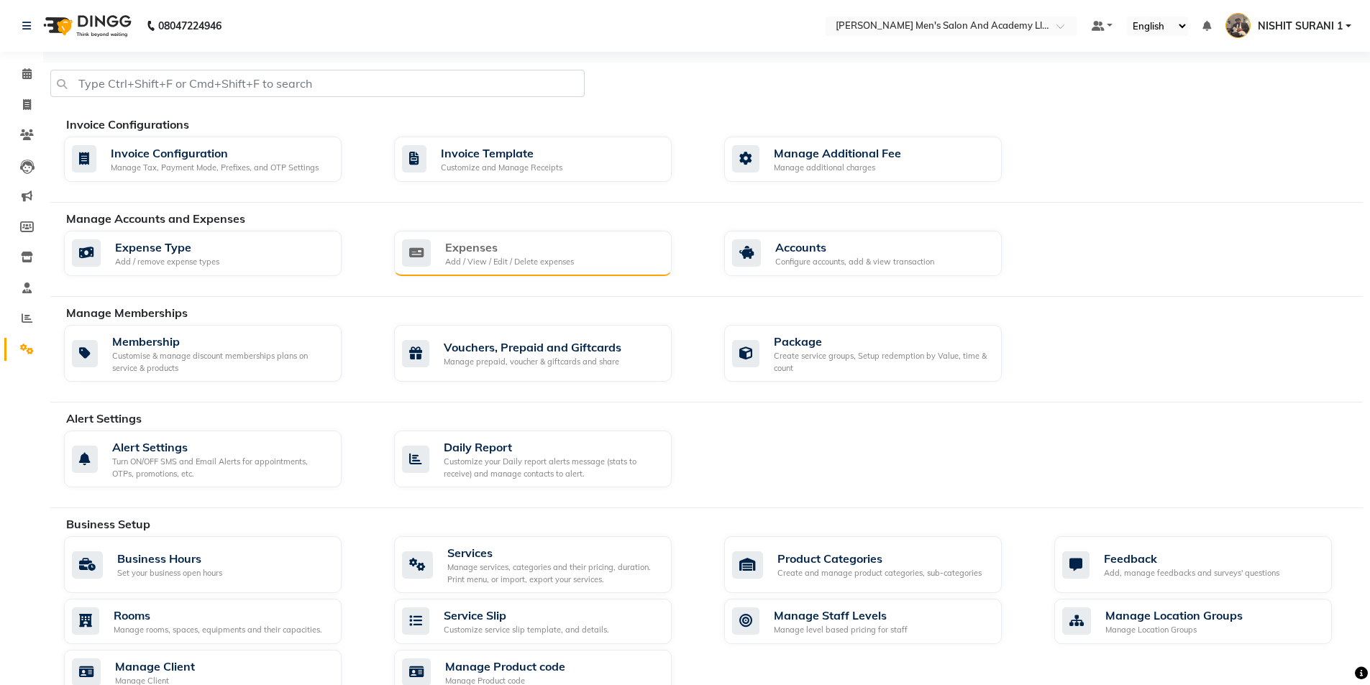
click at [456, 251] on div "Expenses" at bounding box center [509, 247] width 129 height 17
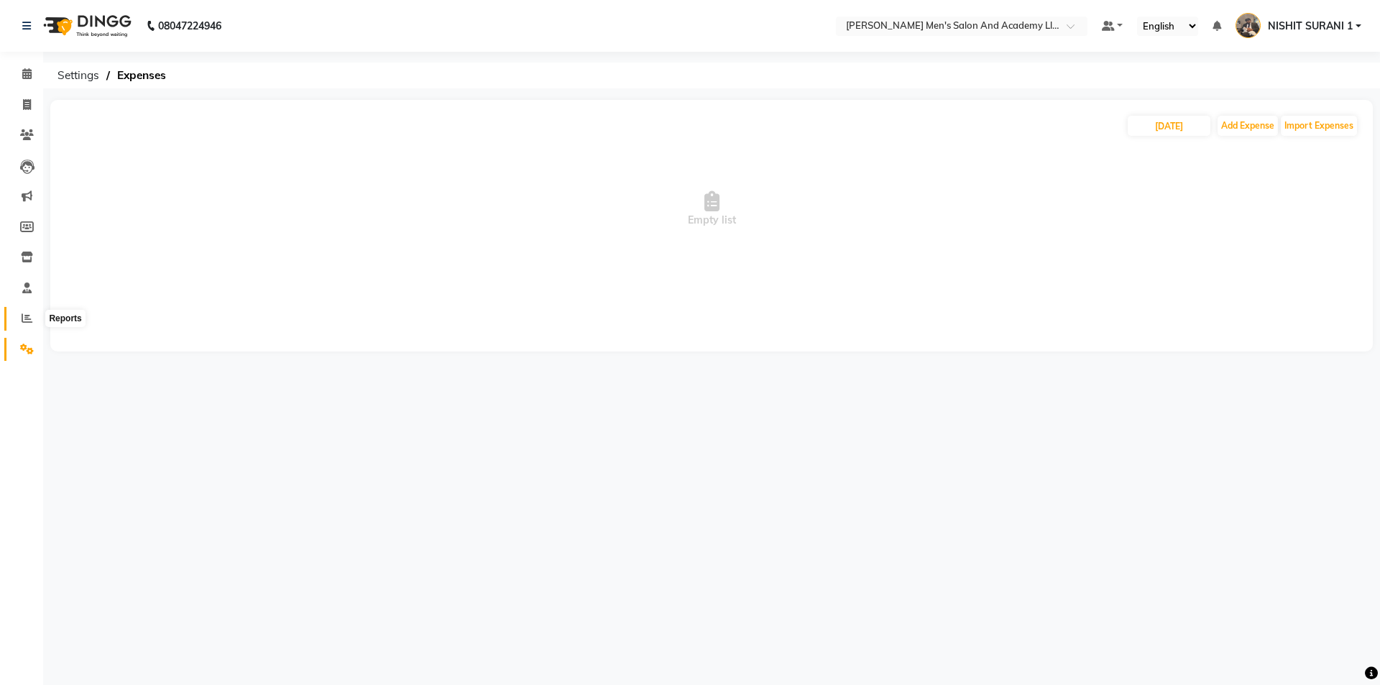
click at [19, 313] on span at bounding box center [26, 319] width 25 height 17
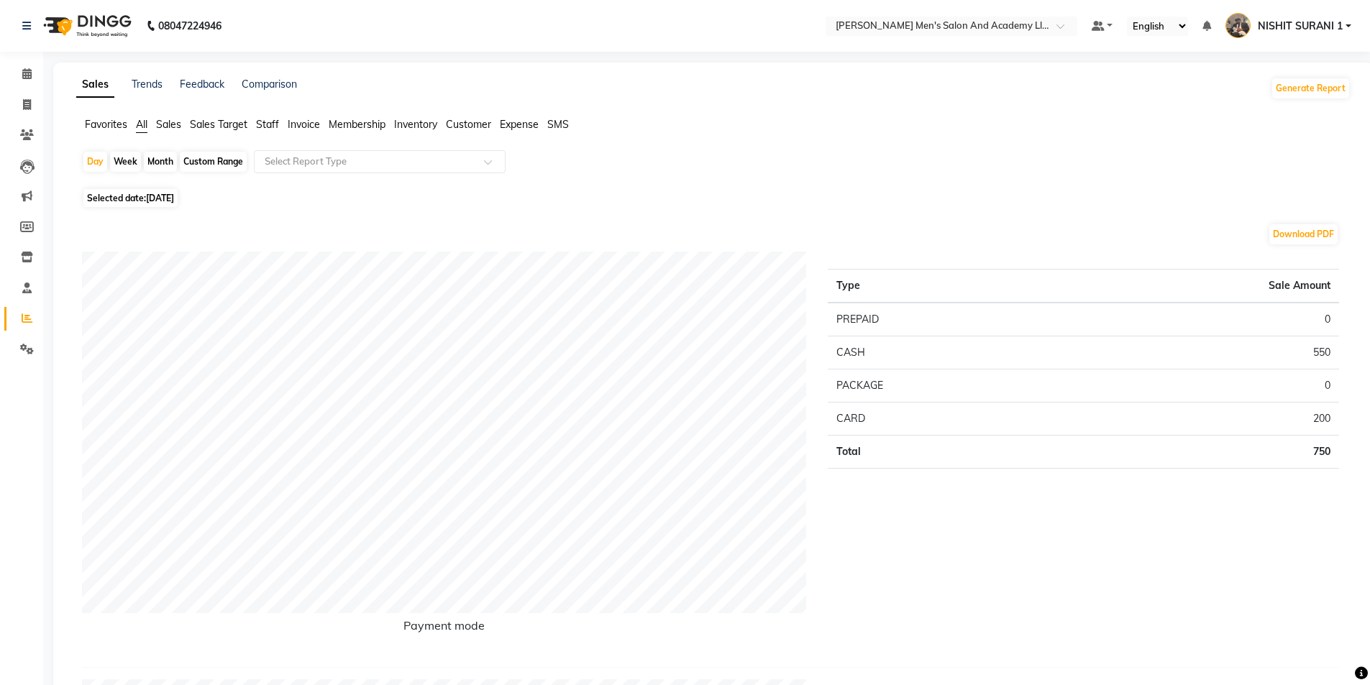
click at [29, 336] on li "Settings" at bounding box center [21, 349] width 43 height 31
click at [33, 344] on icon at bounding box center [27, 349] width 14 height 11
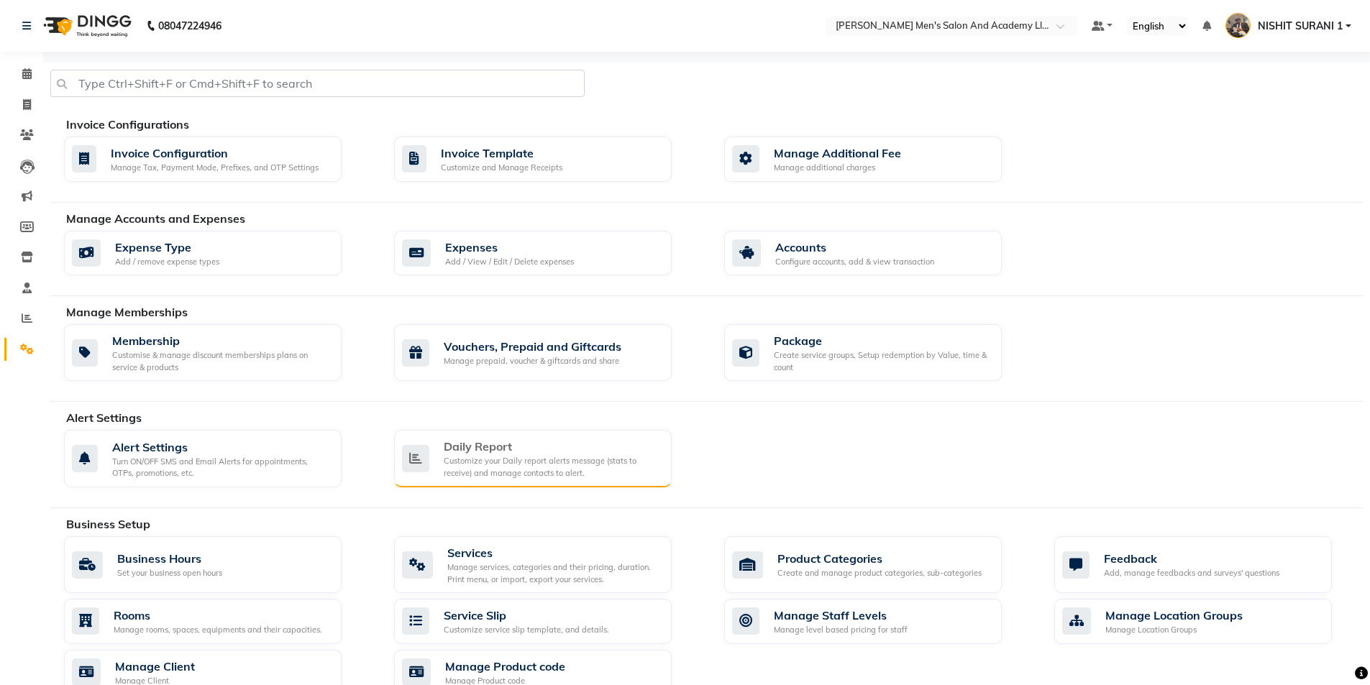
click at [473, 464] on div "Customize your Daily report alerts message (stats to receive) and manage contac…" at bounding box center [552, 467] width 216 height 24
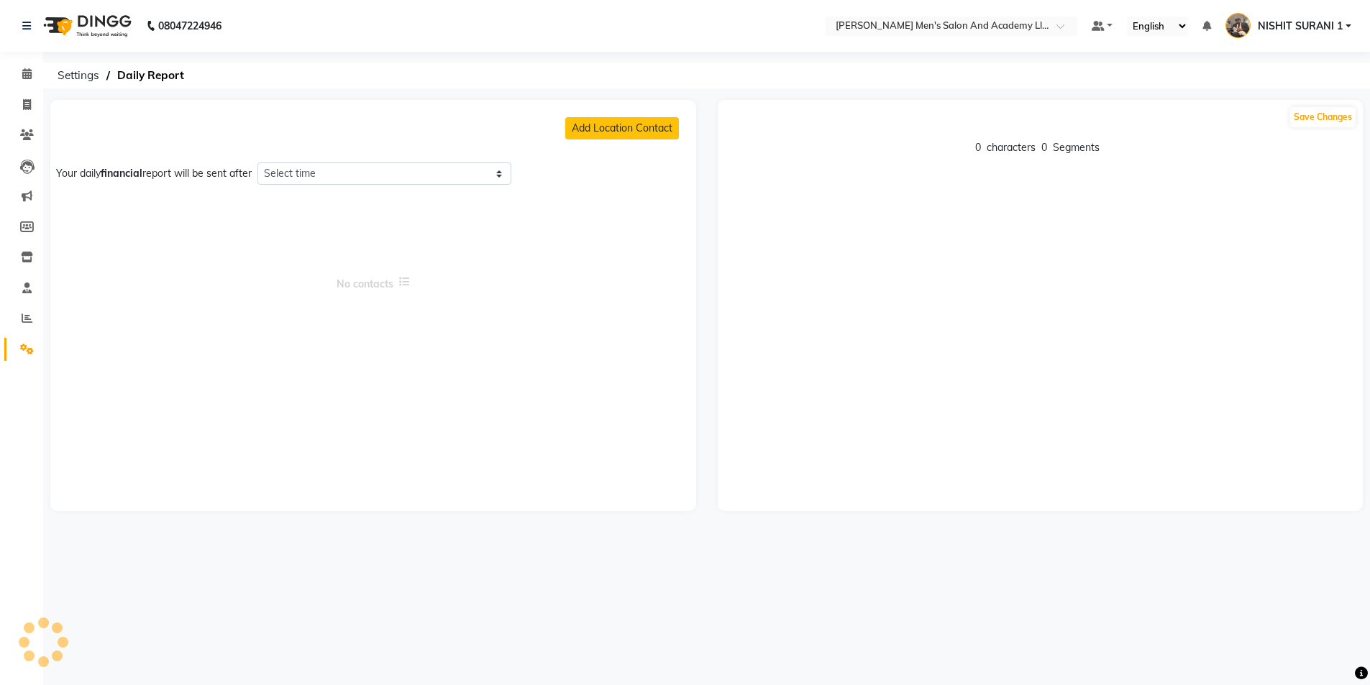
select select "1320"
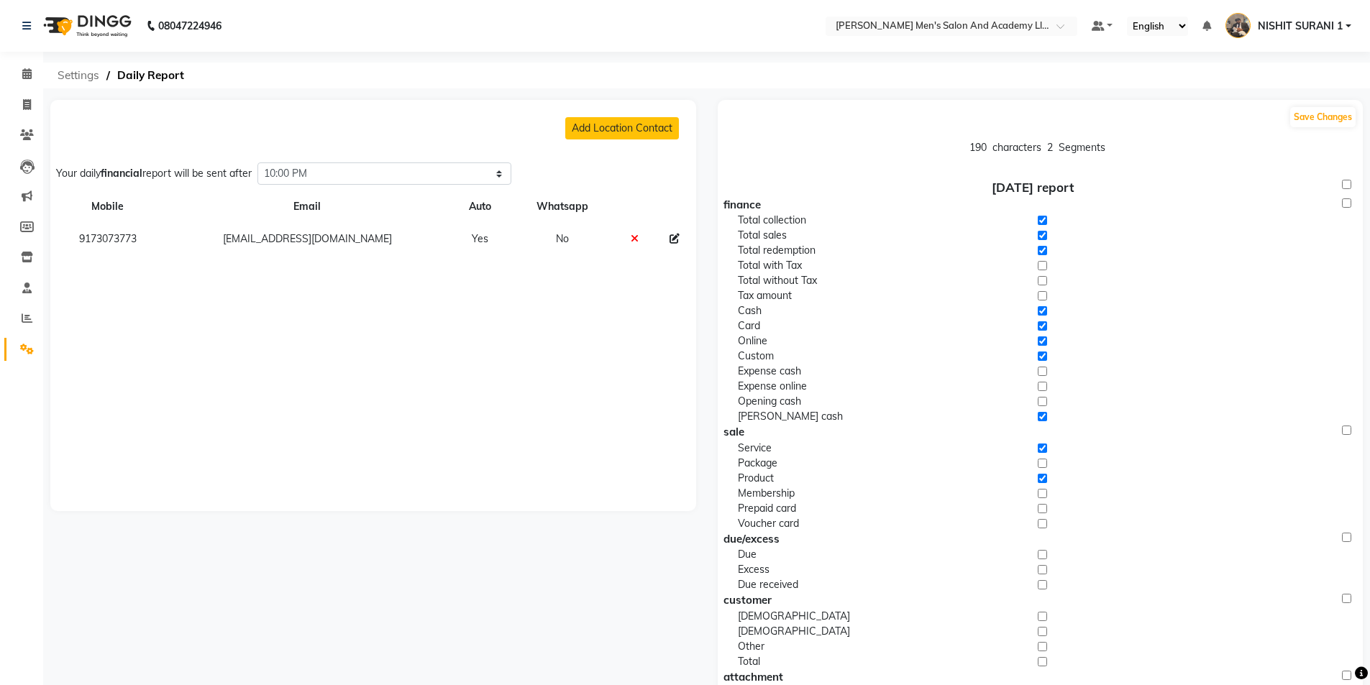
drag, startPoint x: 89, startPoint y: 73, endPoint x: 86, endPoint y: 80, distance: 7.7
click at [86, 80] on span "Settings" at bounding box center [78, 76] width 56 height 26
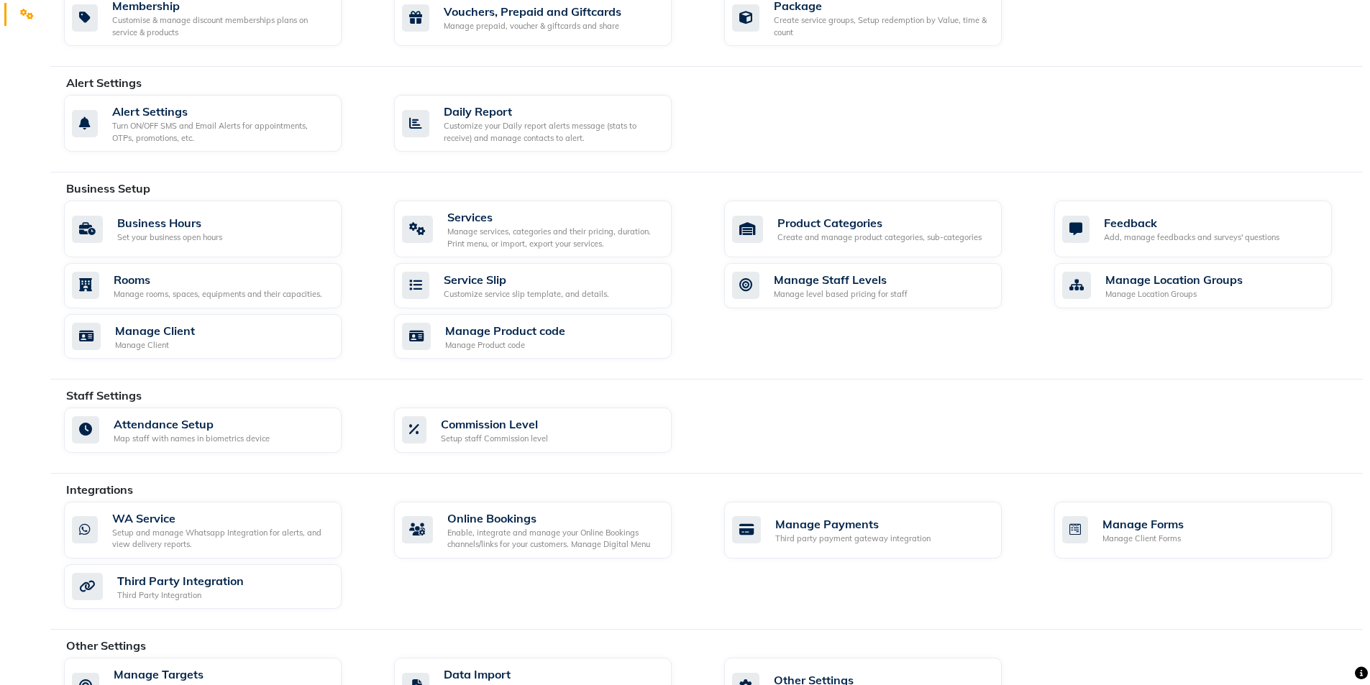
scroll to position [25, 0]
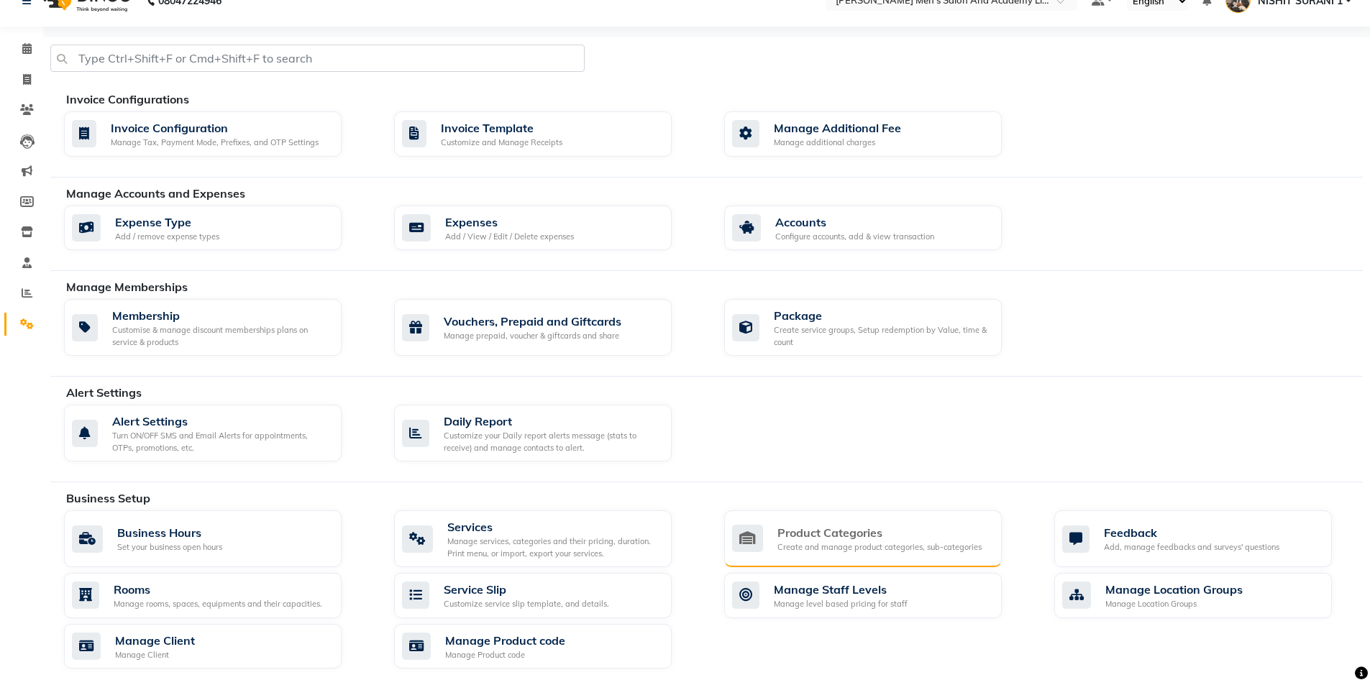
click at [972, 564] on div "Product Categories Create and manage product categories, sub-categories" at bounding box center [863, 538] width 278 height 57
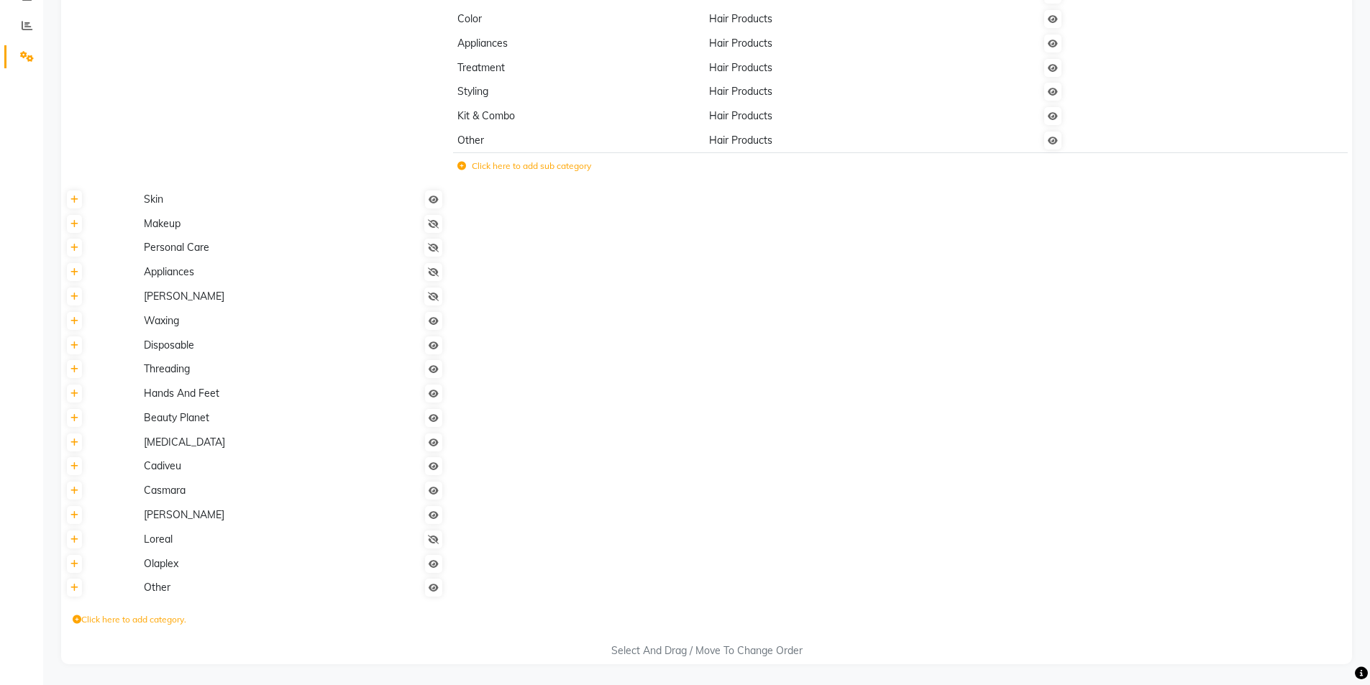
scroll to position [293, 0]
click at [441, 536] on link at bounding box center [433, 539] width 18 height 18
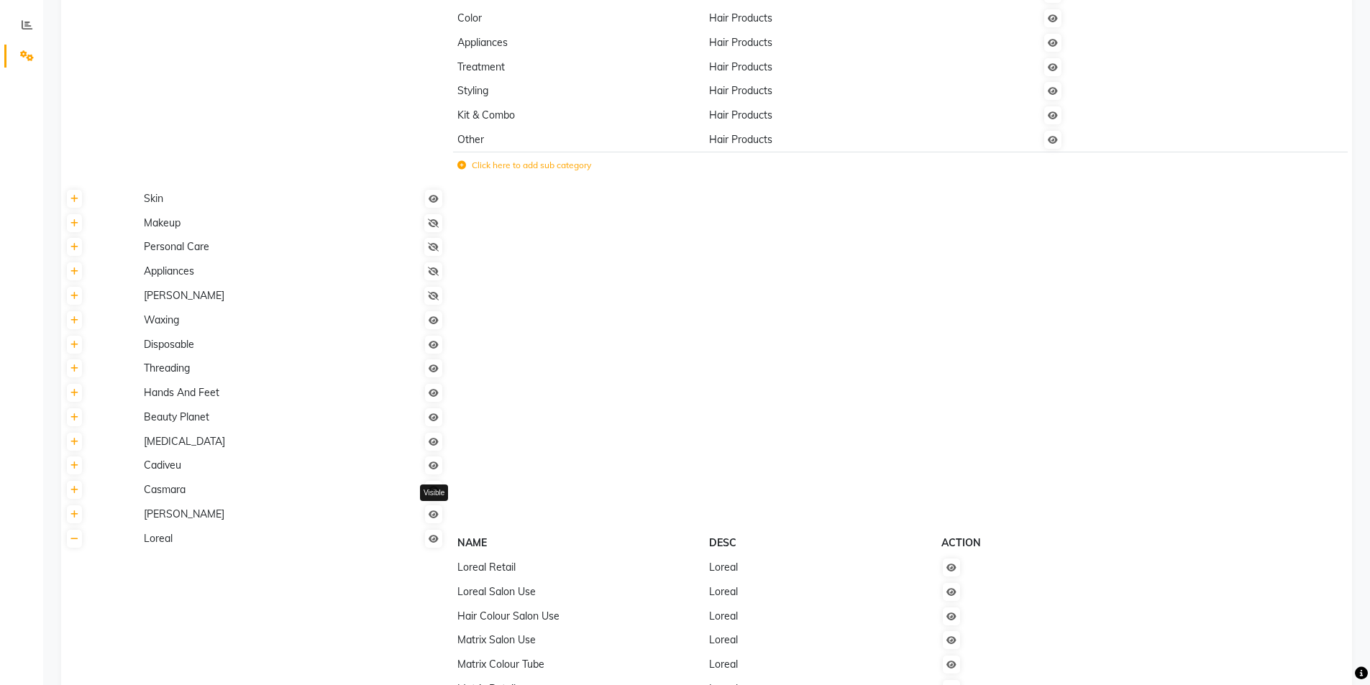
click at [439, 516] on icon at bounding box center [434, 514] width 10 height 9
click at [439, 514] on icon at bounding box center [434, 514] width 10 height 9
click at [436, 517] on icon at bounding box center [434, 514] width 10 height 9
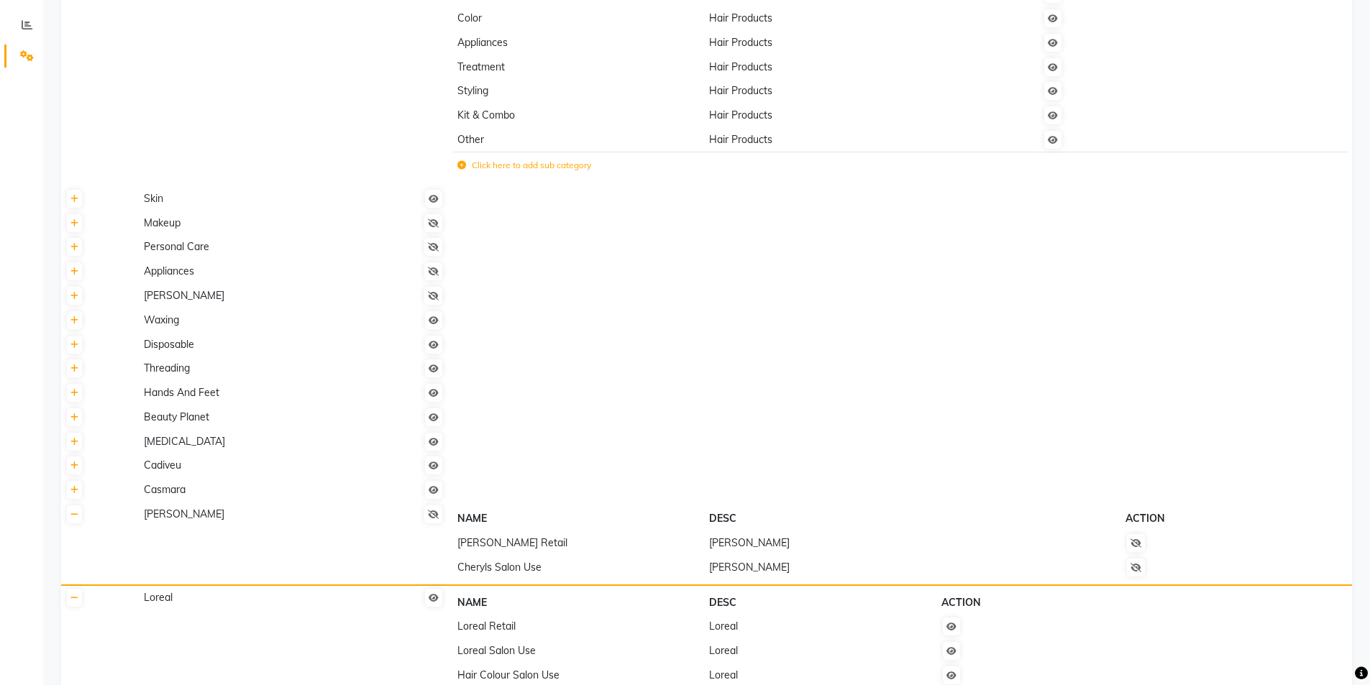
scroll to position [0, 0]
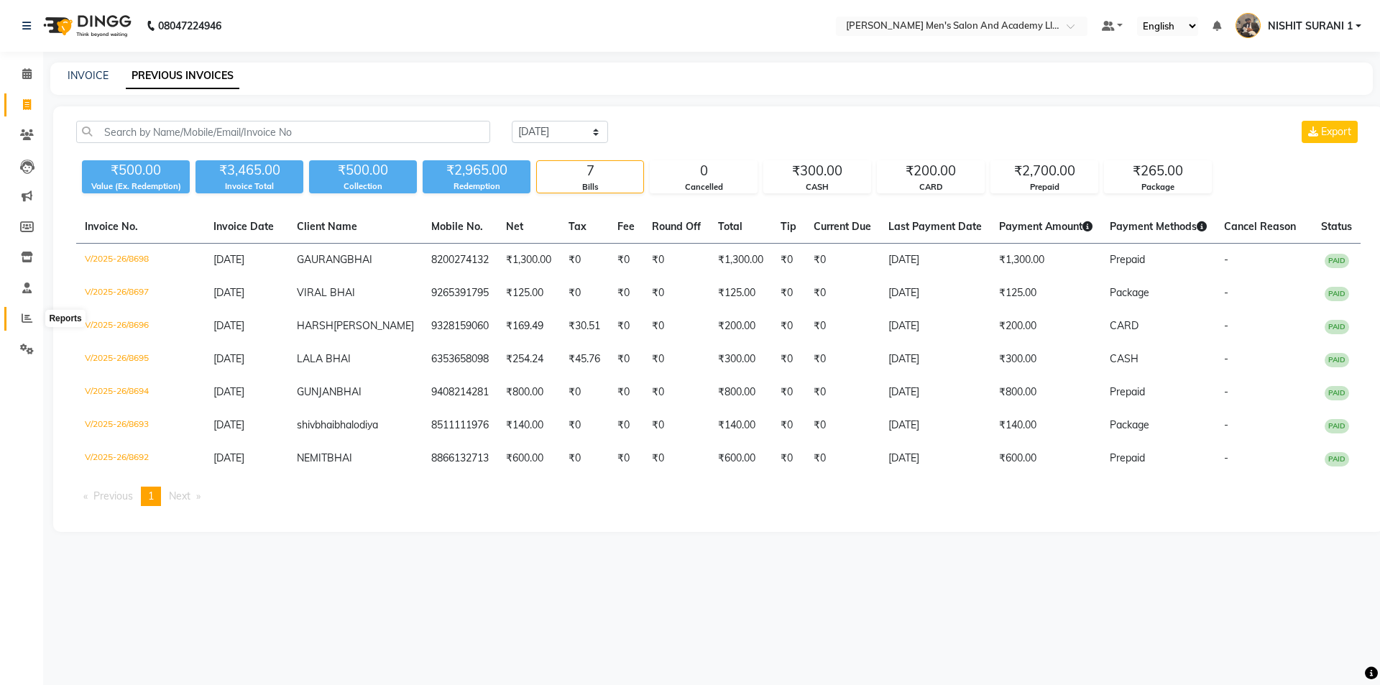
click at [31, 311] on span at bounding box center [26, 319] width 25 height 17
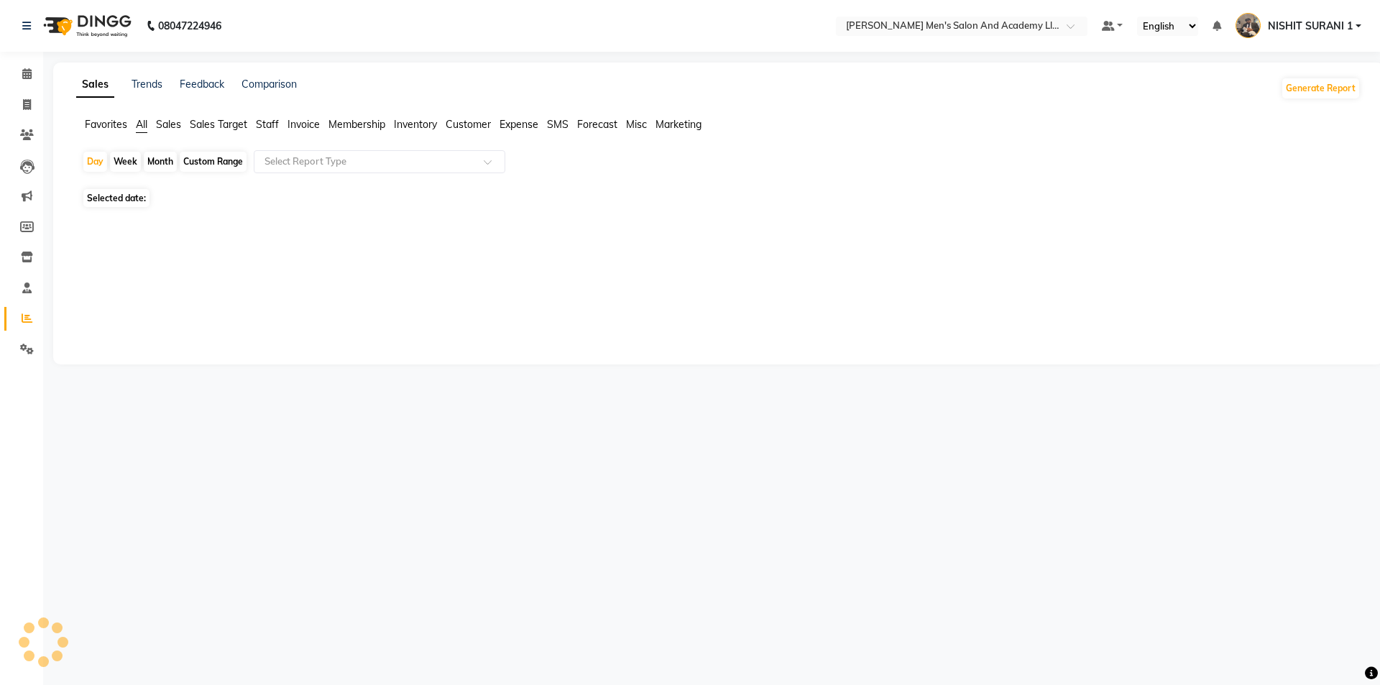
click at [173, 161] on div "Month" at bounding box center [160, 162] width 33 height 20
select select "9"
select select "2025"
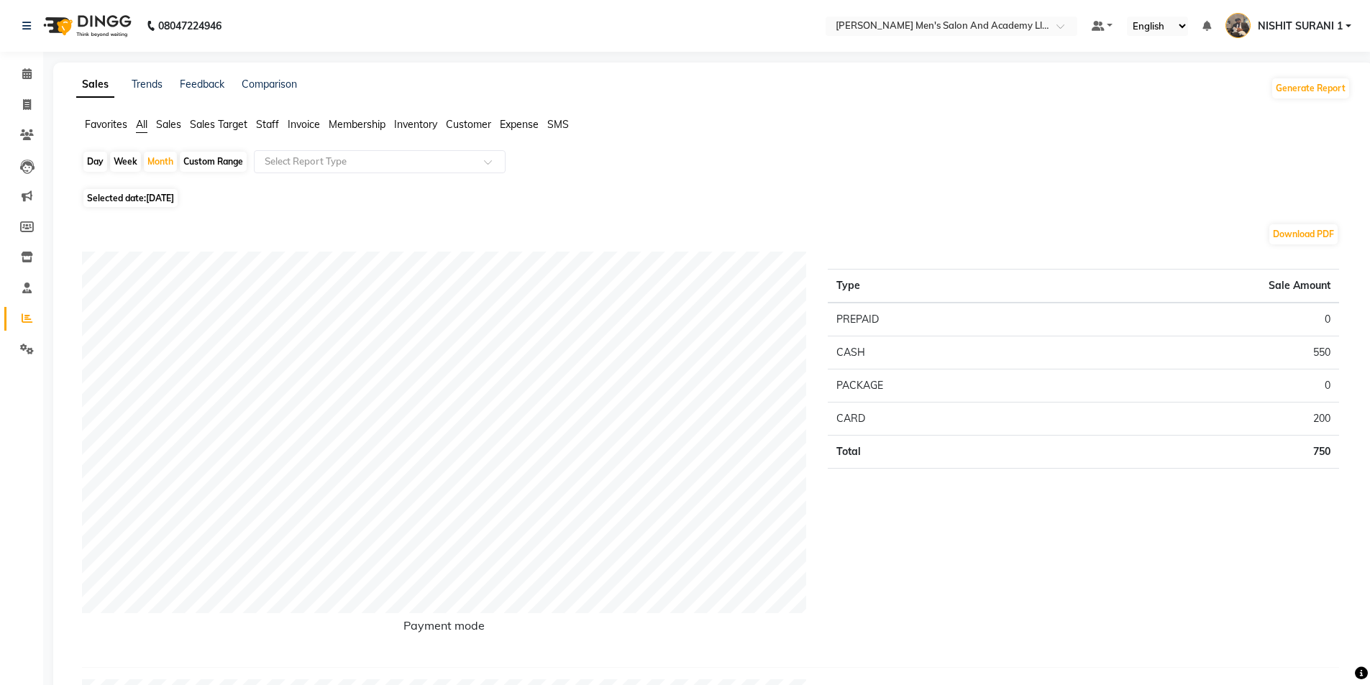
click at [178, 162] on div "Day Week Month Custom Range Select Report Type" at bounding box center [713, 167] width 1263 height 35
drag, startPoint x: 159, startPoint y: 152, endPoint x: 159, endPoint y: 161, distance: 9.3
click at [159, 153] on div "Month" at bounding box center [160, 162] width 33 height 20
select select "9"
select select "2025"
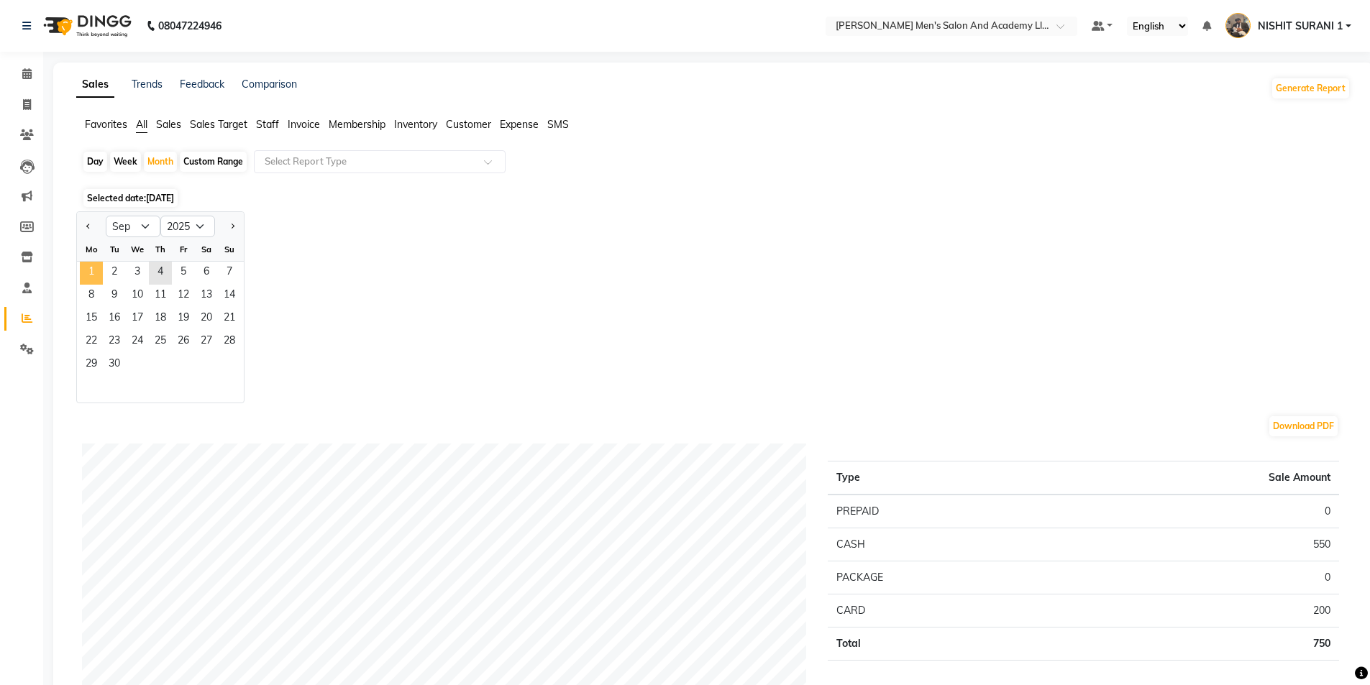
click at [98, 265] on span "1" at bounding box center [91, 273] width 23 height 23
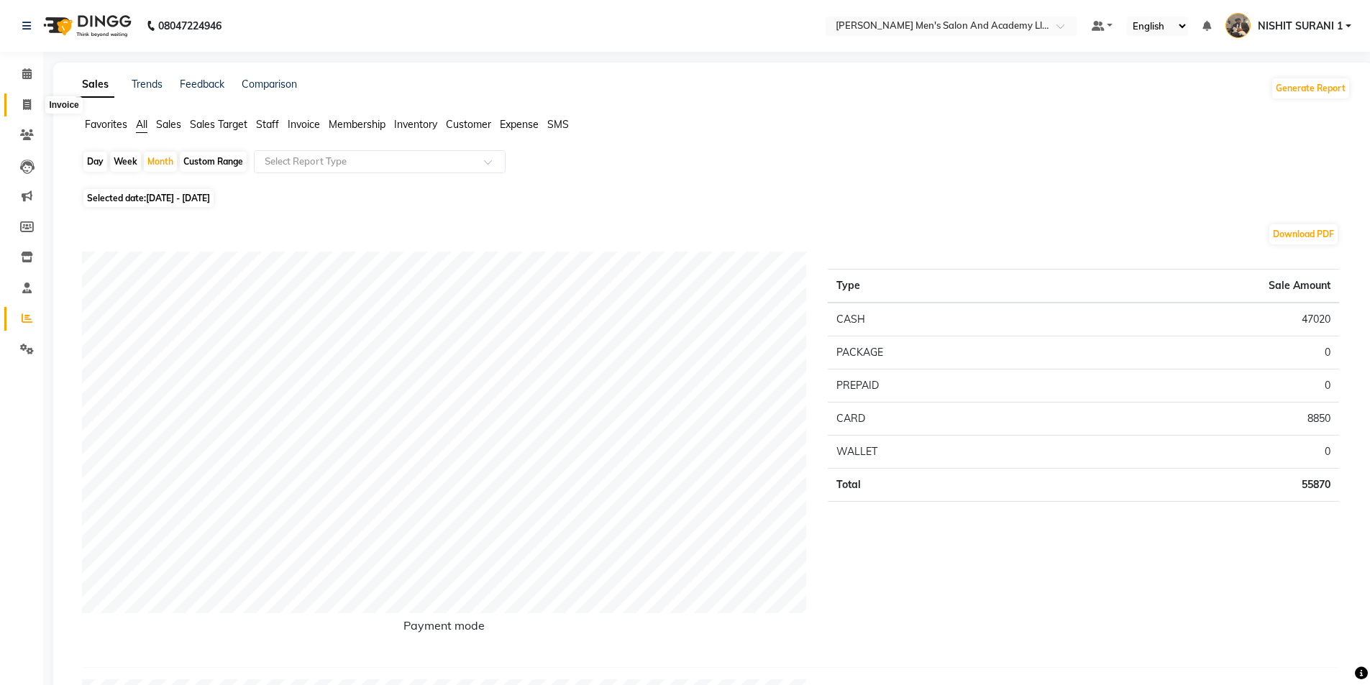
click at [33, 104] on span at bounding box center [26, 105] width 25 height 17
select select "6752"
select select "service"
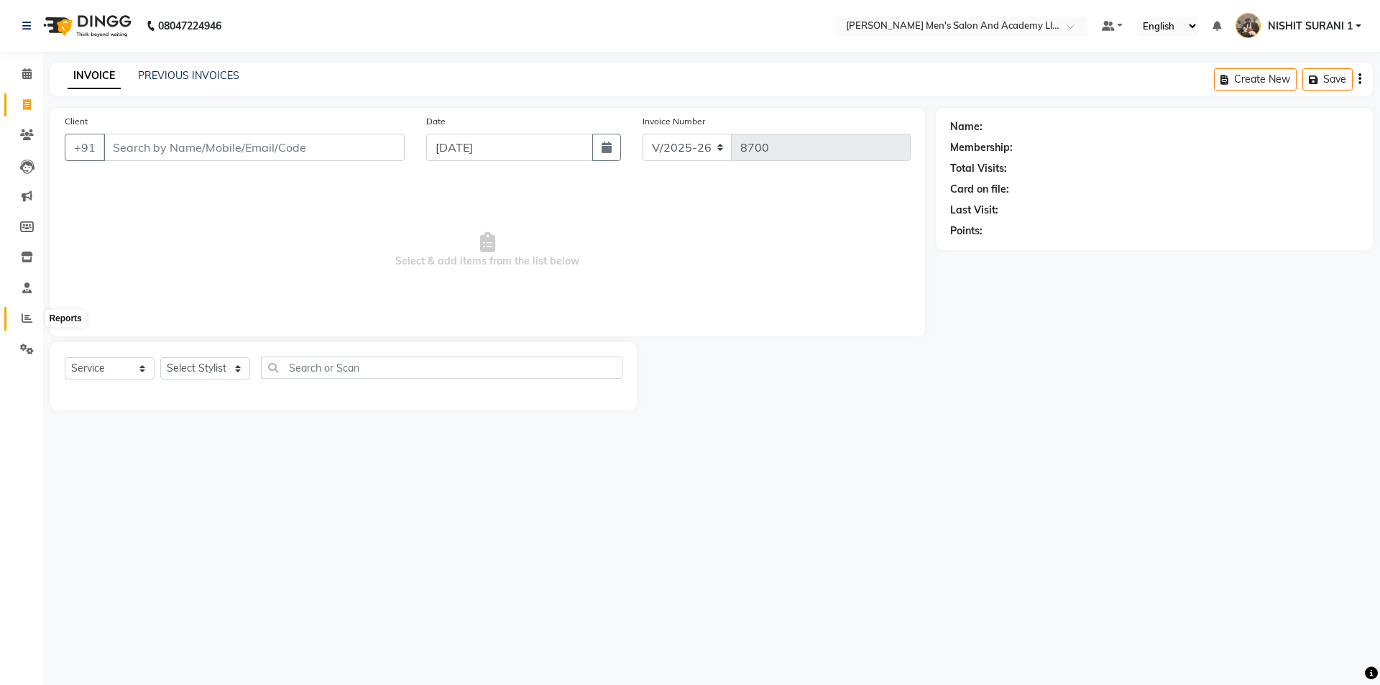
click at [26, 316] on icon at bounding box center [27, 318] width 11 height 11
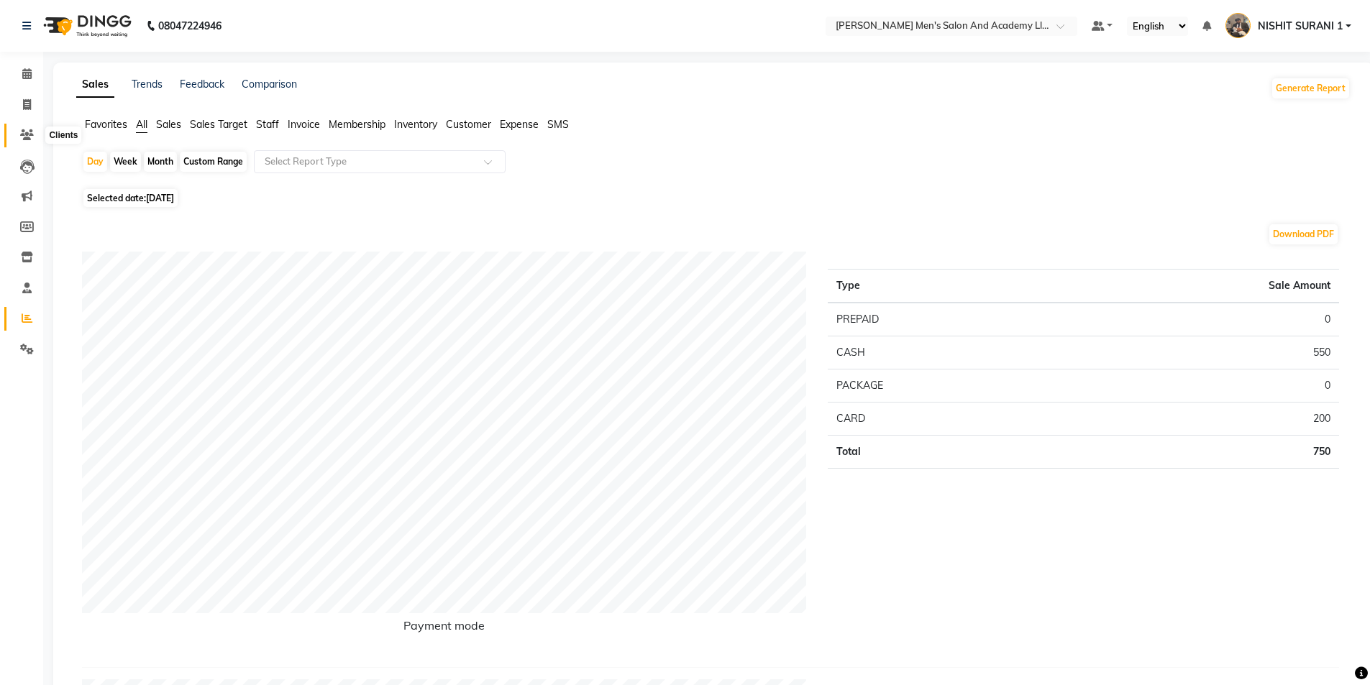
click at [30, 128] on ul "Calendar Invoice Clients Leads Marketing Members Inventory Staff Reports Settin…" at bounding box center [21, 215] width 43 height 313
click at [30, 128] on span at bounding box center [26, 135] width 25 height 17
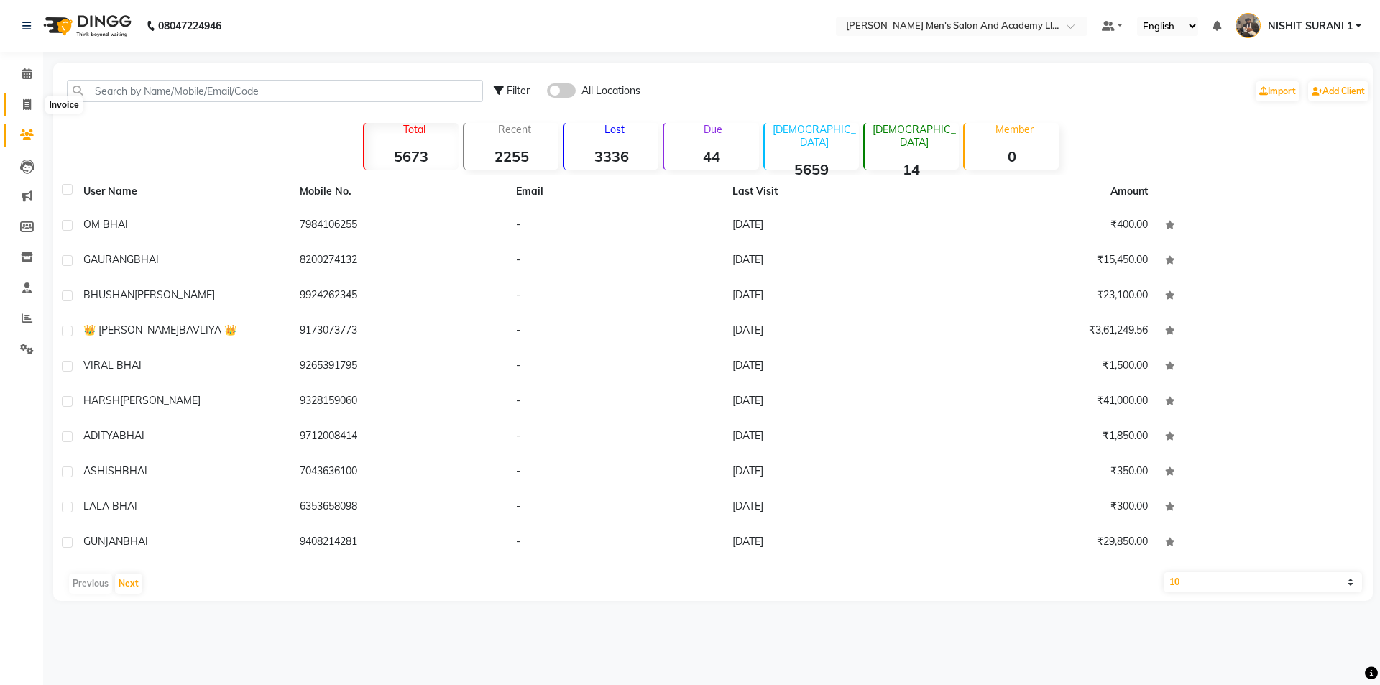
click at [26, 109] on icon at bounding box center [27, 104] width 8 height 11
select select "service"
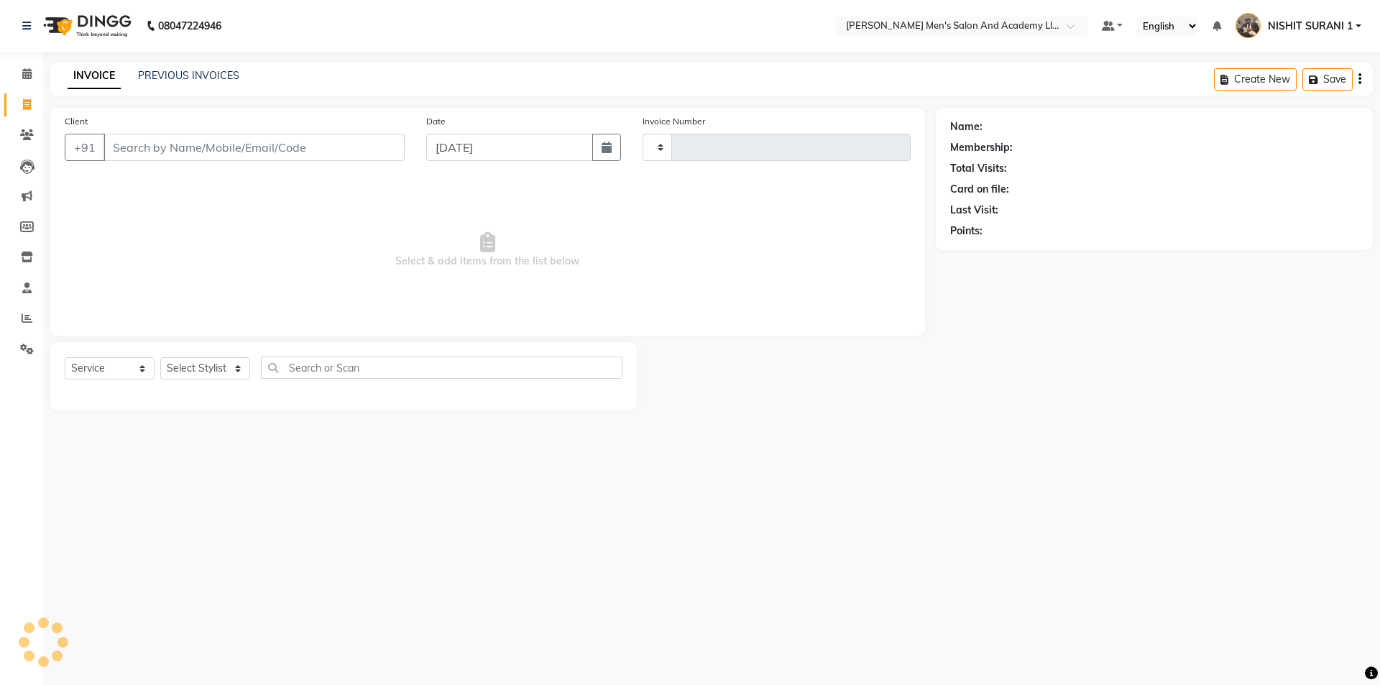
type input "8700"
select select "6752"
click at [122, 152] on input "Client" at bounding box center [254, 147] width 301 height 27
click at [137, 150] on input "Client" at bounding box center [254, 147] width 301 height 27
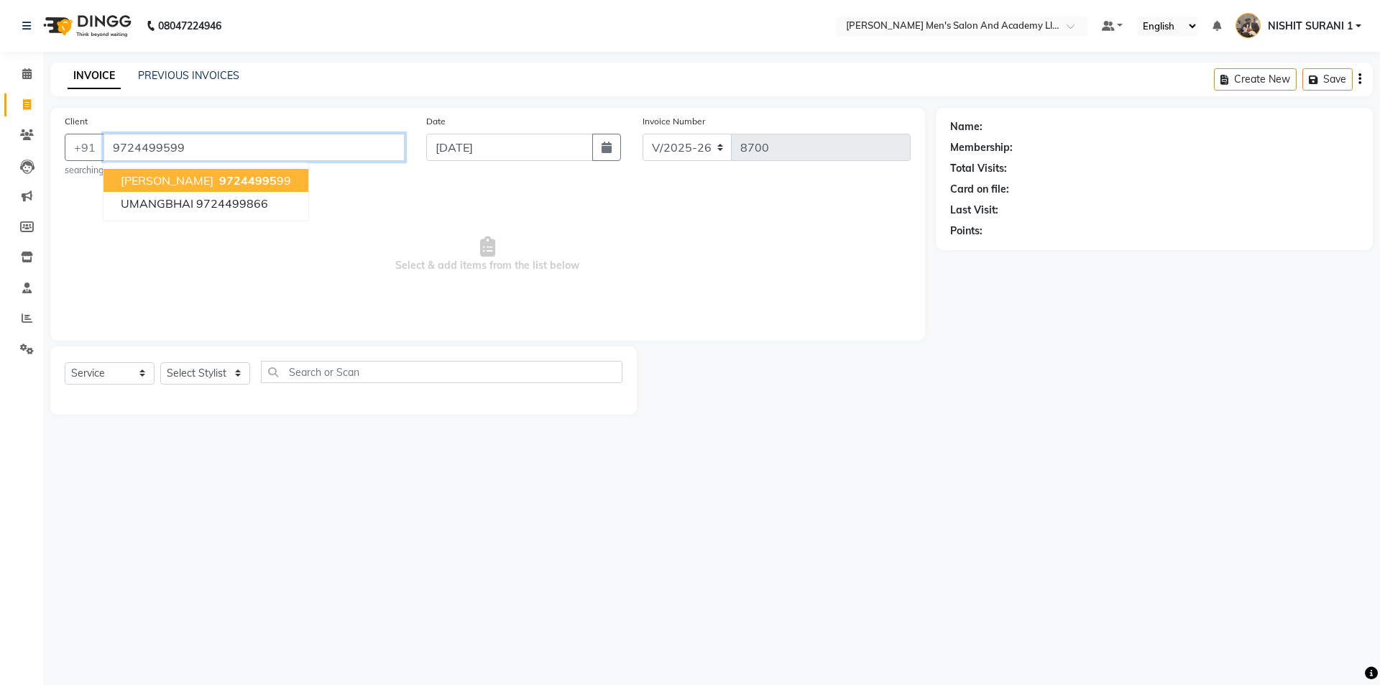
type input "9724499599"
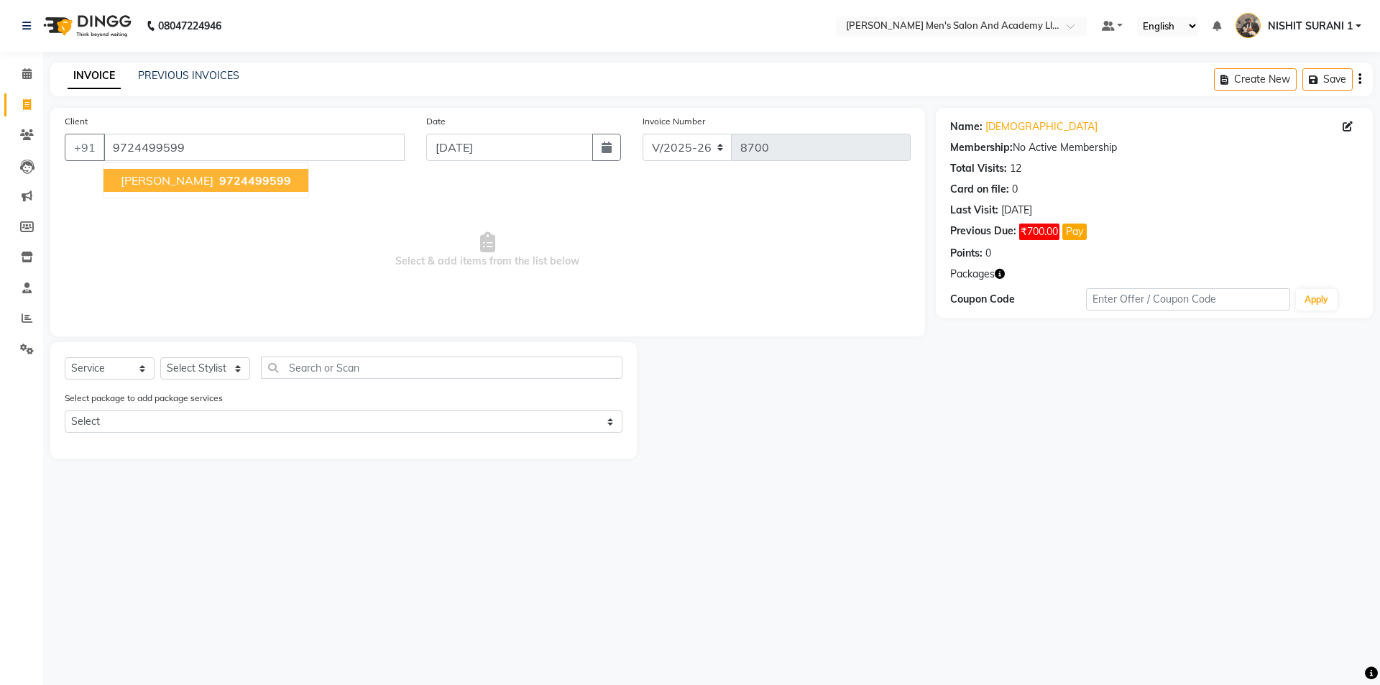
click at [155, 173] on button "[PERSON_NAME] 9724499599" at bounding box center [206, 180] width 205 height 23
click at [997, 274] on icon "button" at bounding box center [1000, 274] width 10 height 10
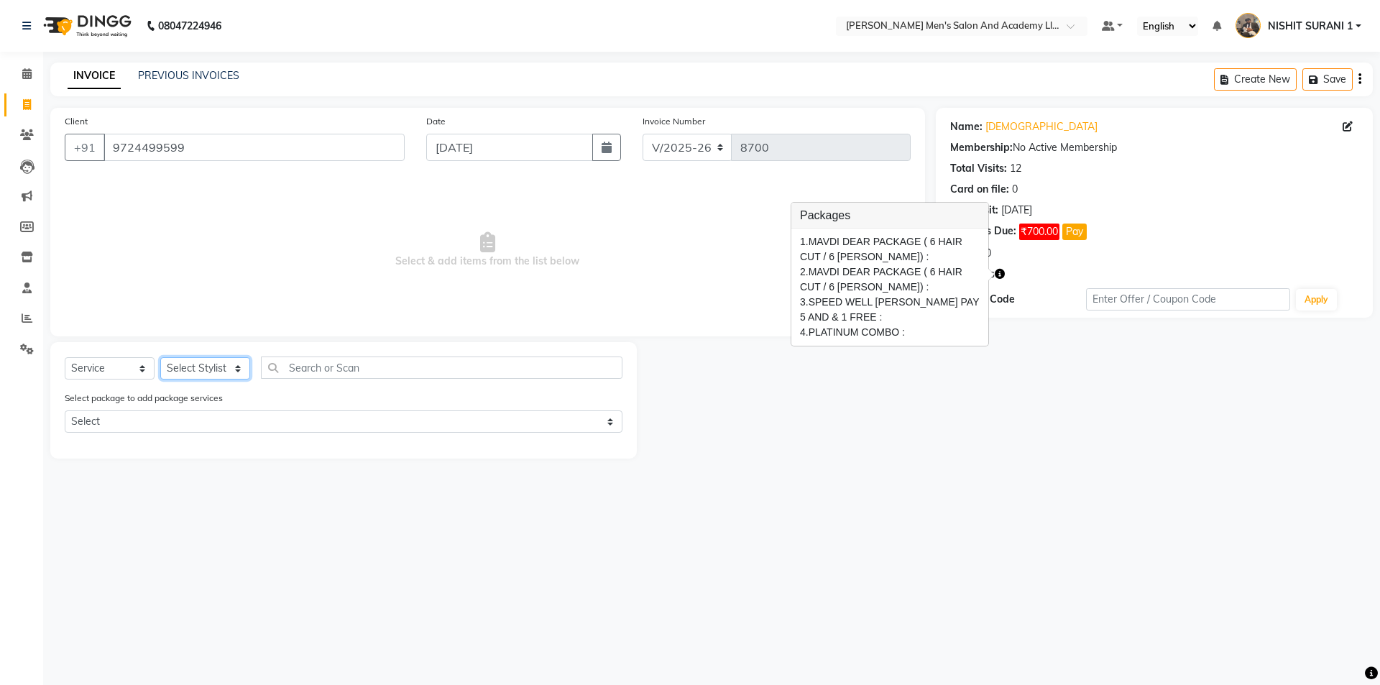
click at [175, 366] on select "Select Stylist [PERSON_NAME] [PERSON_NAME] [PERSON_NAME] [PERSON_NAME] [PERSON_…" at bounding box center [205, 368] width 90 height 22
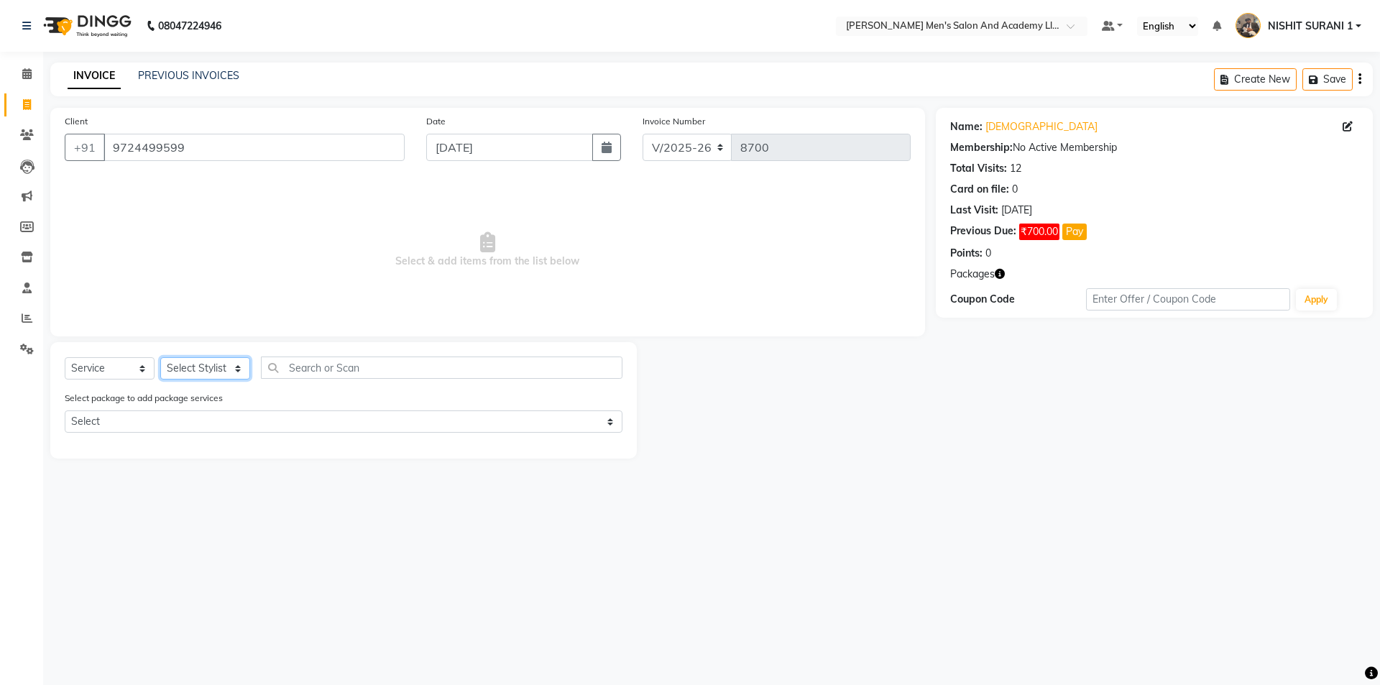
select select "90387"
click at [160, 357] on select "Select Stylist [PERSON_NAME] [PERSON_NAME] [PERSON_NAME] [PERSON_NAME] [PERSON_…" at bounding box center [205, 368] width 90 height 22
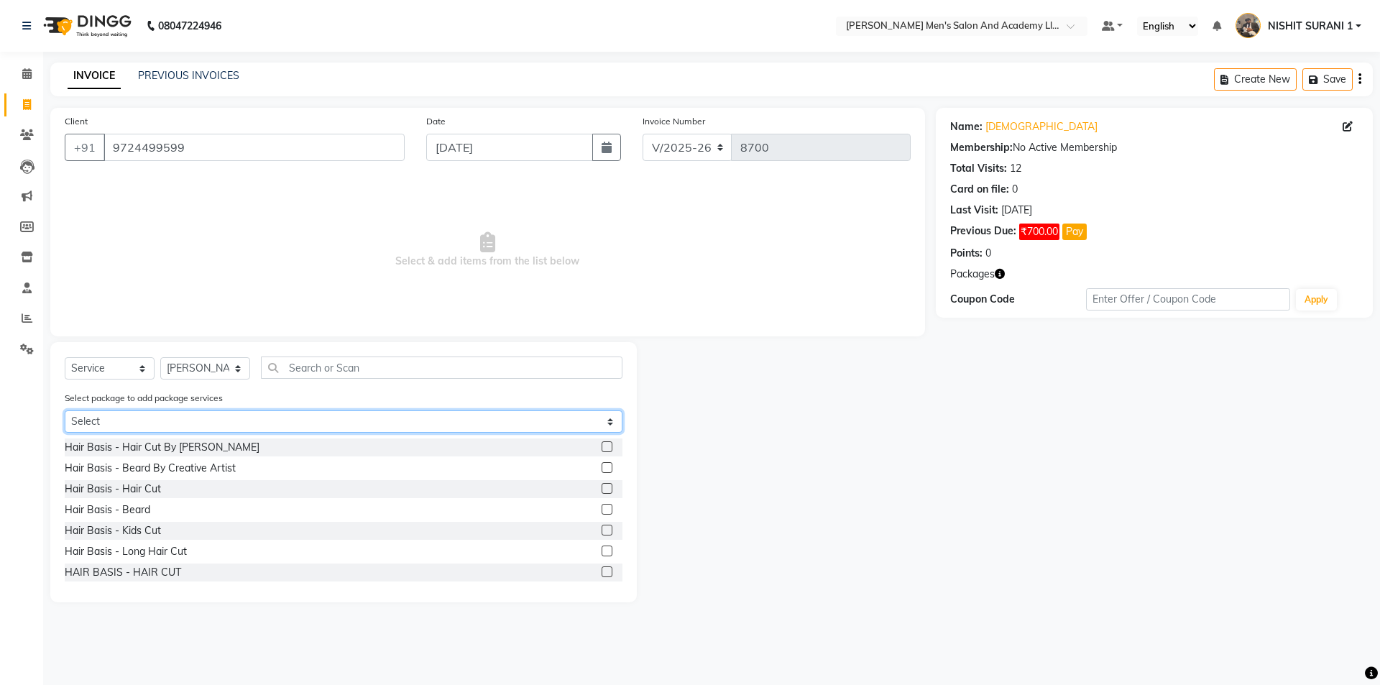
click at [172, 427] on select "Select MAVDI DEAR PACKAGE ( 6 HAIR CUT / 6 [PERSON_NAME]) MAVDI DEAR PACKAGE ( …" at bounding box center [344, 422] width 558 height 22
select select "2: Object"
click at [65, 411] on select "Select MAVDI DEAR PACKAGE ( 6 HAIR CUT / 6 [PERSON_NAME]) MAVDI DEAR PACKAGE ( …" at bounding box center [344, 422] width 558 height 22
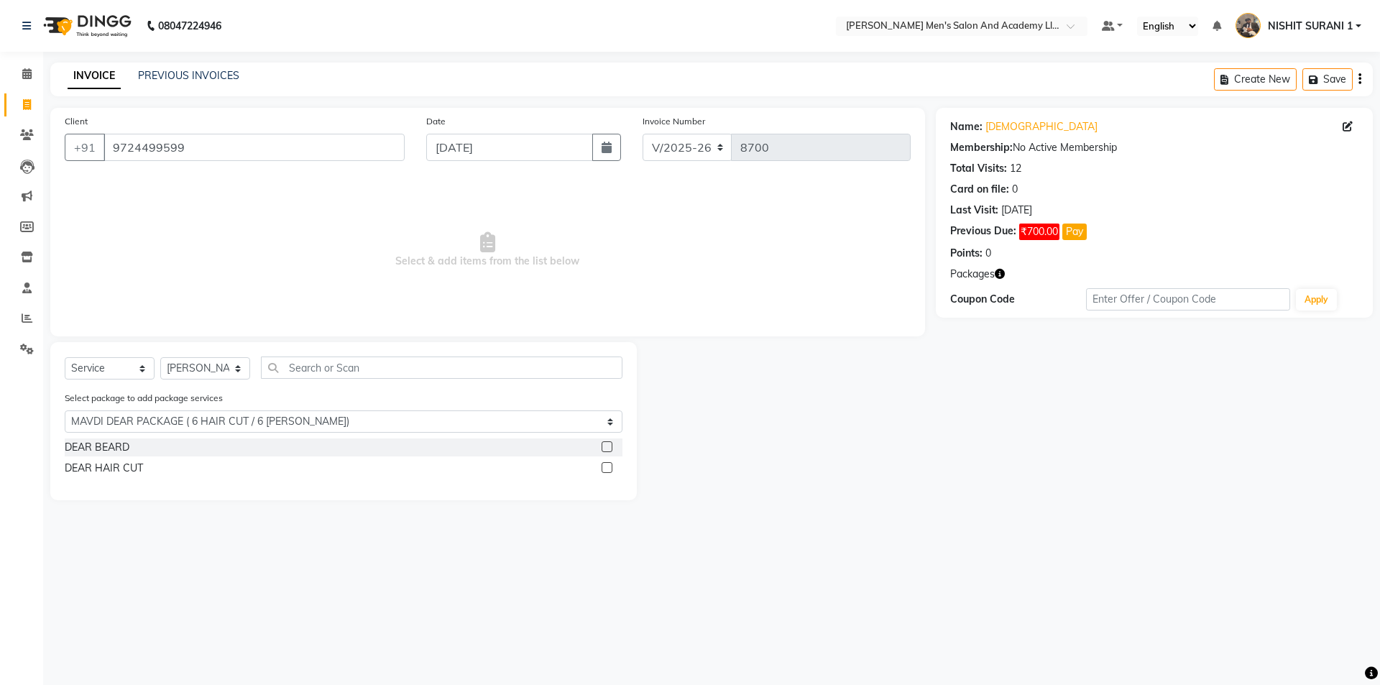
click at [209, 476] on div "DEAR HAIR CUT" at bounding box center [344, 468] width 558 height 18
click at [118, 440] on div "DEAR BEARD" at bounding box center [97, 447] width 65 height 15
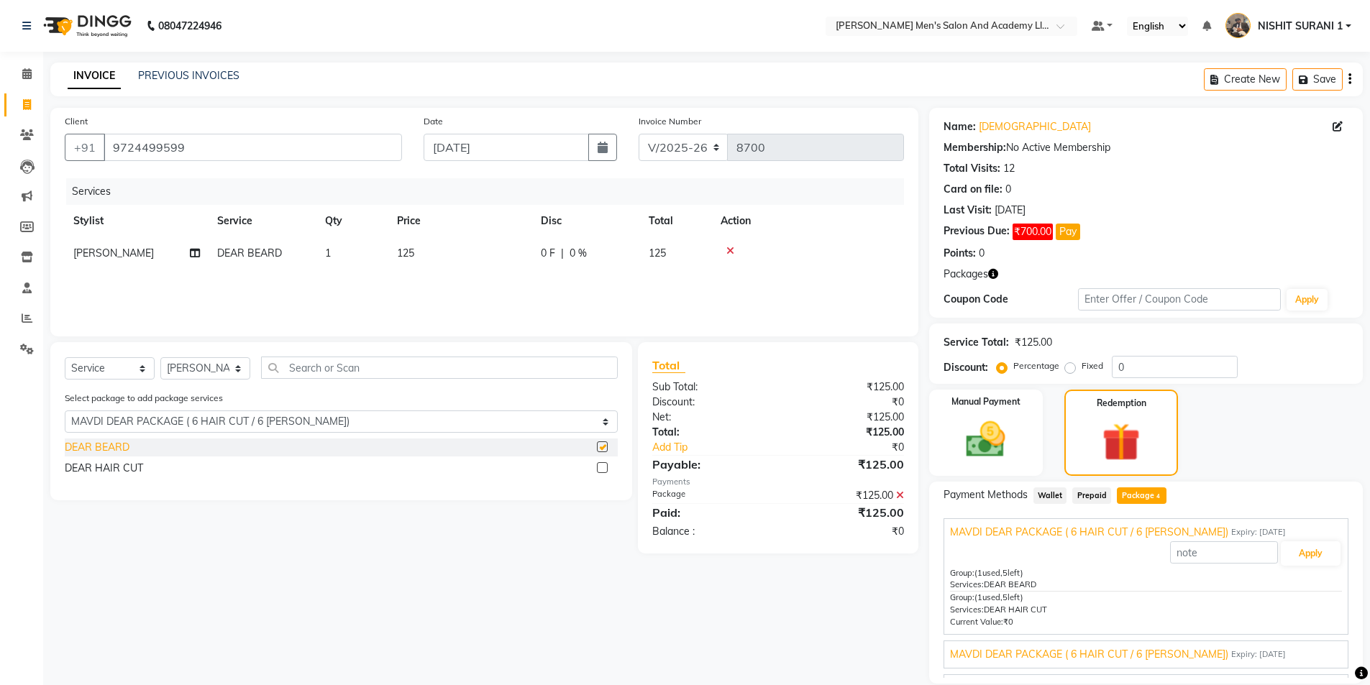
checkbox input "false"
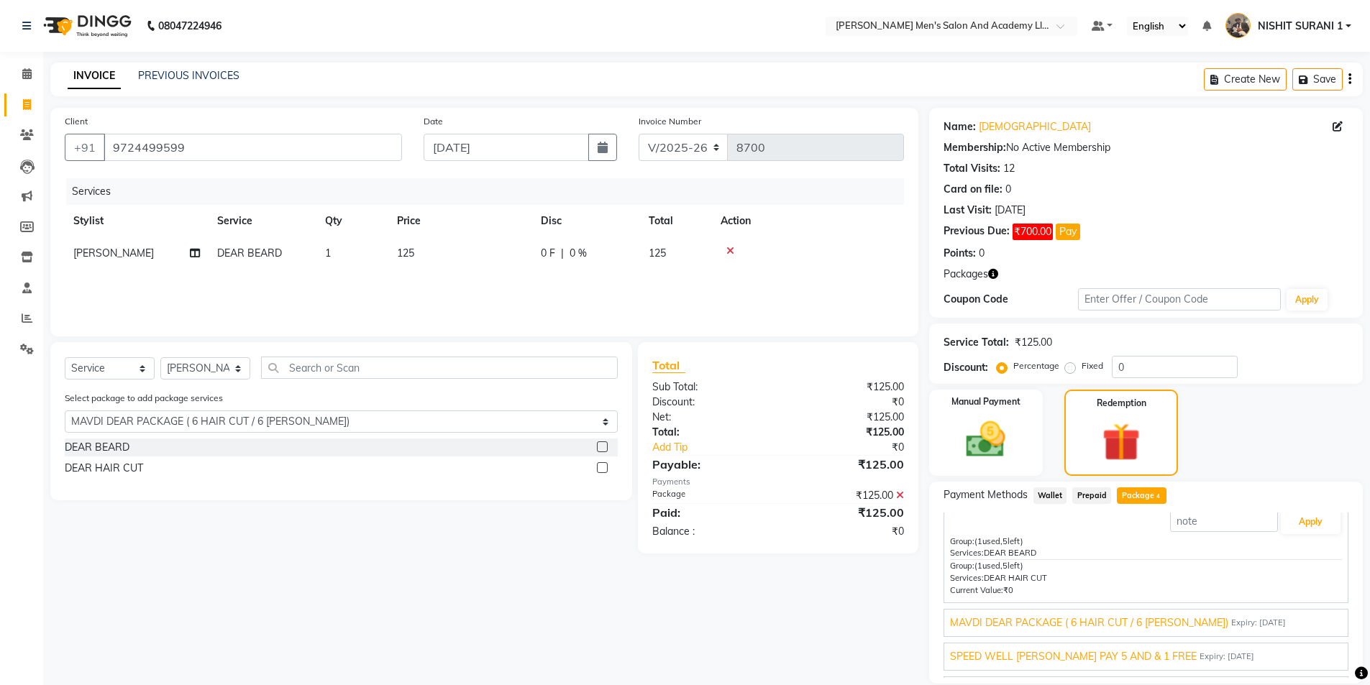
scroll to position [58, 0]
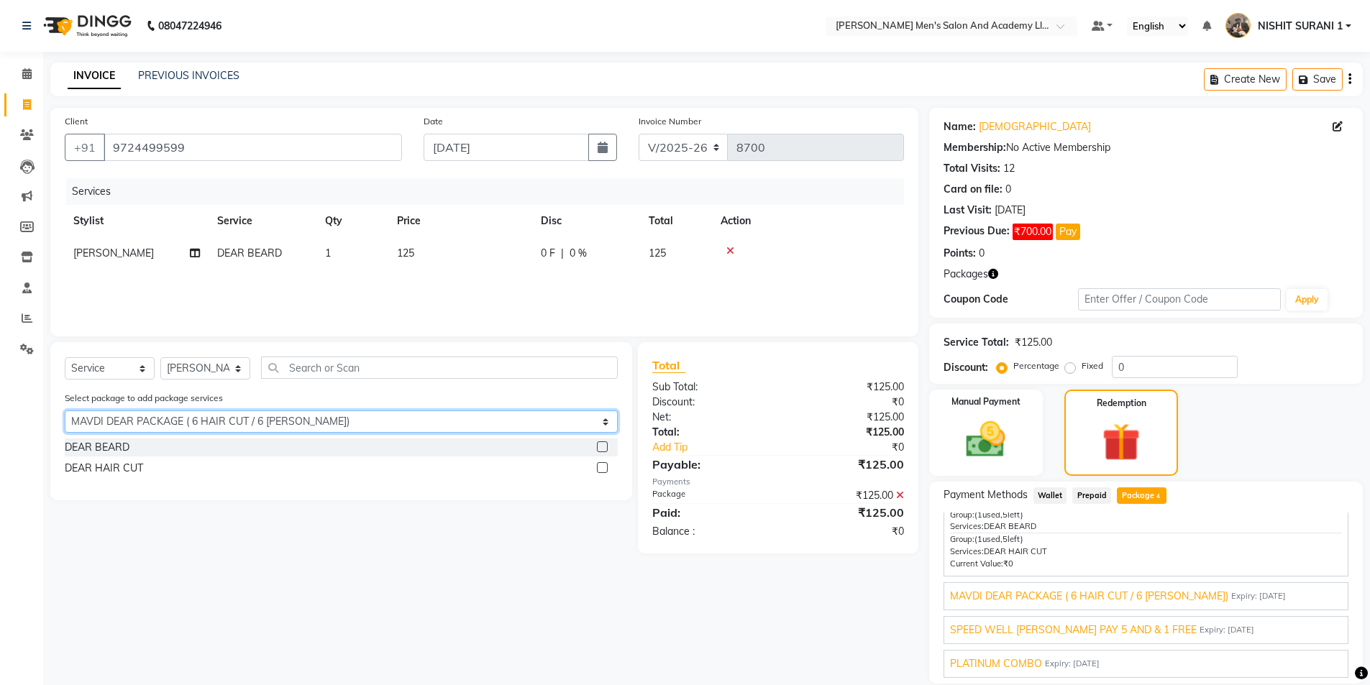
click at [399, 423] on select "Select MAVDI DEAR PACKAGE ( 6 HAIR CUT / 6 BEARD) MAVDI DEAR PACKAGE ( 6 HAIR C…" at bounding box center [341, 422] width 553 height 22
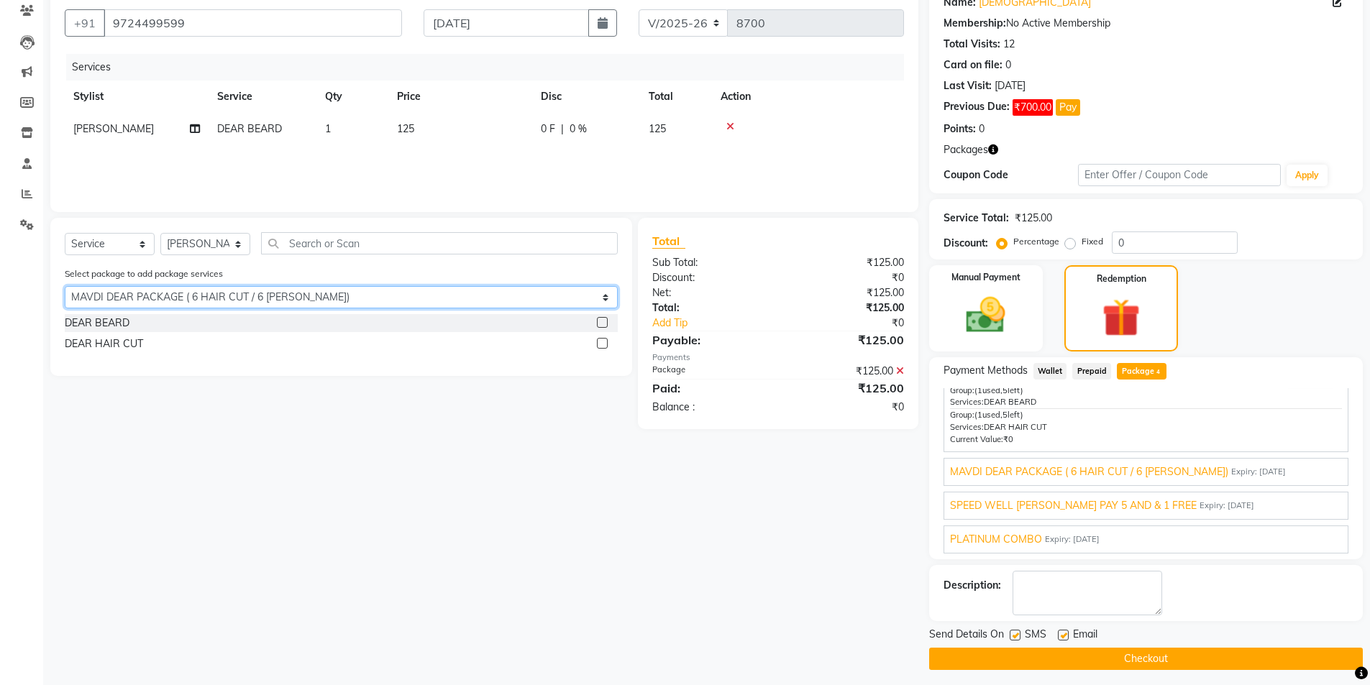
scroll to position [131, 0]
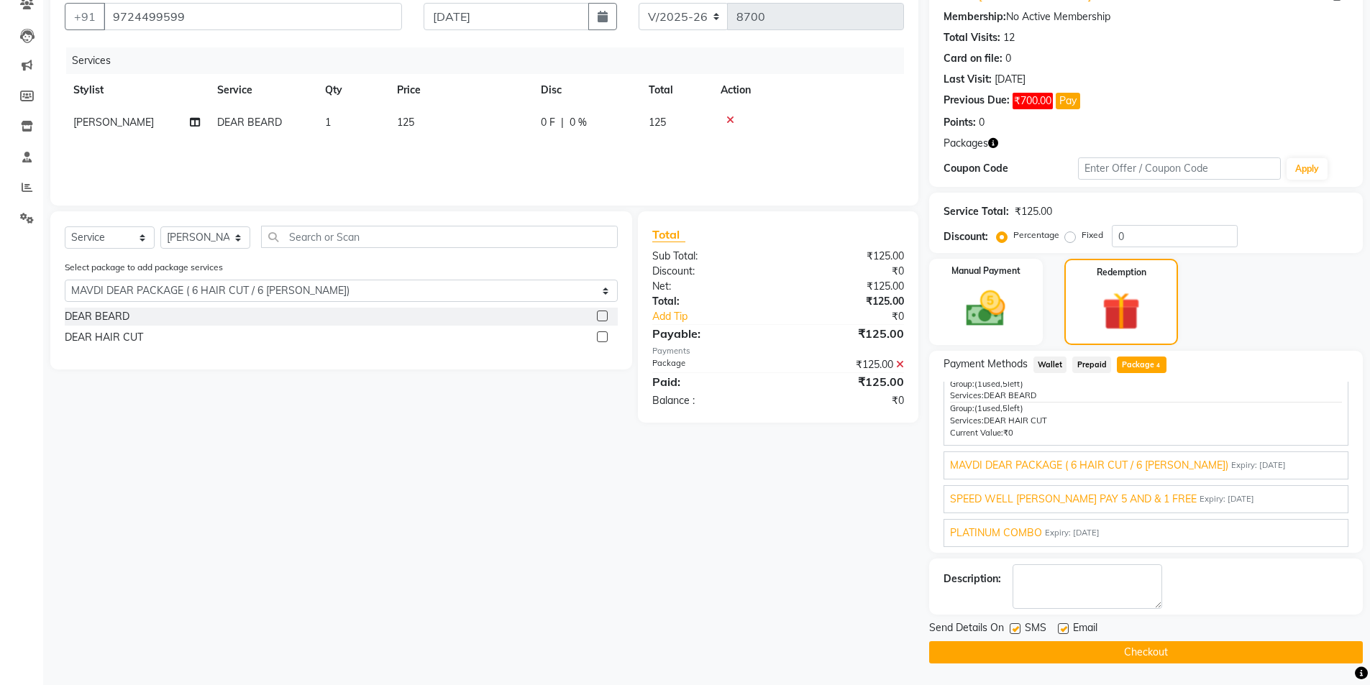
click at [1058, 632] on label at bounding box center [1063, 628] width 11 height 11
click at [1058, 632] on input "checkbox" at bounding box center [1062, 629] width 9 height 9
checkbox input "false"
click at [1012, 628] on label at bounding box center [1014, 628] width 11 height 11
click at [1012, 628] on input "checkbox" at bounding box center [1013, 629] width 9 height 9
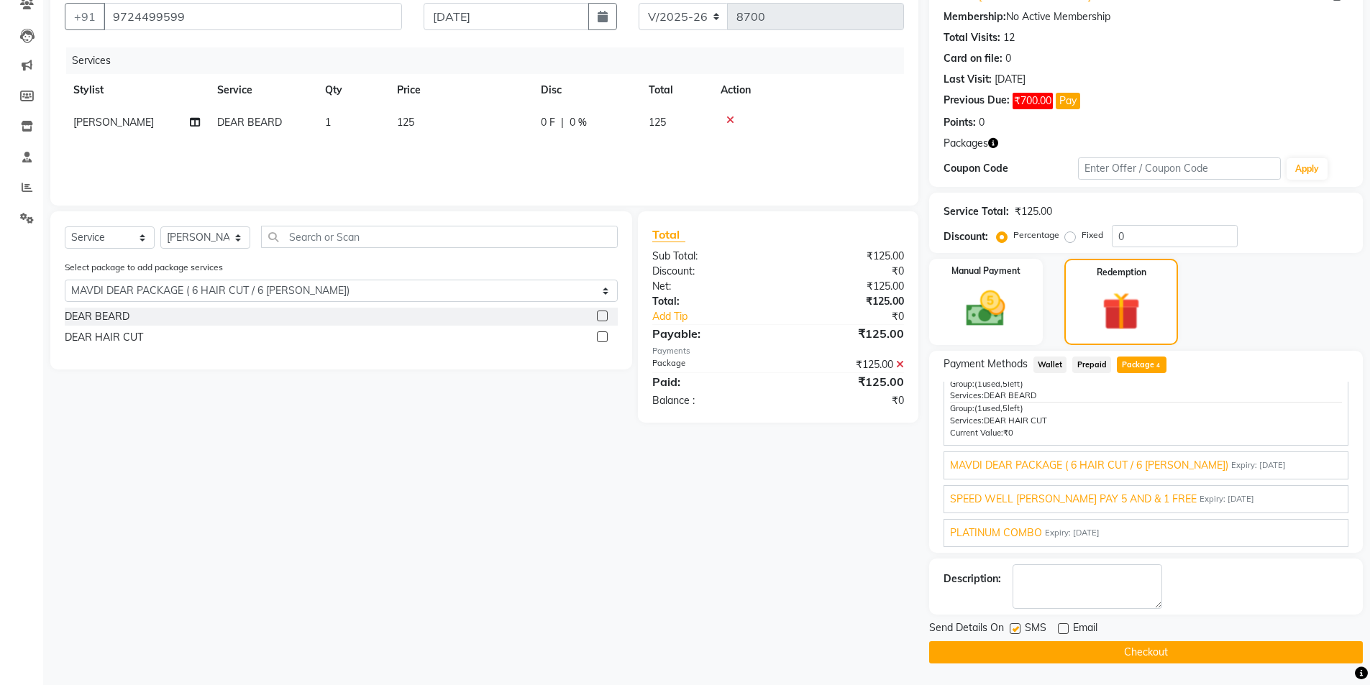
checkbox input "false"
click at [995, 644] on button "Checkout" at bounding box center [1146, 652] width 434 height 22
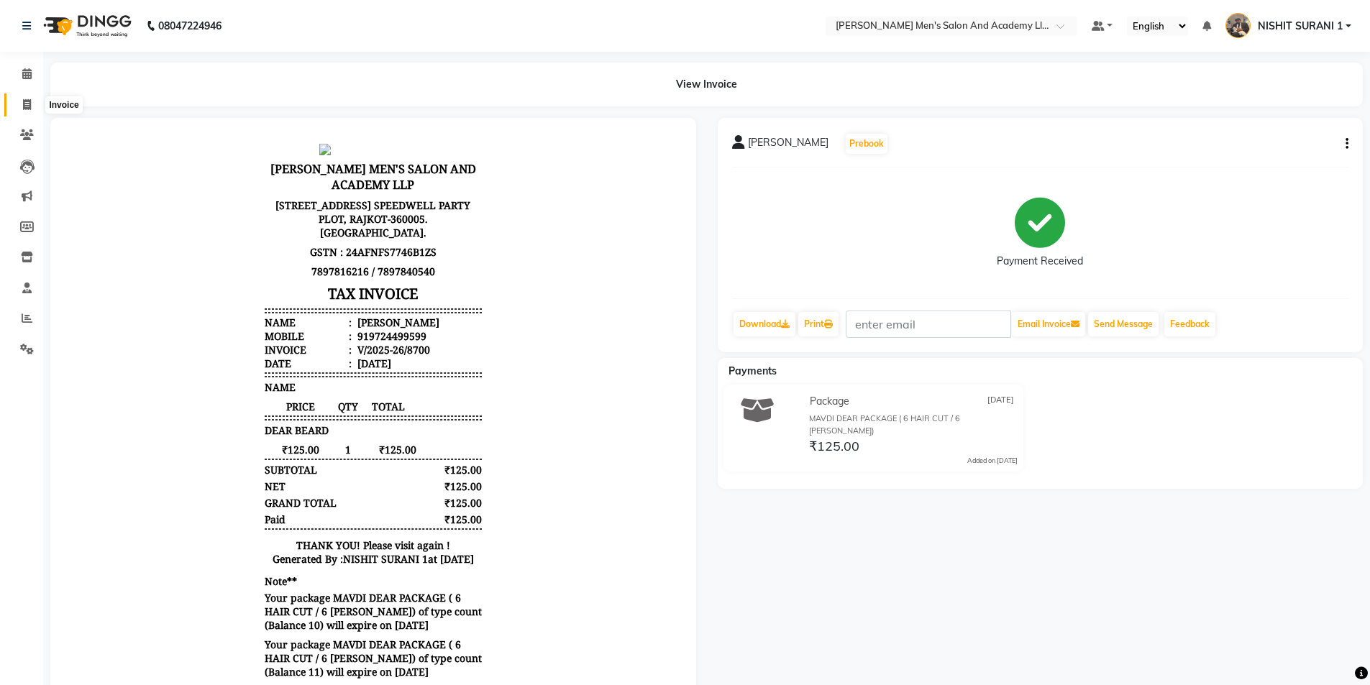
click at [25, 103] on icon at bounding box center [27, 104] width 8 height 11
select select "service"
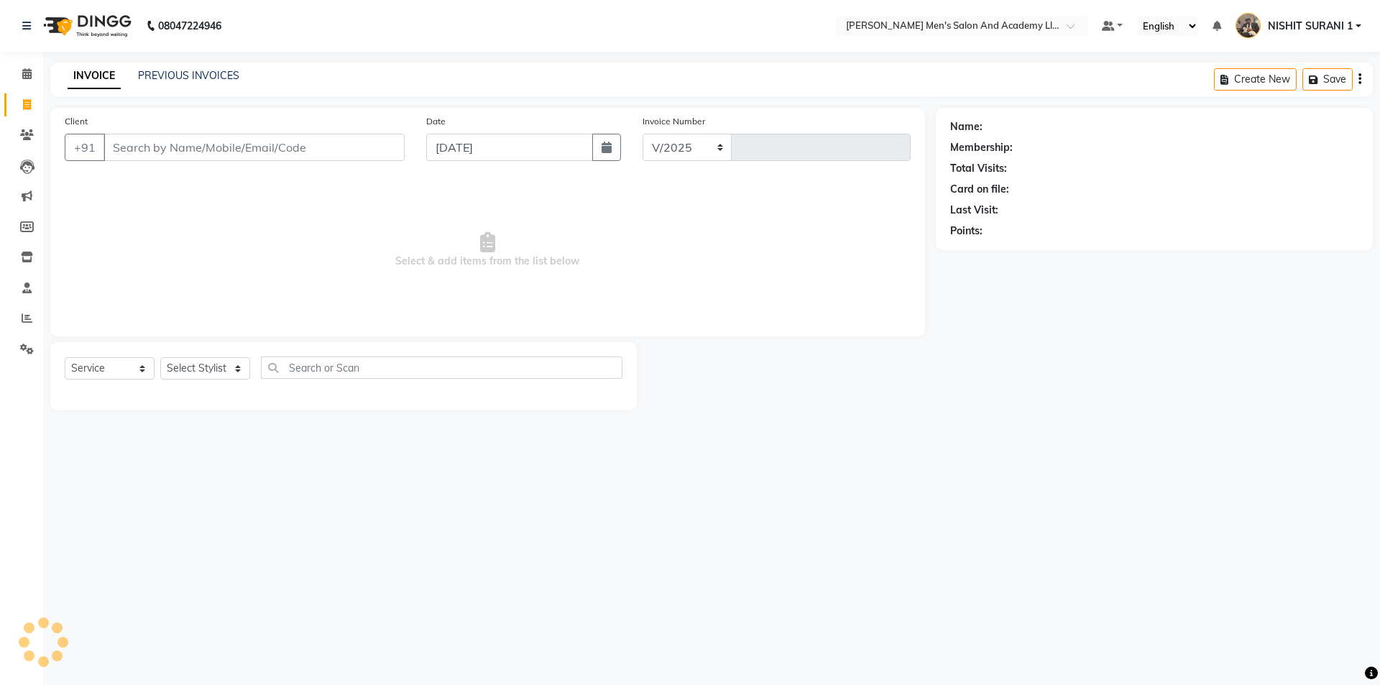
select select "6752"
type input "8701"
click at [242, 152] on input "Client" at bounding box center [254, 147] width 301 height 27
click at [29, 315] on icon at bounding box center [27, 318] width 11 height 11
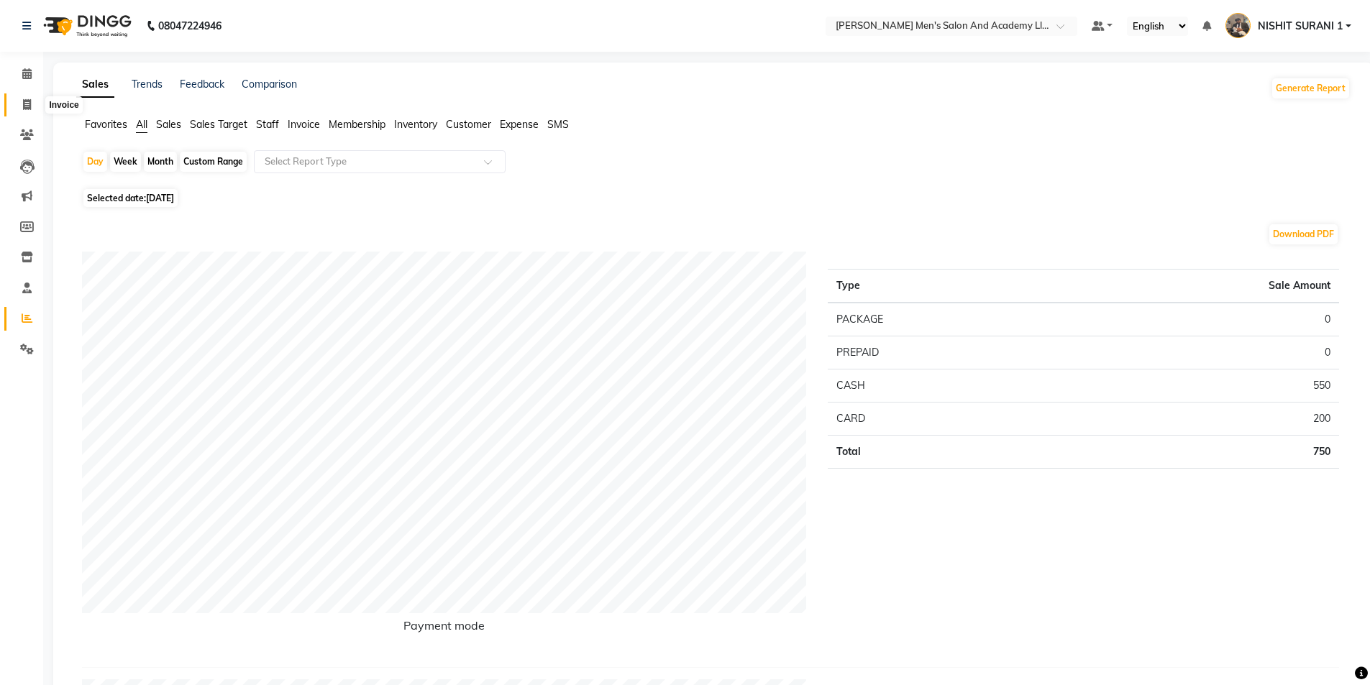
click at [24, 106] on icon at bounding box center [27, 104] width 8 height 11
select select "service"
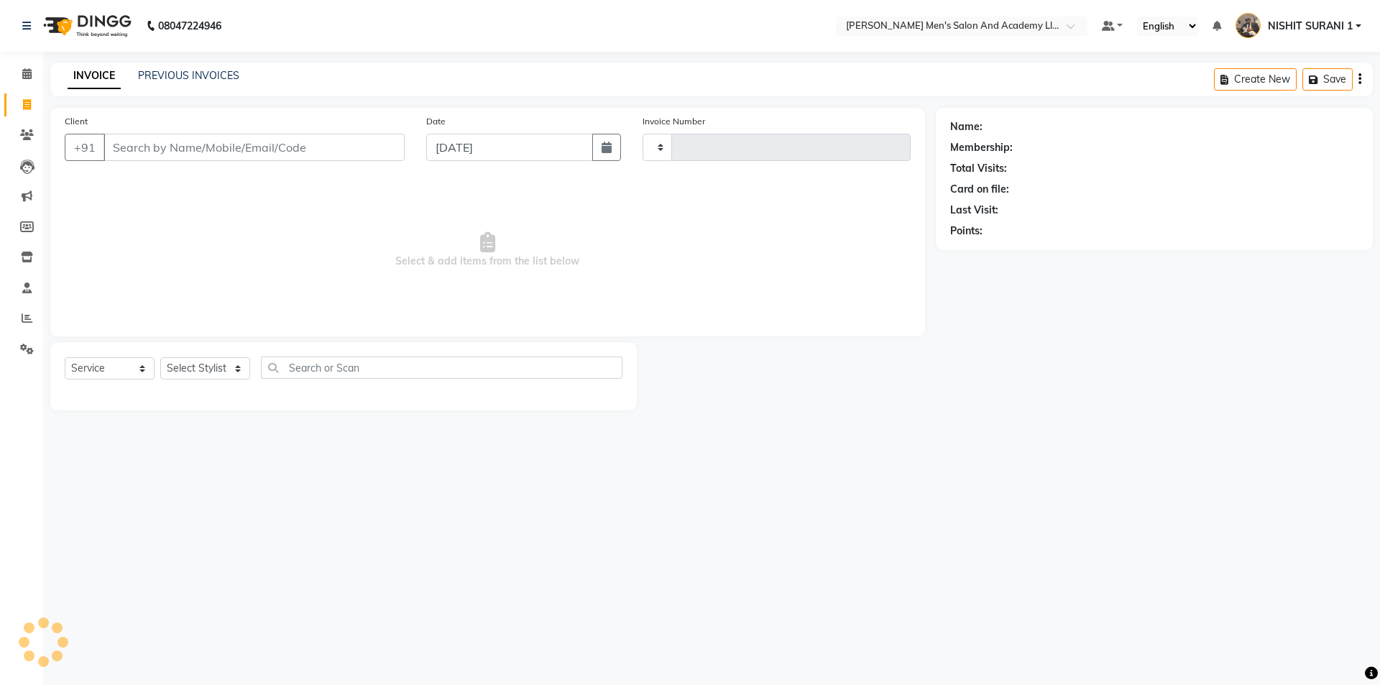
type input "8701"
select select "6752"
click at [111, 149] on input "Client" at bounding box center [254, 147] width 301 height 27
click at [203, 147] on input "Client" at bounding box center [254, 147] width 301 height 27
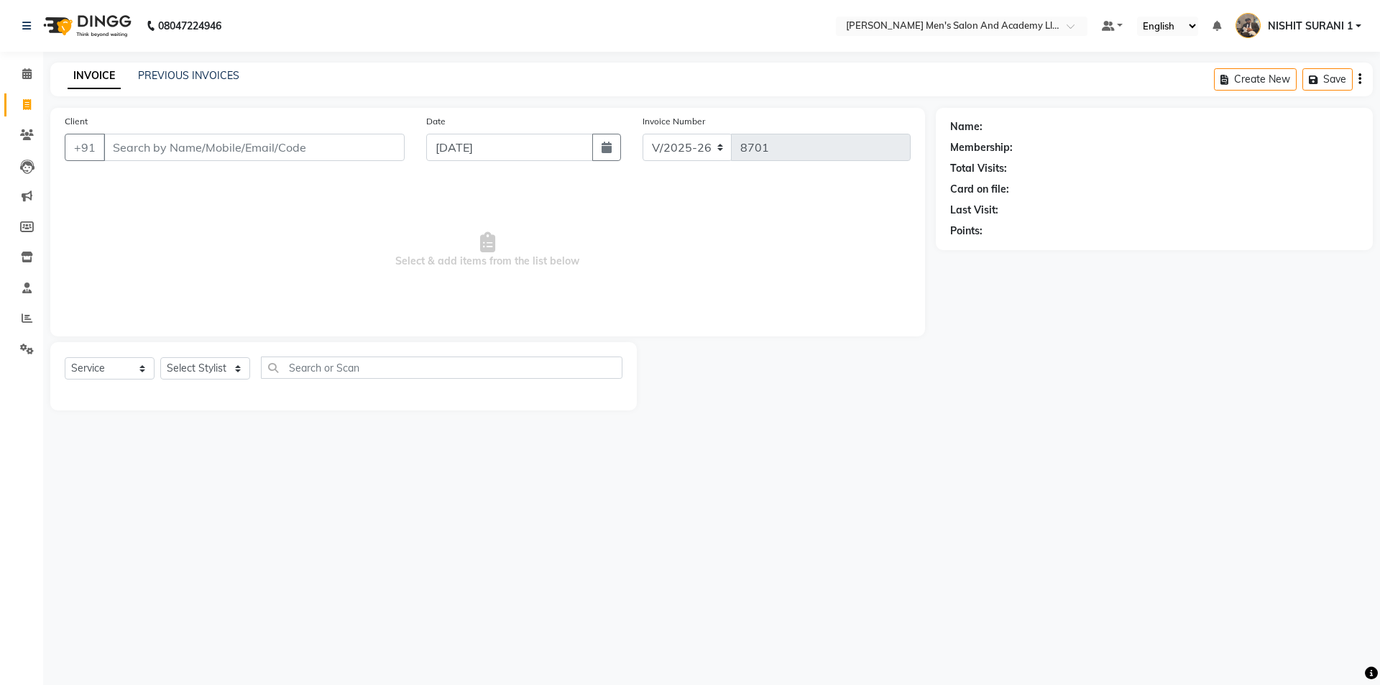
click at [203, 147] on input "Client" at bounding box center [254, 147] width 301 height 27
click at [509, 140] on input "[DATE]" at bounding box center [510, 147] width 168 height 27
select select "9"
select select "2025"
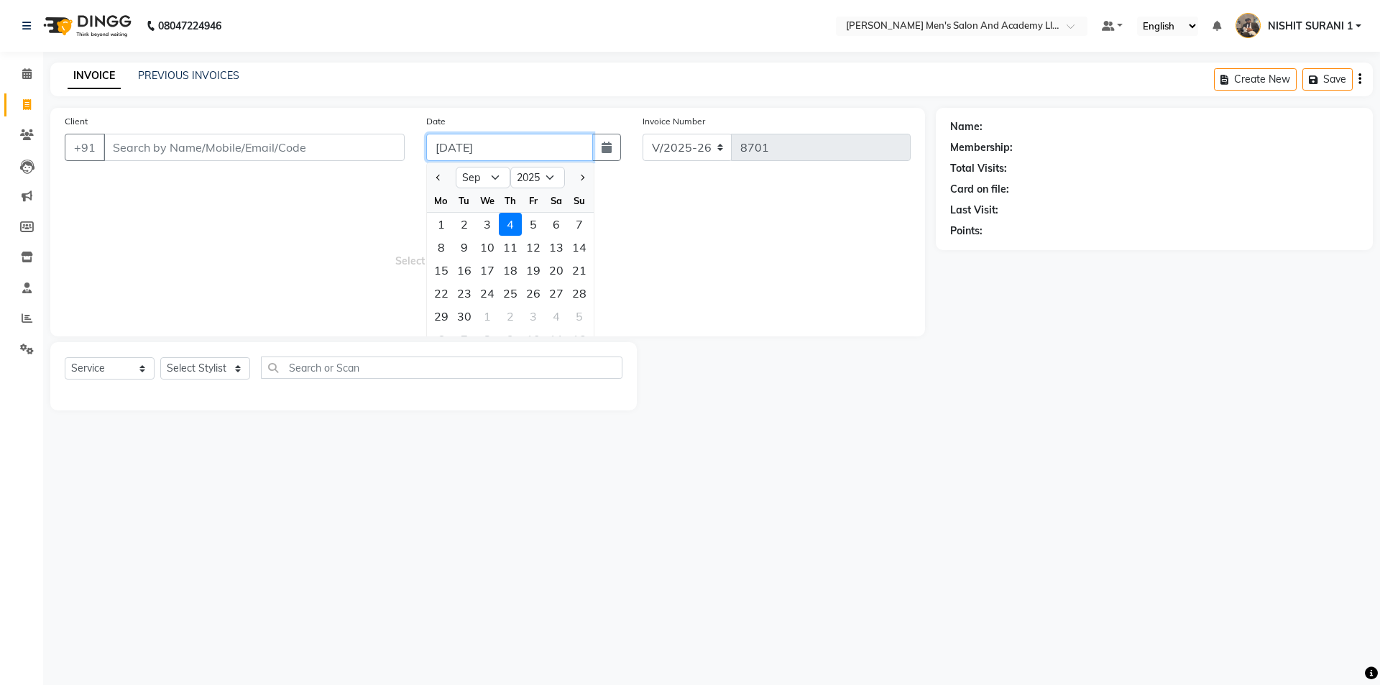
click at [509, 140] on input "[DATE]" at bounding box center [510, 147] width 168 height 27
drag, startPoint x: 335, startPoint y: 134, endPoint x: 324, endPoint y: 138, distance: 11.6
click at [330, 136] on input "Client" at bounding box center [254, 147] width 301 height 27
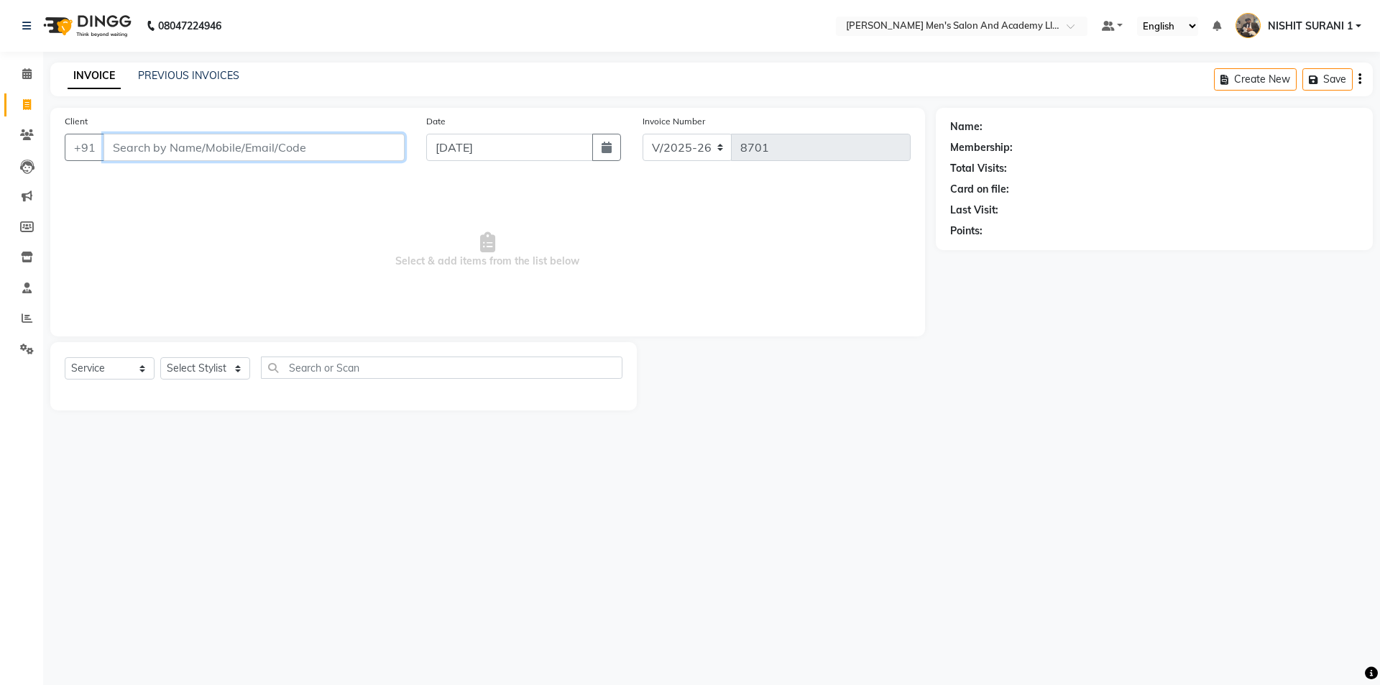
click at [232, 150] on input "Client" at bounding box center [254, 147] width 301 height 27
click at [225, 148] on input "Client" at bounding box center [254, 147] width 301 height 27
type input "7778854139"
click at [379, 145] on span "Add Client" at bounding box center [367, 147] width 57 height 14
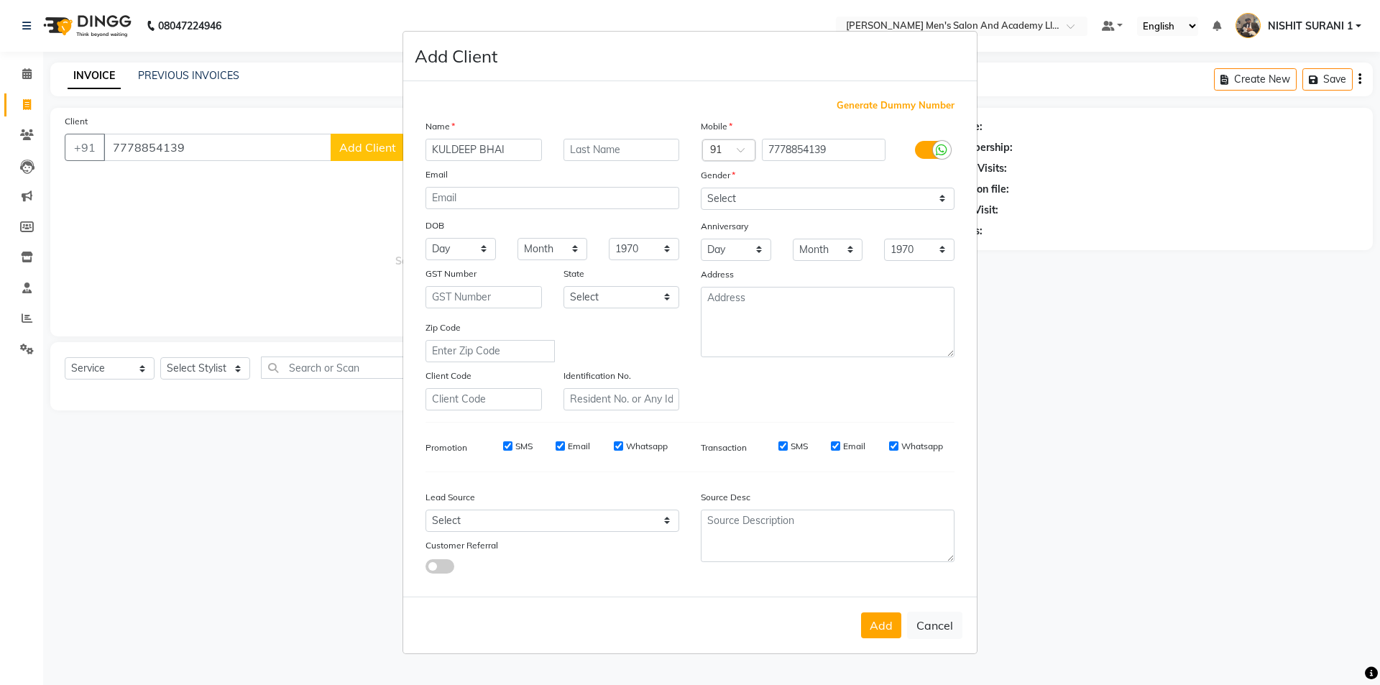
type input "KULDEEP BHAI"
click at [759, 201] on select "Select Male Female Other Prefer Not To Say" at bounding box center [828, 199] width 254 height 22
select select "male"
click at [701, 188] on select "Select Male Female Other Prefer Not To Say" at bounding box center [828, 199] width 254 height 22
click at [887, 628] on button "Add" at bounding box center [881, 626] width 40 height 26
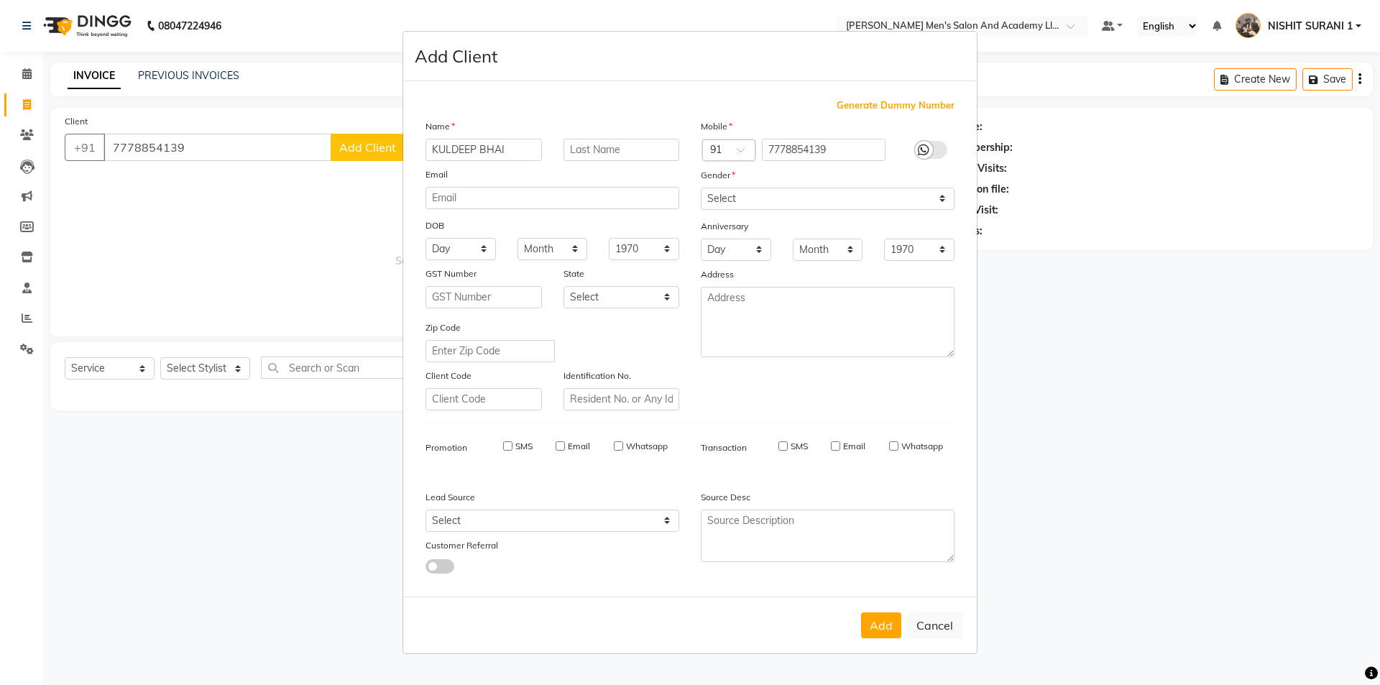
select select
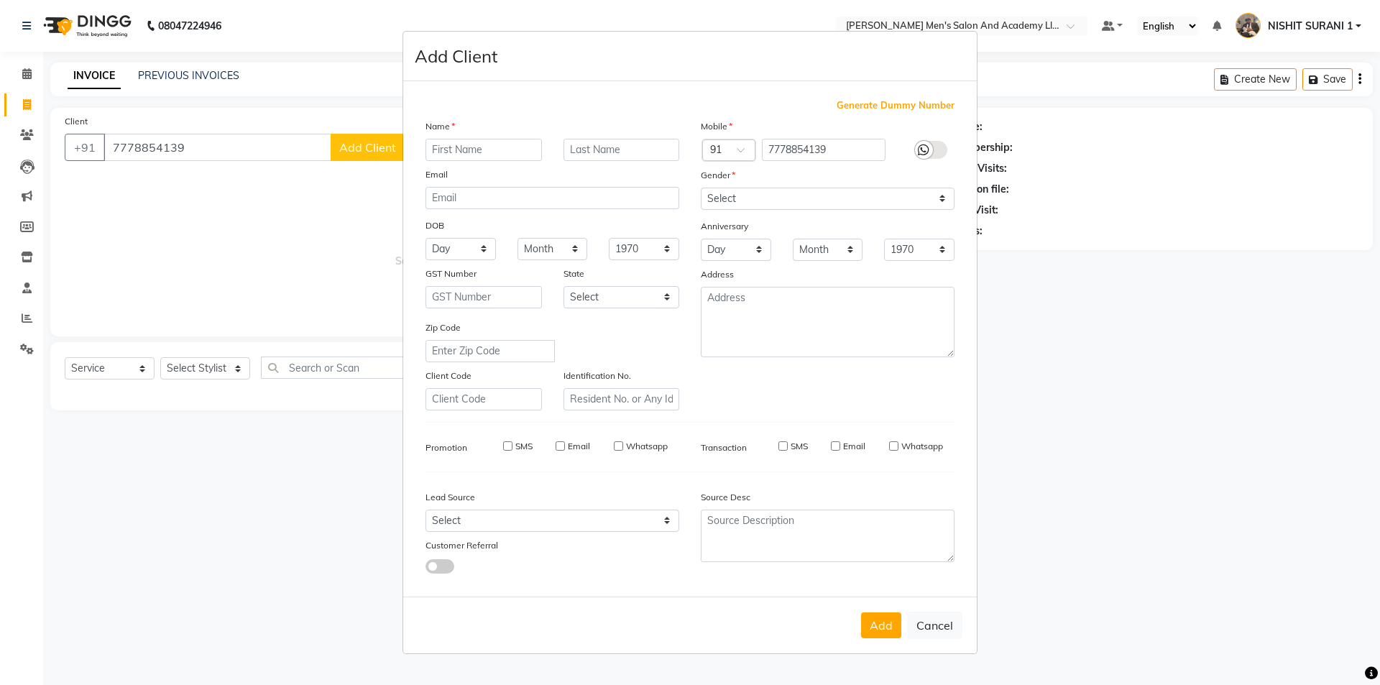
select select
checkbox input "false"
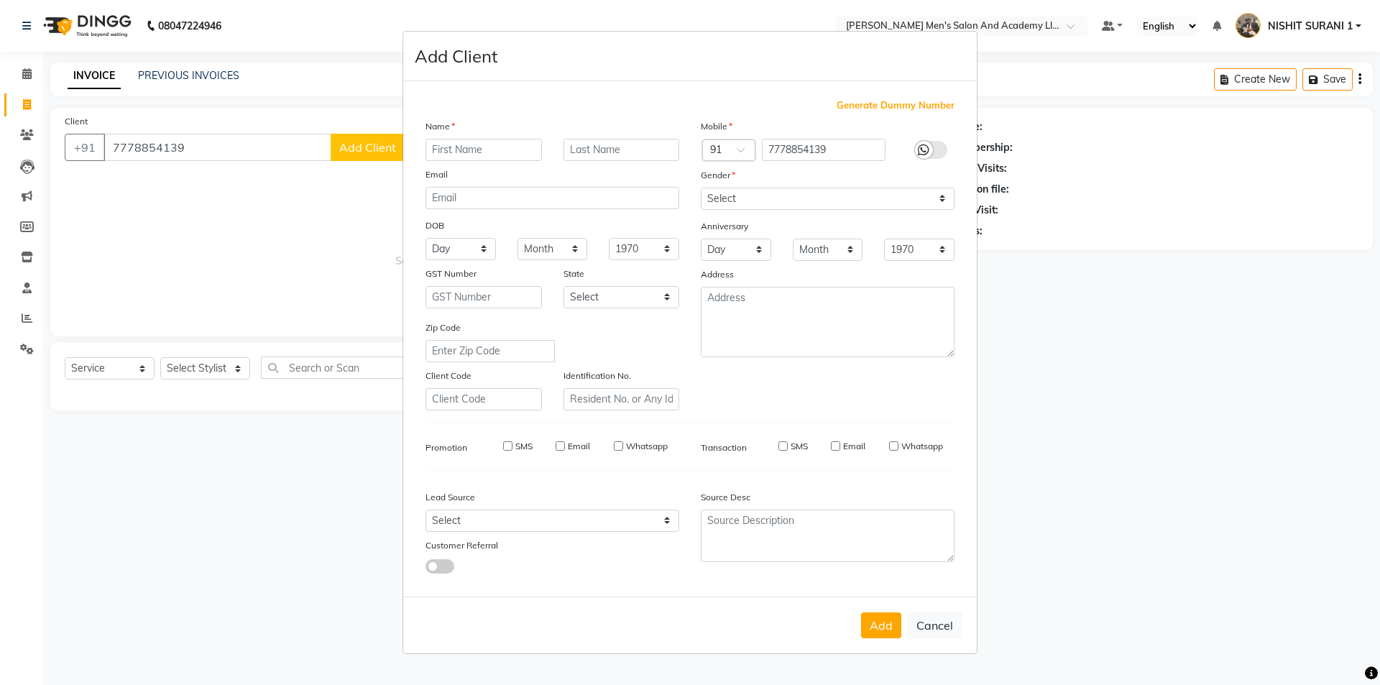
checkbox input "false"
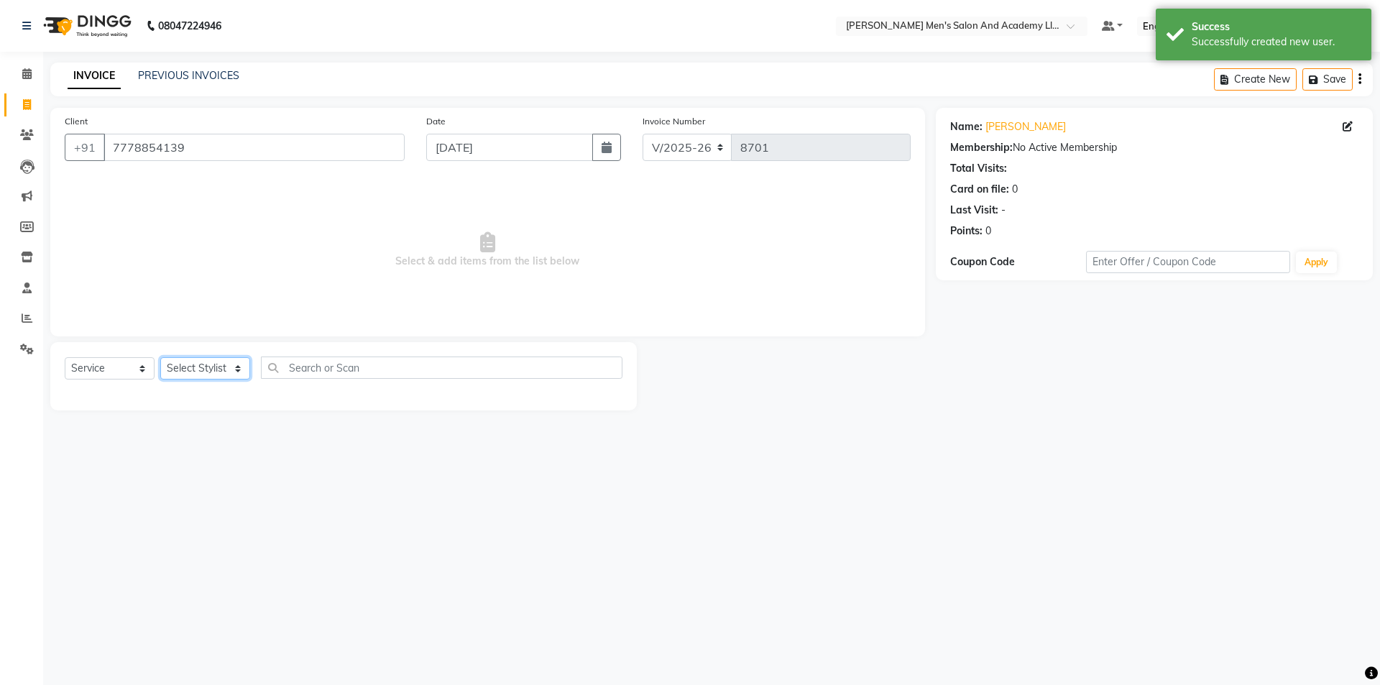
click at [239, 375] on select "Select Stylist [PERSON_NAME] [PERSON_NAME] [PERSON_NAME] [PERSON_NAME] [PERSON_…" at bounding box center [205, 368] width 90 height 22
select select "90066"
click at [160, 357] on select "Select Stylist [PERSON_NAME] [PERSON_NAME] [PERSON_NAME] [PERSON_NAME] [PERSON_…" at bounding box center [205, 368] width 90 height 22
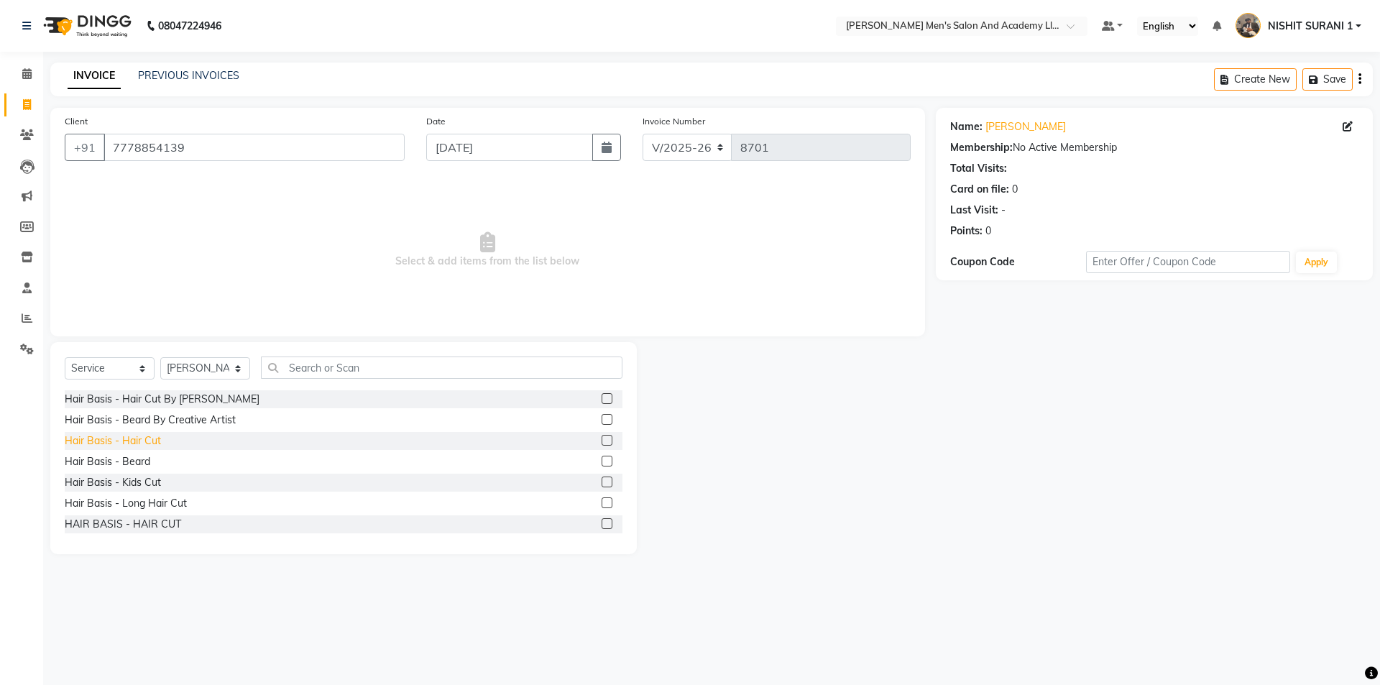
click at [140, 444] on div "Hair Basis - Hair Cut" at bounding box center [113, 441] width 96 height 15
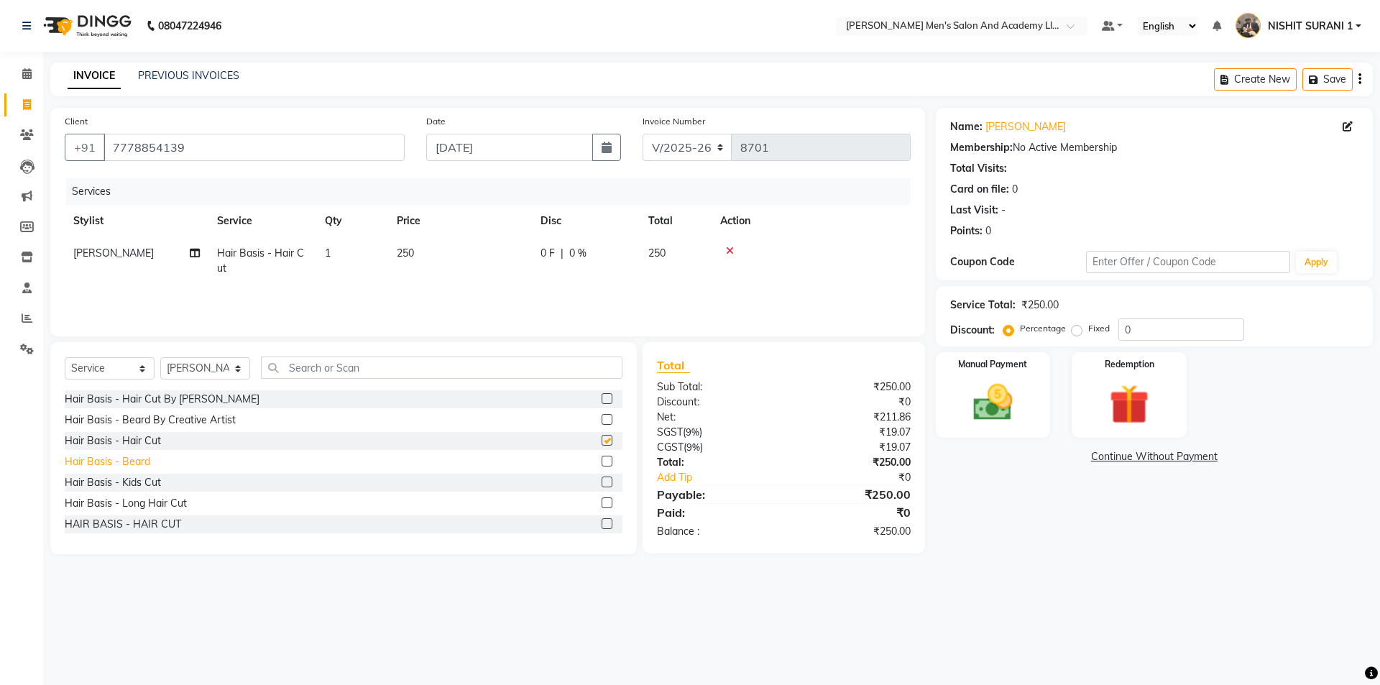
checkbox input "false"
click at [139, 459] on div "Hair Basis - Beard" at bounding box center [108, 461] width 86 height 15
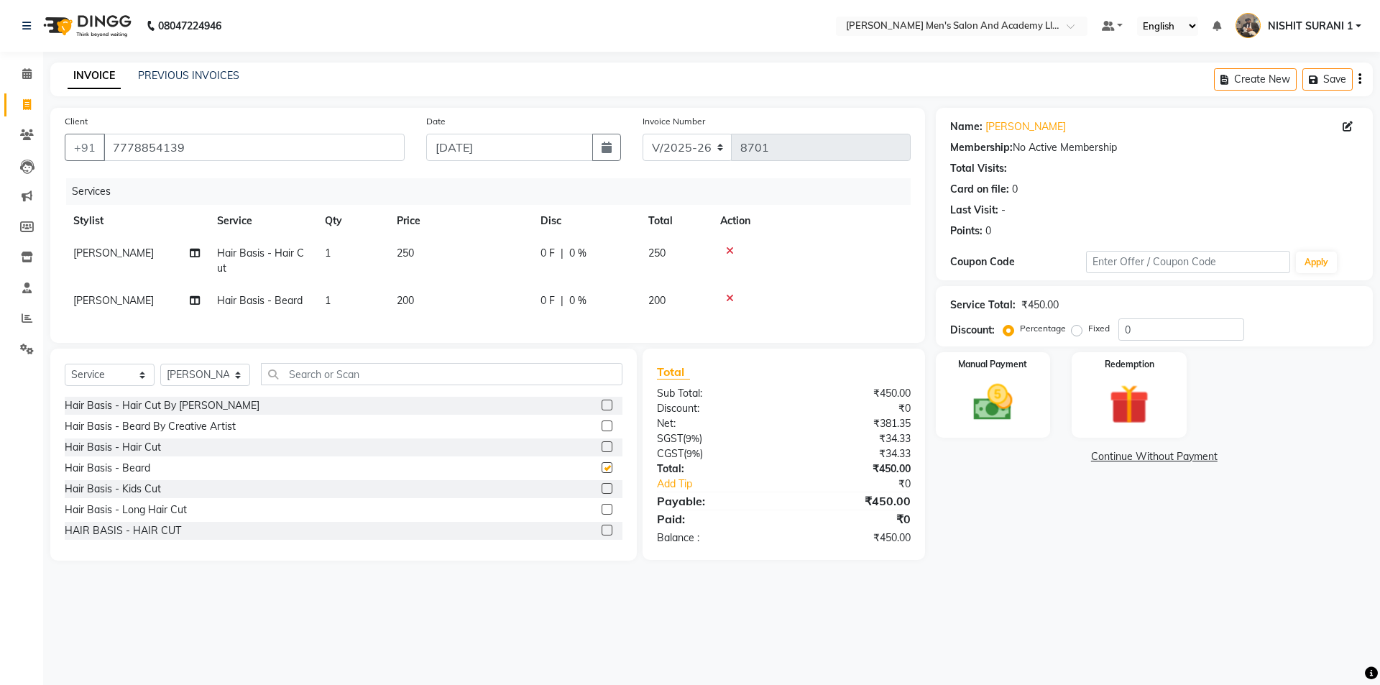
checkbox input "false"
click at [230, 386] on select "Select Stylist [PERSON_NAME] [PERSON_NAME] [PERSON_NAME] [PERSON_NAME] [PERSON_…" at bounding box center [205, 375] width 90 height 22
select select "90227"
click at [160, 375] on select "Select Stylist [PERSON_NAME] [PERSON_NAME] [PERSON_NAME] [PERSON_NAME] [PERSON_…" at bounding box center [205, 375] width 90 height 22
click at [147, 455] on div "Hair Basis - Hair Cut" at bounding box center [113, 447] width 96 height 15
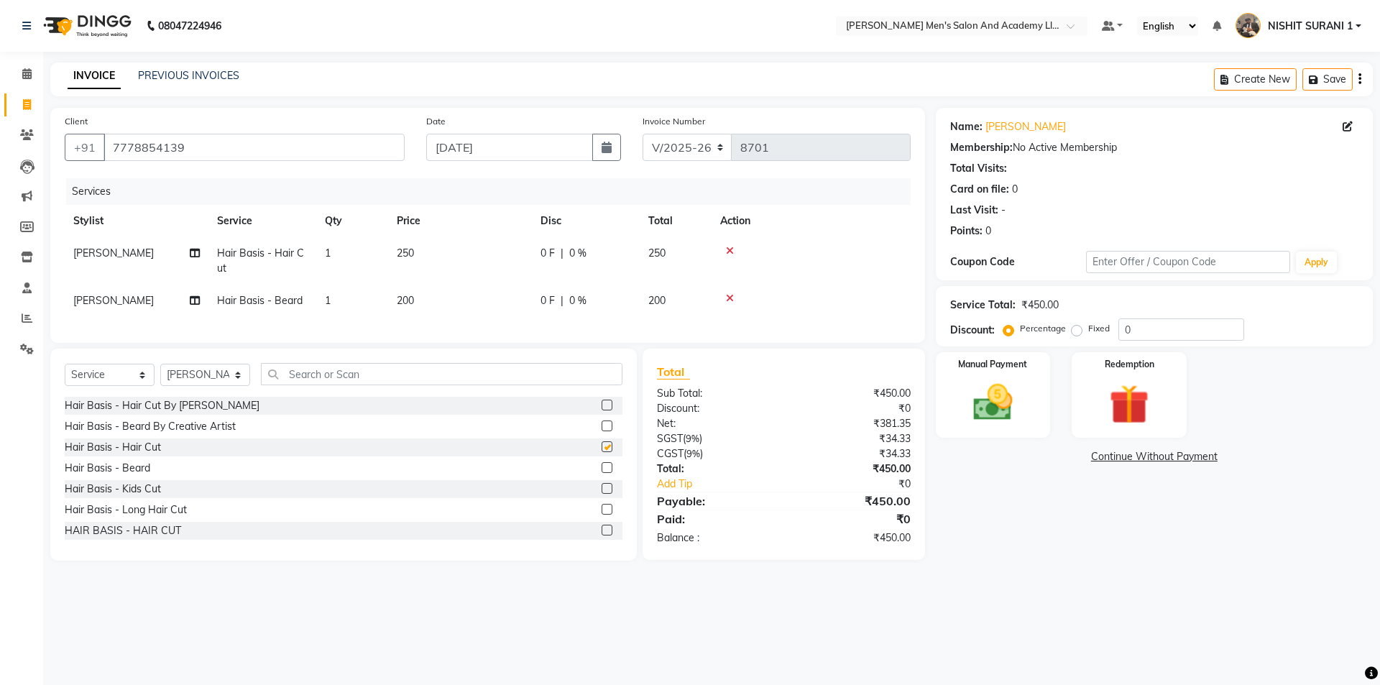
checkbox input "false"
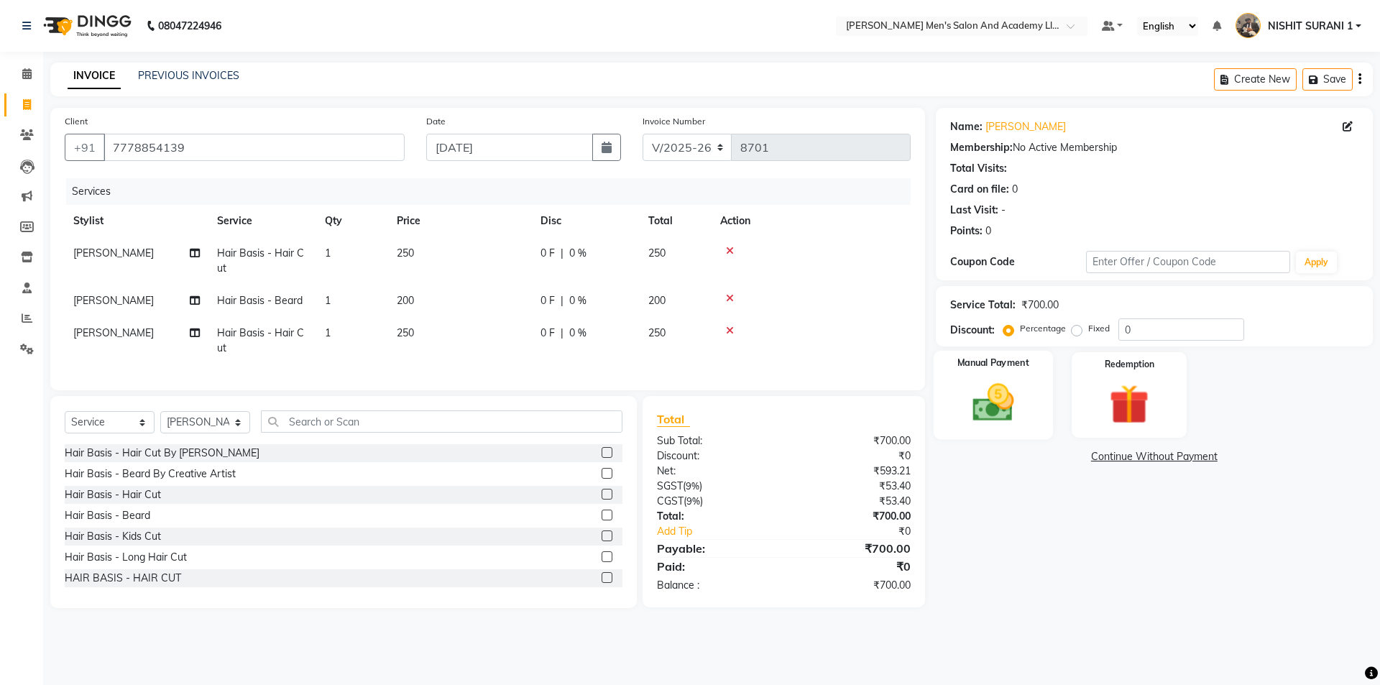
click at [1019, 403] on img at bounding box center [993, 402] width 67 height 47
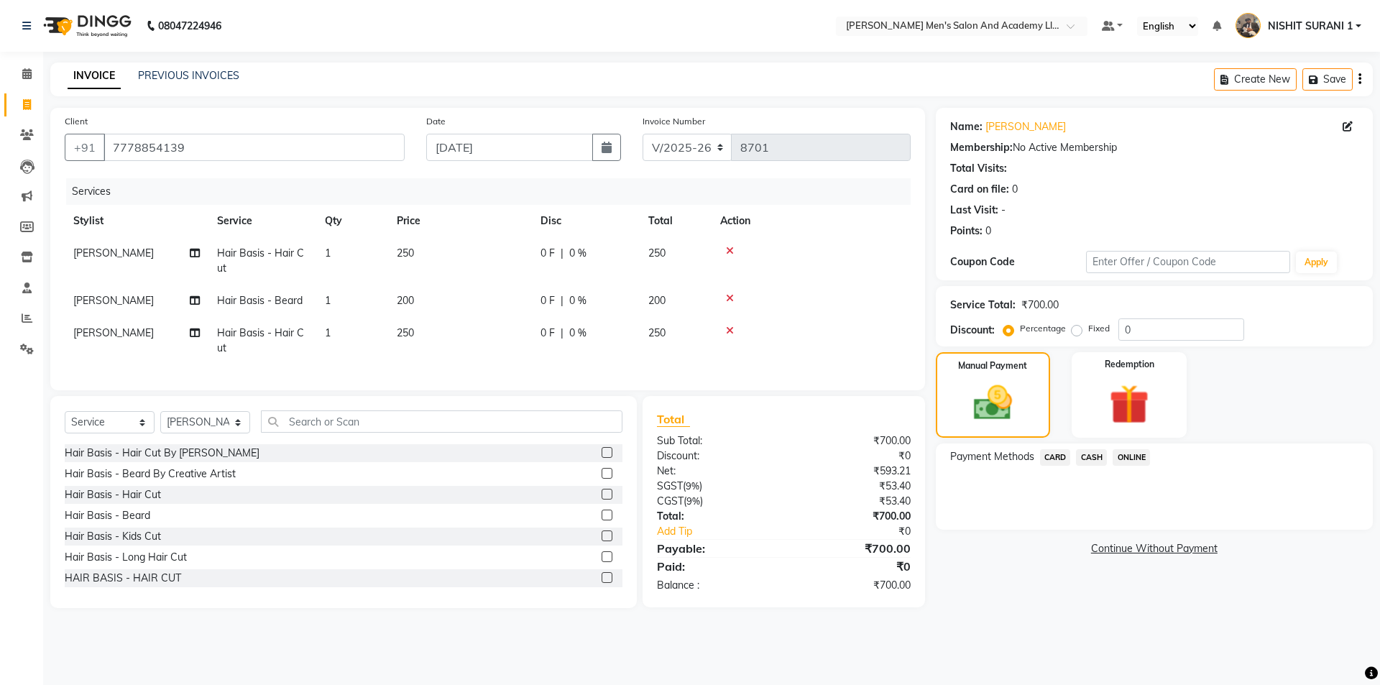
click at [1055, 455] on span "CARD" at bounding box center [1055, 457] width 31 height 17
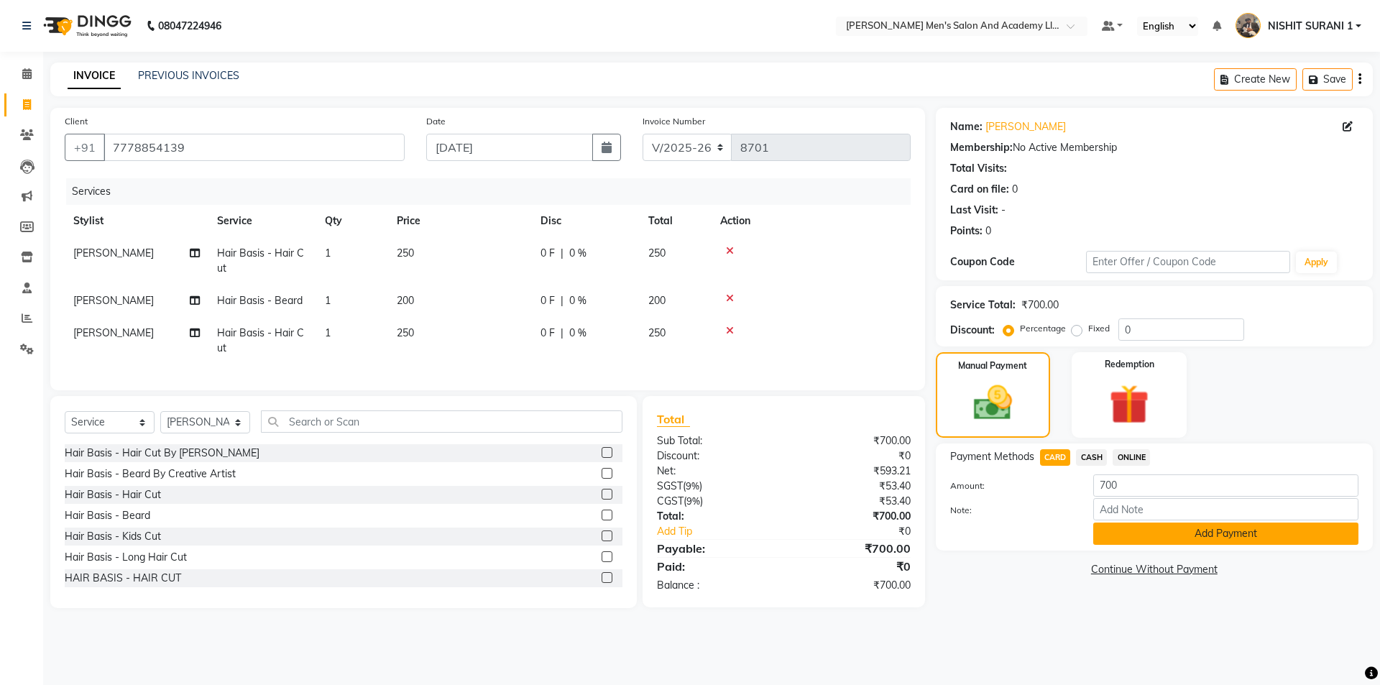
click at [1126, 527] on button "Add Payment" at bounding box center [1226, 534] width 265 height 22
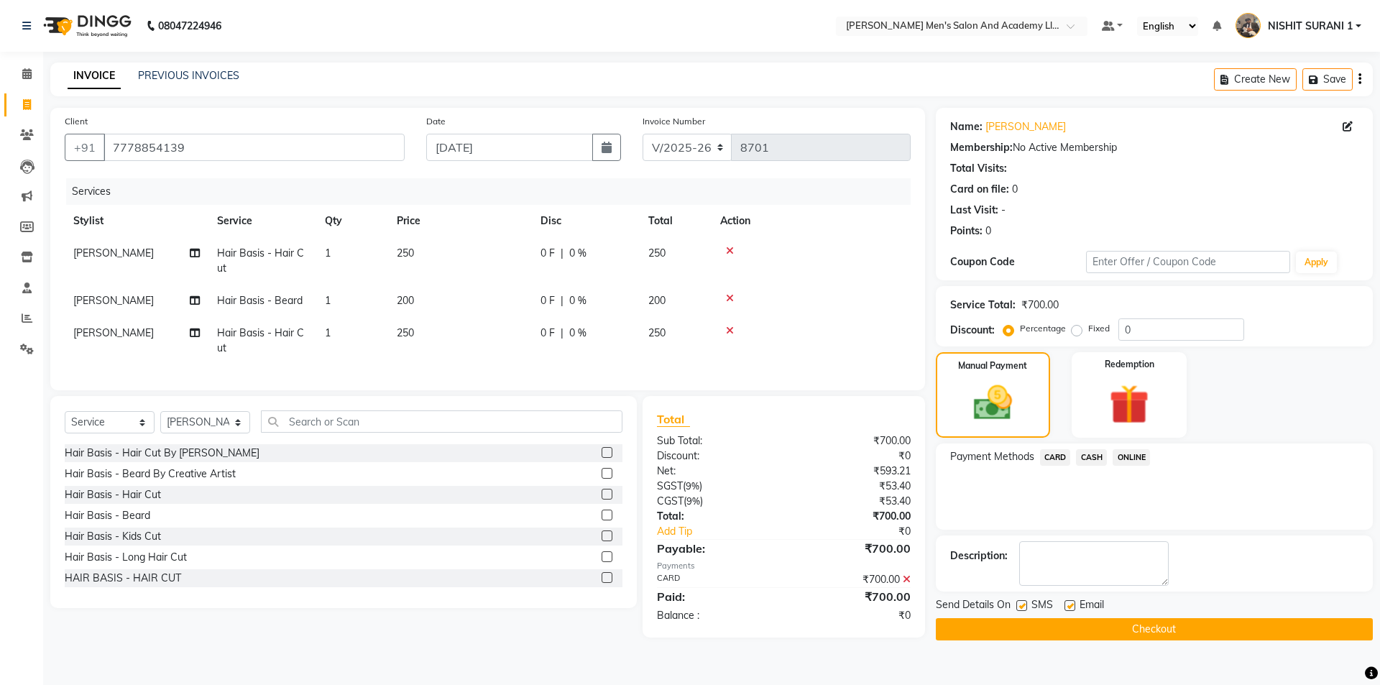
click at [1071, 603] on label at bounding box center [1070, 605] width 11 height 11
click at [1071, 603] on input "checkbox" at bounding box center [1069, 606] width 9 height 9
checkbox input "false"
click at [1023, 608] on label at bounding box center [1022, 605] width 11 height 11
click at [1023, 608] on input "checkbox" at bounding box center [1021, 606] width 9 height 9
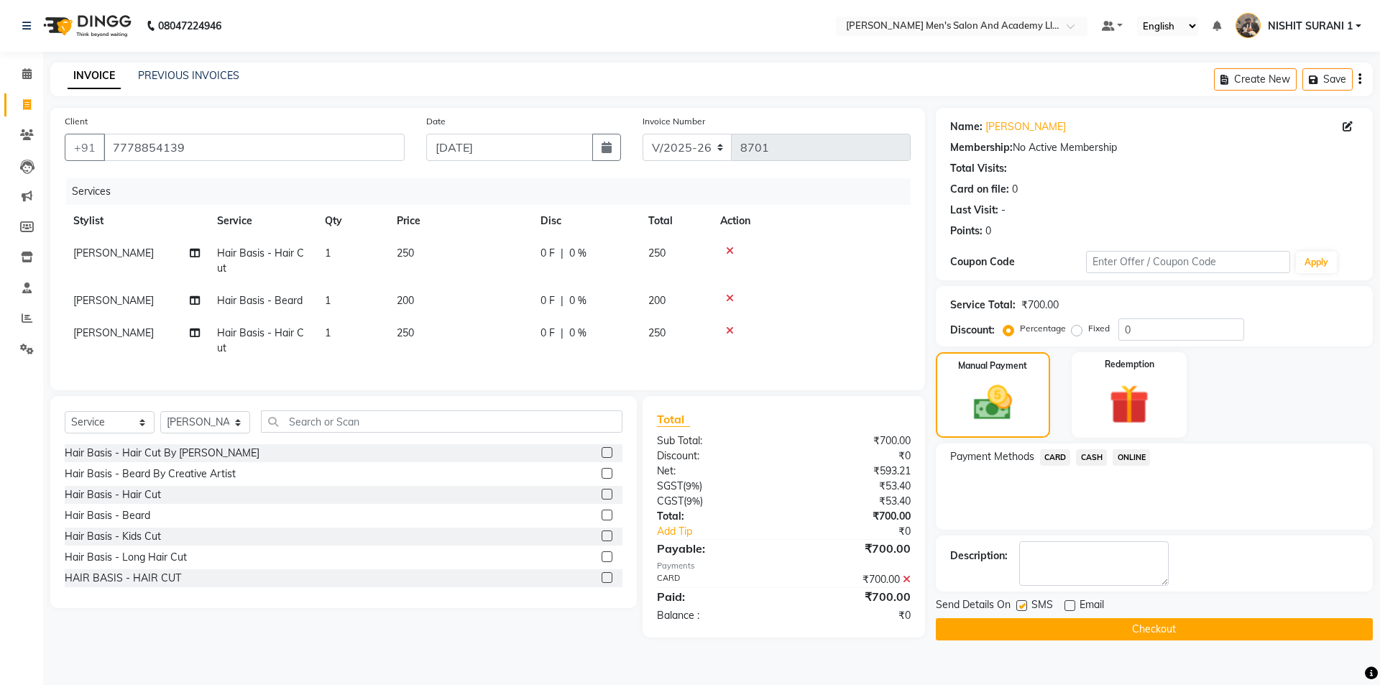
checkbox input "false"
click at [1025, 625] on button "Checkout" at bounding box center [1154, 629] width 437 height 22
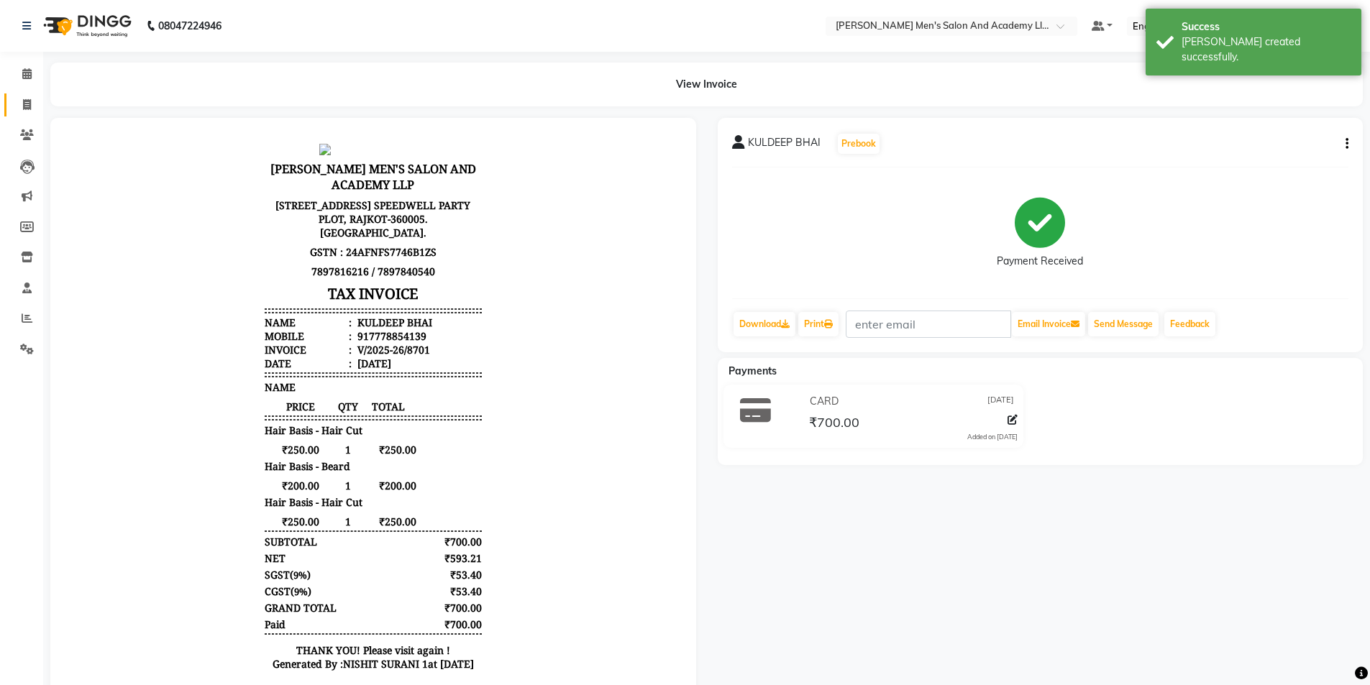
click at [31, 101] on icon at bounding box center [27, 104] width 8 height 11
select select "service"
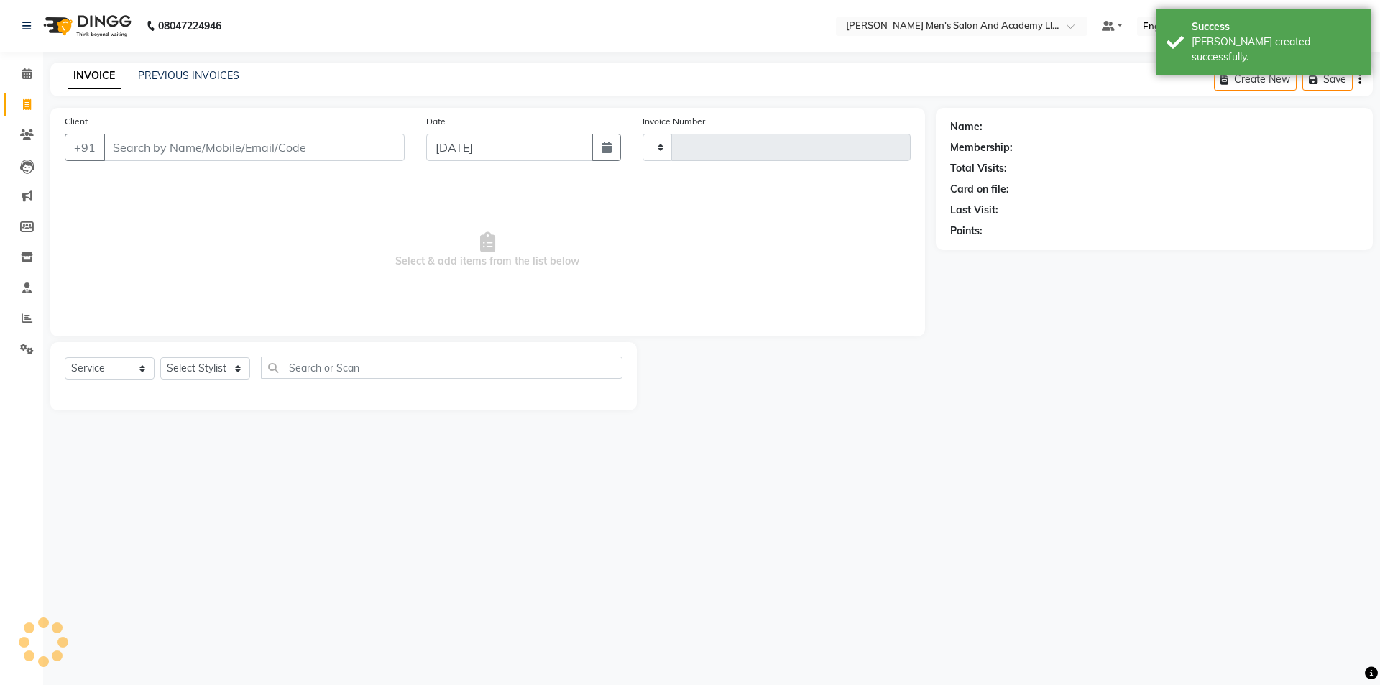
type input "8702"
select select "6752"
click at [152, 70] on link "PREVIOUS INVOICES" at bounding box center [188, 75] width 101 height 13
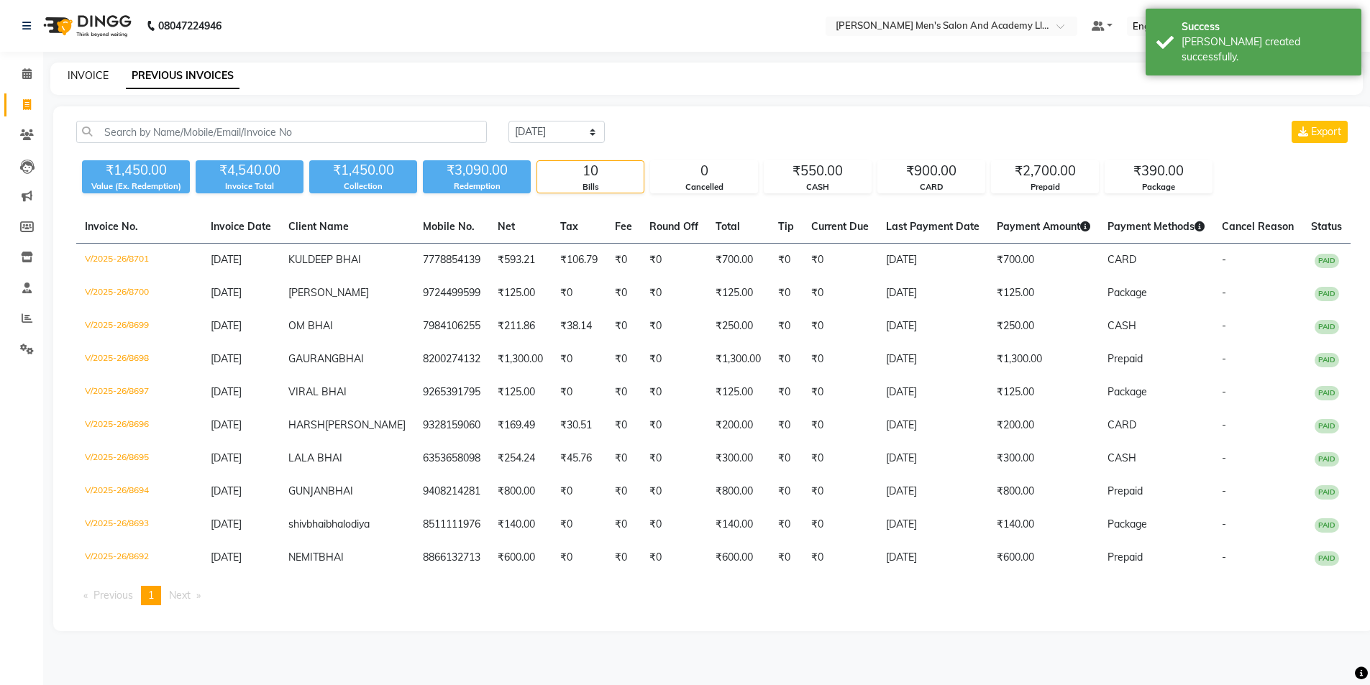
click at [101, 75] on link "INVOICE" at bounding box center [88, 75] width 41 height 13
select select "service"
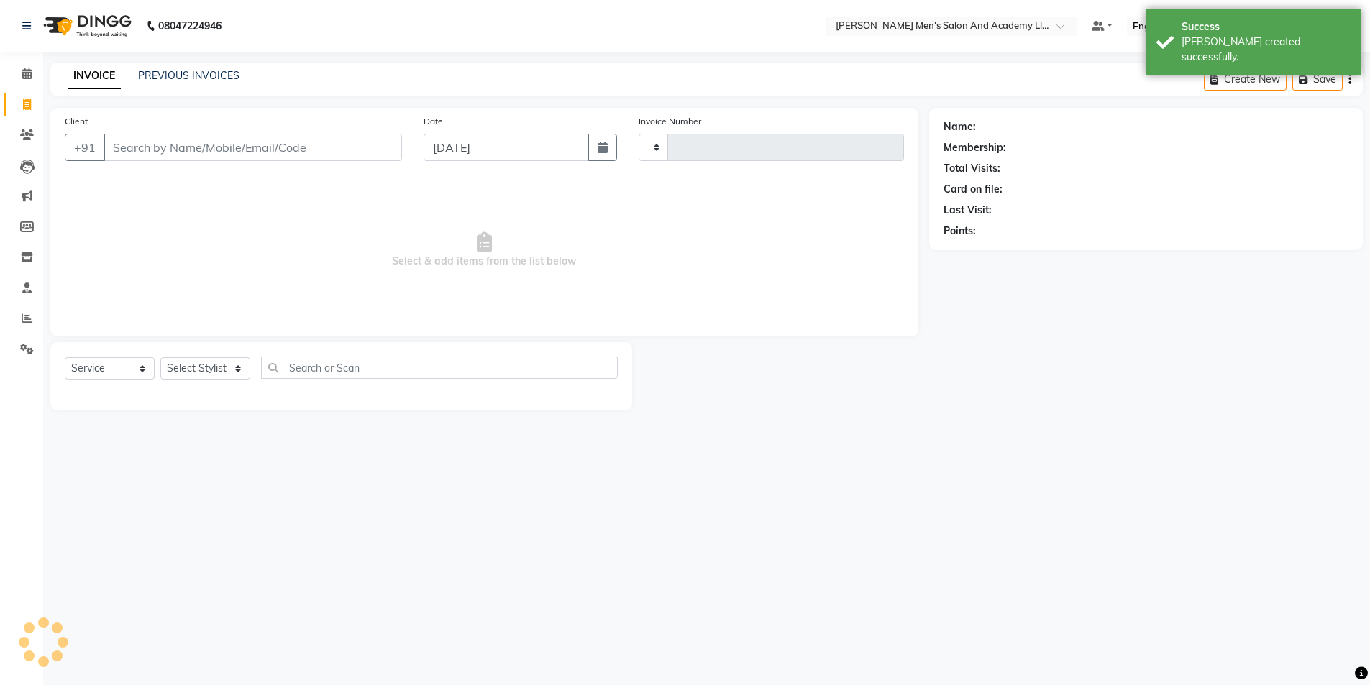
type input "8702"
select select "6752"
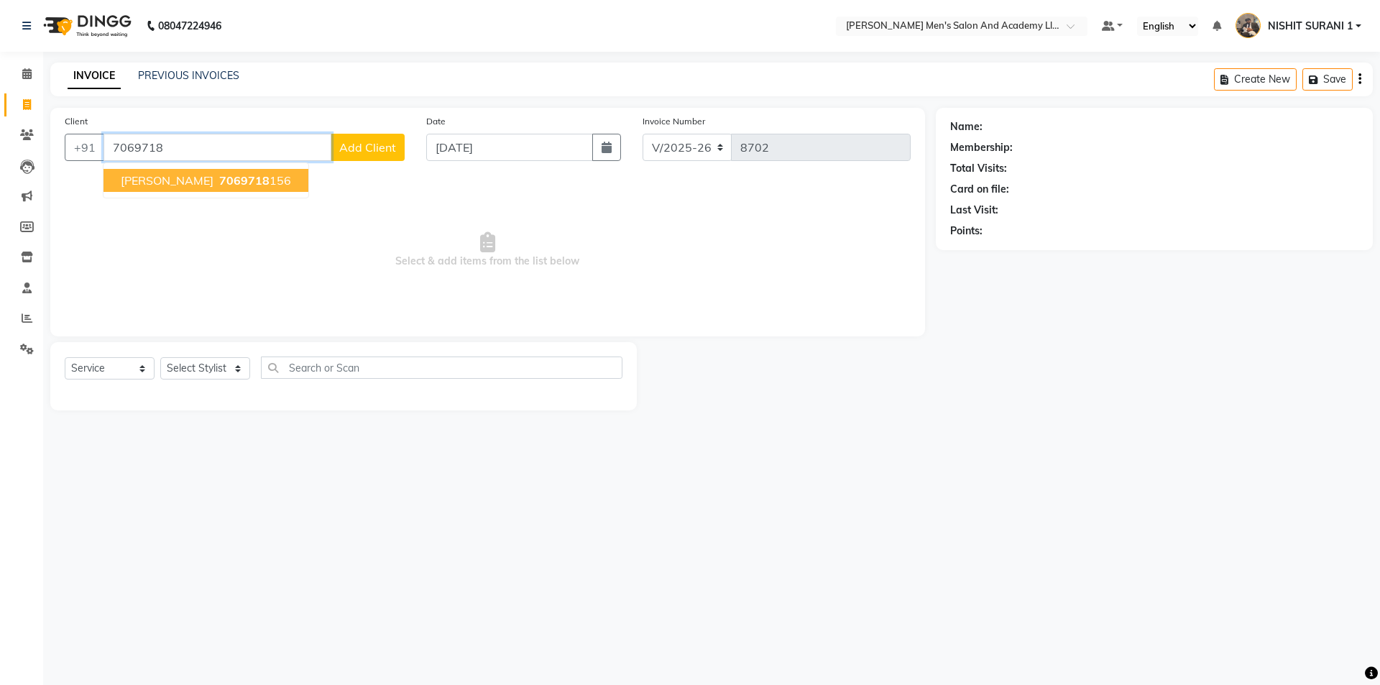
drag, startPoint x: 428, startPoint y: 2, endPoint x: 265, endPoint y: 180, distance: 241.2
click at [266, 179] on button "JAMES BHAI 7069718 156" at bounding box center [206, 180] width 205 height 23
type input "7069718156"
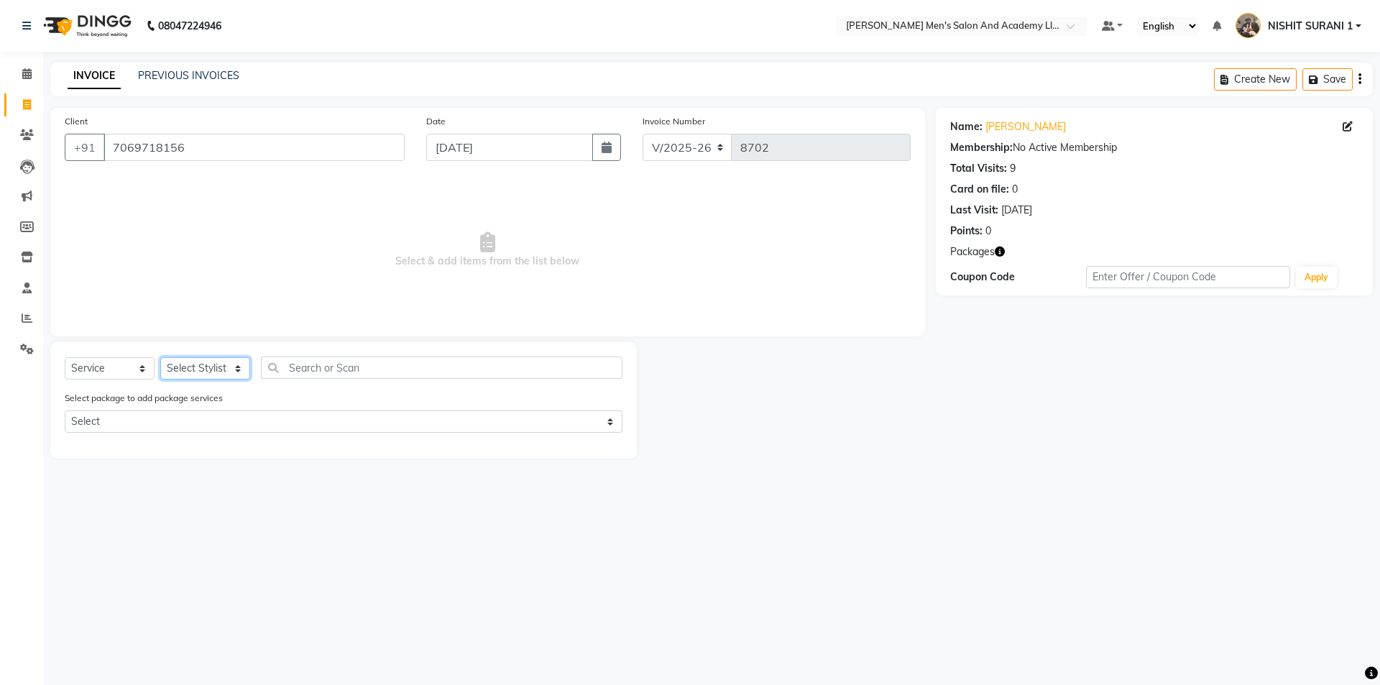
click at [232, 370] on select "Select Stylist [PERSON_NAME] [PERSON_NAME] [PERSON_NAME] [PERSON_NAME] [PERSON_…" at bounding box center [205, 368] width 90 height 22
select select "90387"
click at [160, 357] on select "Select Stylist [PERSON_NAME] [PERSON_NAME] [PERSON_NAME] [PERSON_NAME] [PERSON_…" at bounding box center [205, 368] width 90 height 22
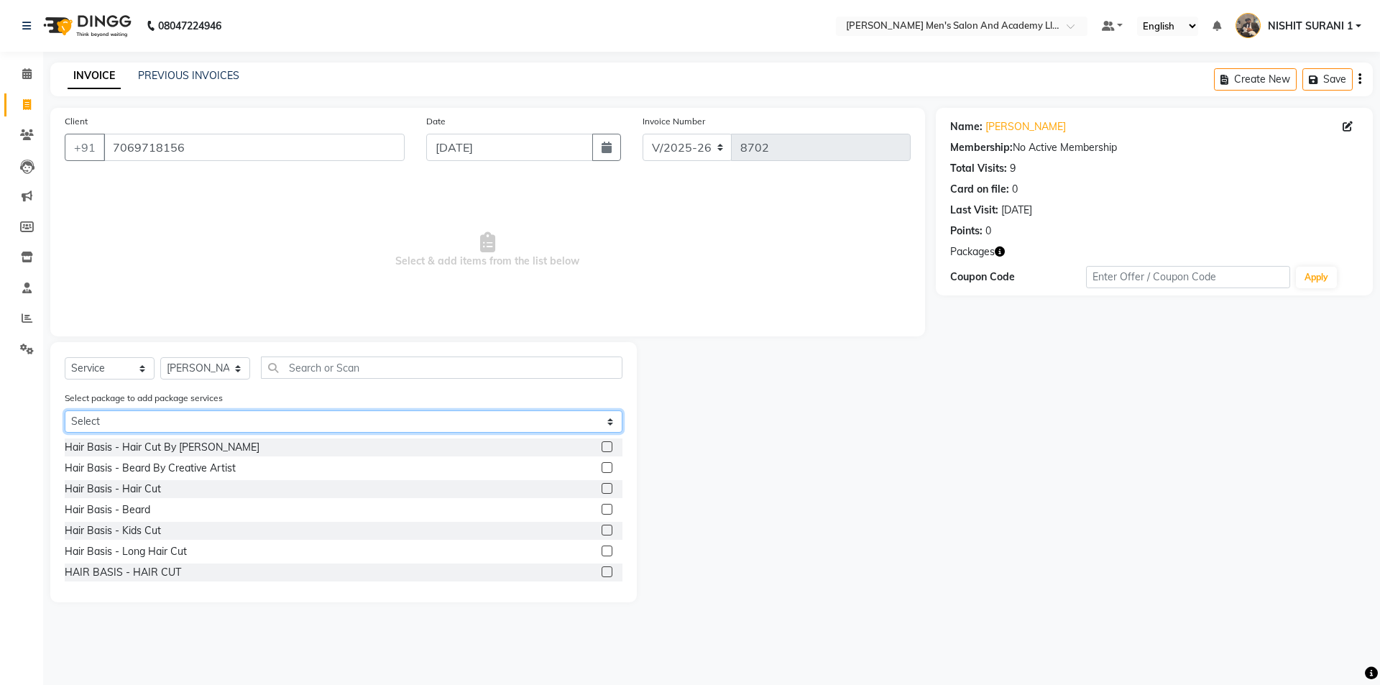
drag, startPoint x: 130, startPoint y: 420, endPoint x: 137, endPoint y: 429, distance: 11.4
click at [130, 420] on select "Select MAVDI DEAR PACKAGE ( 6 HAIR CUT) MAVDI DEAR PACKAGE ( 6 BEARD) SPEED WEL…" at bounding box center [344, 422] width 558 height 22
select select "2: Object"
click at [65, 411] on select "Select MAVDI DEAR PACKAGE ( 6 HAIR CUT) MAVDI DEAR PACKAGE ( 6 BEARD) SPEED WEL…" at bounding box center [344, 422] width 558 height 22
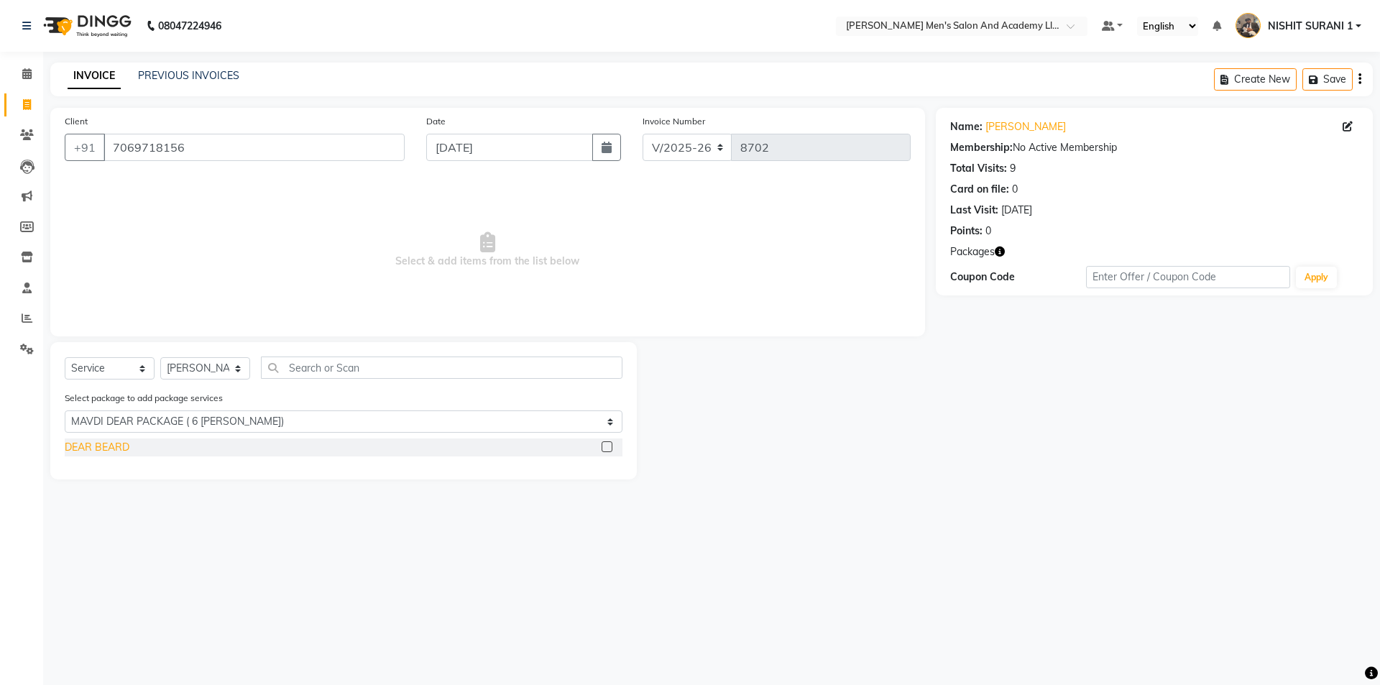
click at [88, 454] on div "DEAR BEARD" at bounding box center [97, 447] width 65 height 15
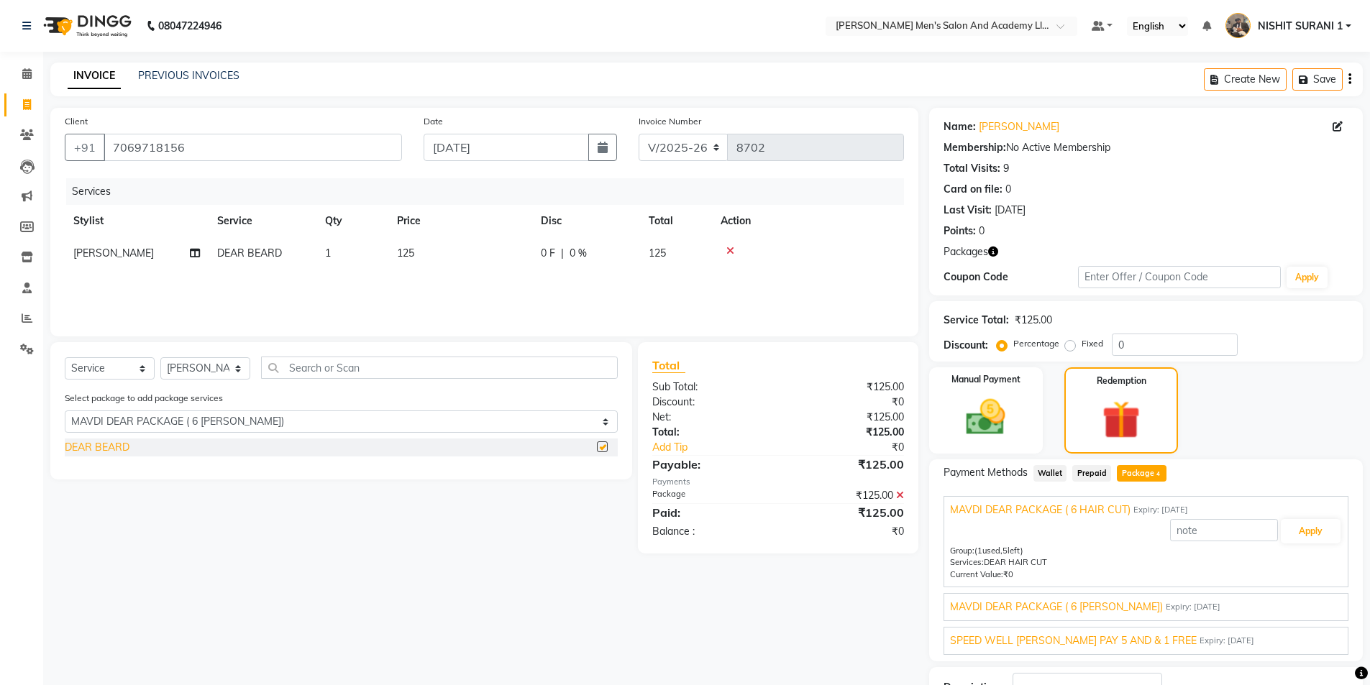
checkbox input "false"
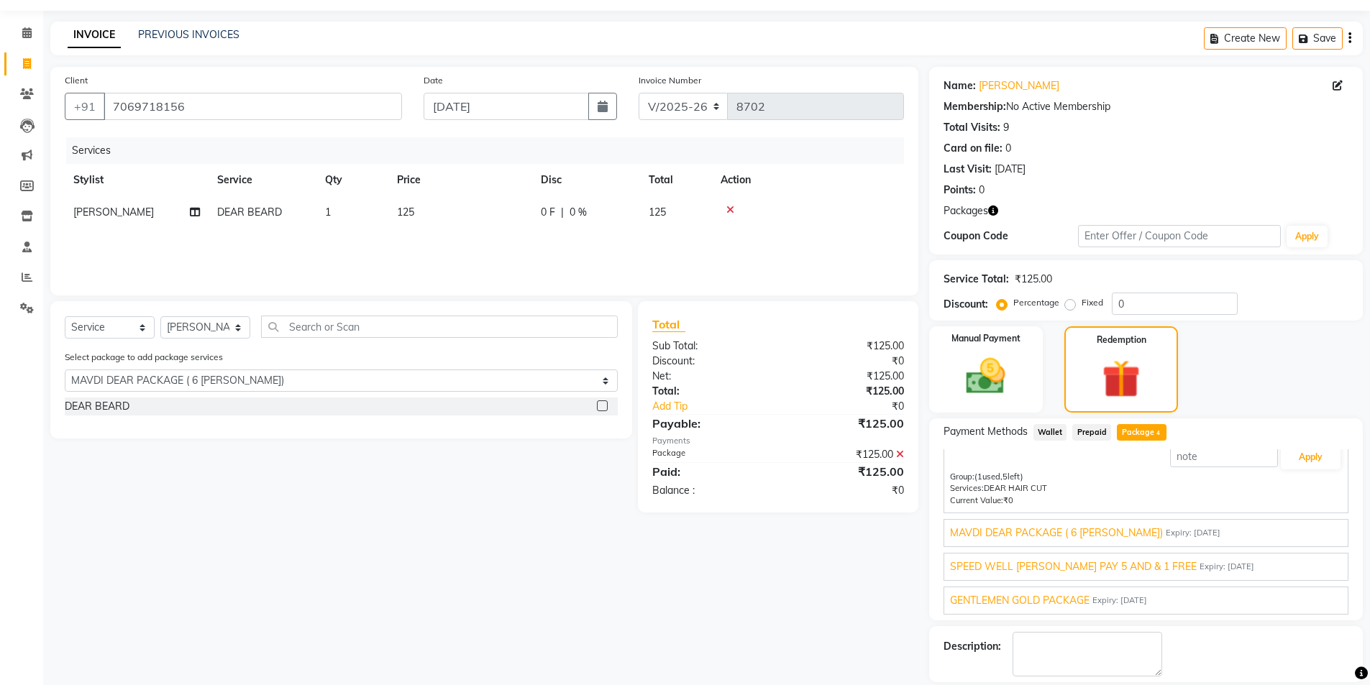
scroll to position [109, 0]
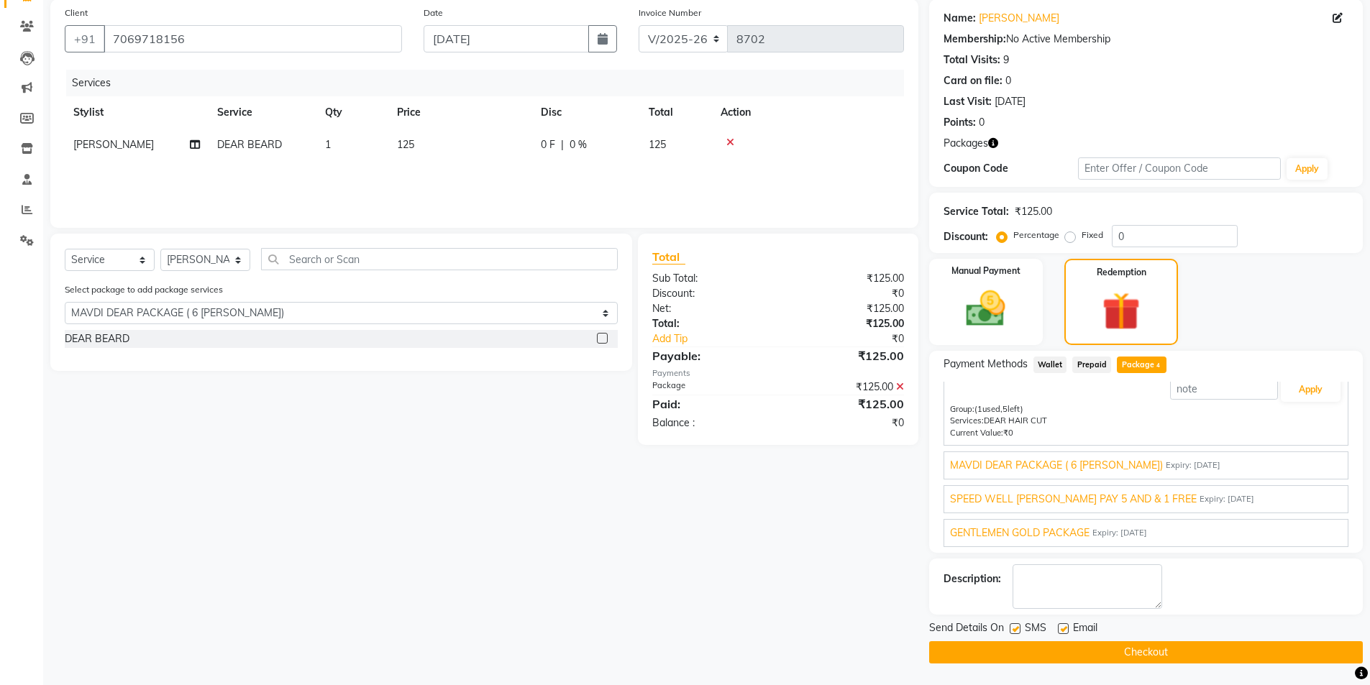
click at [1056, 629] on div "Send Details On SMS Email" at bounding box center [1146, 629] width 434 height 18
click at [1017, 633] on label at bounding box center [1014, 628] width 11 height 11
click at [1017, 633] on input "checkbox" at bounding box center [1013, 629] width 9 height 9
checkbox input "false"
click at [1060, 631] on label at bounding box center [1063, 628] width 11 height 11
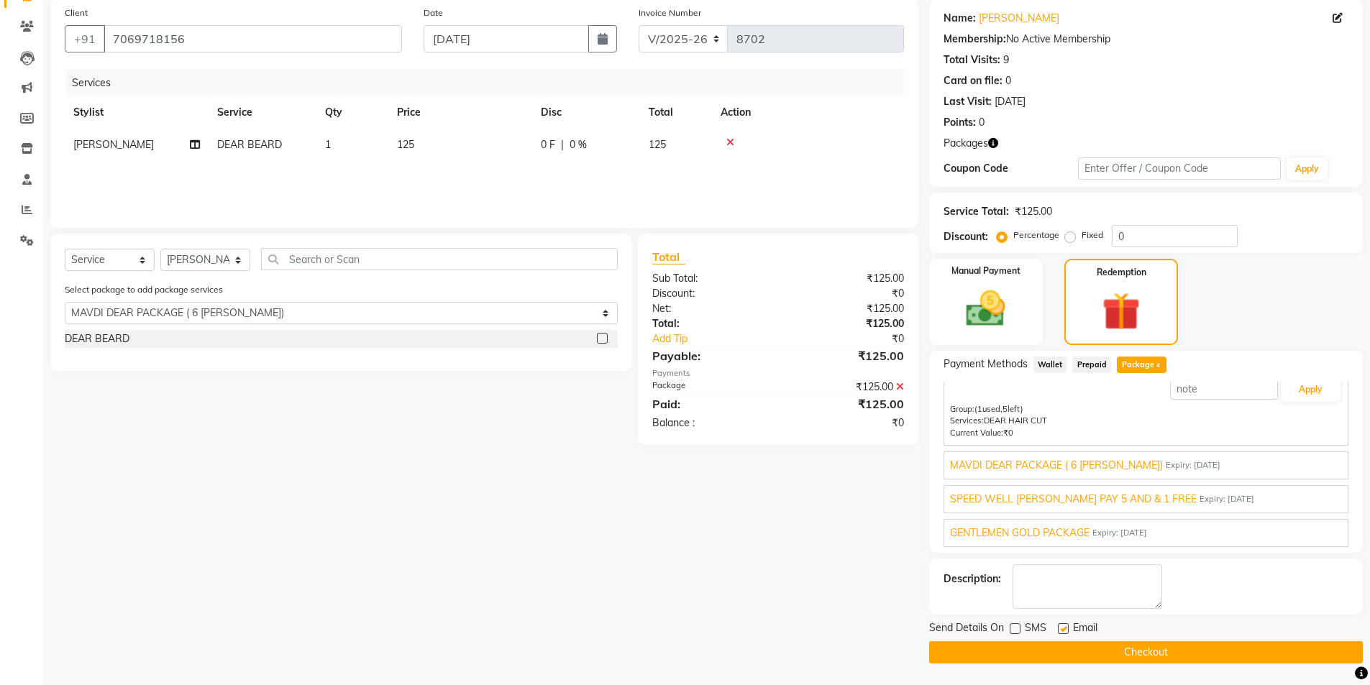
click at [1060, 631] on input "checkbox" at bounding box center [1062, 629] width 9 height 9
checkbox input "false"
click at [1059, 643] on button "Checkout" at bounding box center [1146, 652] width 434 height 22
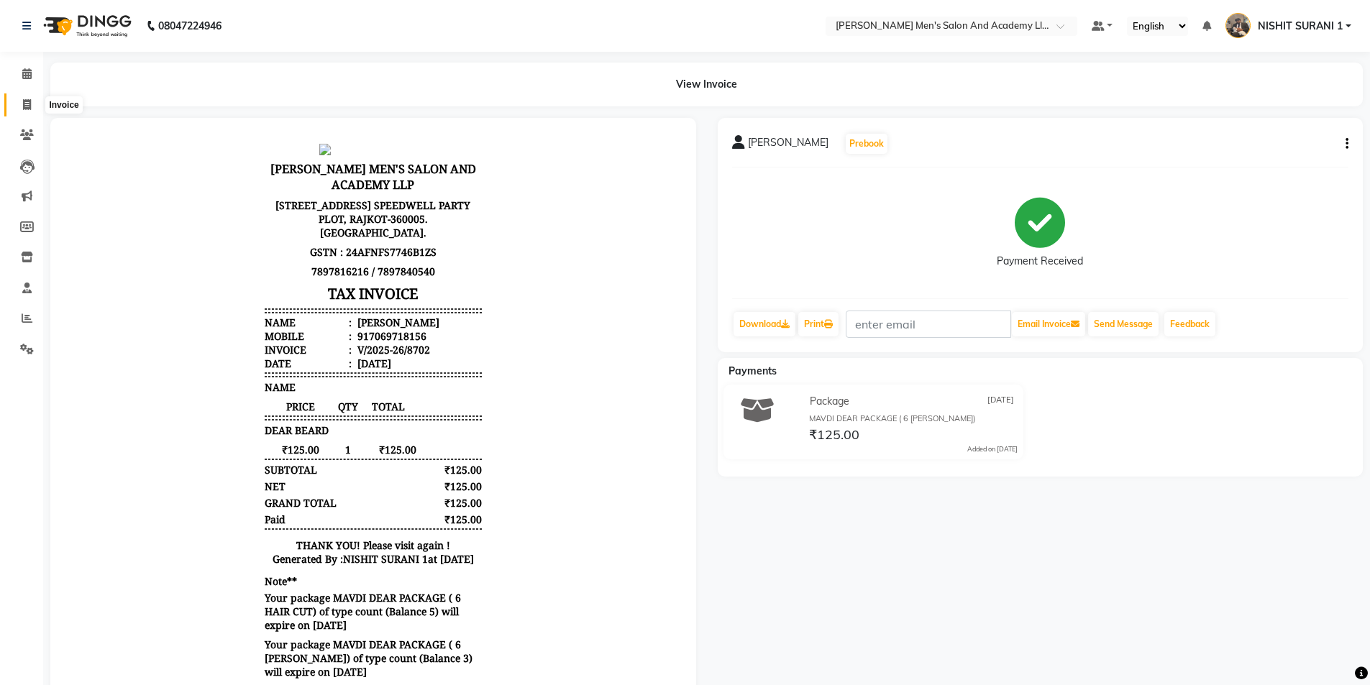
click at [14, 105] on span at bounding box center [26, 105] width 25 height 17
select select "service"
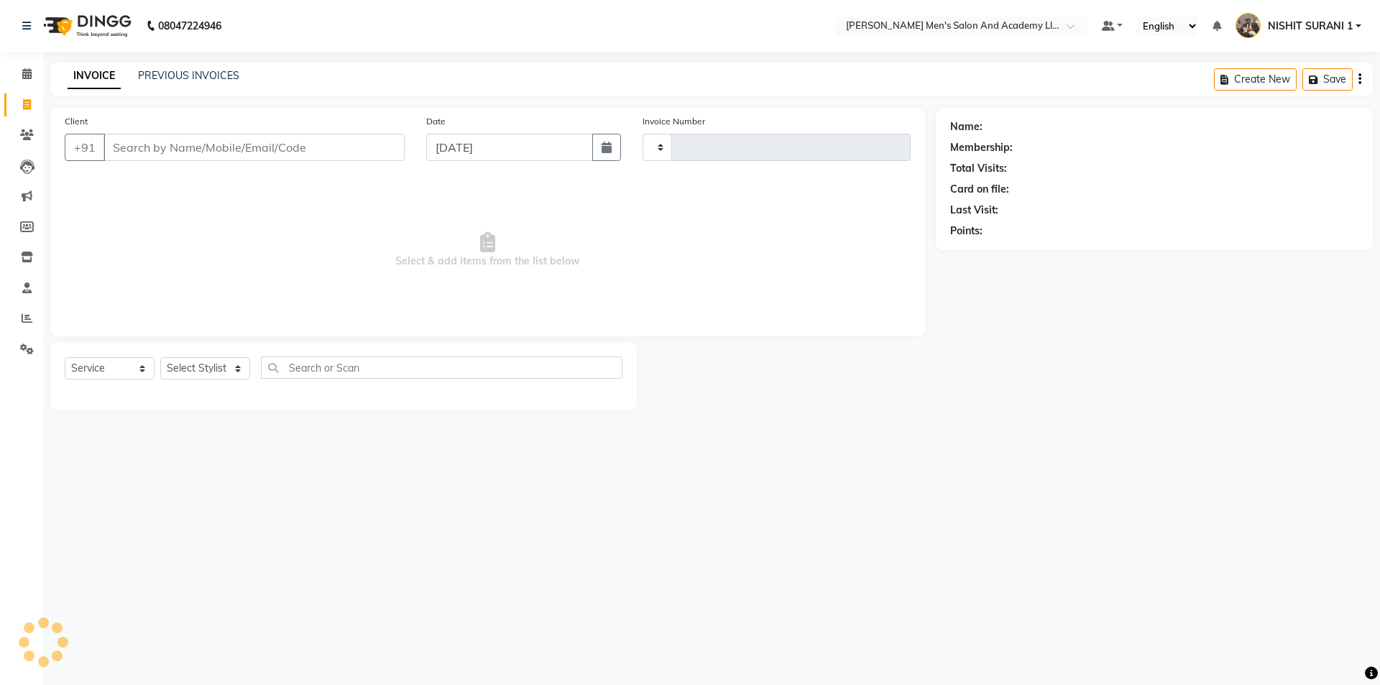
type input "8703"
select select "6752"
click at [140, 147] on input "Client" at bounding box center [254, 147] width 301 height 27
click at [175, 142] on input "Client" at bounding box center [254, 147] width 301 height 27
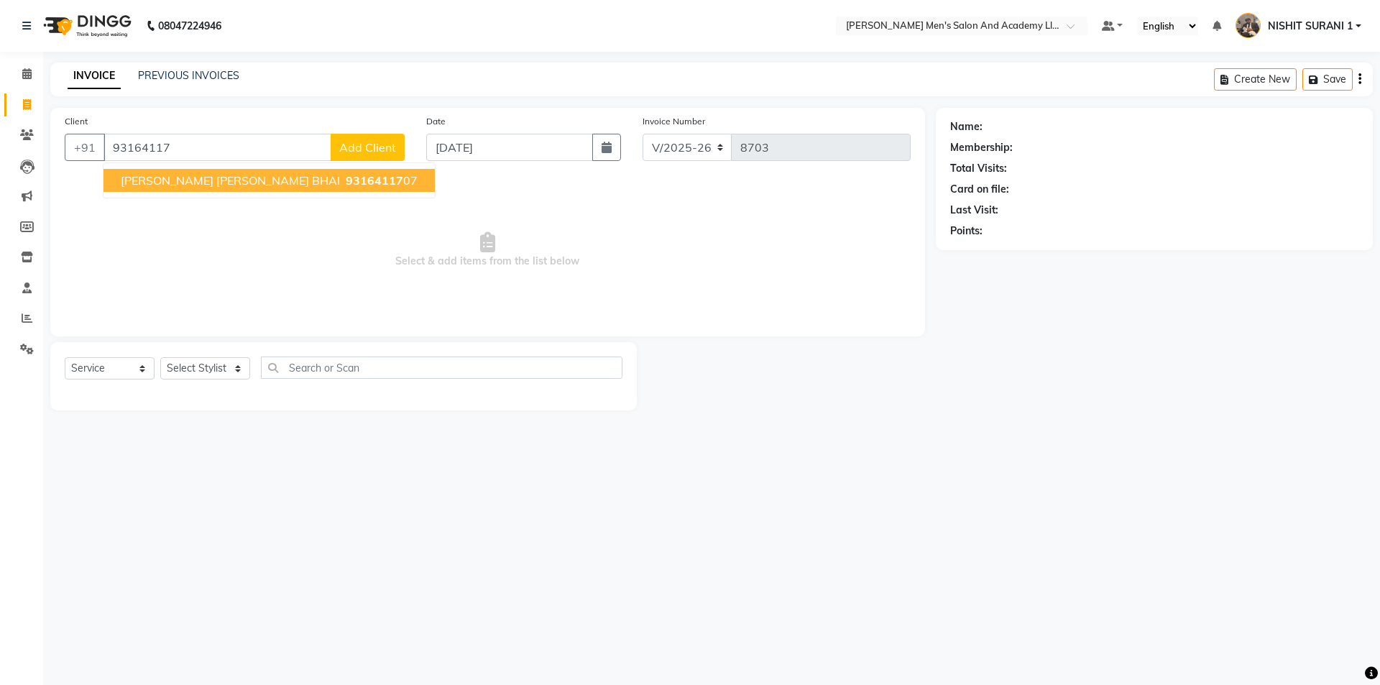
click at [175, 201] on span "Select & add items from the list below" at bounding box center [488, 250] width 846 height 144
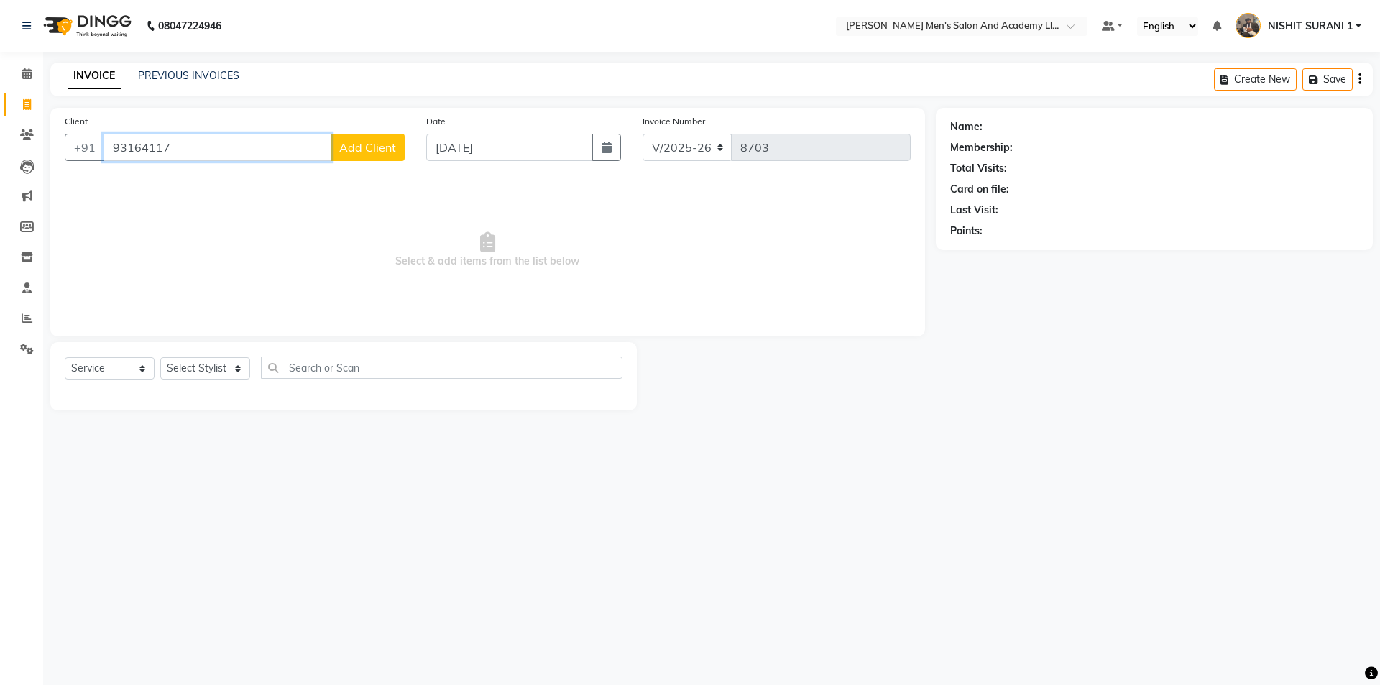
click at [212, 145] on input "93164117" at bounding box center [218, 147] width 228 height 27
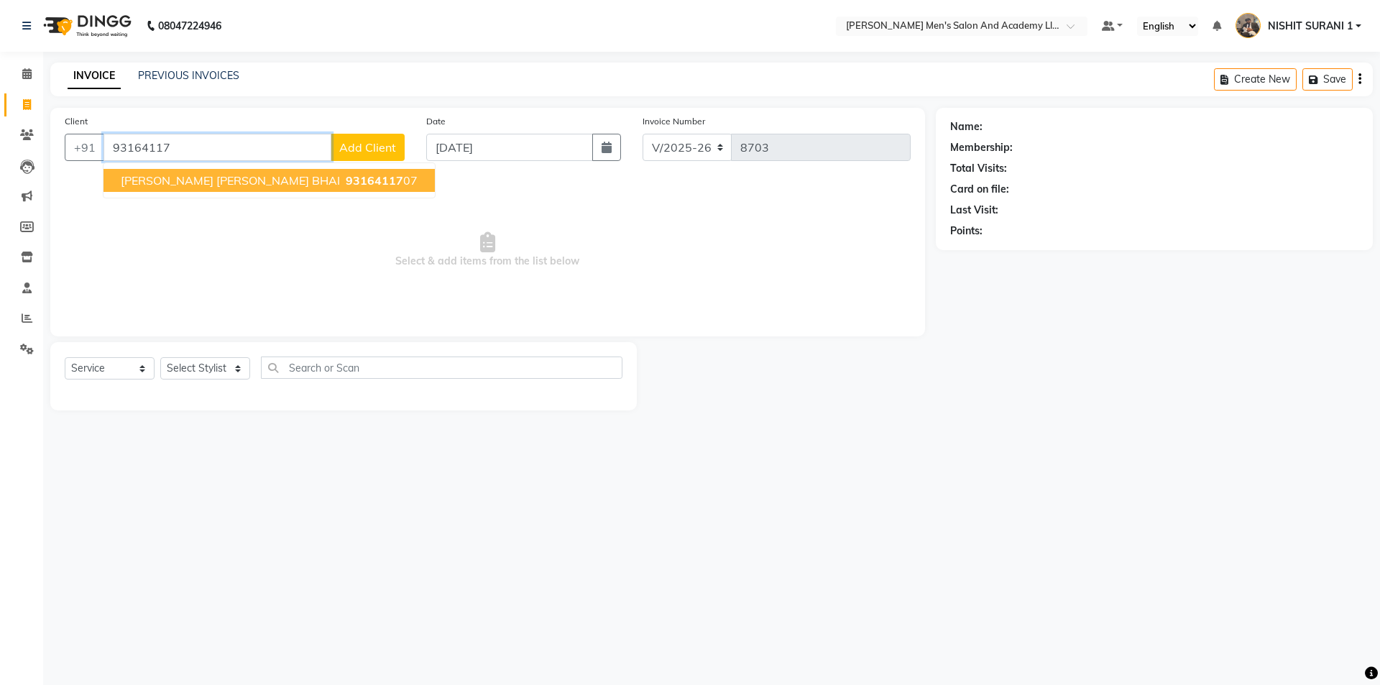
click at [220, 180] on span "[PERSON_NAME] [PERSON_NAME] BHAI" at bounding box center [230, 180] width 219 height 14
type input "9316411707"
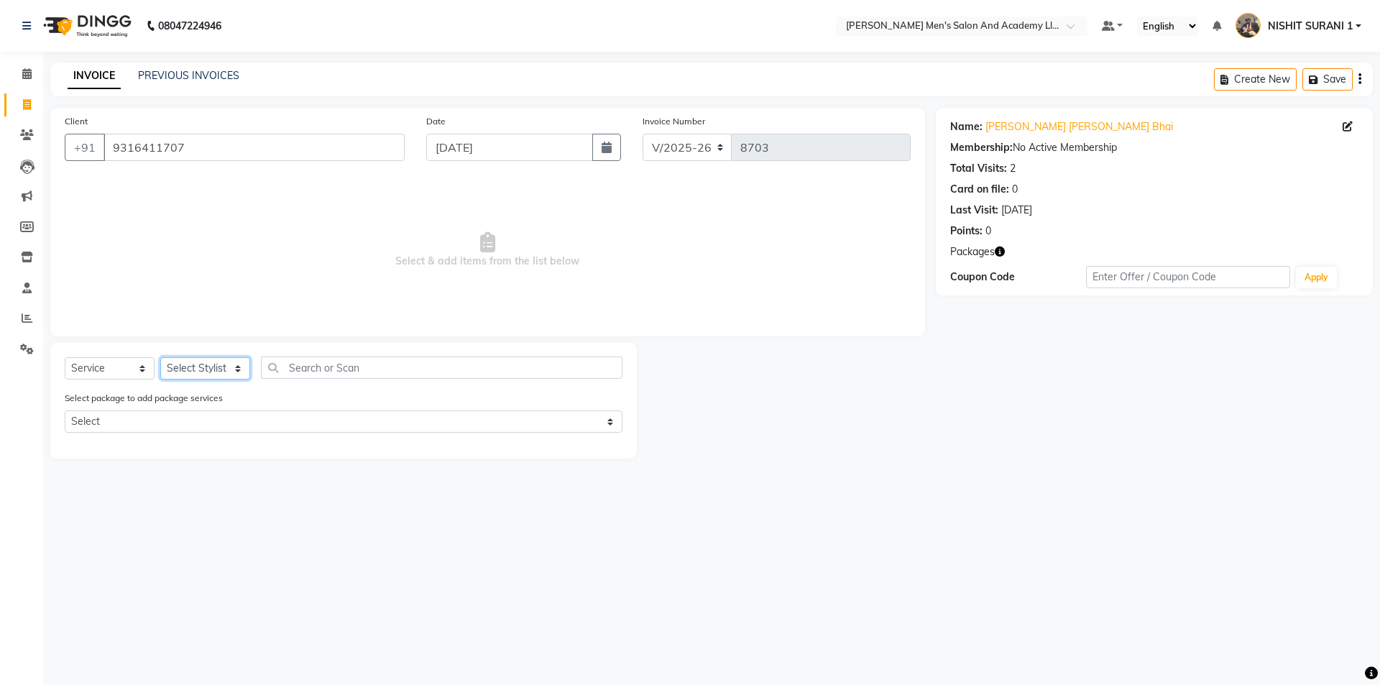
click at [189, 369] on select "Select Stylist [PERSON_NAME] [PERSON_NAME] [PERSON_NAME] [PERSON_NAME] [PERSON_…" at bounding box center [205, 368] width 90 height 22
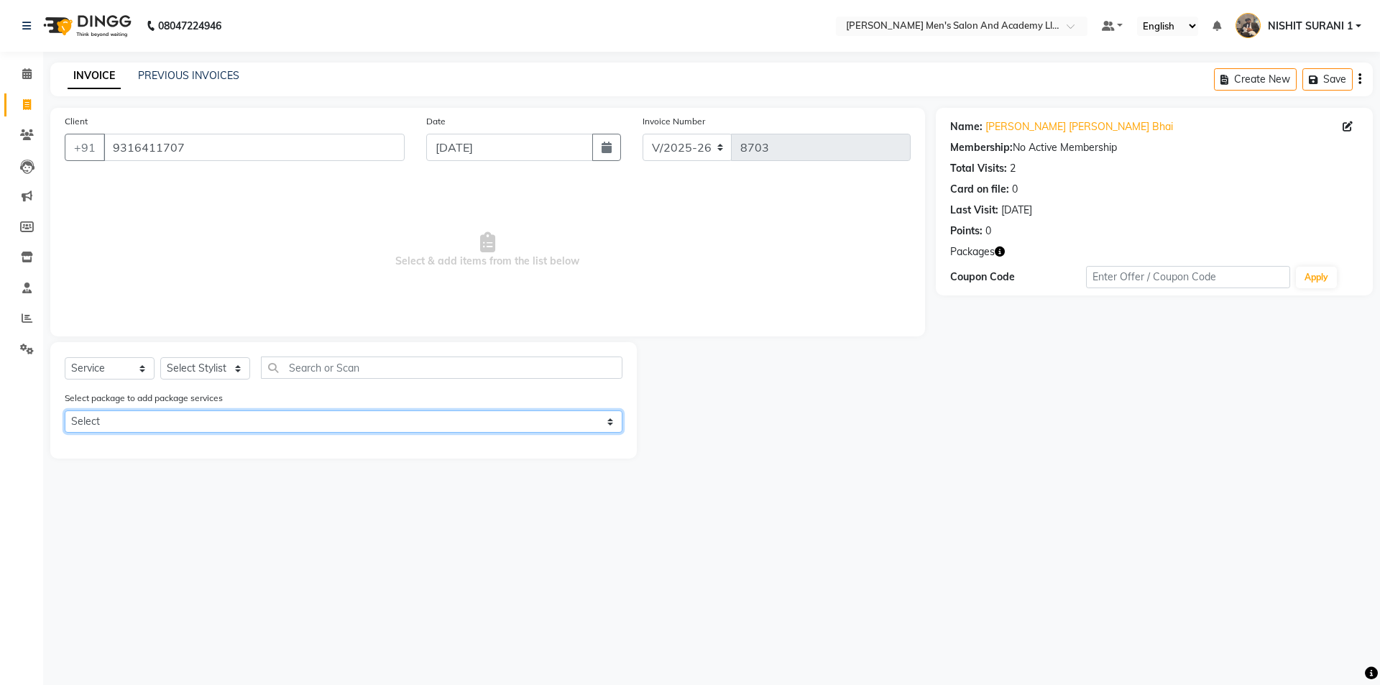
click at [210, 429] on select "Select MAVDI DEAR PACKAGE ( 6 HAIR CUT)" at bounding box center [344, 422] width 558 height 22
select select "1: Object"
click at [65, 411] on select "Select MAVDI DEAR PACKAGE ( 6 HAIR CUT)" at bounding box center [344, 422] width 558 height 22
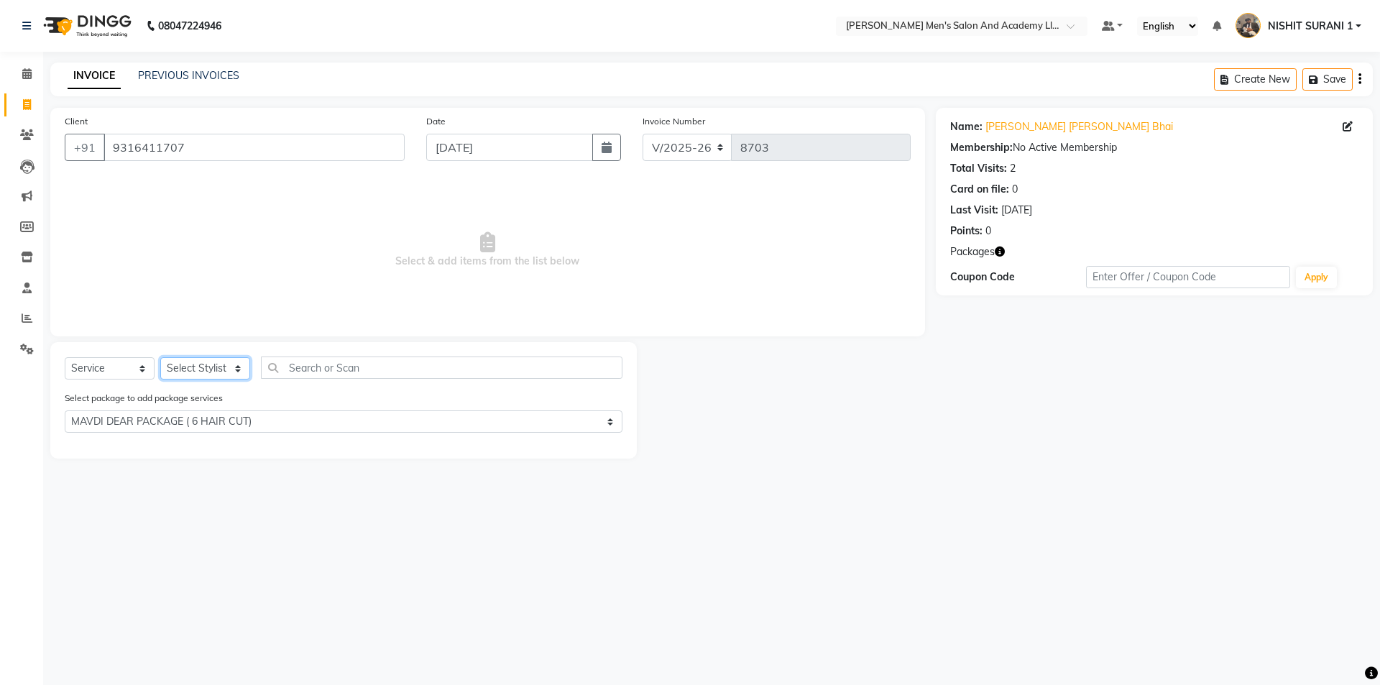
click at [229, 372] on select "Select Stylist [PERSON_NAME] [PERSON_NAME] [PERSON_NAME] [PERSON_NAME] [PERSON_…" at bounding box center [205, 368] width 90 height 22
click at [361, 189] on span "Select & add items from the list below" at bounding box center [488, 250] width 846 height 144
drag, startPoint x: 110, startPoint y: 144, endPoint x: 221, endPoint y: 152, distance: 111.1
click at [221, 152] on input "9316411707" at bounding box center [254, 147] width 301 height 27
click at [190, 66] on div "INVOICE PREVIOUS INVOICES Create New Save" at bounding box center [711, 80] width 1323 height 34
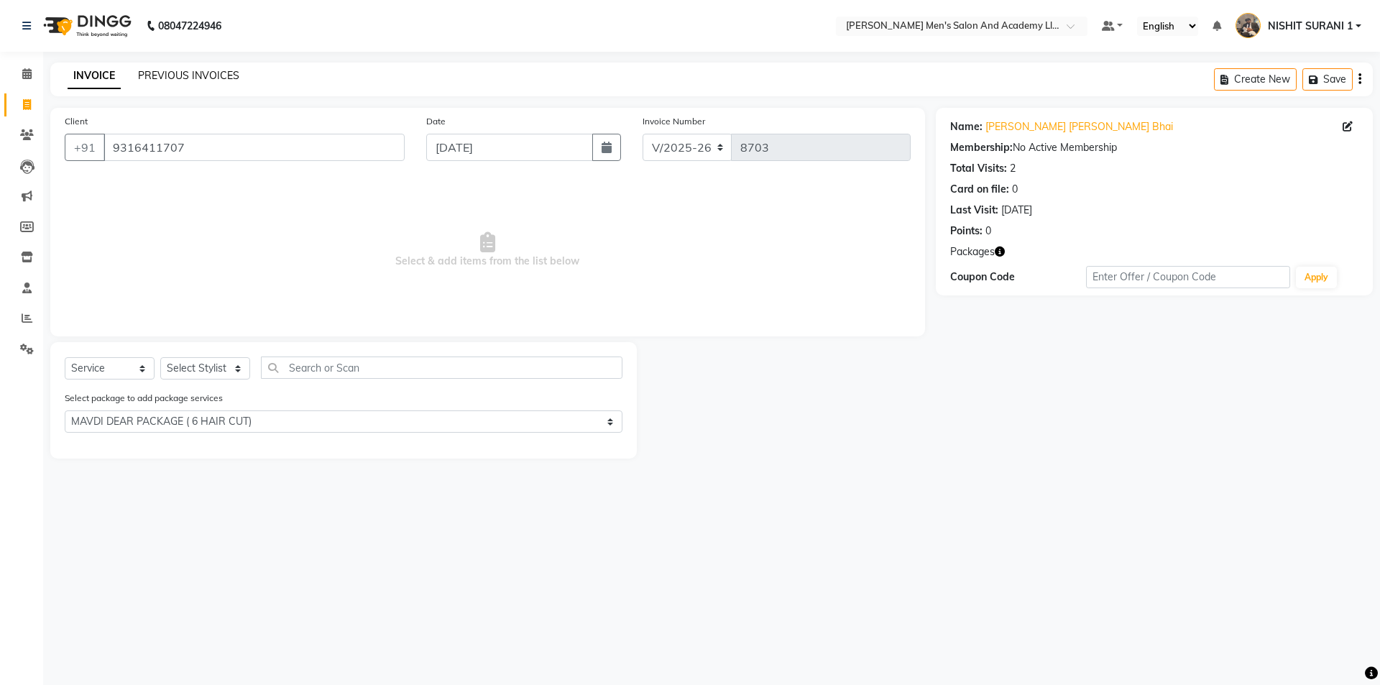
click at [190, 71] on link "PREVIOUS INVOICES" at bounding box center [188, 75] width 101 height 13
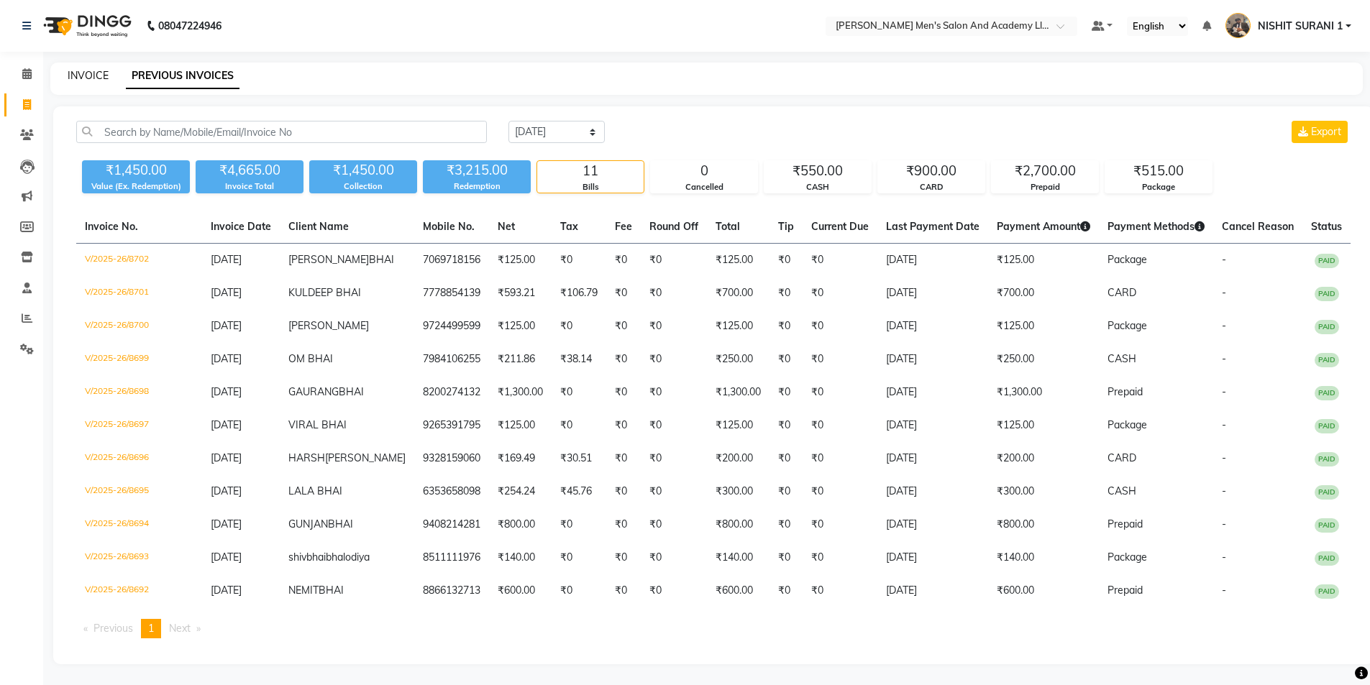
click at [89, 75] on link "INVOICE" at bounding box center [88, 75] width 41 height 13
select select "service"
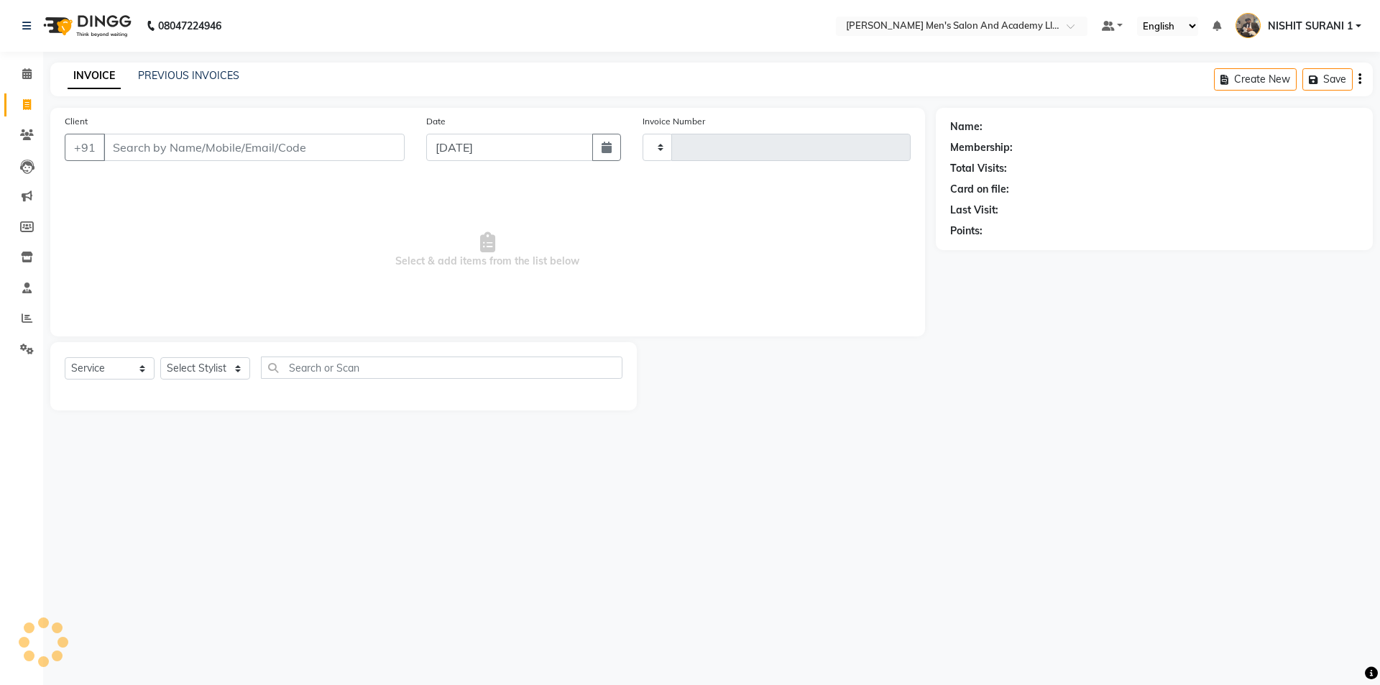
type input "8703"
select select "6752"
click at [146, 70] on link "PREVIOUS INVOICES" at bounding box center [188, 75] width 101 height 13
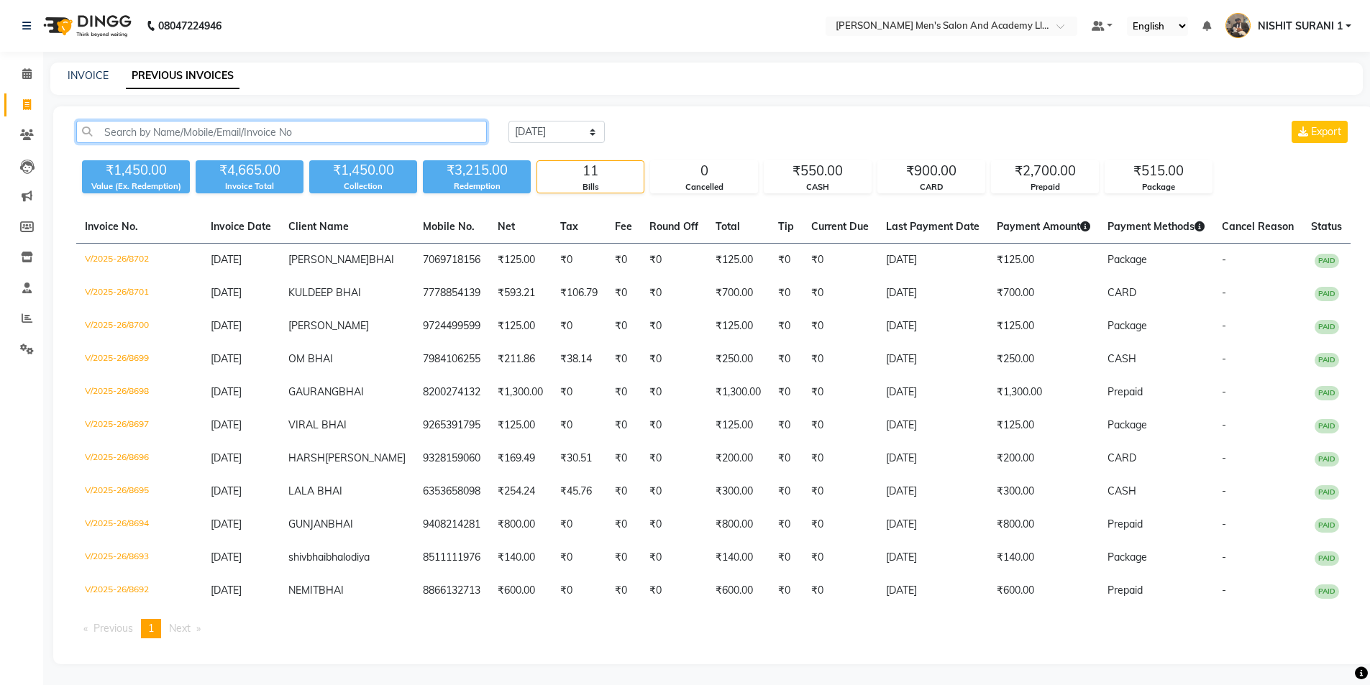
click at [174, 132] on input "text" at bounding box center [281, 132] width 411 height 22
paste input "9316411707"
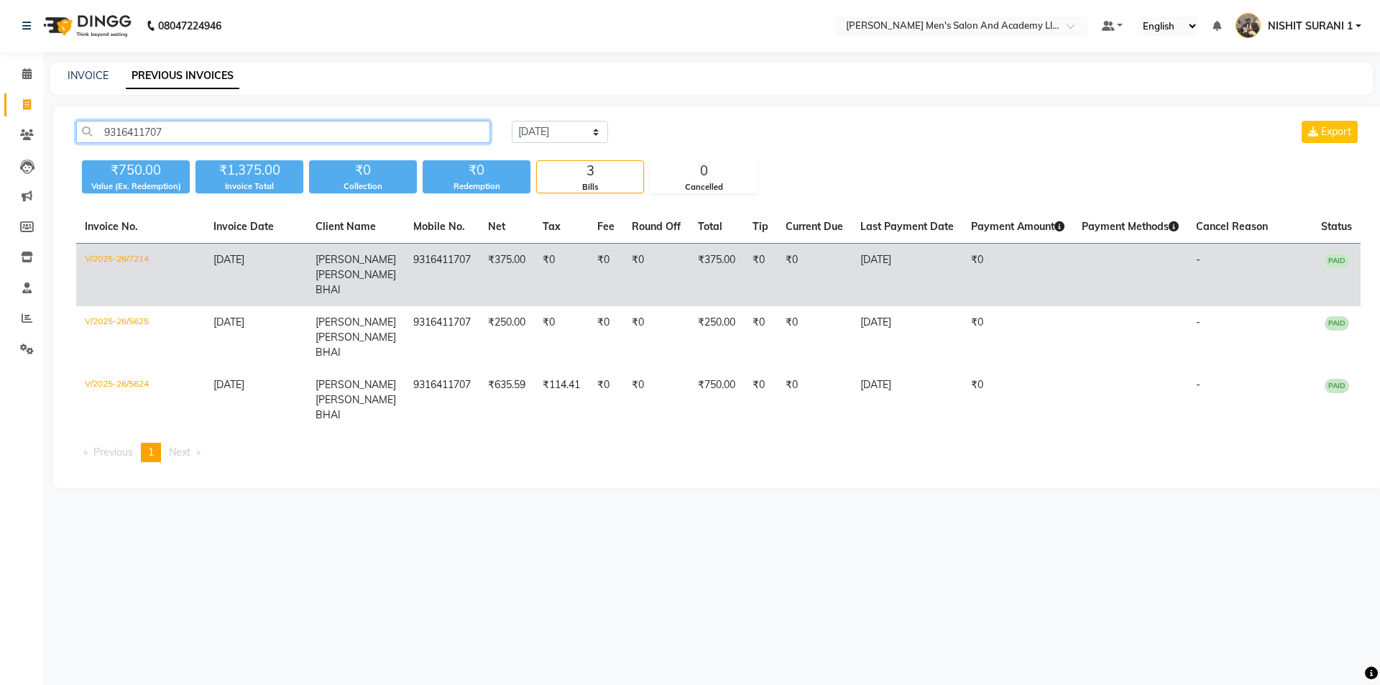
type input "9316411707"
click at [332, 262] on span "[PERSON_NAME] [PERSON_NAME] BHAI" at bounding box center [356, 274] width 81 height 43
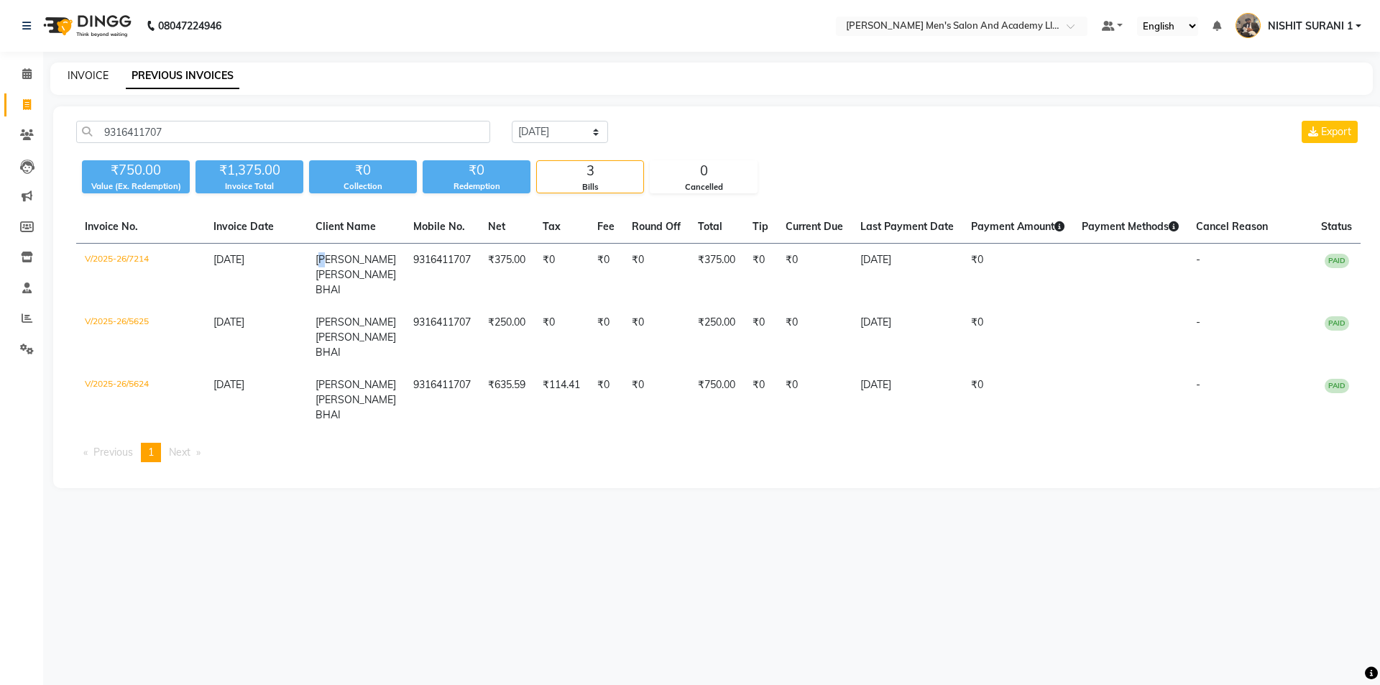
click at [84, 72] on link "INVOICE" at bounding box center [88, 75] width 41 height 13
select select "service"
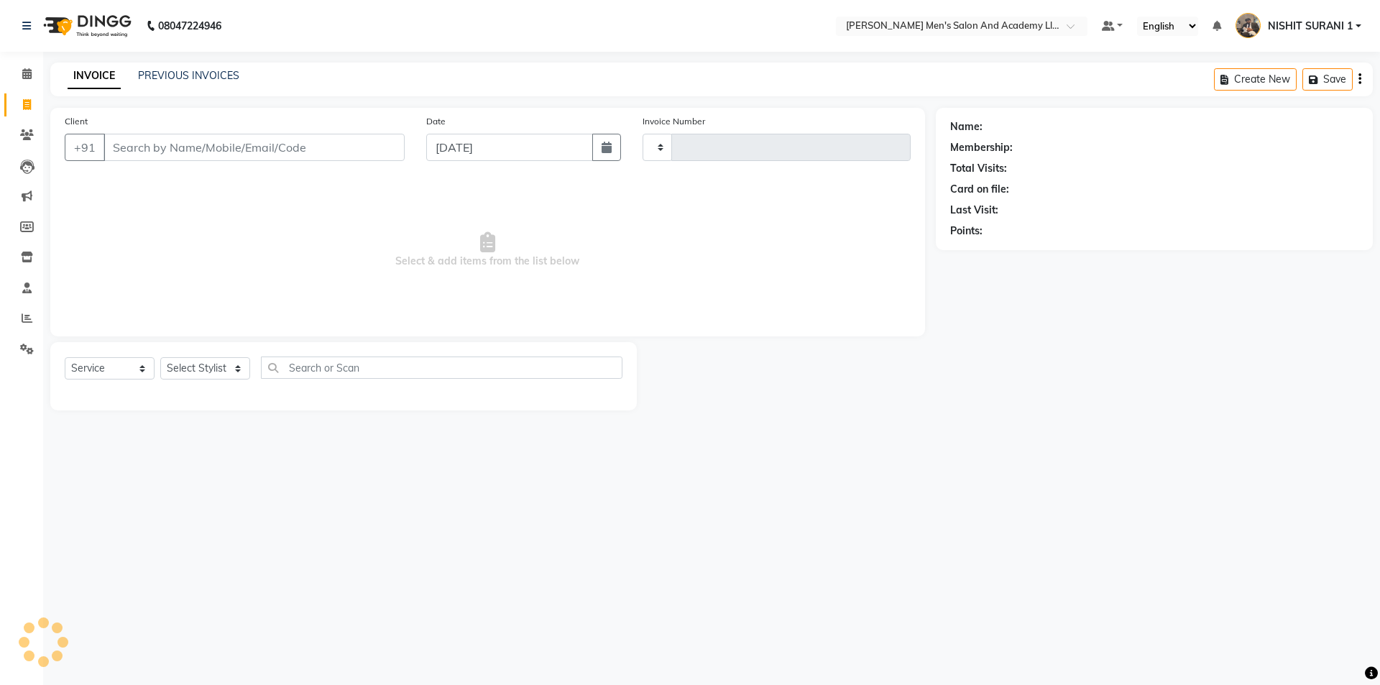
type input "8703"
select select "6752"
click at [148, 155] on input "Client" at bounding box center [254, 147] width 301 height 27
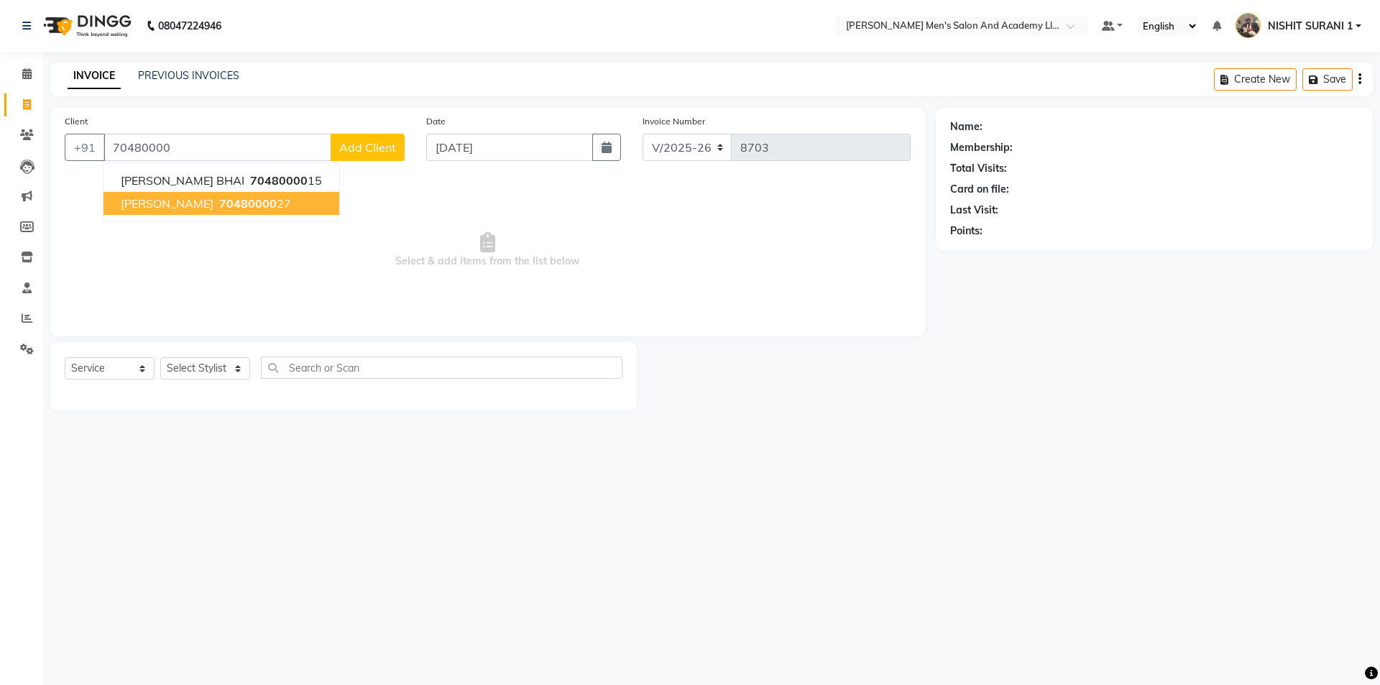
click at [192, 214] on button "HARSH BHAI 70480000 27" at bounding box center [222, 203] width 236 height 23
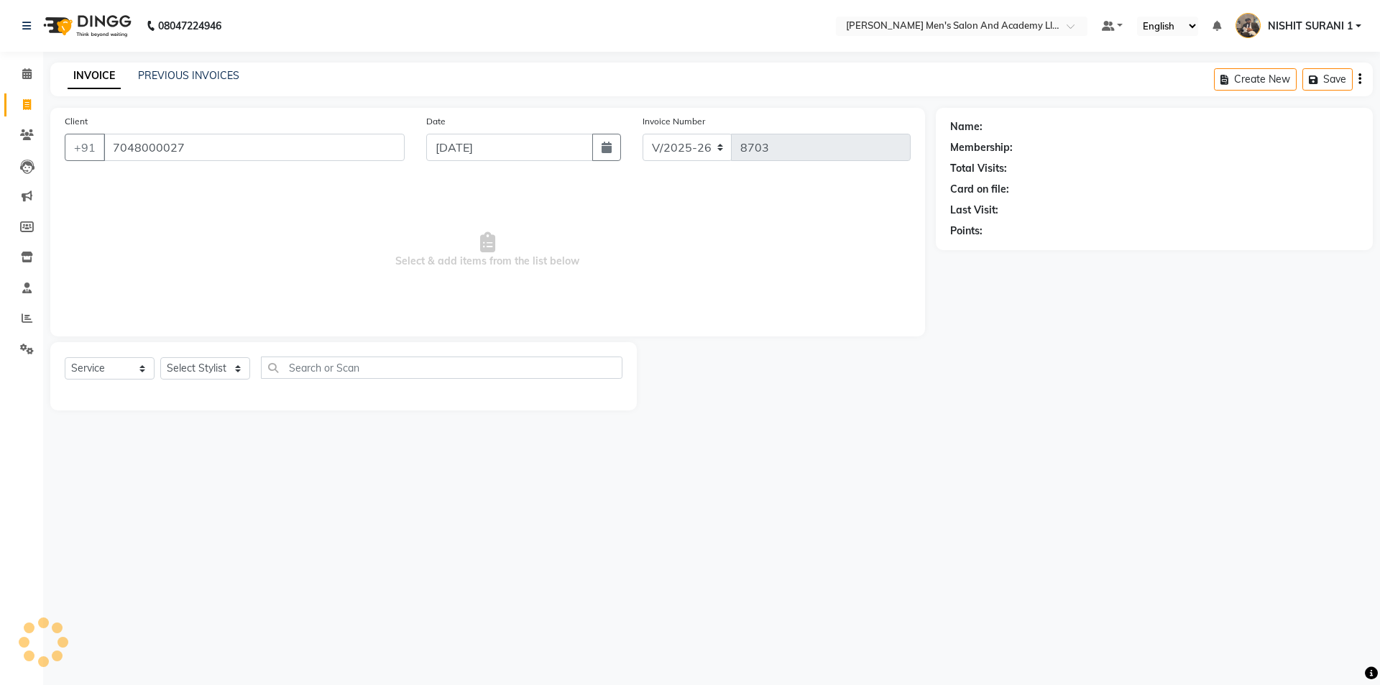
type input "7048000027"
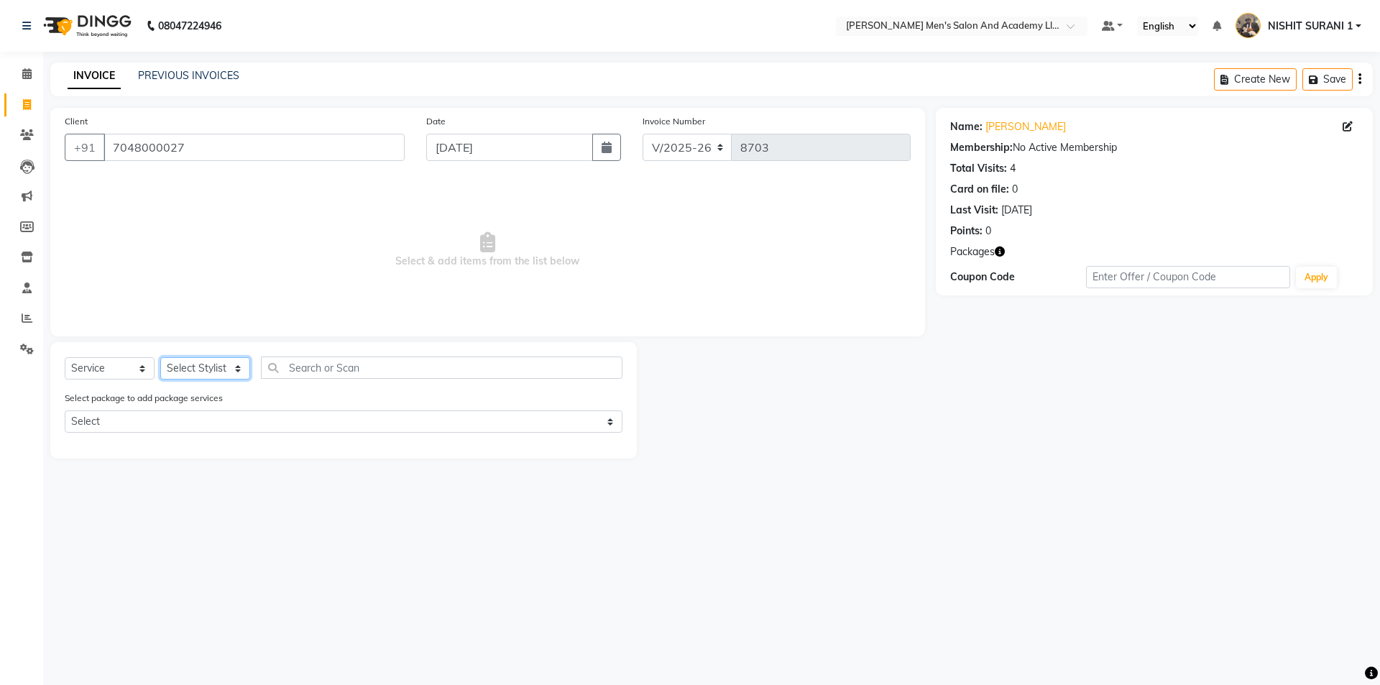
click at [182, 370] on select "Select Stylist [PERSON_NAME] [PERSON_NAME] [PERSON_NAME] [PERSON_NAME] [PERSON_…" at bounding box center [205, 368] width 90 height 22
drag, startPoint x: 226, startPoint y: 406, endPoint x: 225, endPoint y: 418, distance: 12.2
click at [226, 416] on div "Select package to add package services Select COOLER JUNIOR PACKAGE" at bounding box center [343, 414] width 579 height 48
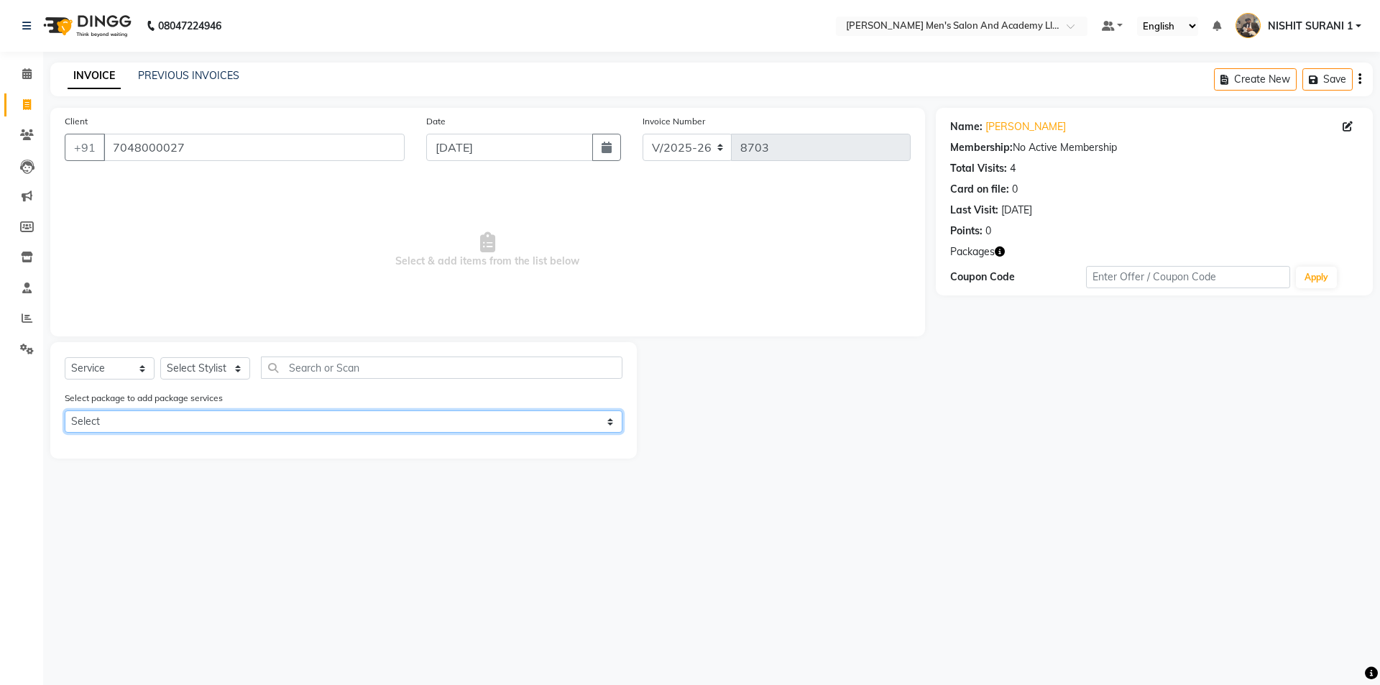
click at [225, 418] on select "Select COOLER JUNIOR PACKAGE" at bounding box center [344, 422] width 558 height 22
click at [65, 411] on select "Select COOLER JUNIOR PACKAGE" at bounding box center [344, 422] width 558 height 22
click at [208, 422] on select "Select COOLER JUNIOR PACKAGE" at bounding box center [344, 422] width 558 height 22
select select "1: Object"
click at [65, 411] on select "Select COOLER JUNIOR PACKAGE" at bounding box center [344, 422] width 558 height 22
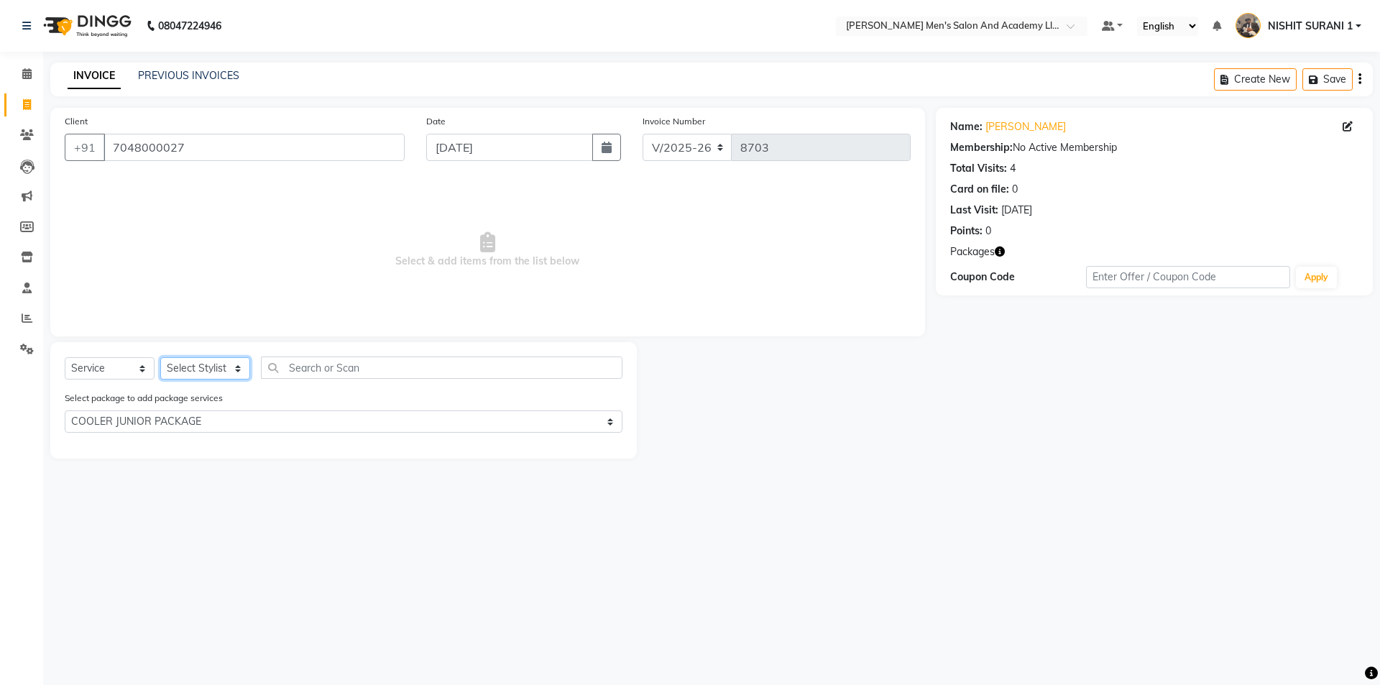
click at [216, 365] on select "Select Stylist [PERSON_NAME] [PERSON_NAME] [PERSON_NAME] [PERSON_NAME] [PERSON_…" at bounding box center [205, 368] width 90 height 22
select select "67624"
click at [160, 357] on select "Select Stylist [PERSON_NAME] [PERSON_NAME] [PERSON_NAME] [PERSON_NAME] [PERSON_…" at bounding box center [205, 368] width 90 height 22
click at [180, 446] on div "COOLER HAIR CUT JUNIOR" at bounding box center [131, 447] width 132 height 15
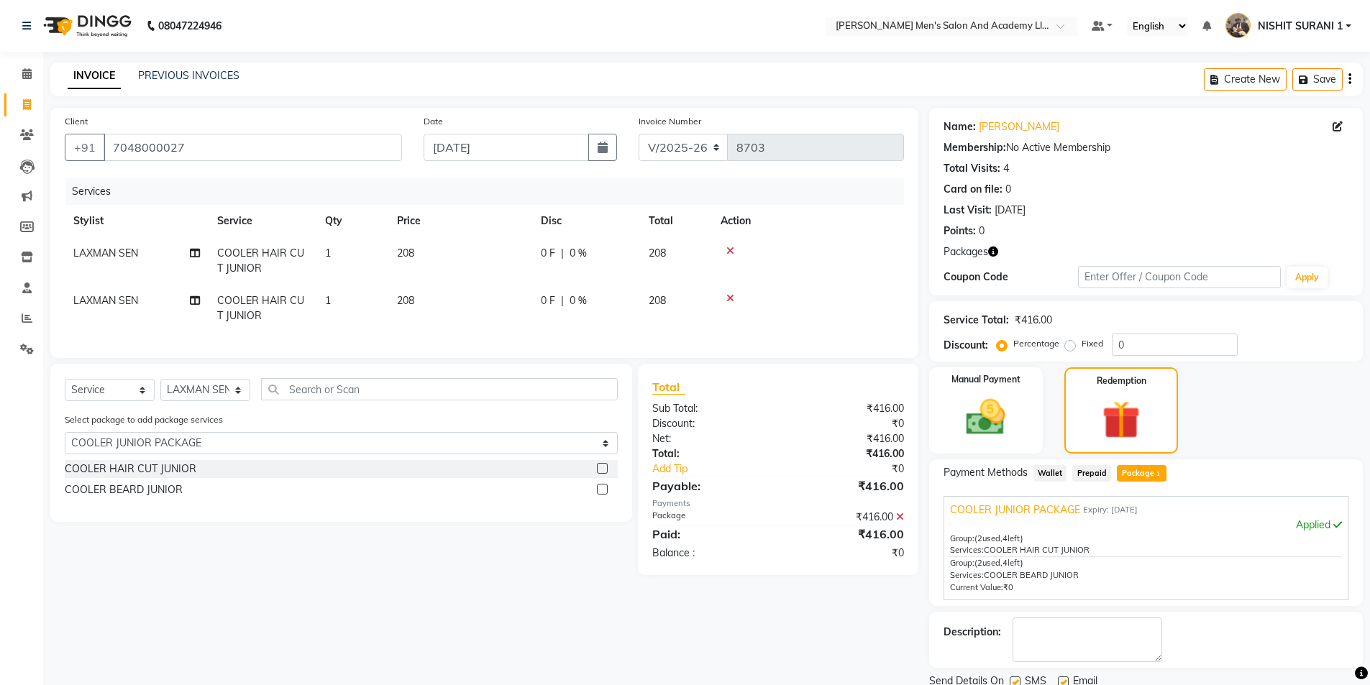
click at [727, 295] on icon at bounding box center [730, 298] width 8 height 10
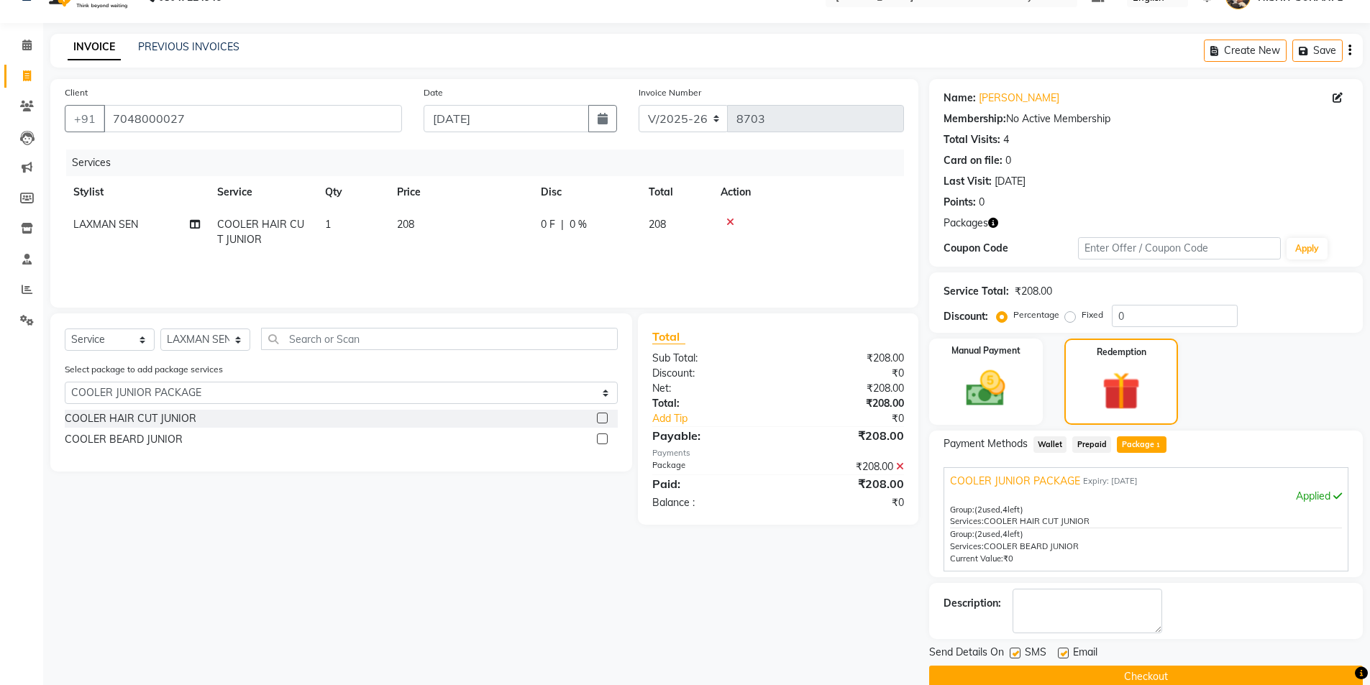
scroll to position [53, 0]
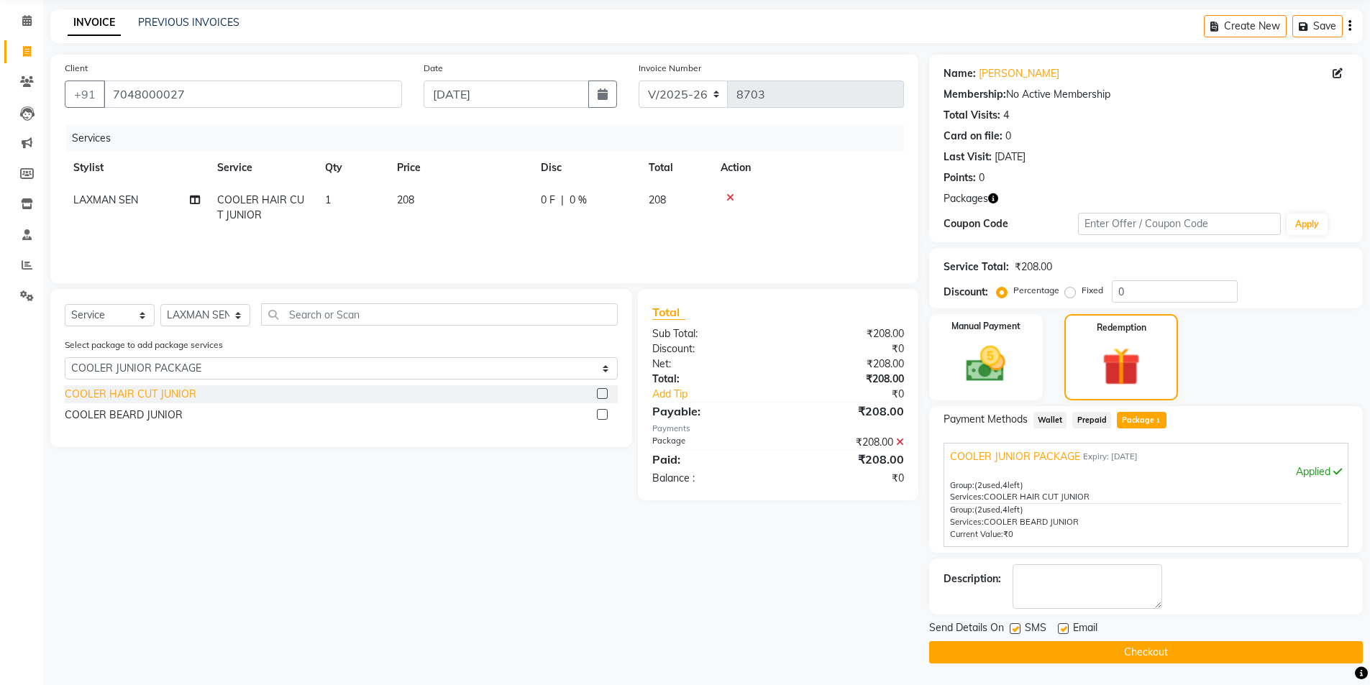
click at [136, 398] on div "COOLER HAIR CUT JUNIOR" at bounding box center [131, 394] width 132 height 15
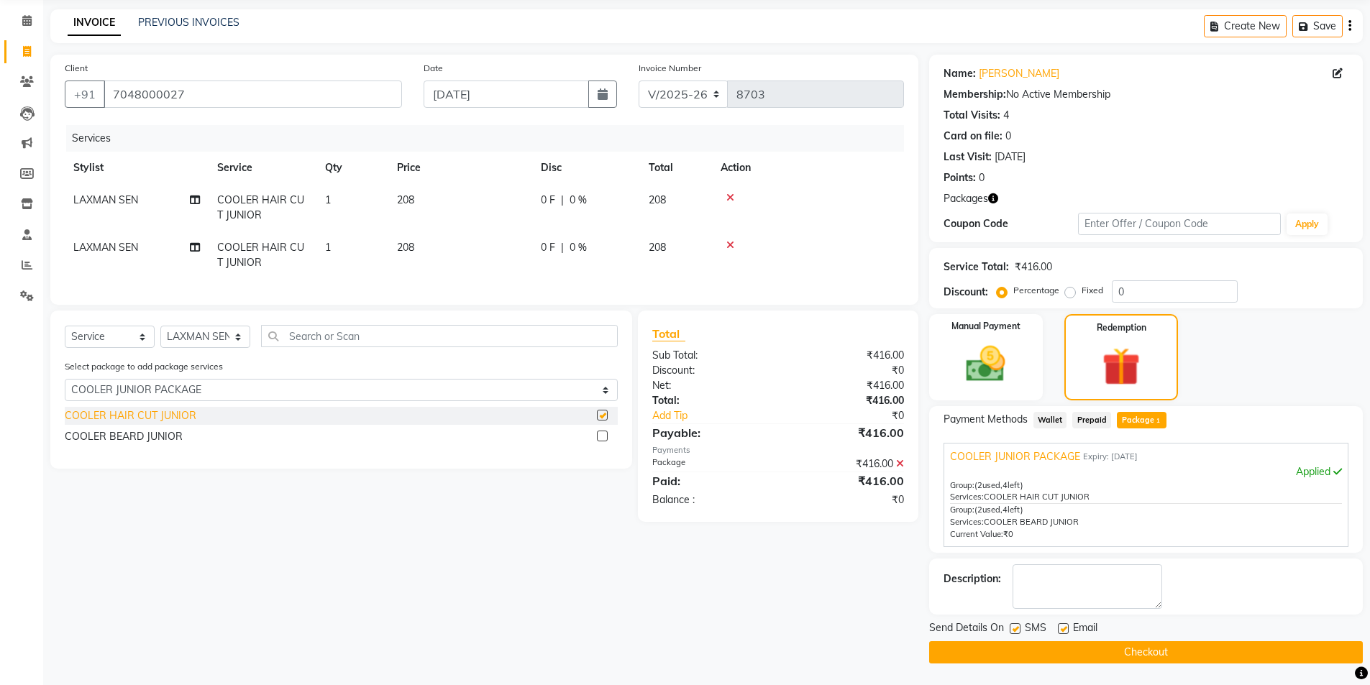
checkbox input "false"
click at [115, 444] on div "COOLER BEARD JUNIOR" at bounding box center [124, 436] width 118 height 15
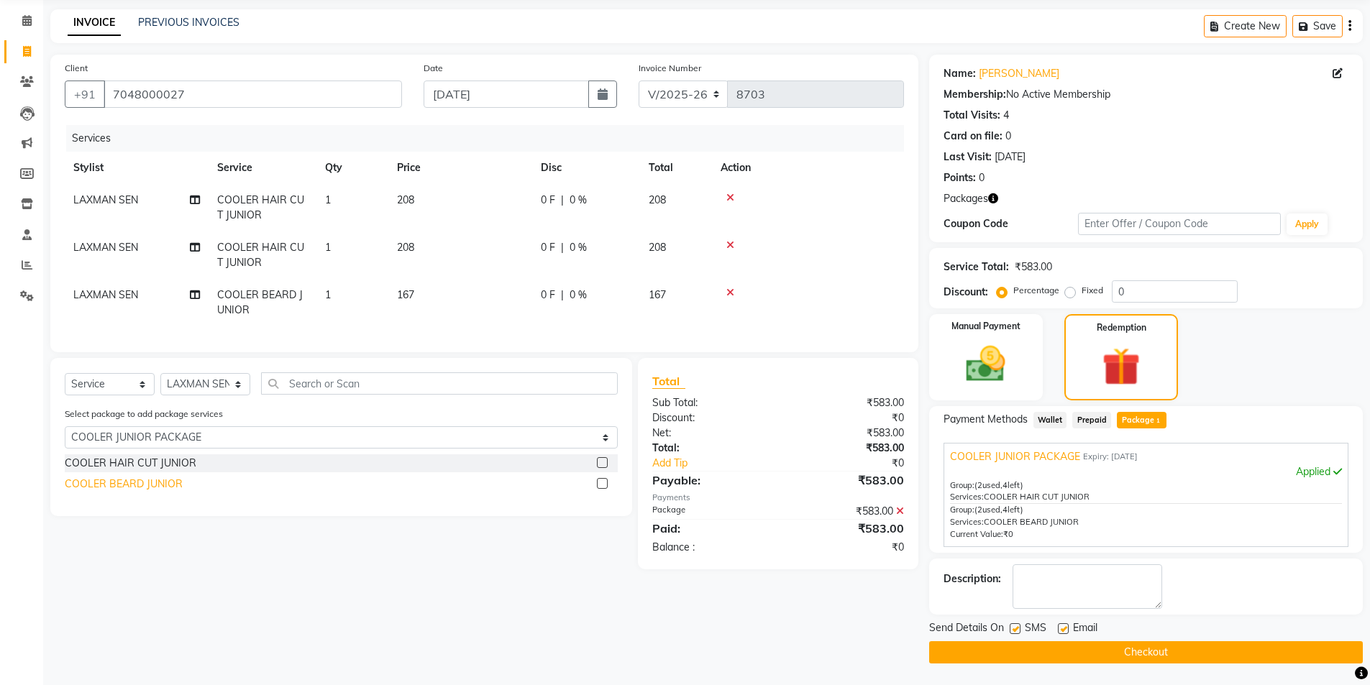
click at [131, 492] on div "COOLER BEARD JUNIOR" at bounding box center [124, 484] width 118 height 15
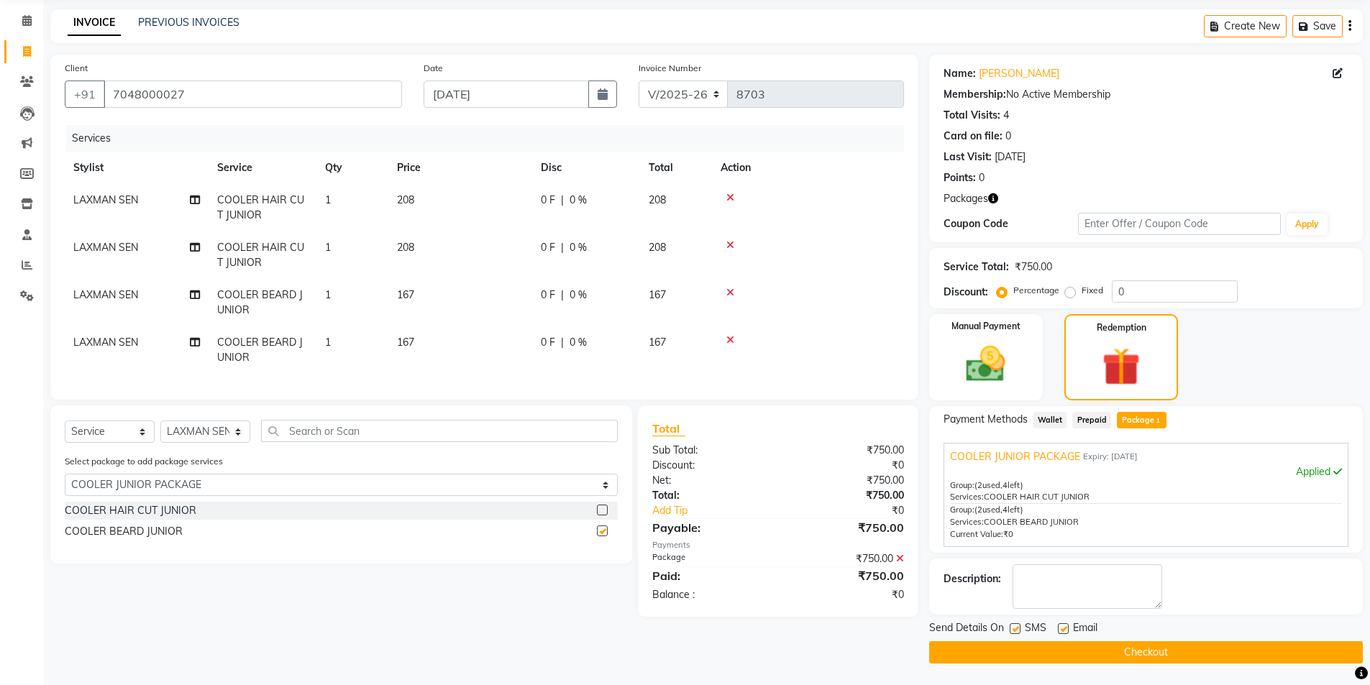
checkbox input "false"
click at [728, 244] on icon at bounding box center [730, 245] width 8 height 10
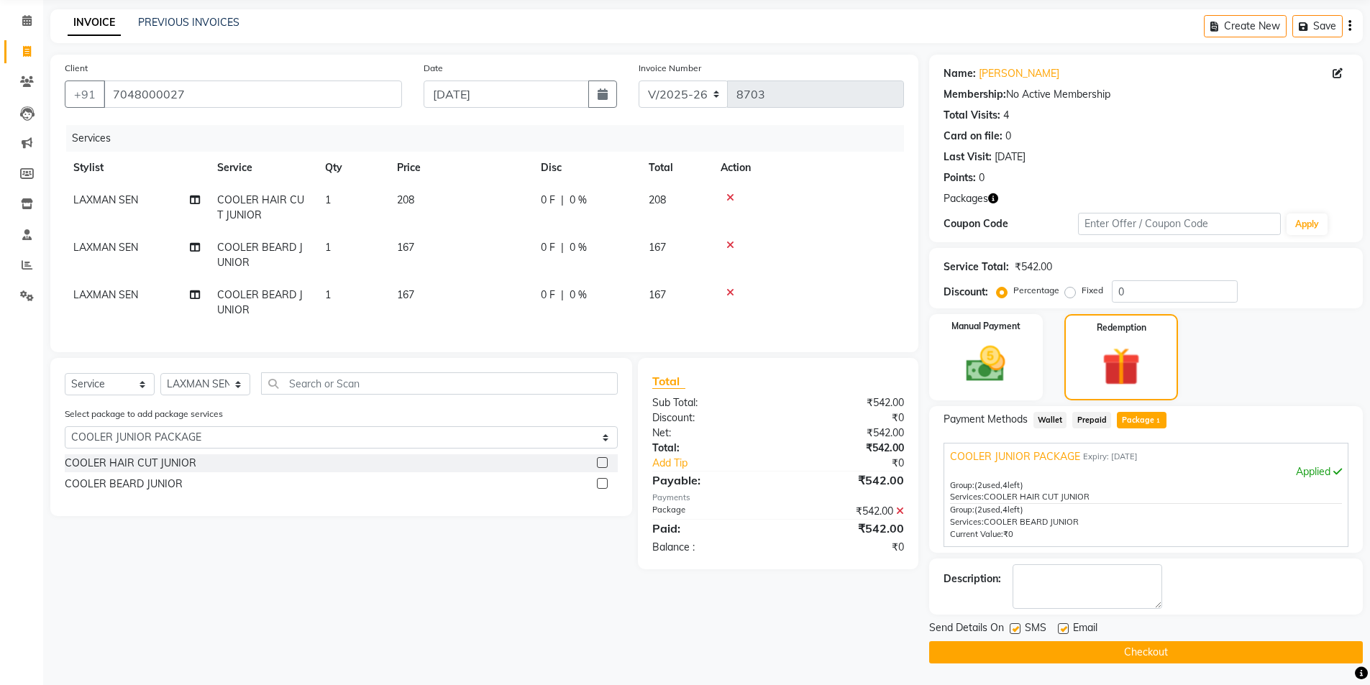
click at [130, 197] on span "LAXMAN SEN" at bounding box center [105, 199] width 65 height 13
select select "67624"
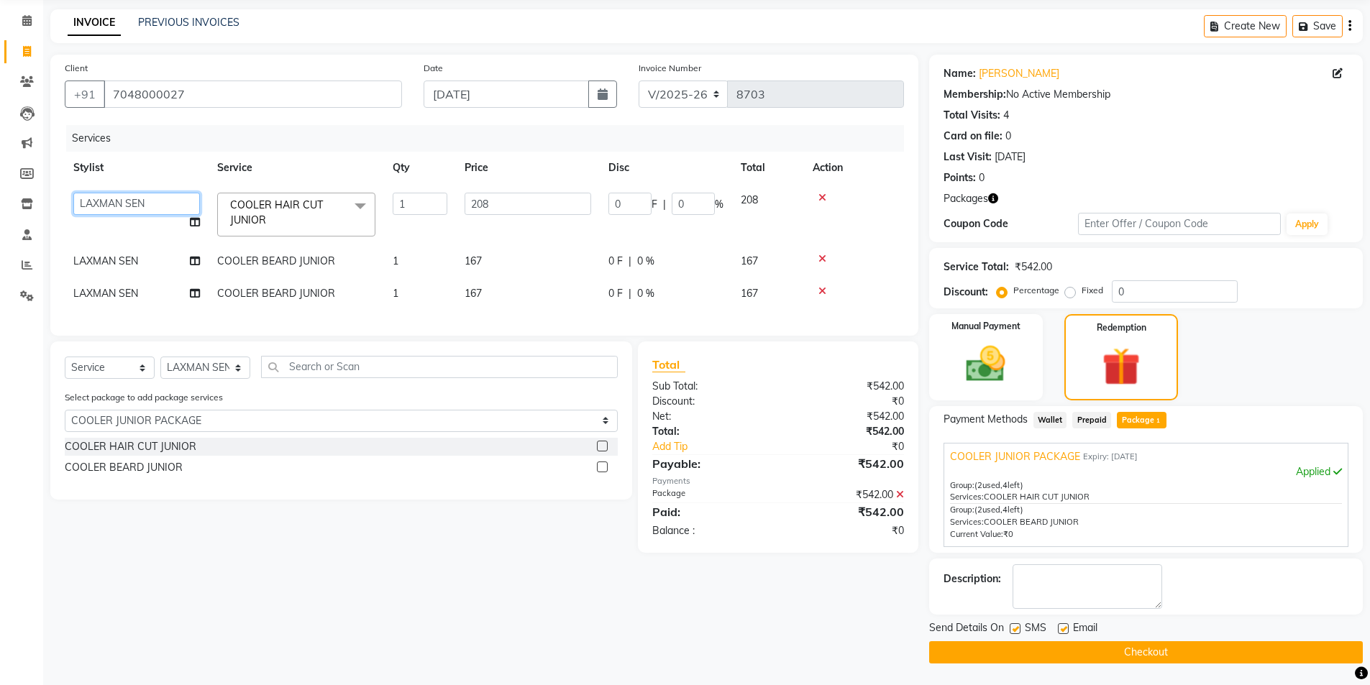
click at [154, 198] on select "AADITYA SOLANKI ABHAY PARMAR AJAY SEN ANKUSH SEN ASHISH VAGHELA AVINASH SEN BHA…" at bounding box center [136, 204] width 127 height 22
select select "90307"
click at [99, 273] on td "LAXMAN SEN" at bounding box center [137, 261] width 144 height 32
select select "67624"
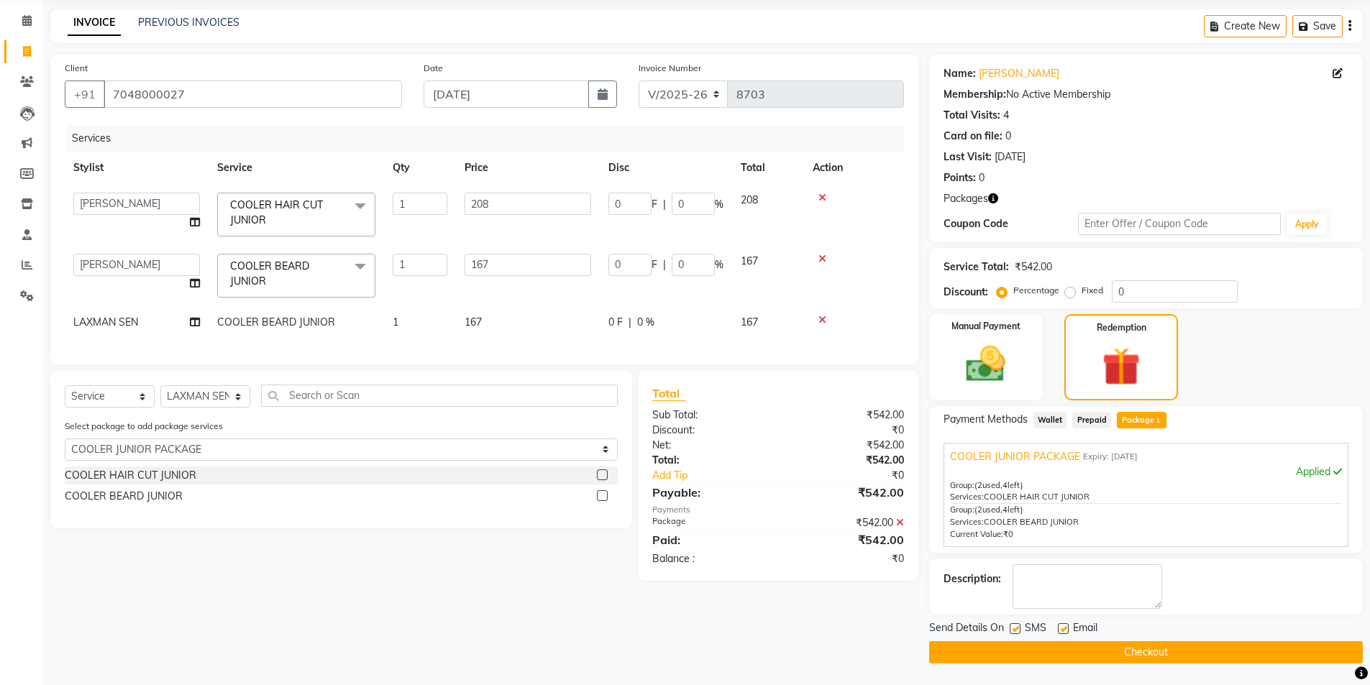
select select "90307"
click at [111, 320] on span "LAXMAN SEN" at bounding box center [105, 322] width 65 height 13
select select "67624"
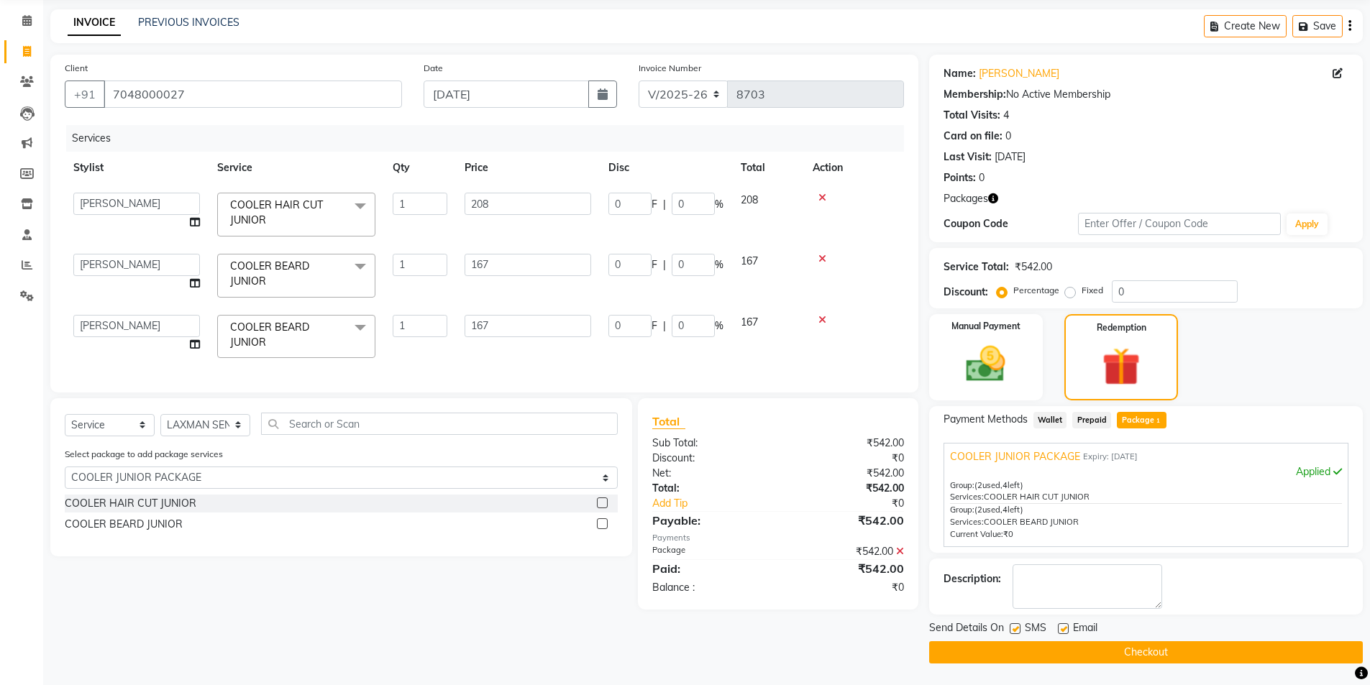
select select "90307"
click at [824, 198] on icon at bounding box center [822, 198] width 8 height 10
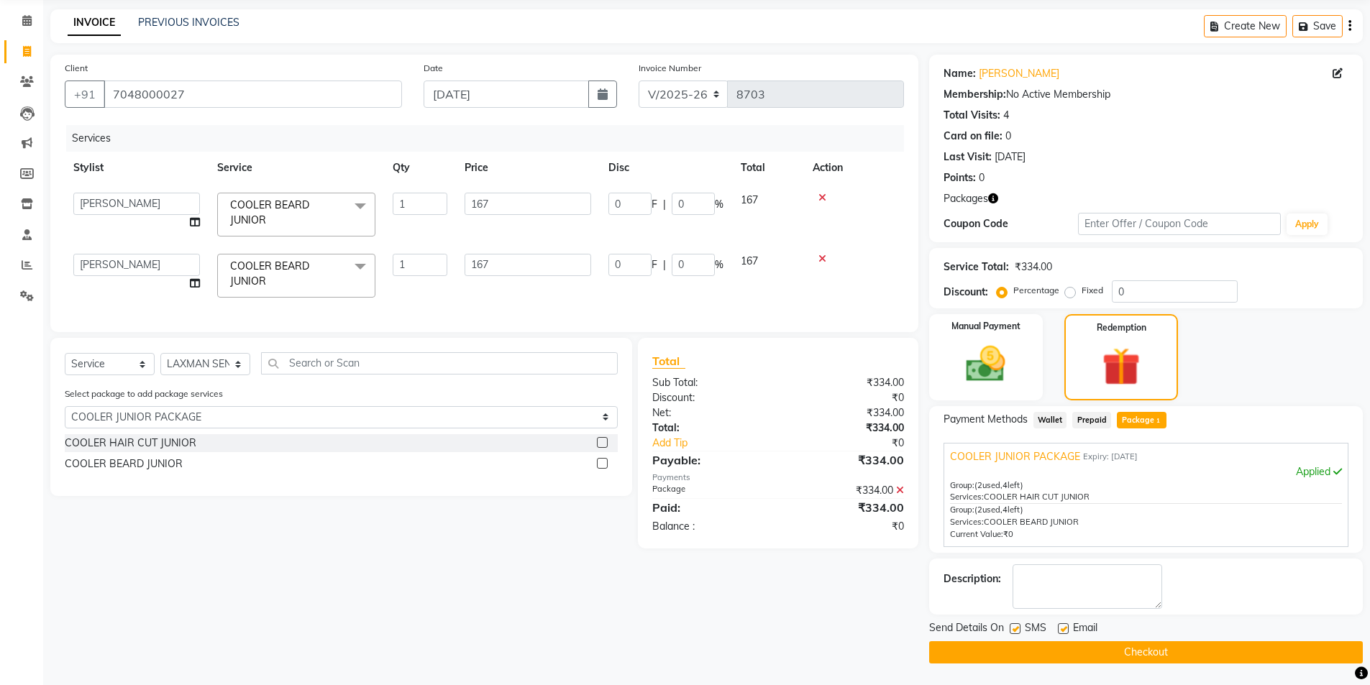
click at [821, 196] on icon at bounding box center [822, 198] width 8 height 10
click at [821, 254] on icon at bounding box center [822, 259] width 8 height 10
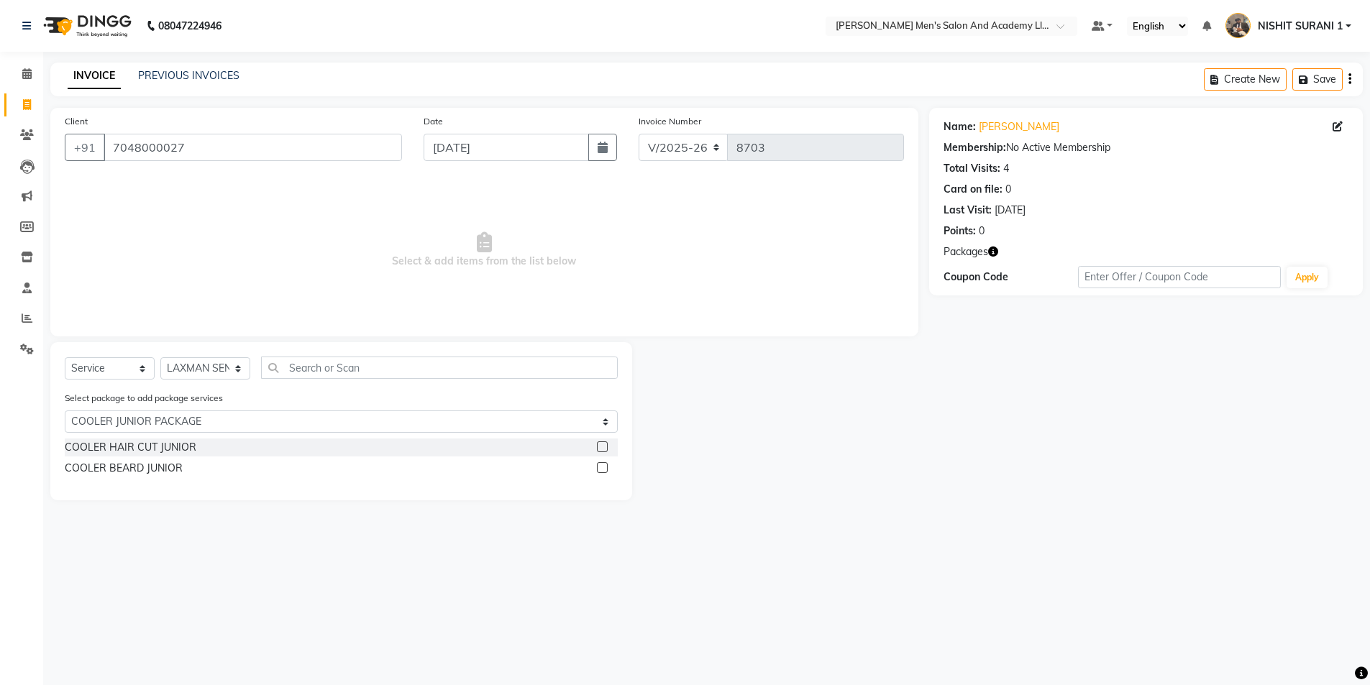
scroll to position [0, 0]
click at [144, 462] on div "COOLER BEARD JUNIOR" at bounding box center [124, 468] width 118 height 15
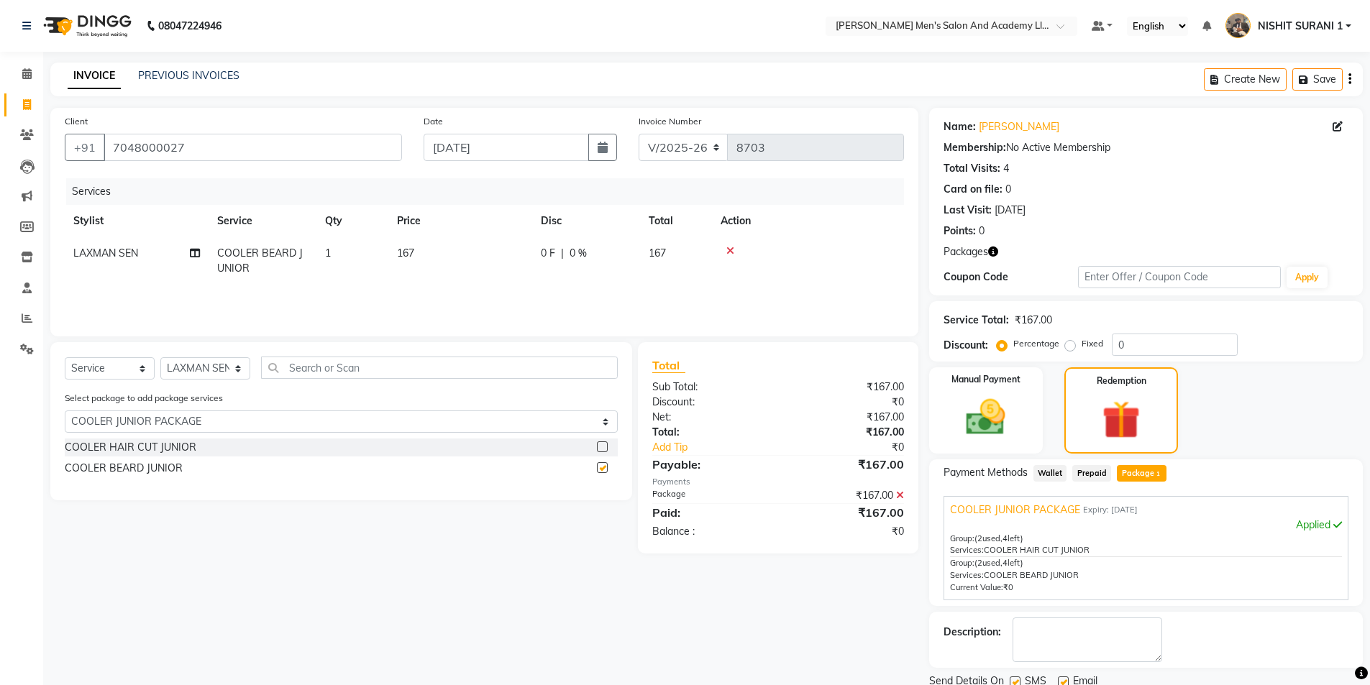
checkbox input "false"
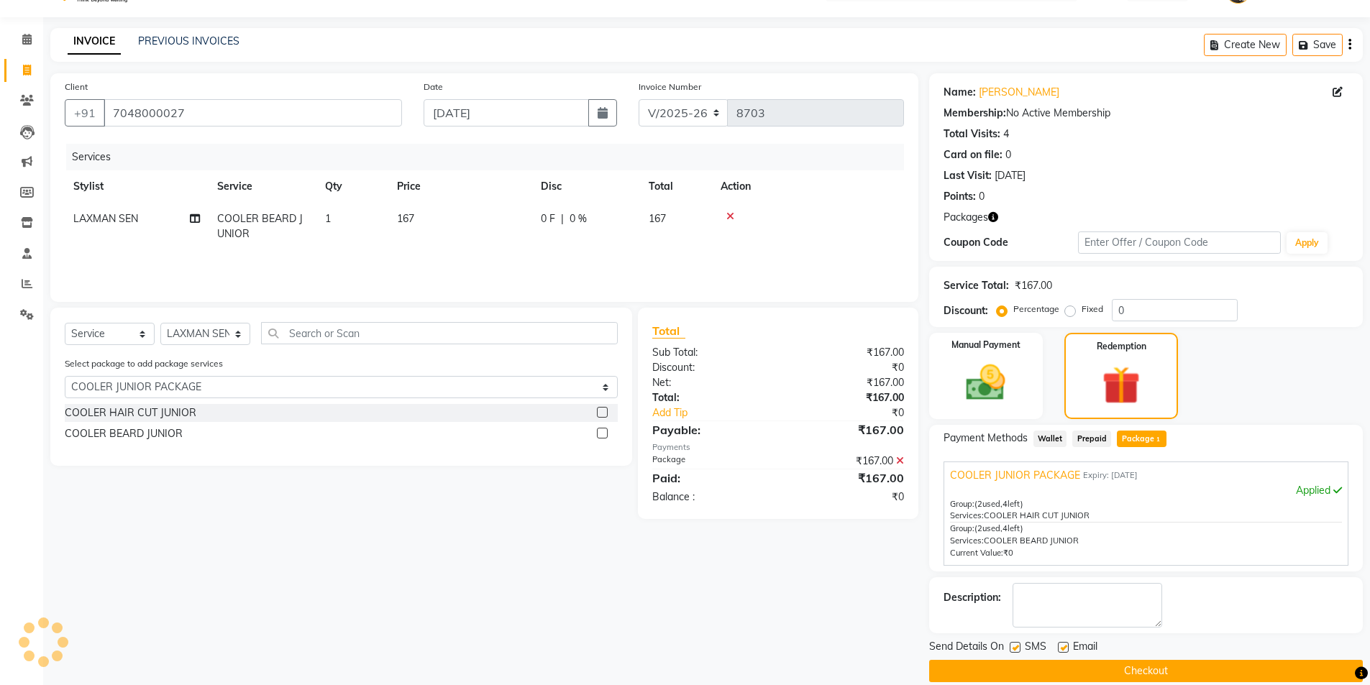
scroll to position [53, 0]
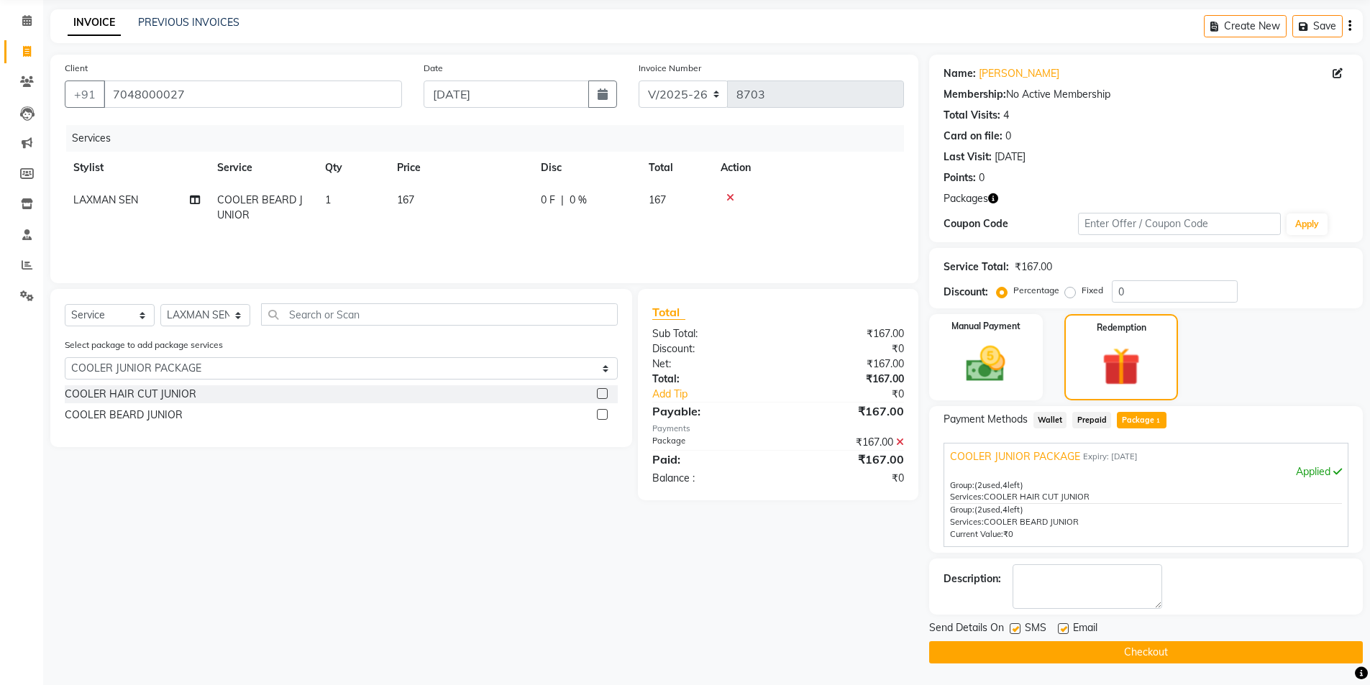
click at [1061, 628] on label at bounding box center [1063, 628] width 11 height 11
click at [1061, 628] on input "checkbox" at bounding box center [1062, 629] width 9 height 9
checkbox input "false"
click at [1009, 625] on label at bounding box center [1014, 628] width 11 height 11
click at [1009, 625] on input "checkbox" at bounding box center [1013, 629] width 9 height 9
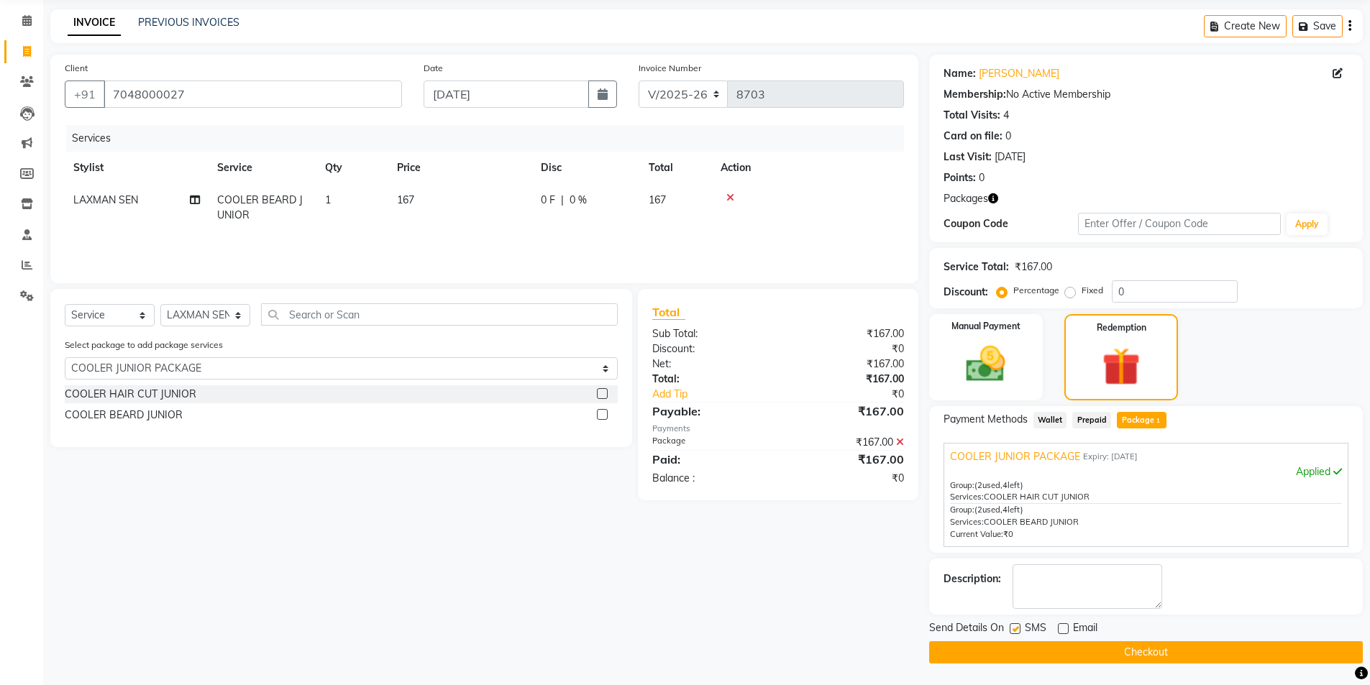
checkbox input "false"
click at [1007, 650] on button "Checkout" at bounding box center [1146, 652] width 434 height 22
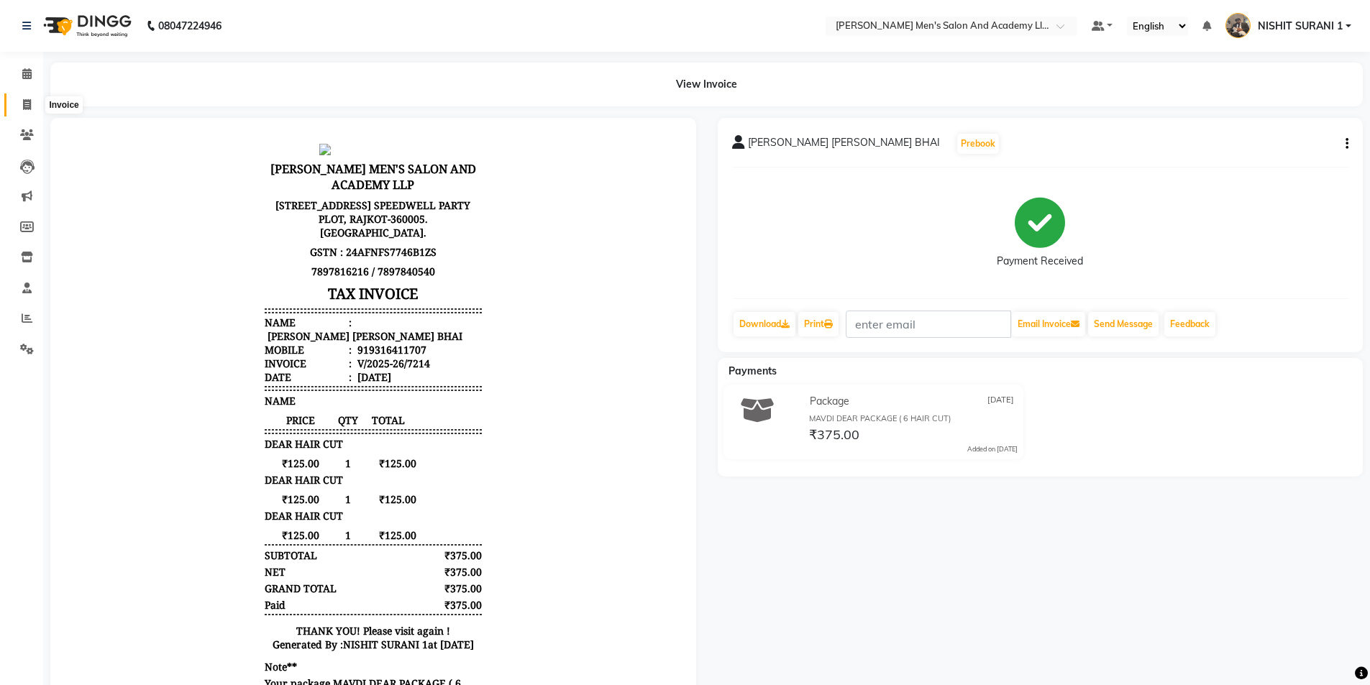
click at [32, 105] on span at bounding box center [26, 105] width 25 height 17
select select "6752"
select select "service"
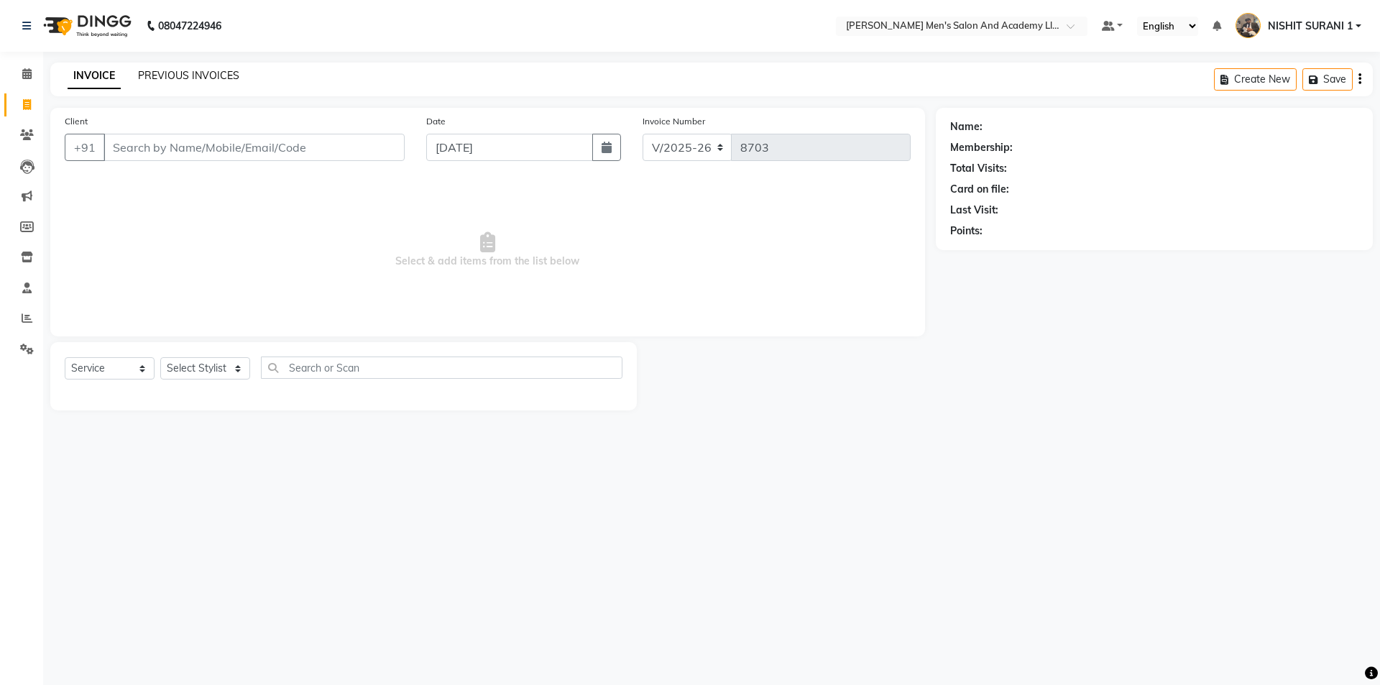
click at [197, 73] on link "PREVIOUS INVOICES" at bounding box center [188, 75] width 101 height 13
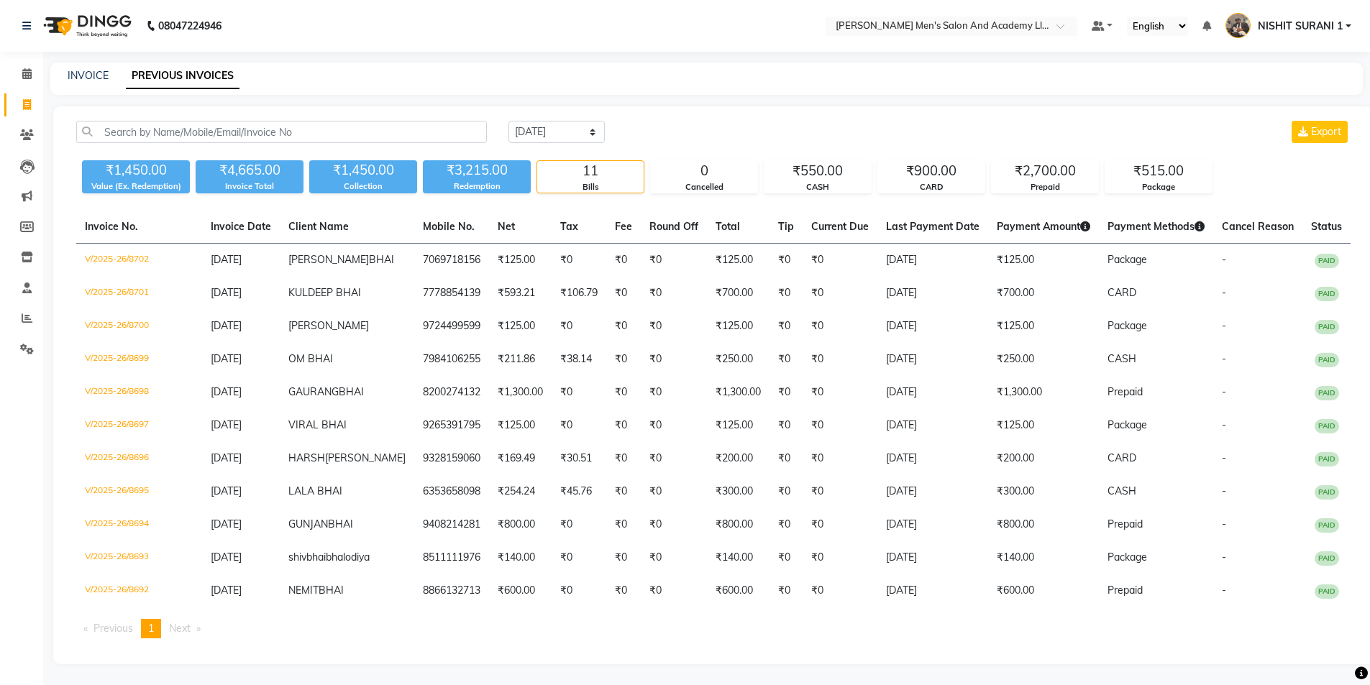
click at [94, 87] on div "INVOICE PREVIOUS INVOICES" at bounding box center [706, 79] width 1312 height 32
click at [81, 79] on link "INVOICE" at bounding box center [88, 75] width 41 height 13
select select "service"
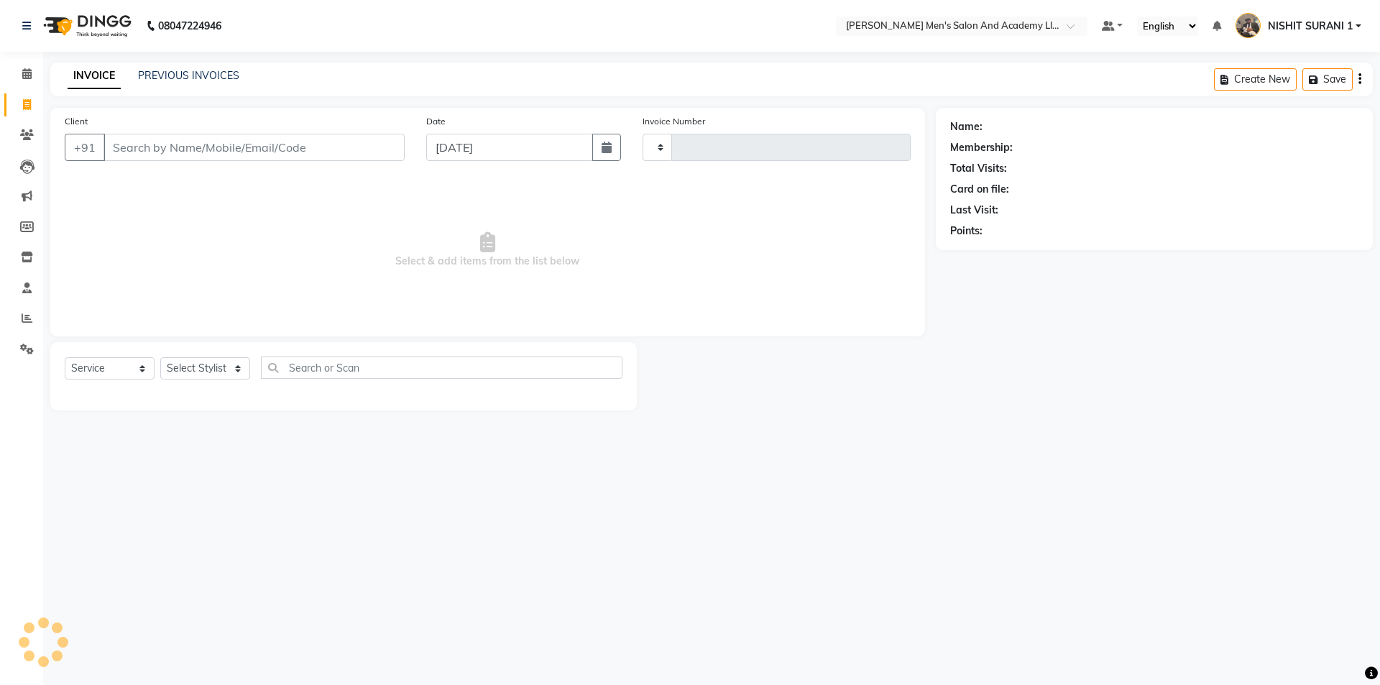
type input "8703"
select select "6752"
click at [170, 155] on input "Client" at bounding box center [254, 147] width 301 height 27
click at [171, 147] on input "Client" at bounding box center [254, 147] width 301 height 27
click at [152, 145] on input "Client" at bounding box center [254, 147] width 301 height 27
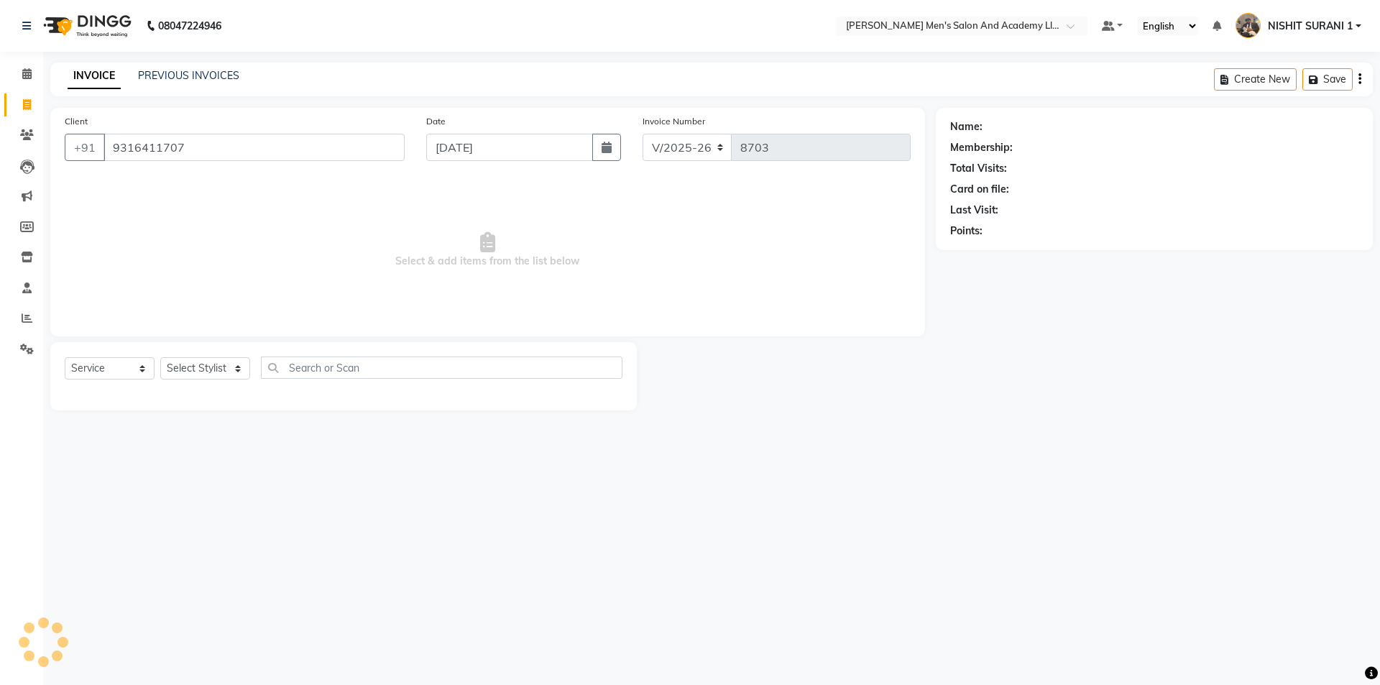
type input "9316411707"
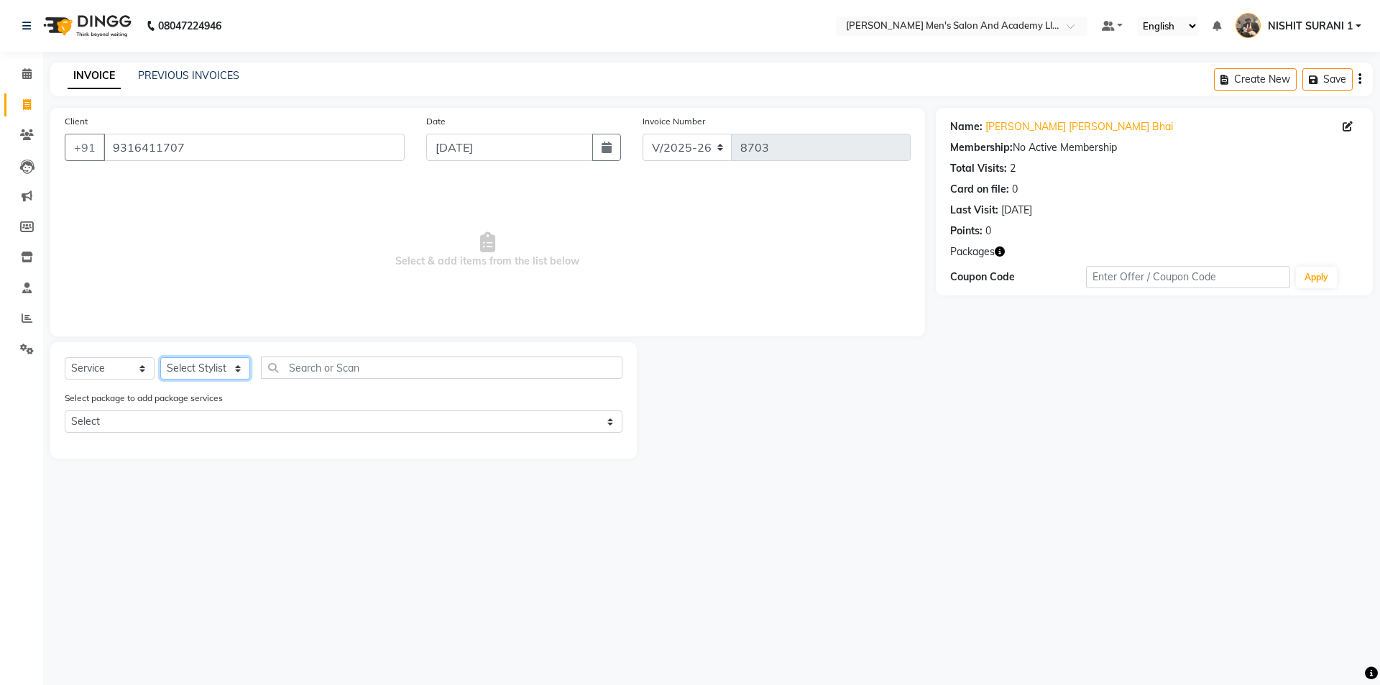
click at [223, 368] on select "Select Stylist [PERSON_NAME] [PERSON_NAME] [PERSON_NAME] [PERSON_NAME] [PERSON_…" at bounding box center [205, 368] width 90 height 22
click at [224, 367] on select "Select Stylist [PERSON_NAME] [PERSON_NAME] [PERSON_NAME] [PERSON_NAME] [PERSON_…" at bounding box center [205, 368] width 90 height 22
select select "68653"
click at [160, 357] on select "Select Stylist [PERSON_NAME] [PERSON_NAME] [PERSON_NAME] [PERSON_NAME] [PERSON_…" at bounding box center [205, 368] width 90 height 22
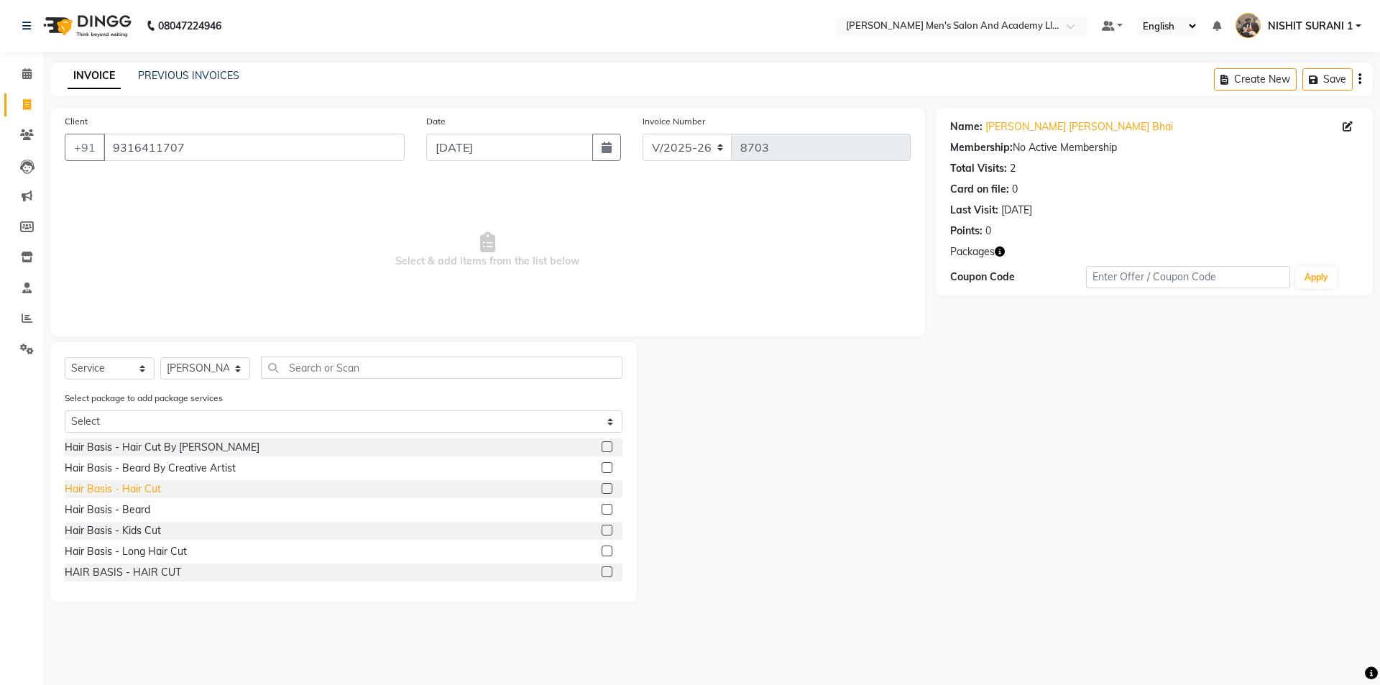
click at [120, 487] on div "Hair Basis - Hair Cut" at bounding box center [113, 489] width 96 height 15
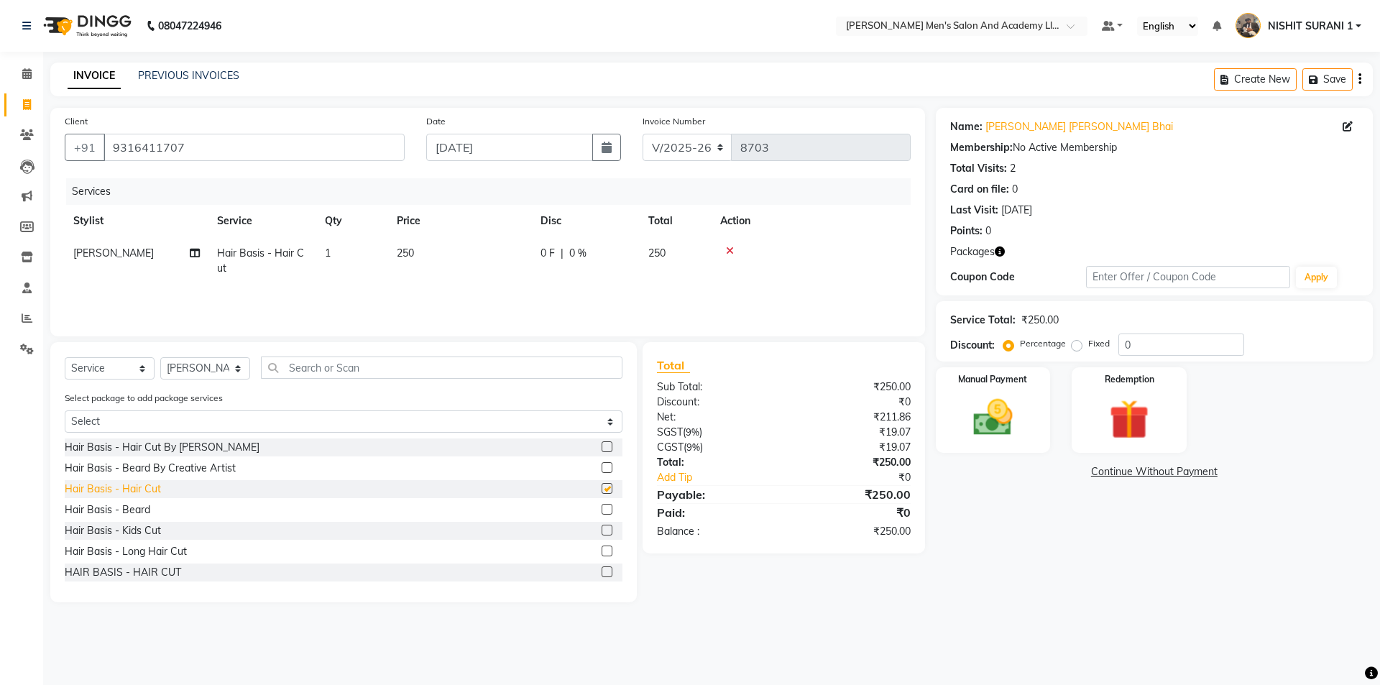
checkbox input "false"
click at [114, 505] on div "Hair Basis - Beard" at bounding box center [108, 510] width 86 height 15
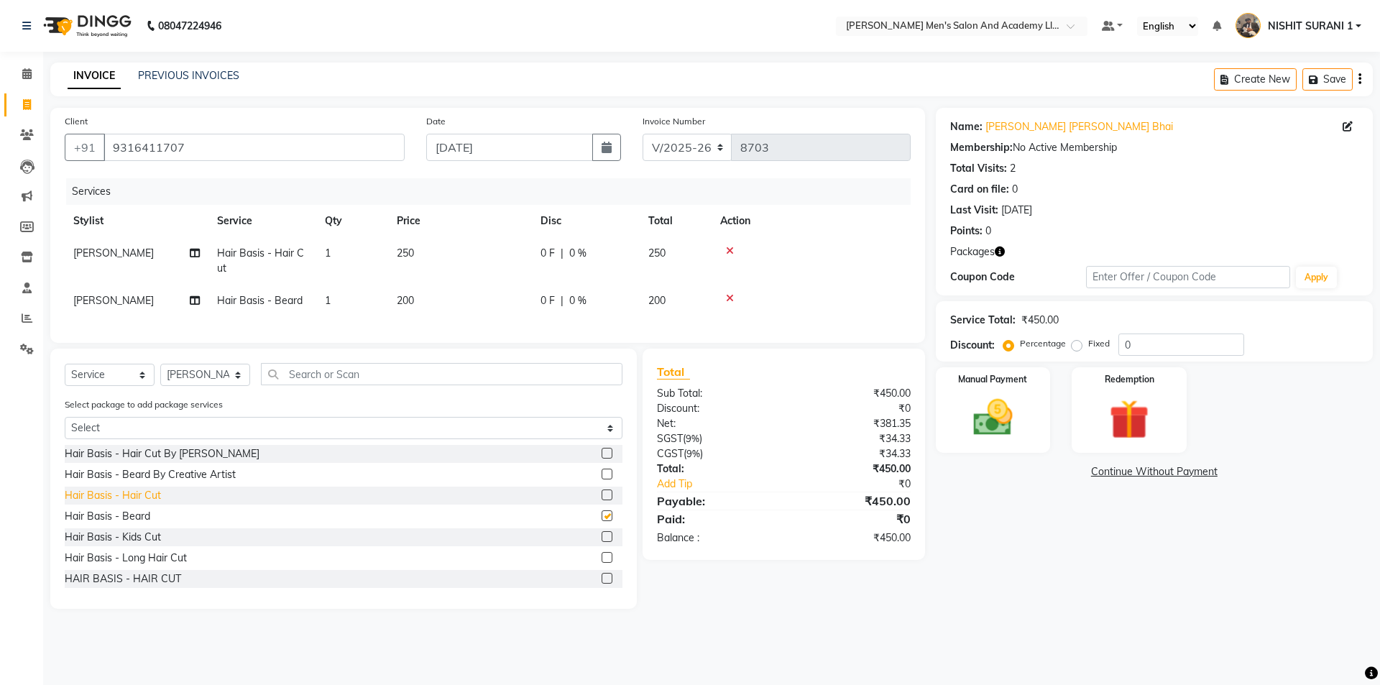
checkbox input "false"
click at [412, 247] on span "250" at bounding box center [405, 253] width 17 height 13
select select "68653"
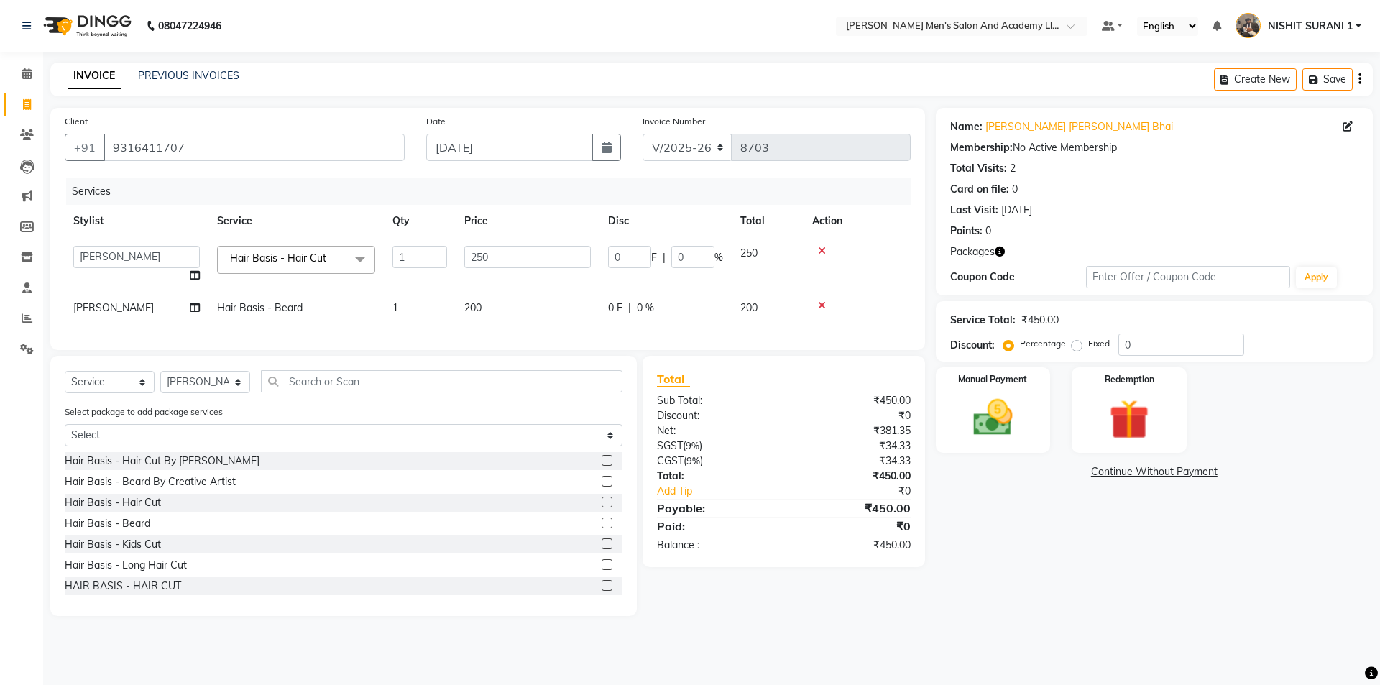
click at [812, 386] on div "Total" at bounding box center [784, 378] width 254 height 17
click at [1012, 415] on img at bounding box center [993, 417] width 67 height 47
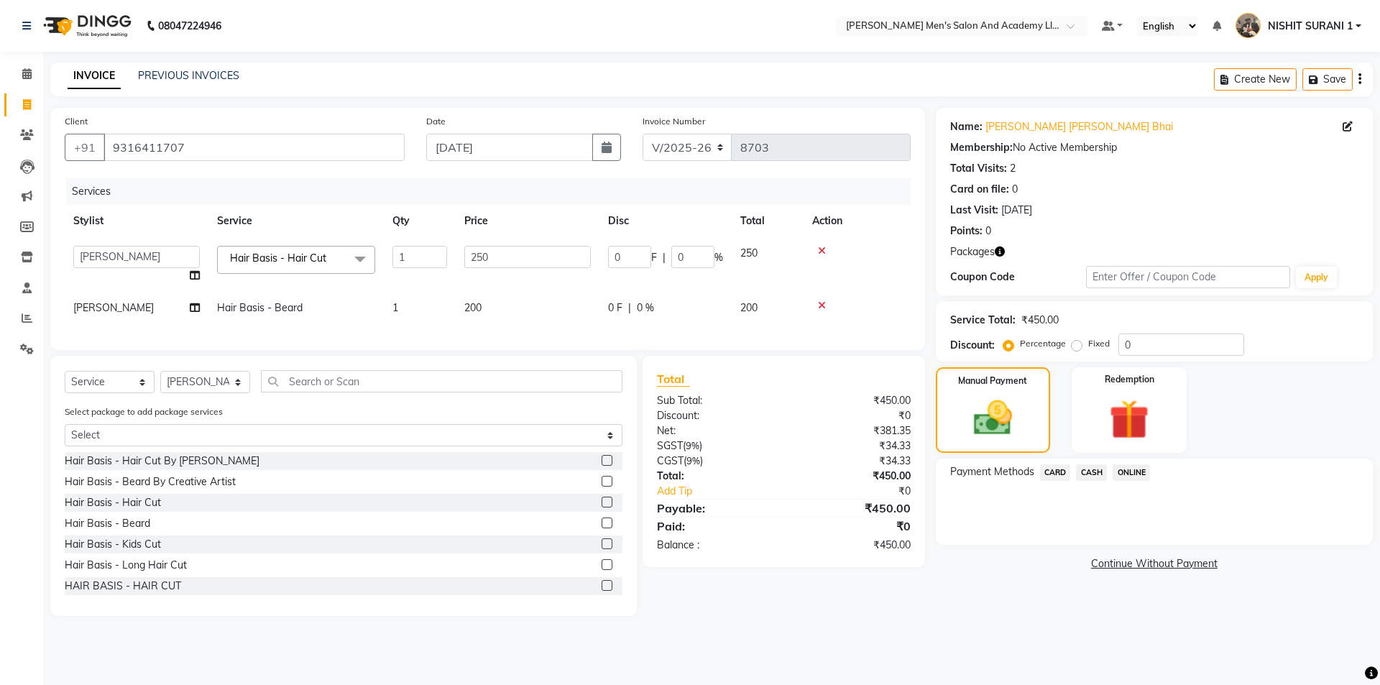
click at [1090, 471] on span "CASH" at bounding box center [1091, 472] width 31 height 17
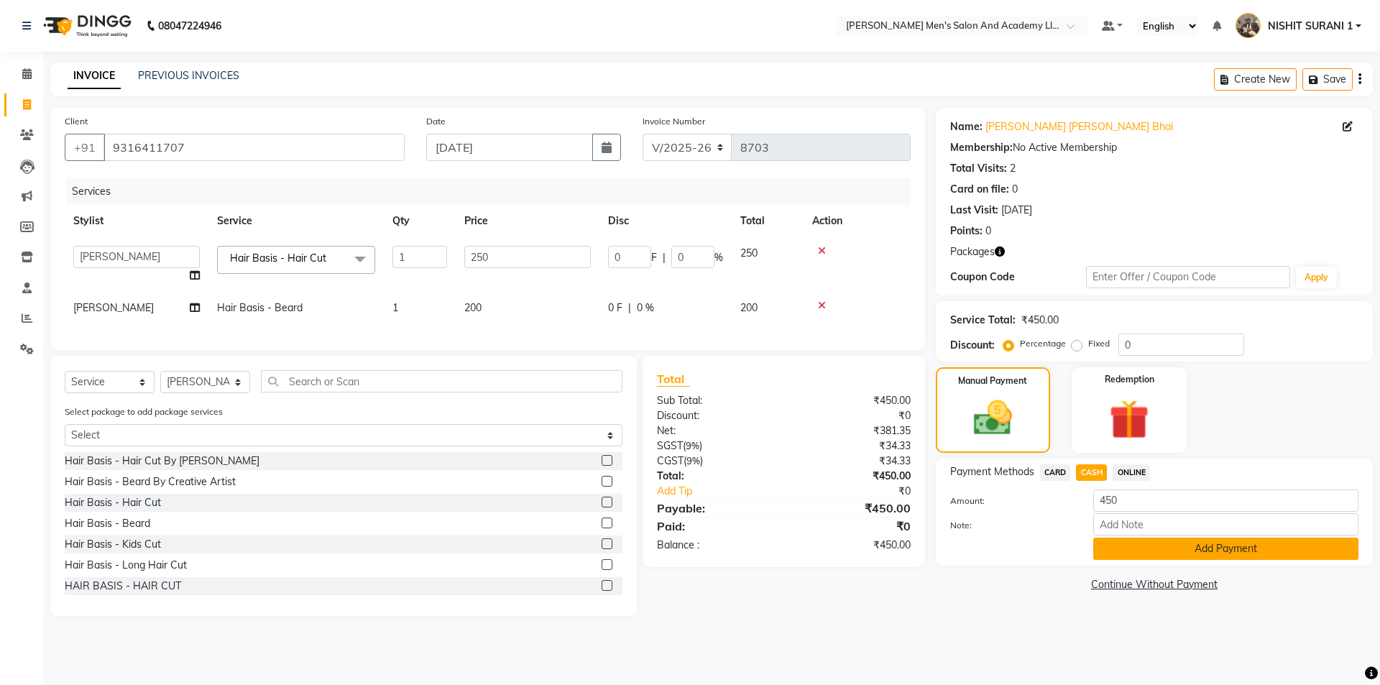
click at [1140, 543] on button "Add Payment" at bounding box center [1226, 549] width 265 height 22
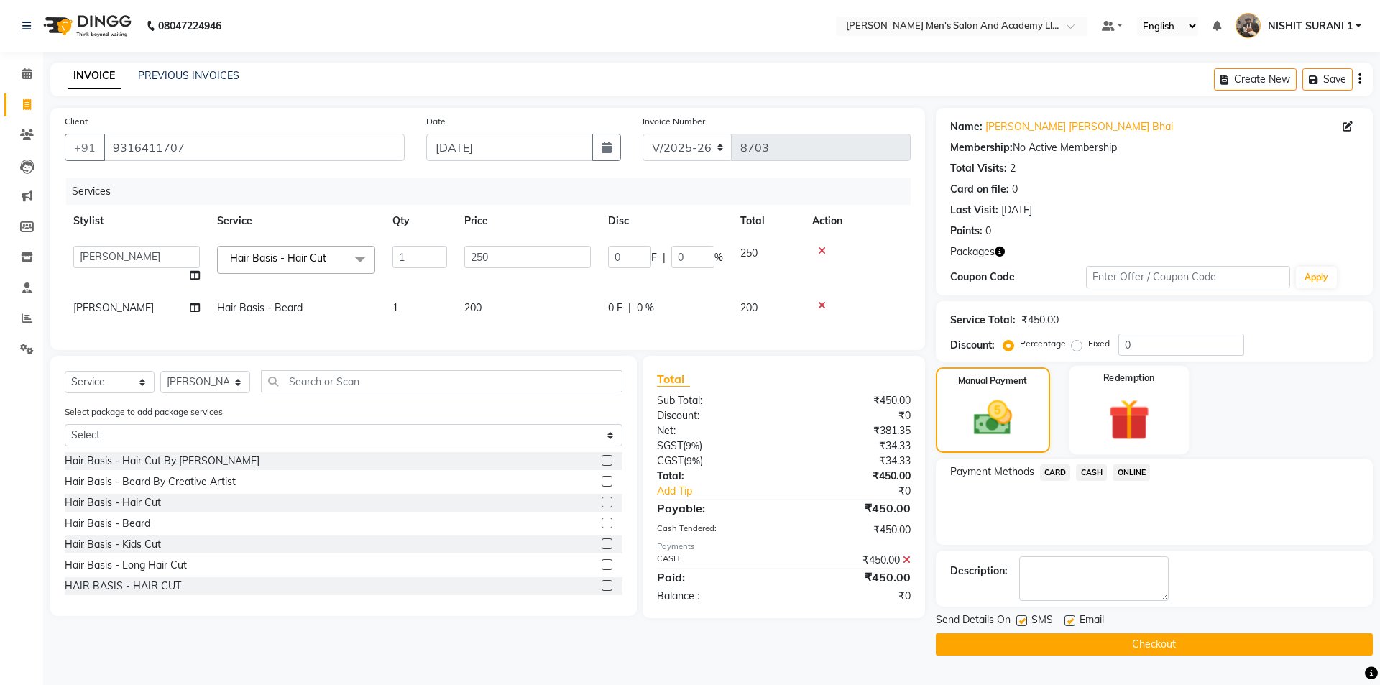
click at [1125, 432] on img at bounding box center [1129, 419] width 67 height 51
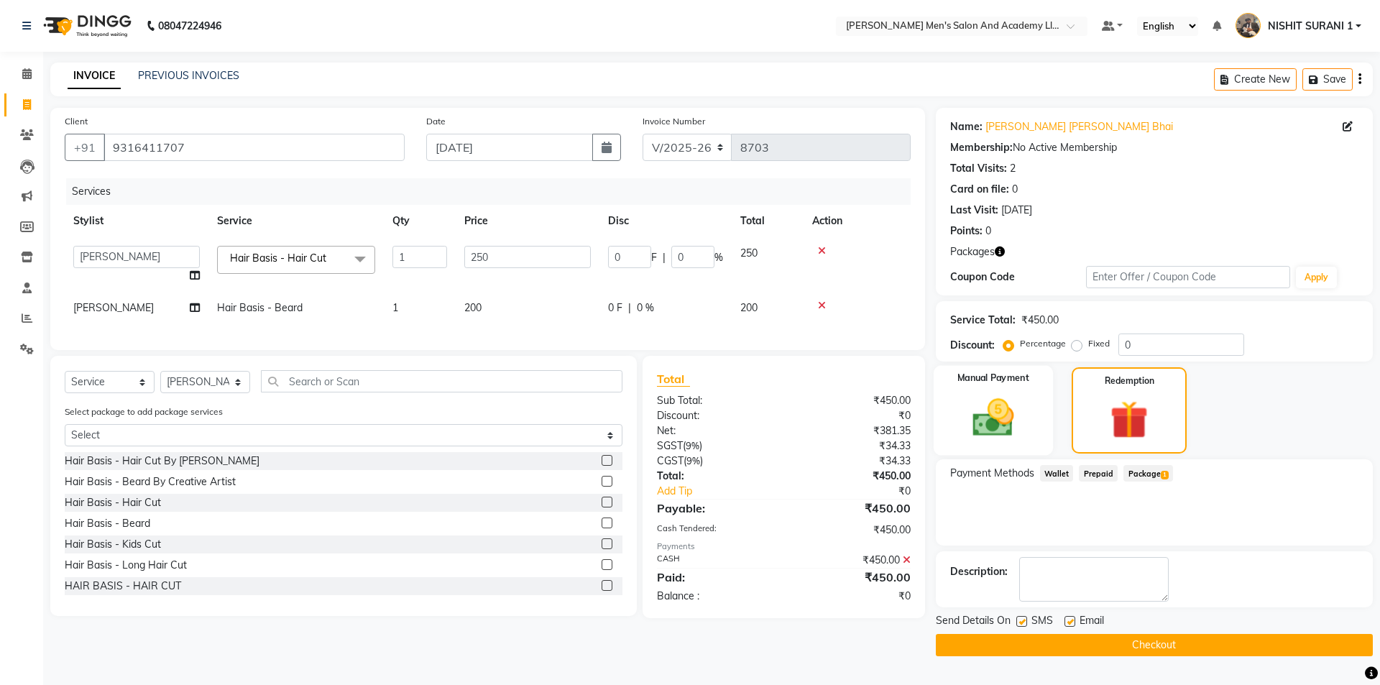
click at [1027, 400] on div "Manual Payment" at bounding box center [992, 411] width 119 height 90
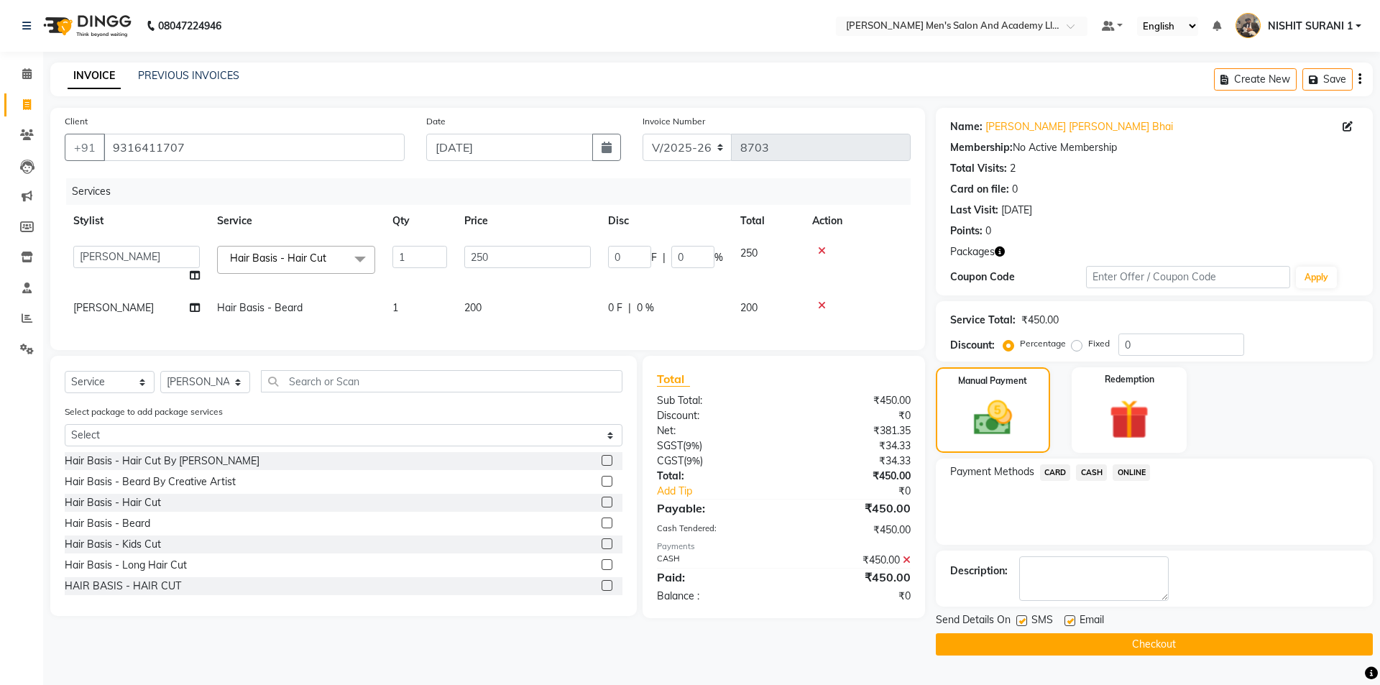
click at [1089, 471] on span "CASH" at bounding box center [1091, 472] width 31 height 17
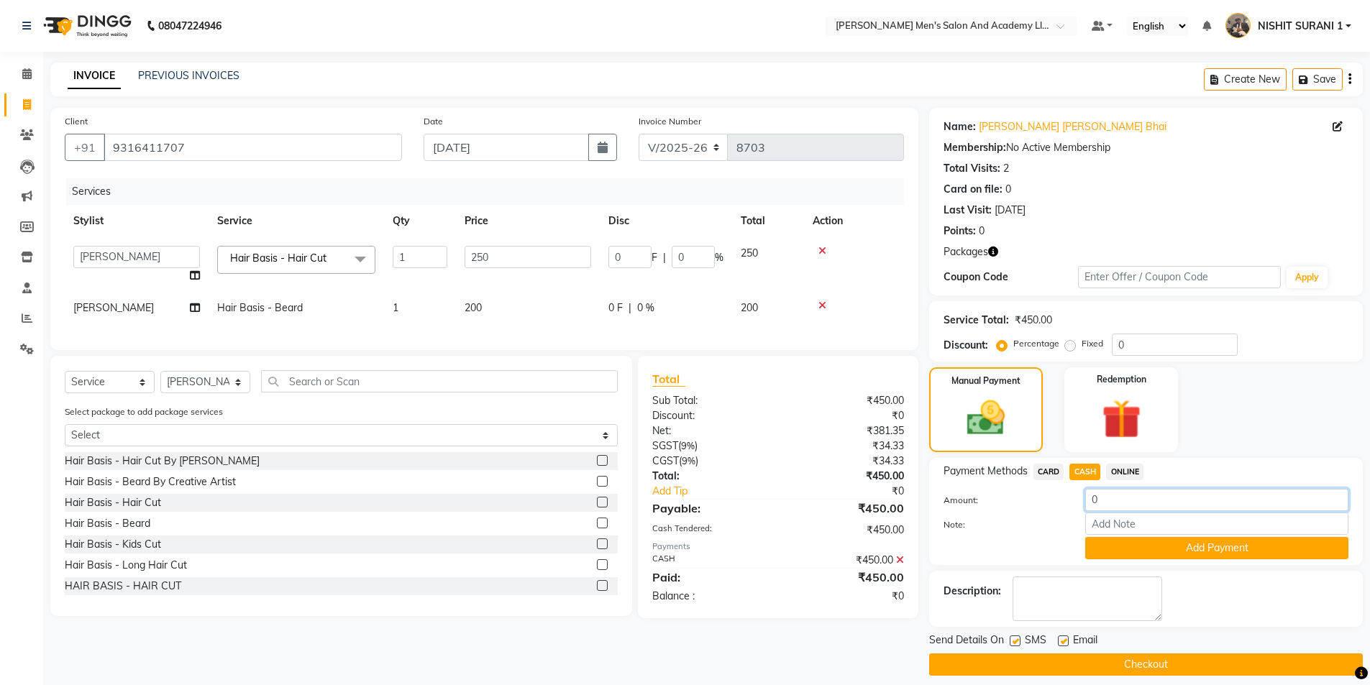
click at [1107, 500] on input "0" at bounding box center [1216, 500] width 263 height 22
type input "50"
click at [1127, 551] on button "Add Payment" at bounding box center [1216, 548] width 263 height 22
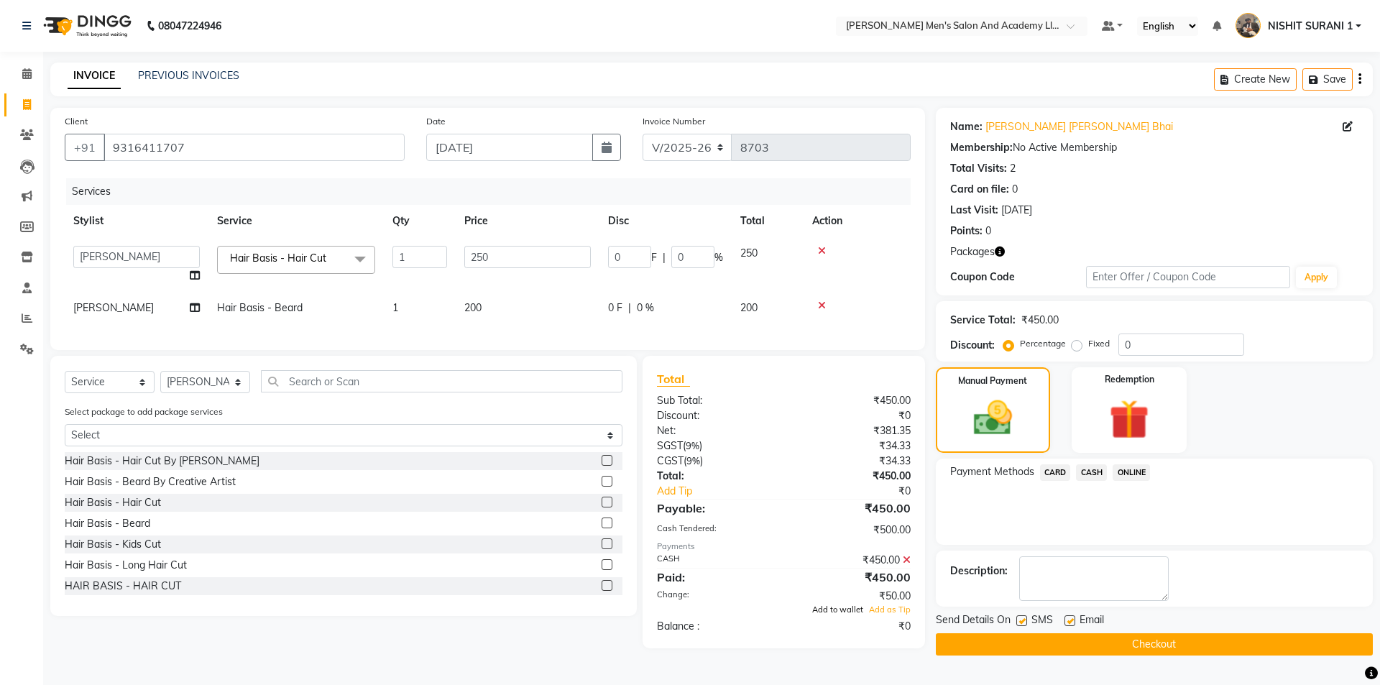
click at [846, 615] on span "Add to wallet" at bounding box center [837, 610] width 51 height 10
click at [1065, 620] on label at bounding box center [1070, 620] width 11 height 11
click at [1065, 620] on input "checkbox" at bounding box center [1069, 621] width 9 height 9
checkbox input "false"
click at [1021, 621] on label at bounding box center [1022, 620] width 11 height 11
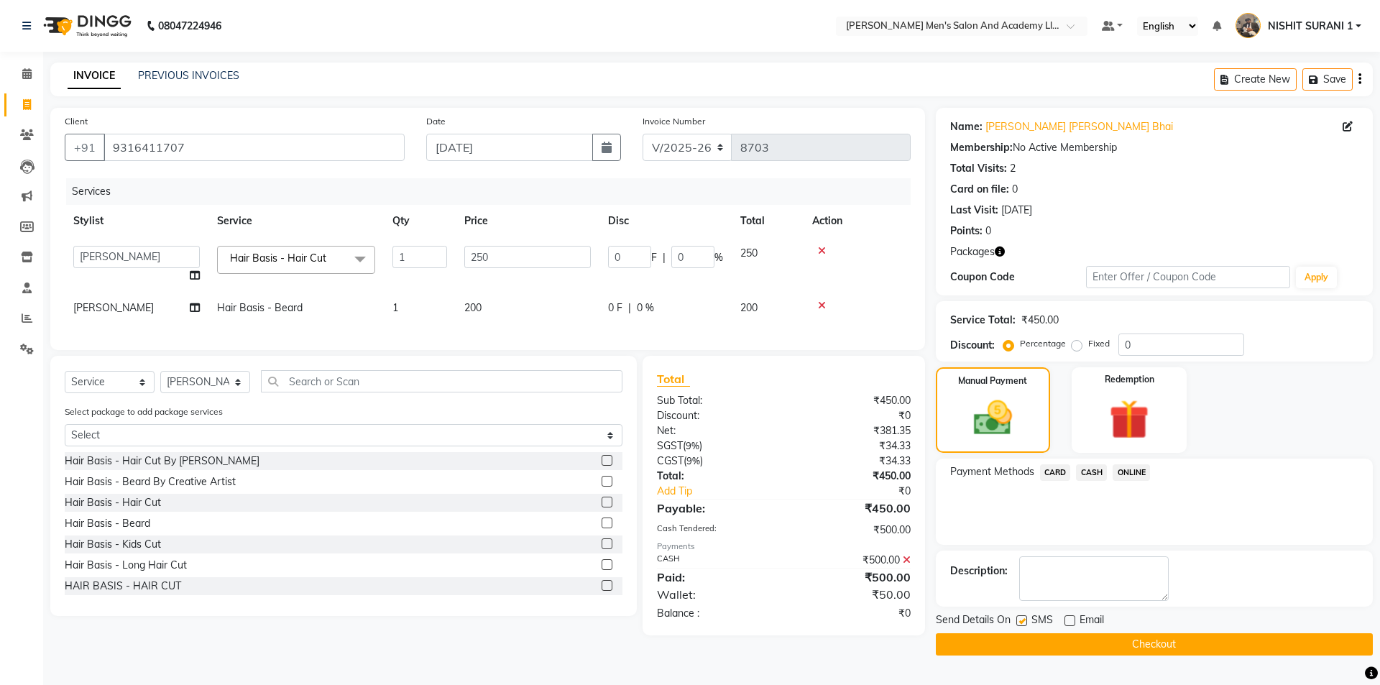
click at [1021, 621] on input "checkbox" at bounding box center [1021, 621] width 9 height 9
checkbox input "false"
click at [1025, 645] on button "Checkout" at bounding box center [1154, 644] width 437 height 22
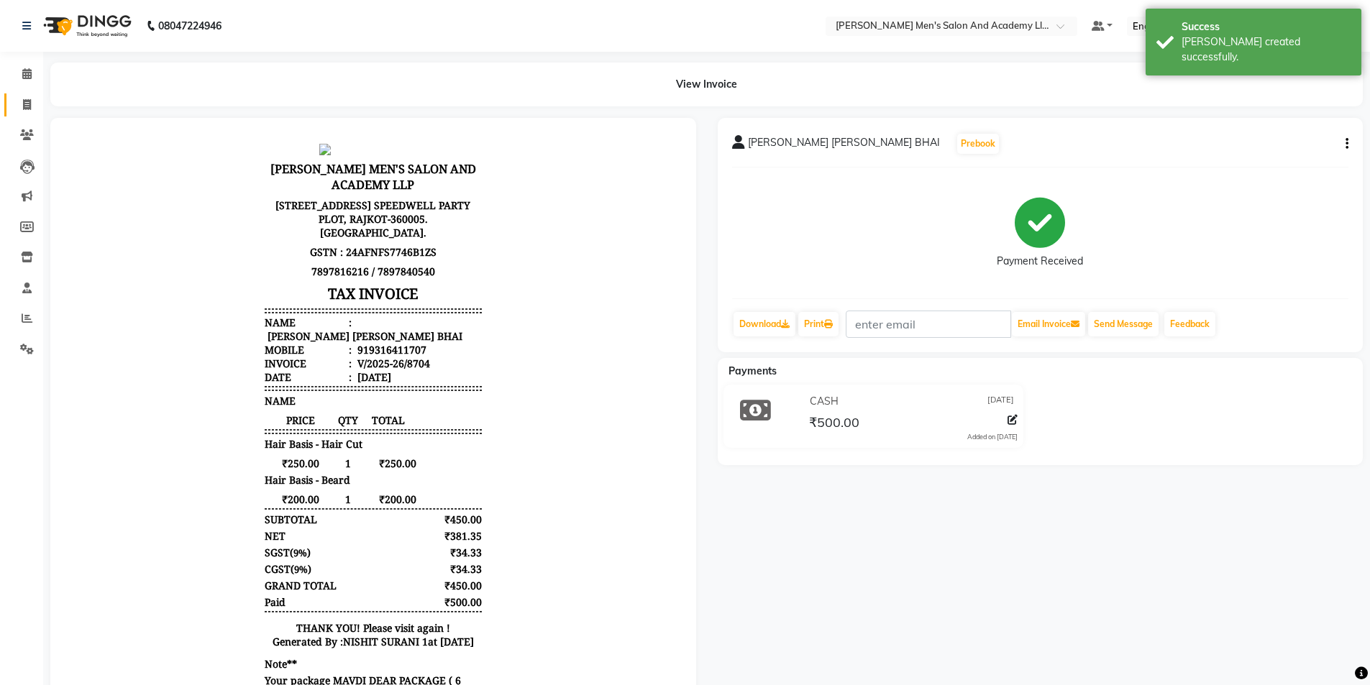
click at [17, 116] on link "Invoice" at bounding box center [21, 105] width 35 height 24
select select "service"
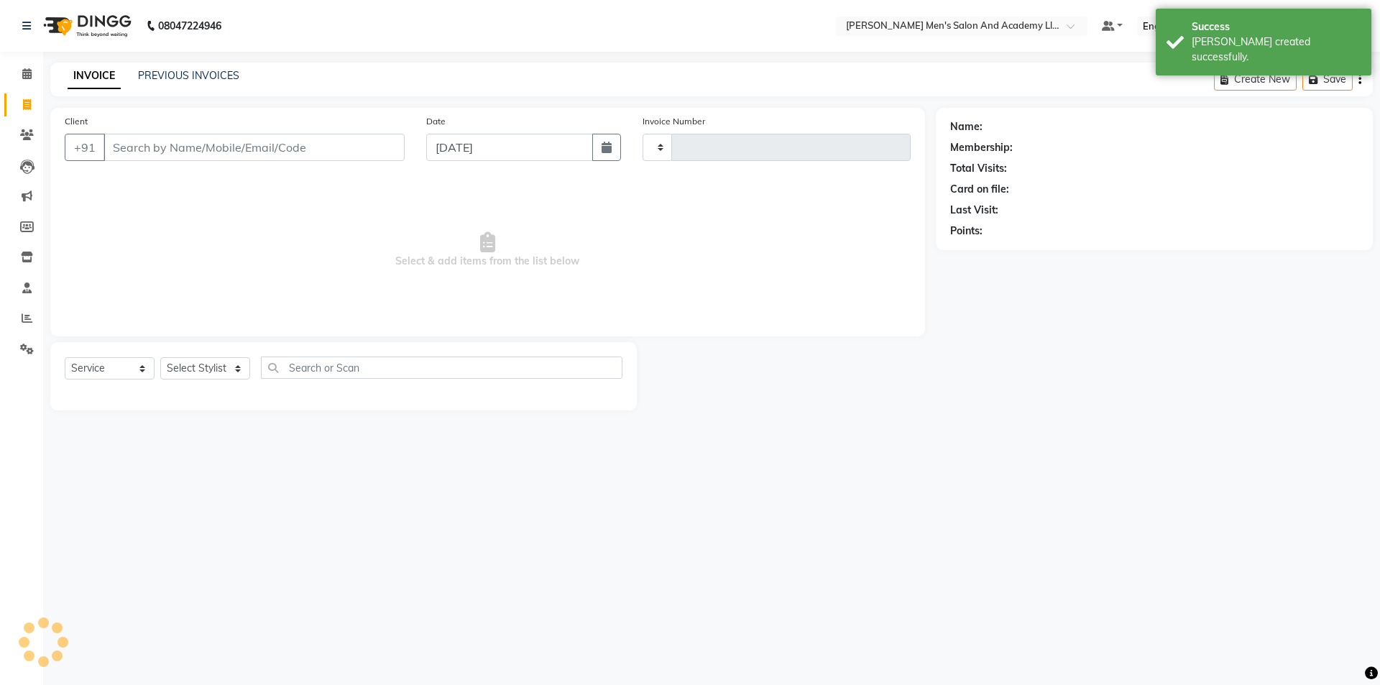
type input "8705"
select select "6752"
